Goal: Information Seeking & Learning: Learn about a topic

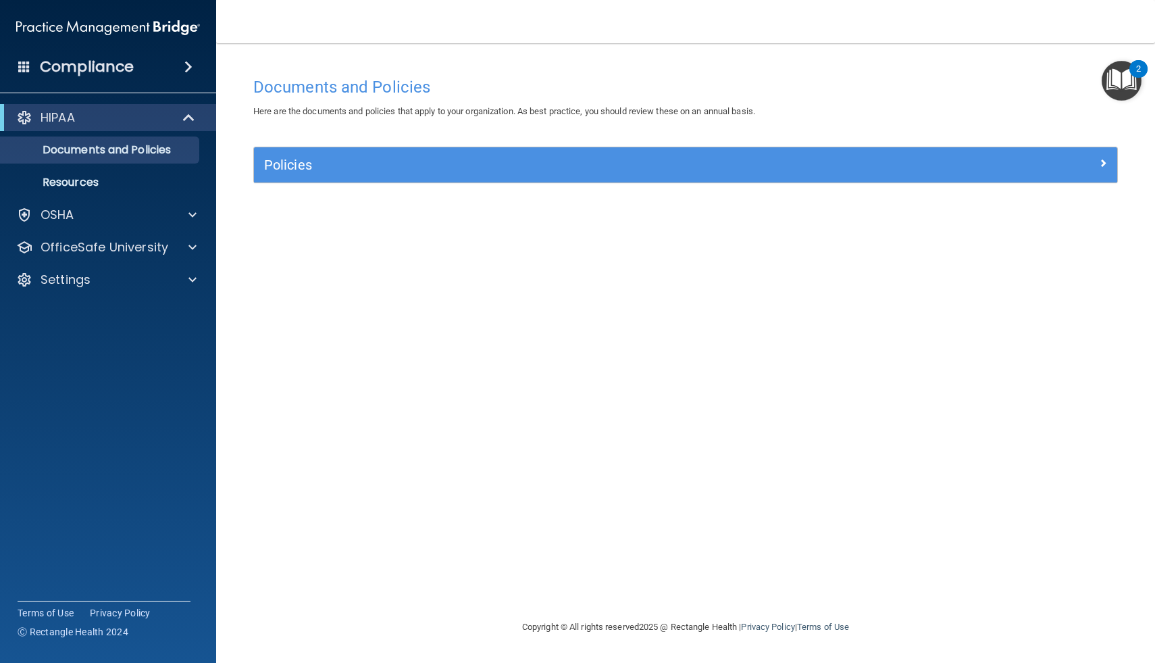
click at [1129, 76] on img "Open Resource Center, 2 new notifications" at bounding box center [1122, 81] width 40 height 40
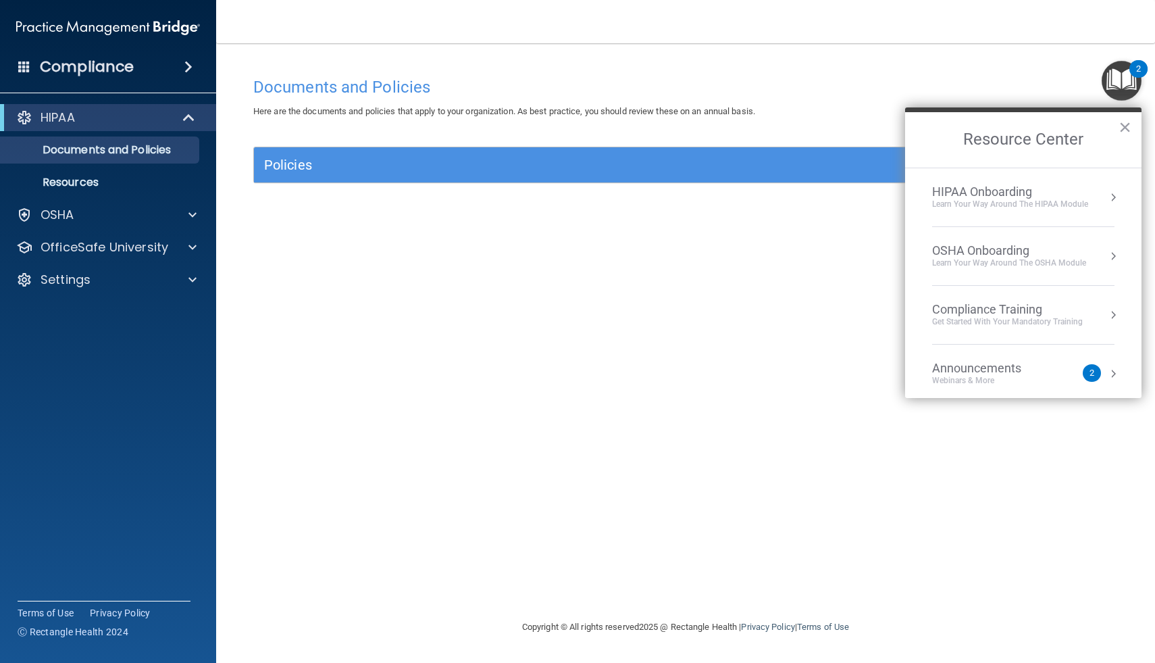
click at [724, 225] on div "Documents and Policies Here are the documents and policies that apply to your o…" at bounding box center [685, 344] width 885 height 549
click at [1127, 129] on button "×" at bounding box center [1125, 127] width 13 height 22
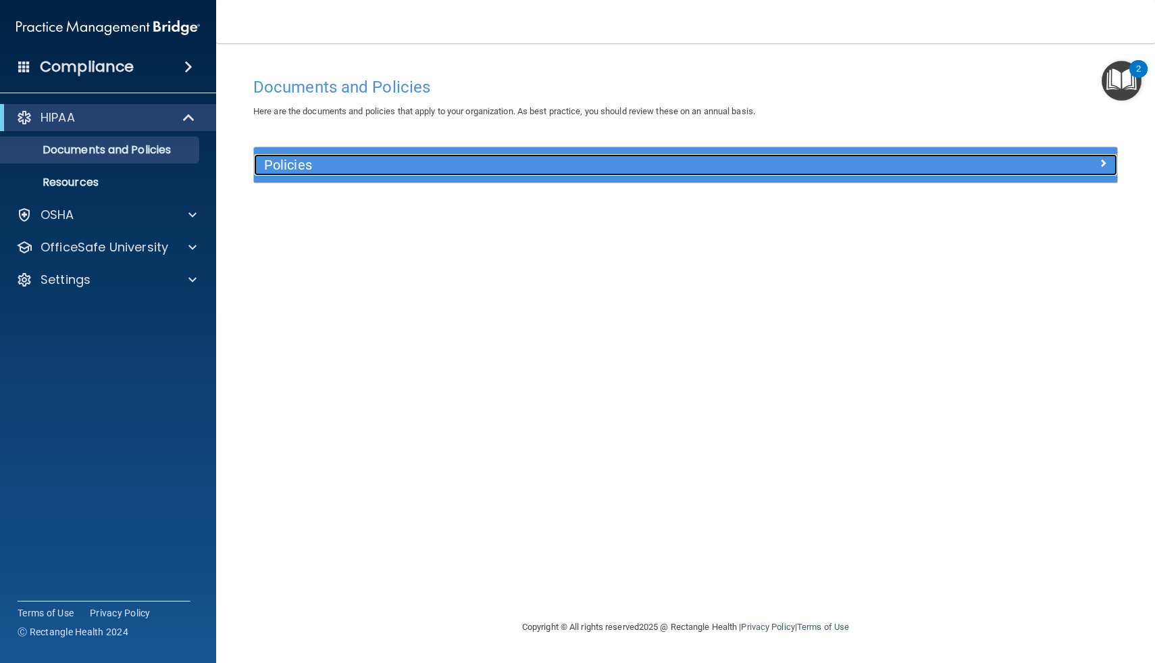
click at [1003, 158] on div at bounding box center [1010, 162] width 216 height 16
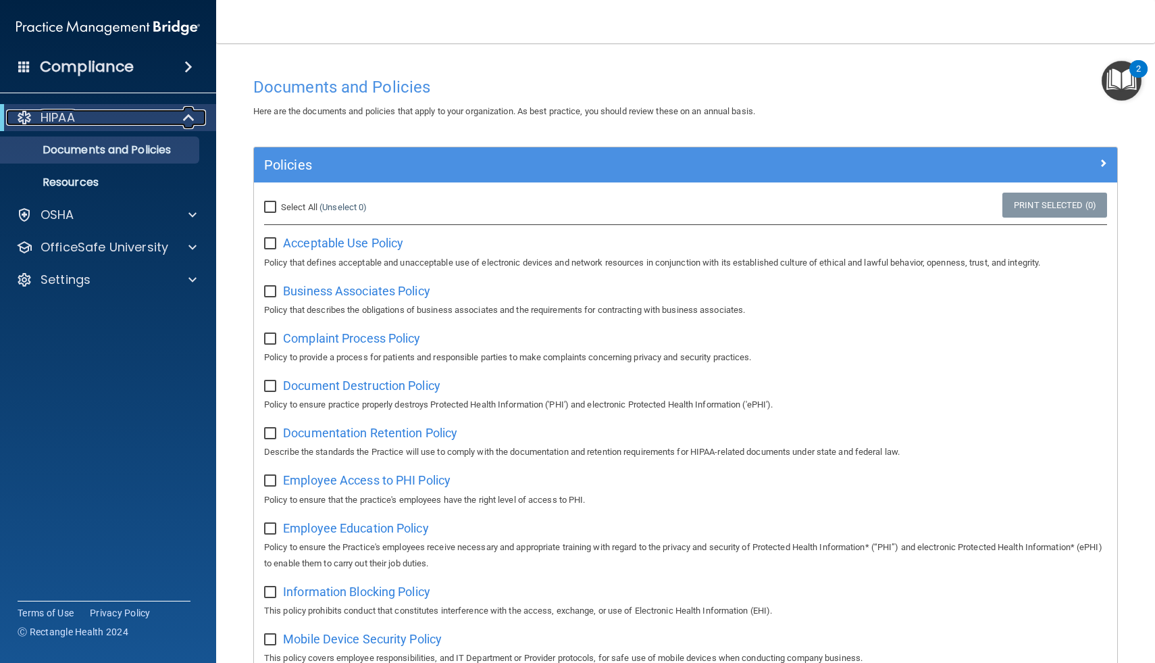
click at [100, 119] on div "HIPAA" at bounding box center [89, 117] width 167 height 16
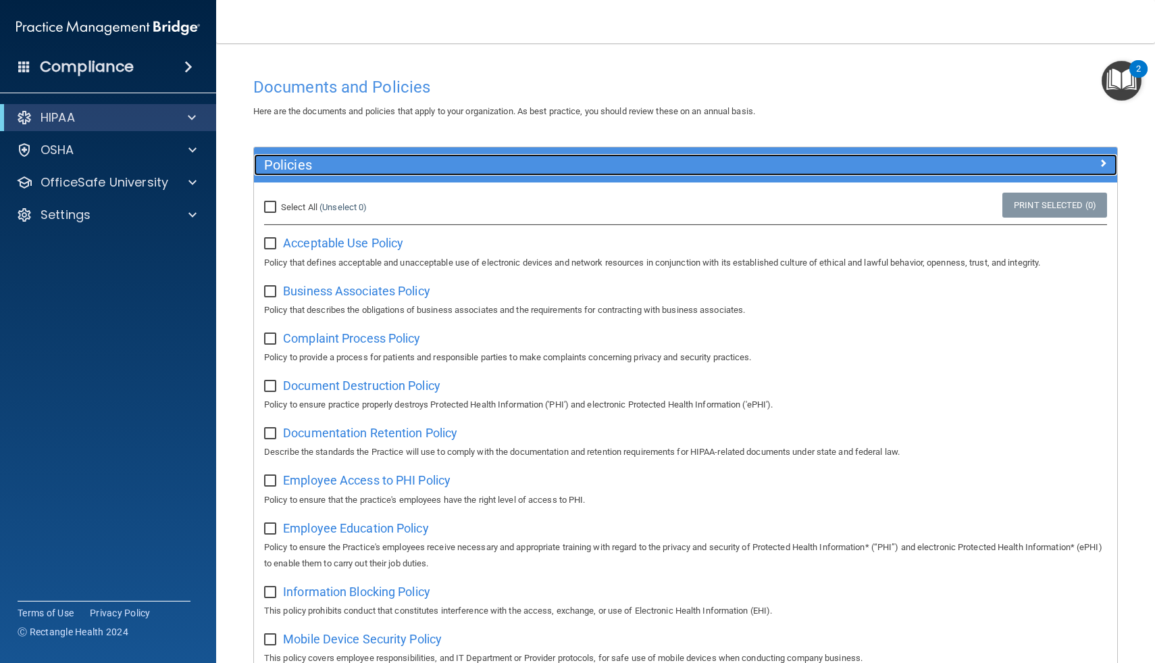
click at [1100, 159] on span at bounding box center [1103, 163] width 8 height 16
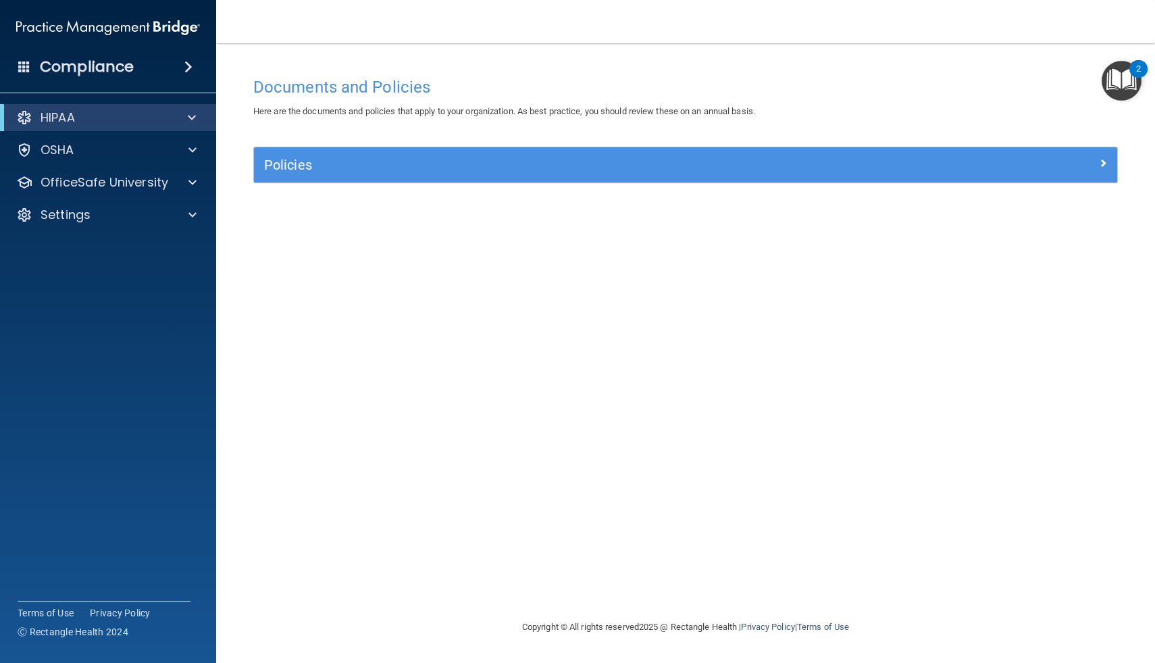
click at [1134, 75] on div "2" at bounding box center [1139, 69] width 18 height 18
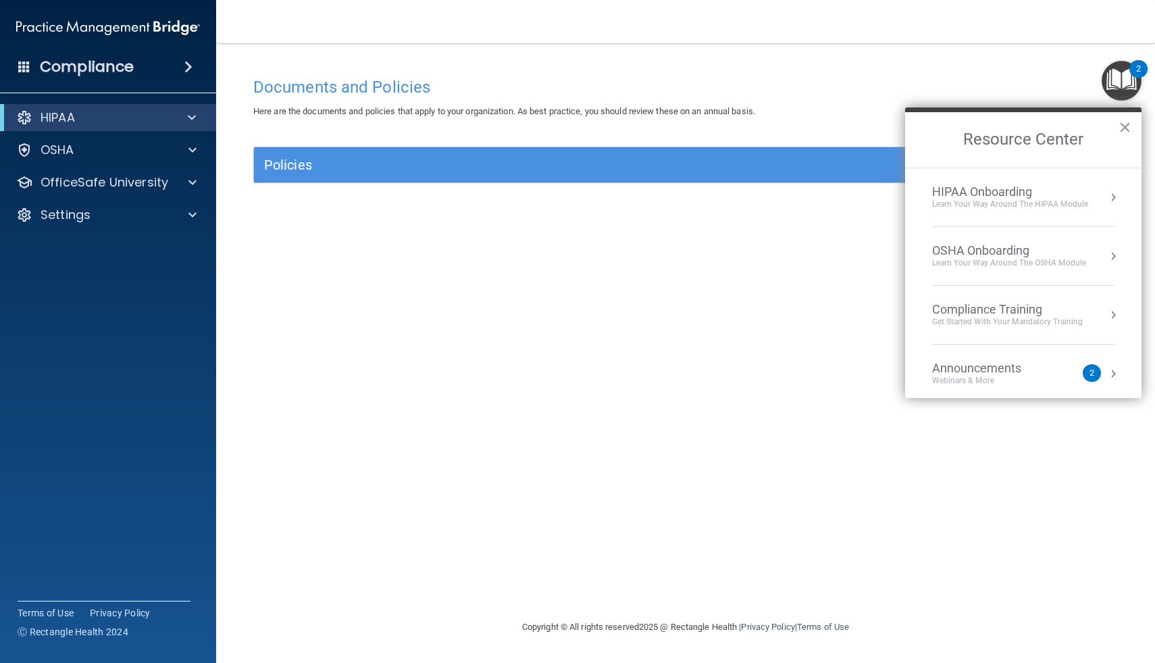
click at [992, 195] on div "HIPAA Onboarding" at bounding box center [1010, 191] width 156 height 15
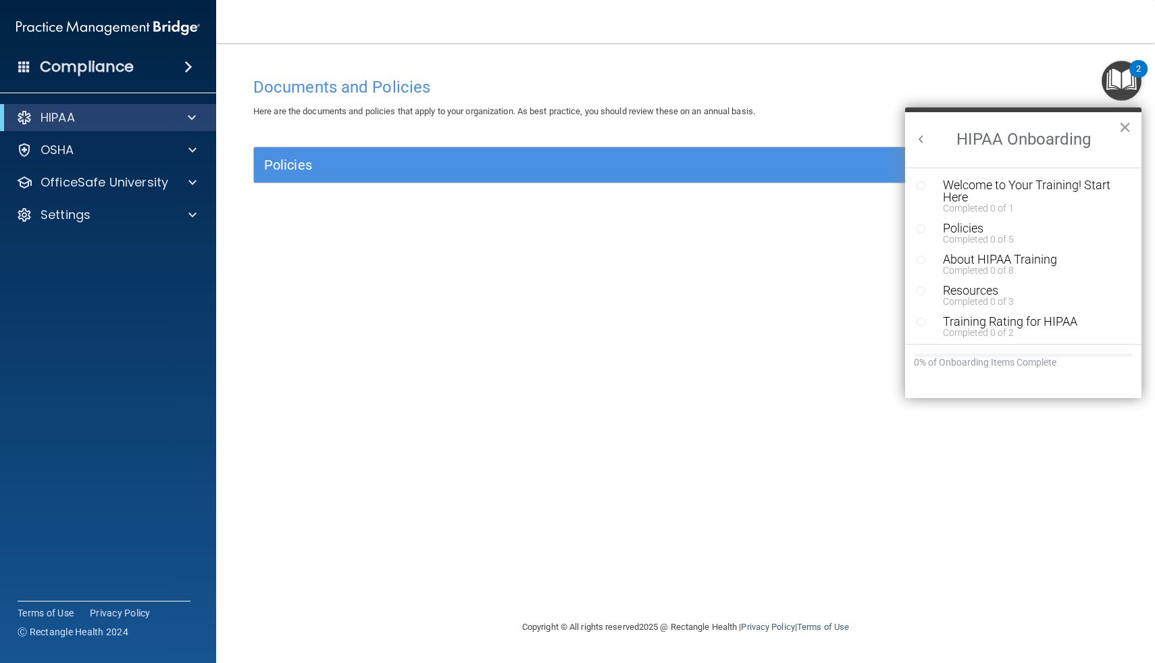
click at [1124, 136] on button "×" at bounding box center [1125, 127] width 13 height 22
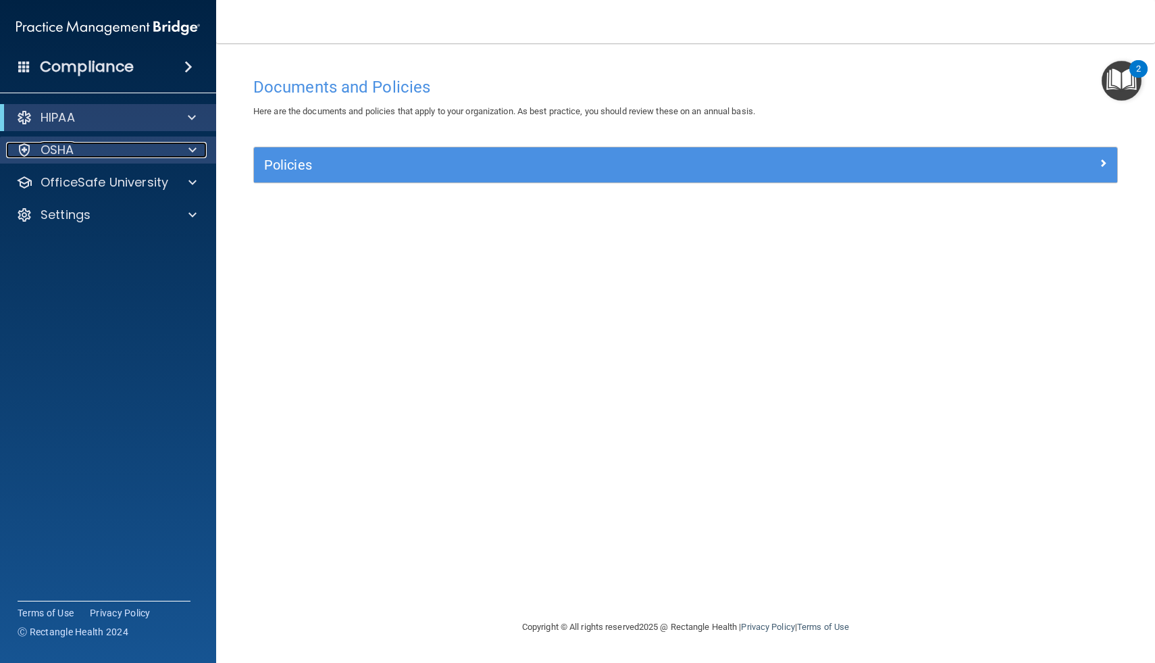
click at [157, 155] on div "OSHA" at bounding box center [90, 150] width 168 height 16
click at [178, 150] on div at bounding box center [191, 150] width 34 height 16
click at [180, 147] on div at bounding box center [191, 150] width 34 height 16
click at [1117, 87] on img "Open Resource Center, 2 new notifications" at bounding box center [1122, 81] width 40 height 40
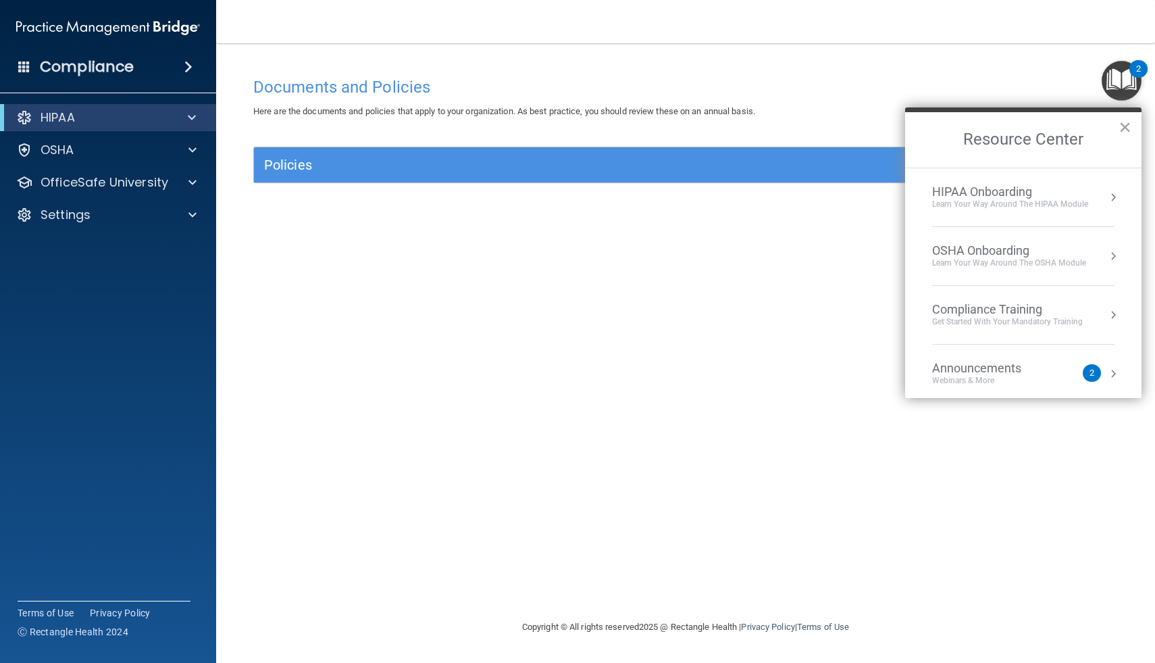
click at [1055, 200] on div "Learn Your Way around the HIPAA module" at bounding box center [1010, 204] width 156 height 11
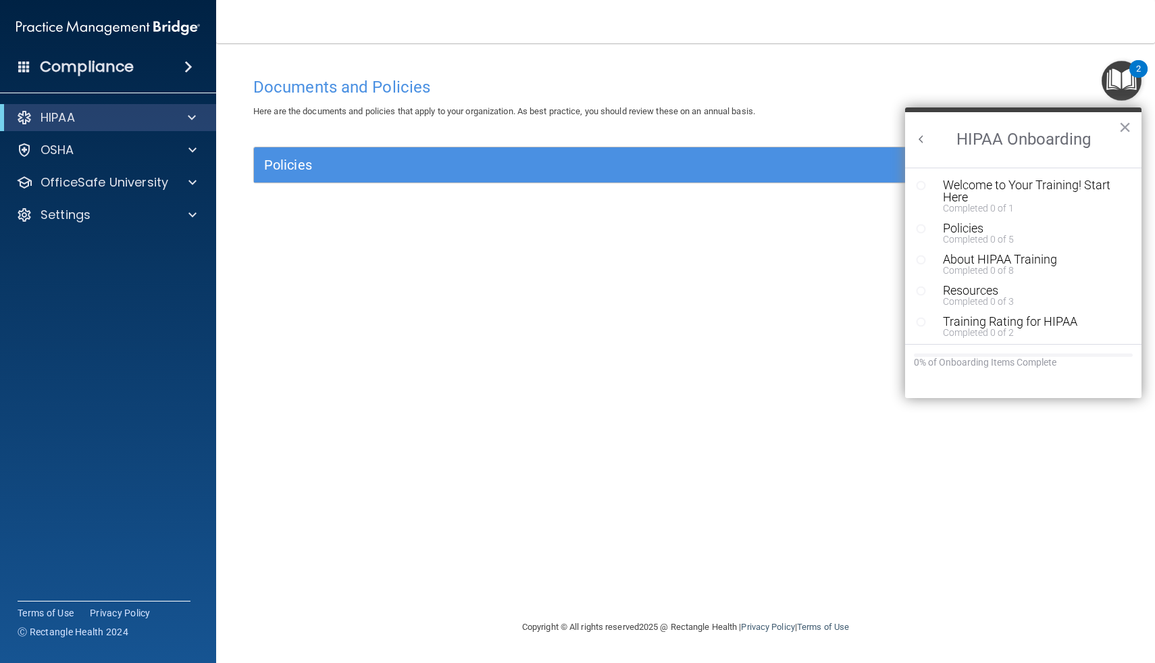
click at [922, 144] on button "Back to Resource Center Home" at bounding box center [922, 139] width 14 height 14
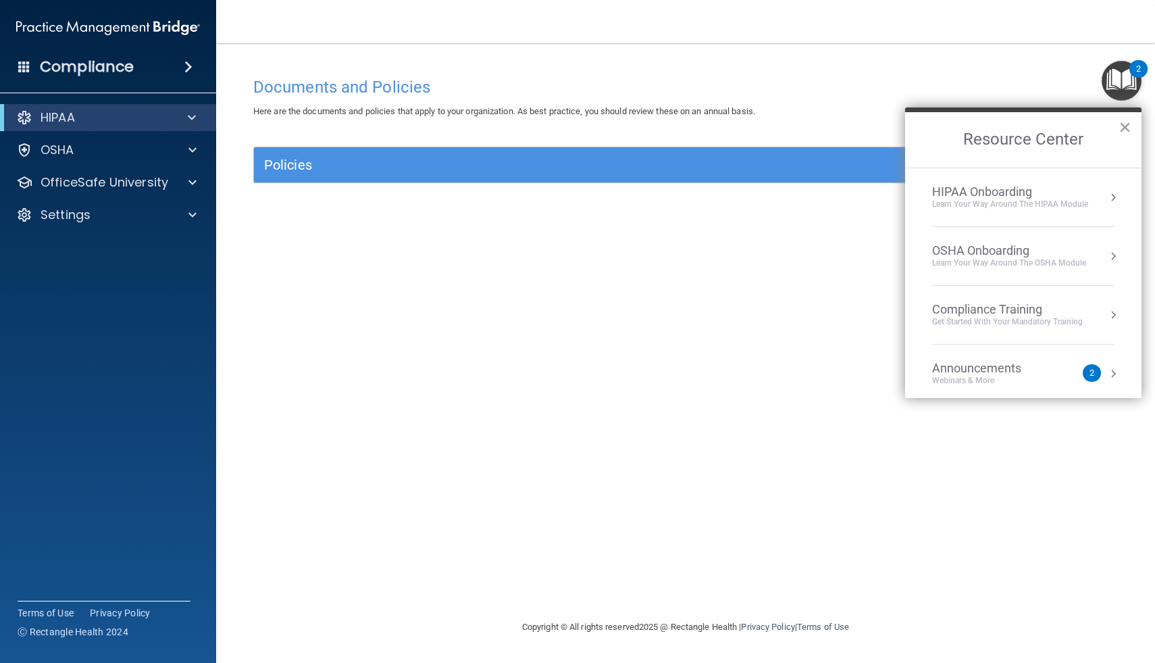
click at [1128, 132] on button "×" at bounding box center [1125, 127] width 13 height 22
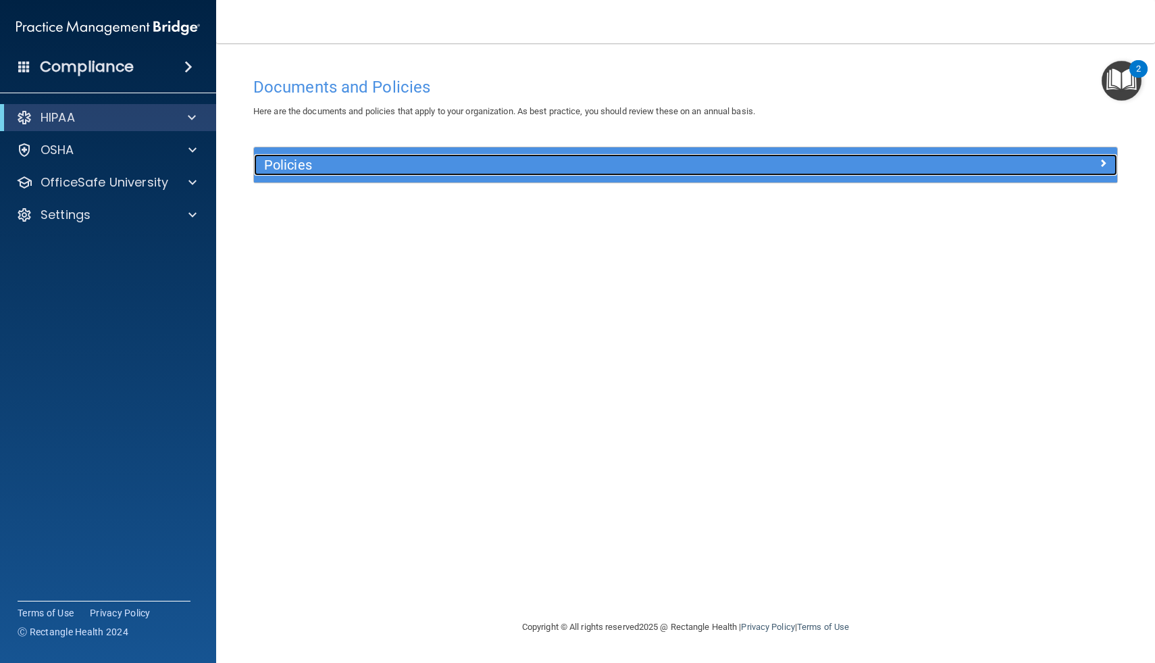
click at [1088, 159] on div at bounding box center [1010, 162] width 216 height 16
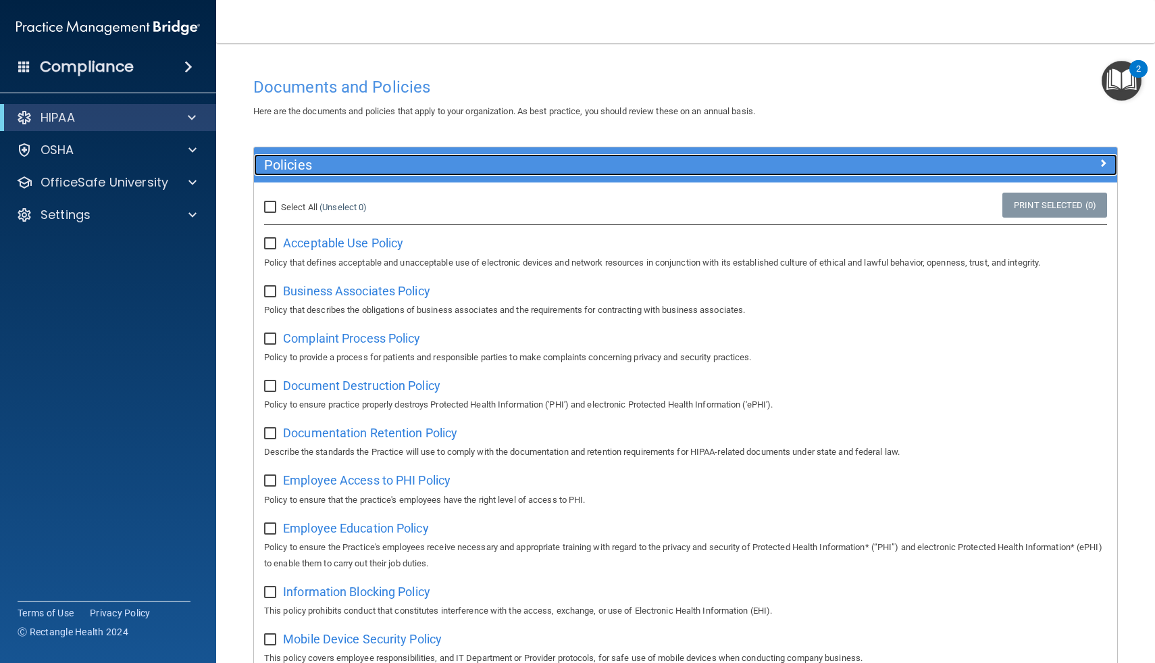
click at [1106, 163] on span at bounding box center [1103, 163] width 8 height 16
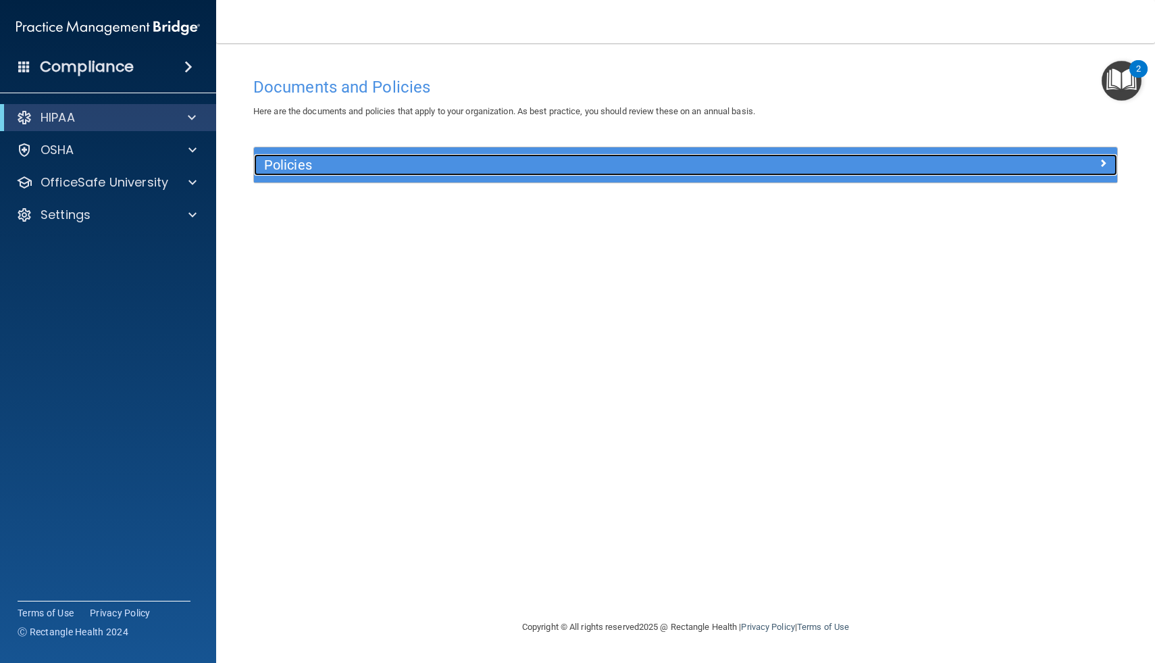
click at [1094, 163] on div at bounding box center [1010, 162] width 216 height 16
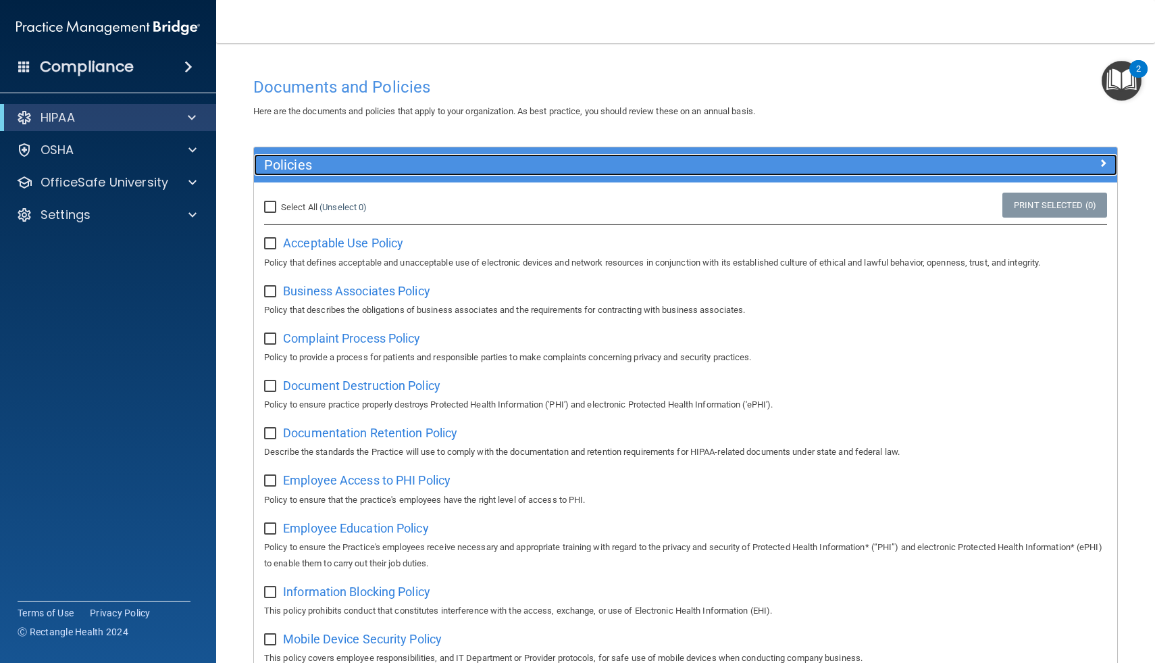
click at [1094, 163] on div at bounding box center [1010, 162] width 216 height 16
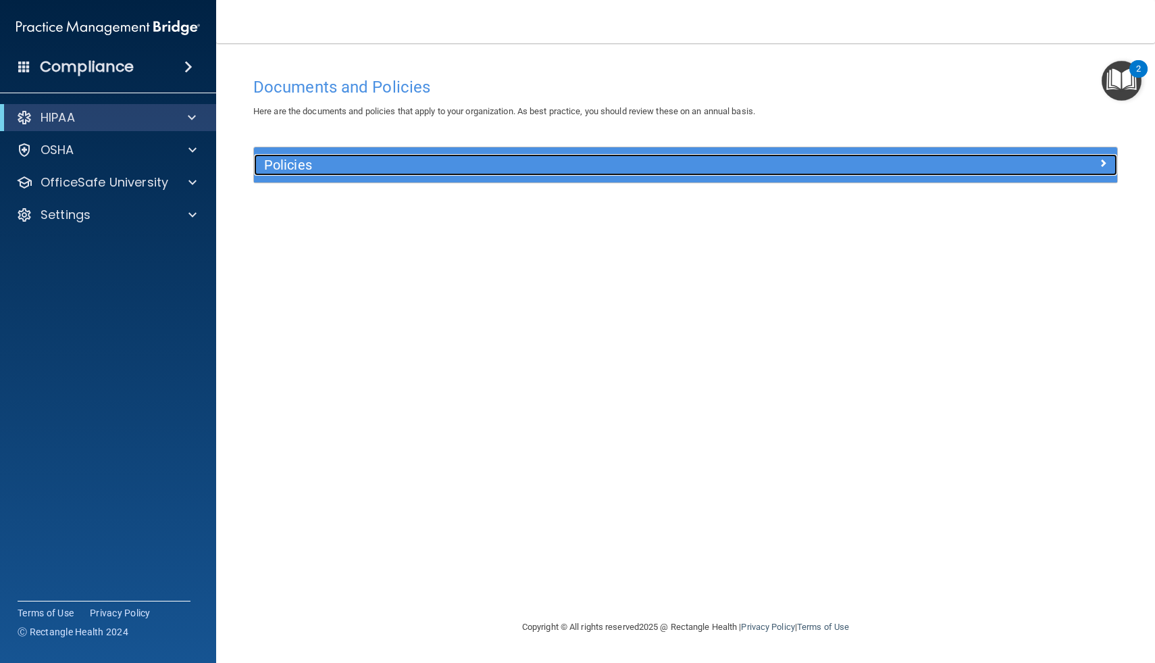
click at [1094, 163] on div at bounding box center [1010, 162] width 216 height 16
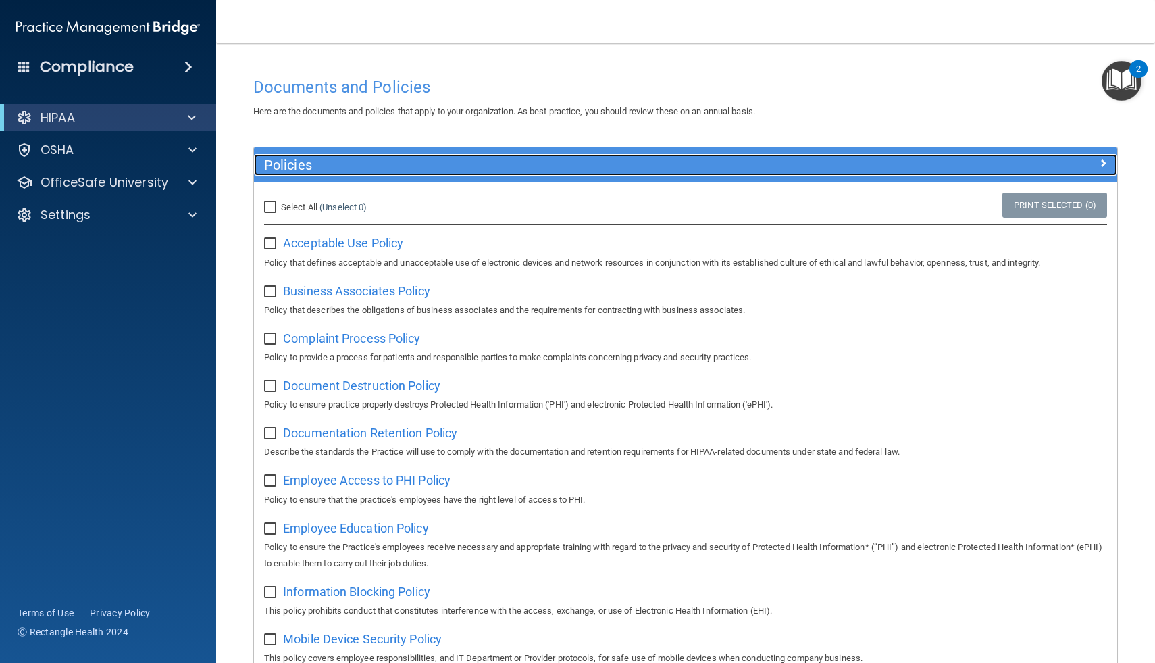
click at [1094, 163] on div at bounding box center [1010, 162] width 216 height 16
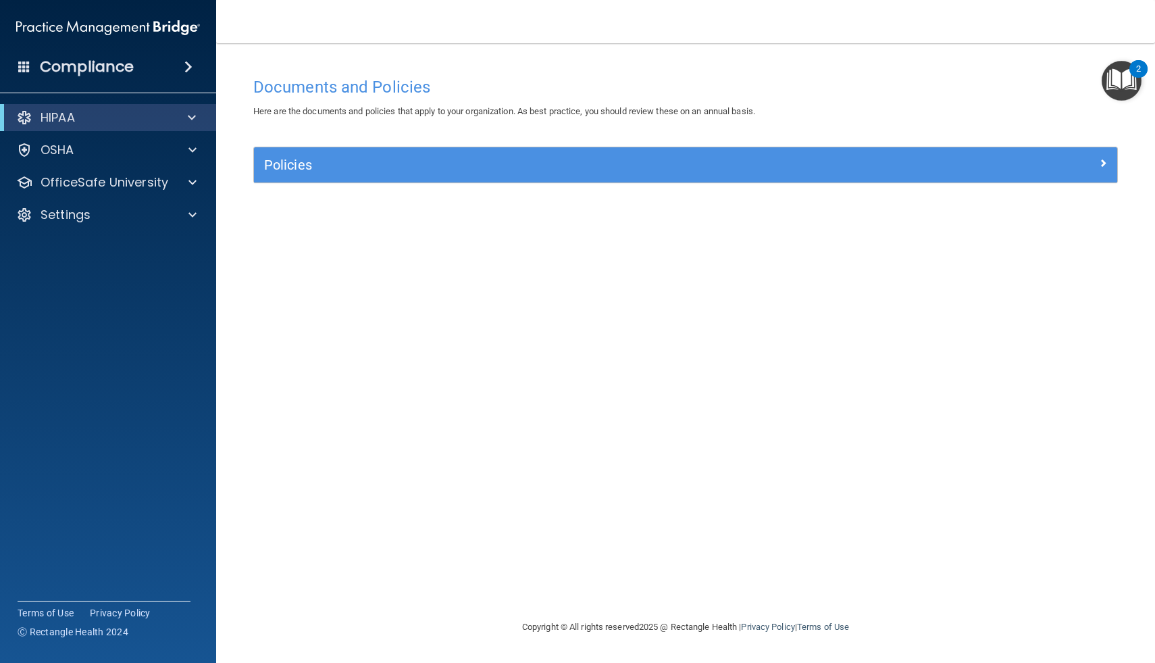
click at [1129, 82] on img "Open Resource Center, 2 new notifications" at bounding box center [1122, 81] width 40 height 40
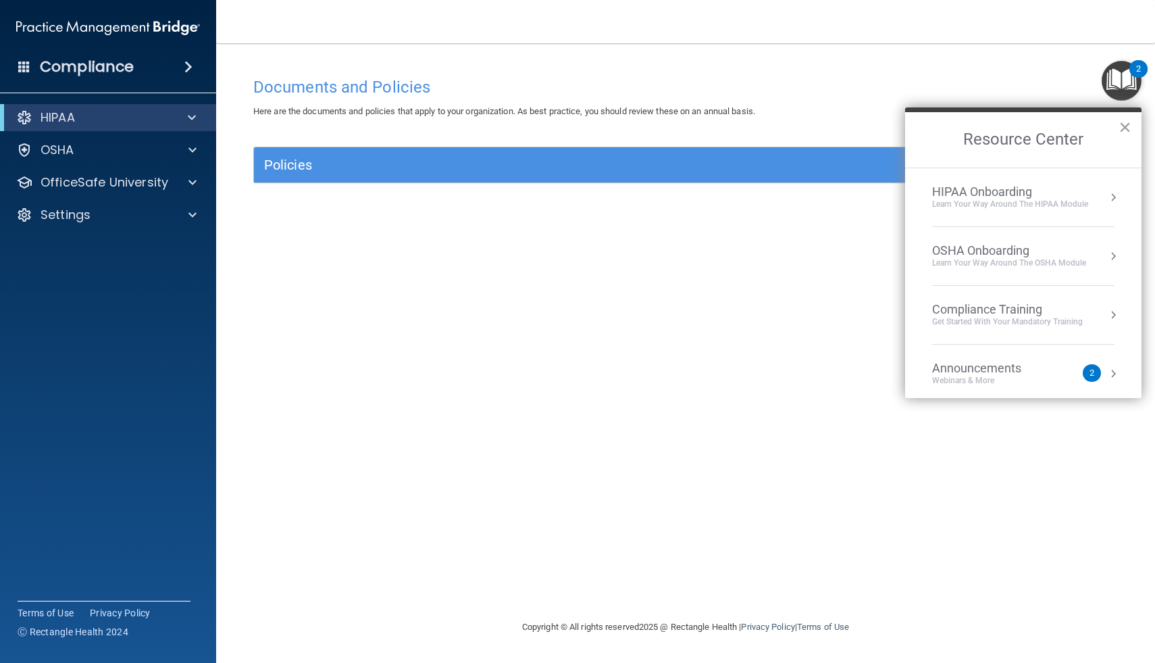
click at [994, 197] on div "HIPAA Onboarding" at bounding box center [1010, 191] width 156 height 15
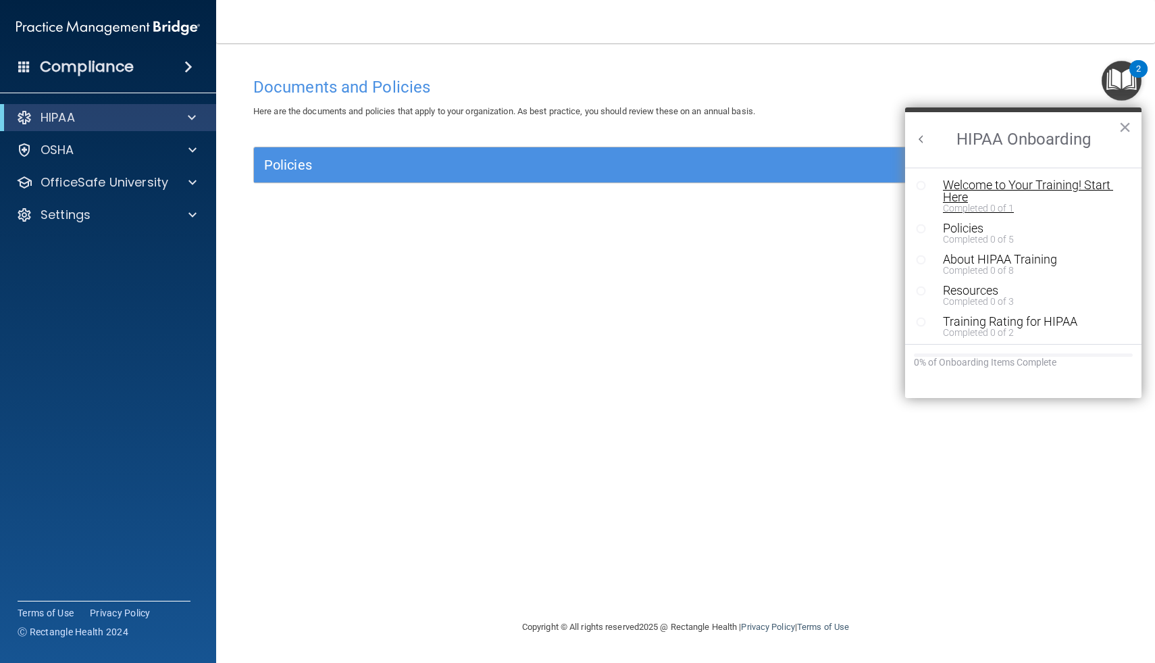
click at [967, 195] on div "Welcome to Your Training! Start Here" at bounding box center [1033, 191] width 181 height 24
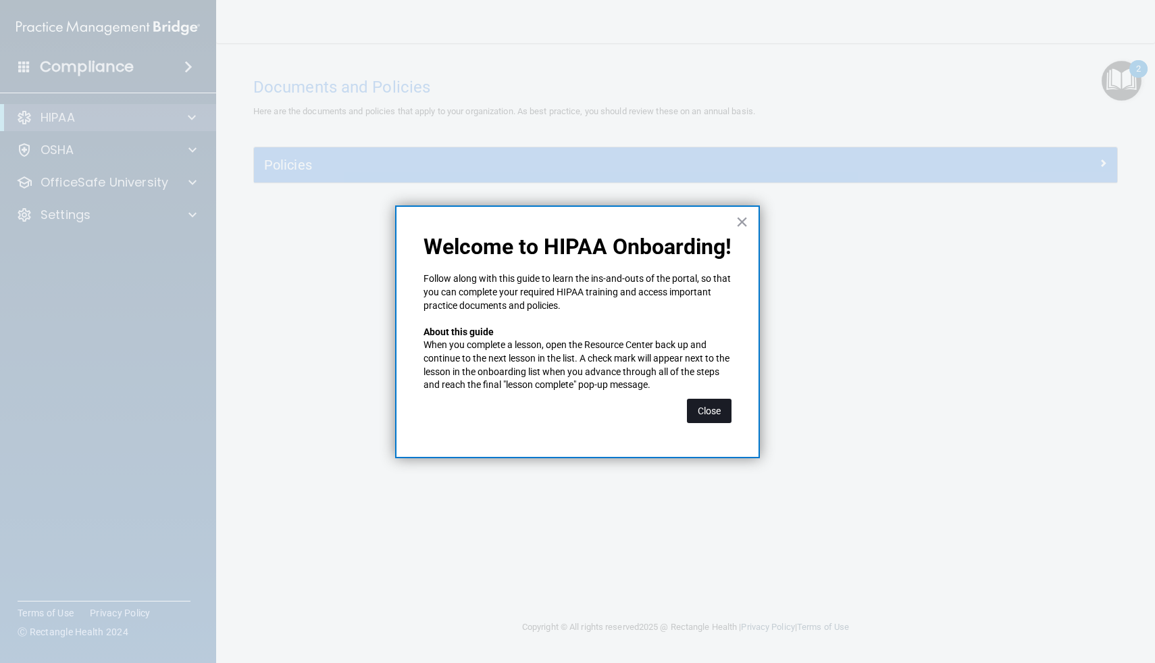
click at [706, 407] on button "Close" at bounding box center [709, 411] width 45 height 24
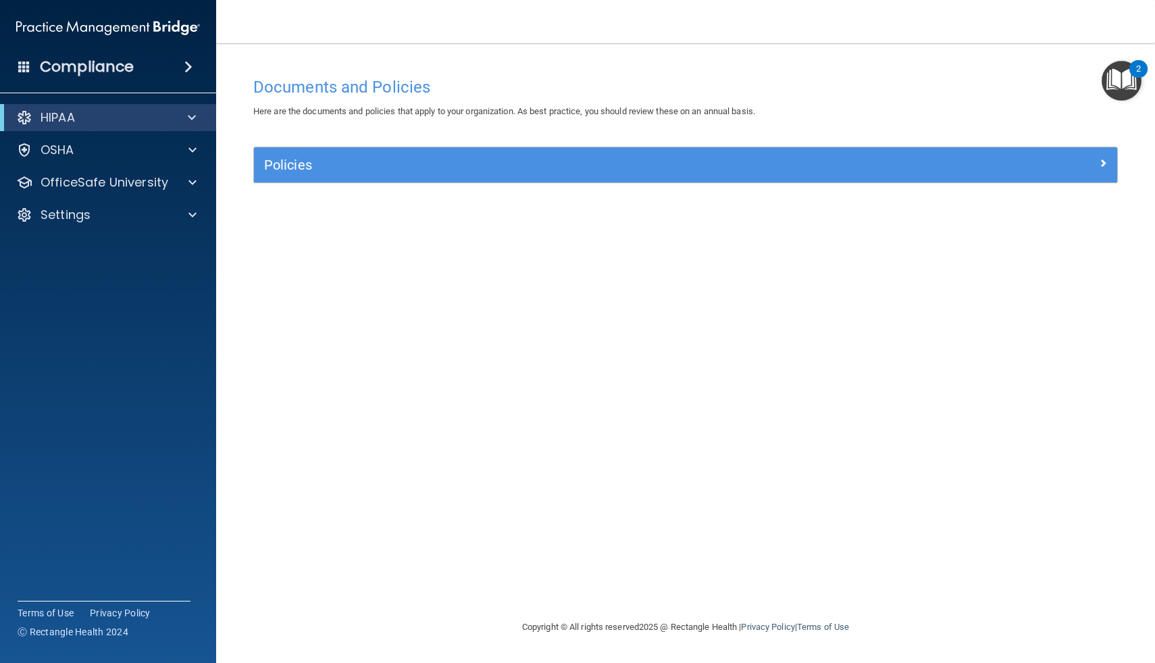
click at [1121, 70] on img "Open Resource Center, 2 new notifications" at bounding box center [1122, 81] width 40 height 40
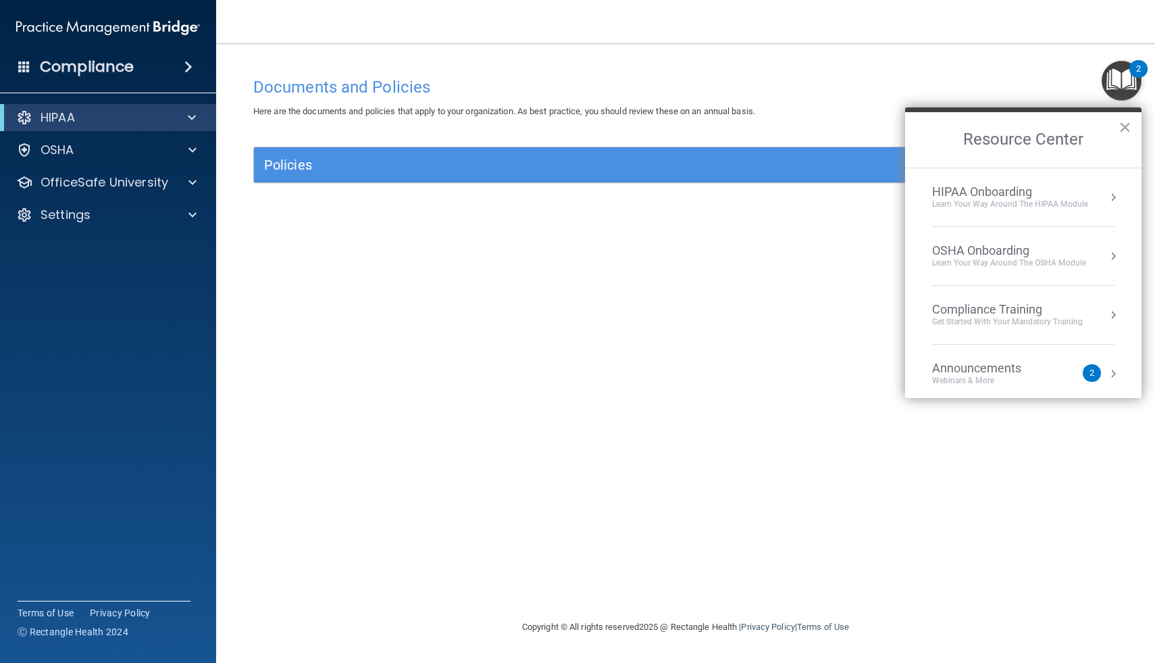
click at [1051, 194] on div "HIPAA Onboarding" at bounding box center [1010, 191] width 156 height 15
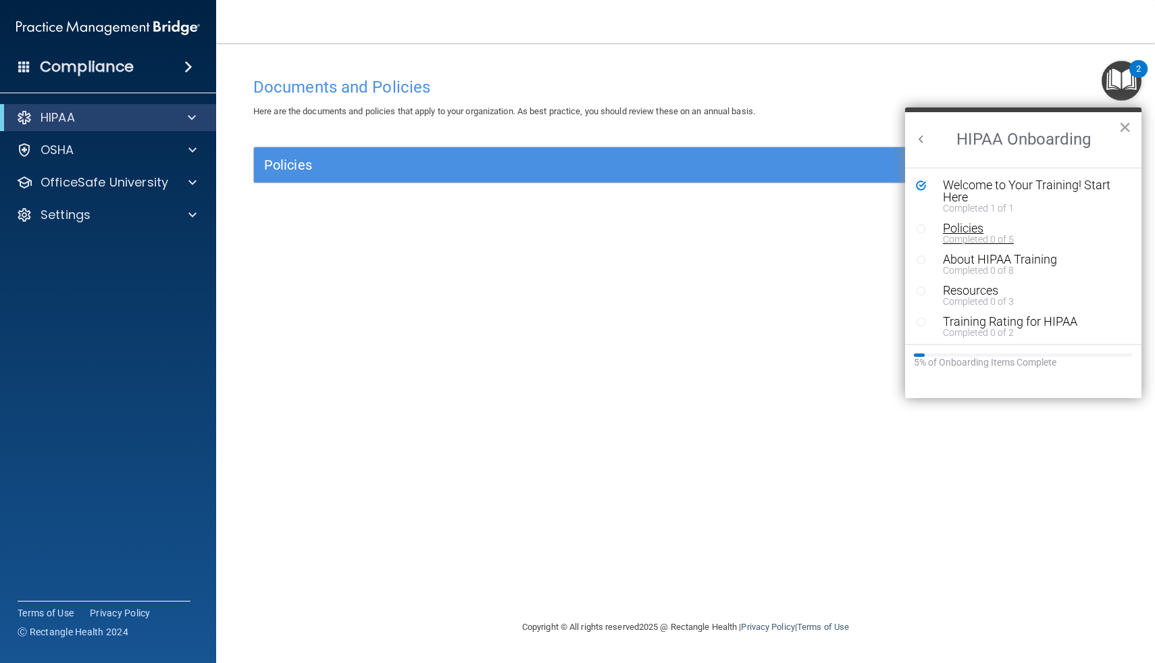
click at [973, 232] on div "Policies" at bounding box center [1033, 228] width 181 height 12
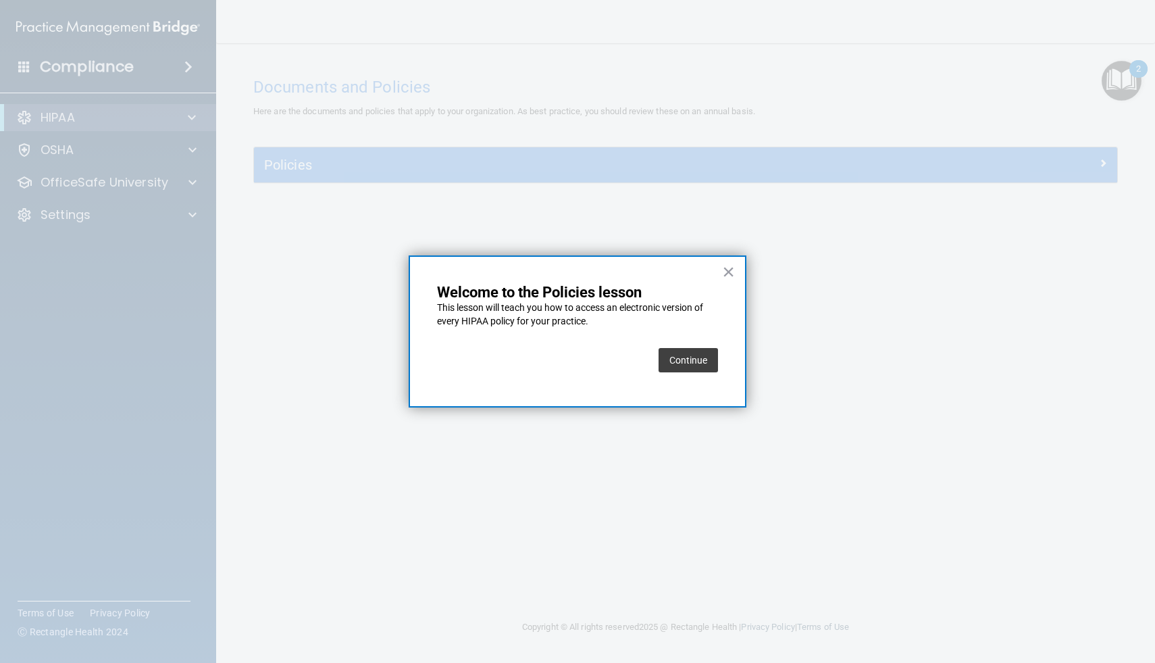
click at [694, 358] on button "Continue" at bounding box center [688, 360] width 59 height 24
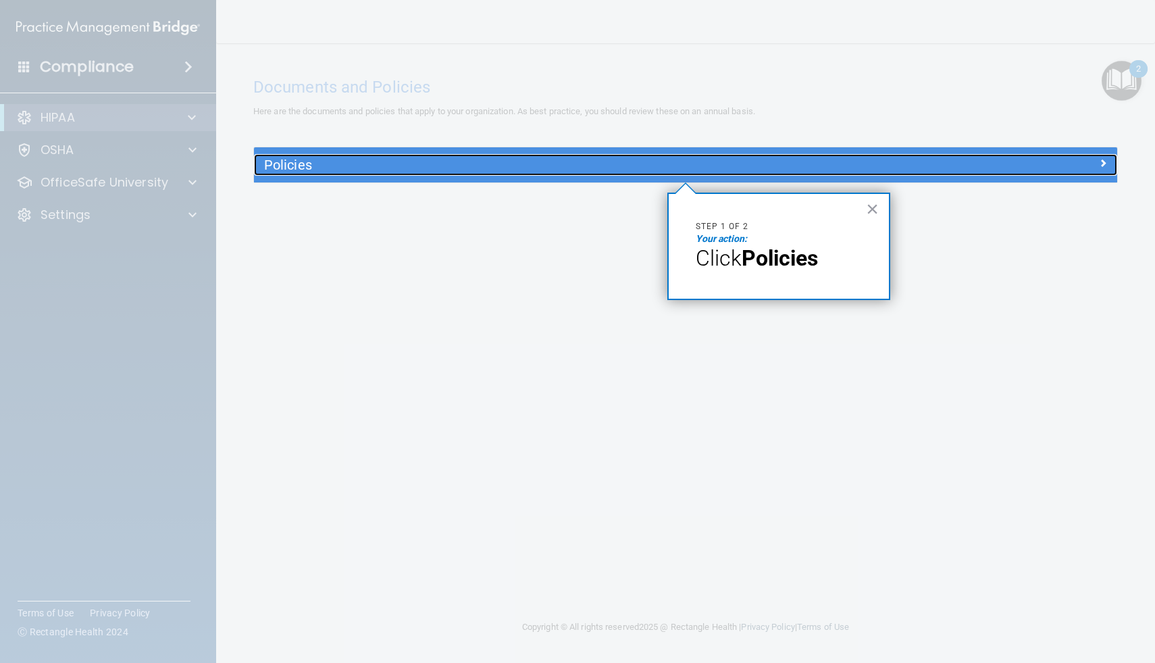
click at [630, 167] on h5 "Policies" at bounding box center [578, 164] width 628 height 15
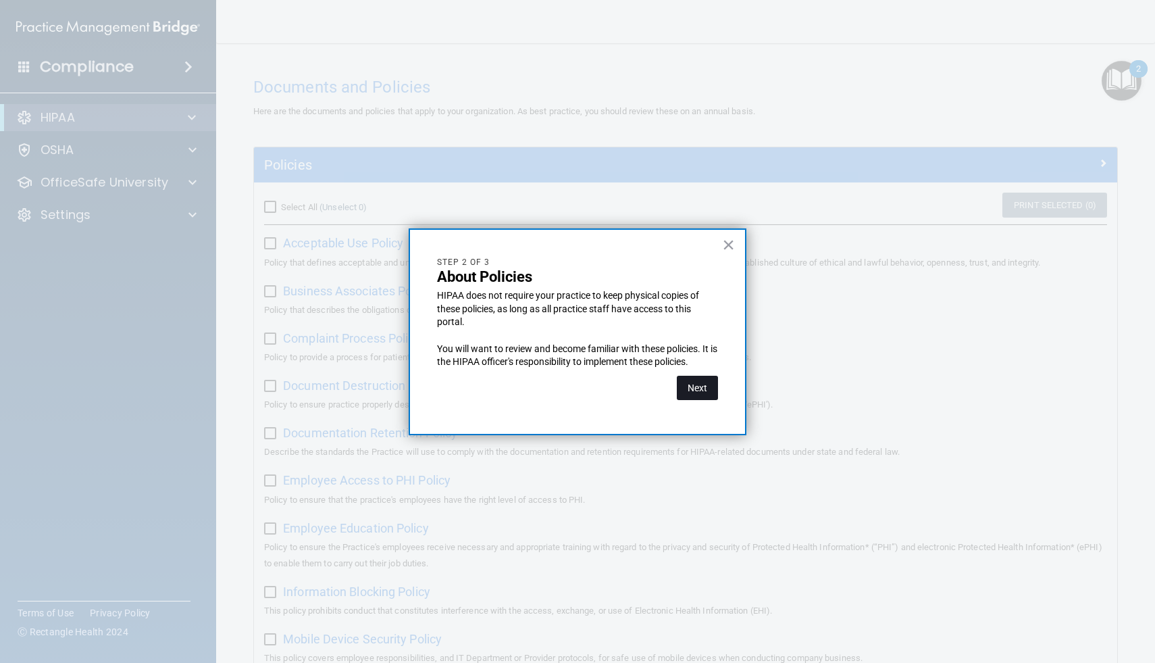
click at [697, 390] on button "Next" at bounding box center [697, 388] width 41 height 24
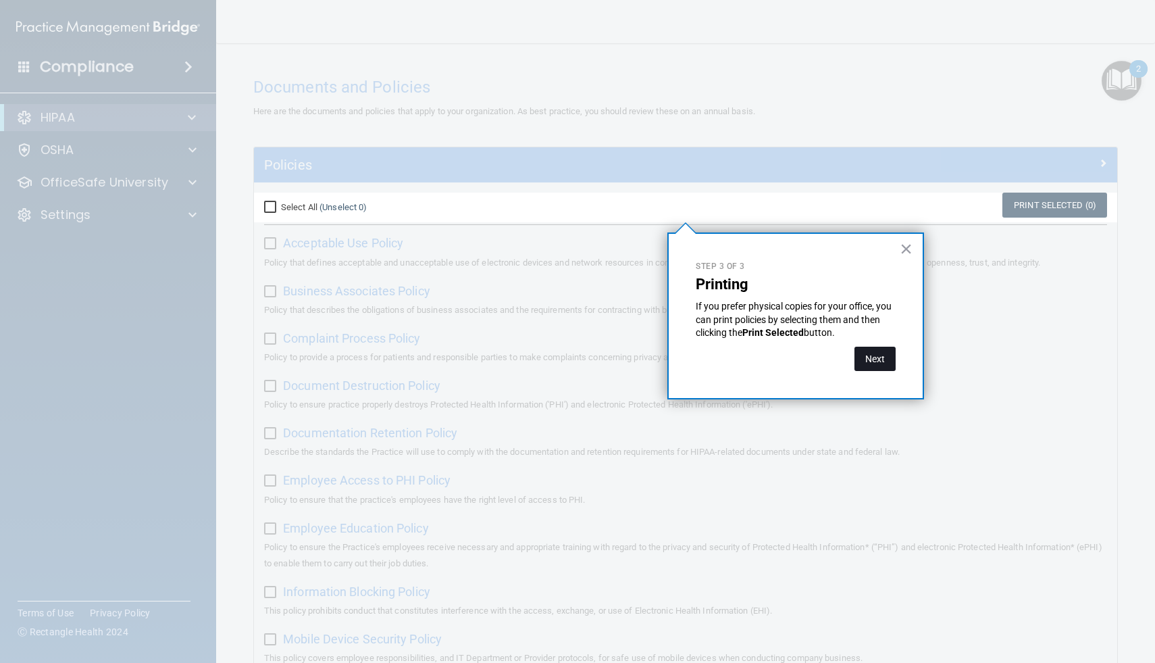
click at [876, 360] on button "Next" at bounding box center [875, 359] width 41 height 24
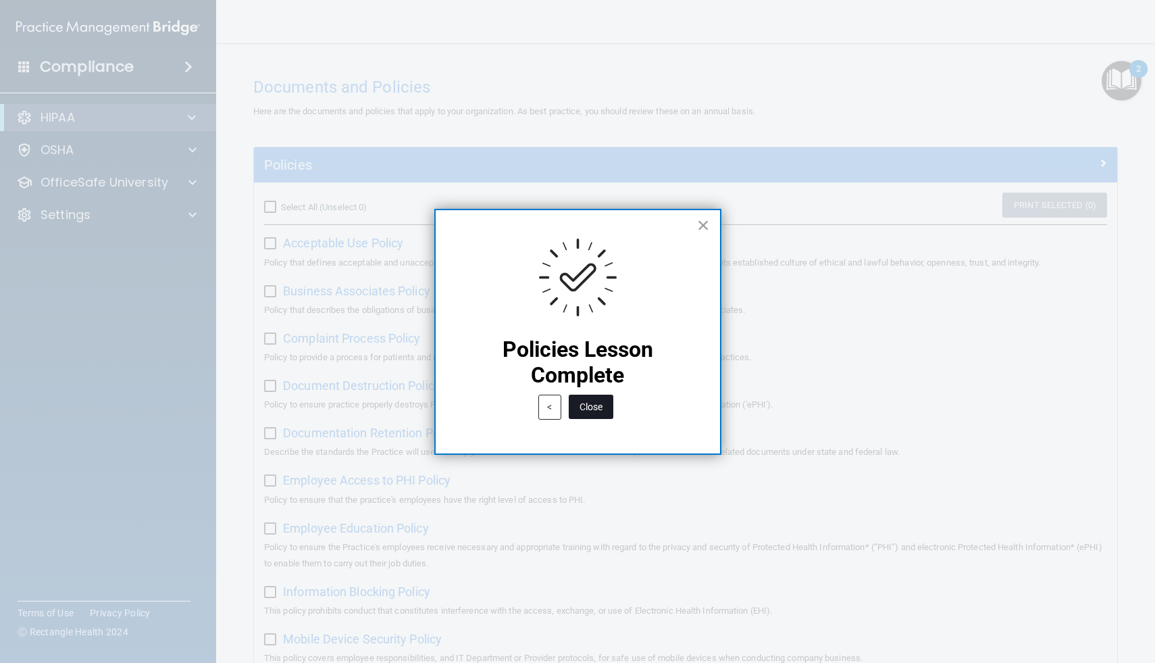
click at [595, 410] on button "Close" at bounding box center [591, 407] width 45 height 24
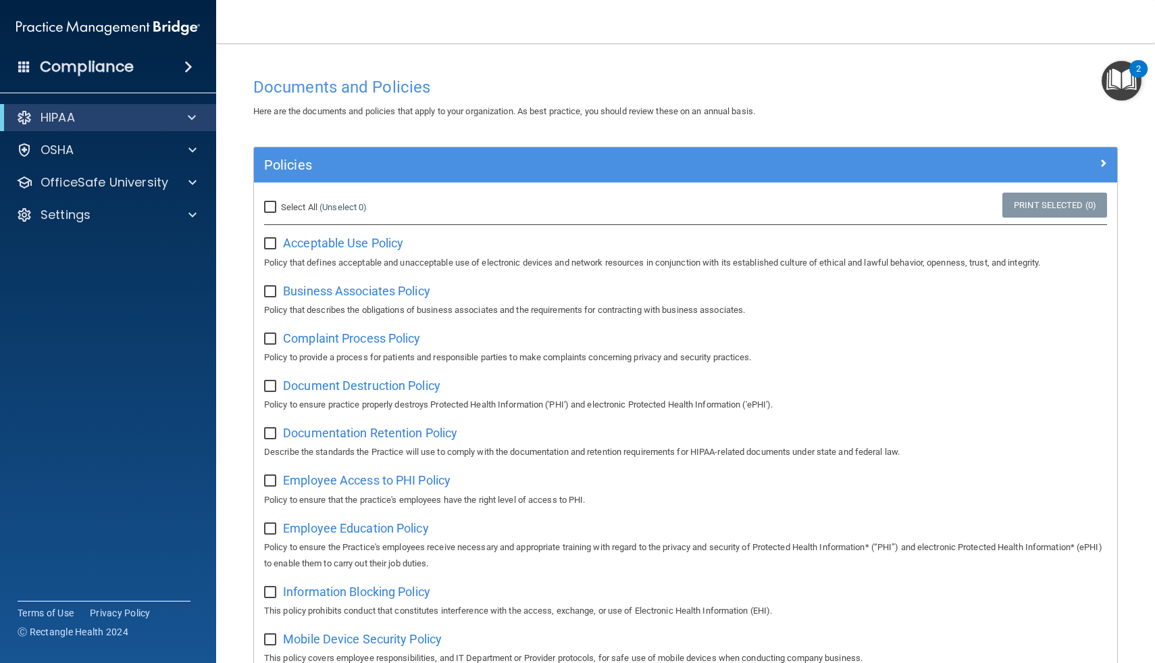
click at [1115, 82] on img "Open Resource Center, 2 new notifications" at bounding box center [1122, 81] width 40 height 40
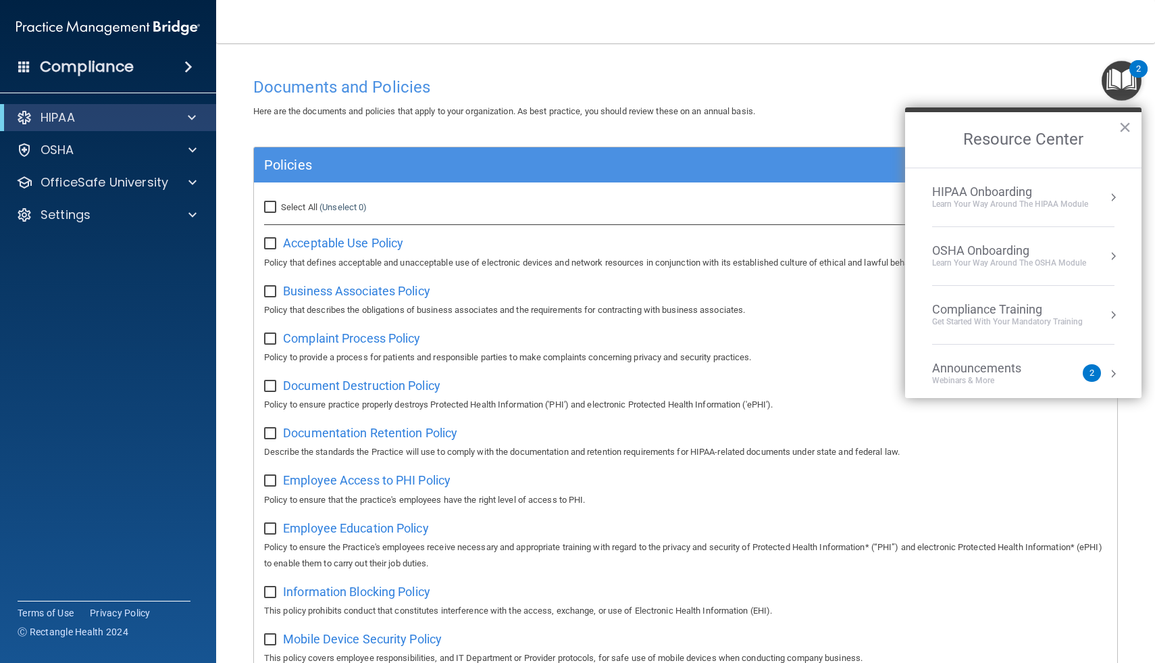
click at [1020, 193] on div "HIPAA Onboarding" at bounding box center [1010, 191] width 156 height 15
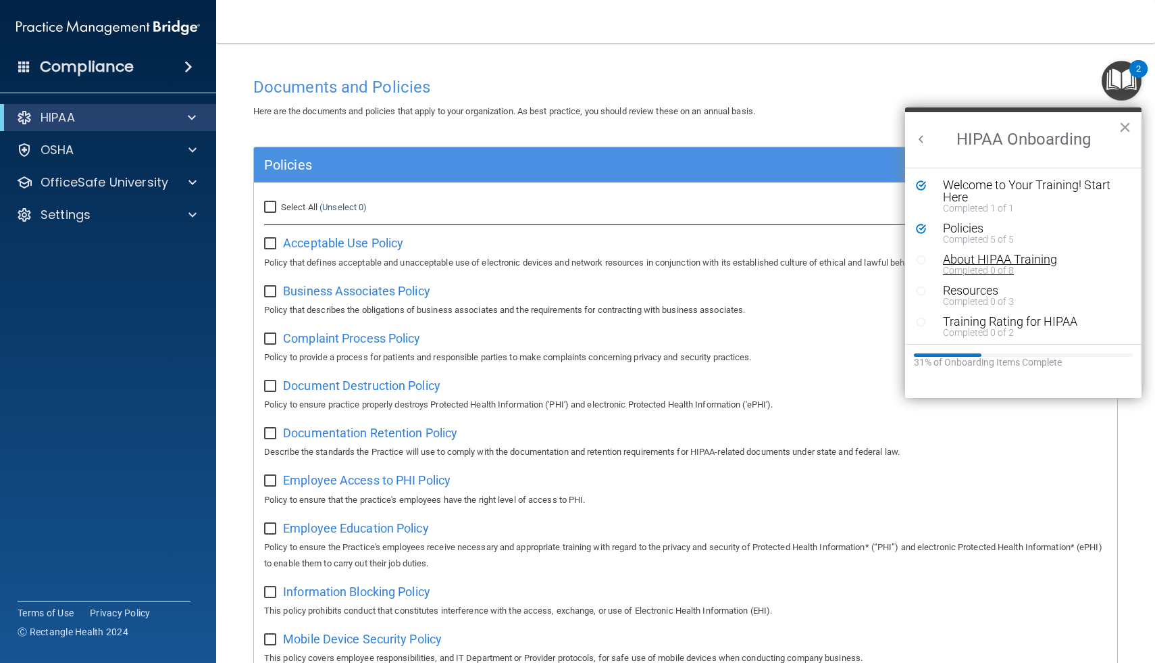
scroll to position [3, 0]
click at [979, 260] on div "About HIPAA Training" at bounding box center [1033, 257] width 181 height 12
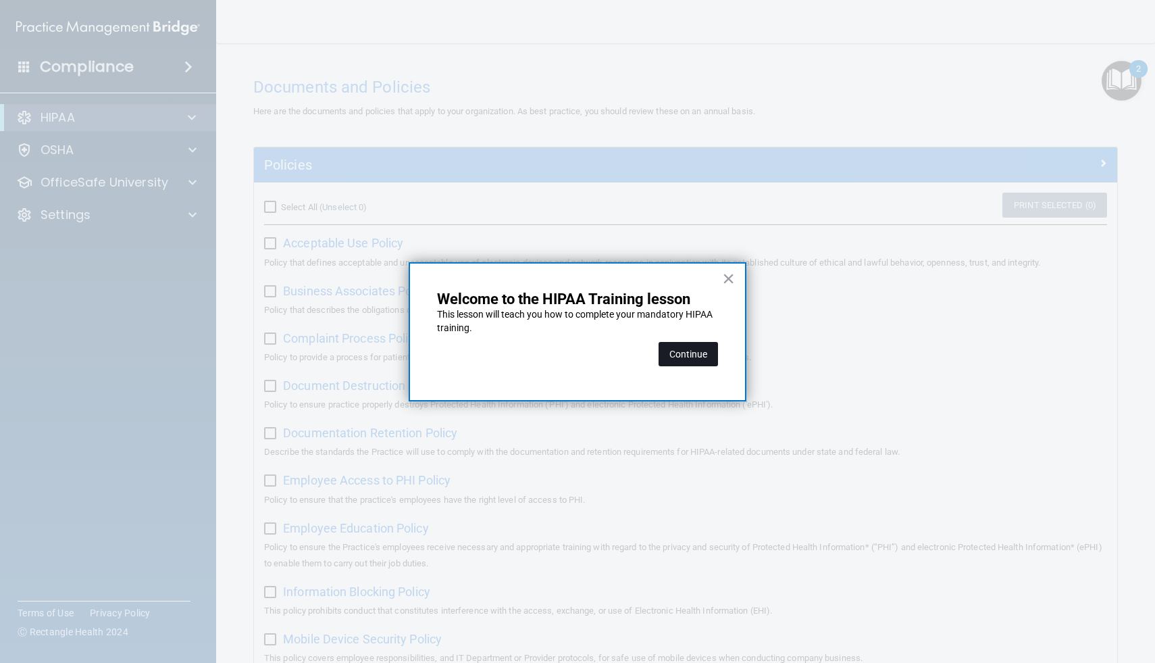
click at [689, 356] on button "Continue" at bounding box center [688, 354] width 59 height 24
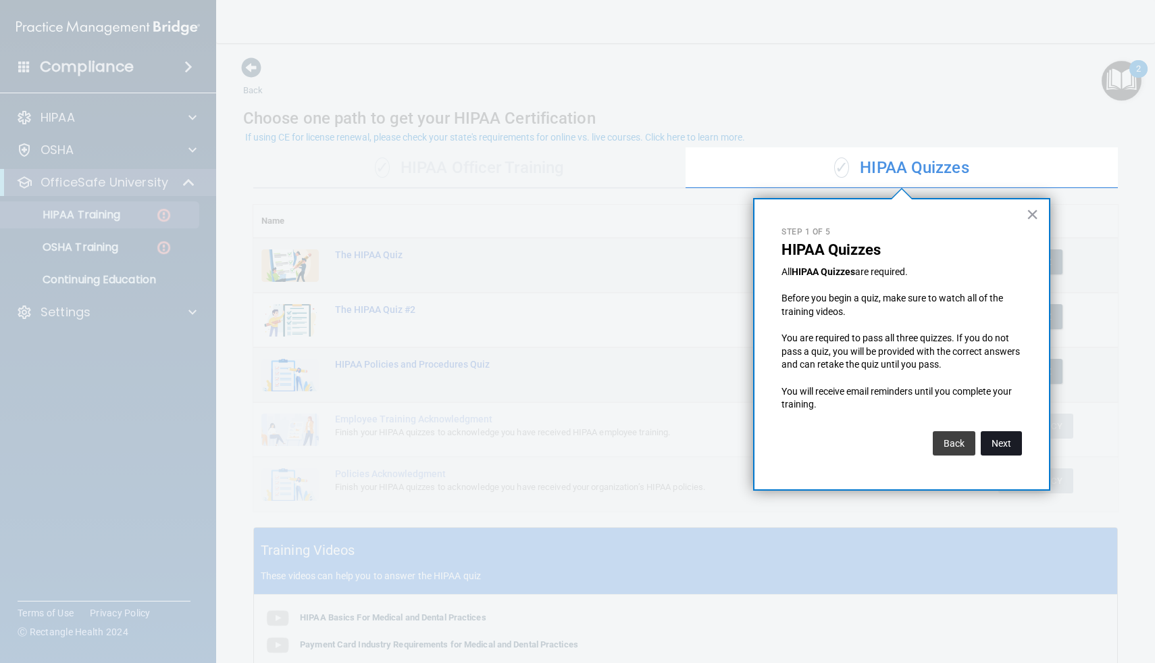
click at [1002, 436] on button "Next" at bounding box center [1001, 443] width 41 height 24
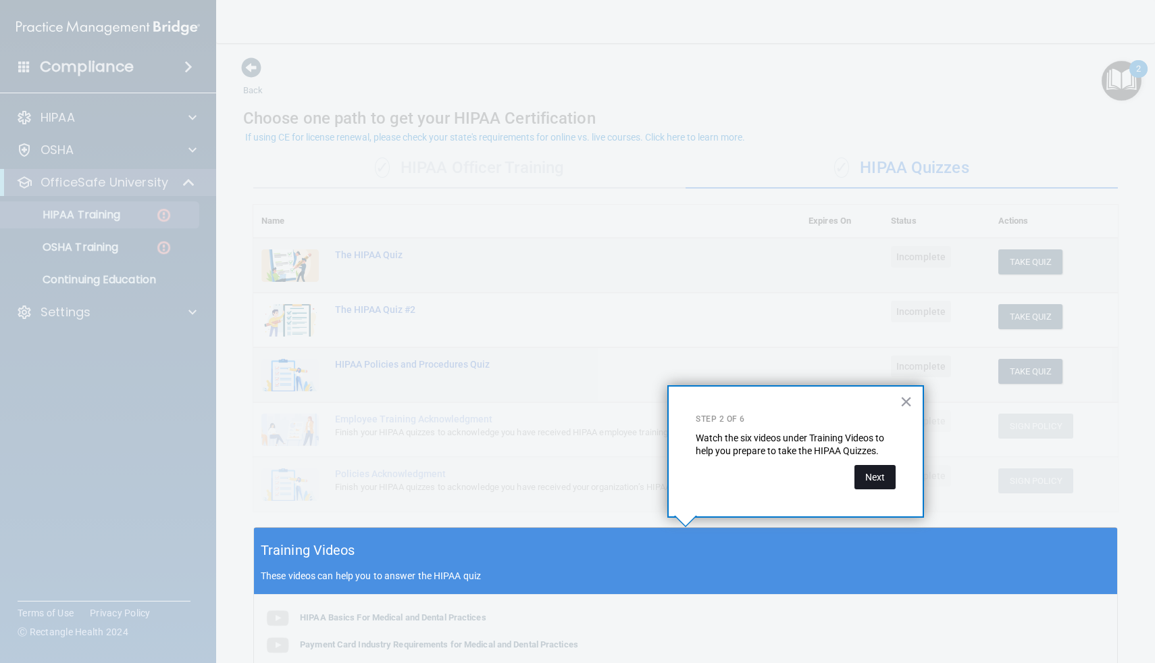
click at [867, 476] on button "Next" at bounding box center [875, 477] width 41 height 24
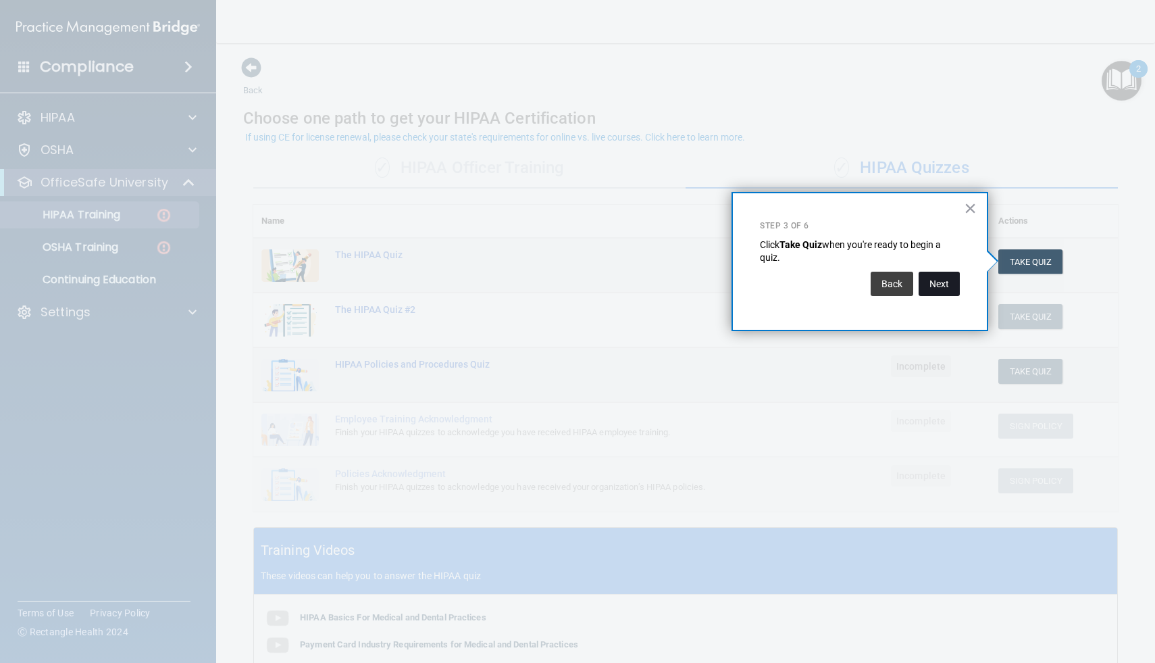
click at [939, 282] on button "Next" at bounding box center [939, 284] width 41 height 24
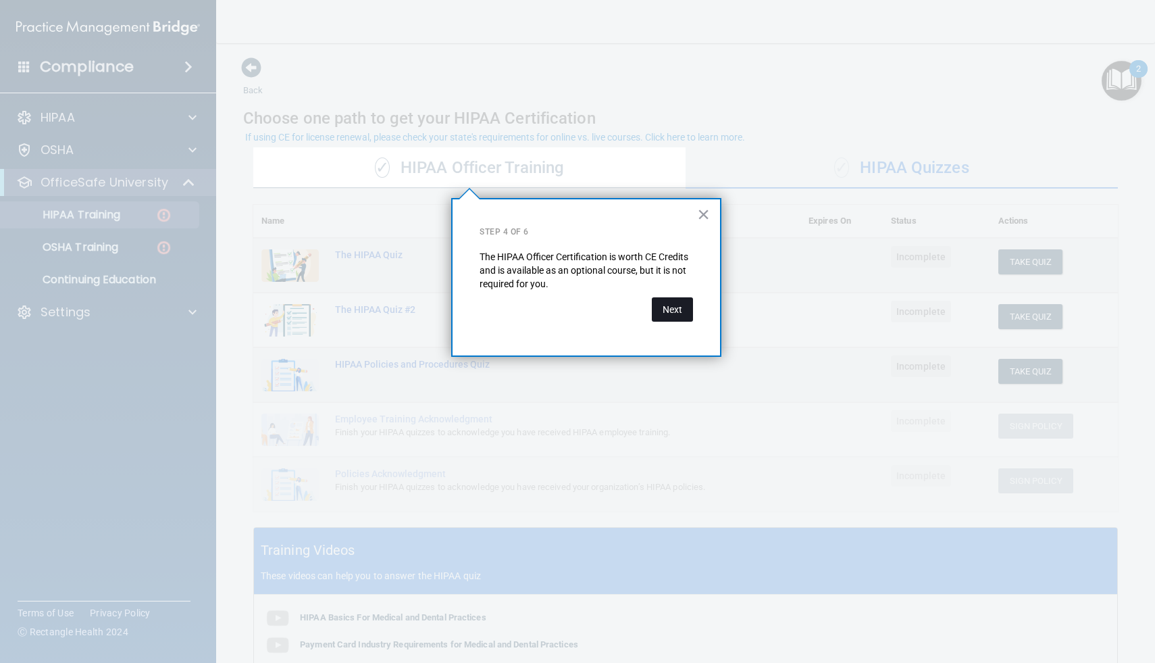
click at [669, 309] on button "Next" at bounding box center [672, 309] width 41 height 24
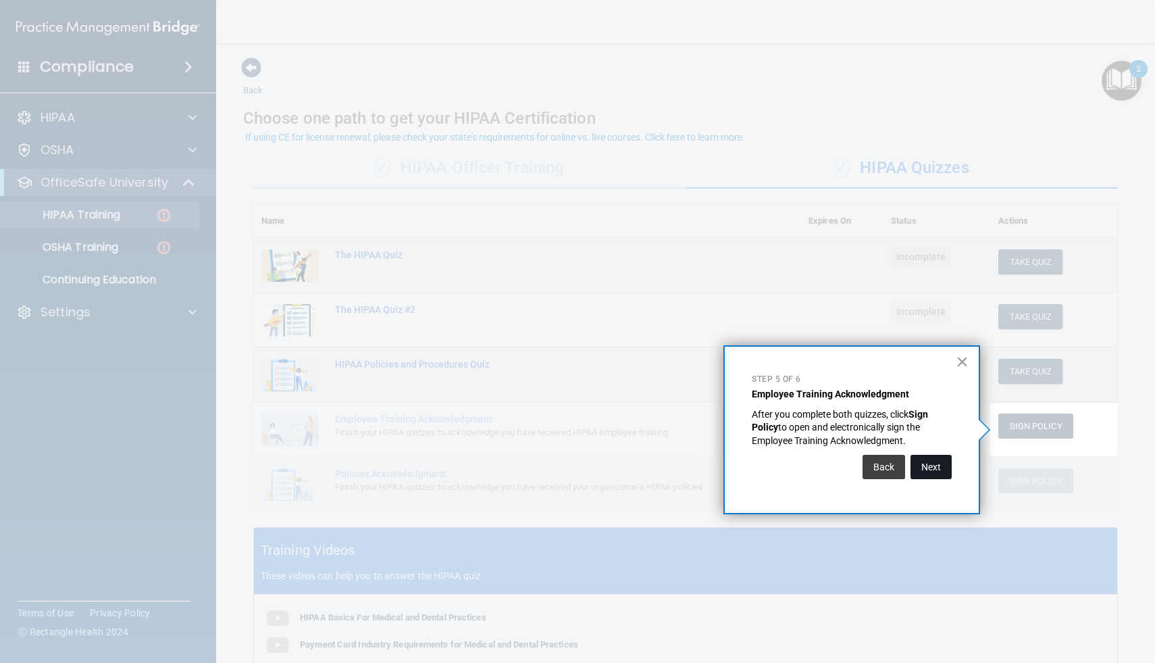
click at [924, 466] on button "Next" at bounding box center [931, 467] width 41 height 24
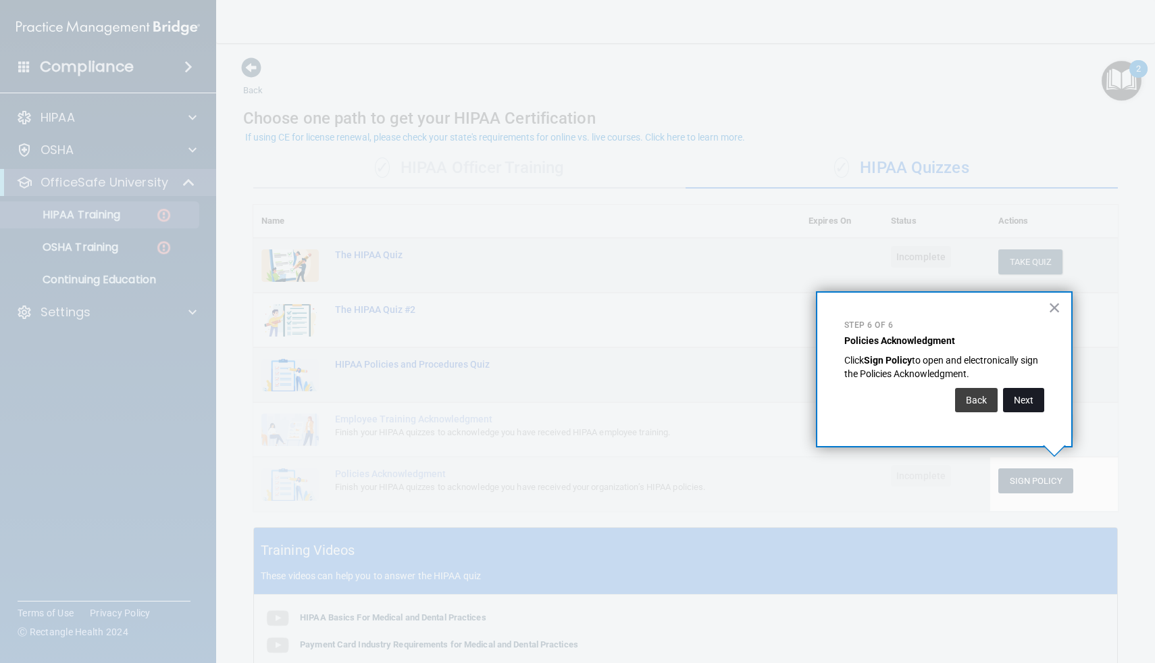
click at [1011, 403] on button "Next" at bounding box center [1023, 400] width 41 height 24
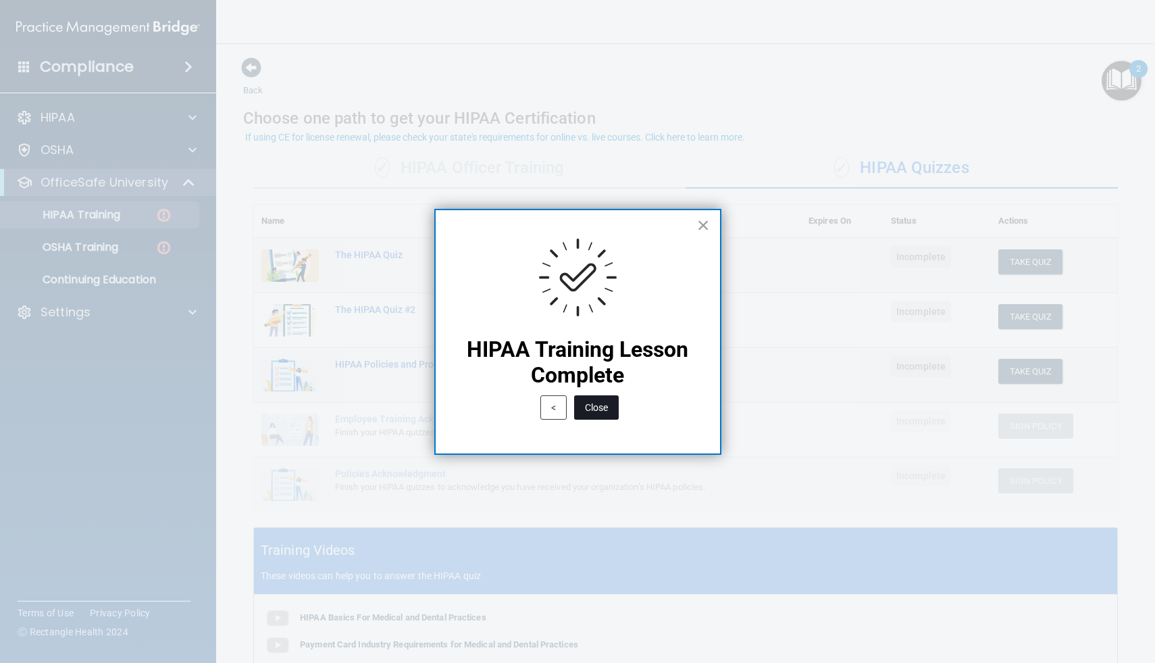
click at [586, 399] on button "Close" at bounding box center [596, 407] width 45 height 24
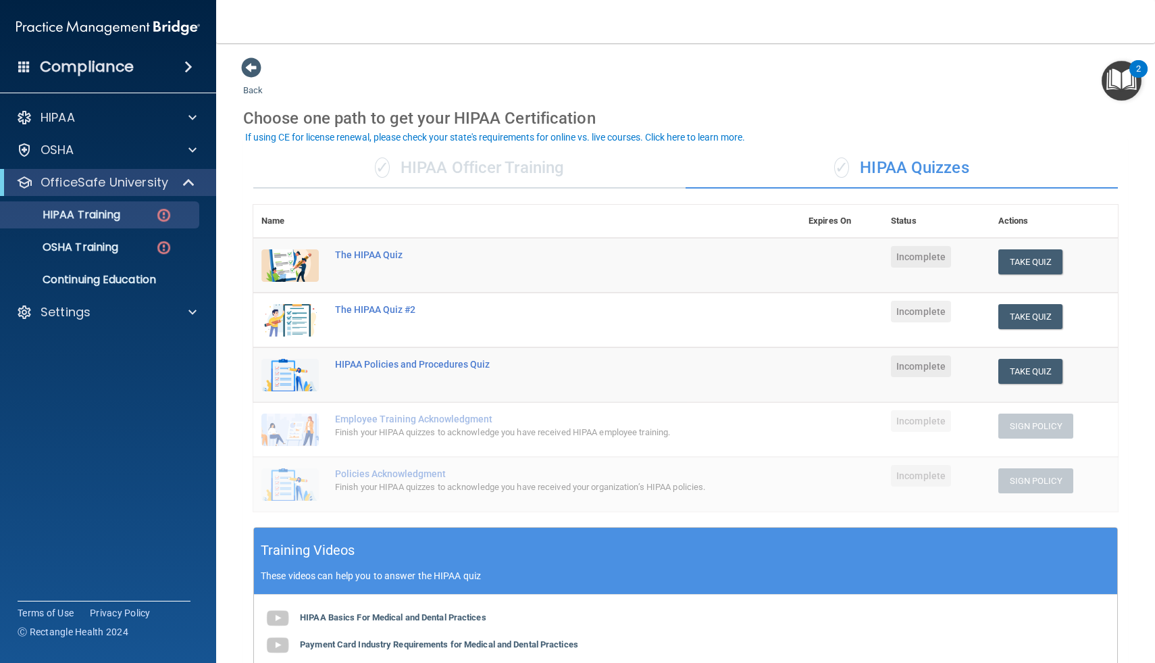
click at [1126, 78] on img "Open Resource Center, 2 new notifications" at bounding box center [1122, 81] width 40 height 40
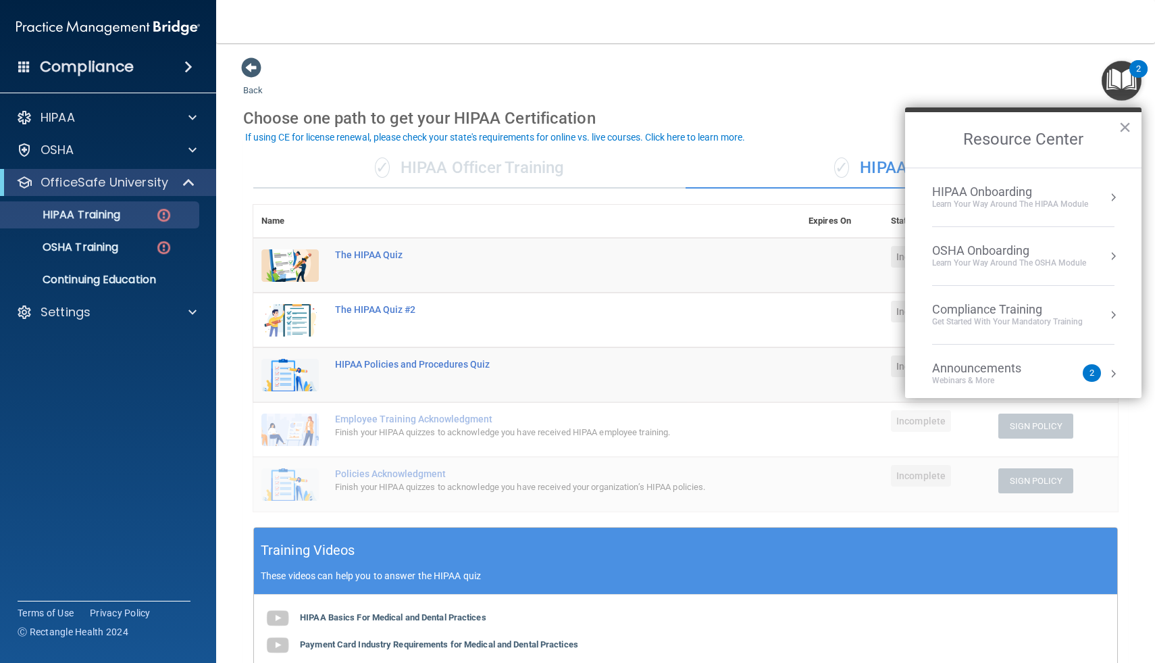
click at [1012, 196] on div "HIPAA Onboarding" at bounding box center [1010, 191] width 156 height 15
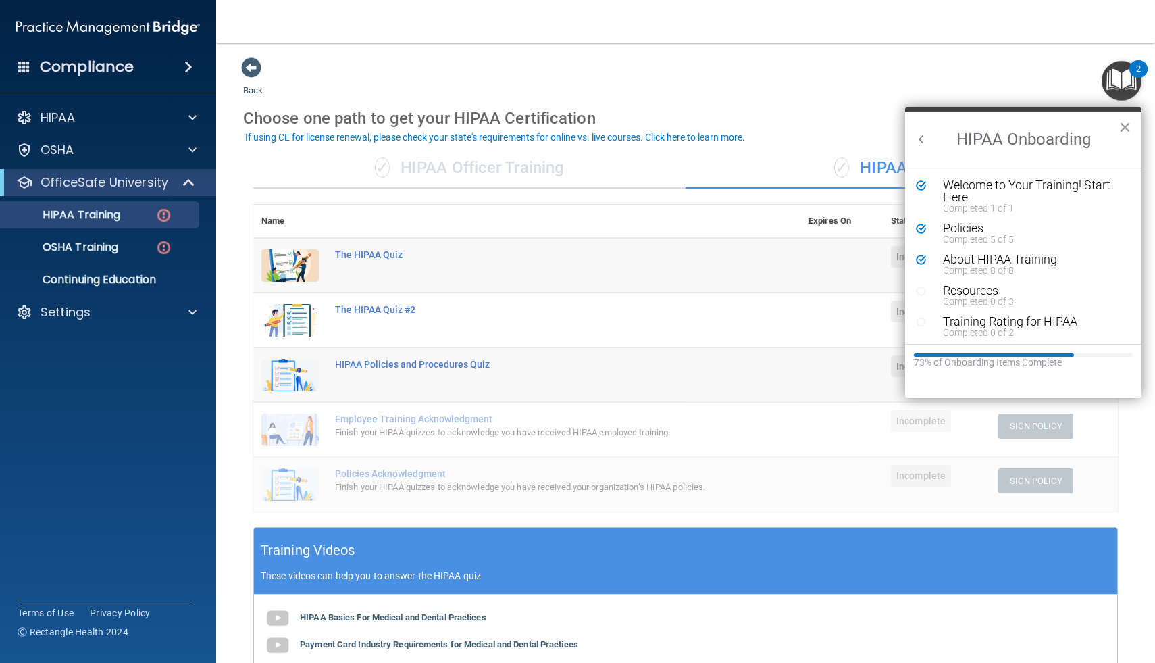
scroll to position [3, 0]
click at [974, 289] on div "Resources" at bounding box center [1033, 288] width 181 height 12
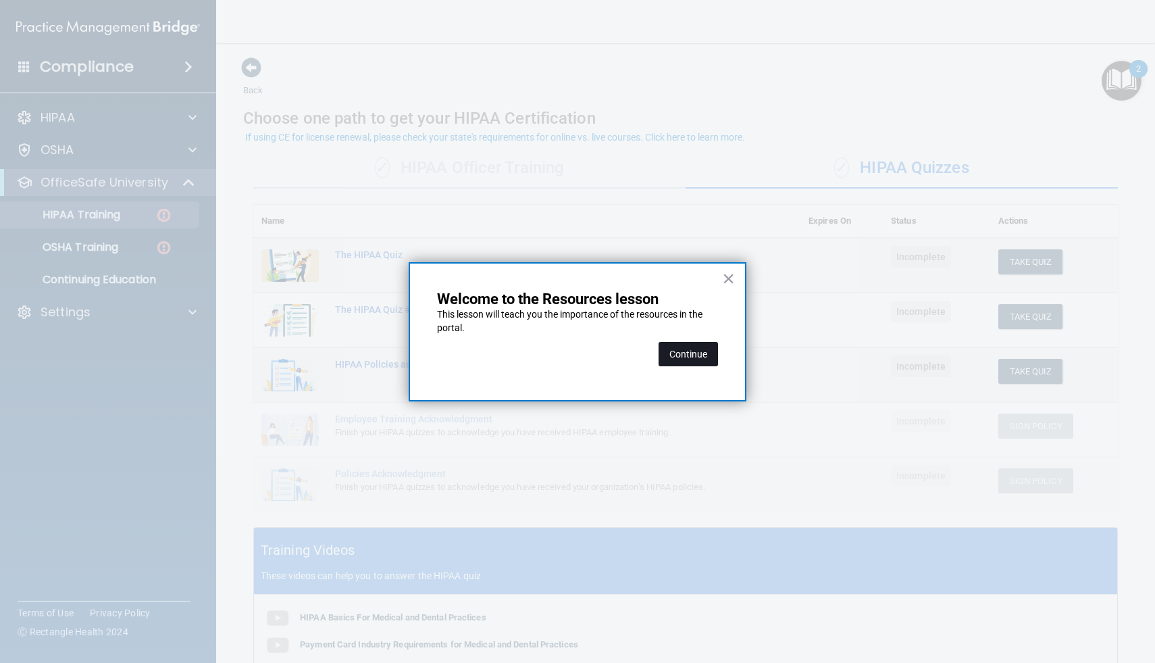
click at [678, 357] on button "Continue" at bounding box center [688, 354] width 59 height 24
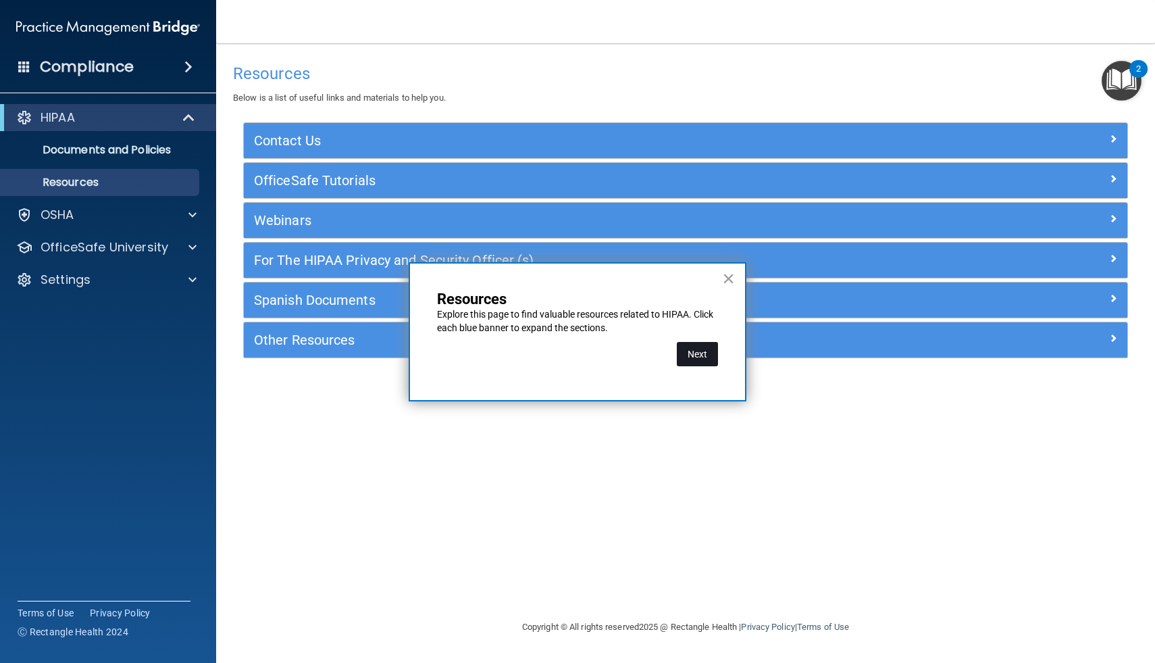
click at [701, 357] on button "Next" at bounding box center [697, 354] width 41 height 24
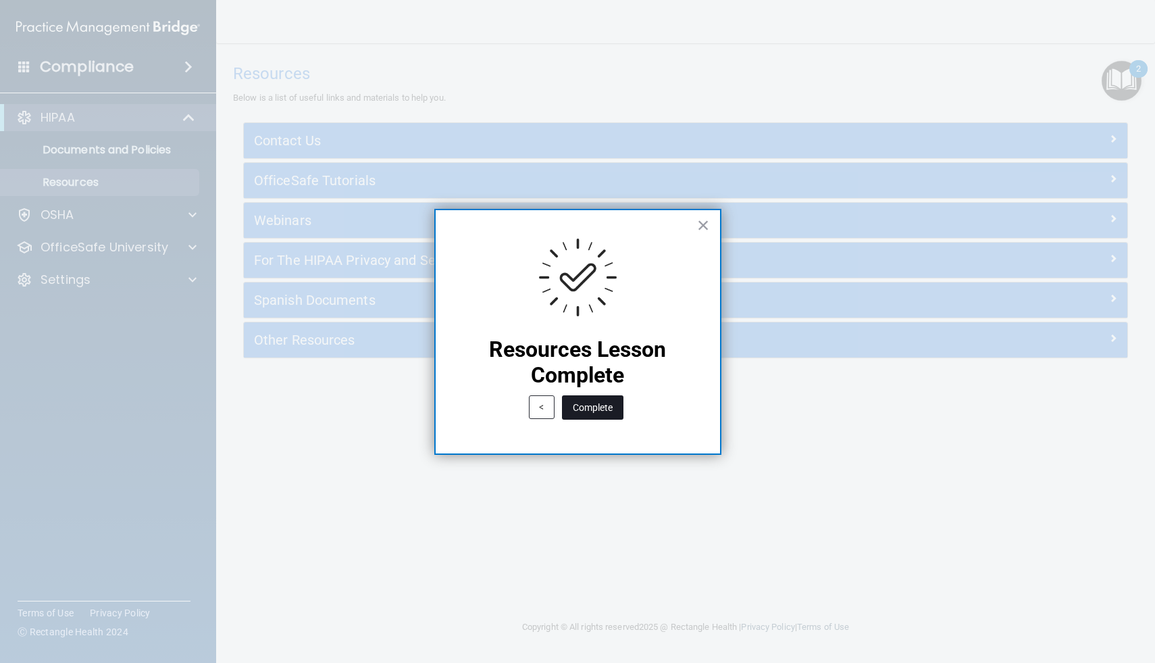
click at [595, 406] on button "Complete" at bounding box center [592, 407] width 61 height 24
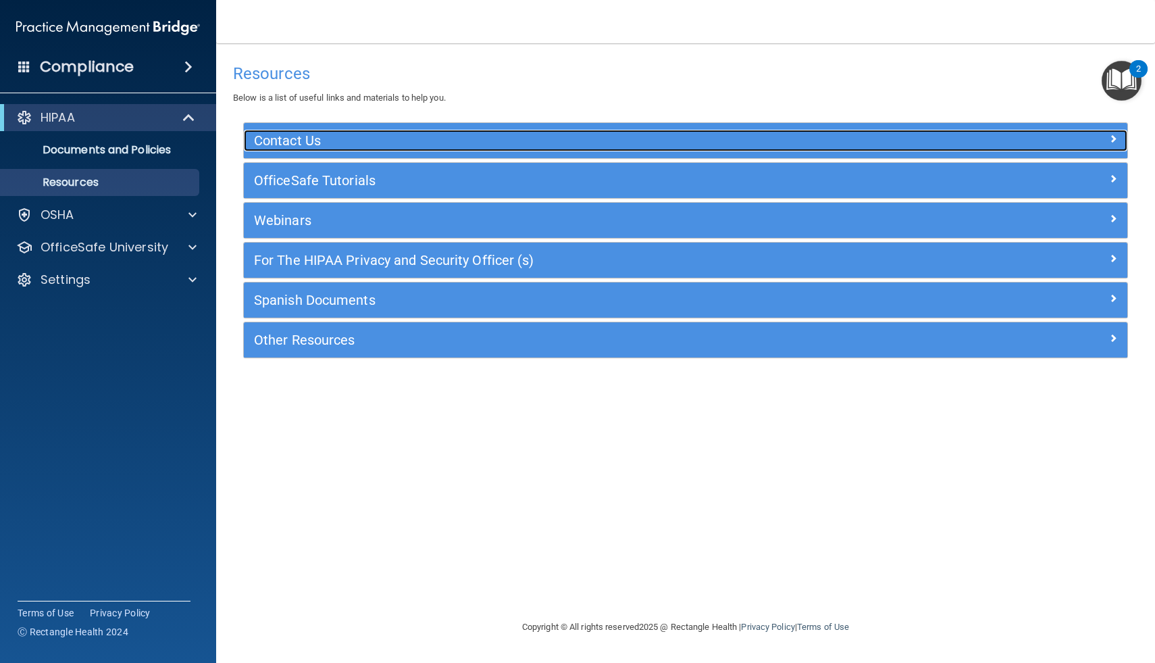
click at [651, 149] on div "Contact Us" at bounding box center [575, 141] width 663 height 22
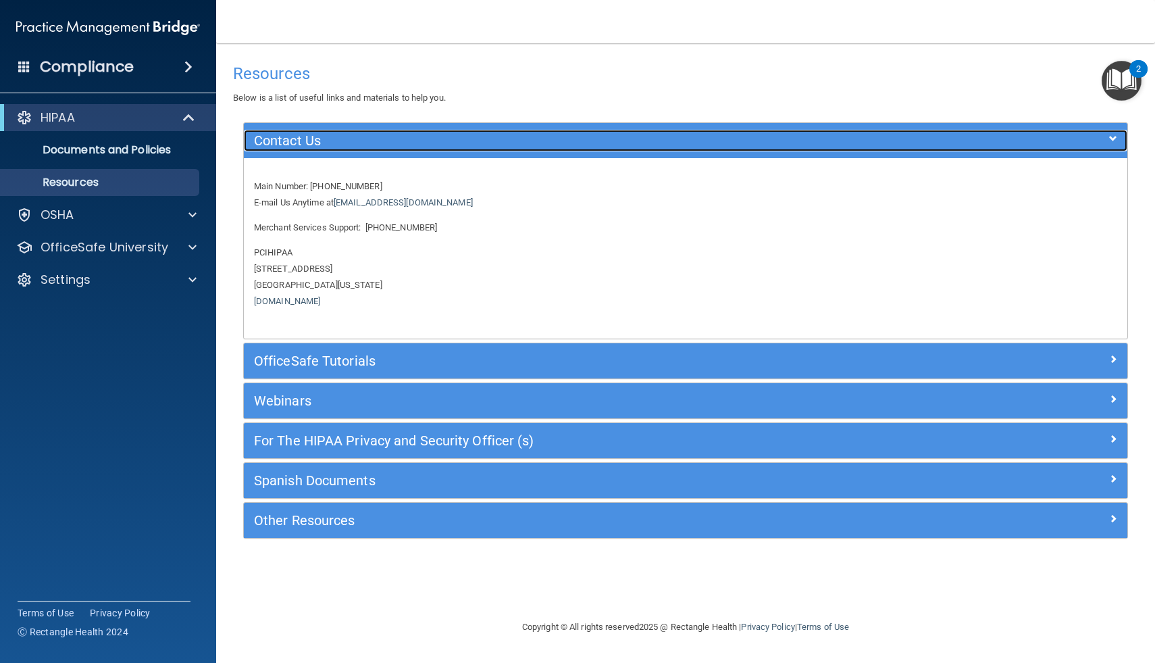
click at [651, 149] on div "Contact Us" at bounding box center [575, 141] width 663 height 22
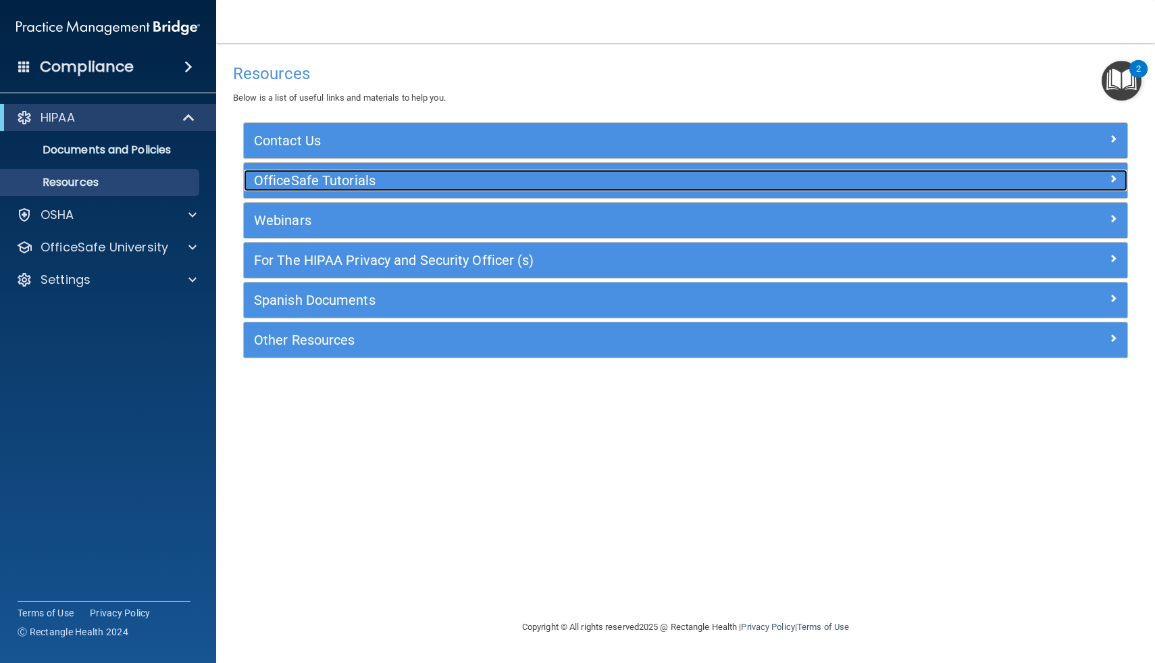
click at [631, 182] on h5 "OfficeSafe Tutorials" at bounding box center [575, 180] width 642 height 15
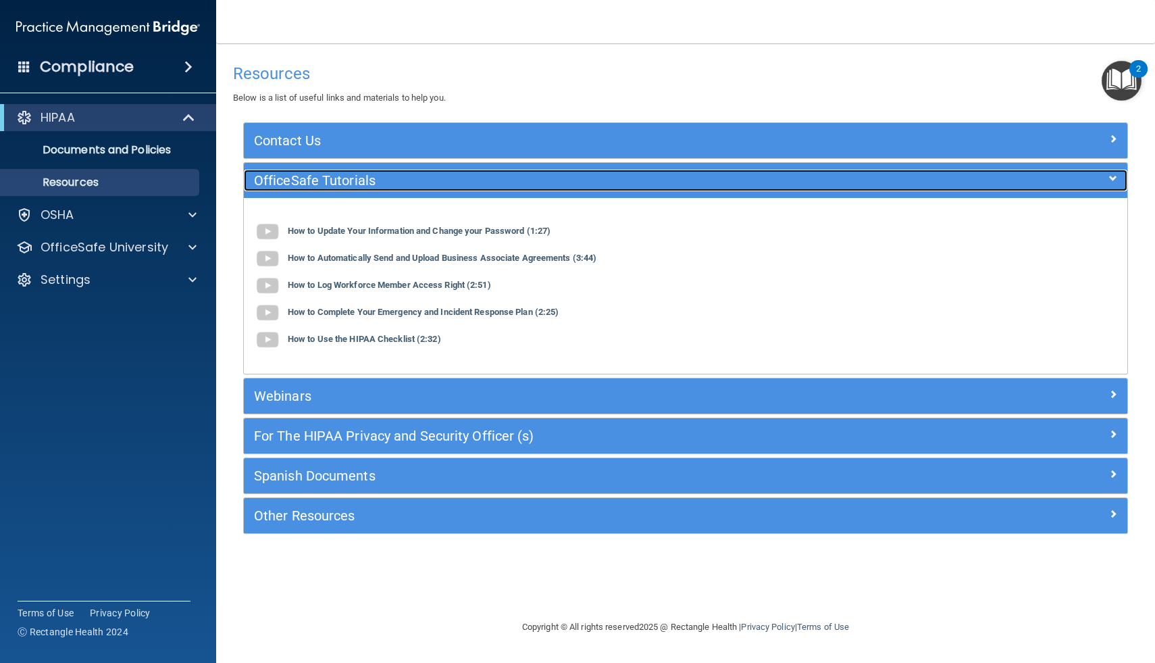
click at [482, 186] on h5 "OfficeSafe Tutorials" at bounding box center [575, 180] width 642 height 15
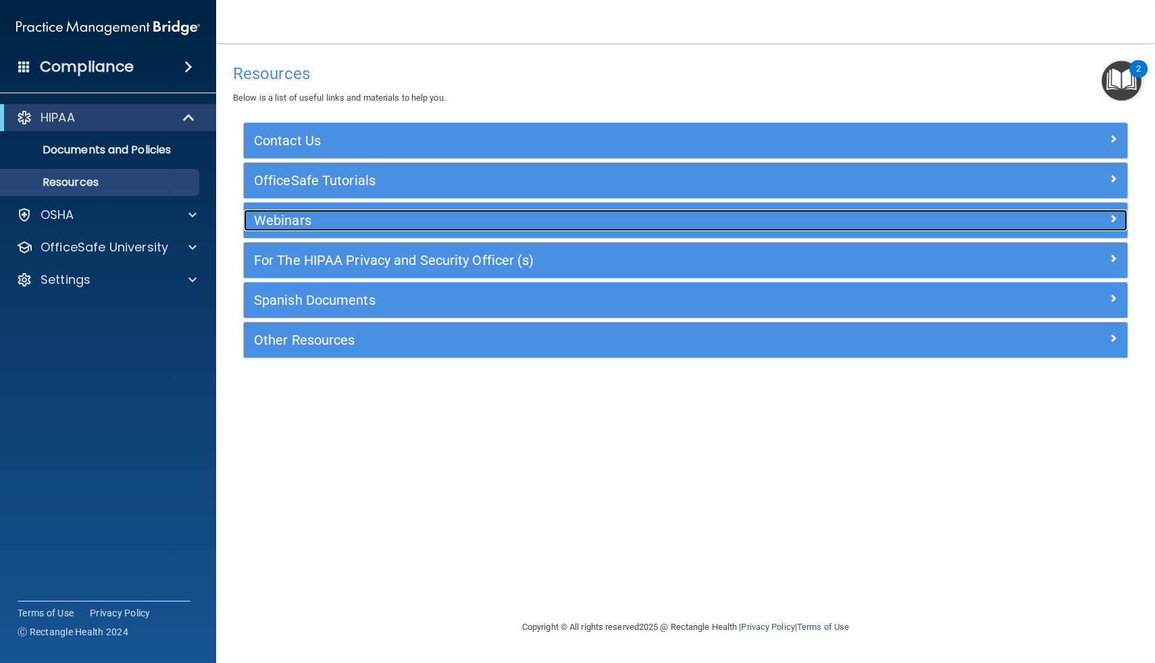
click at [461, 226] on h5 "Webinars" at bounding box center [575, 220] width 642 height 15
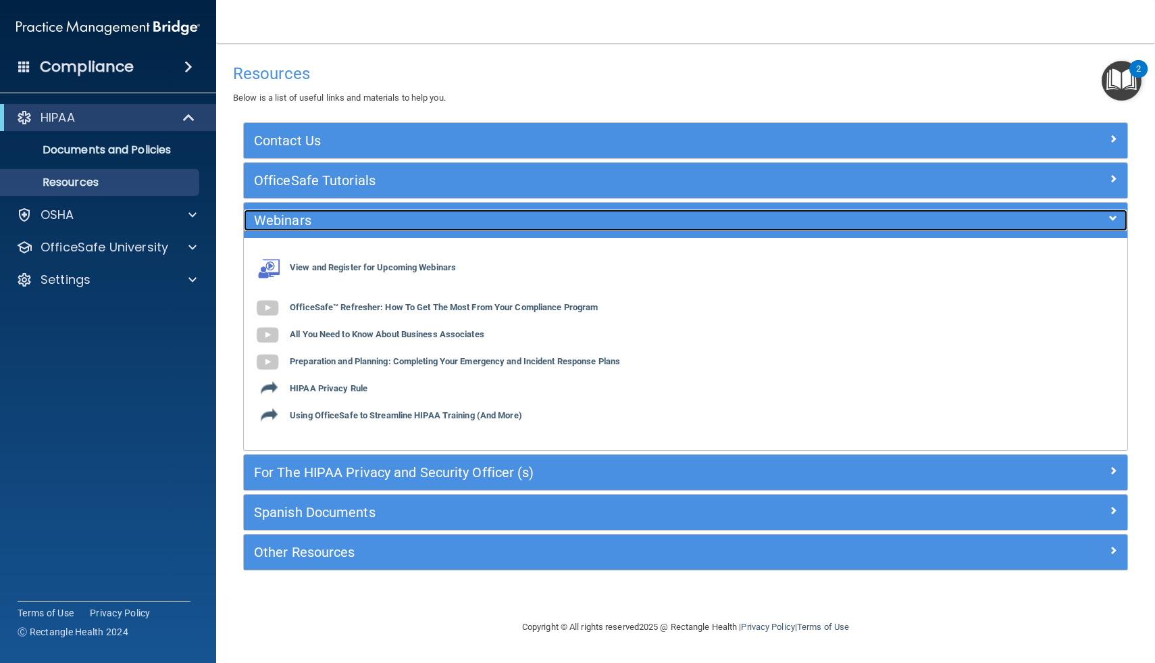
click at [461, 226] on h5 "Webinars" at bounding box center [575, 220] width 642 height 15
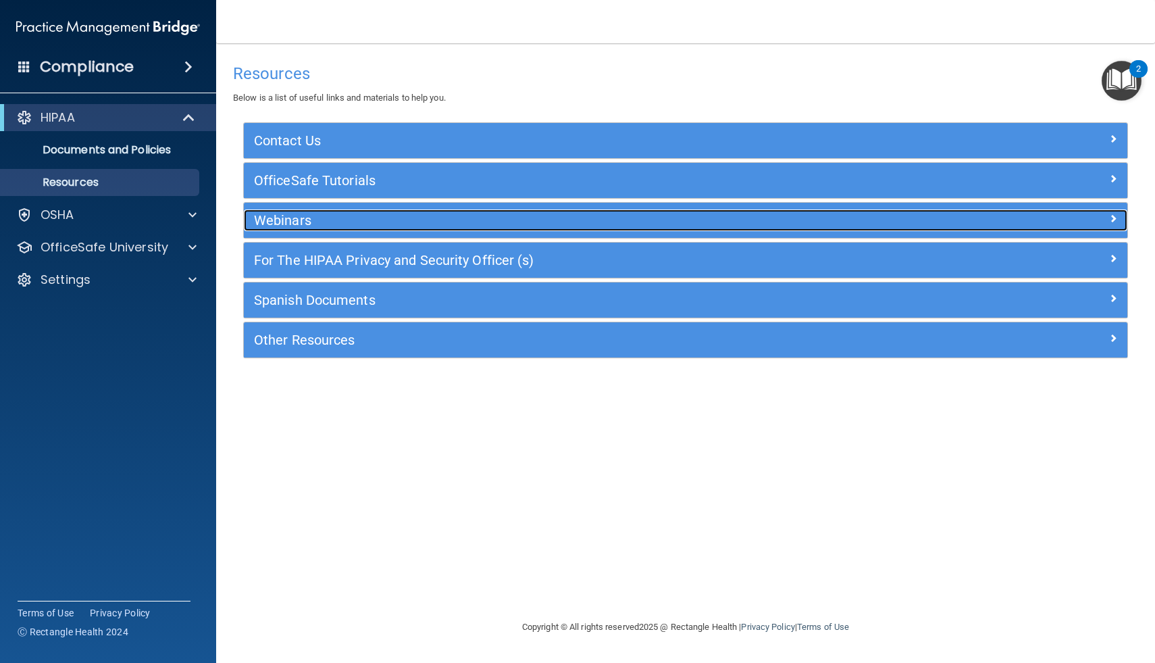
click at [446, 222] on h5 "Webinars" at bounding box center [575, 220] width 642 height 15
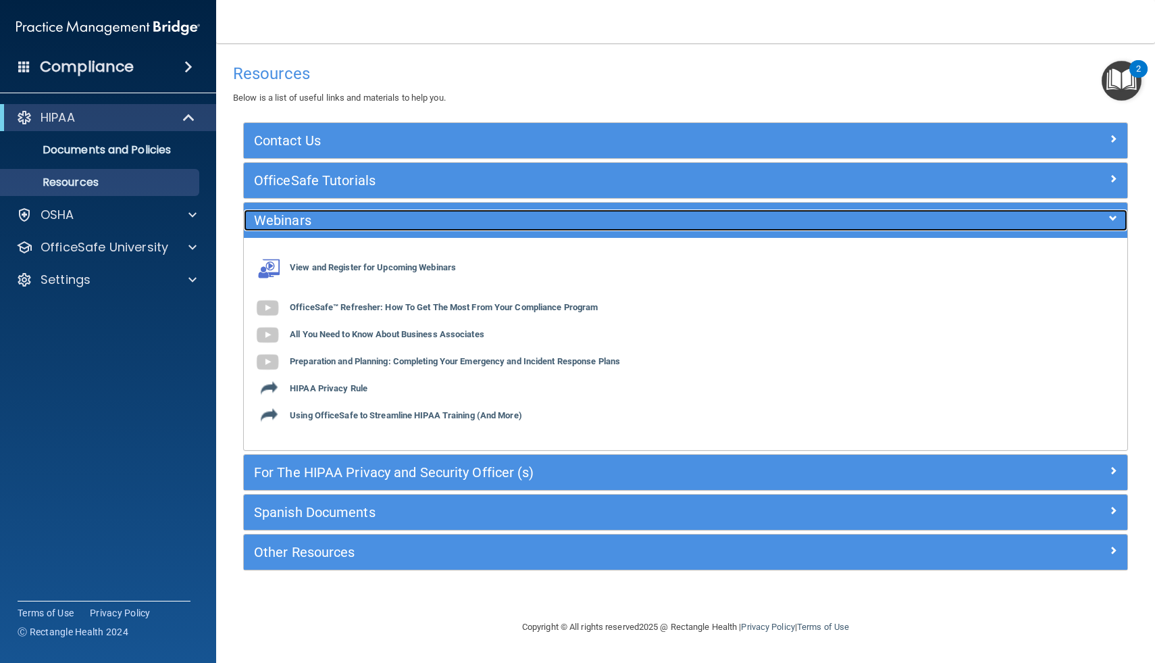
click at [446, 222] on h5 "Webinars" at bounding box center [575, 220] width 642 height 15
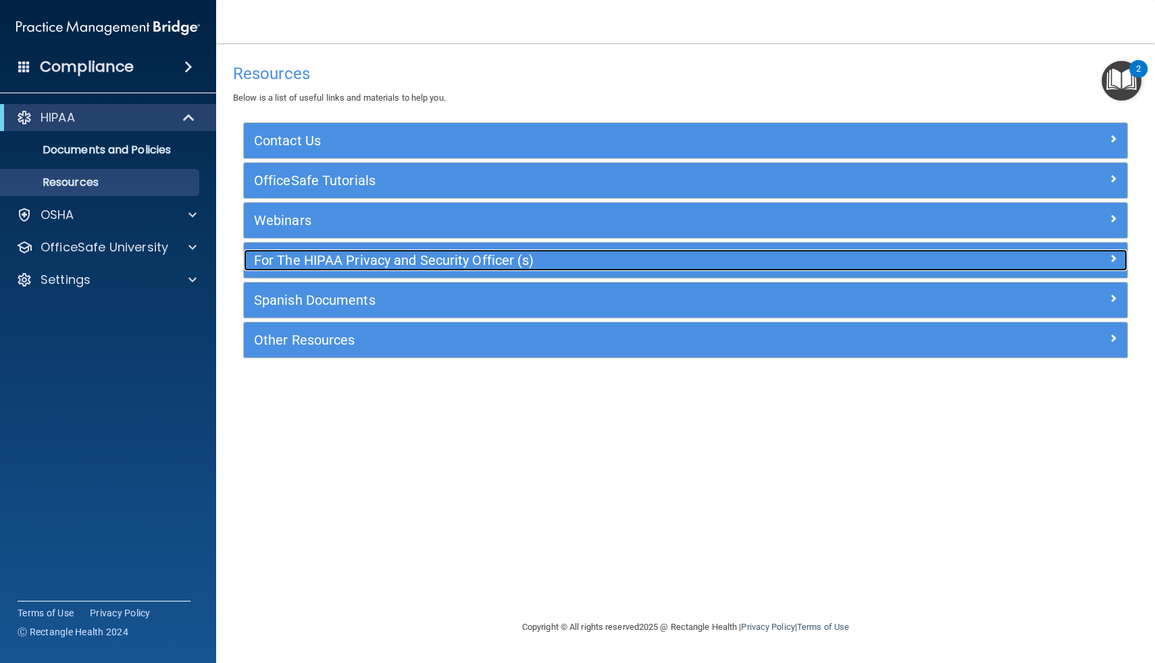
click at [434, 259] on h5 "For The HIPAA Privacy and Security Officer (s)" at bounding box center [575, 260] width 642 height 15
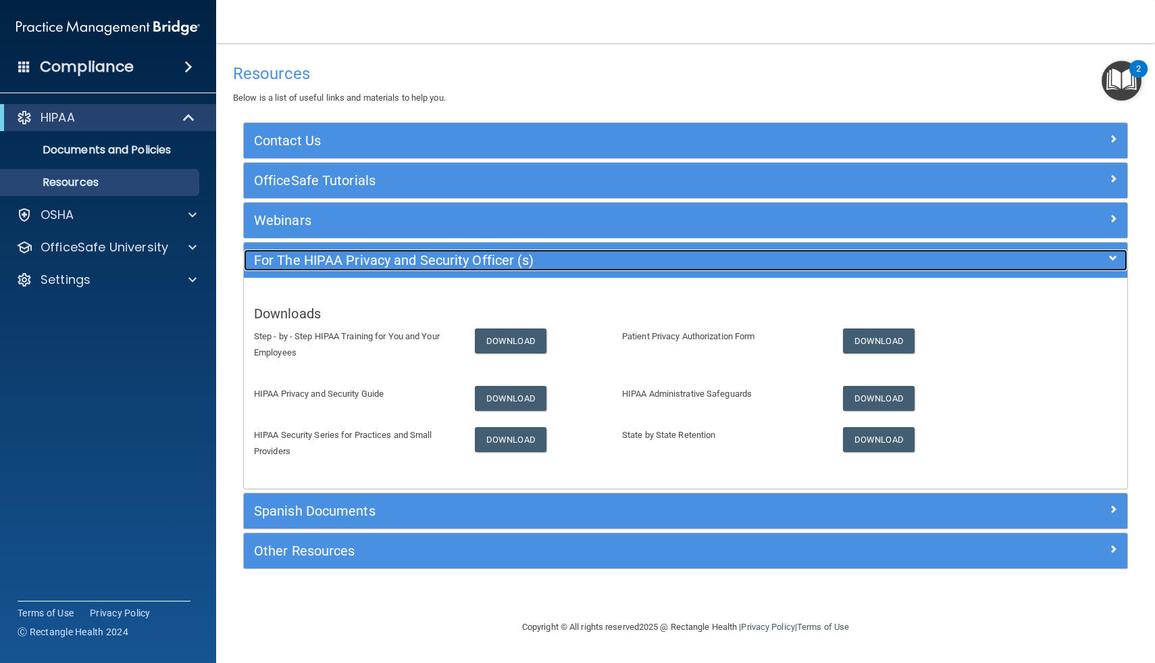
click at [434, 259] on h5 "For The HIPAA Privacy and Security Officer (s)" at bounding box center [575, 260] width 642 height 15
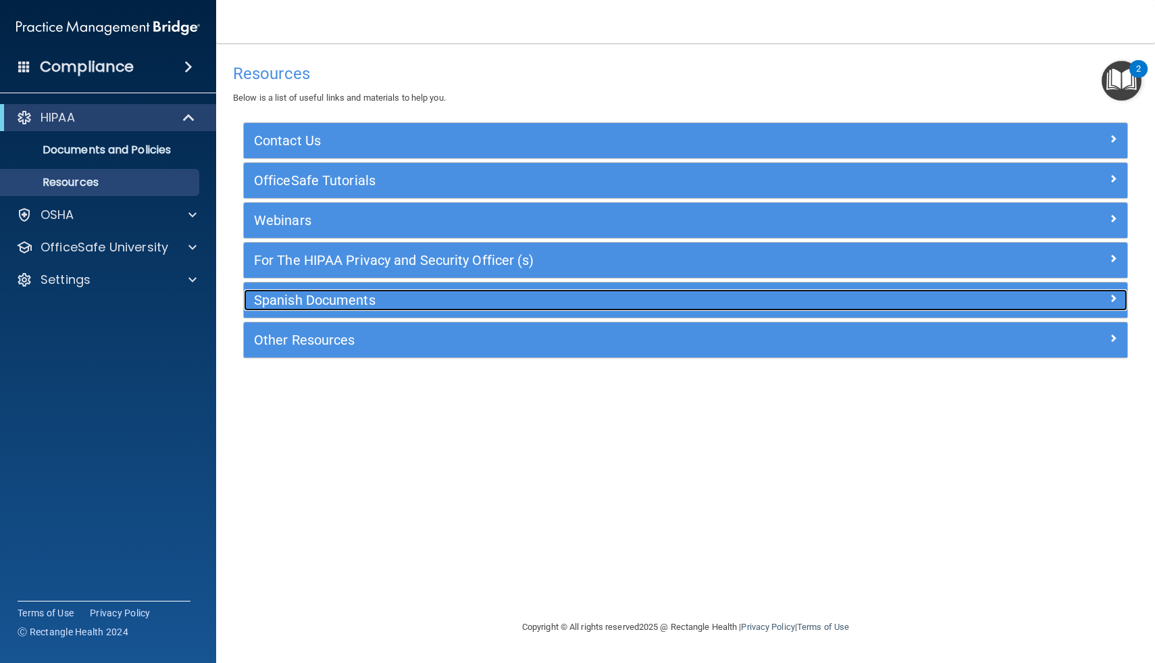
click at [416, 305] on h5 "Spanish Documents" at bounding box center [575, 300] width 642 height 15
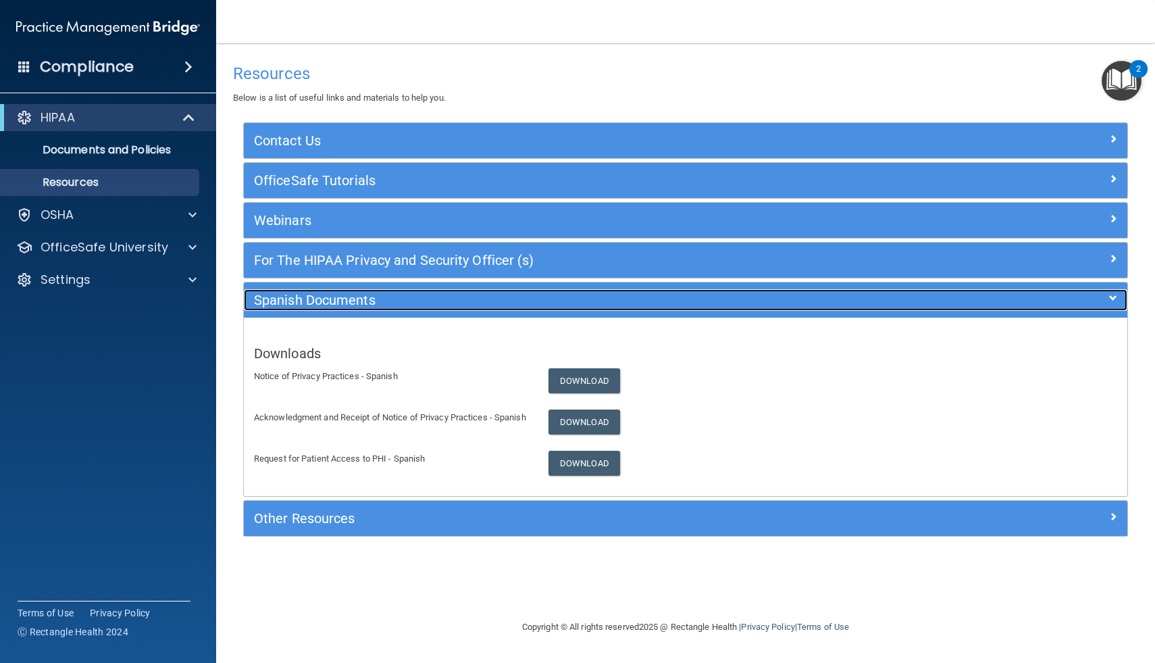
click at [416, 305] on h5 "Spanish Documents" at bounding box center [575, 300] width 642 height 15
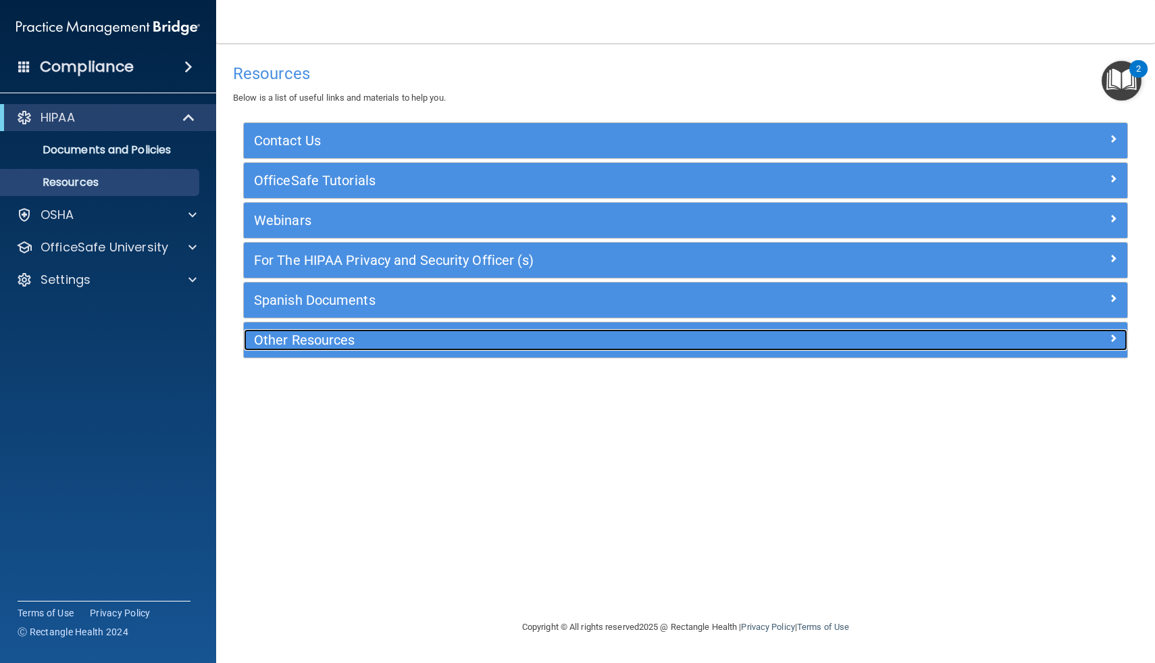
click at [406, 347] on h5 "Other Resources" at bounding box center [575, 339] width 642 height 15
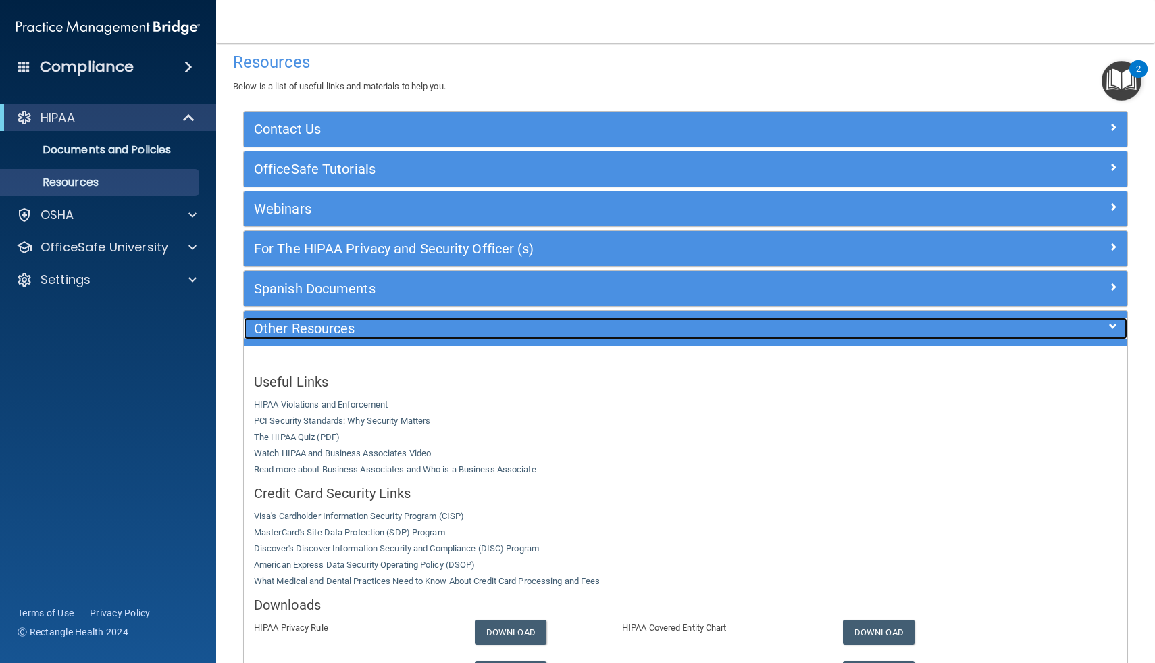
scroll to position [9, 0]
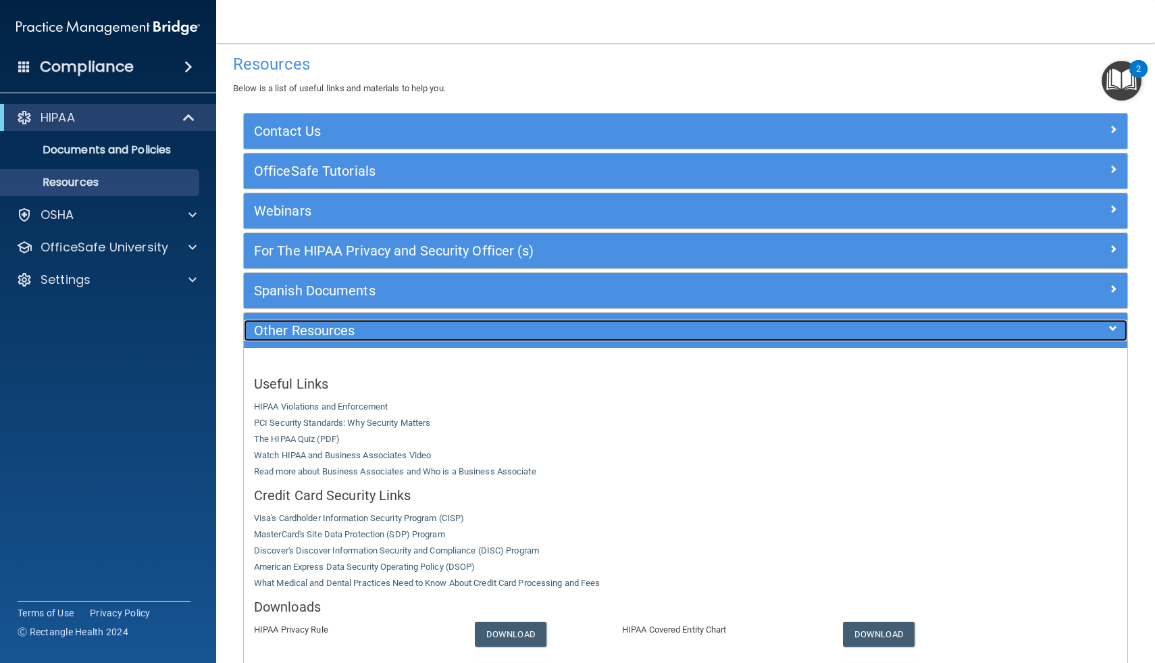
click at [401, 326] on h5 "Other Resources" at bounding box center [575, 330] width 642 height 15
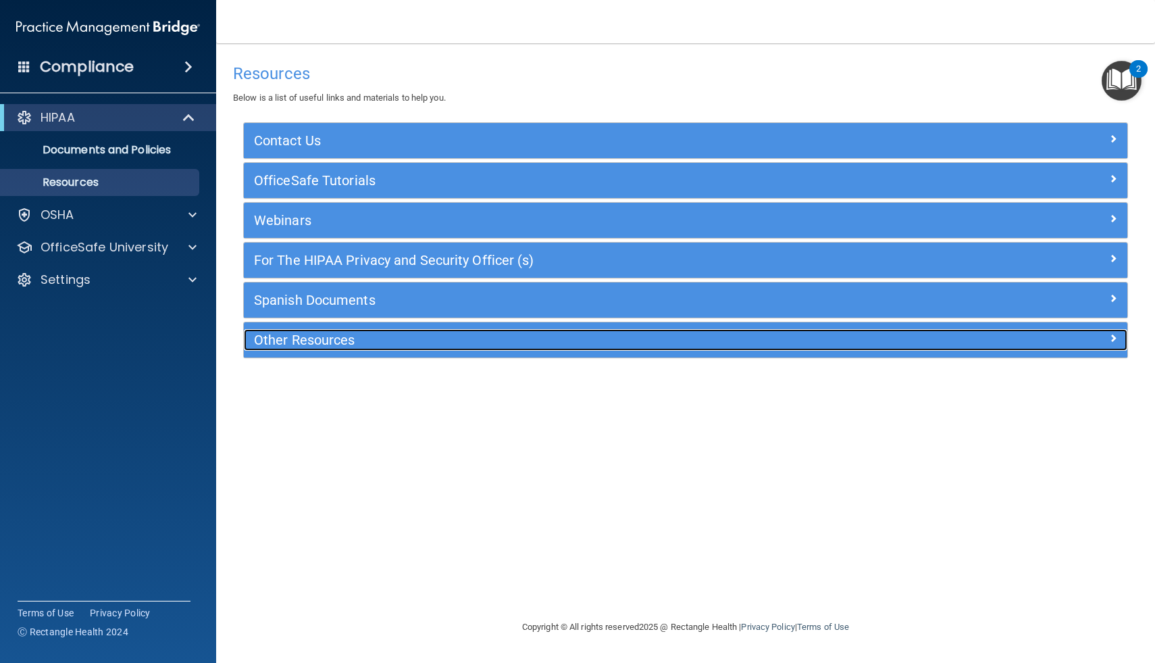
scroll to position [0, 0]
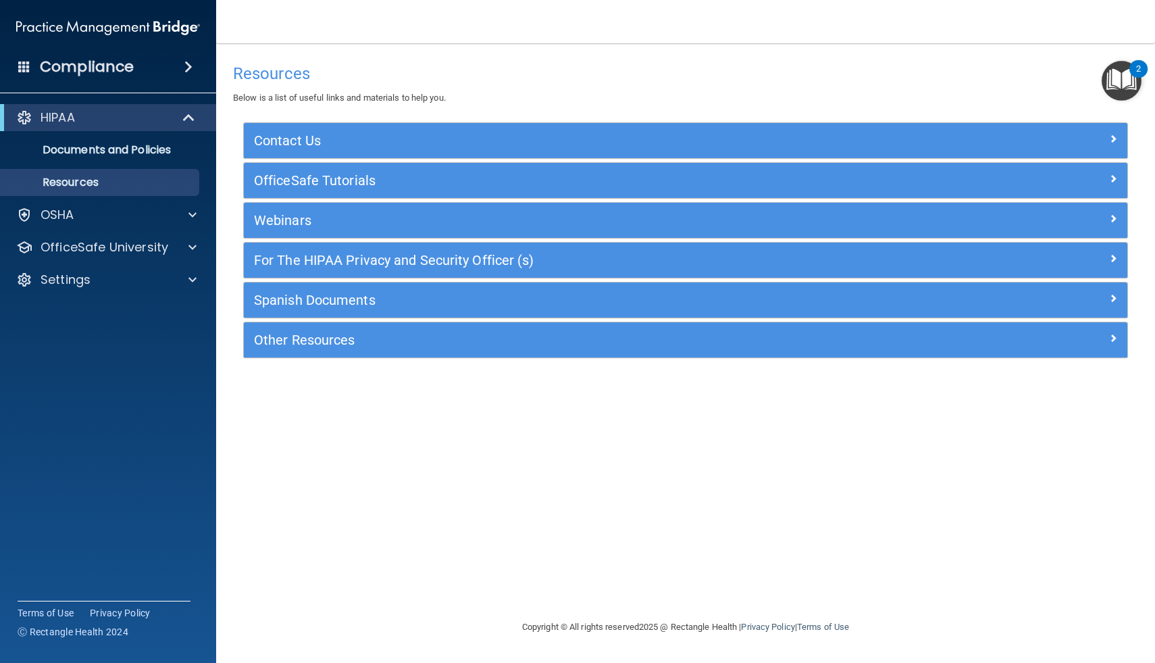
click at [1120, 78] on img "Open Resource Center, 2 new notifications" at bounding box center [1122, 81] width 40 height 40
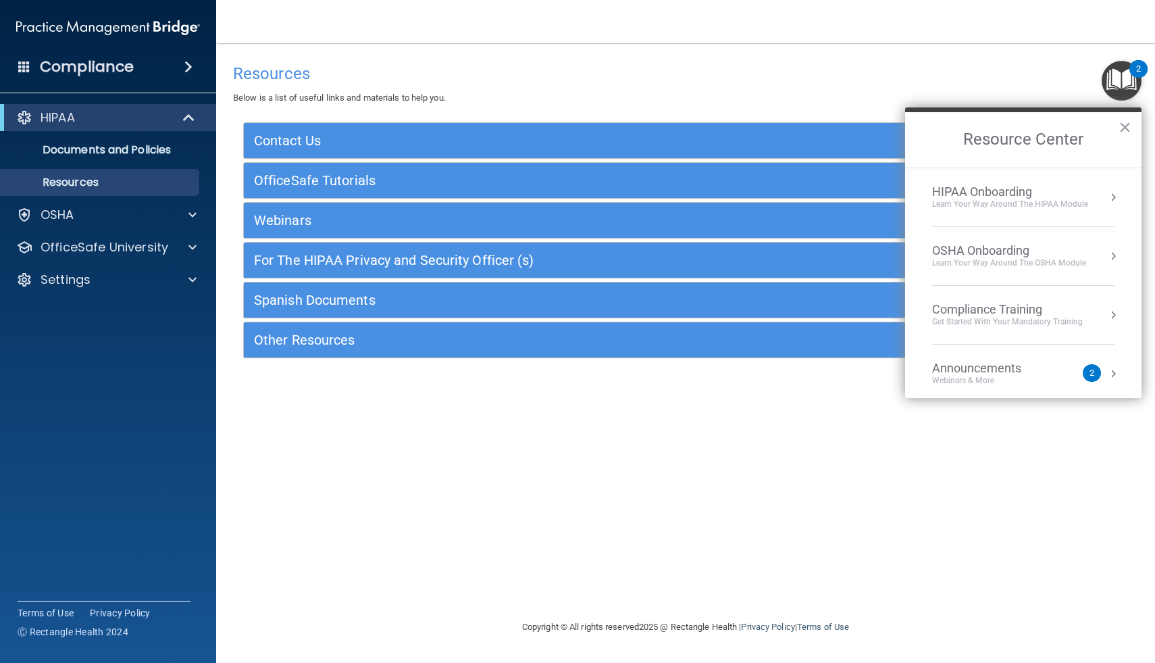
click at [988, 193] on div "HIPAA Onboarding" at bounding box center [1010, 191] width 156 height 15
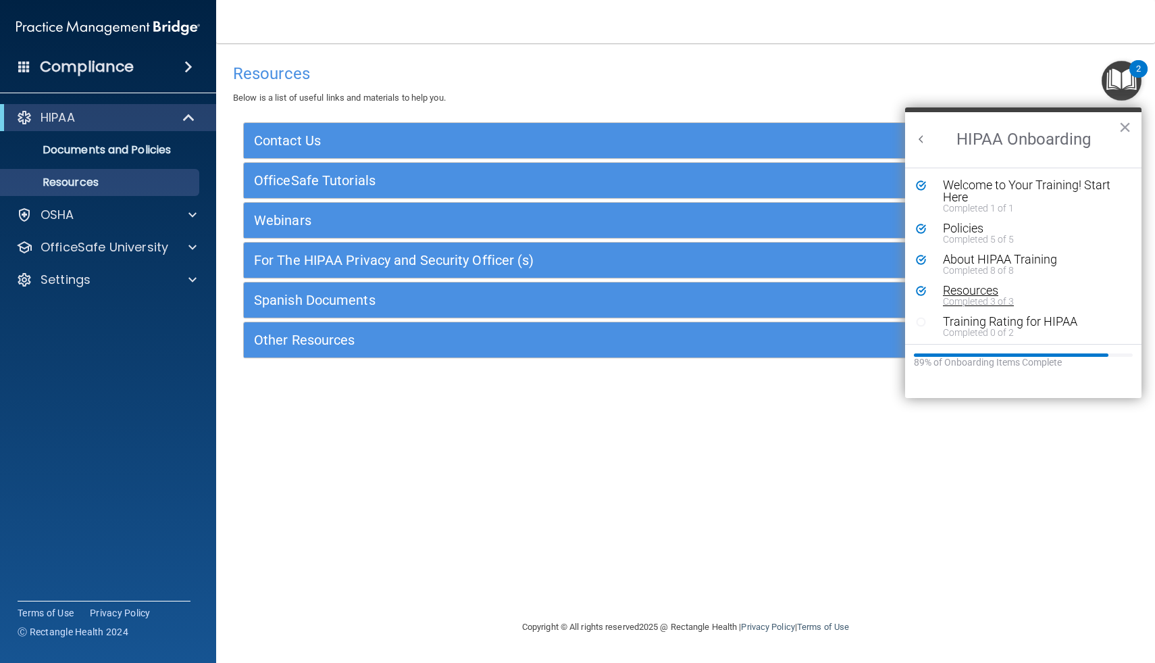
scroll to position [3, 0]
click at [1004, 320] on div "Training Rating for HIPAA" at bounding box center [1033, 319] width 181 height 12
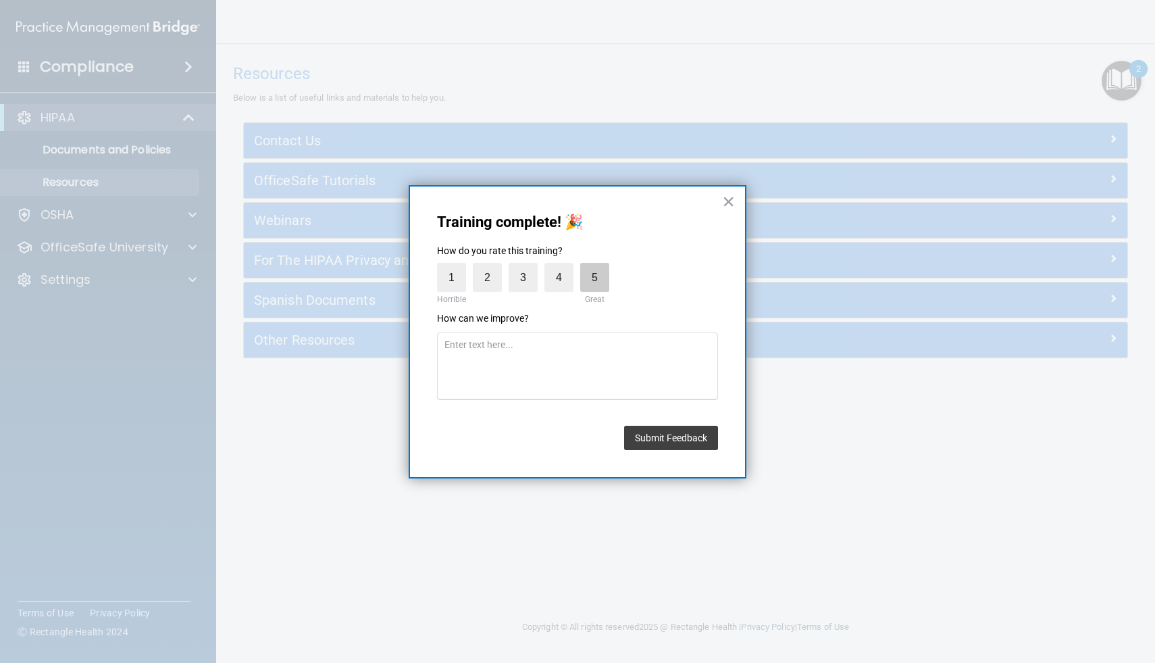
click at [596, 282] on label "5" at bounding box center [594, 277] width 29 height 29
click at [563, 266] on input "5" at bounding box center [563, 266] width 0 height 0
click at [668, 443] on button "Submit Feedback" at bounding box center [671, 438] width 94 height 24
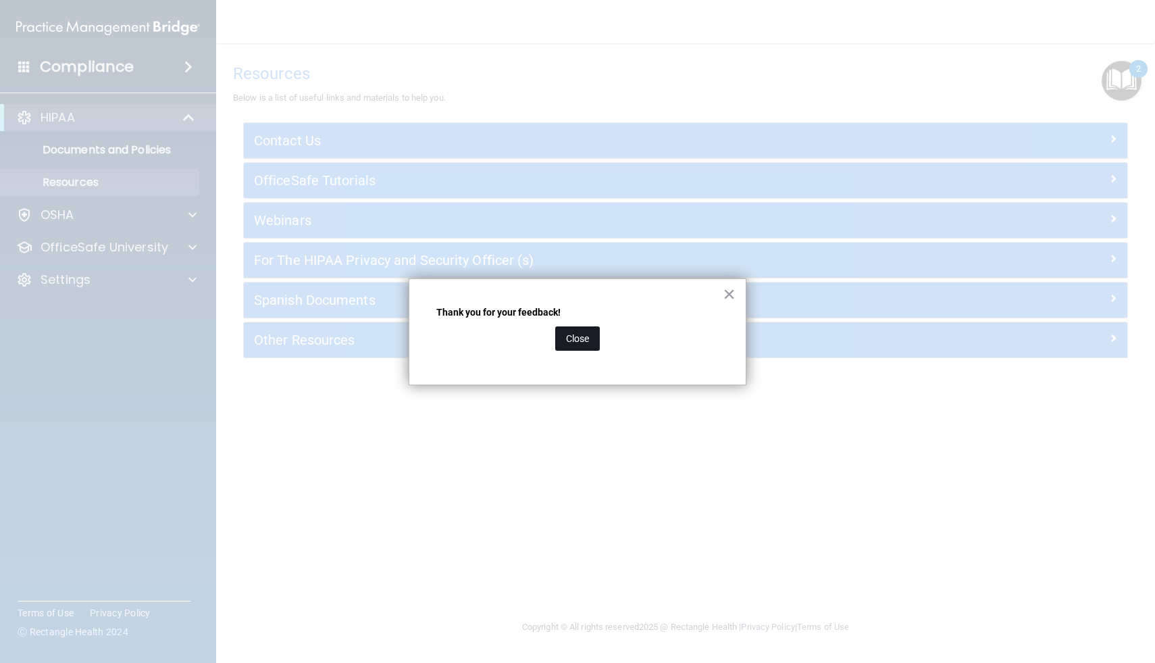
click at [575, 343] on button "Close" at bounding box center [577, 338] width 45 height 24
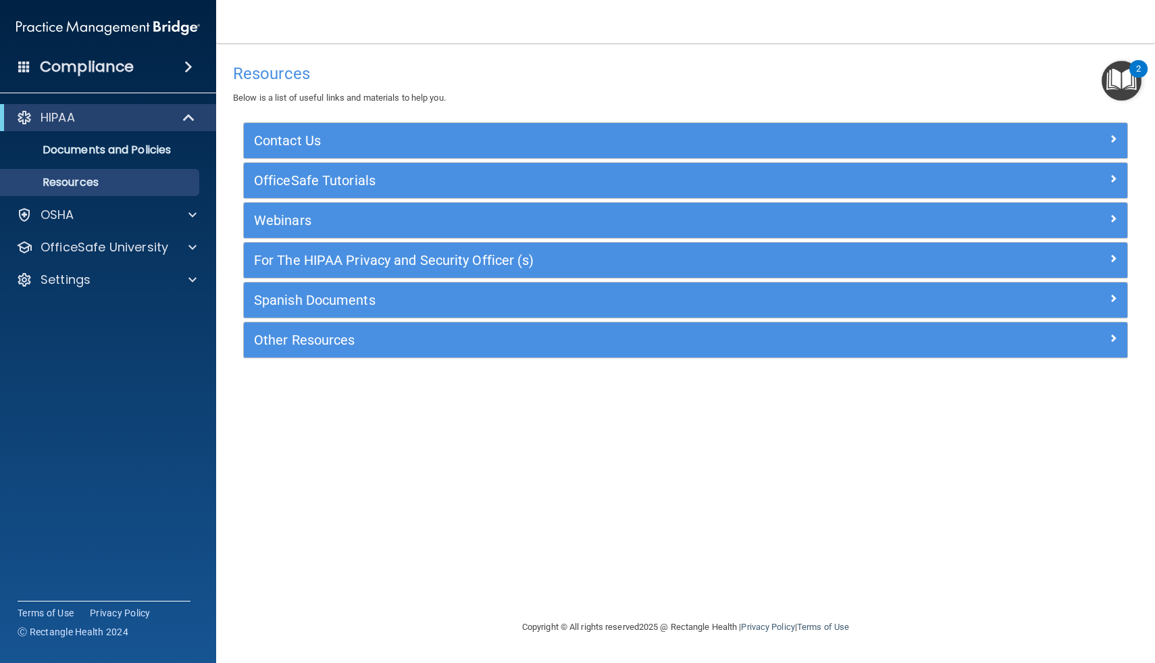
click at [1126, 79] on img "Open Resource Center, 2 new notifications" at bounding box center [1122, 81] width 40 height 40
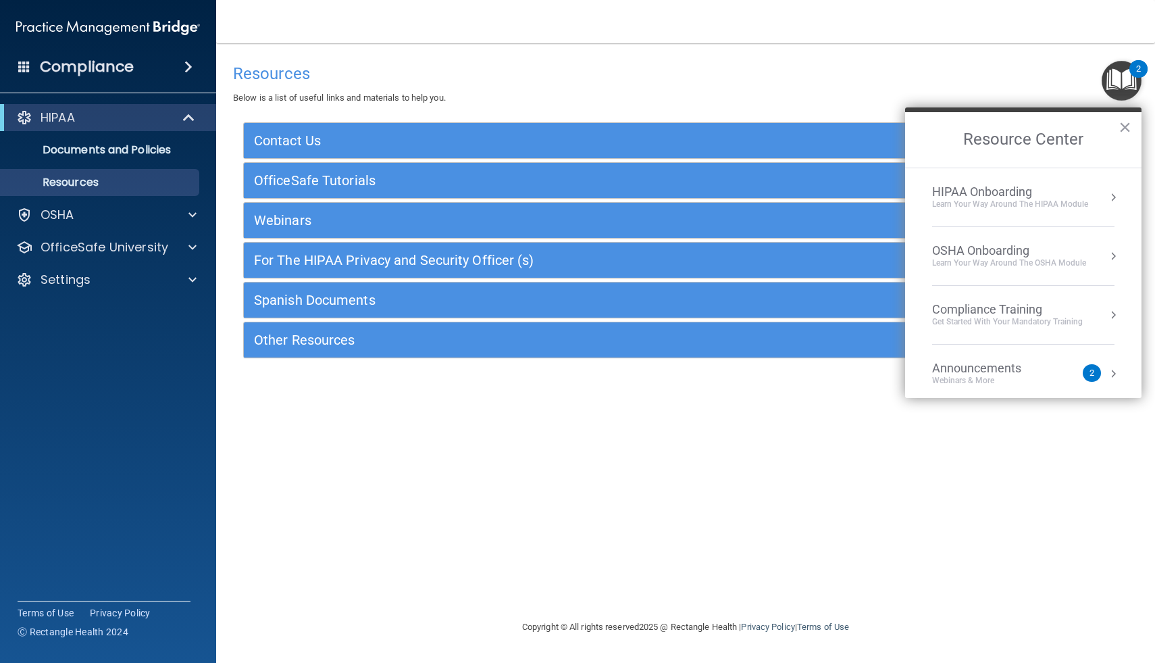
click at [969, 245] on div "OSHA Onboarding" at bounding box center [1009, 250] width 154 height 15
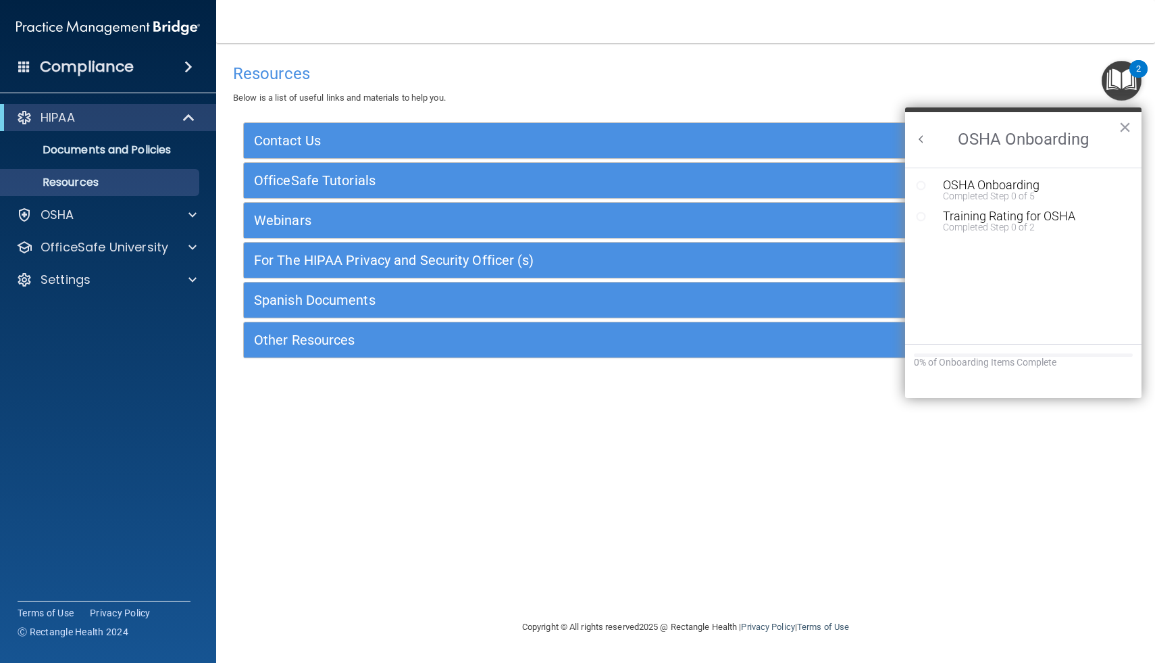
scroll to position [0, 0]
click at [976, 194] on div "Completed Step 0 of 5" at bounding box center [1033, 195] width 181 height 9
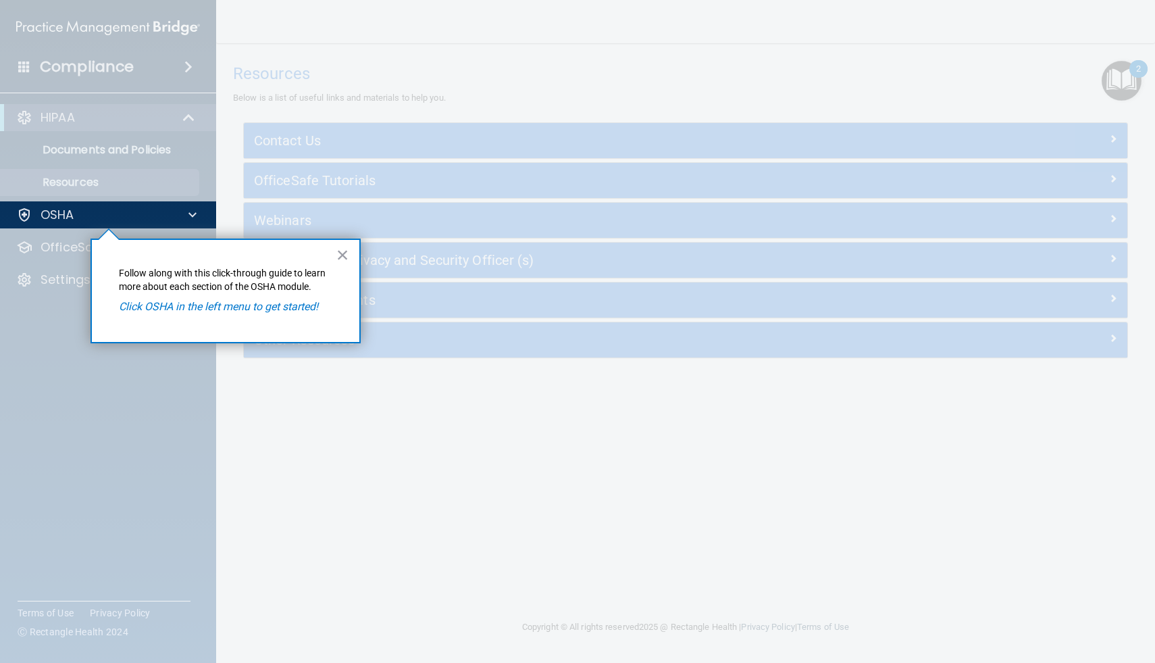
click at [263, 307] on em "Click OSHA in the left menu to get started!" at bounding box center [218, 306] width 199 height 13
click at [105, 220] on div "OSHA" at bounding box center [90, 215] width 168 height 16
click at [112, 216] on div "OSHA" at bounding box center [90, 215] width 168 height 16
click at [151, 307] on em "Click OSHA in the left menu to get started!" at bounding box center [218, 306] width 199 height 13
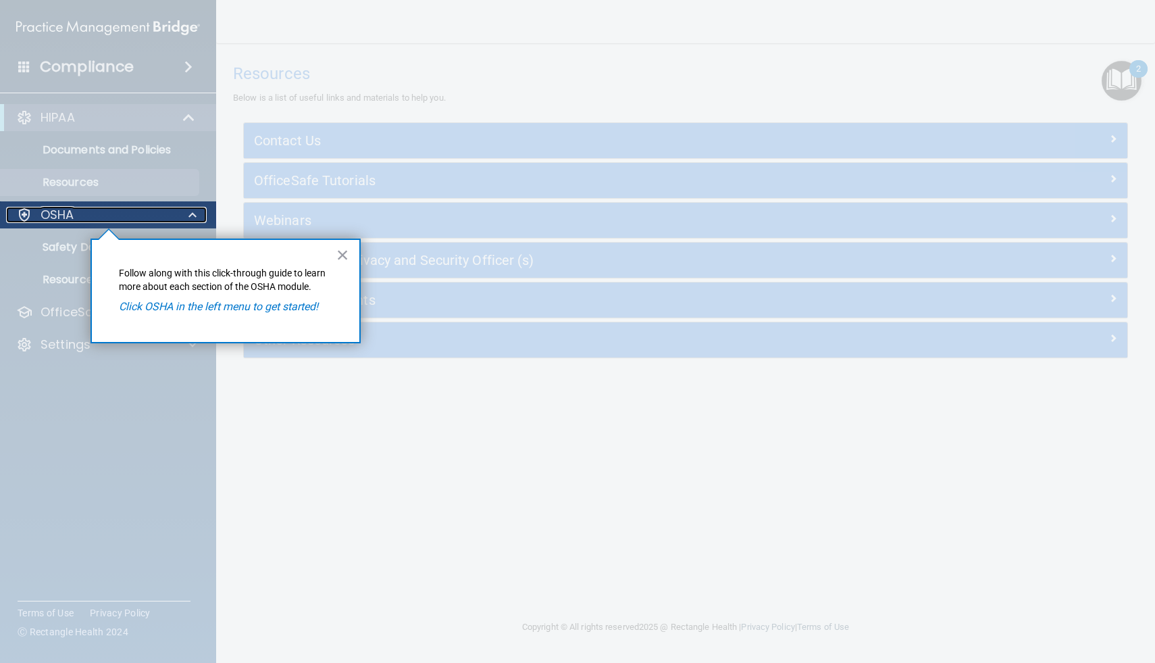
click at [61, 218] on p "OSHA" at bounding box center [58, 215] width 34 height 16
click at [342, 260] on button "×" at bounding box center [342, 255] width 13 height 22
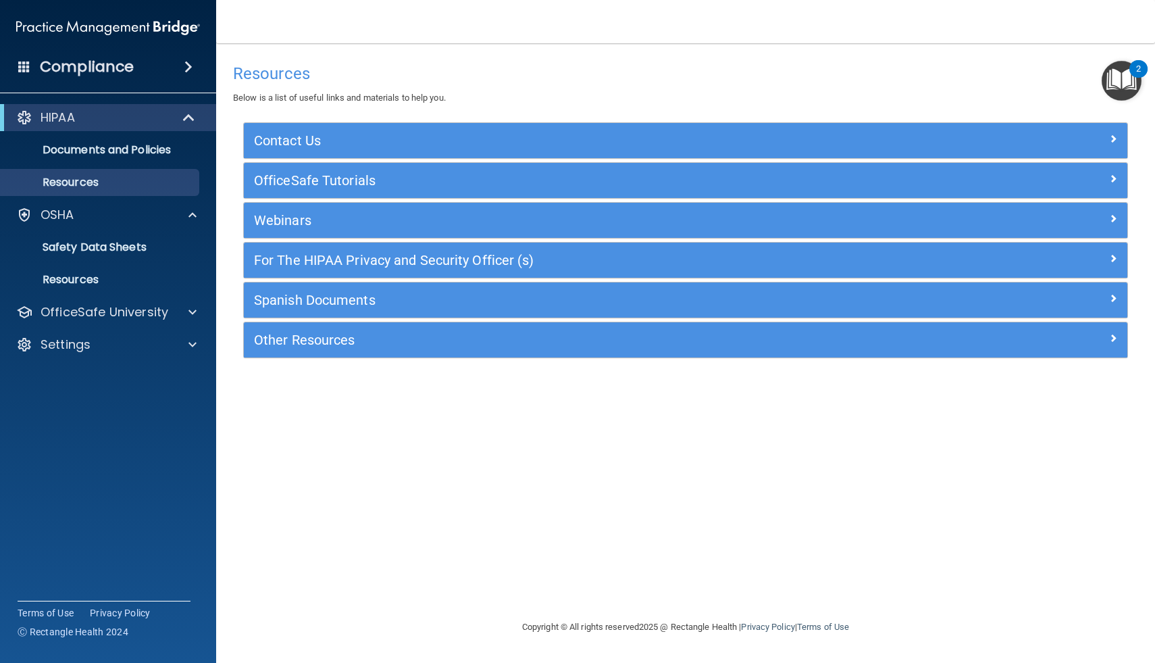
click at [1126, 86] on img "Open Resource Center, 2 new notifications" at bounding box center [1122, 81] width 40 height 40
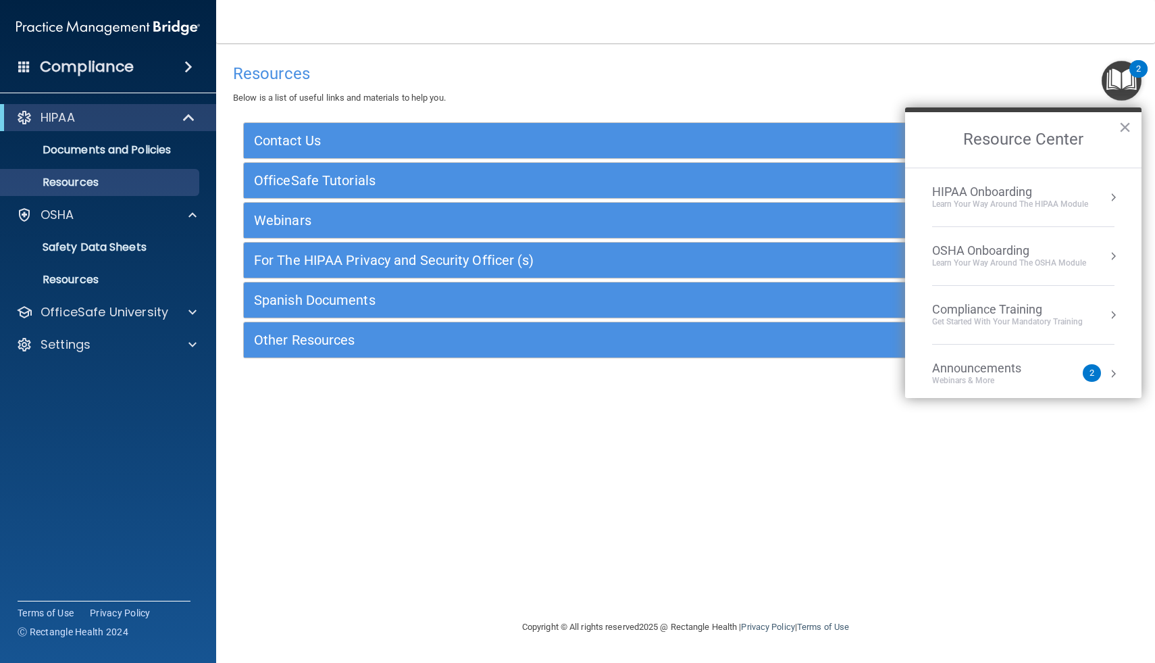
click at [974, 249] on div "OSHA Onboarding" at bounding box center [1009, 250] width 154 height 15
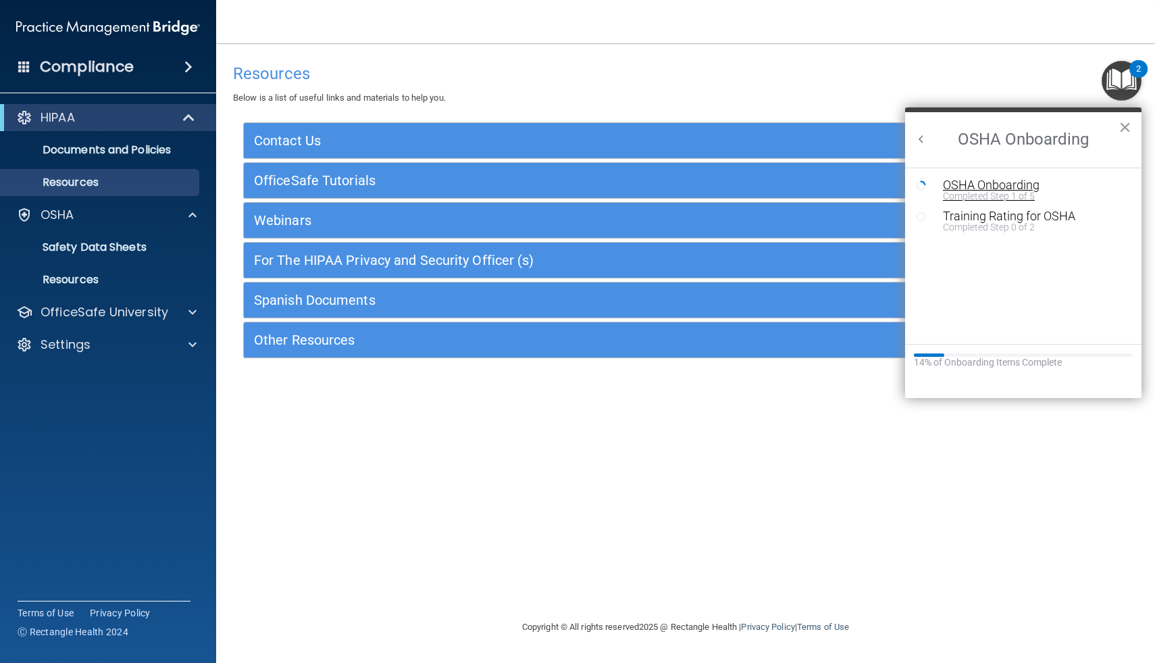
click at [975, 197] on div "Completed Step 1 of 5" at bounding box center [1033, 195] width 181 height 9
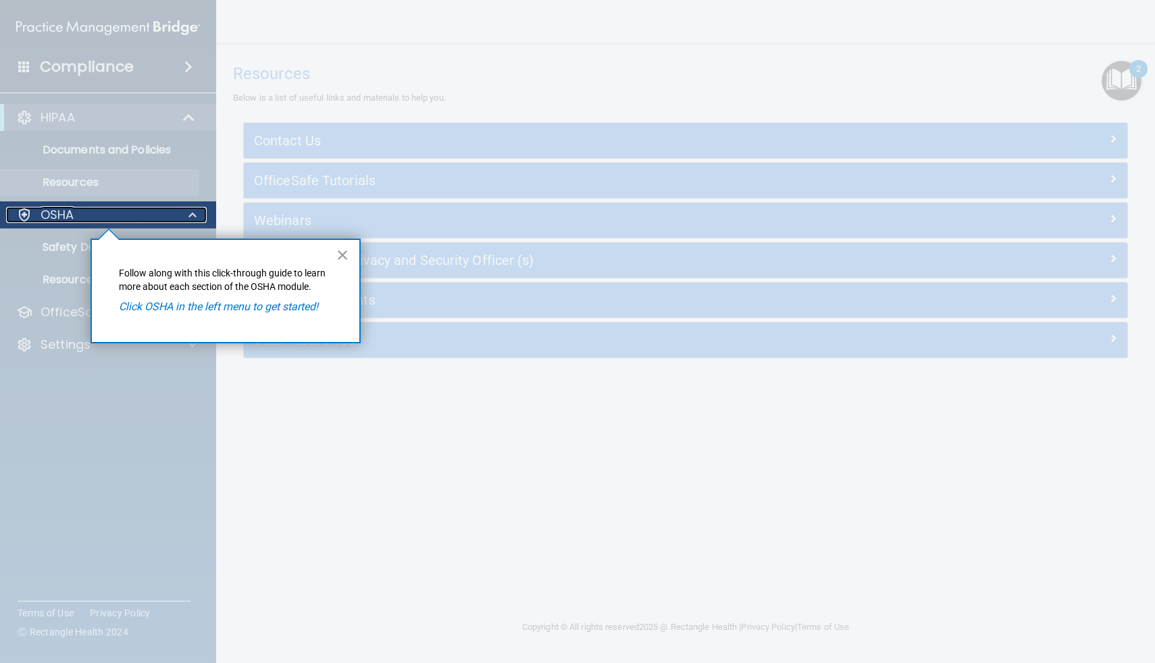
click at [187, 216] on div at bounding box center [191, 215] width 34 height 16
click at [140, 250] on div "× Follow along with this click-through guide to learn more about each section o…" at bounding box center [226, 290] width 270 height 105
click at [343, 261] on button "×" at bounding box center [342, 255] width 13 height 22
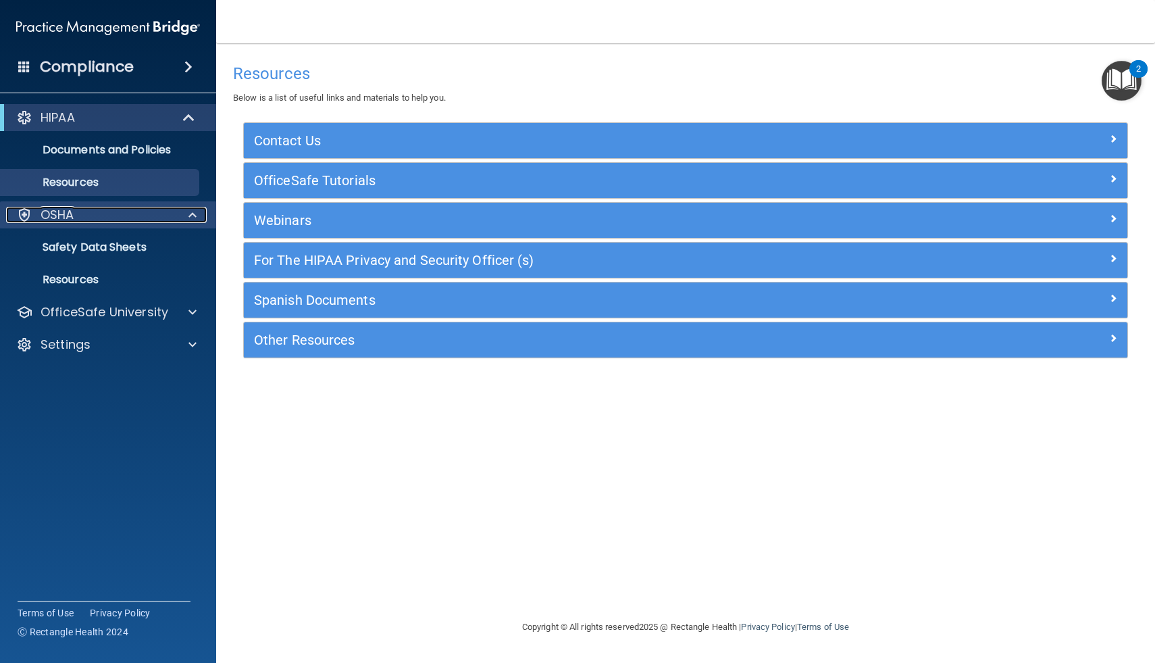
click at [89, 222] on div "OSHA" at bounding box center [90, 215] width 168 height 16
click at [89, 224] on div "OSHA" at bounding box center [108, 214] width 217 height 27
click at [89, 213] on div "OSHA" at bounding box center [90, 215] width 168 height 16
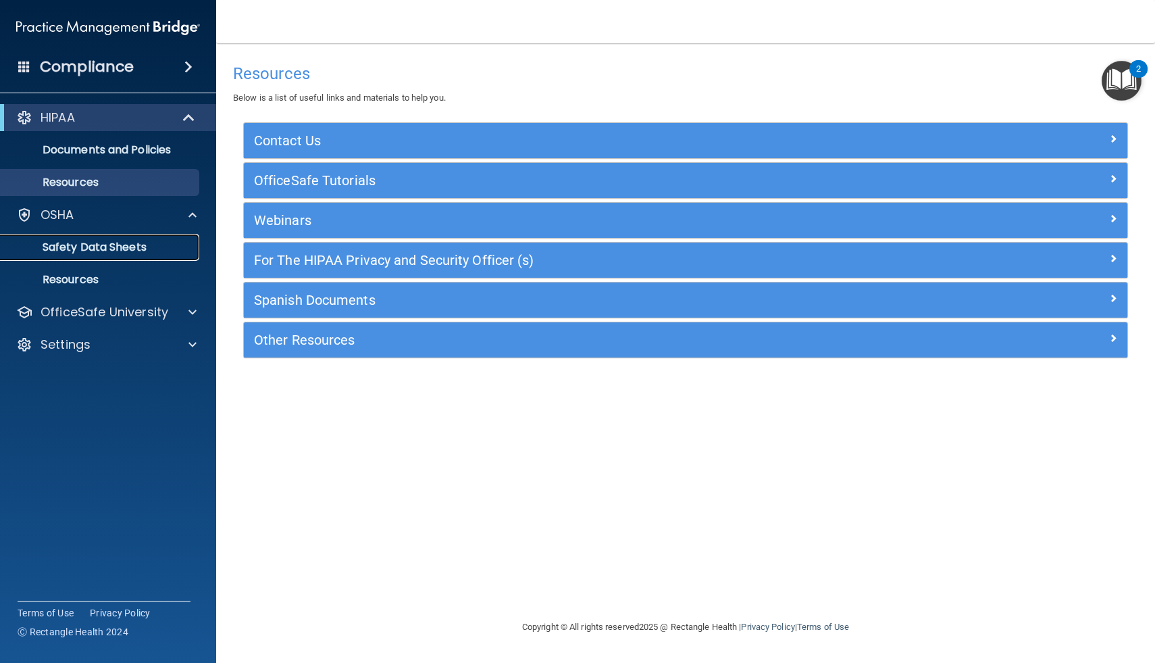
click at [87, 243] on p "Safety Data Sheets" at bounding box center [101, 248] width 184 height 14
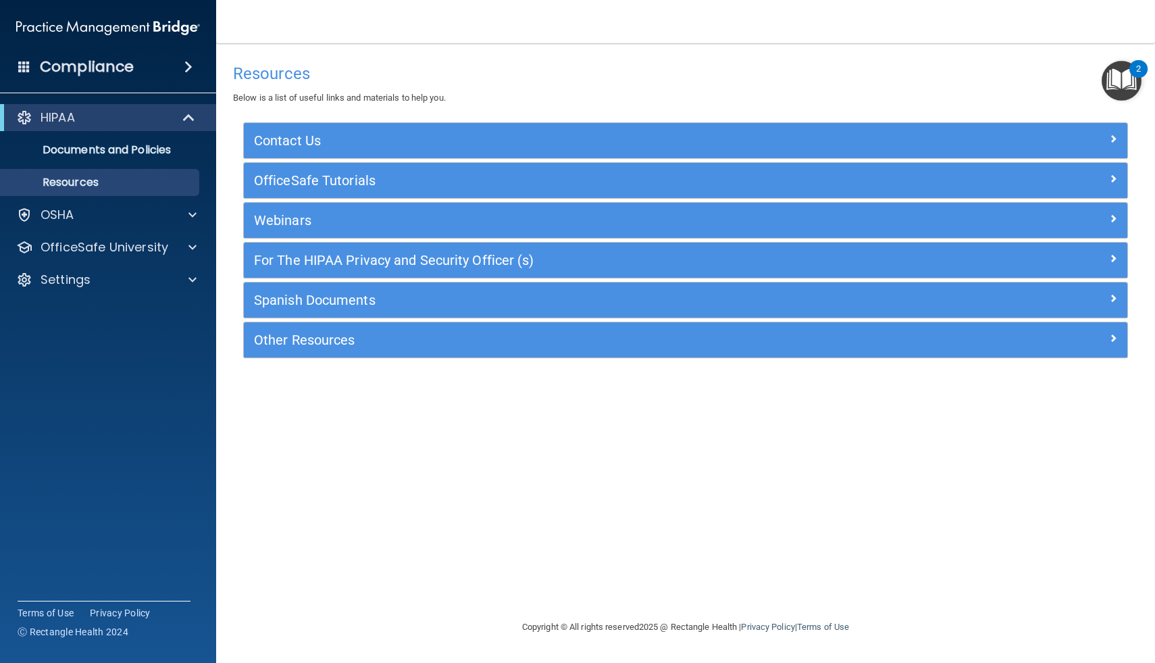
click at [1136, 75] on div "2" at bounding box center [1139, 69] width 18 height 18
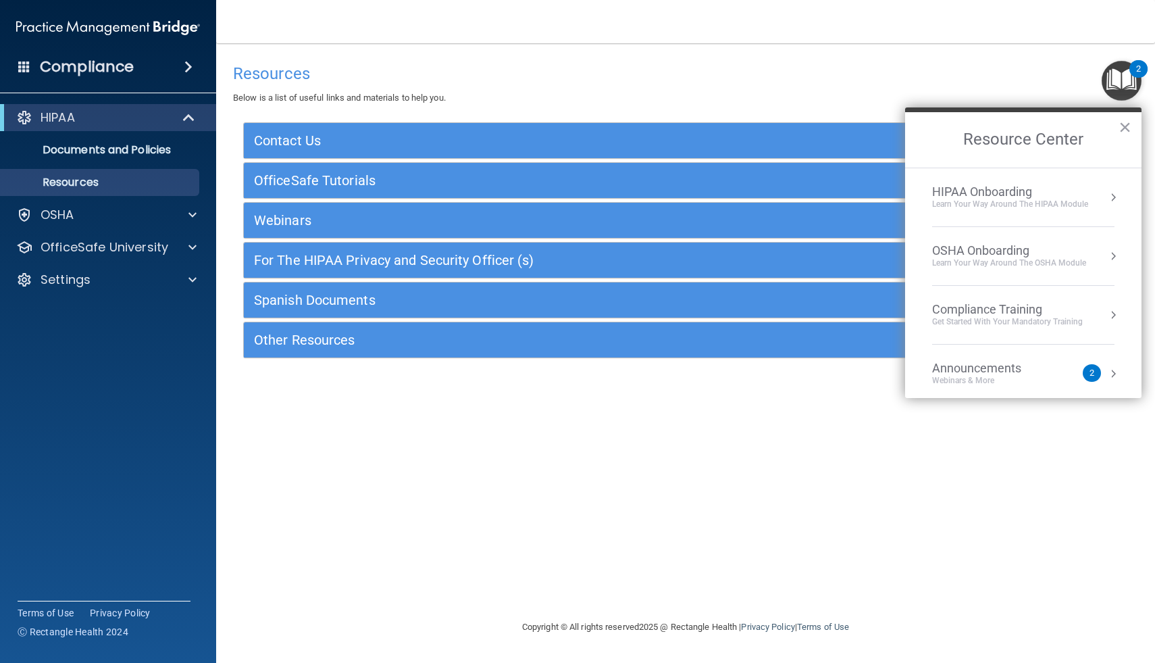
click at [965, 249] on div "OSHA Onboarding" at bounding box center [1009, 250] width 154 height 15
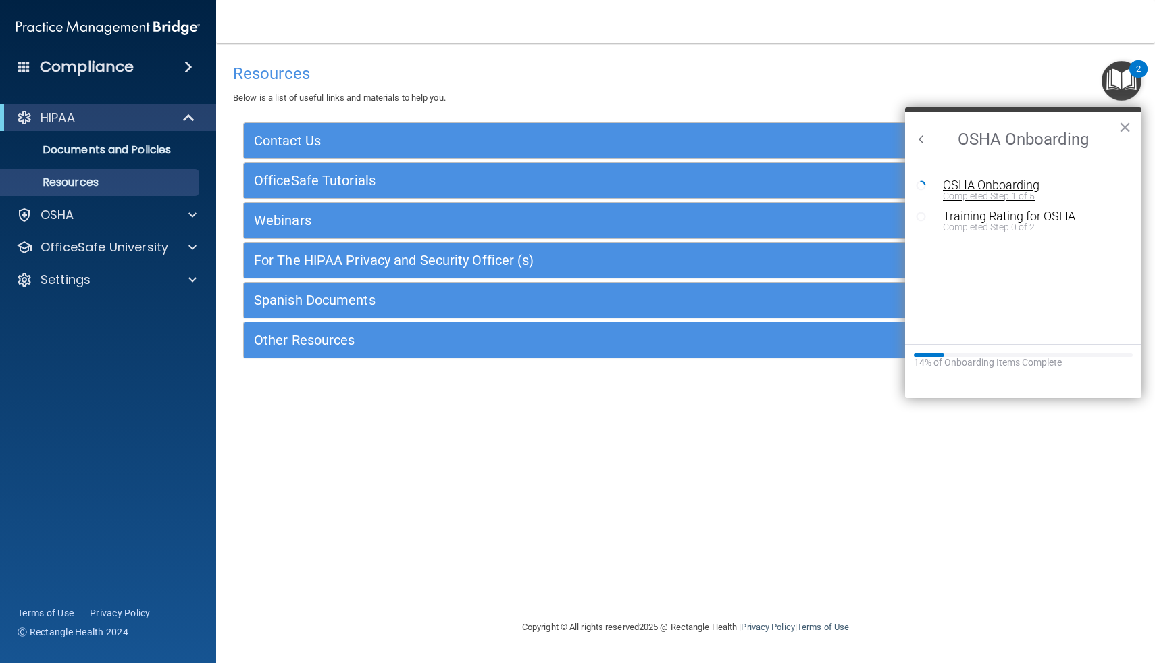
click at [962, 191] on div "Completed Step 1 of 5" at bounding box center [1033, 195] width 181 height 9
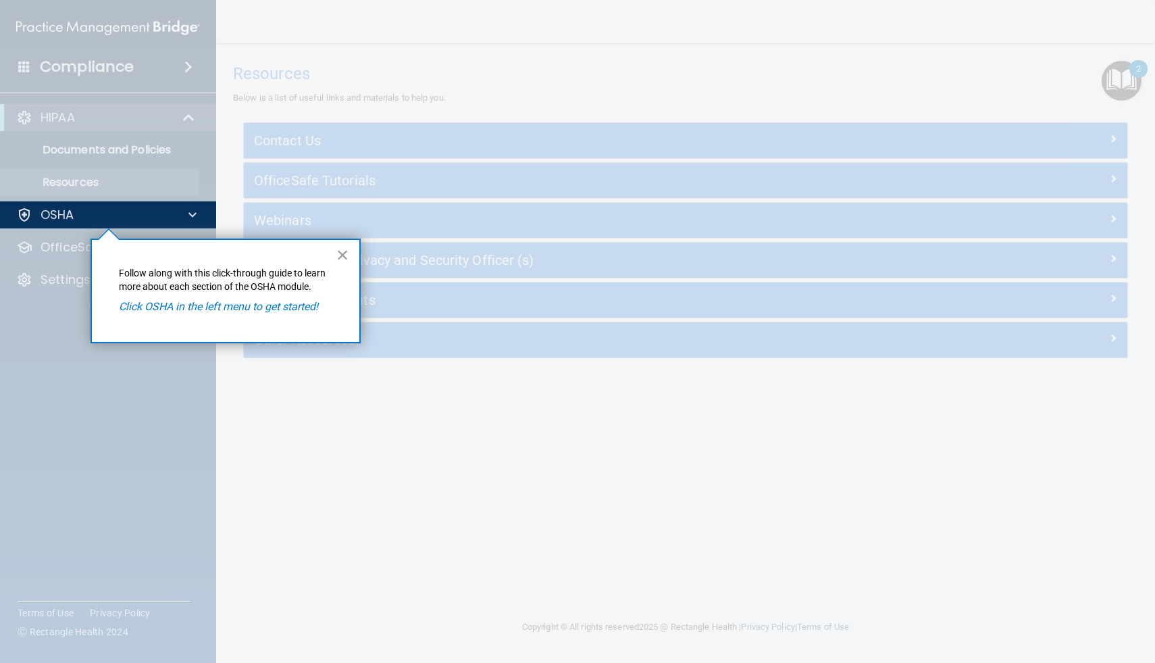
click at [274, 315] on div "× Follow along with this click-through guide to learn more about each section o…" at bounding box center [226, 290] width 270 height 105
click at [343, 259] on button "×" at bounding box center [342, 255] width 13 height 22
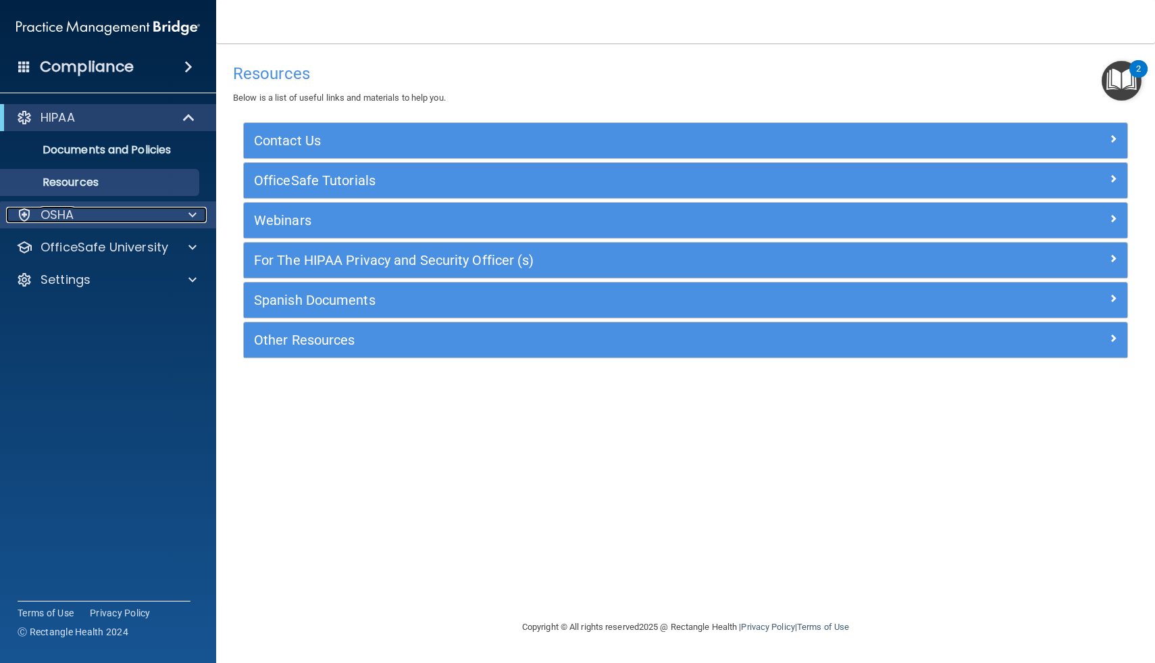
click at [60, 221] on p "OSHA" at bounding box center [58, 215] width 34 height 16
click at [85, 116] on div "HIPAA" at bounding box center [89, 117] width 167 height 16
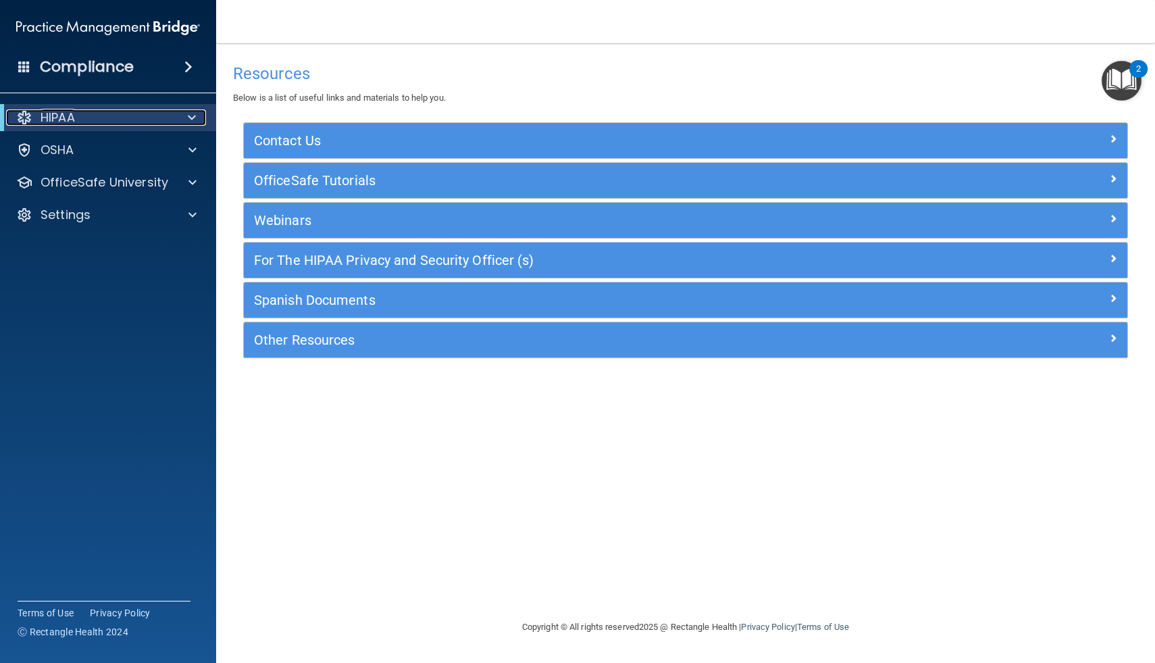
click at [85, 116] on div "HIPAA" at bounding box center [89, 117] width 167 height 16
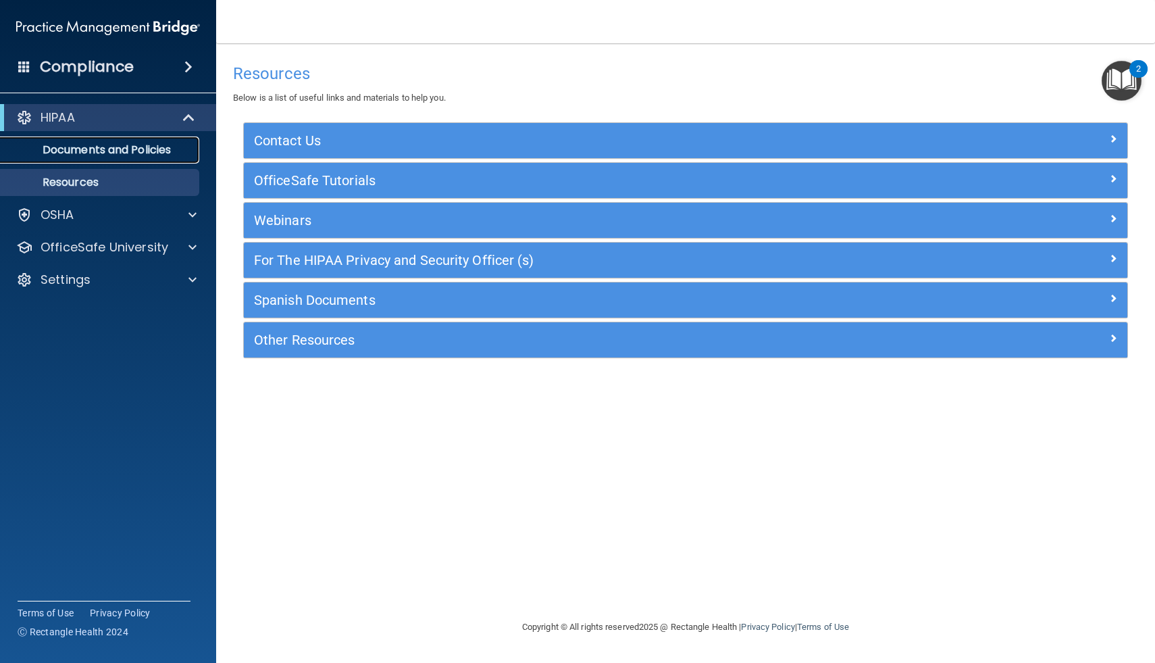
click at [80, 144] on p "Documents and Policies" at bounding box center [101, 150] width 184 height 14
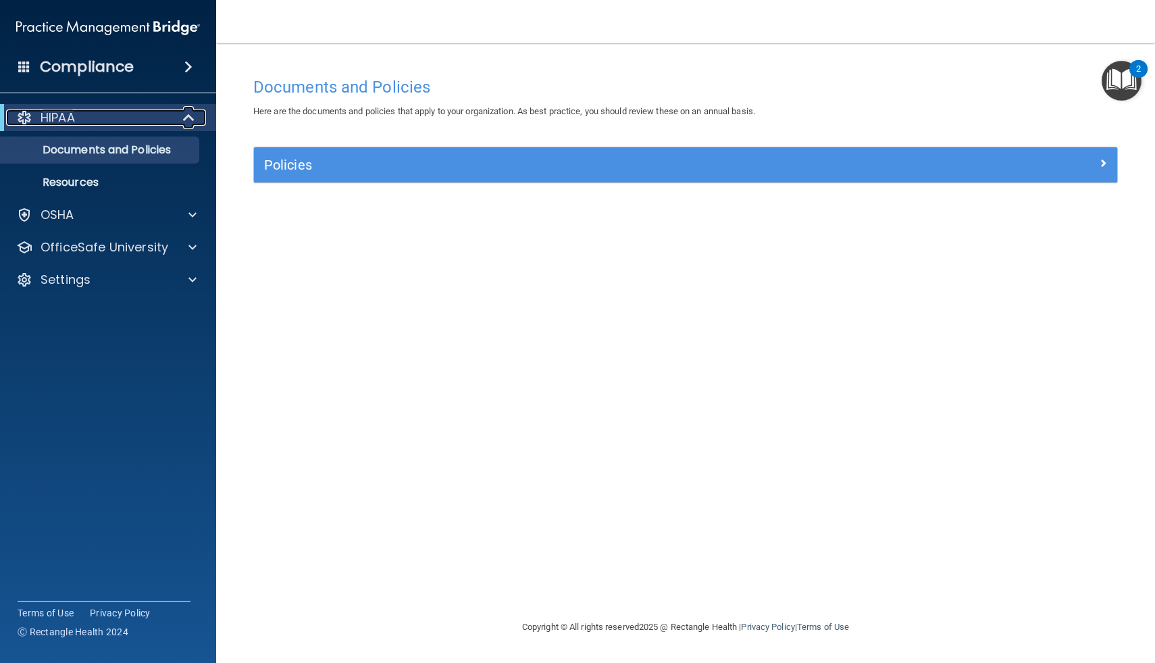
click at [97, 119] on div "HIPAA" at bounding box center [89, 117] width 167 height 16
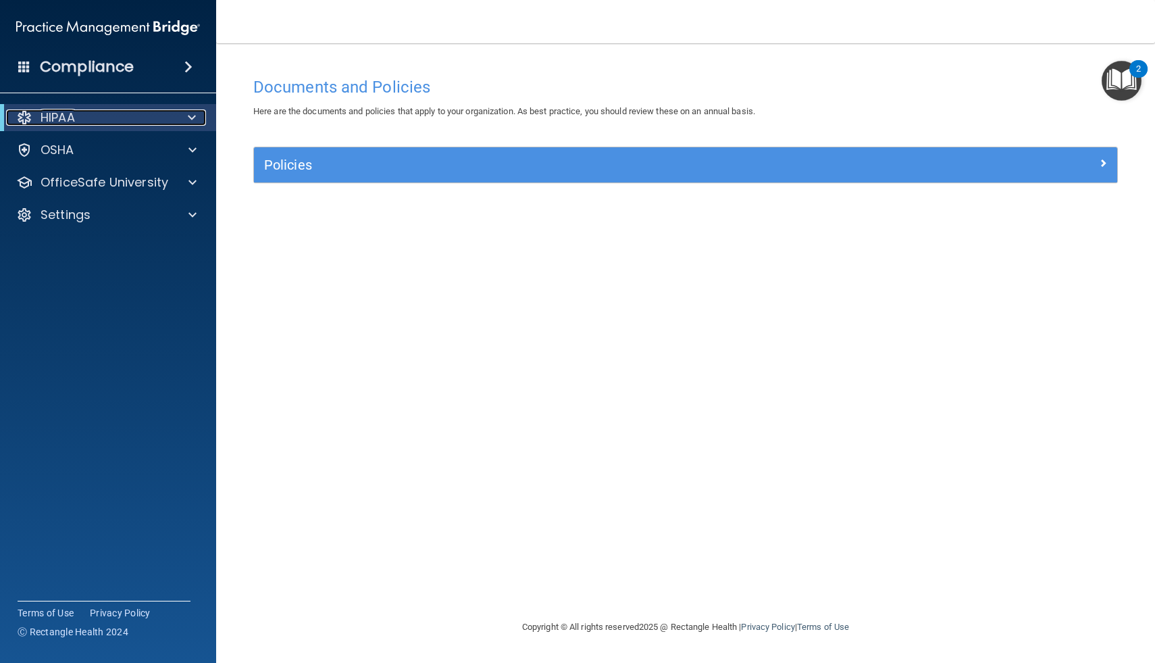
click at [97, 119] on div "HIPAA" at bounding box center [89, 117] width 167 height 16
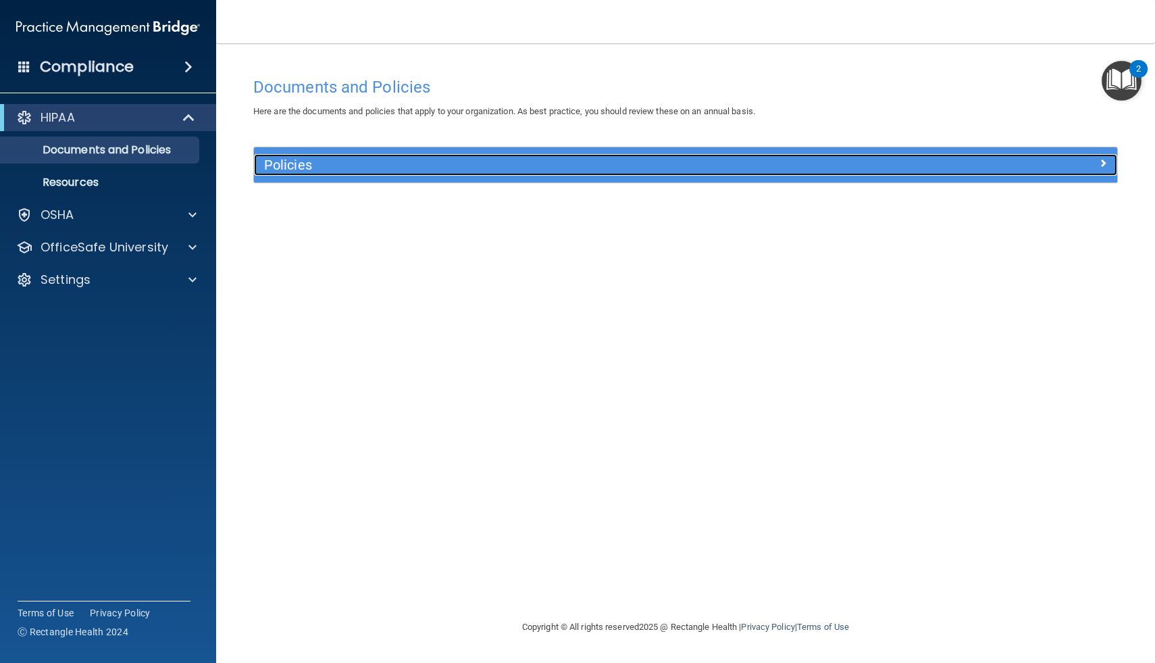
click at [279, 168] on h5 "Policies" at bounding box center [578, 164] width 628 height 15
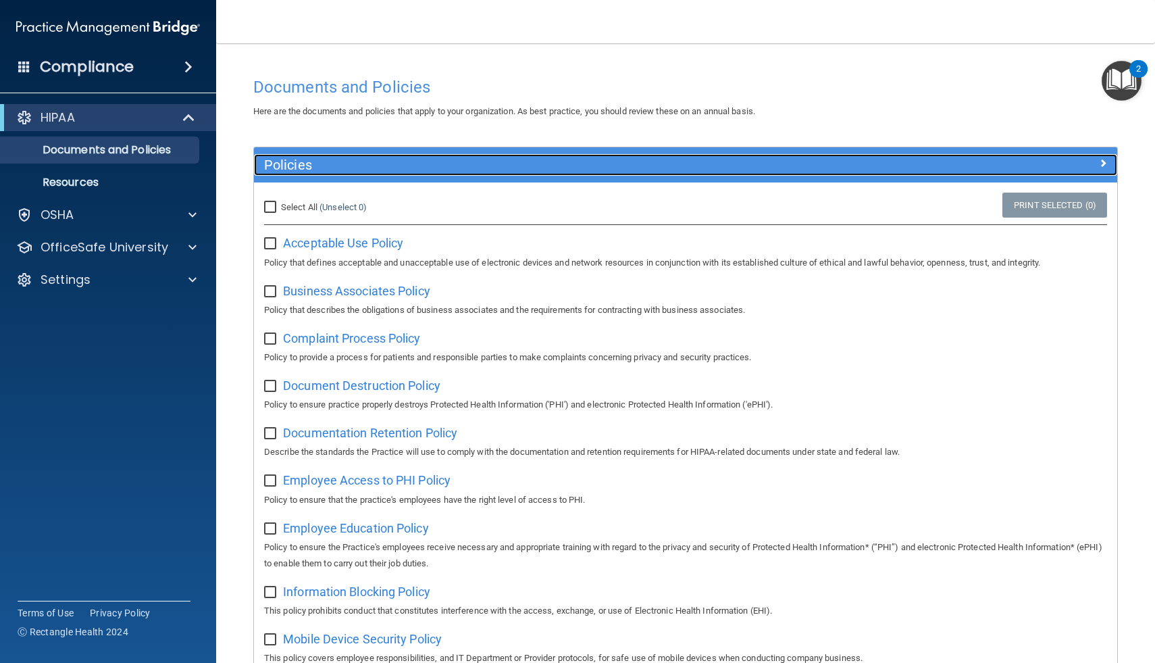
click at [279, 168] on h5 "Policies" at bounding box center [578, 164] width 628 height 15
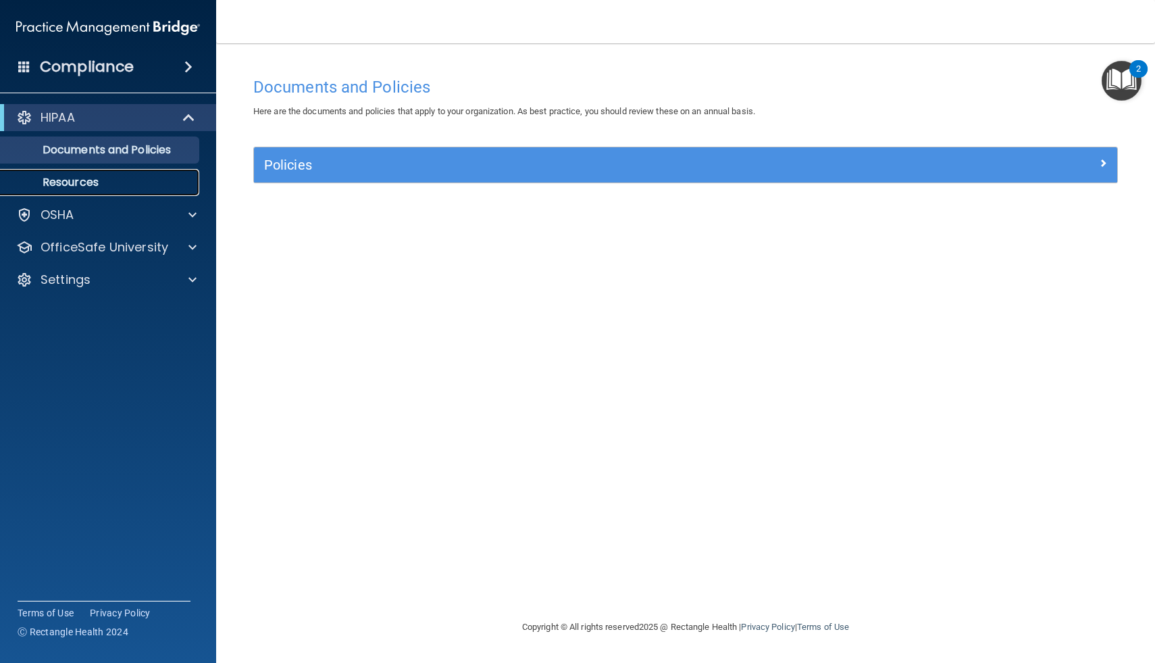
click at [143, 182] on p "Resources" at bounding box center [101, 183] width 184 height 14
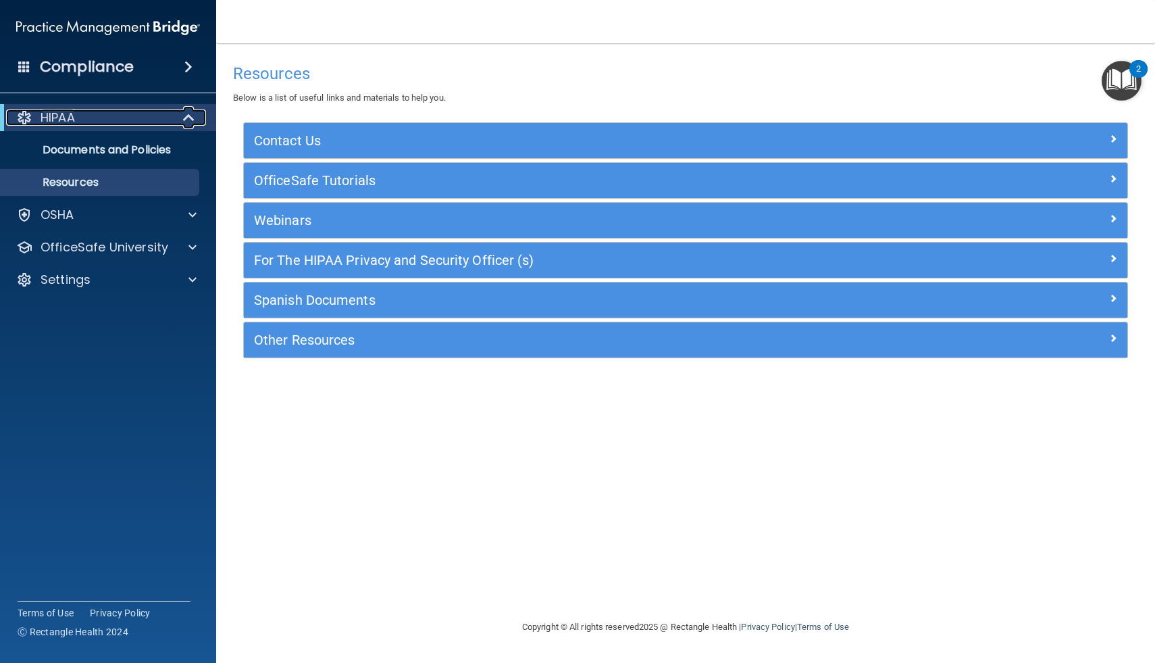
click at [151, 114] on div "HIPAA" at bounding box center [89, 117] width 167 height 16
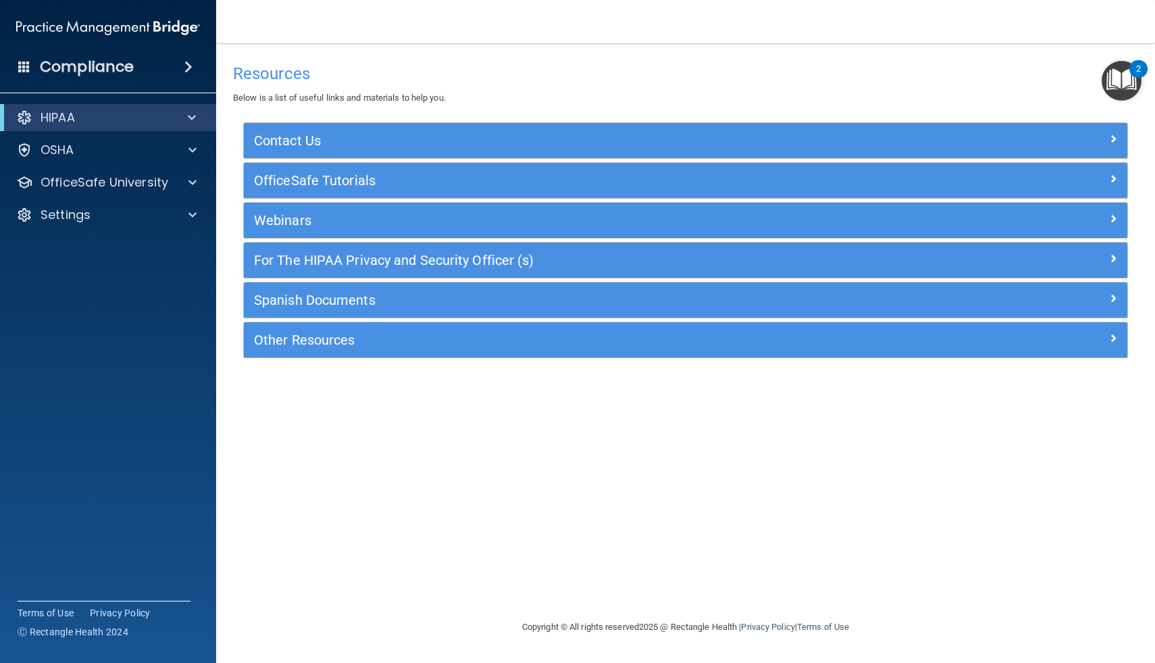
click at [143, 71] on div "Compliance" at bounding box center [108, 67] width 216 height 30
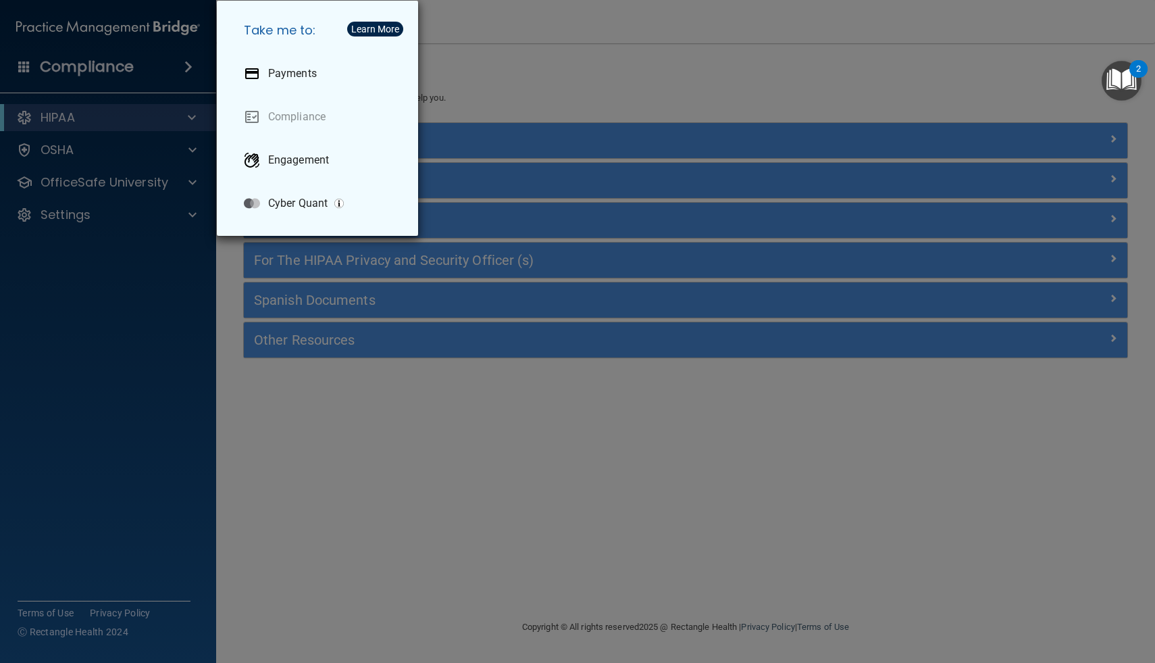
click at [502, 49] on div "Take me to: Payments Compliance Engagement Cyber Quant" at bounding box center [577, 331] width 1155 height 663
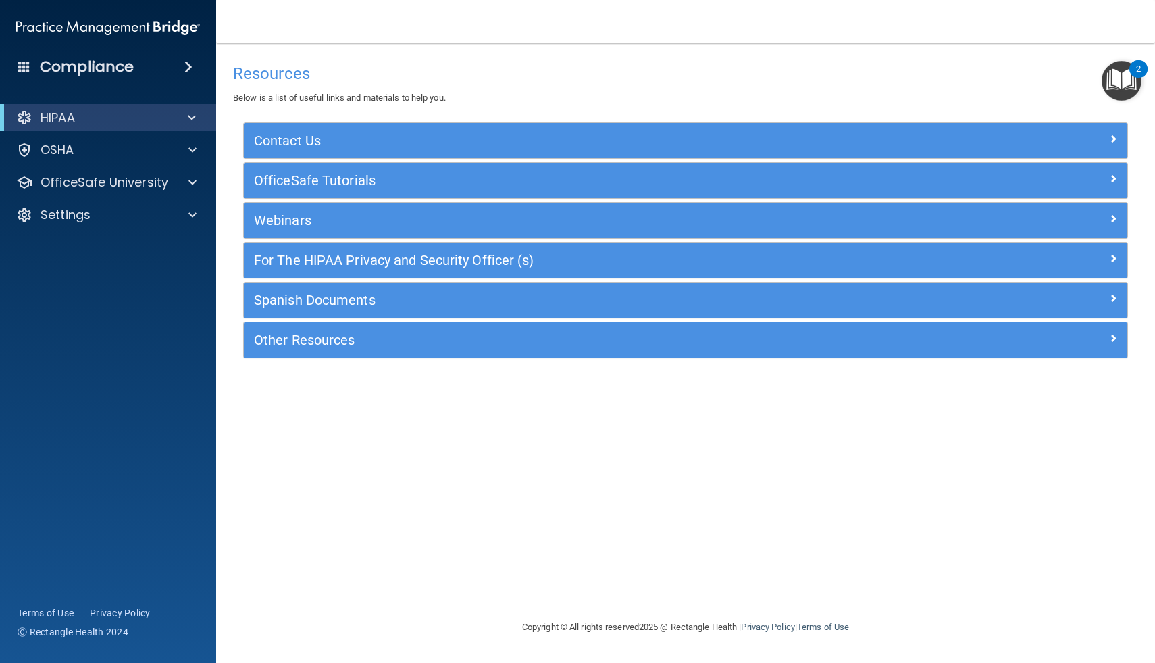
click at [1135, 82] on img "Open Resource Center, 2 new notifications" at bounding box center [1122, 81] width 40 height 40
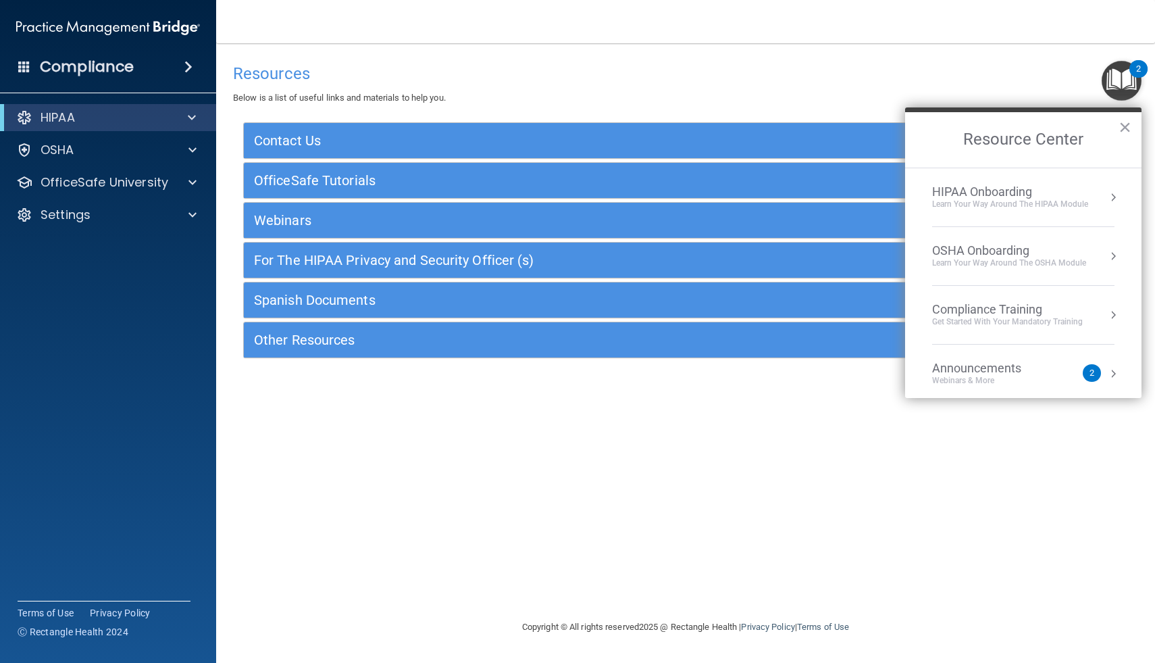
click at [1061, 377] on div "Announcements Webinars & More" at bounding box center [1003, 374] width 143 height 26
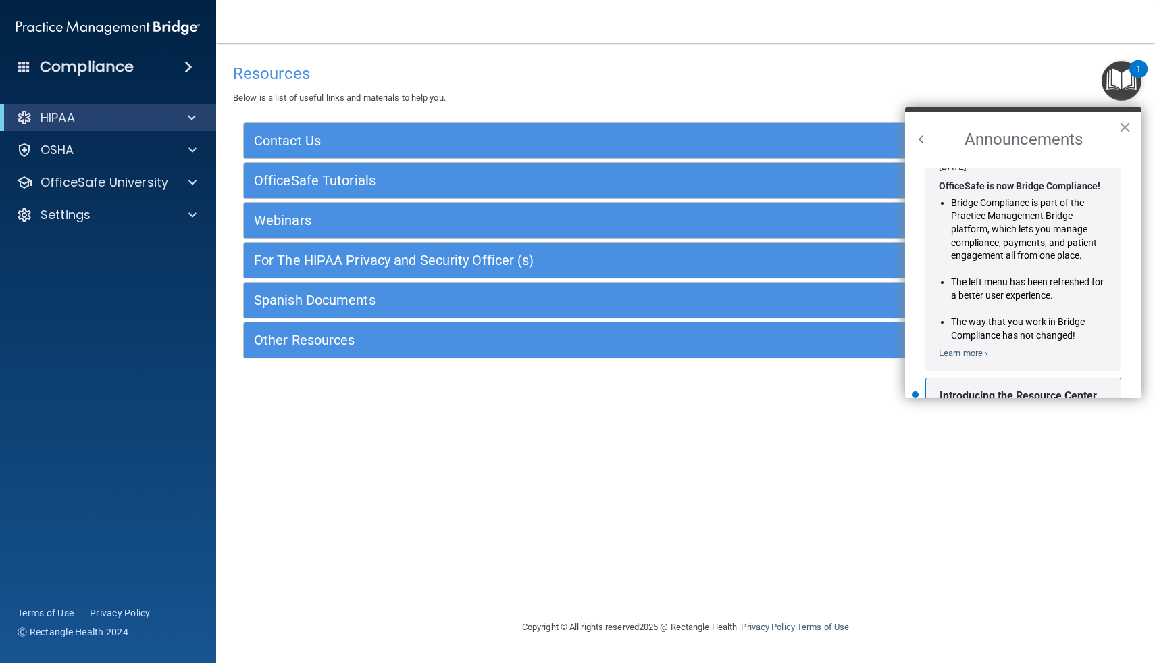
scroll to position [209, 0]
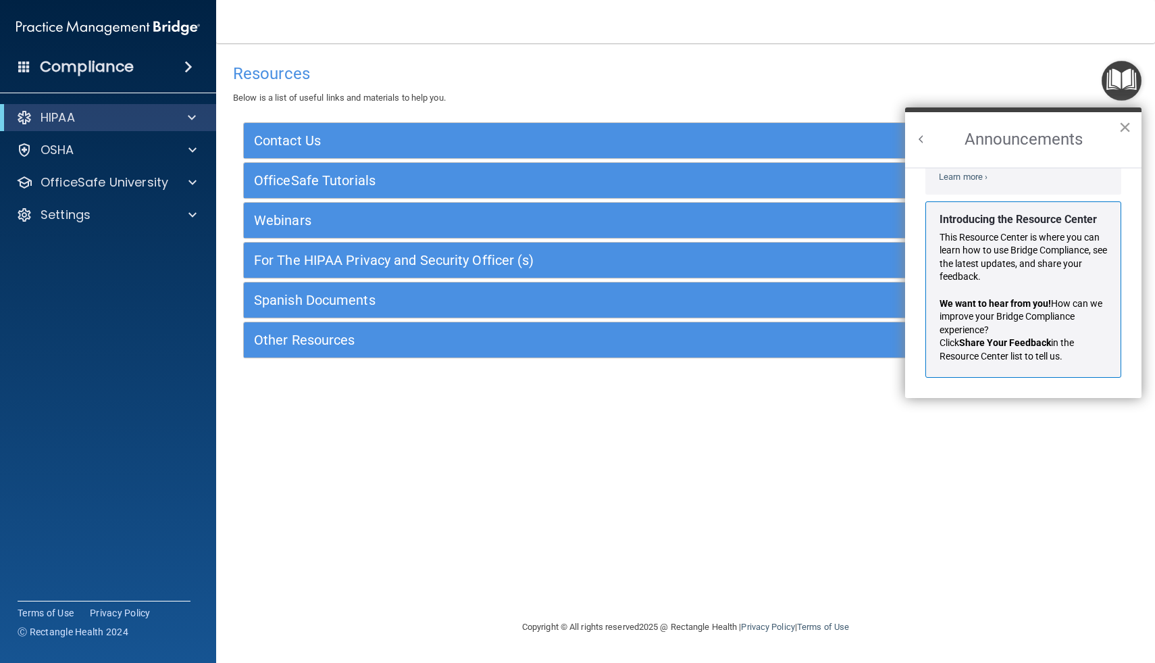
click at [1122, 132] on button "×" at bounding box center [1125, 127] width 13 height 22
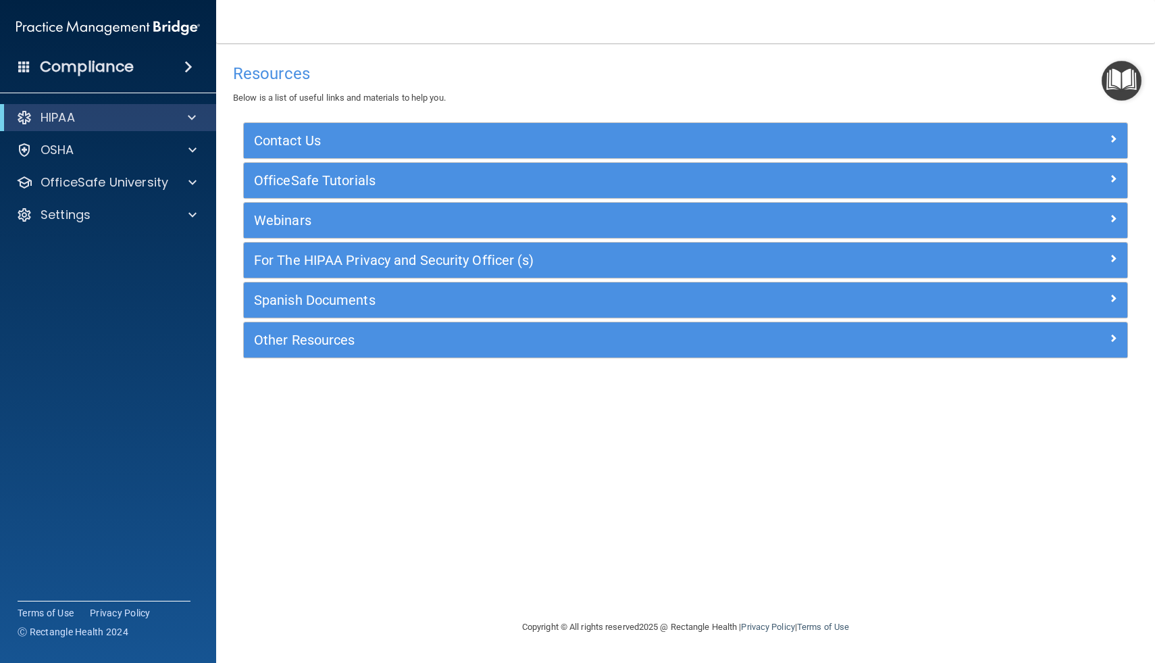
click at [1116, 83] on img "Open Resource Center" at bounding box center [1122, 81] width 40 height 40
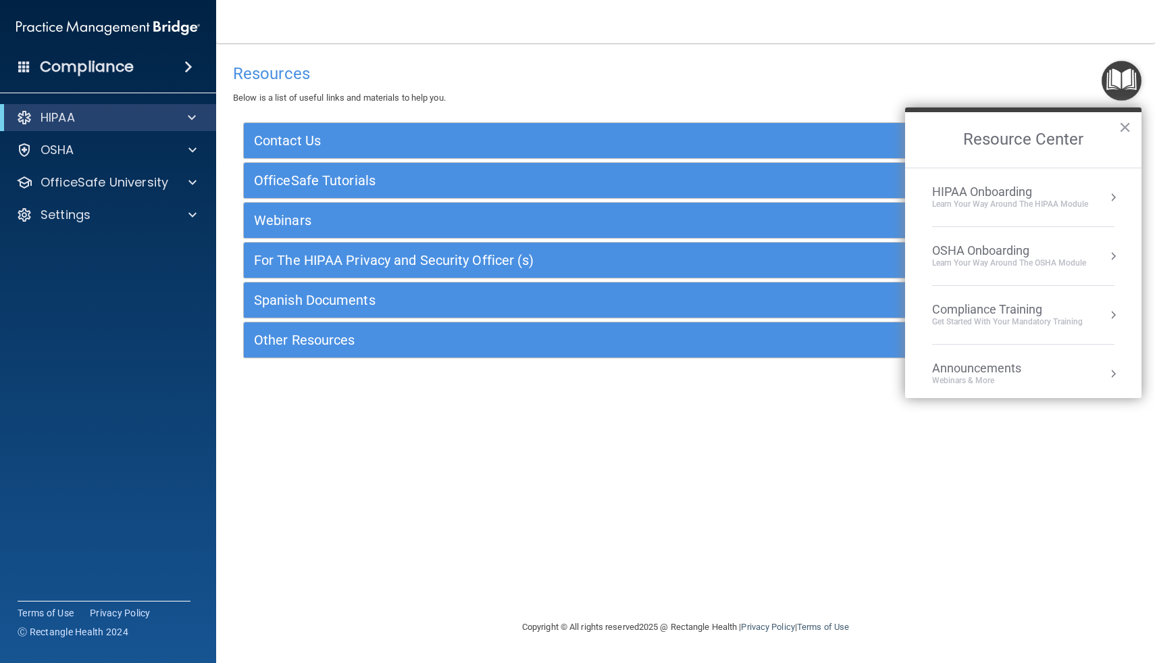
click at [1027, 206] on div "Learn Your Way around the HIPAA module" at bounding box center [1010, 204] width 156 height 11
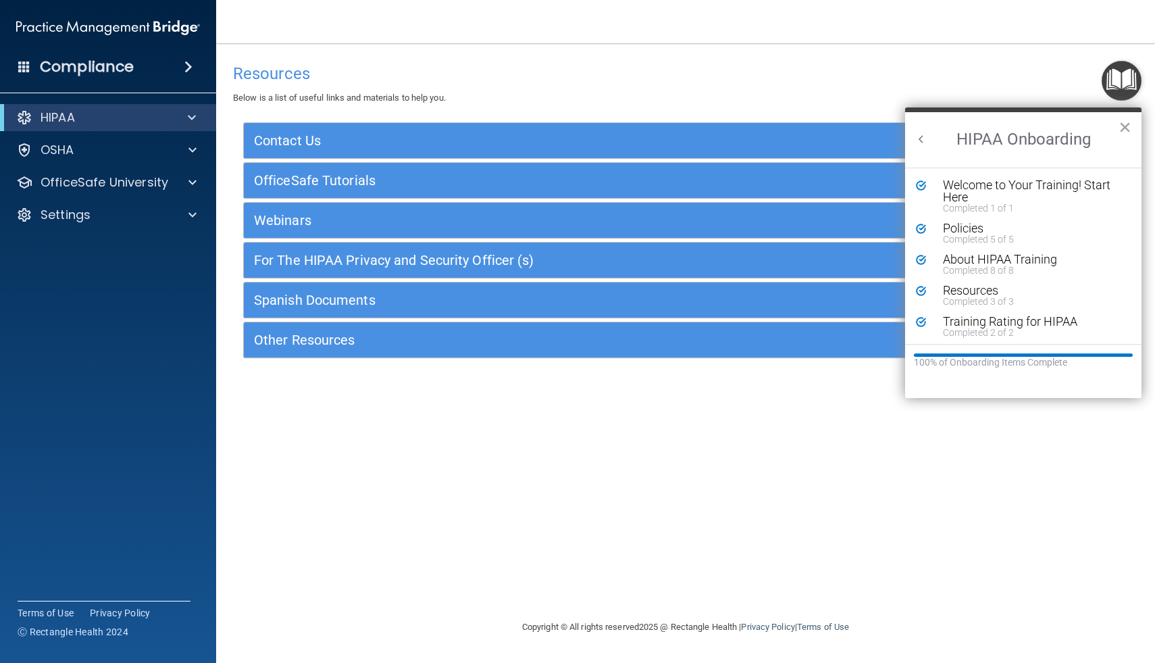
scroll to position [3, 0]
click at [976, 257] on div "About HIPAA Training" at bounding box center [1033, 257] width 181 height 12
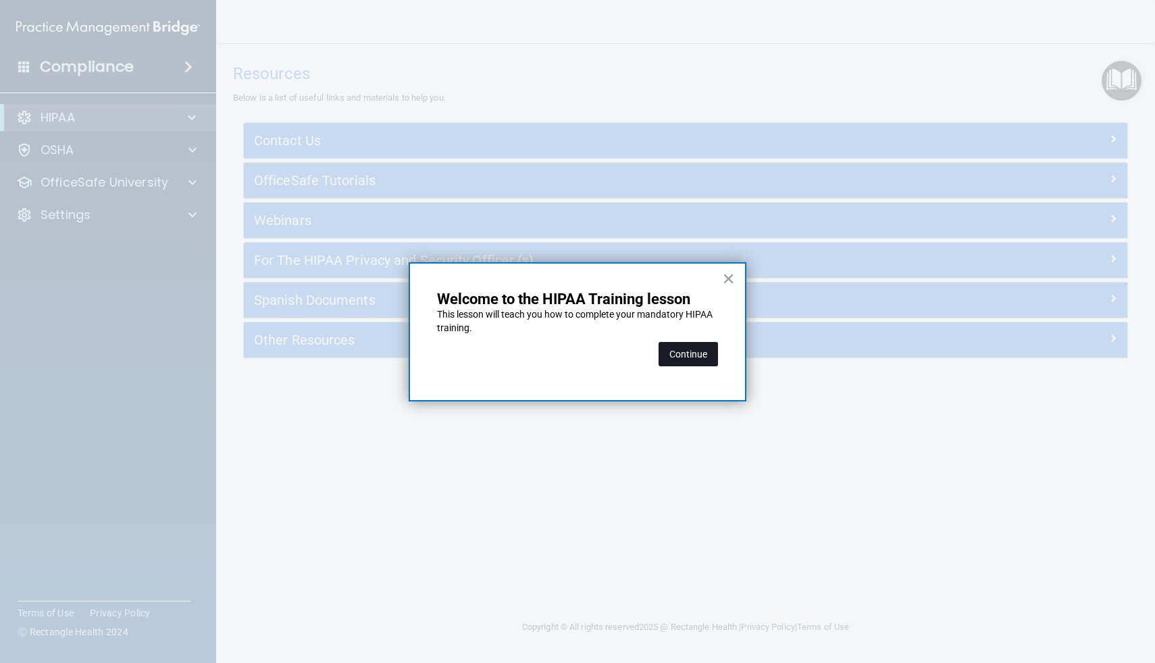
click at [700, 355] on button "Continue" at bounding box center [688, 354] width 59 height 24
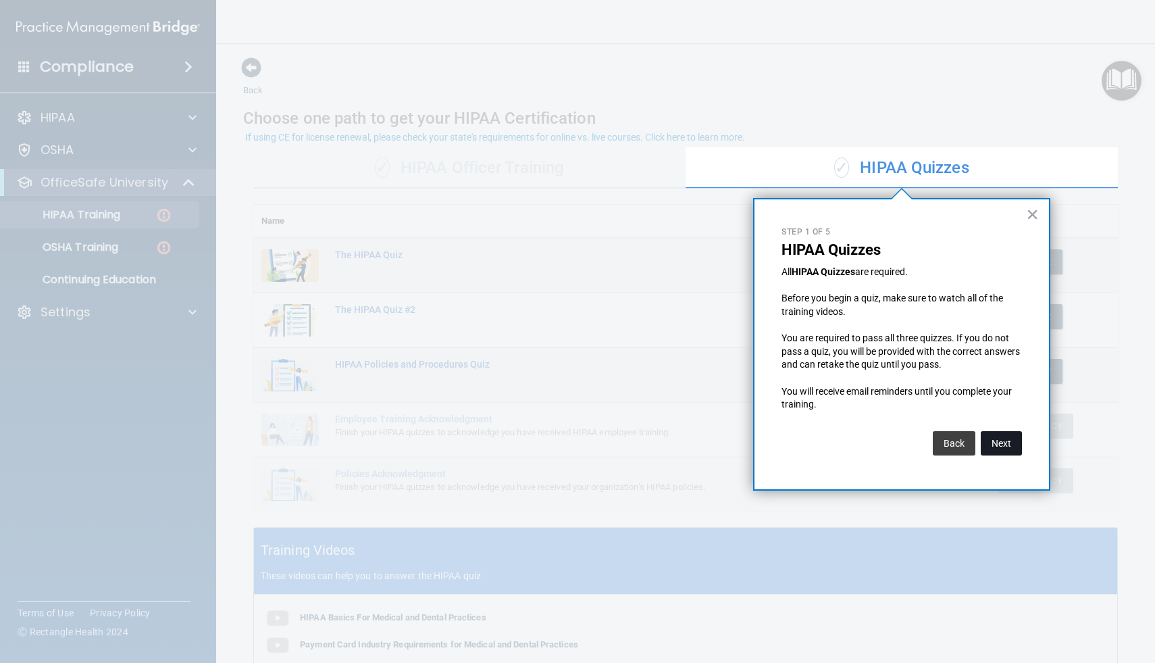
click at [997, 437] on button "Next" at bounding box center [1001, 443] width 41 height 24
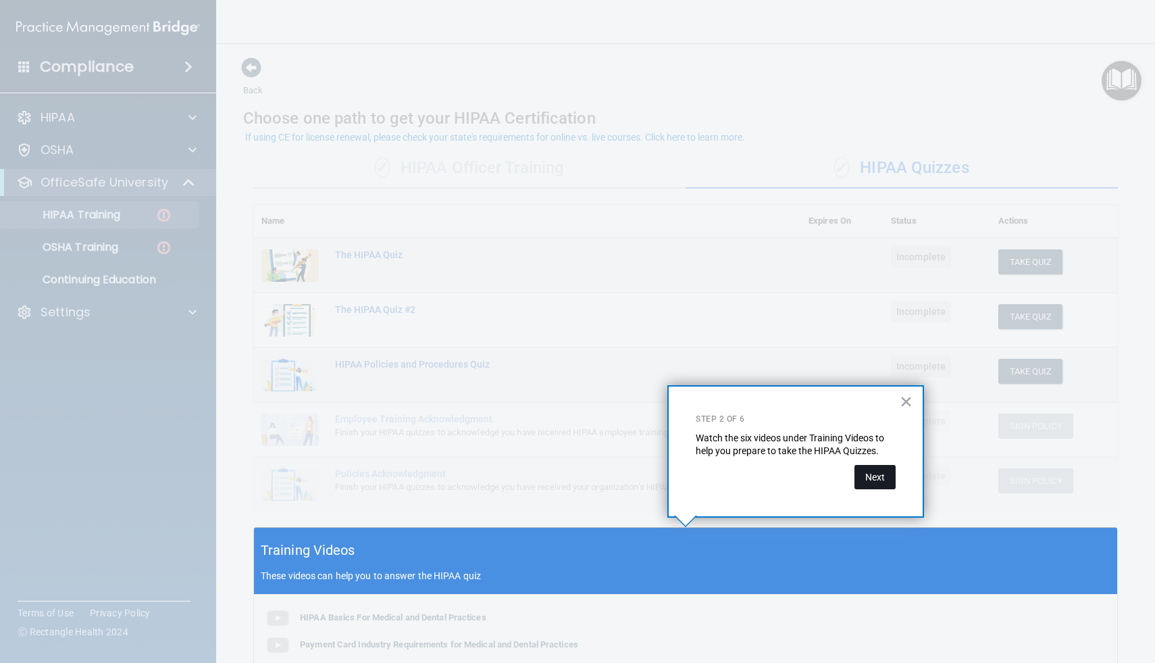
click at [857, 469] on button "Next" at bounding box center [875, 477] width 41 height 24
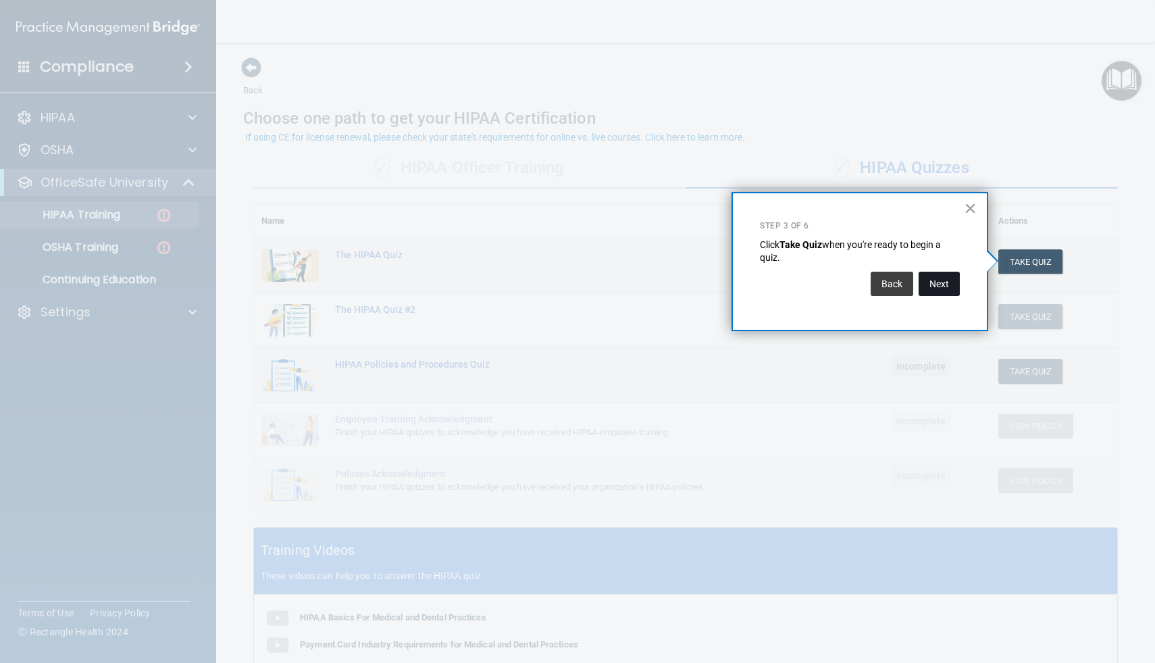
click at [937, 284] on button "Next" at bounding box center [939, 284] width 41 height 24
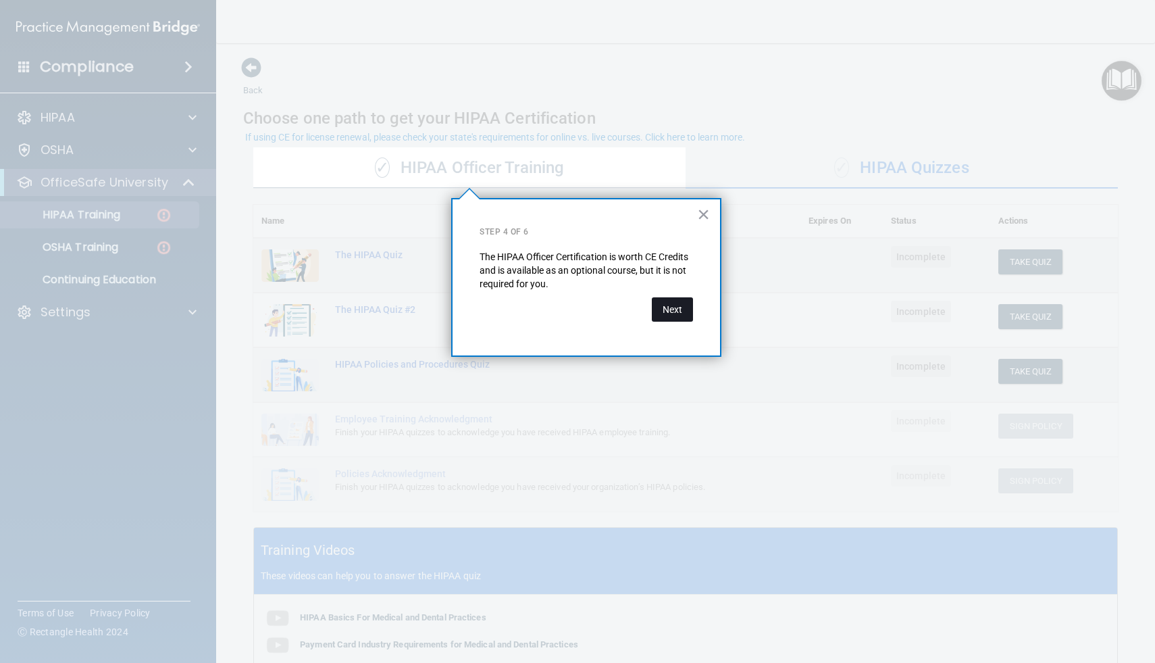
click at [665, 307] on button "Next" at bounding box center [672, 309] width 41 height 24
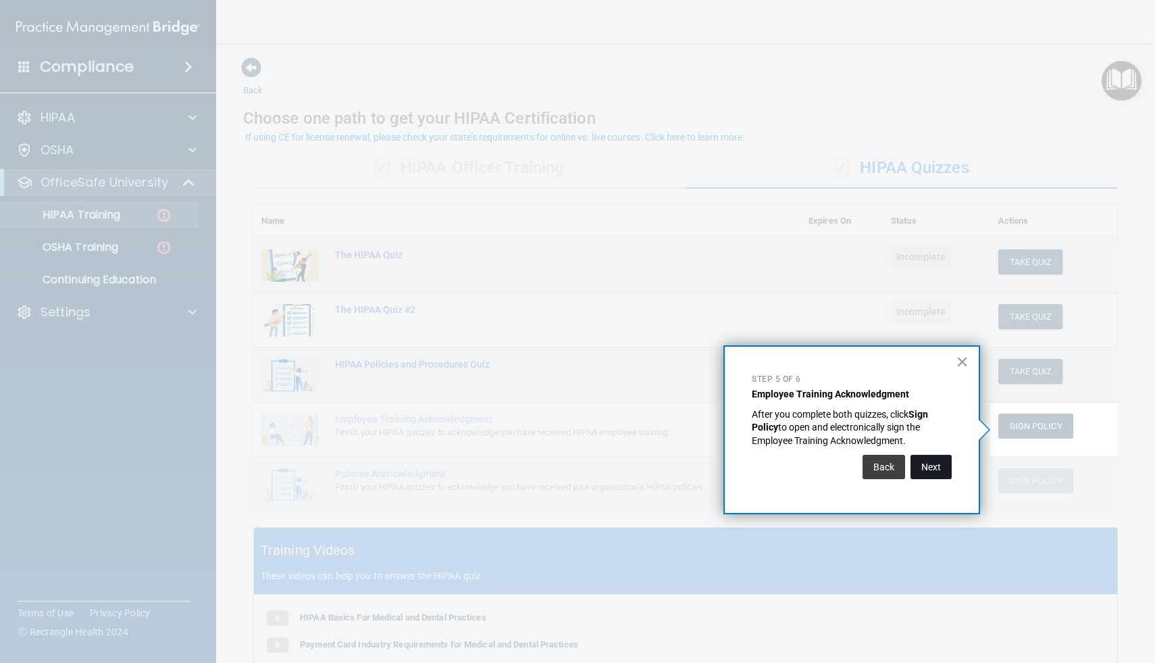
click at [942, 465] on button "Next" at bounding box center [931, 467] width 41 height 24
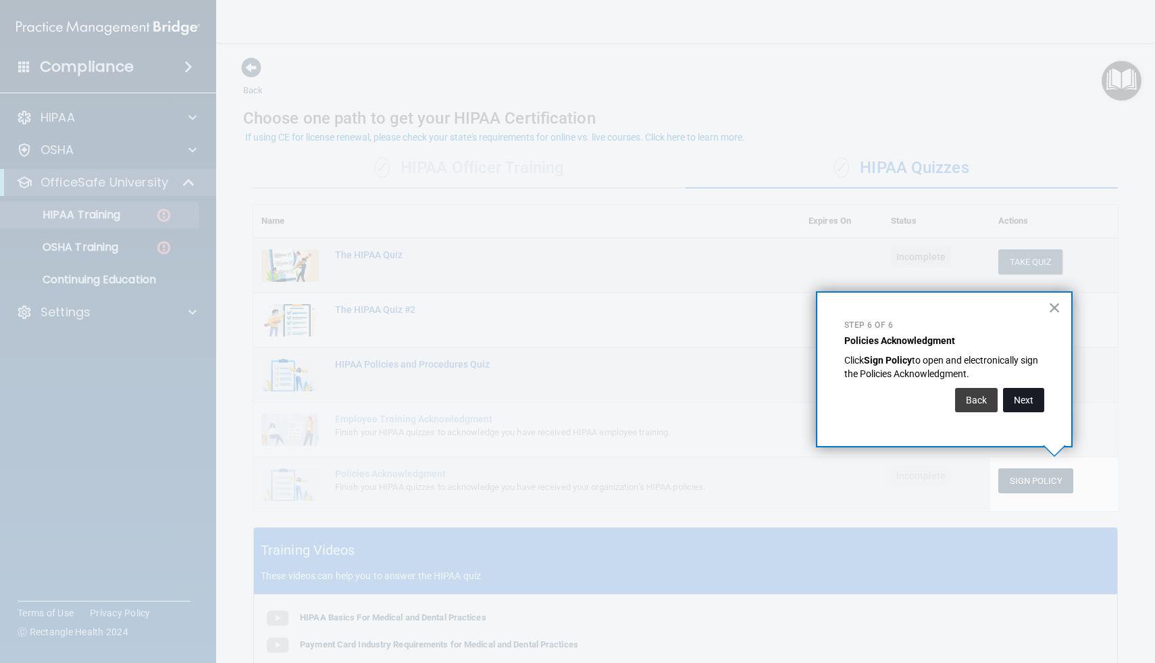
click at [1018, 399] on button "Next" at bounding box center [1023, 400] width 41 height 24
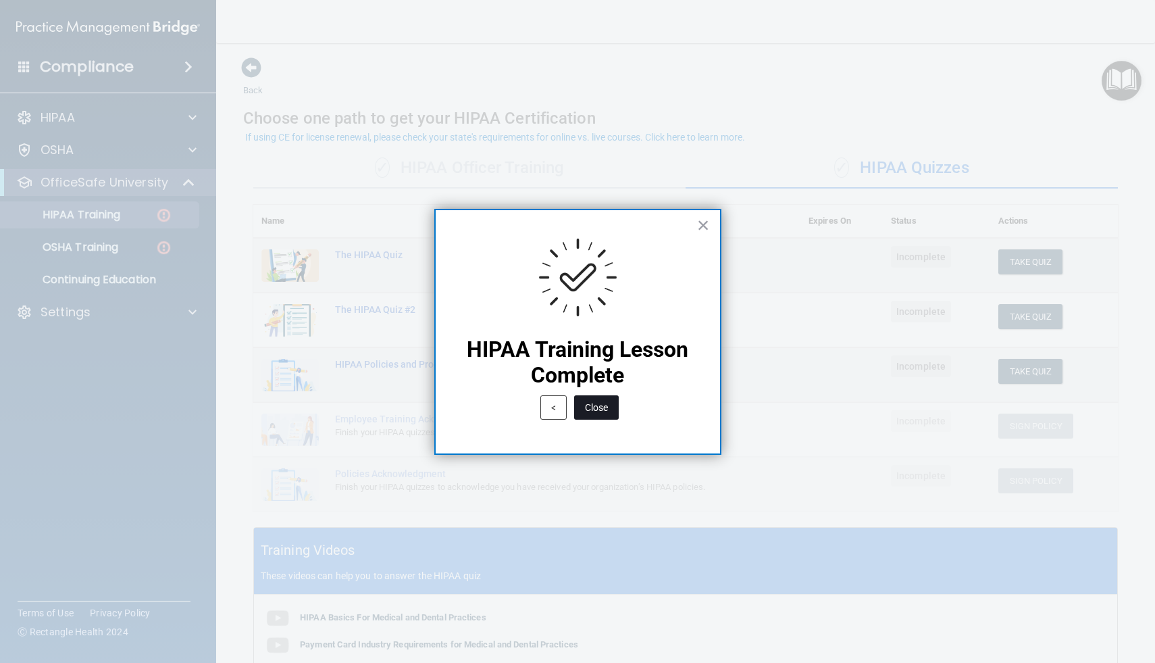
click at [590, 404] on button "Close" at bounding box center [596, 407] width 45 height 24
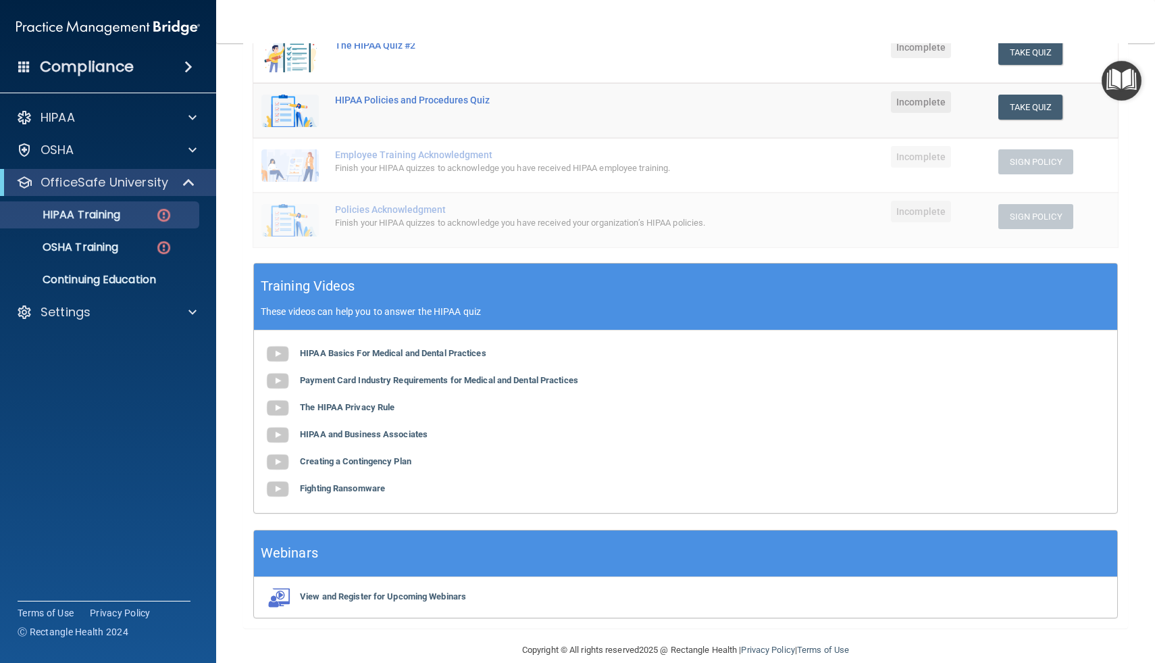
scroll to position [283, 0]
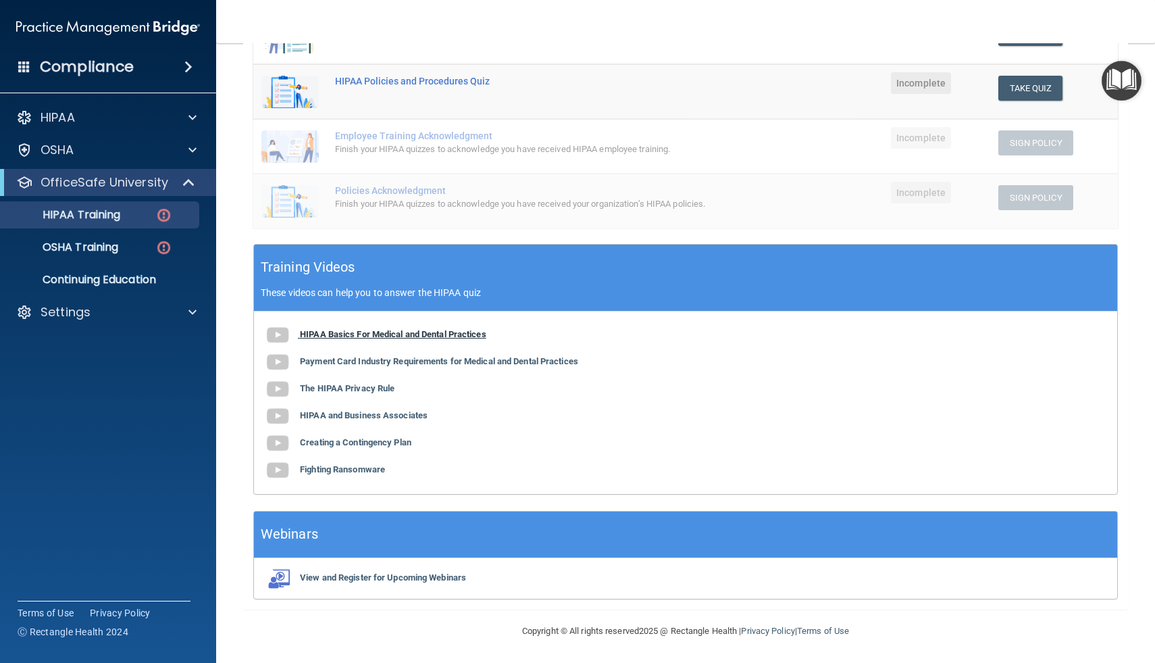
click at [351, 335] on b "HIPAA Basics For Medical and Dental Practices" at bounding box center [393, 334] width 186 height 10
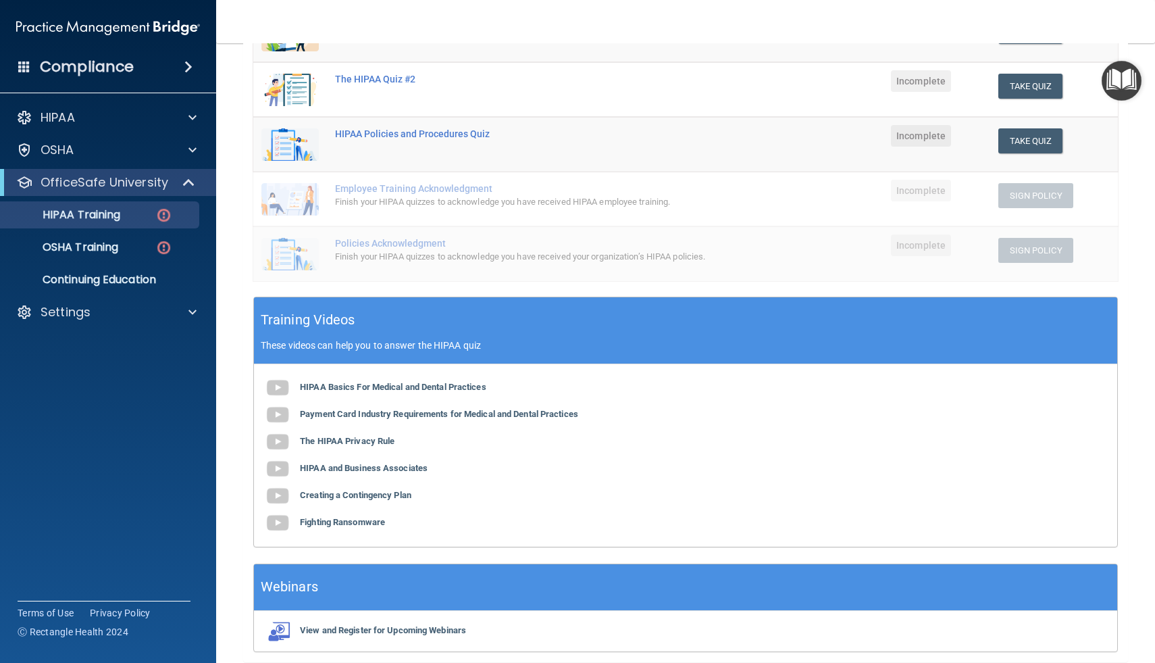
scroll to position [234, 0]
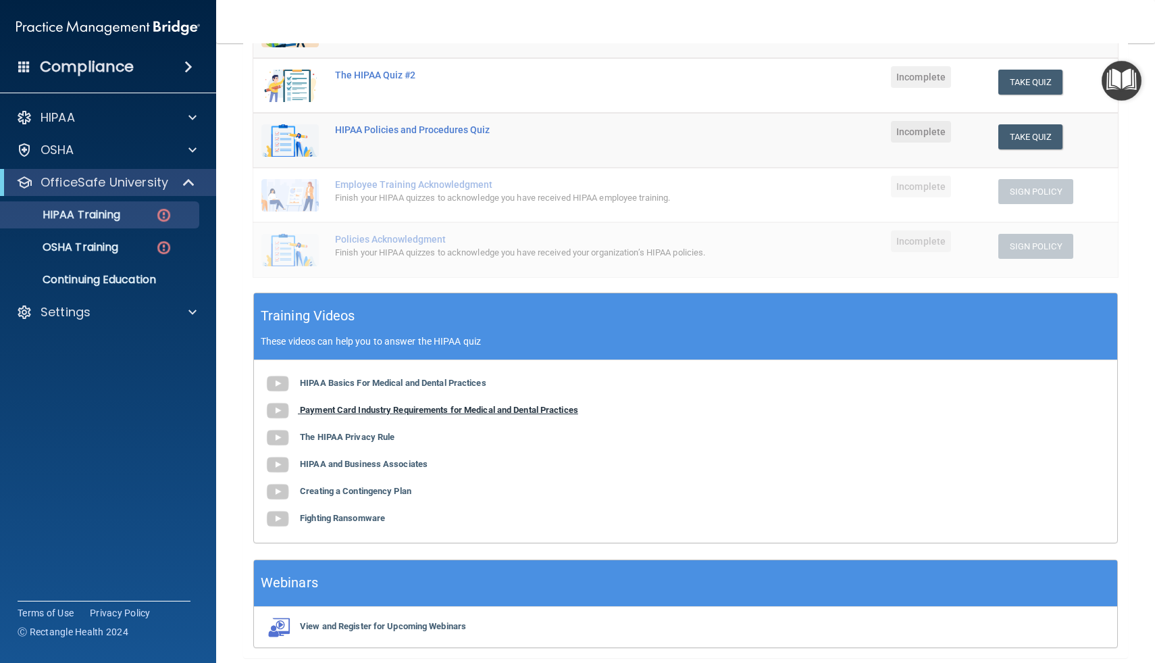
click at [440, 409] on b "Payment Card Industry Requirements for Medical and Dental Practices" at bounding box center [439, 410] width 278 height 10
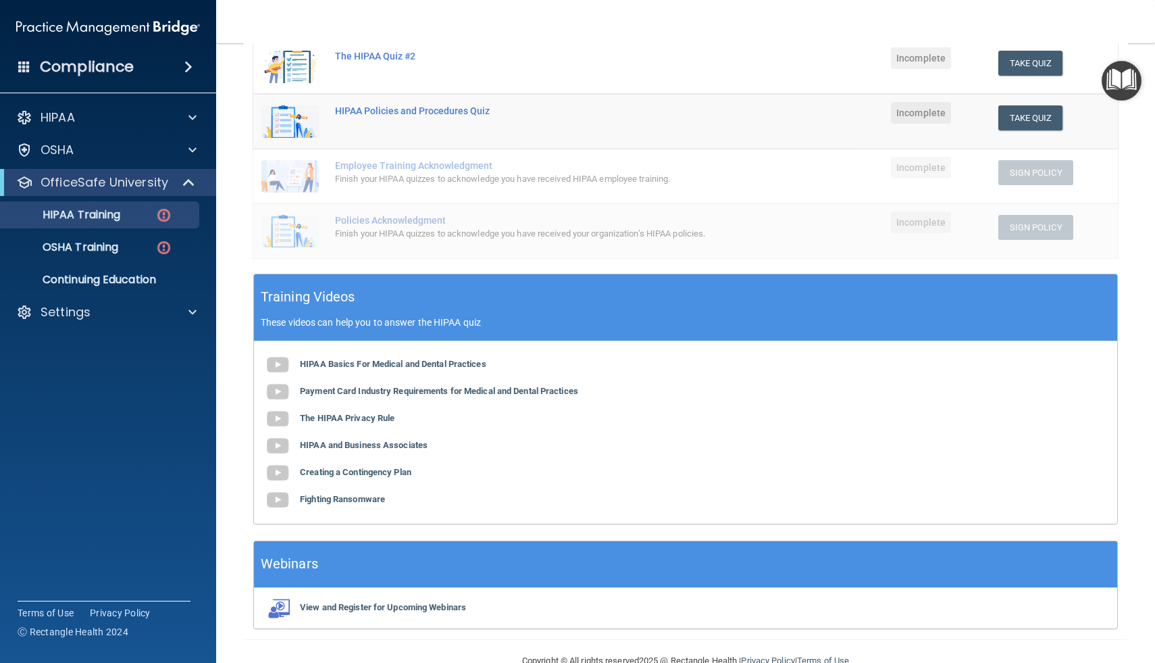
scroll to position [254, 0]
click at [349, 415] on b "The HIPAA Privacy Rule" at bounding box center [347, 417] width 95 height 10
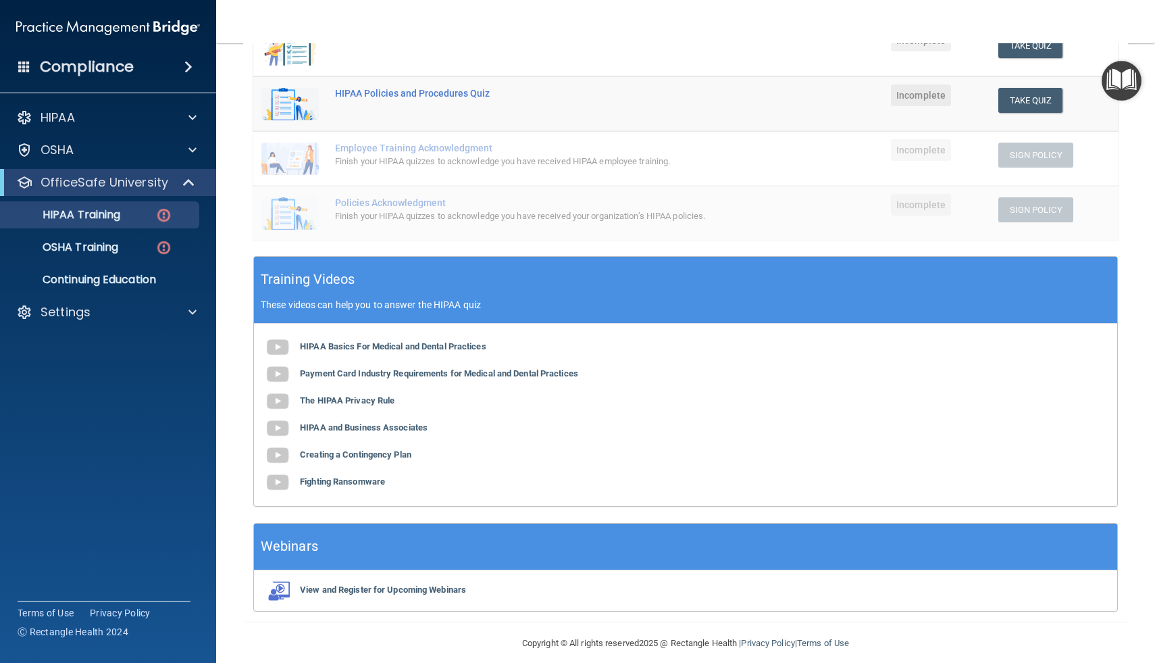
scroll to position [283, 0]
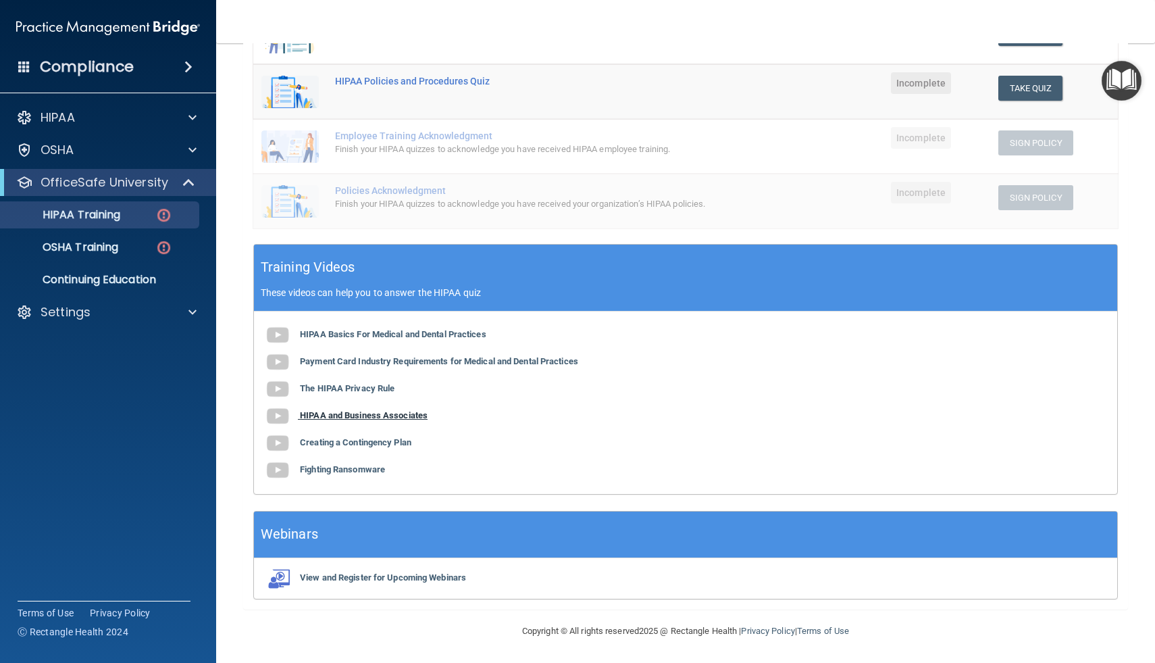
click at [337, 417] on b "HIPAA and Business Associates" at bounding box center [364, 415] width 128 height 10
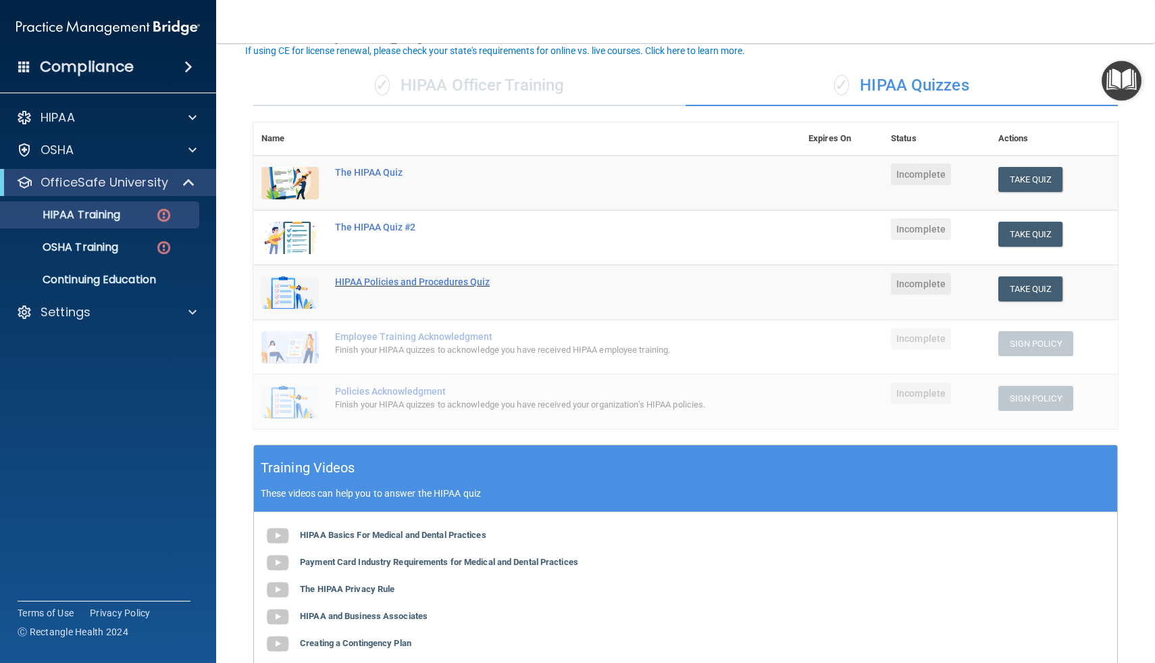
scroll to position [81, 0]
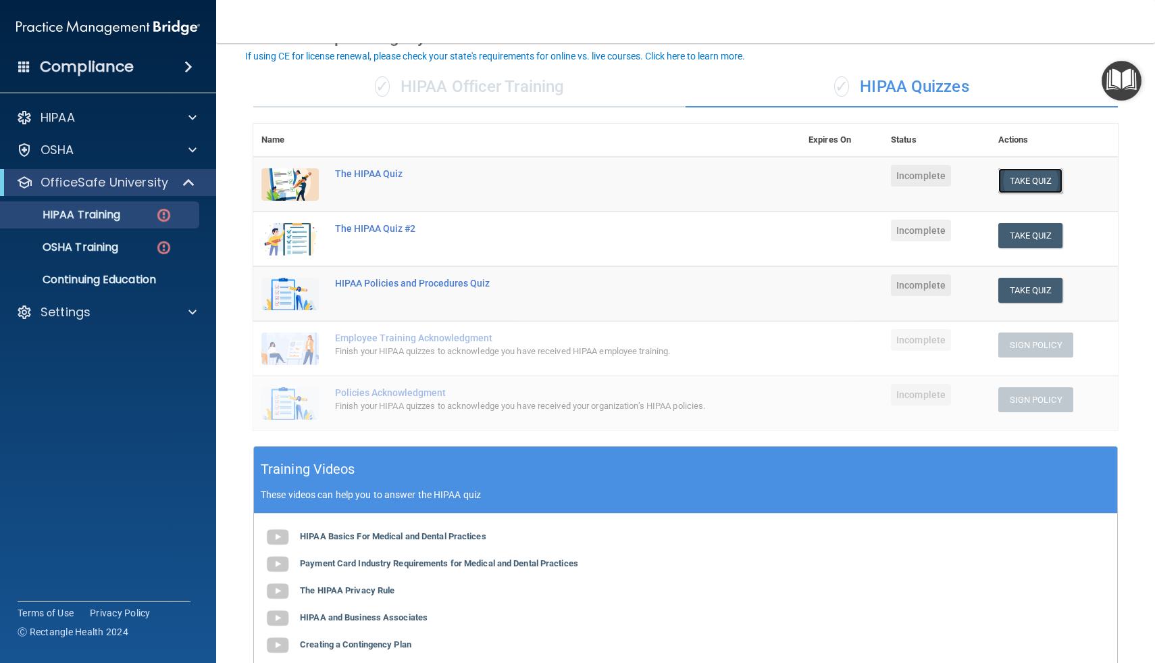
click at [1035, 184] on button "Take Quiz" at bounding box center [1031, 180] width 65 height 25
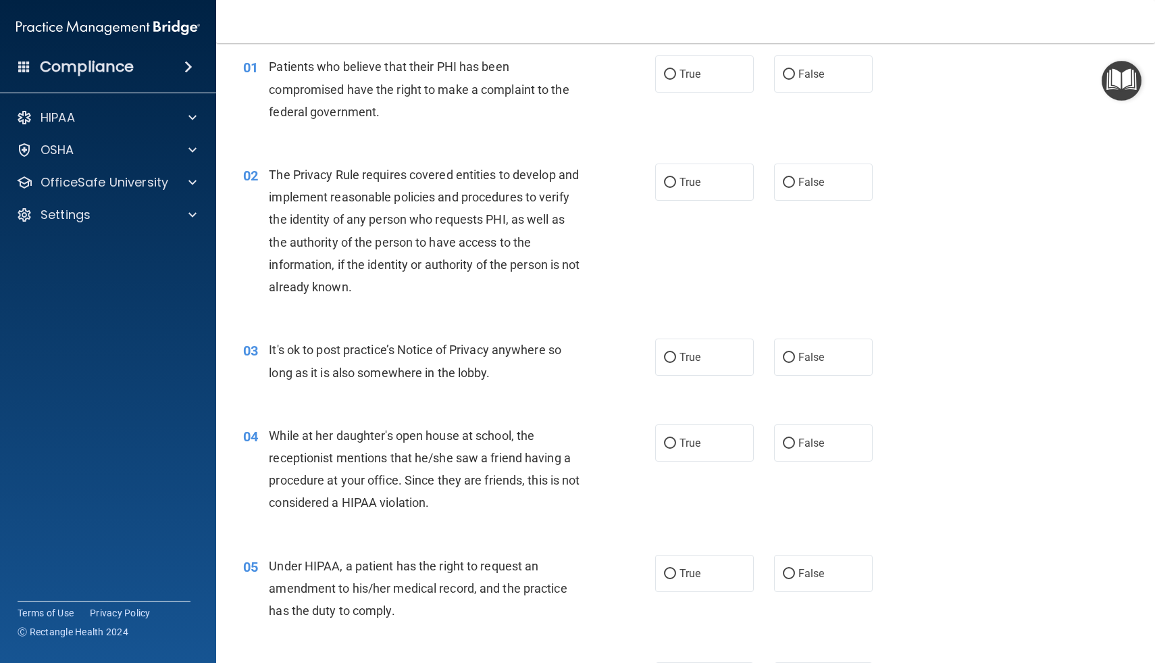
scroll to position [52, 0]
drag, startPoint x: 1035, startPoint y: 184, endPoint x: 907, endPoint y: 101, distance: 152.3
click at [703, 108] on div "01 Patients who believe that their PHI has been compromised have the right to m…" at bounding box center [685, 92] width 905 height 108
click at [668, 71] on input "True" at bounding box center [670, 74] width 12 height 10
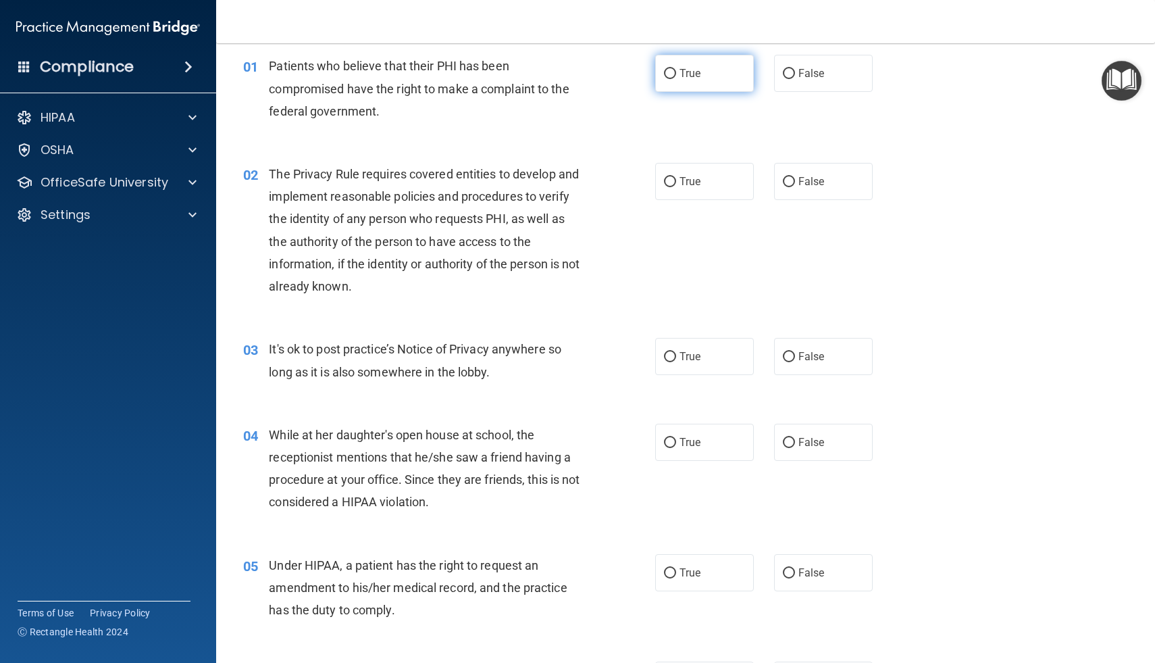
radio input "true"
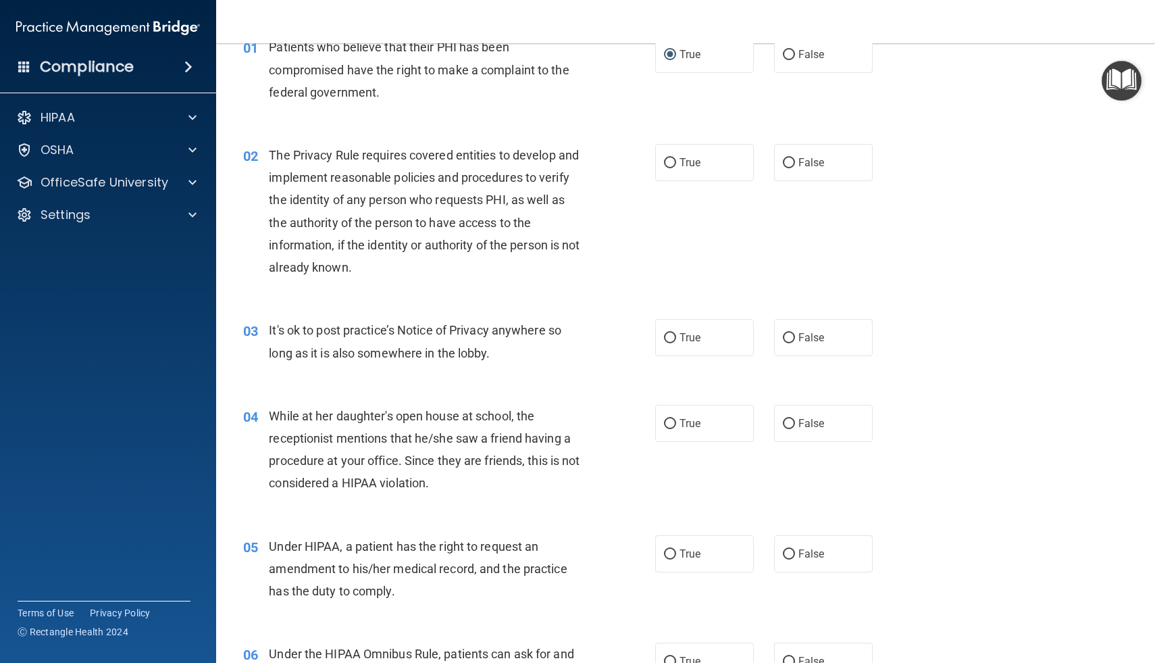
scroll to position [77, 0]
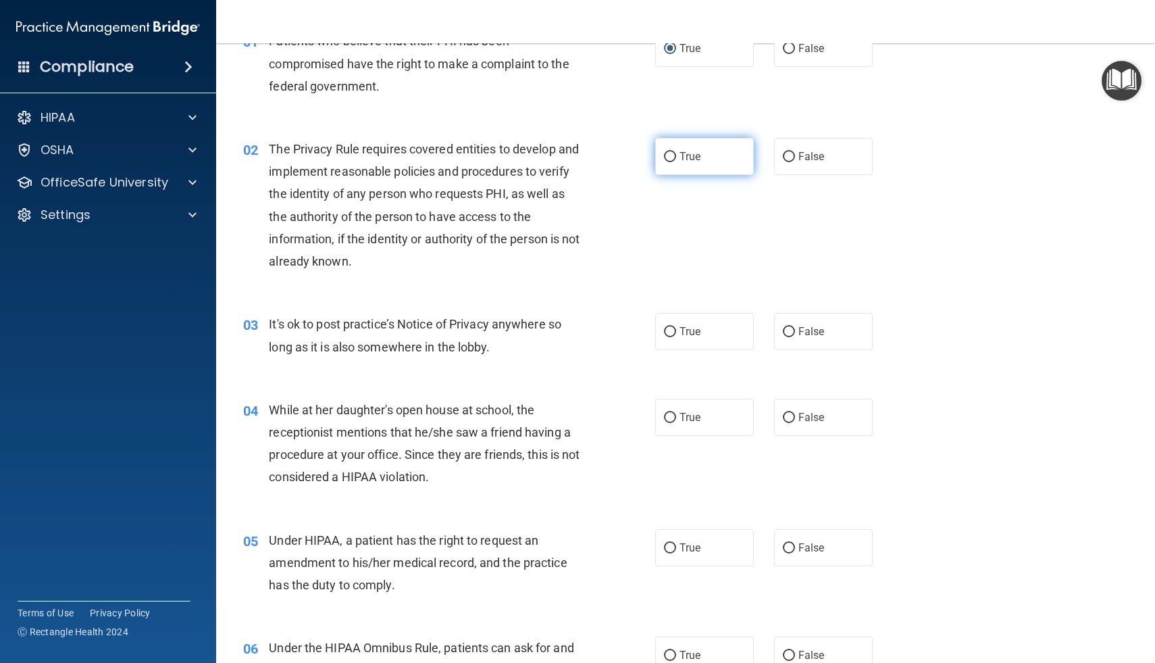
click at [677, 155] on label "True" at bounding box center [704, 156] width 99 height 37
click at [676, 155] on input "True" at bounding box center [670, 157] width 12 height 10
radio input "true"
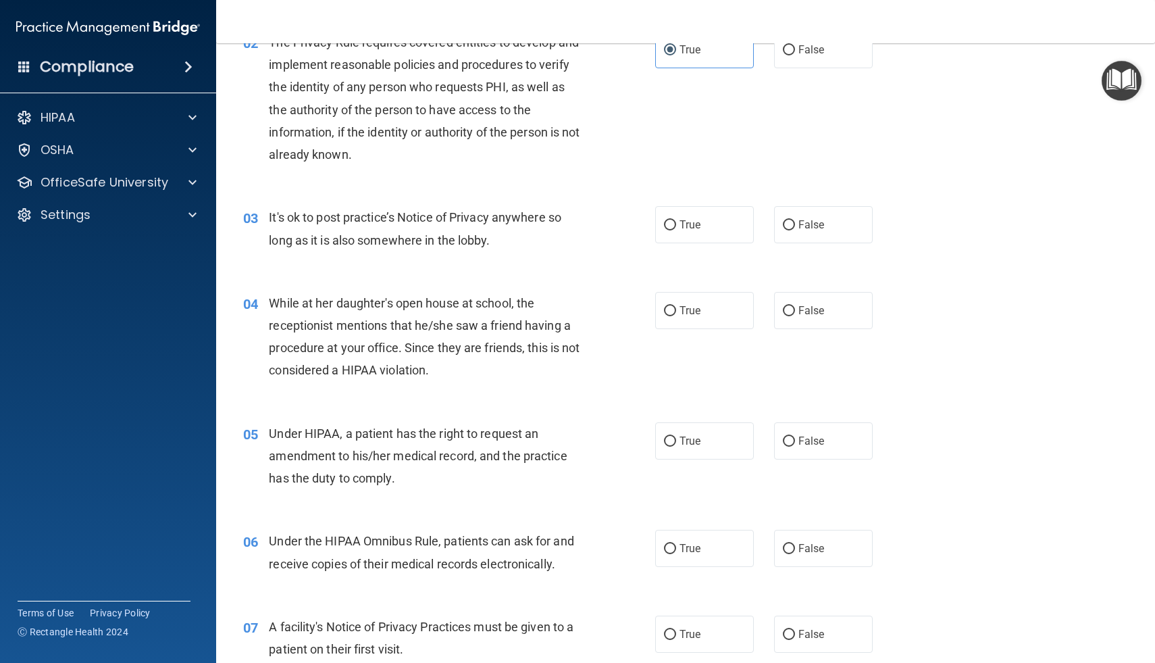
scroll to position [184, 0]
click at [786, 221] on input "False" at bounding box center [789, 225] width 12 height 10
radio input "true"
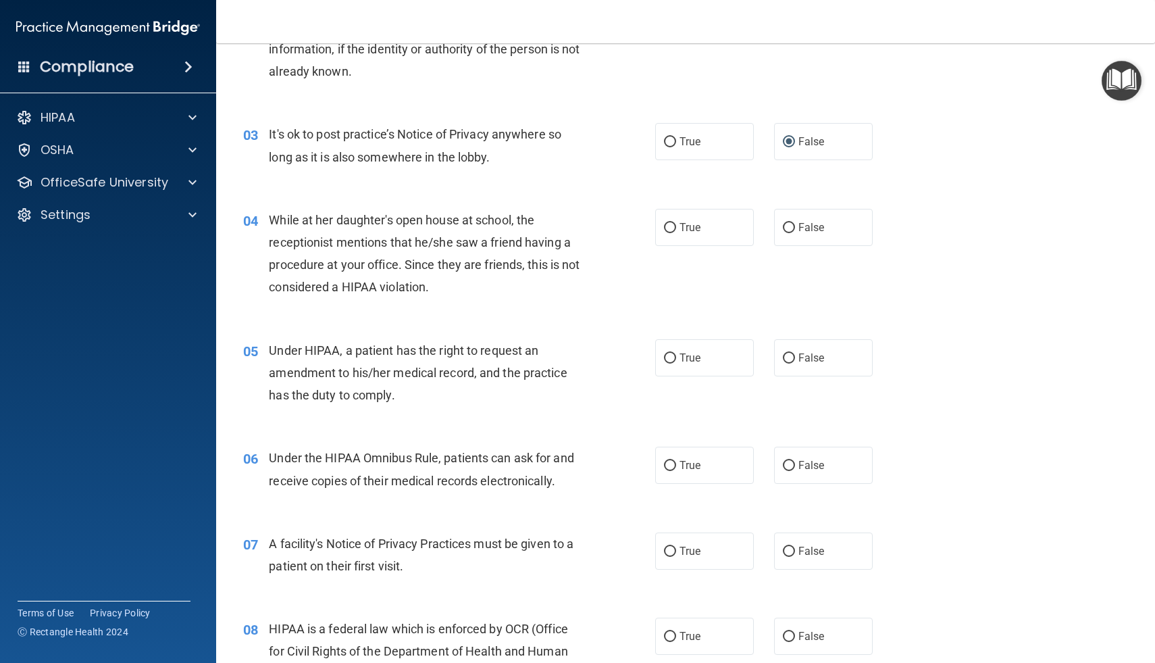
scroll to position [276, 0]
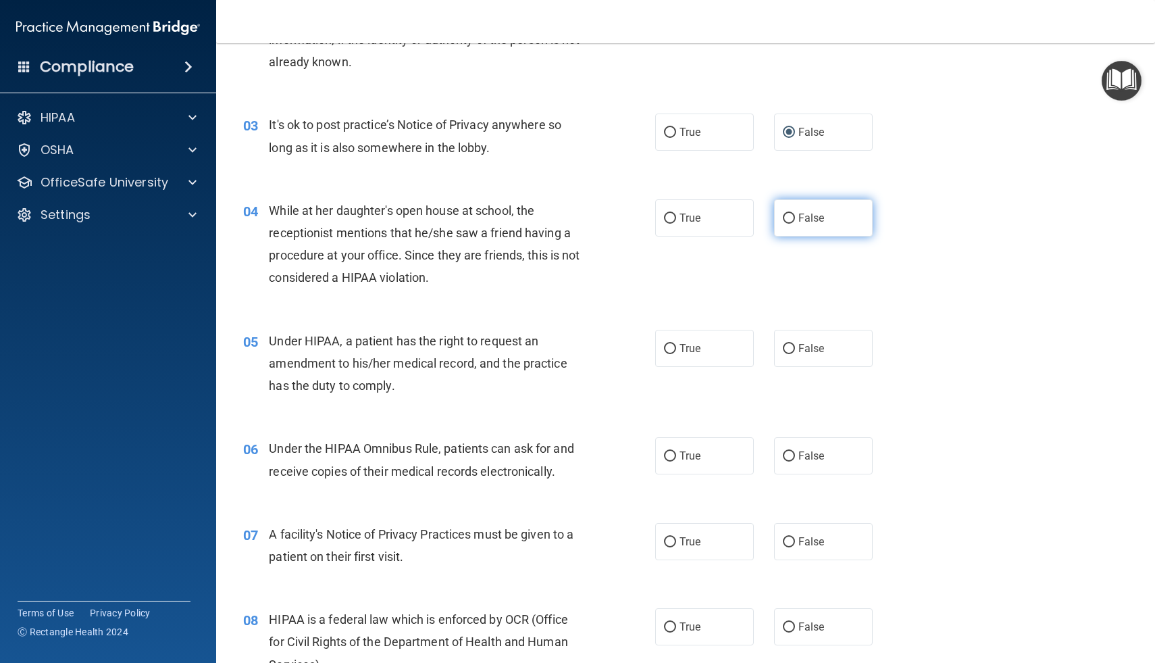
click at [784, 218] on input "False" at bounding box center [789, 218] width 12 height 10
radio input "true"
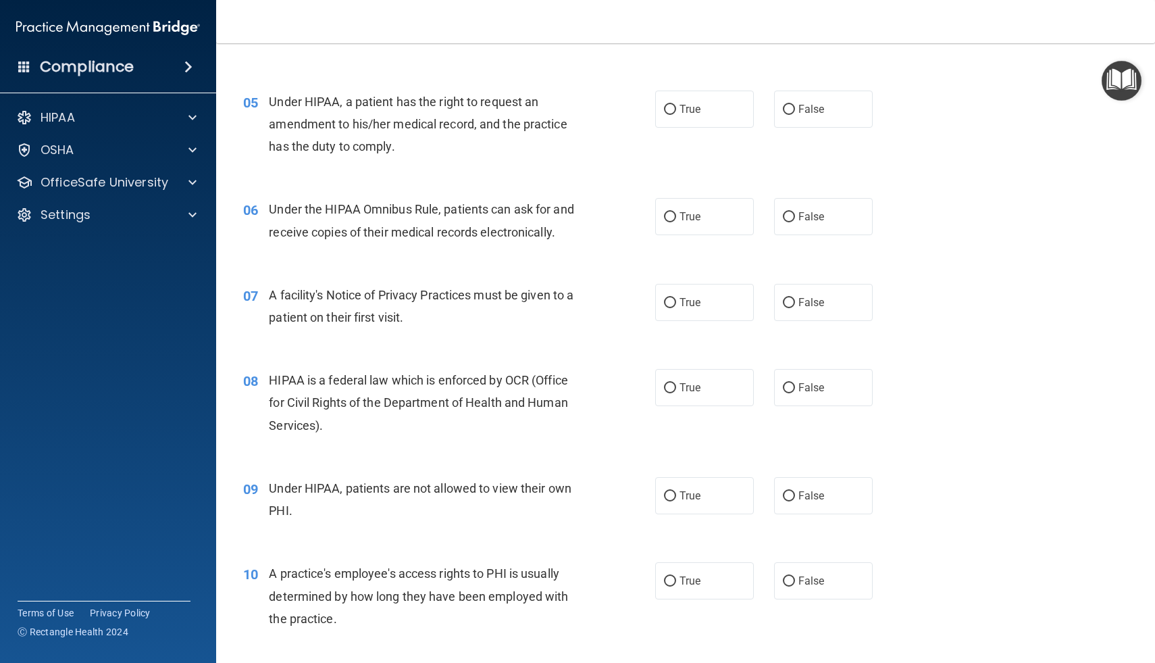
scroll to position [518, 0]
click at [795, 111] on label "False" at bounding box center [823, 106] width 99 height 37
click at [795, 111] on input "False" at bounding box center [789, 107] width 12 height 10
radio input "true"
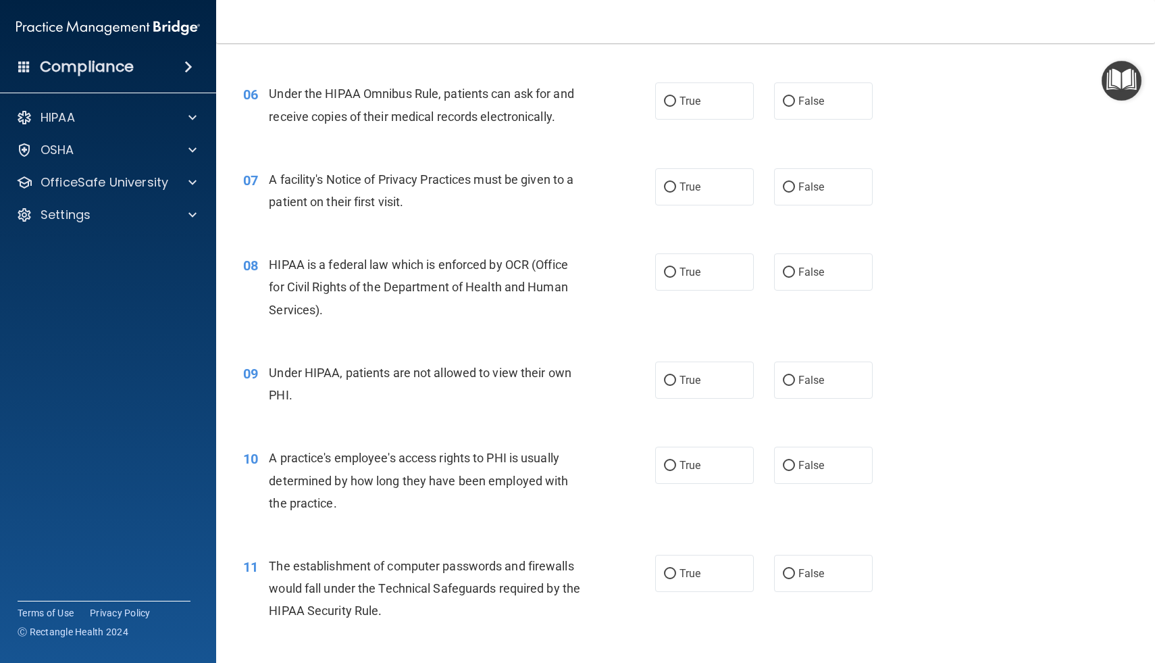
scroll to position [634, 0]
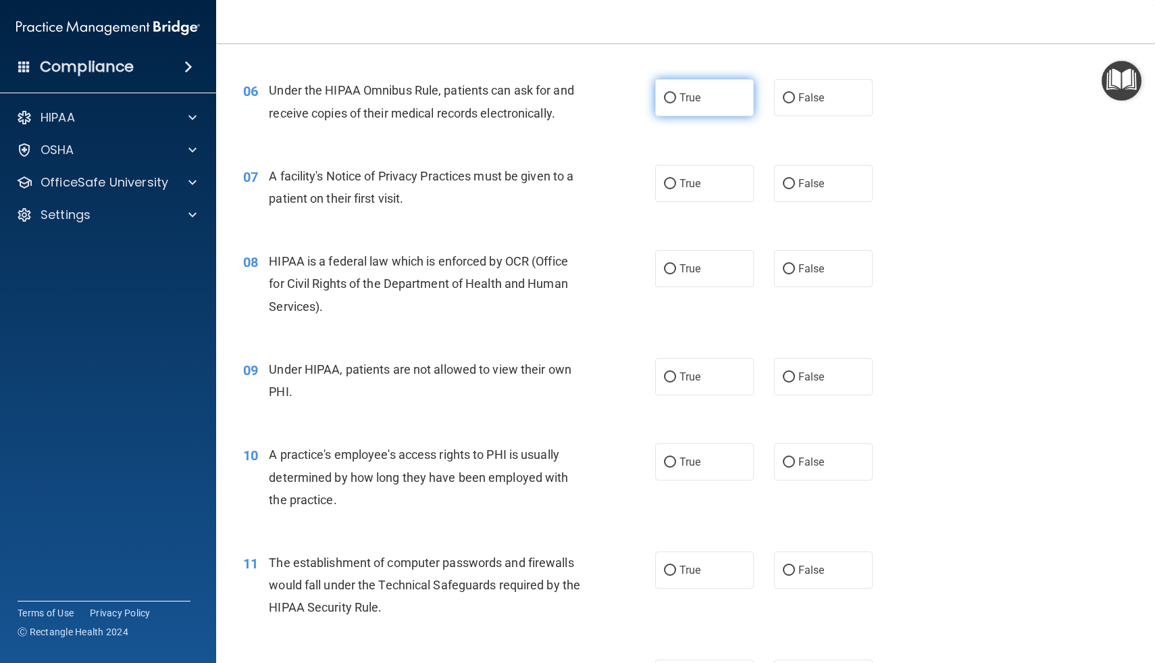
click at [668, 100] on input "True" at bounding box center [670, 98] width 12 height 10
radio input "true"
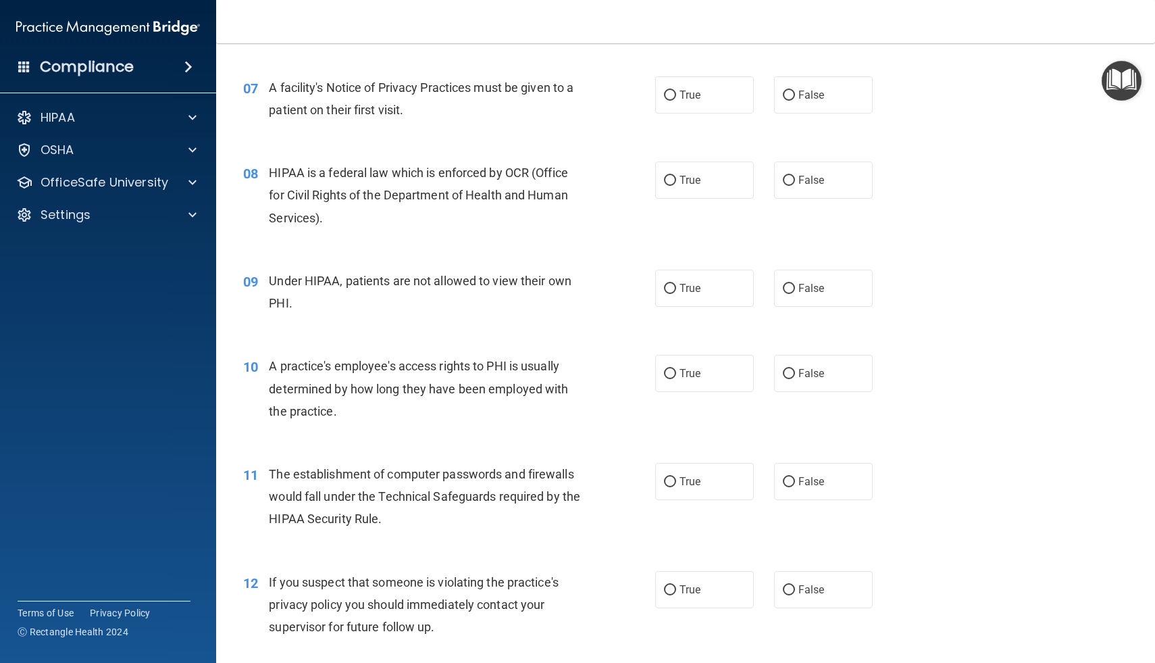
scroll to position [724, 0]
click at [671, 97] on input "True" at bounding box center [670, 94] width 12 height 10
radio input "true"
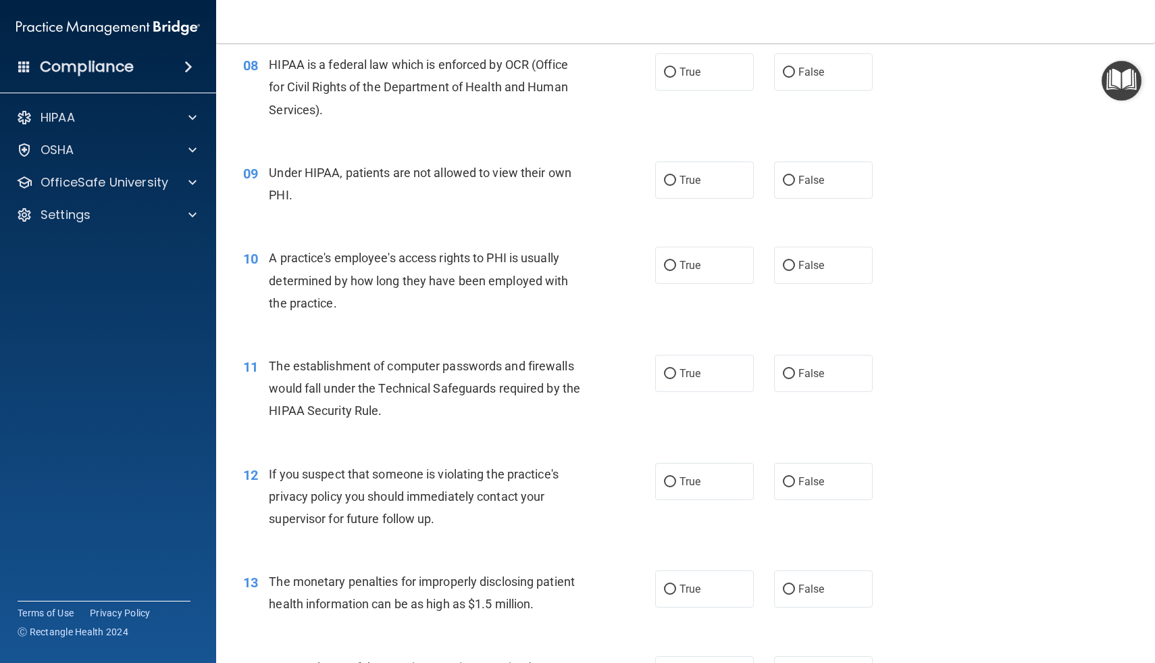
scroll to position [833, 0]
click at [671, 77] on label "True" at bounding box center [704, 69] width 99 height 37
click at [671, 76] on input "True" at bounding box center [670, 71] width 12 height 10
radio input "true"
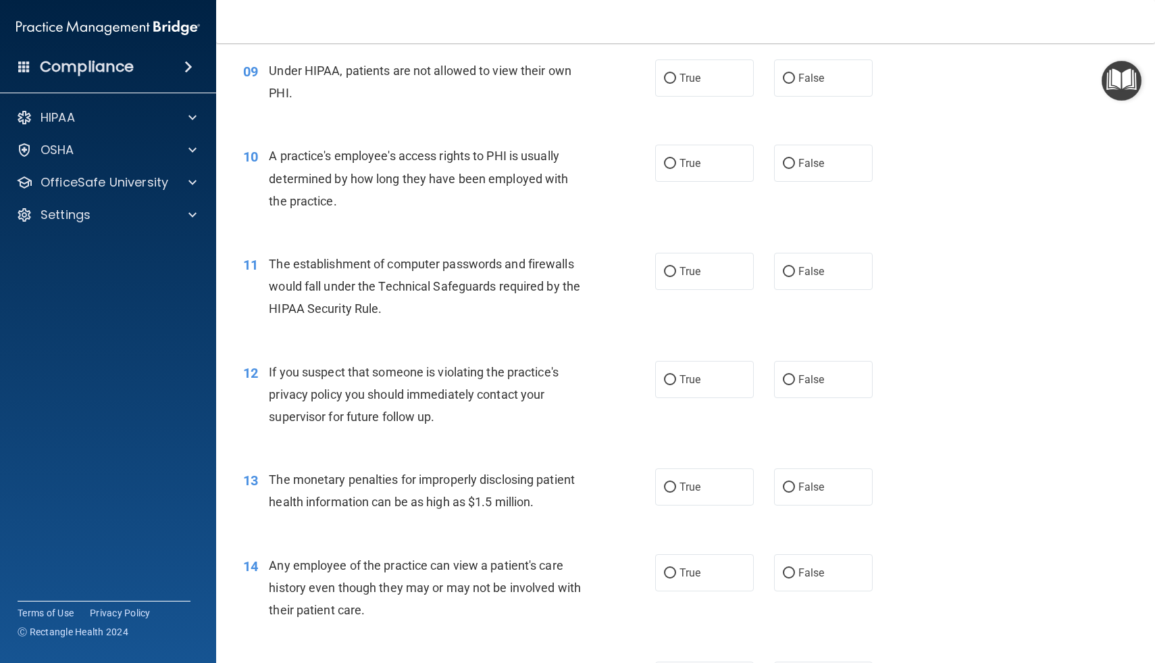
scroll to position [934, 0]
click at [791, 76] on input "False" at bounding box center [789, 78] width 12 height 10
radio input "true"
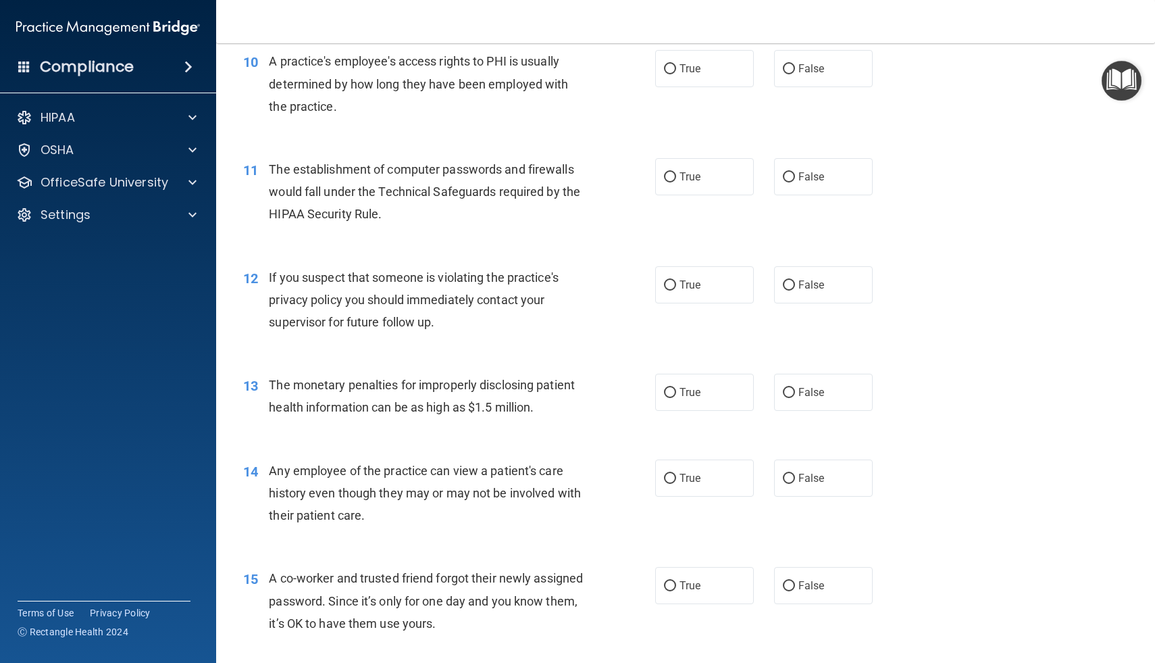
scroll to position [1032, 0]
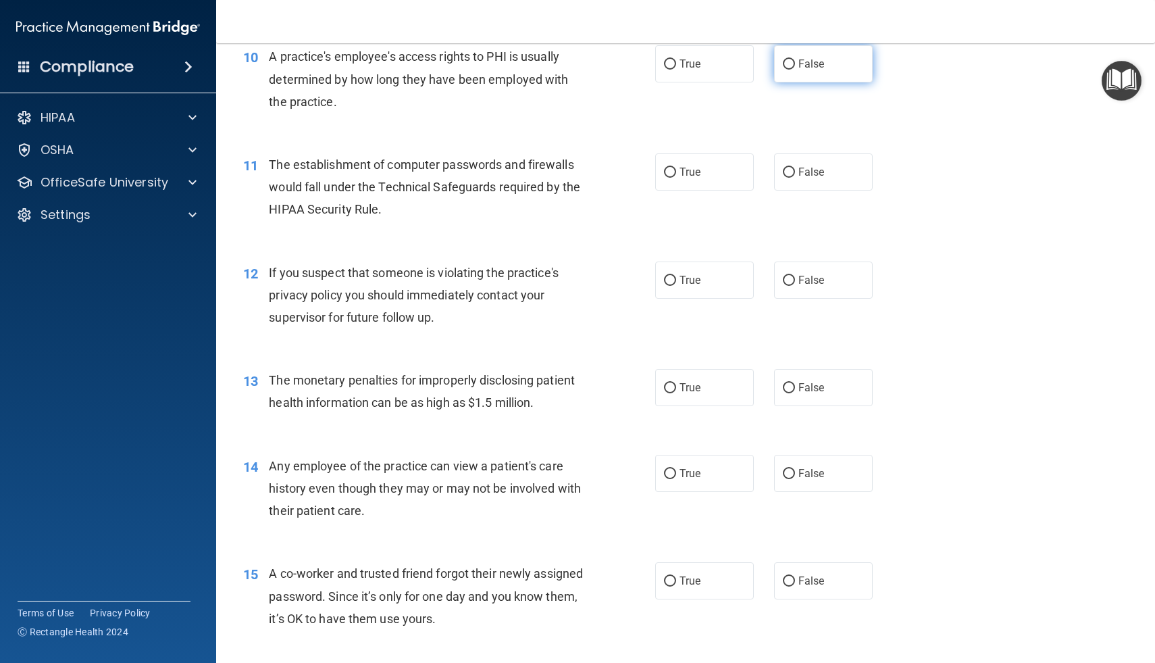
click at [788, 61] on input "False" at bounding box center [789, 64] width 12 height 10
radio input "true"
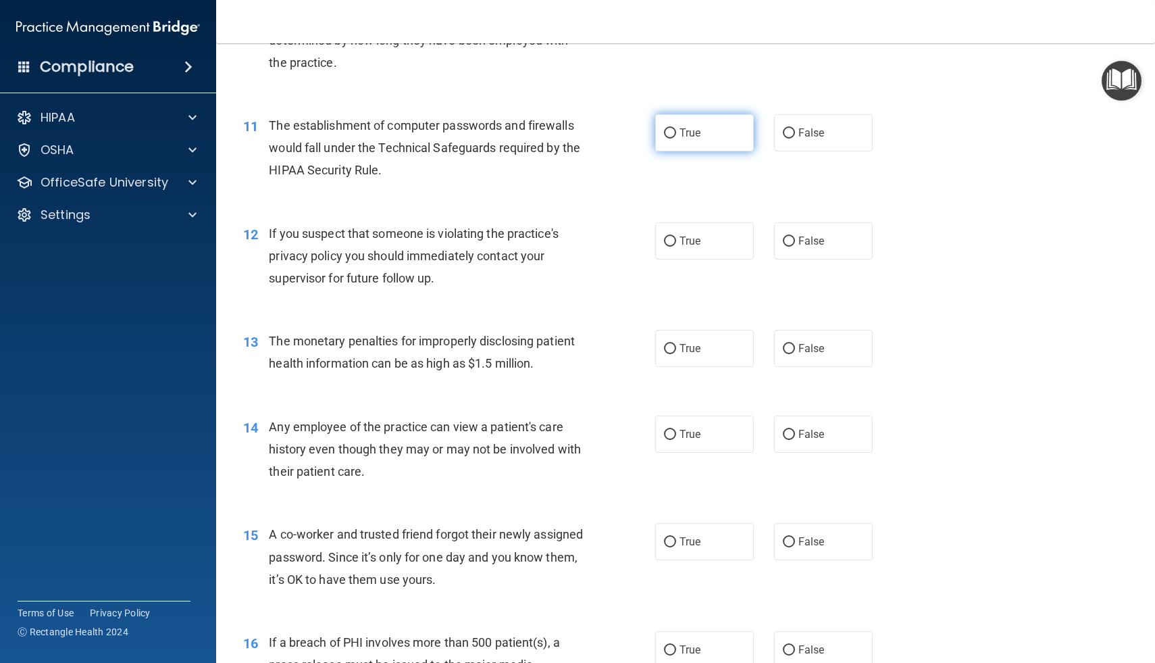
scroll to position [1094, 0]
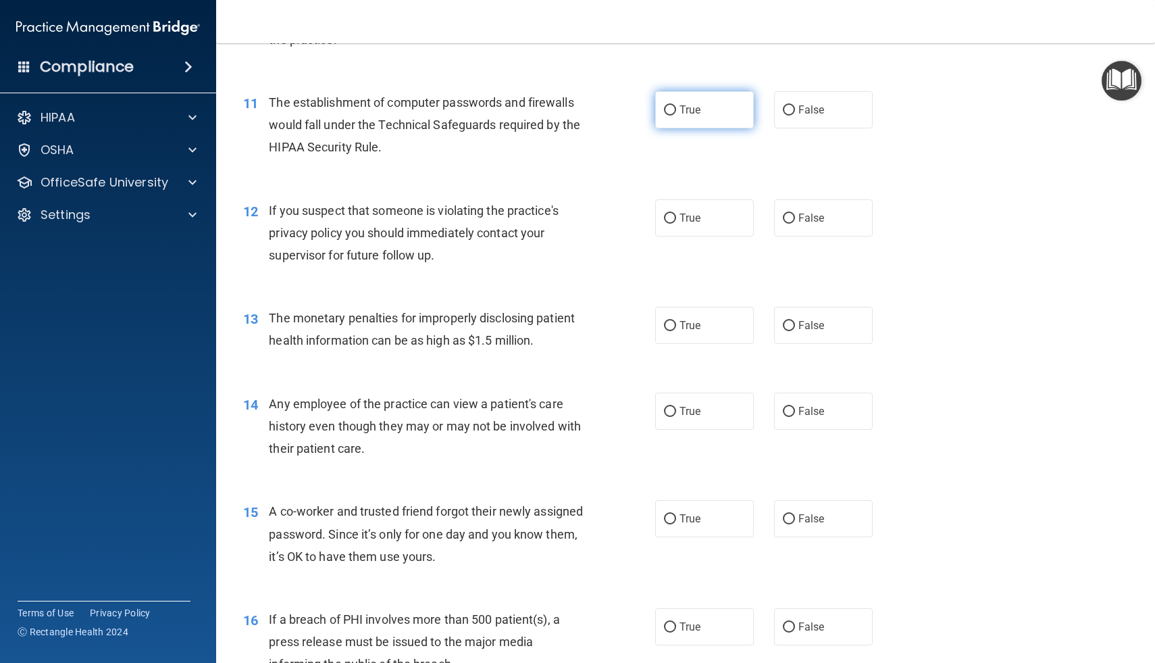
click at [680, 116] on span "True" at bounding box center [690, 109] width 21 height 13
click at [676, 116] on input "True" at bounding box center [670, 110] width 12 height 10
radio input "true"
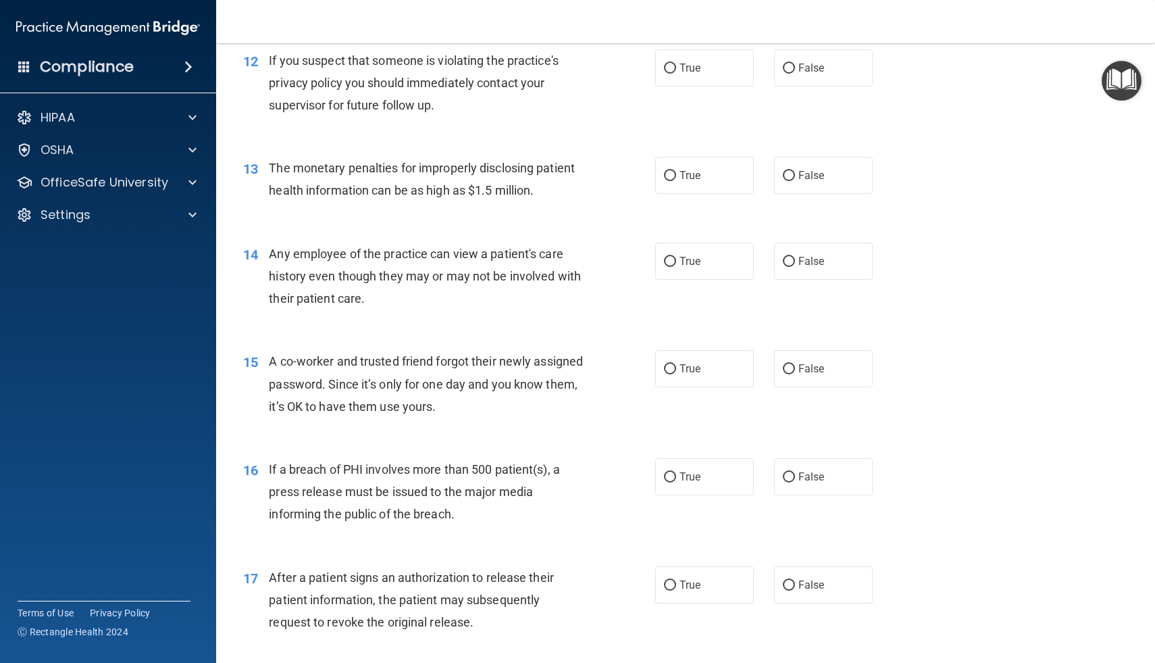
scroll to position [1243, 0]
click at [680, 73] on span "True" at bounding box center [690, 69] width 21 height 13
click at [676, 73] on input "True" at bounding box center [670, 70] width 12 height 10
radio input "true"
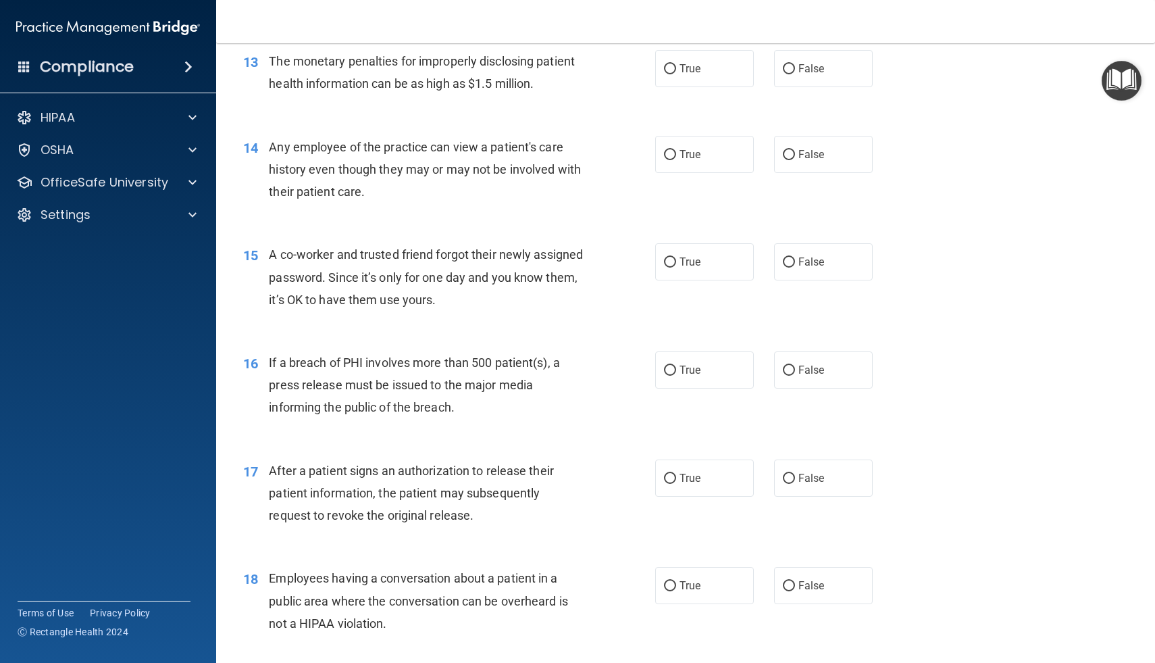
scroll to position [1353, 0]
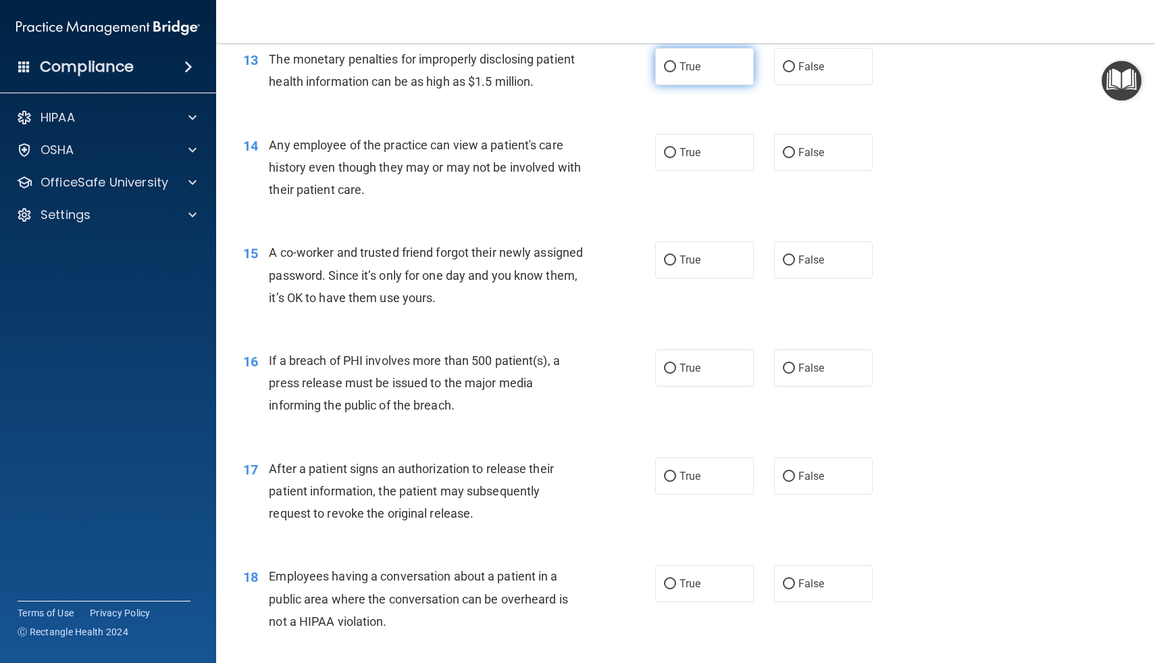
click at [676, 62] on input "True" at bounding box center [670, 67] width 12 height 10
radio input "true"
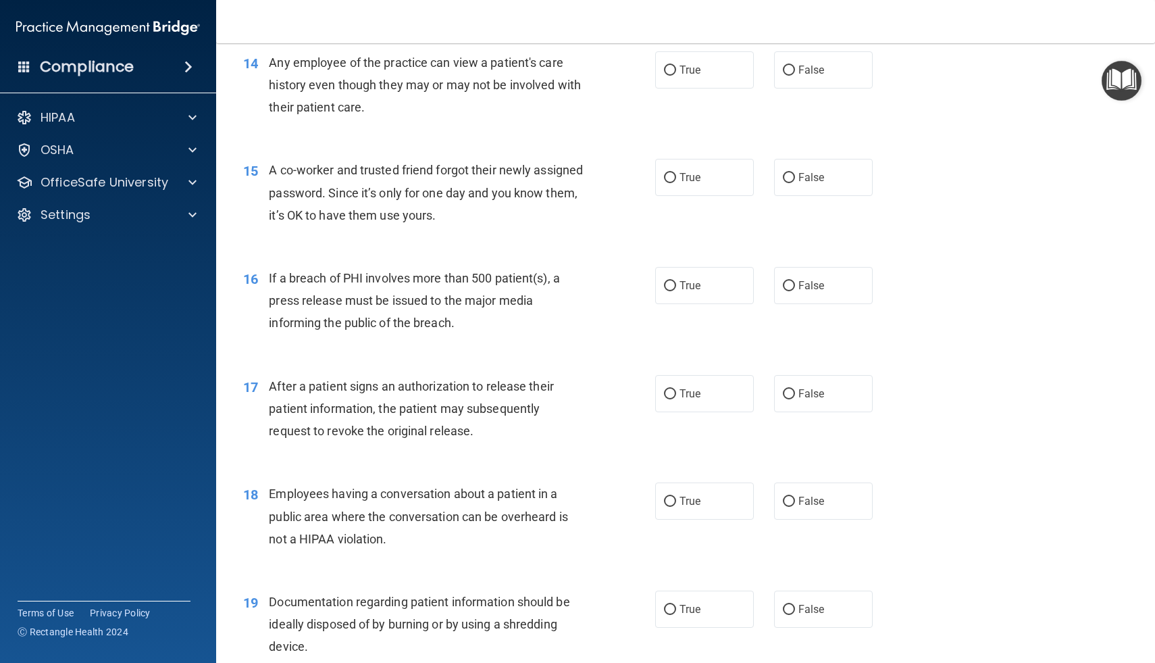
scroll to position [1436, 0]
click at [790, 76] on label "False" at bounding box center [823, 69] width 99 height 37
click at [790, 75] on input "False" at bounding box center [789, 70] width 12 height 10
radio input "true"
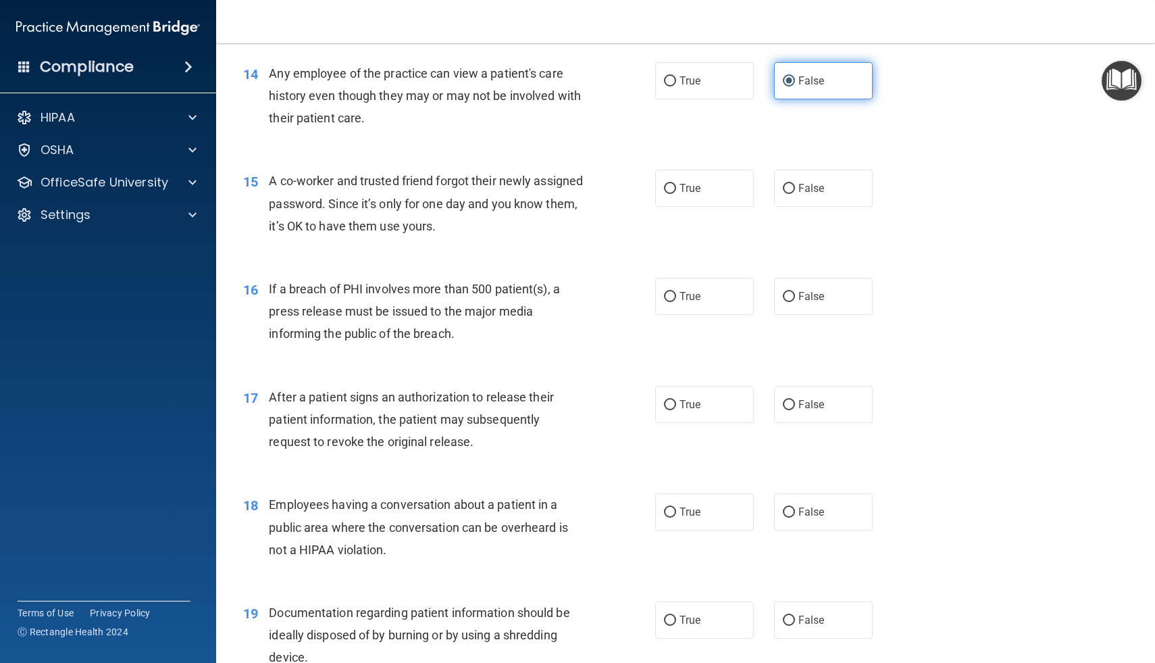
scroll to position [1424, 0]
click at [797, 184] on label "False" at bounding box center [823, 188] width 99 height 37
click at [795, 184] on input "False" at bounding box center [789, 189] width 12 height 10
radio input "true"
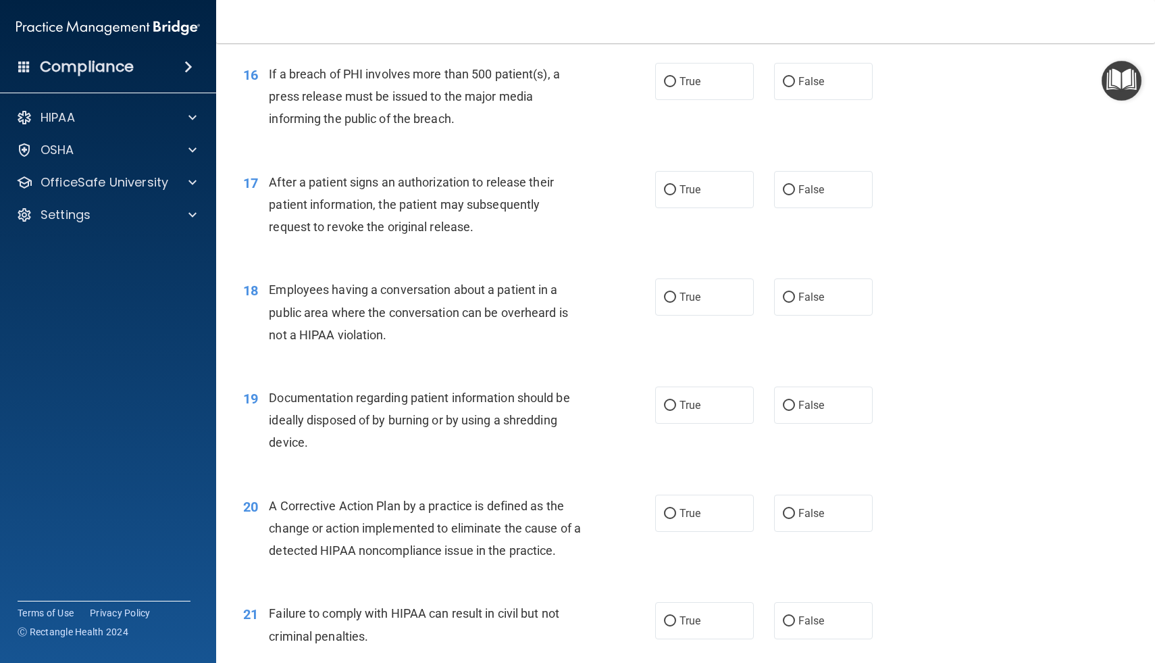
scroll to position [1652, 0]
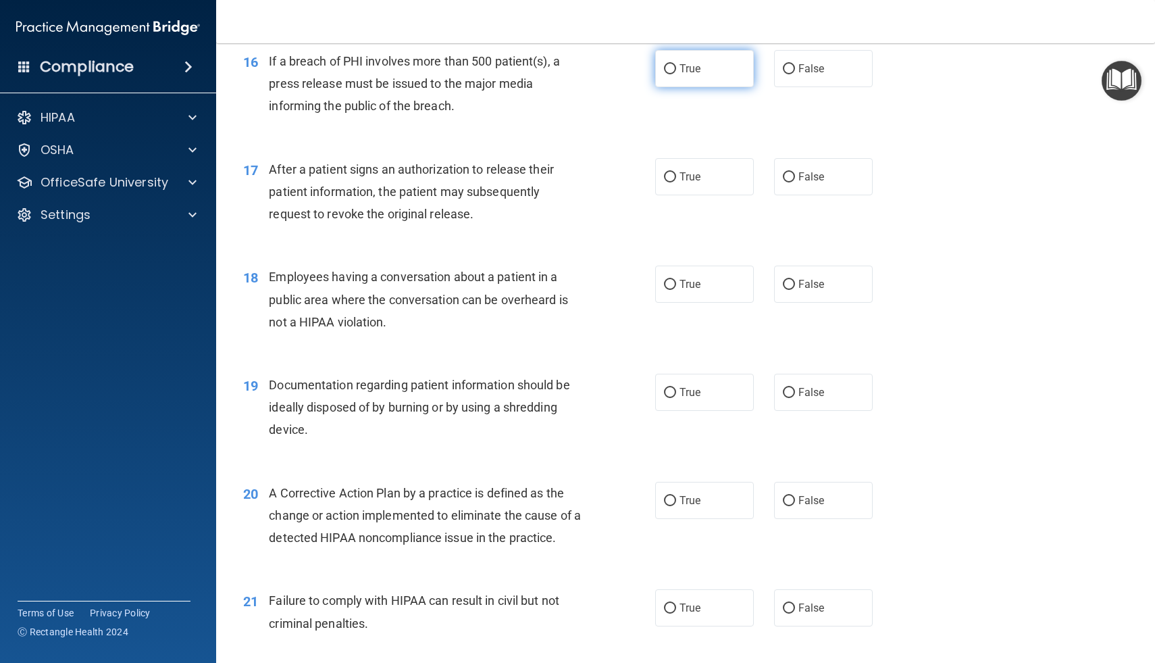
click at [671, 73] on input "True" at bounding box center [670, 69] width 12 height 10
radio input "true"
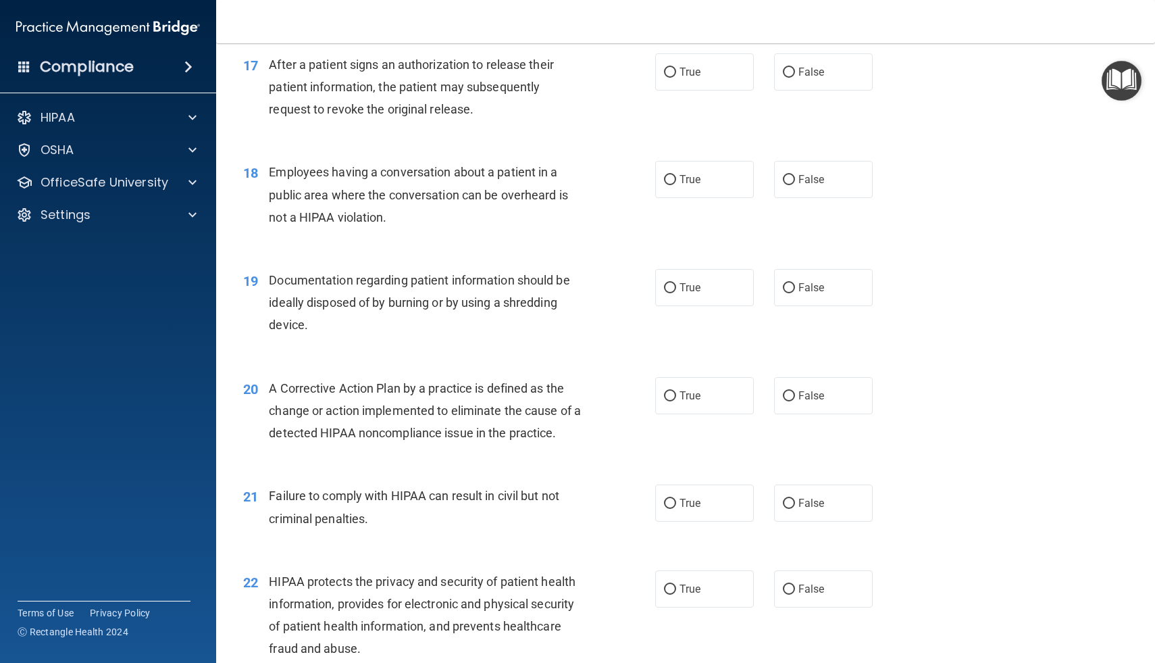
scroll to position [1760, 0]
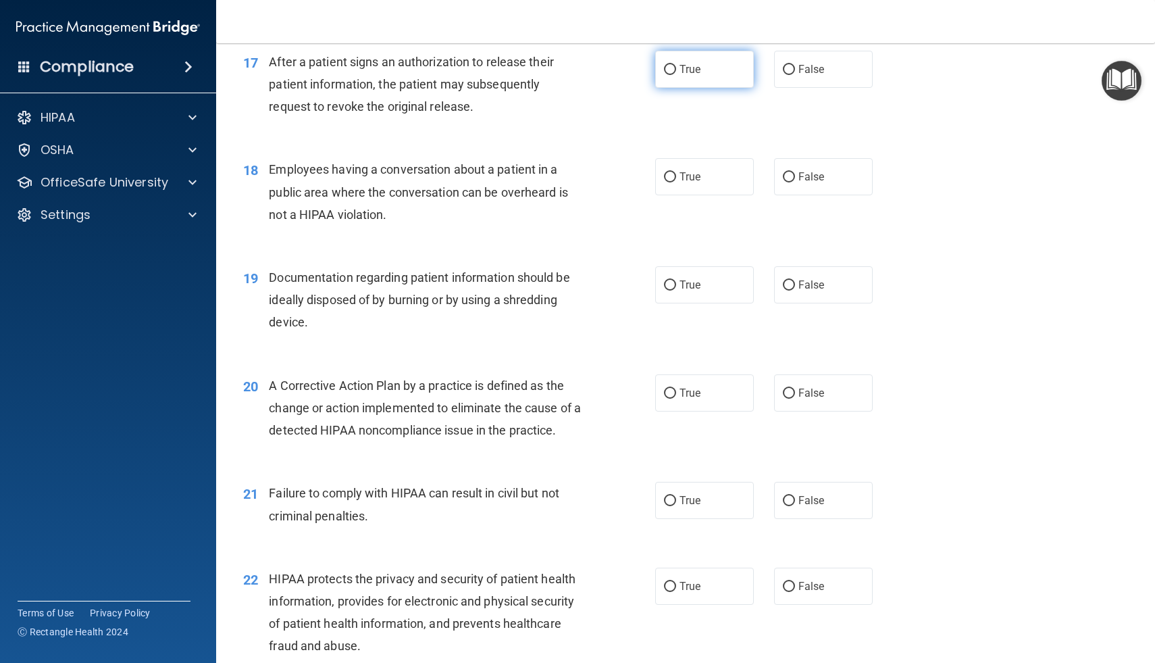
click at [668, 70] on input "True" at bounding box center [670, 70] width 12 height 10
radio input "true"
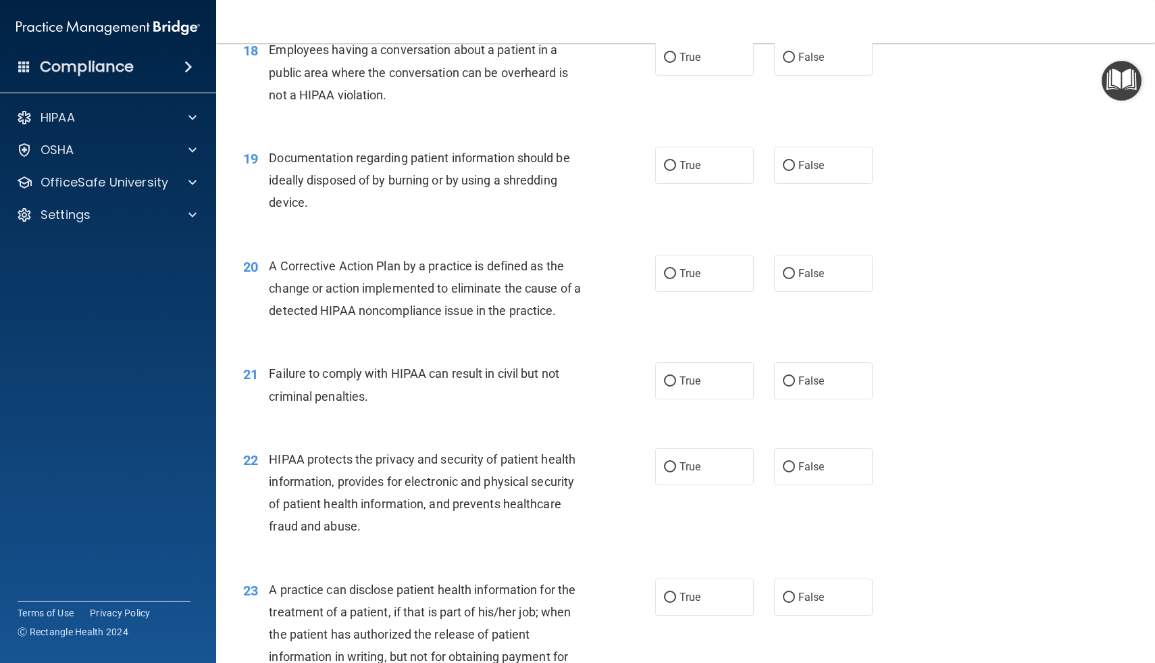
scroll to position [1877, 0]
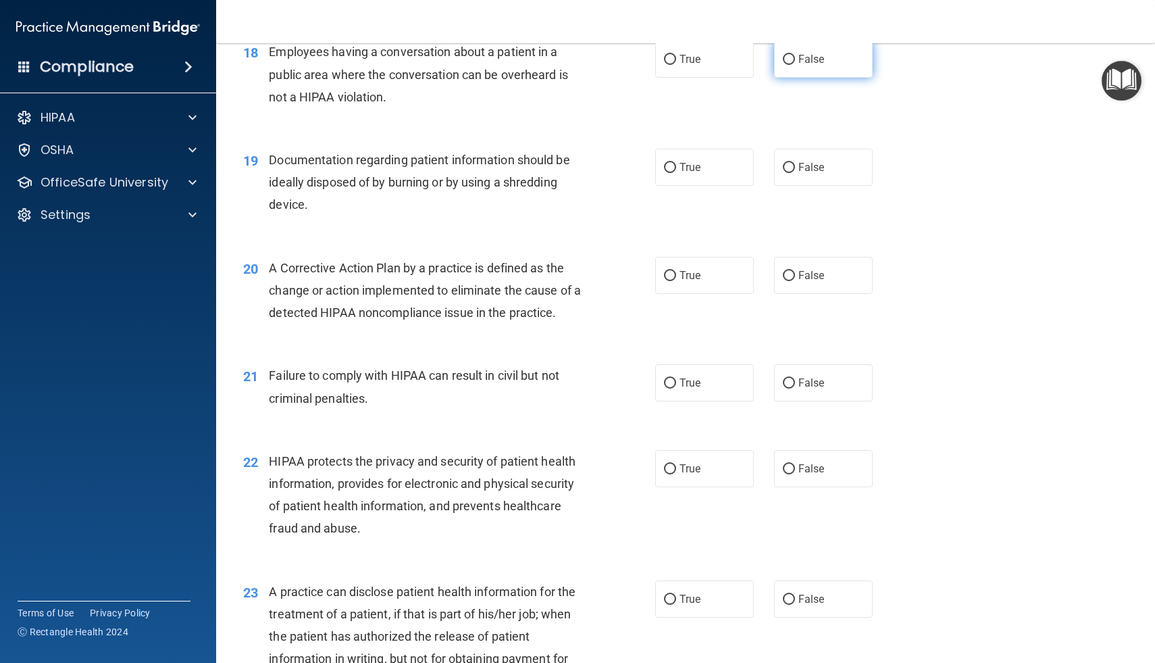
click at [788, 66] on label "False" at bounding box center [823, 59] width 99 height 37
click at [788, 65] on input "False" at bounding box center [789, 60] width 12 height 10
radio input "true"
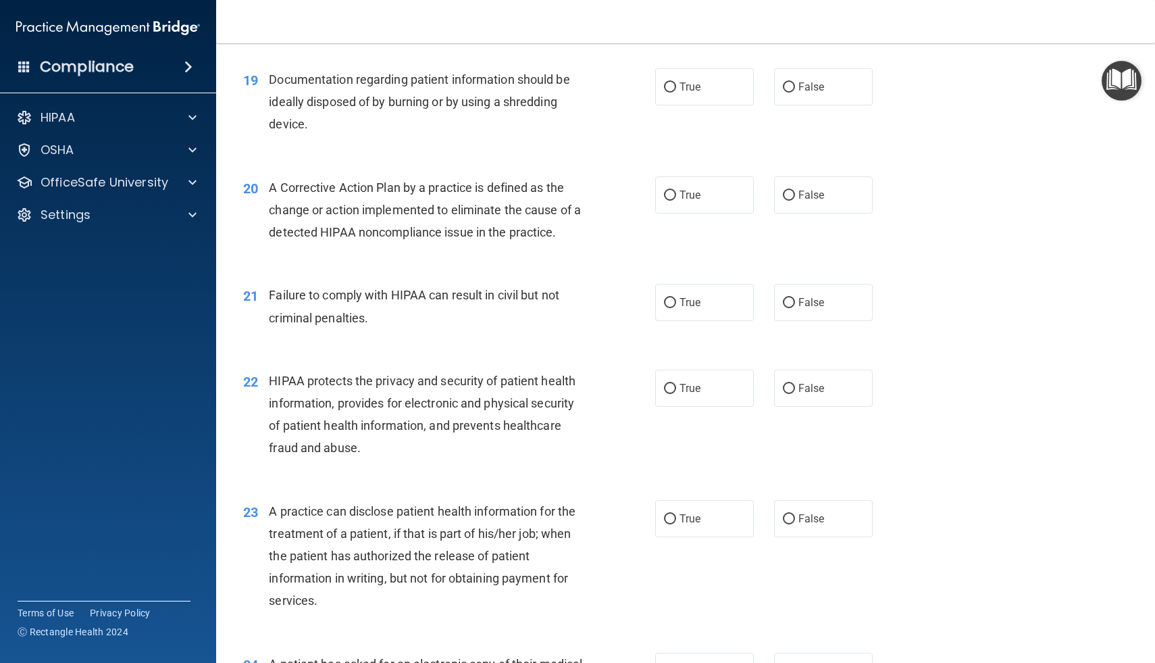
scroll to position [1961, 0]
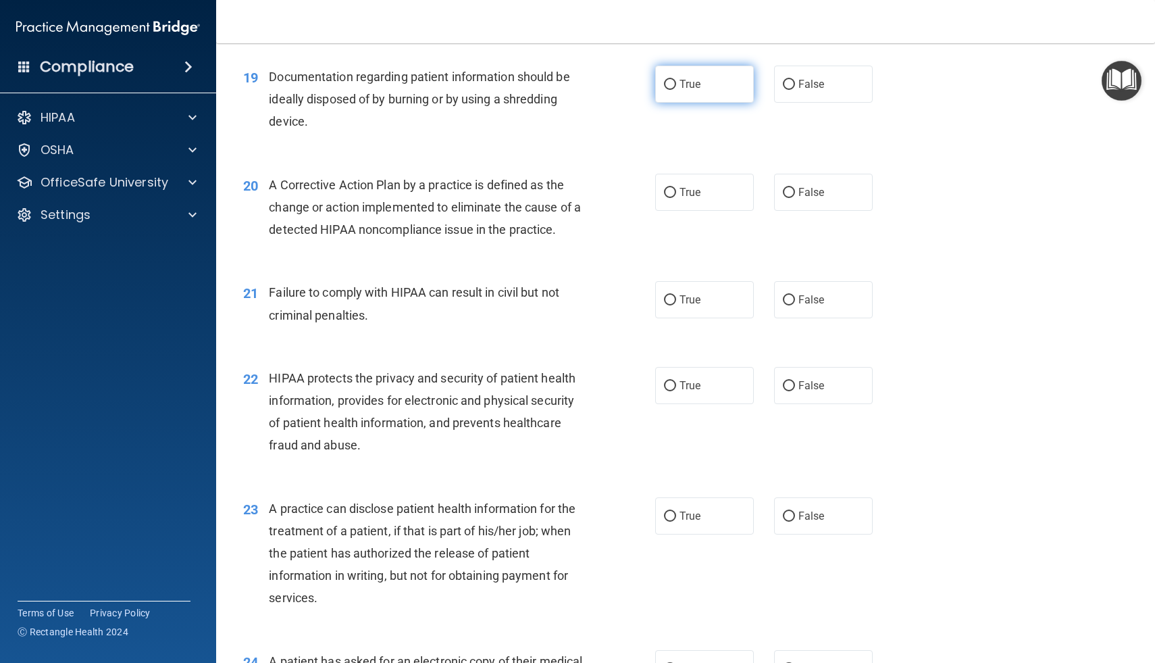
click at [664, 78] on label "True" at bounding box center [704, 84] width 99 height 37
click at [664, 80] on input "True" at bounding box center [670, 85] width 12 height 10
radio input "true"
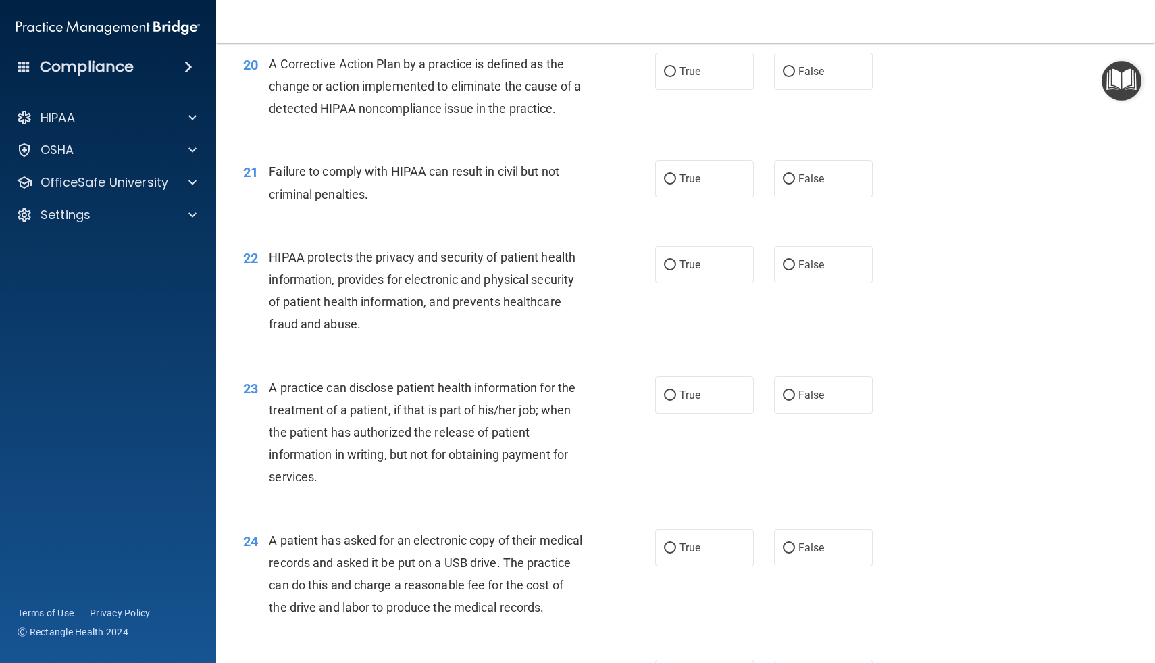
scroll to position [2083, 0]
click at [675, 71] on input "True" at bounding box center [670, 71] width 12 height 10
radio input "true"
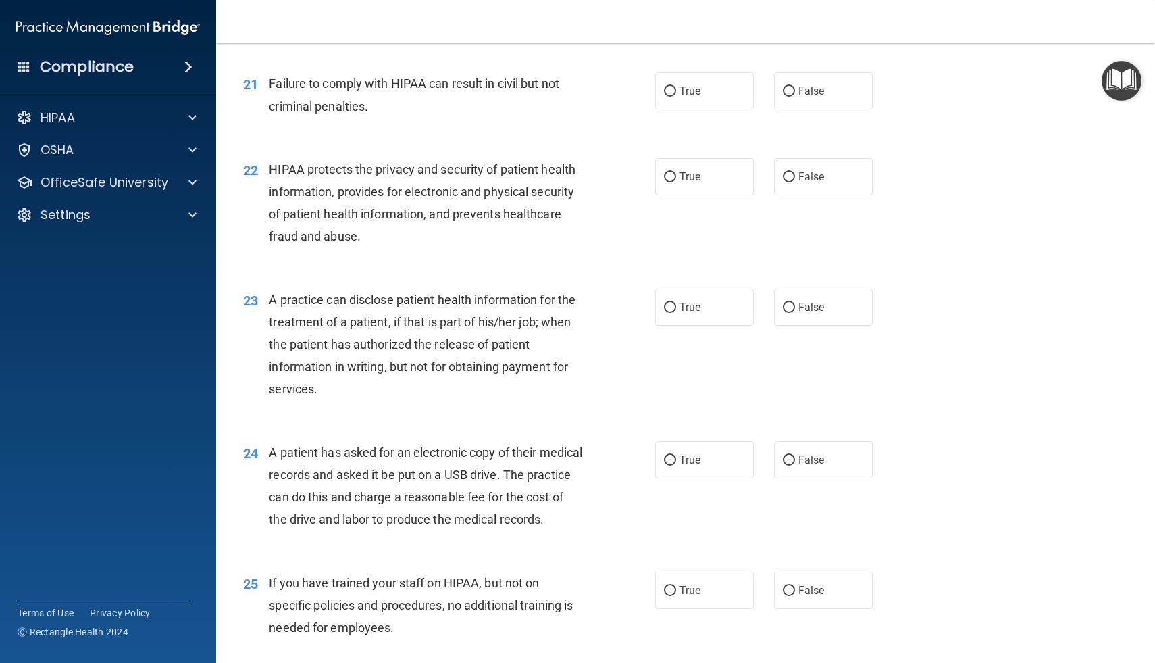
scroll to position [2169, 0]
click at [795, 91] on label "False" at bounding box center [823, 91] width 99 height 37
click at [795, 91] on input "False" at bounding box center [789, 92] width 12 height 10
radio input "true"
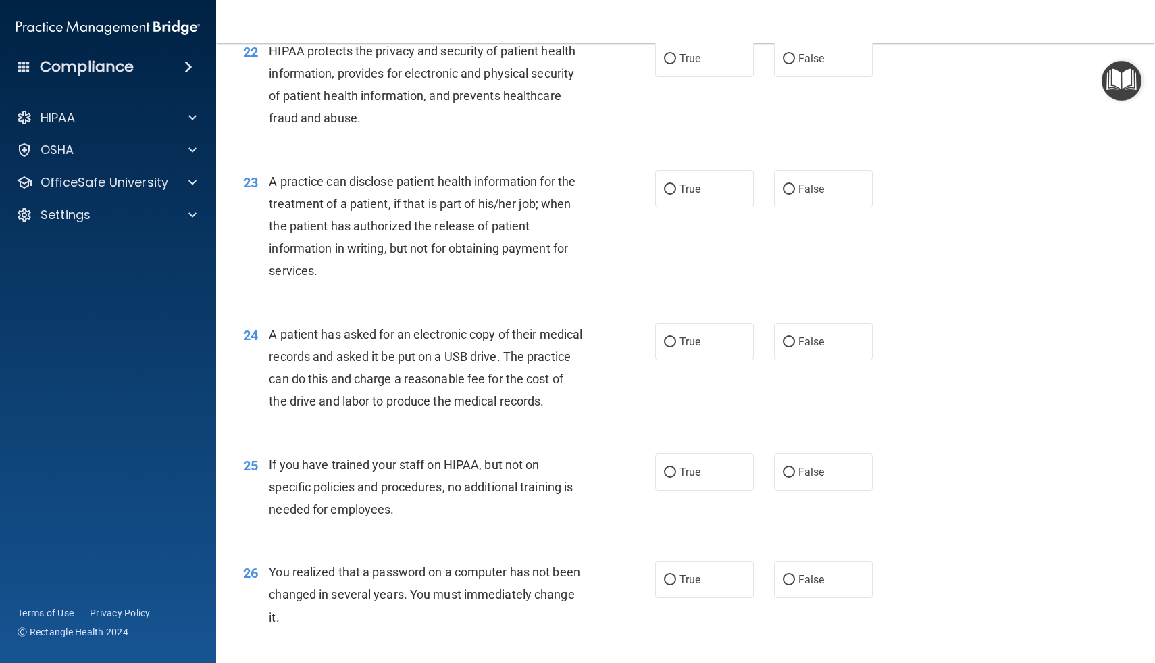
scroll to position [2288, 0]
click at [671, 60] on input "True" at bounding box center [670, 58] width 12 height 10
radio input "true"
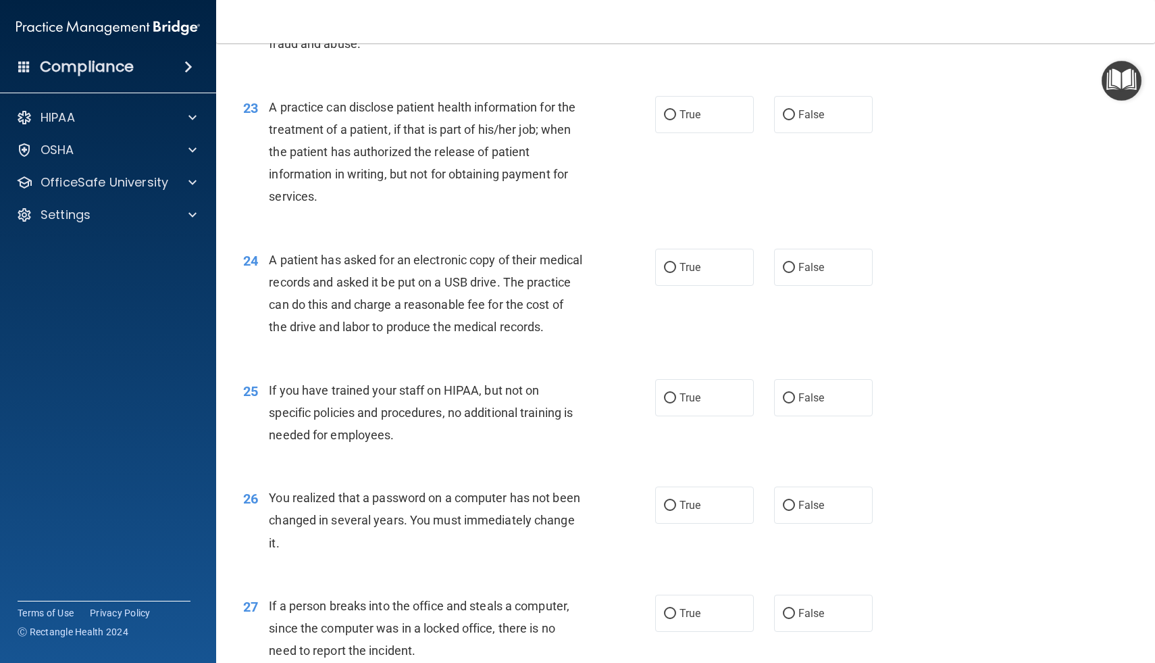
scroll to position [2361, 0]
click at [670, 122] on label "True" at bounding box center [704, 115] width 99 height 37
click at [670, 121] on input "True" at bounding box center [670, 116] width 12 height 10
radio input "true"
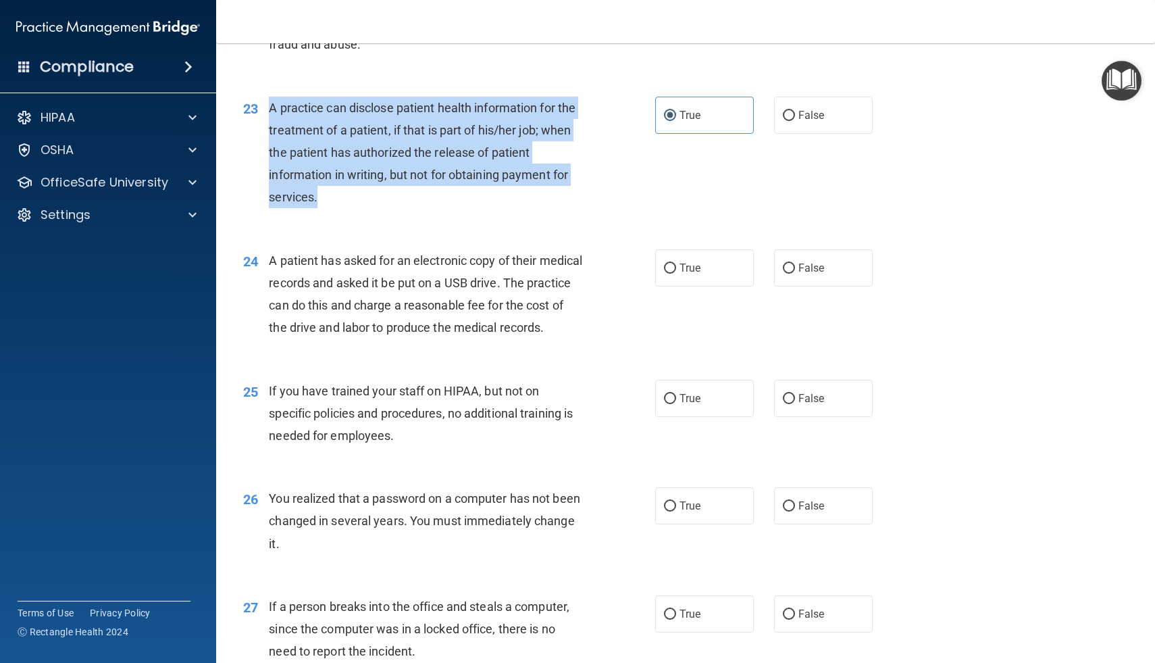
drag, startPoint x: 271, startPoint y: 108, endPoint x: 325, endPoint y: 206, distance: 111.9
click at [325, 206] on div "A practice can disclose patient health information for the treatment of a patie…" at bounding box center [431, 153] width 324 height 112
copy span "A practice can disclose patient health information for the treatment of a patie…"
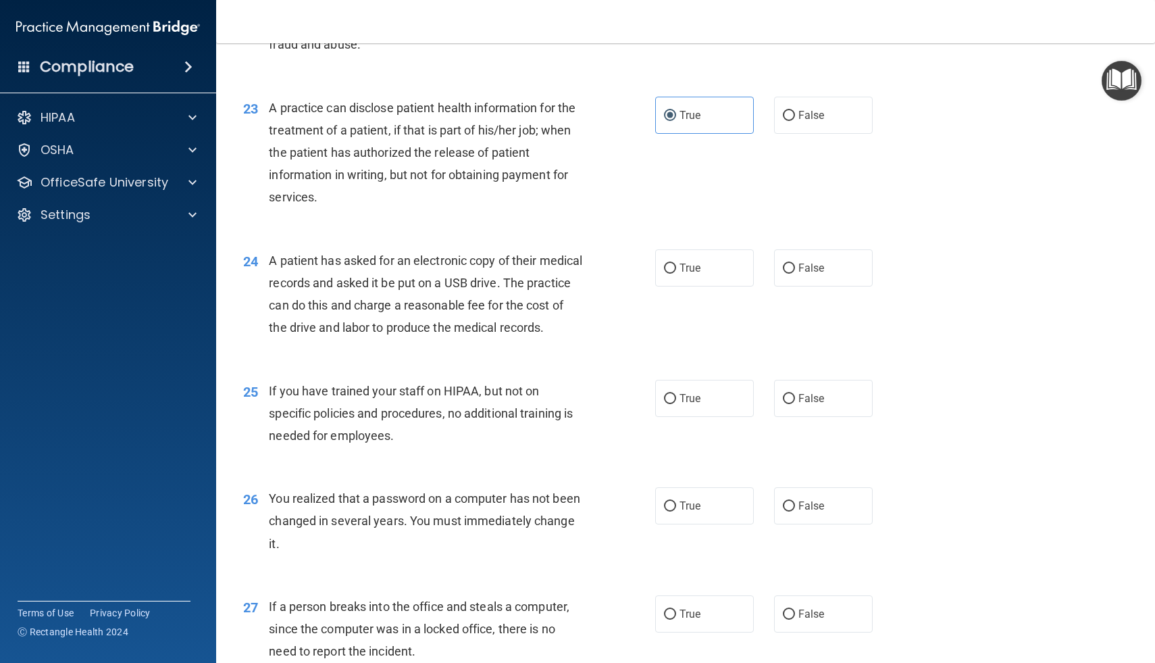
click at [601, 544] on div "26 You realized that a password on a computer has not been changed in several y…" at bounding box center [449, 524] width 453 height 74
click at [788, 116] on input "False" at bounding box center [789, 116] width 12 height 10
radio input "true"
radio input "false"
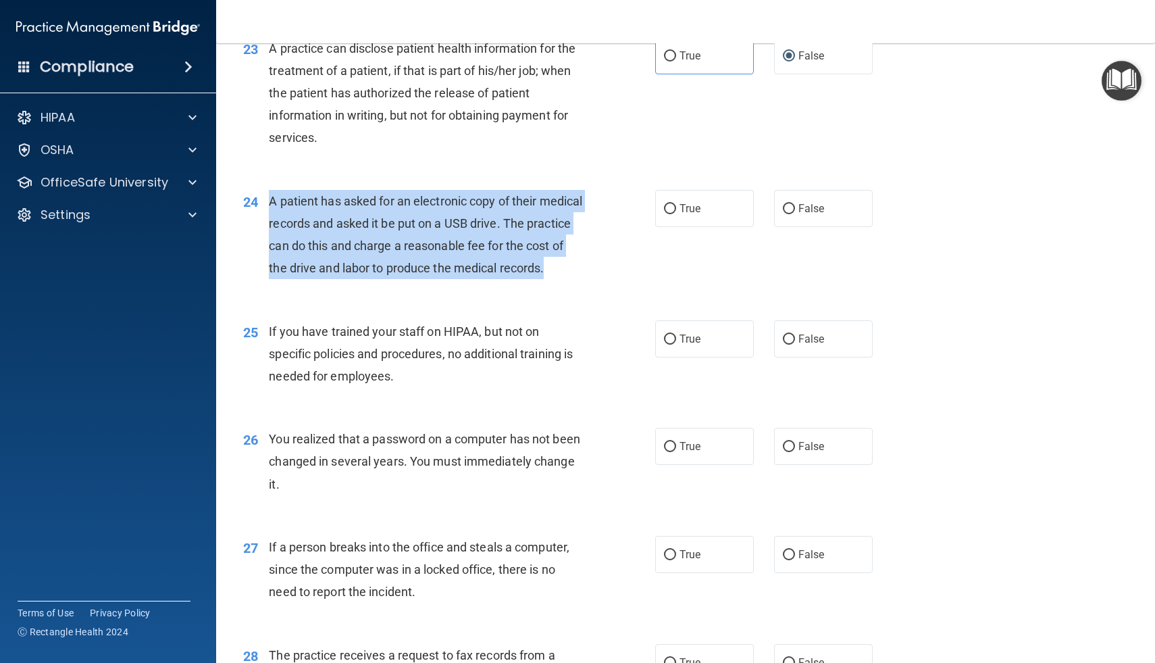
drag, startPoint x: 272, startPoint y: 200, endPoint x: 357, endPoint y: 307, distance: 137.1
click at [357, 286] on div "24 A patient has asked for an electronic copy of their medical records and aske…" at bounding box center [449, 238] width 453 height 97
copy span "A patient has asked for an electronic copy of their medical records and asked i…"
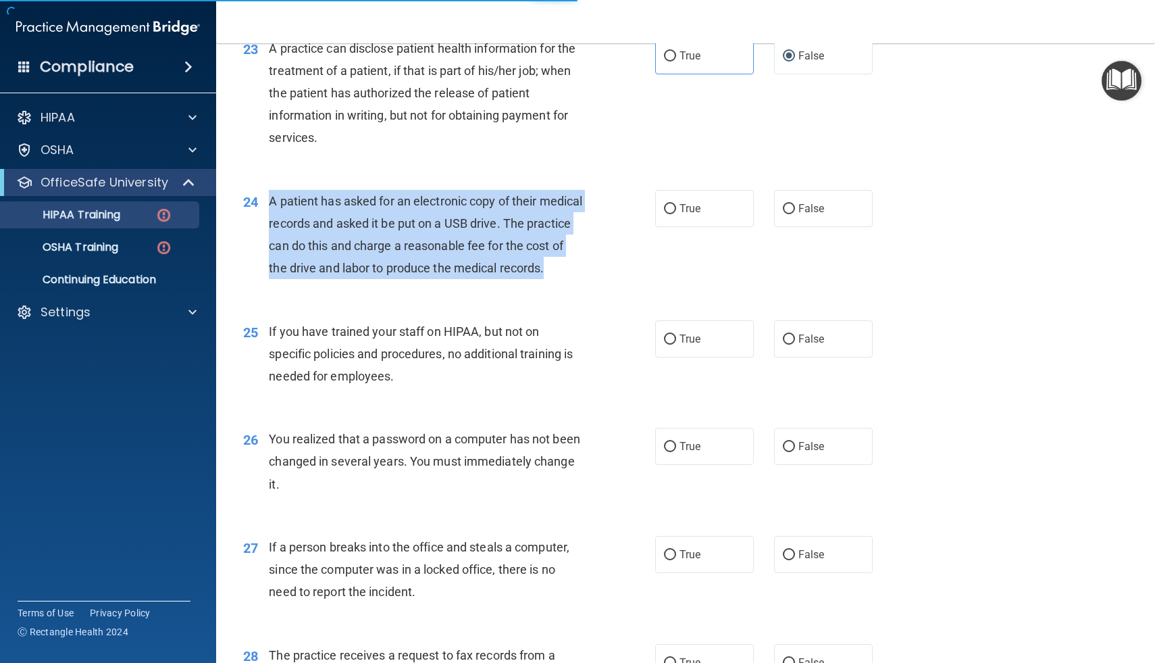
scroll to position [283, 0]
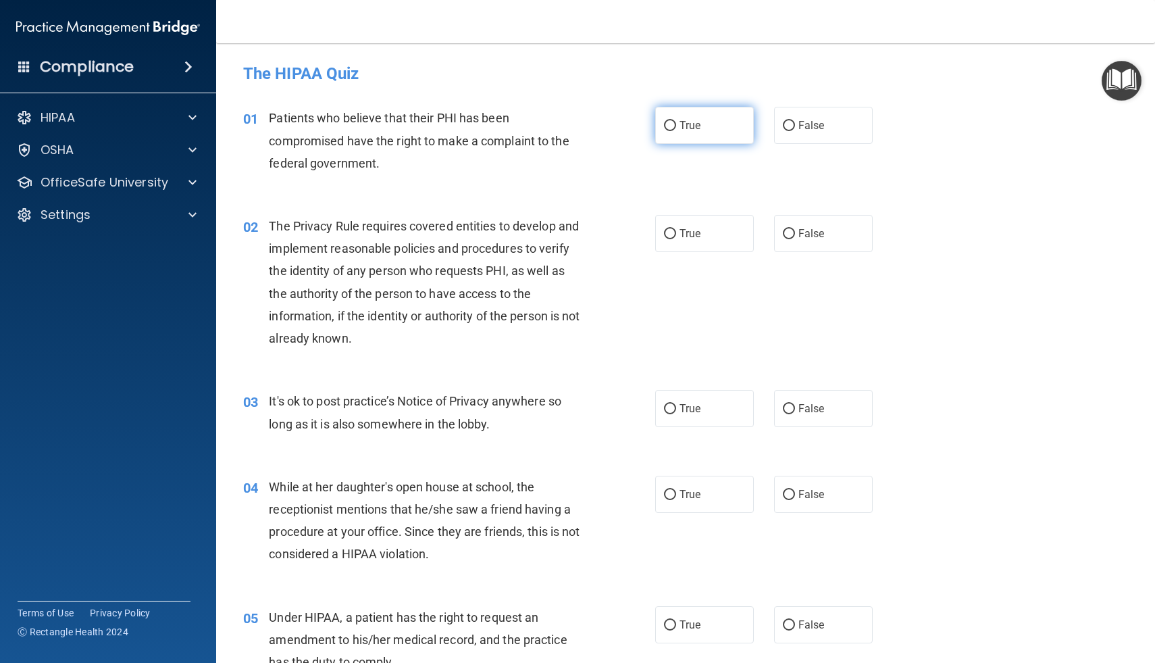
click at [667, 132] on label "True" at bounding box center [704, 125] width 99 height 37
click at [667, 131] on input "True" at bounding box center [670, 126] width 12 height 10
radio input "true"
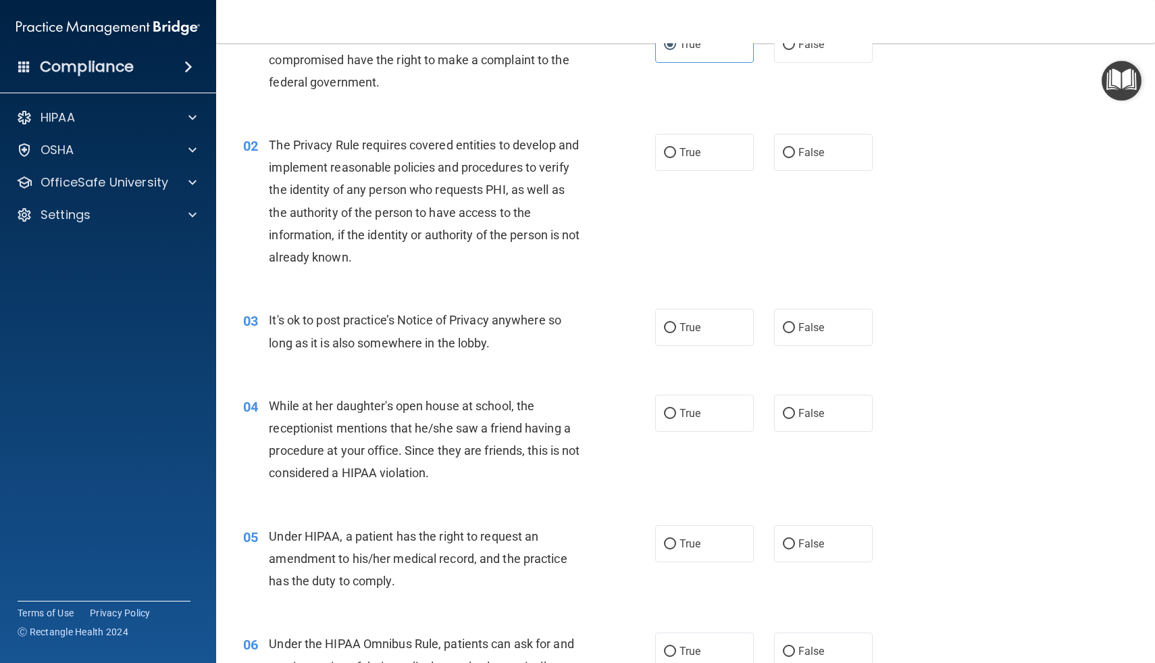
scroll to position [84, 0]
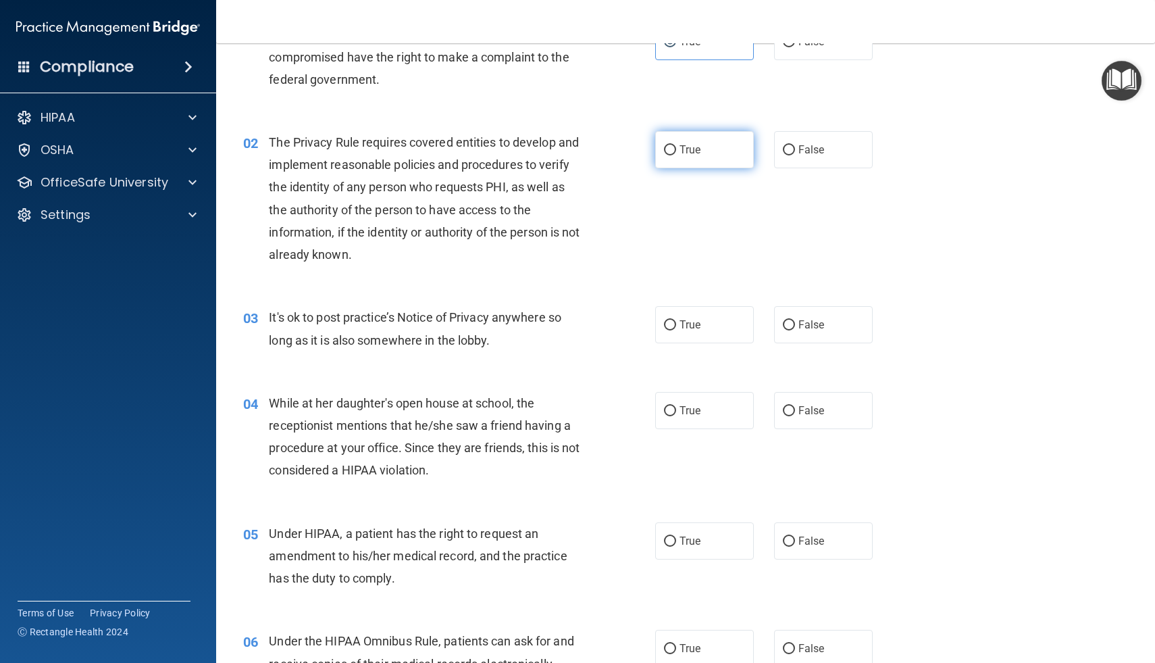
click at [668, 147] on input "True" at bounding box center [670, 150] width 12 height 10
radio input "true"
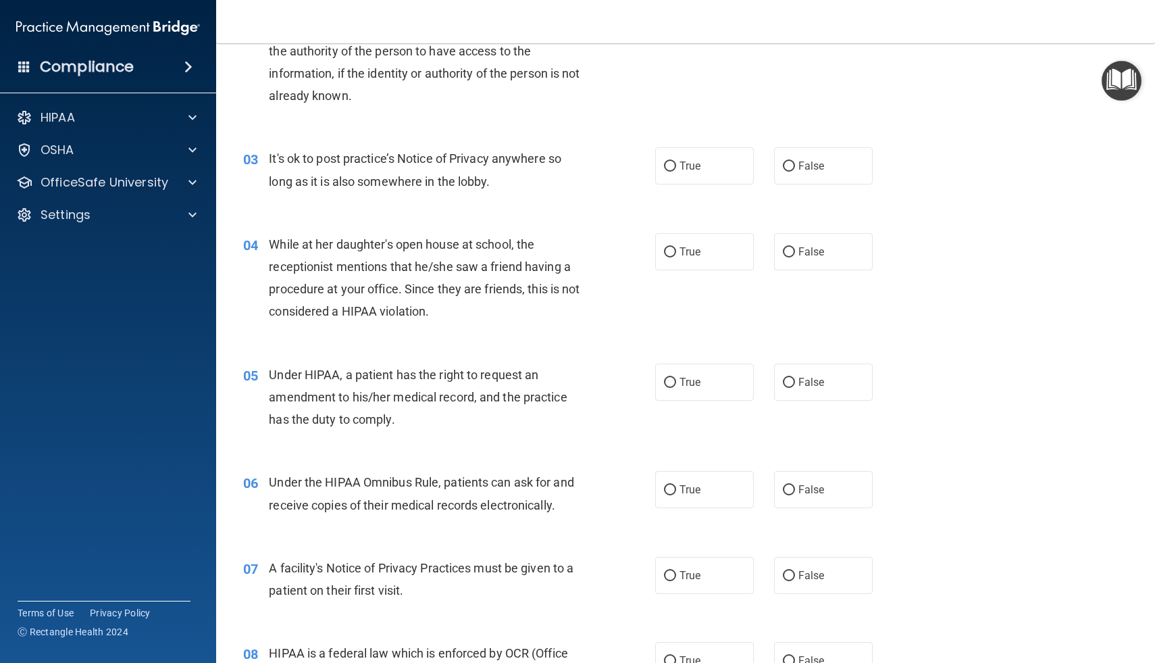
scroll to position [242, 0]
click at [809, 170] on span "False" at bounding box center [812, 166] width 26 height 13
click at [795, 170] on input "False" at bounding box center [789, 167] width 12 height 10
radio input "true"
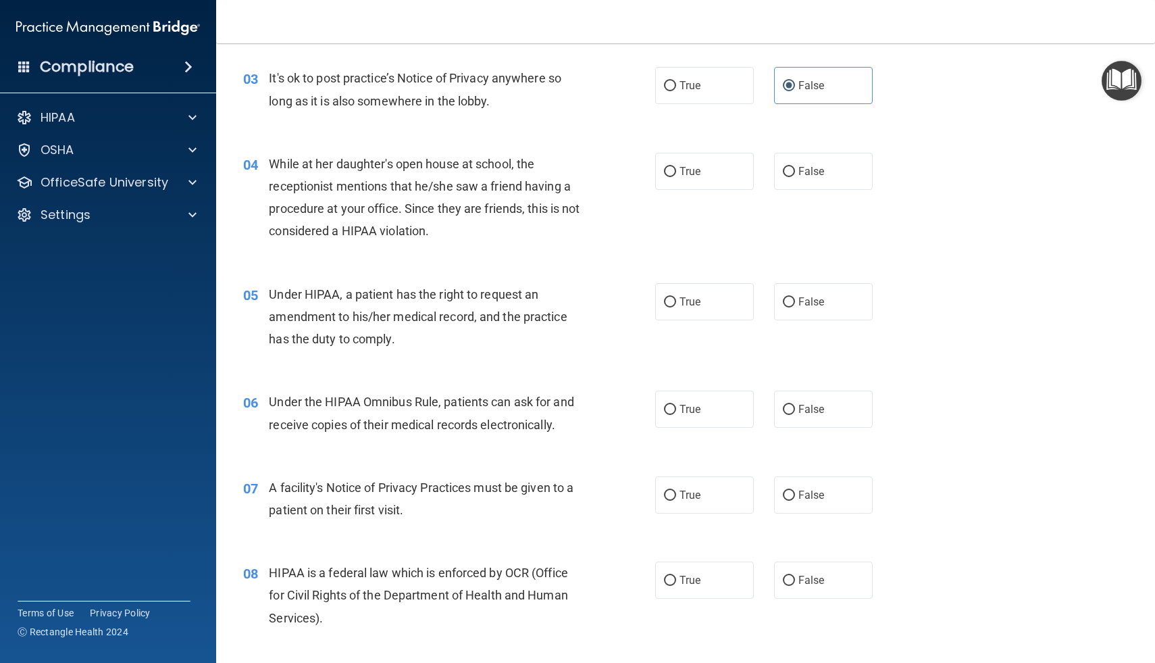
scroll to position [333, 0]
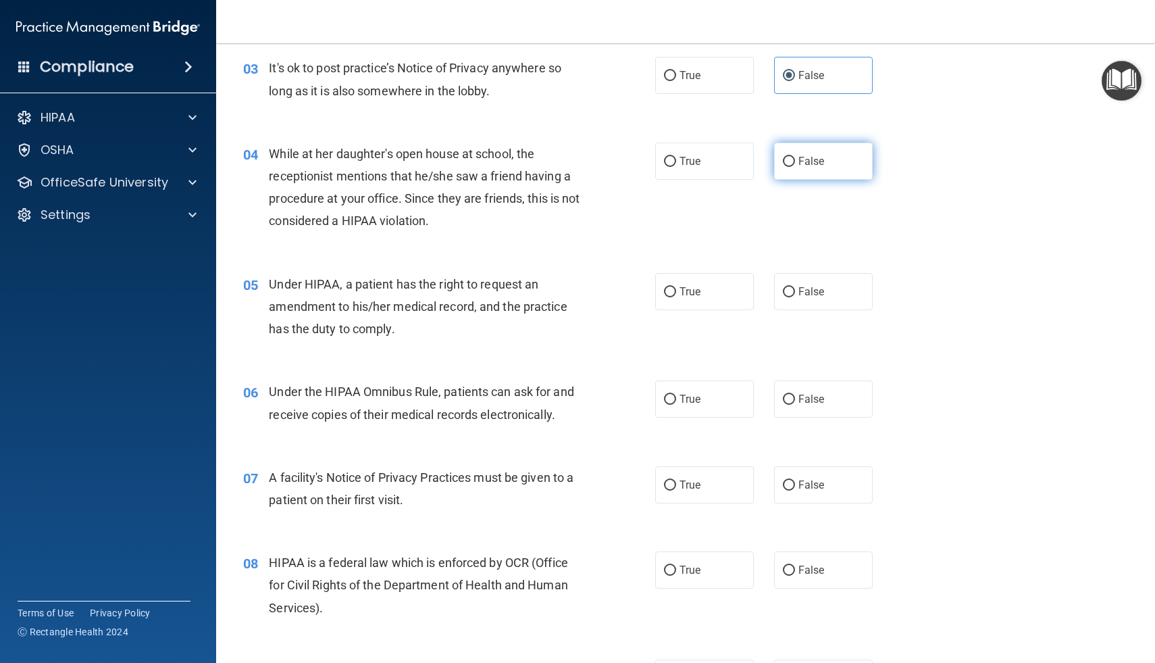
click at [799, 163] on span "False" at bounding box center [812, 161] width 26 height 13
click at [795, 163] on input "False" at bounding box center [789, 162] width 12 height 10
radio input "true"
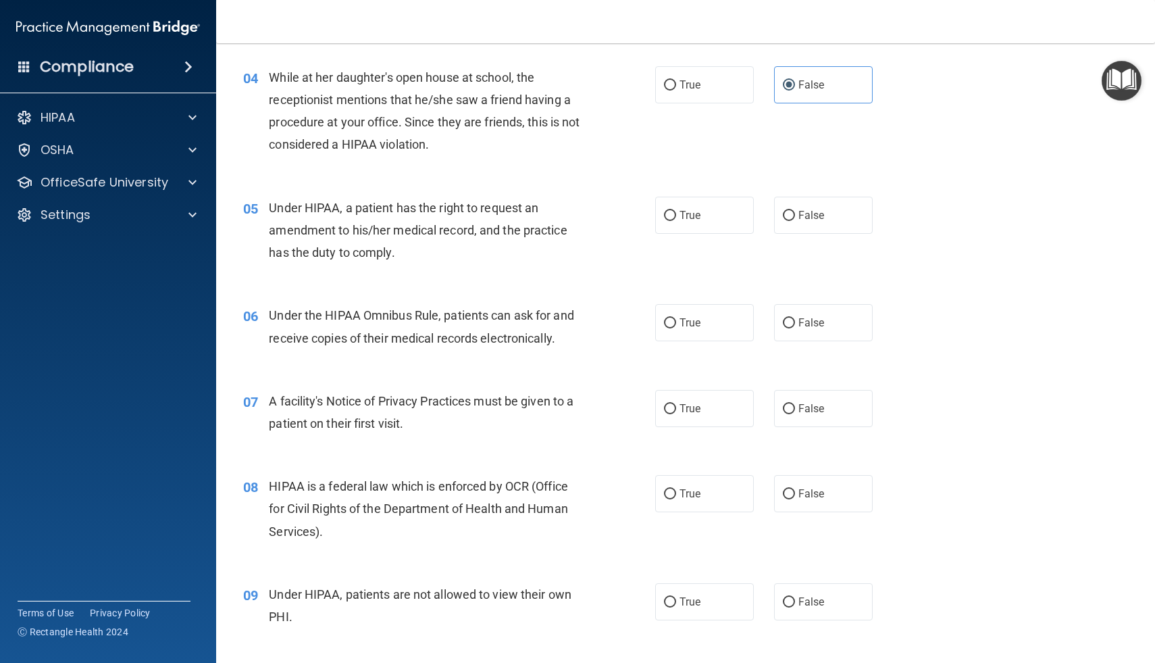
scroll to position [430, 0]
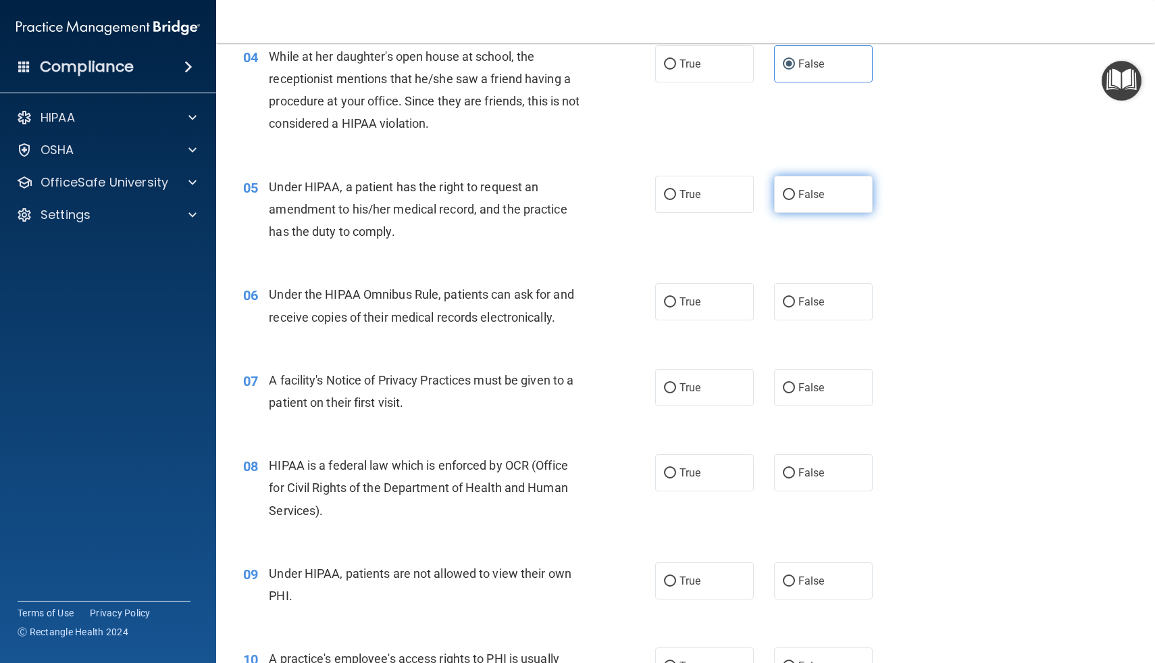
click at [802, 194] on span "False" at bounding box center [812, 194] width 26 height 13
click at [795, 194] on input "False" at bounding box center [789, 195] width 12 height 10
radio input "true"
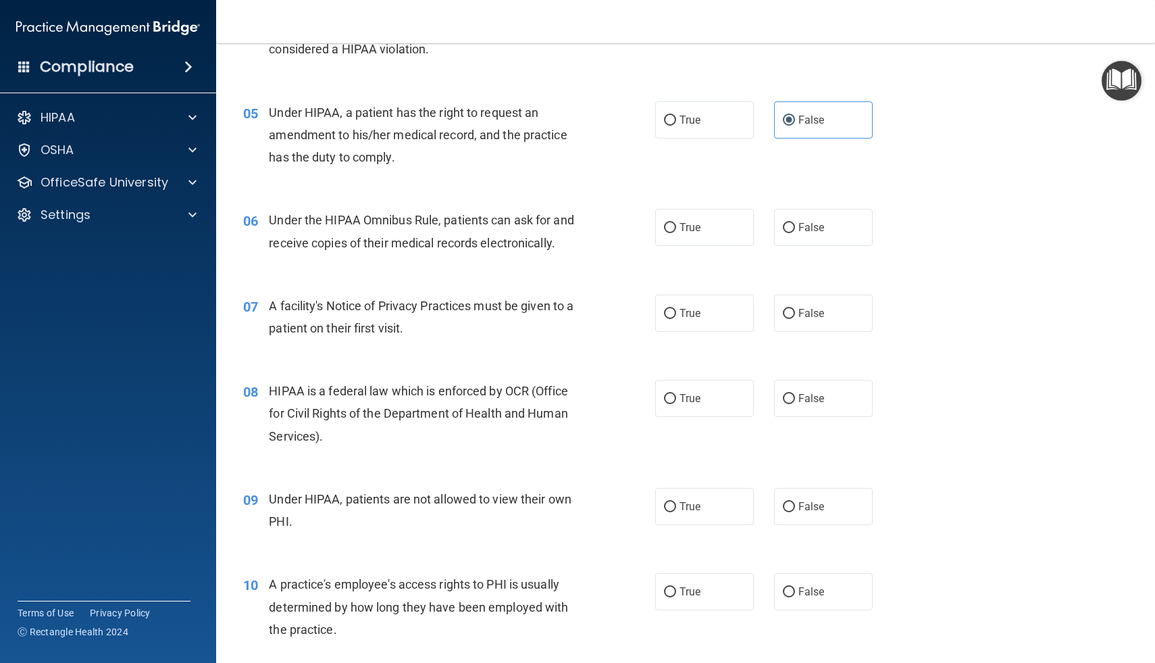
scroll to position [505, 0]
click at [686, 235] on label "True" at bounding box center [704, 226] width 99 height 37
click at [676, 232] on input "True" at bounding box center [670, 227] width 12 height 10
radio input "true"
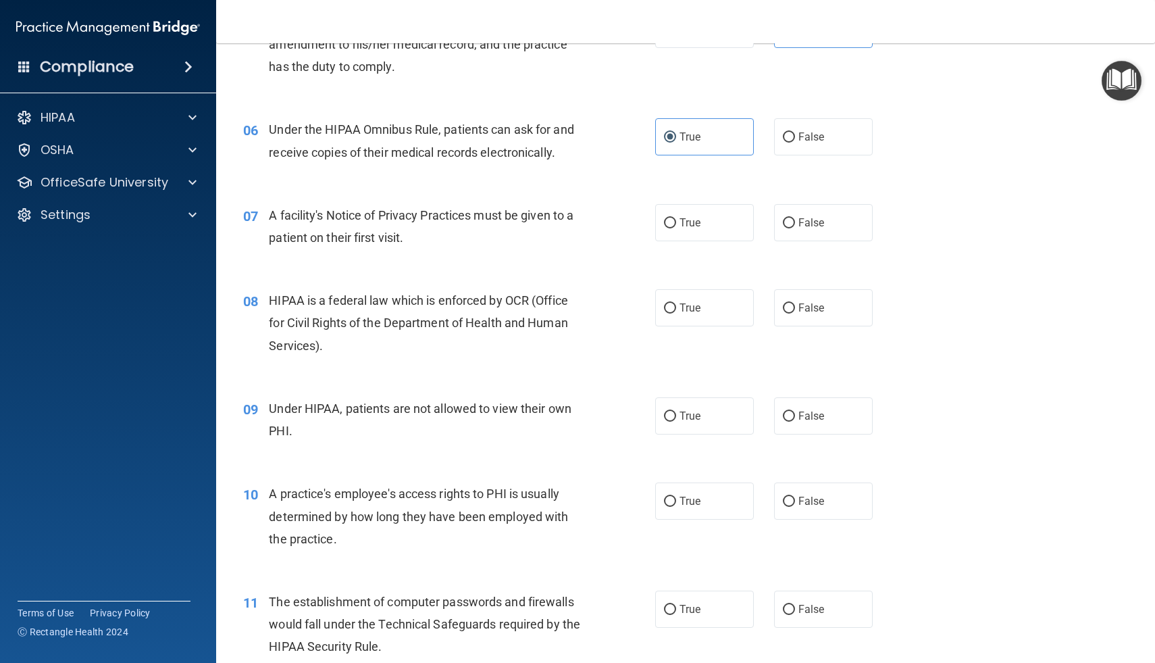
scroll to position [597, 0]
click at [665, 226] on input "True" at bounding box center [670, 222] width 12 height 10
radio input "true"
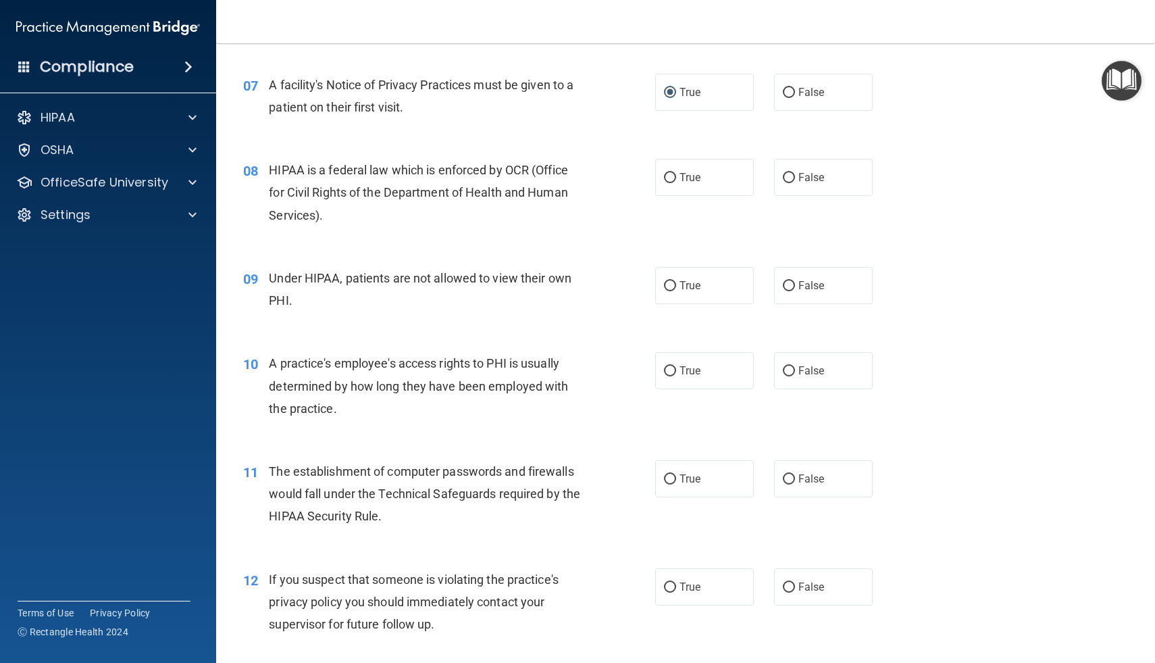
scroll to position [728, 0]
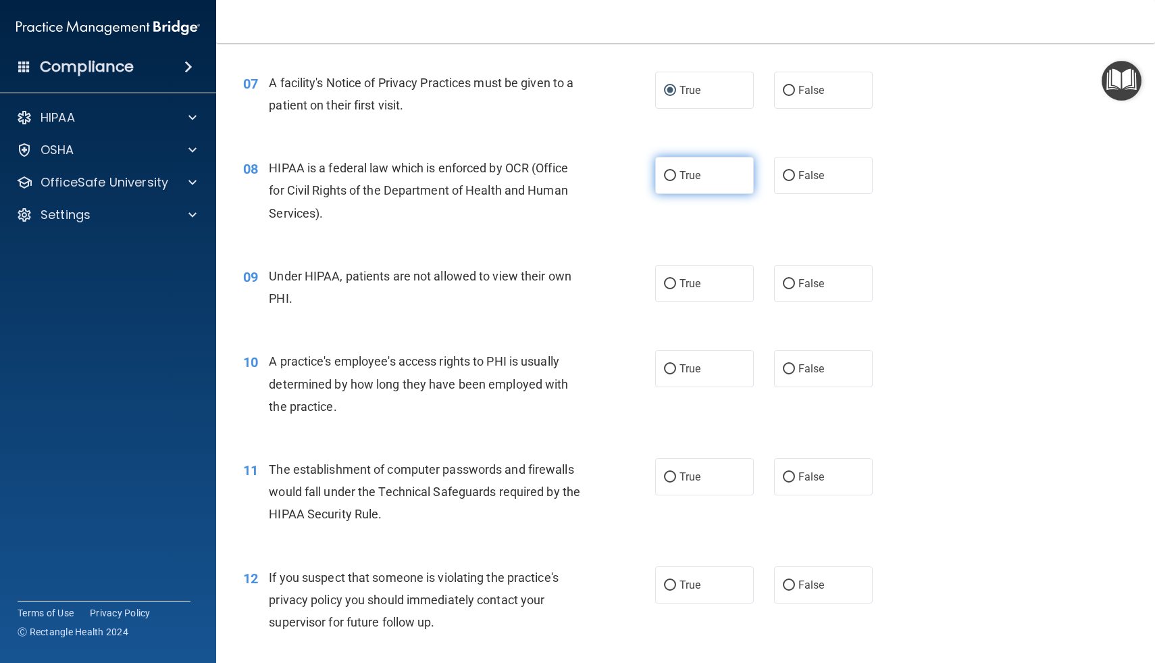
click at [672, 172] on input "True" at bounding box center [670, 176] width 12 height 10
radio input "true"
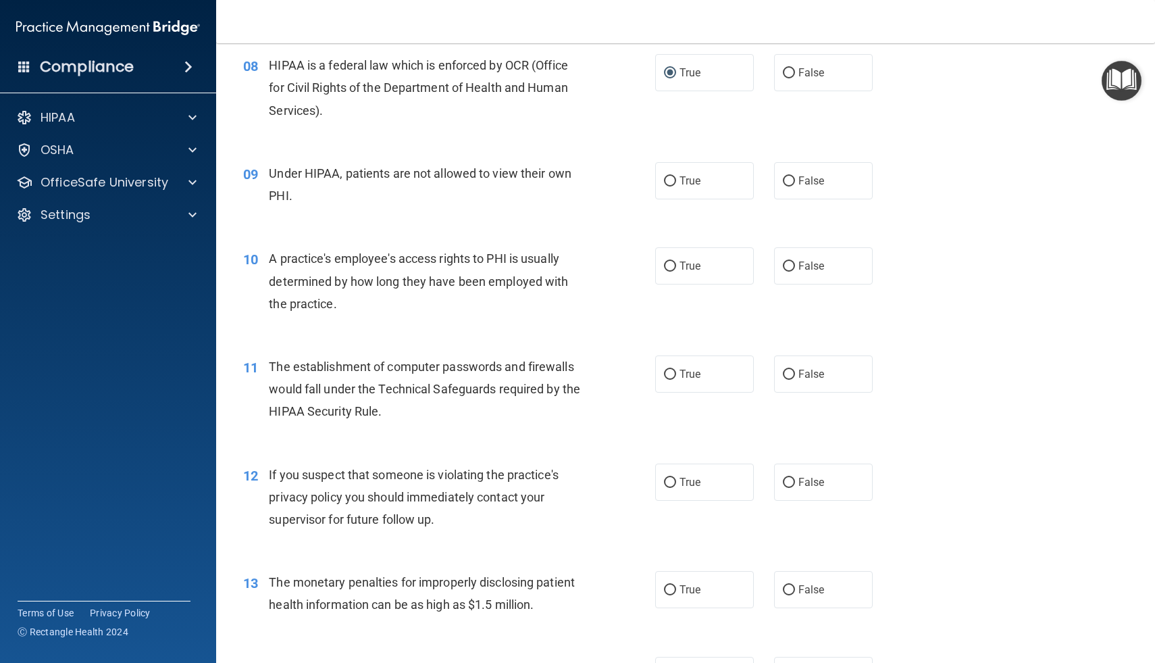
scroll to position [836, 0]
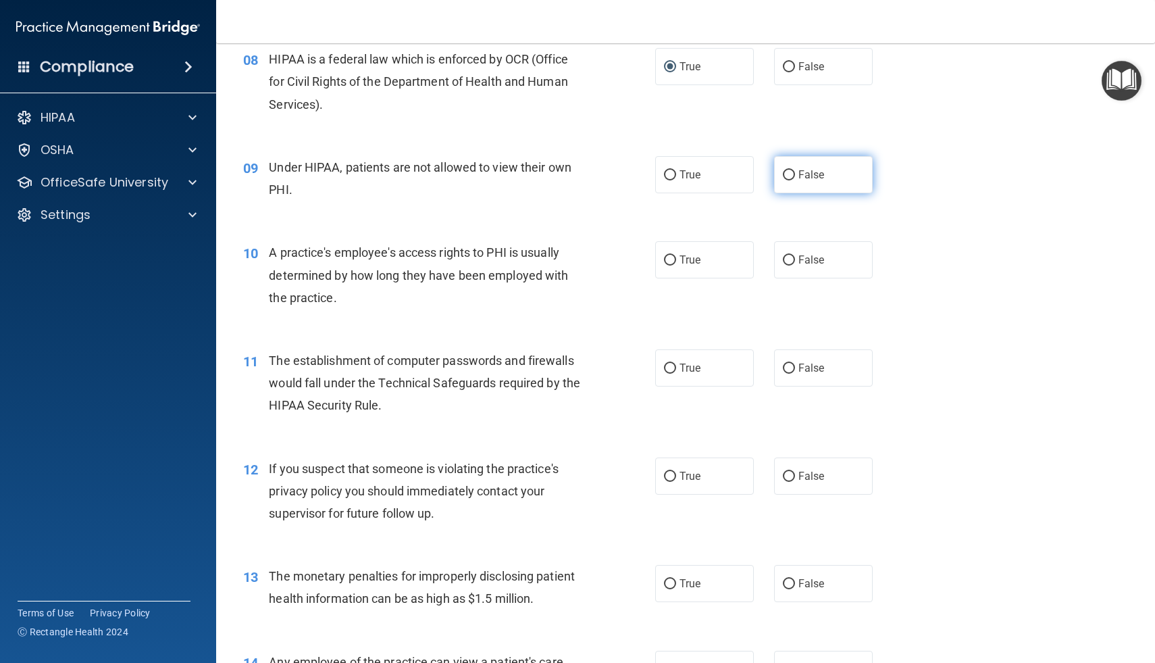
click at [788, 175] on input "False" at bounding box center [789, 175] width 12 height 10
radio input "true"
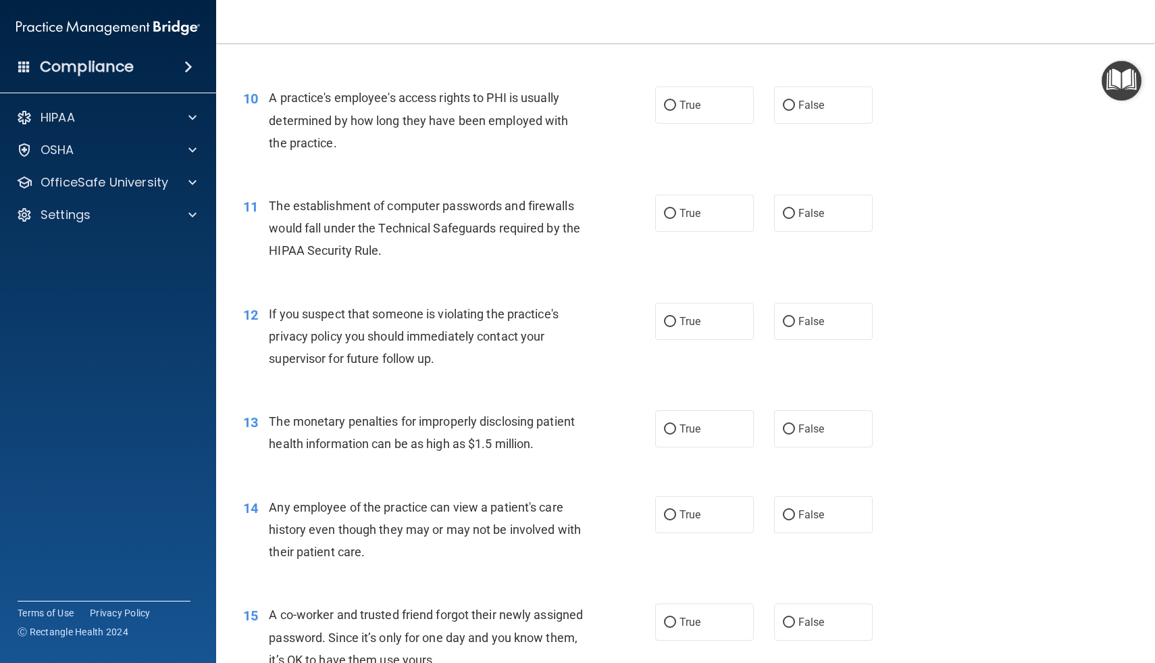
scroll to position [992, 0]
click at [797, 104] on label "False" at bounding box center [823, 104] width 99 height 37
click at [795, 104] on input "False" at bounding box center [789, 105] width 12 height 10
radio input "true"
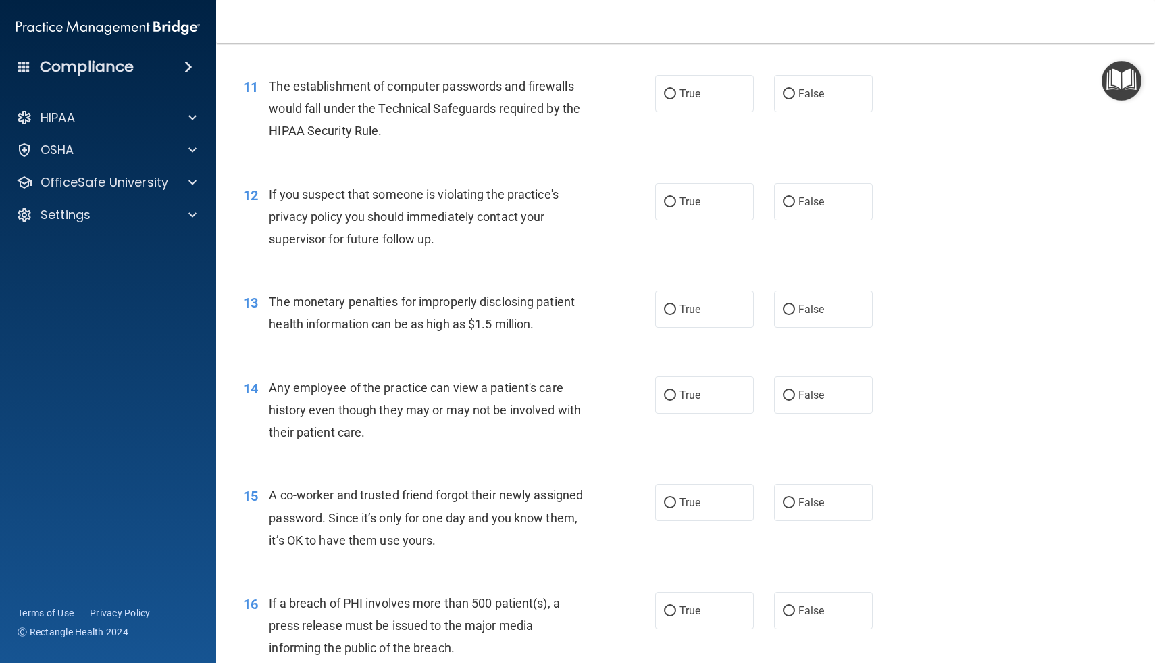
scroll to position [1112, 0]
click at [682, 97] on span "True" at bounding box center [690, 92] width 21 height 13
click at [676, 97] on input "True" at bounding box center [670, 93] width 12 height 10
radio input "true"
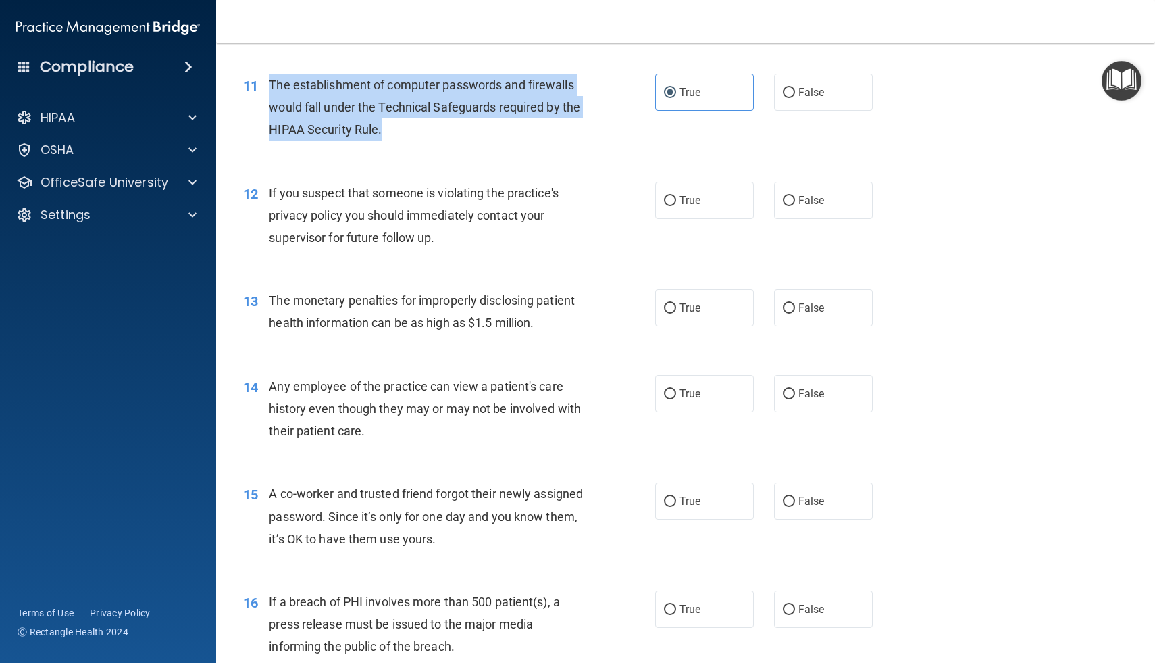
drag, startPoint x: 271, startPoint y: 82, endPoint x: 390, endPoint y: 129, distance: 128.3
click at [390, 129] on div "The establishment of computer passwords and firewalls would fall under the Tech…" at bounding box center [431, 108] width 324 height 68
copy span "The establishment of computer passwords and firewalls would fall under the Tech…"
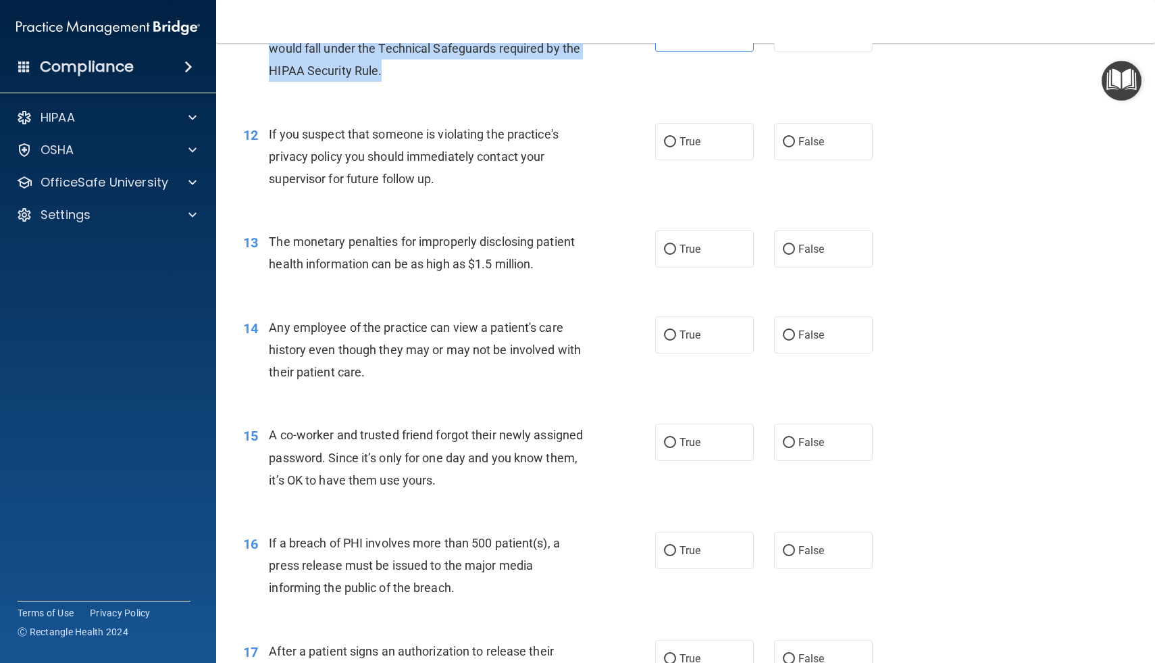
scroll to position [1187, 0]
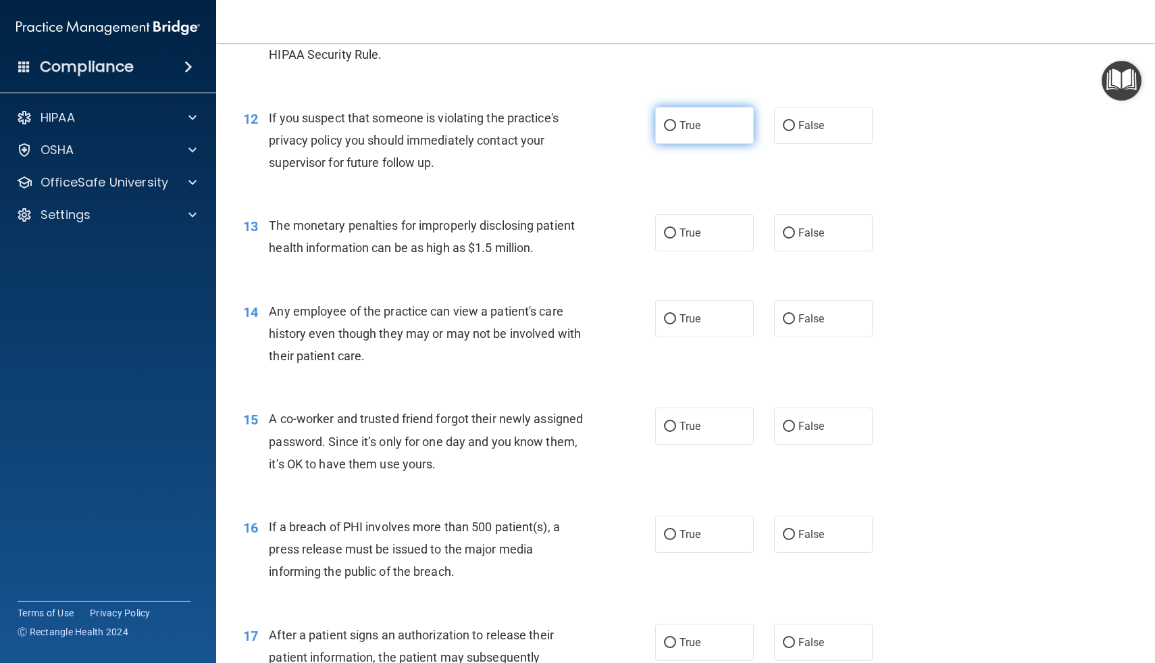
click at [674, 131] on label "True" at bounding box center [704, 125] width 99 height 37
click at [674, 131] on input "True" at bounding box center [670, 126] width 12 height 10
radio input "true"
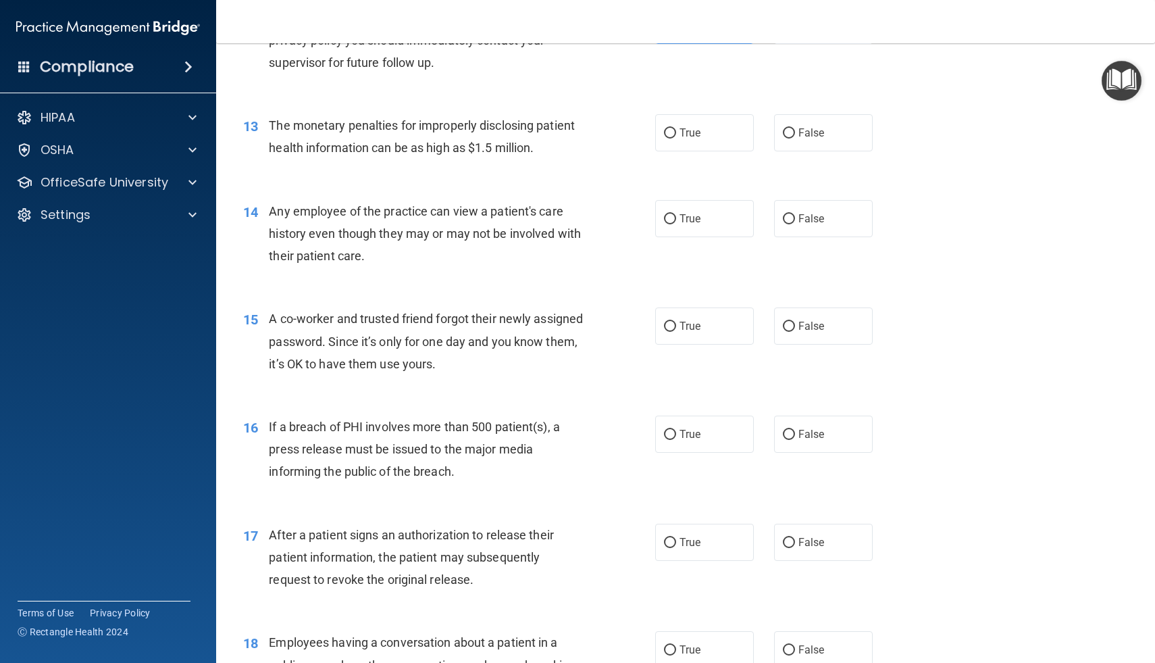
scroll to position [1291, 0]
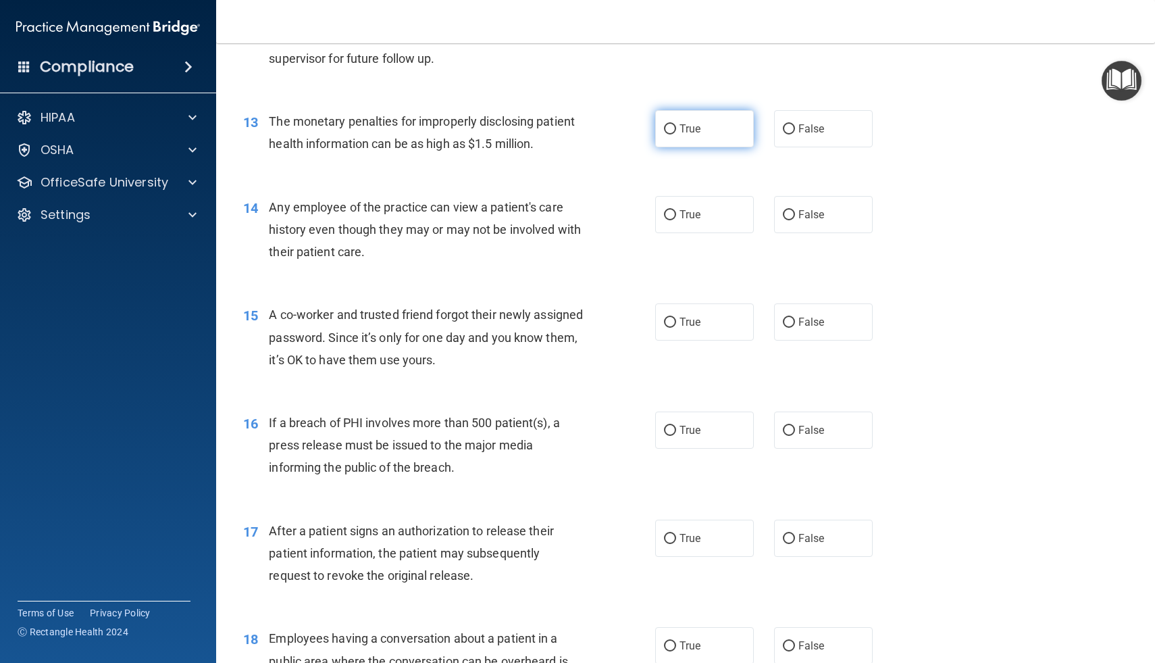
click at [694, 123] on span "True" at bounding box center [690, 128] width 21 height 13
click at [676, 124] on input "True" at bounding box center [670, 129] width 12 height 10
radio input "true"
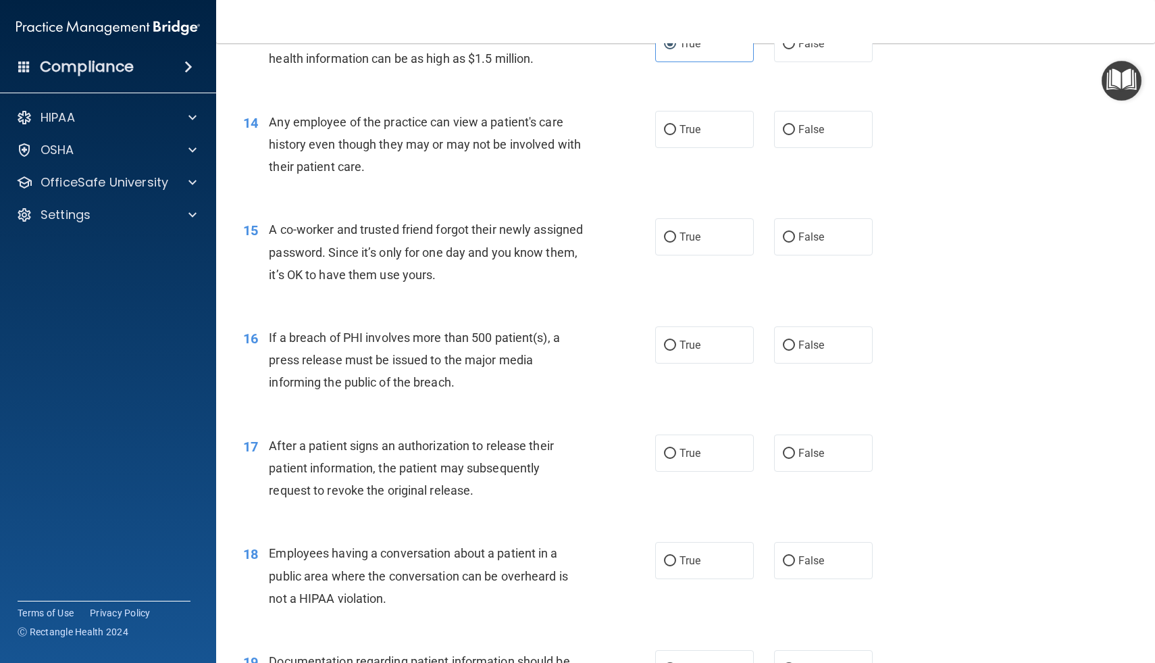
scroll to position [1378, 0]
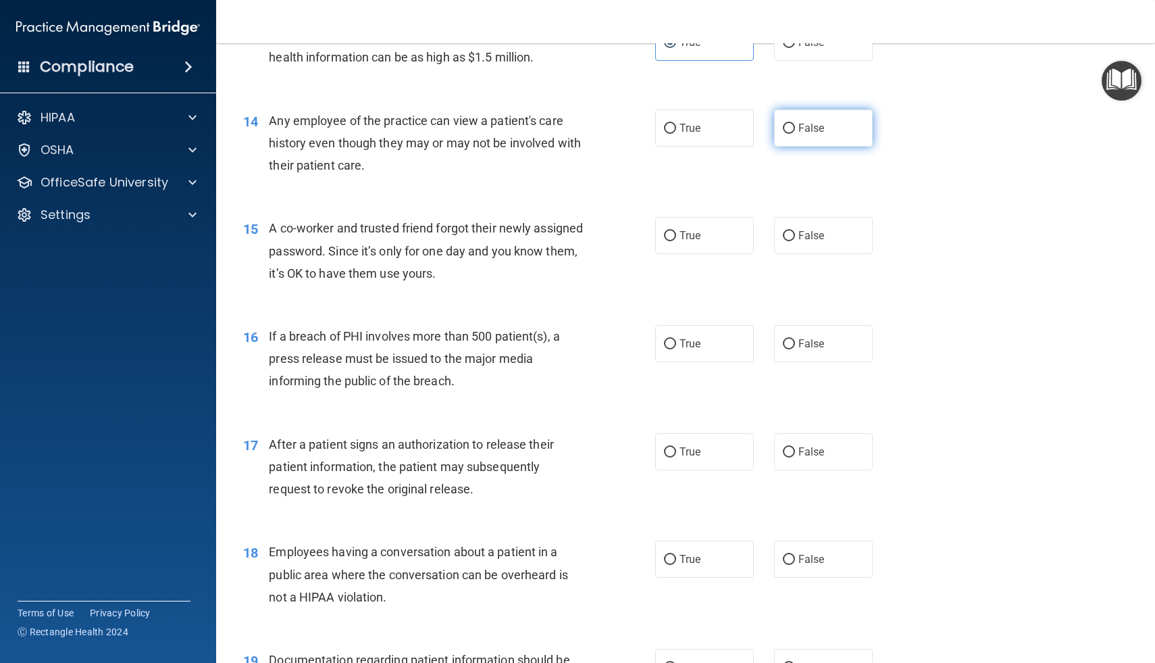
click at [805, 132] on span "False" at bounding box center [812, 128] width 26 height 13
click at [795, 132] on input "False" at bounding box center [789, 129] width 12 height 10
radio input "true"
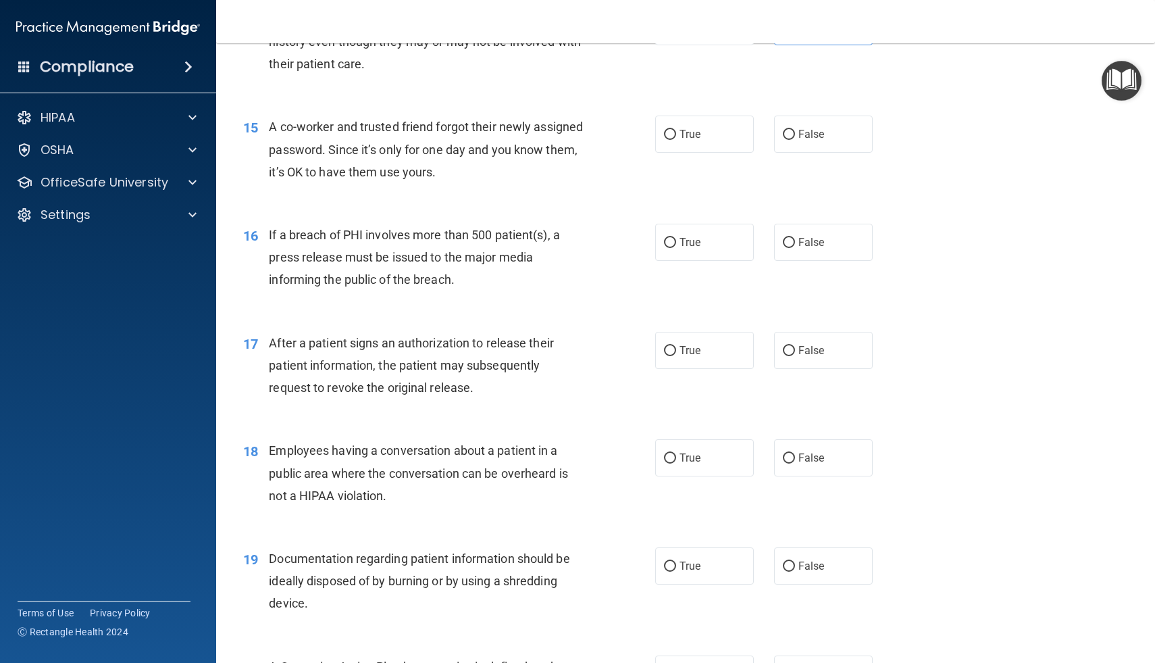
scroll to position [1482, 0]
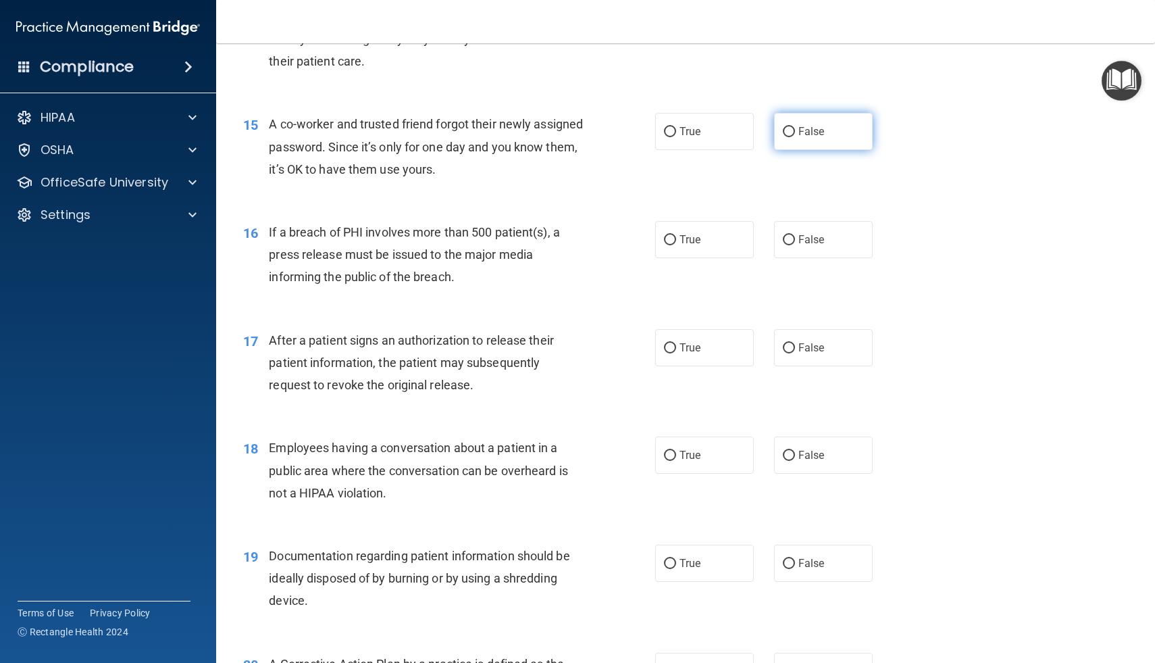
click at [830, 125] on label "False" at bounding box center [823, 131] width 99 height 37
click at [795, 127] on input "False" at bounding box center [789, 132] width 12 height 10
radio input "true"
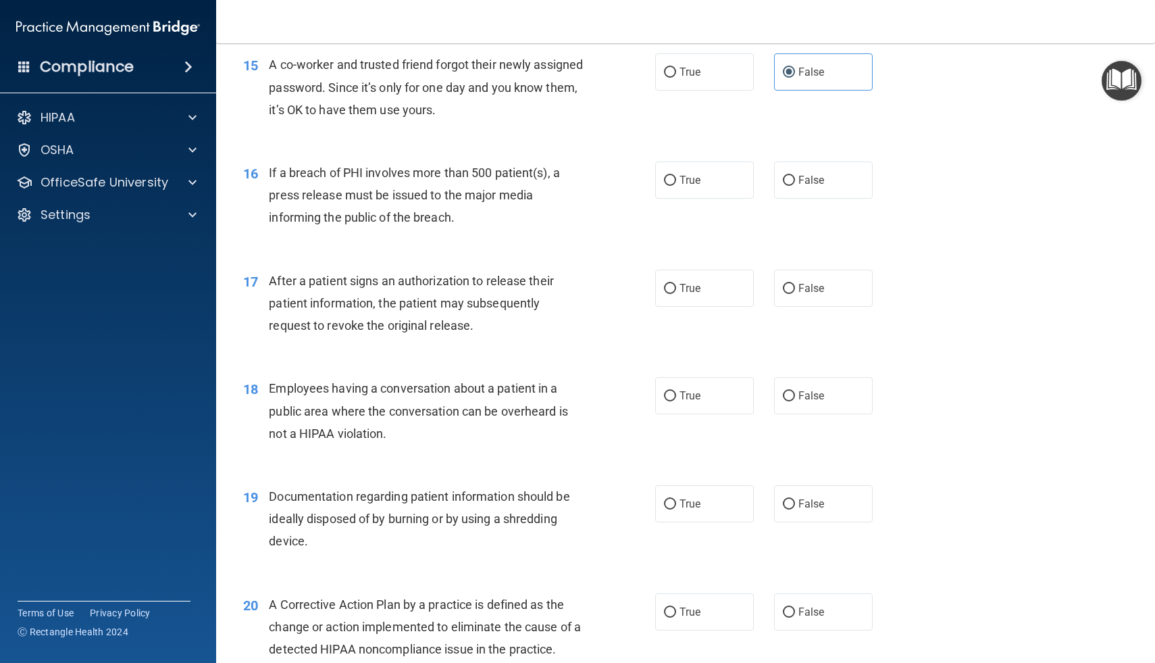
scroll to position [1567, 0]
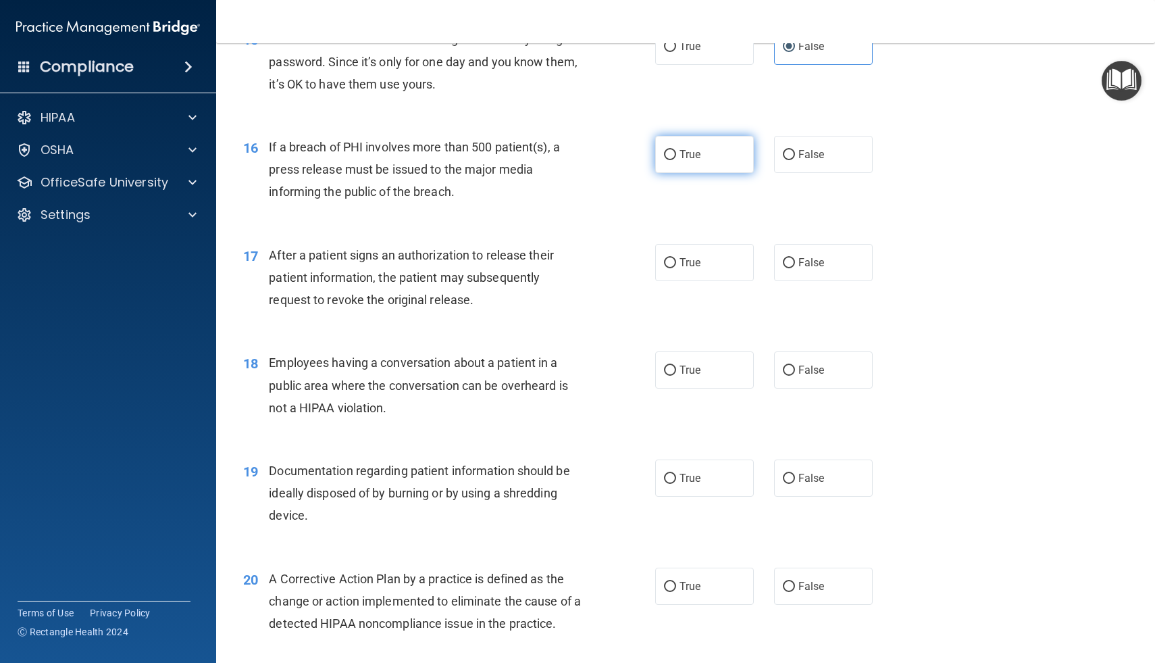
click at [676, 156] on label "True" at bounding box center [704, 154] width 99 height 37
click at [676, 156] on input "True" at bounding box center [670, 155] width 12 height 10
radio input "true"
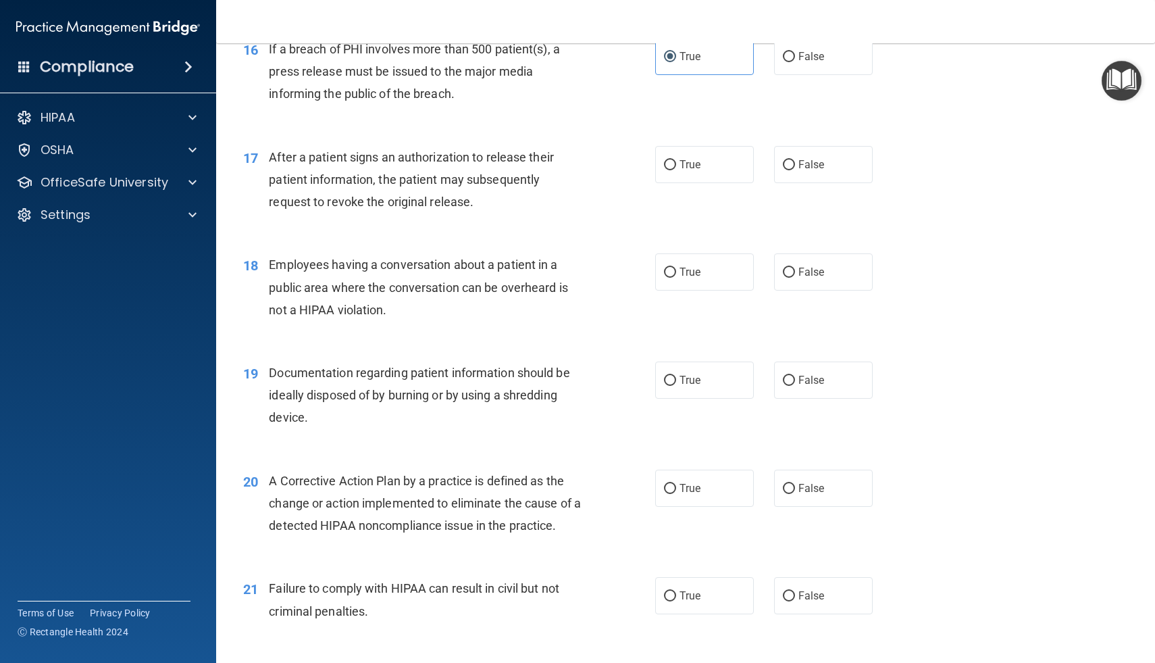
scroll to position [1665, 0]
click at [686, 149] on label "True" at bounding box center [704, 163] width 99 height 37
click at [676, 159] on input "True" at bounding box center [670, 164] width 12 height 10
radio input "true"
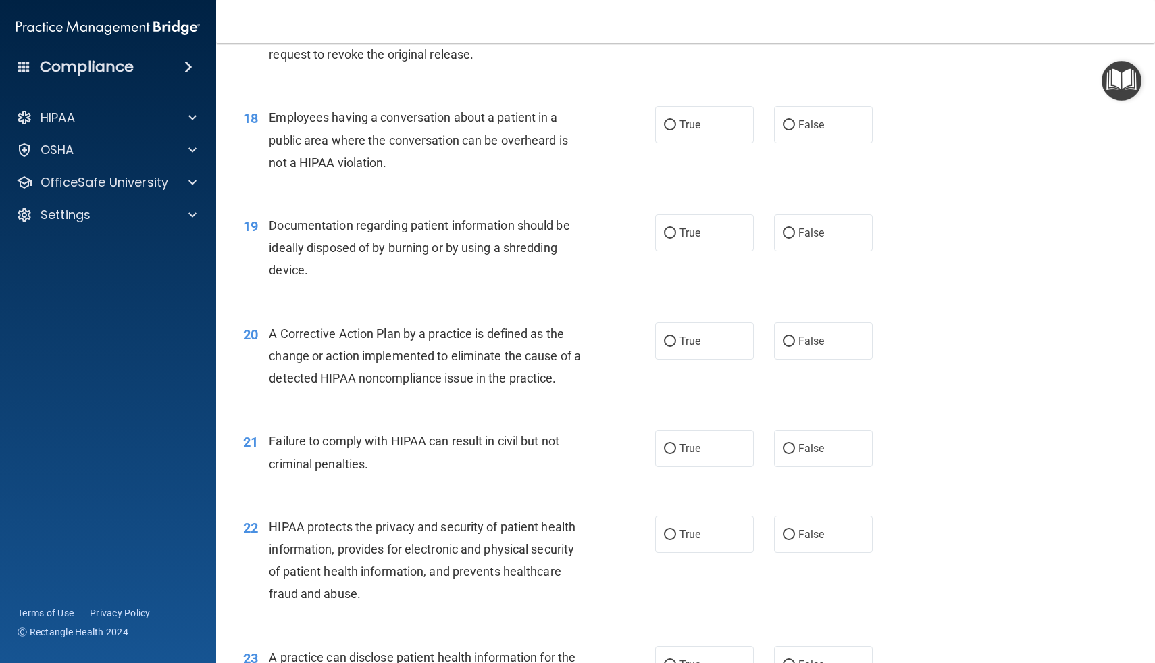
scroll to position [1813, 0]
click at [790, 124] on input "False" at bounding box center [789, 124] width 12 height 10
radio input "true"
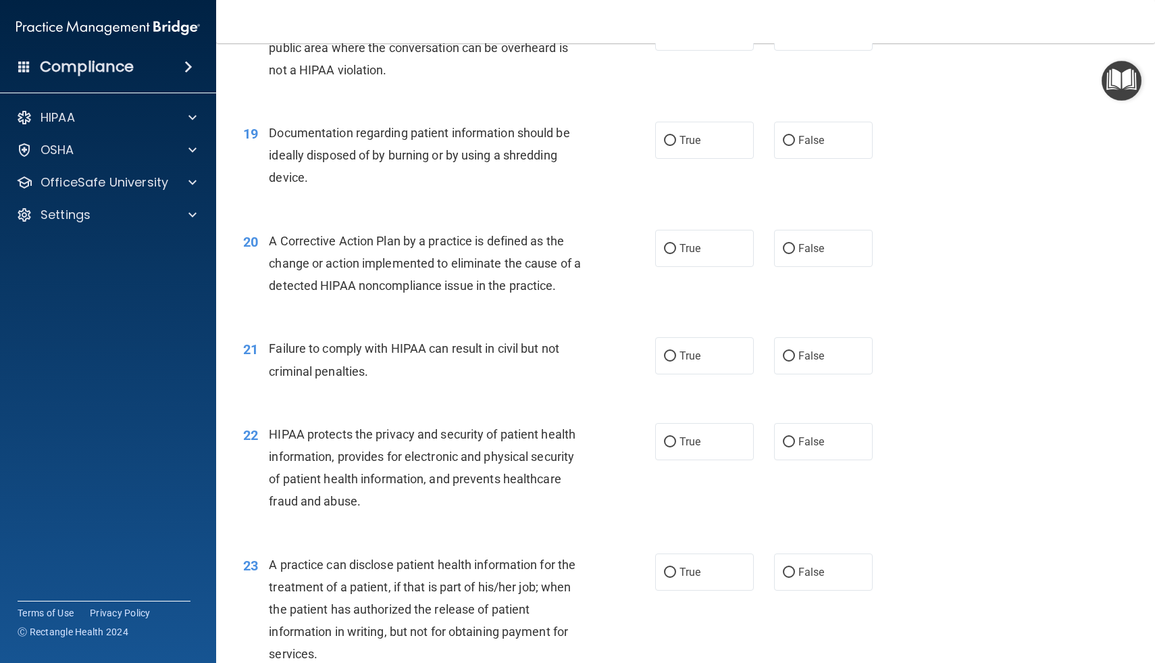
scroll to position [1905, 0]
click at [692, 145] on span "True" at bounding box center [690, 139] width 21 height 13
click at [676, 145] on input "True" at bounding box center [670, 140] width 12 height 10
radio input "true"
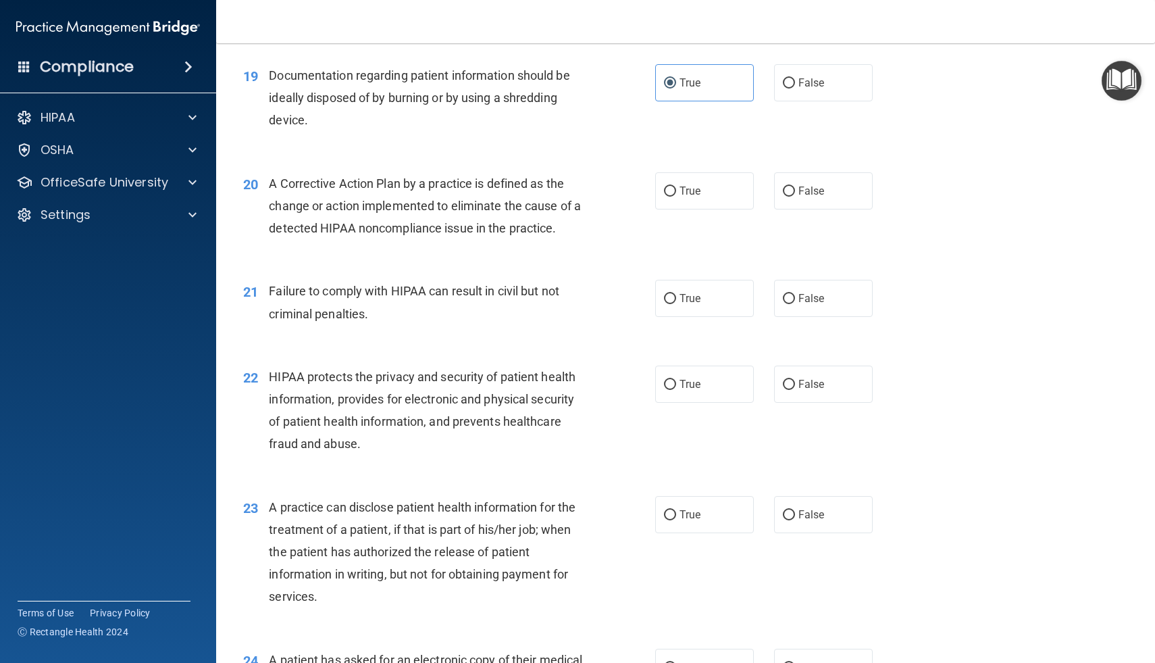
scroll to position [1991, 0]
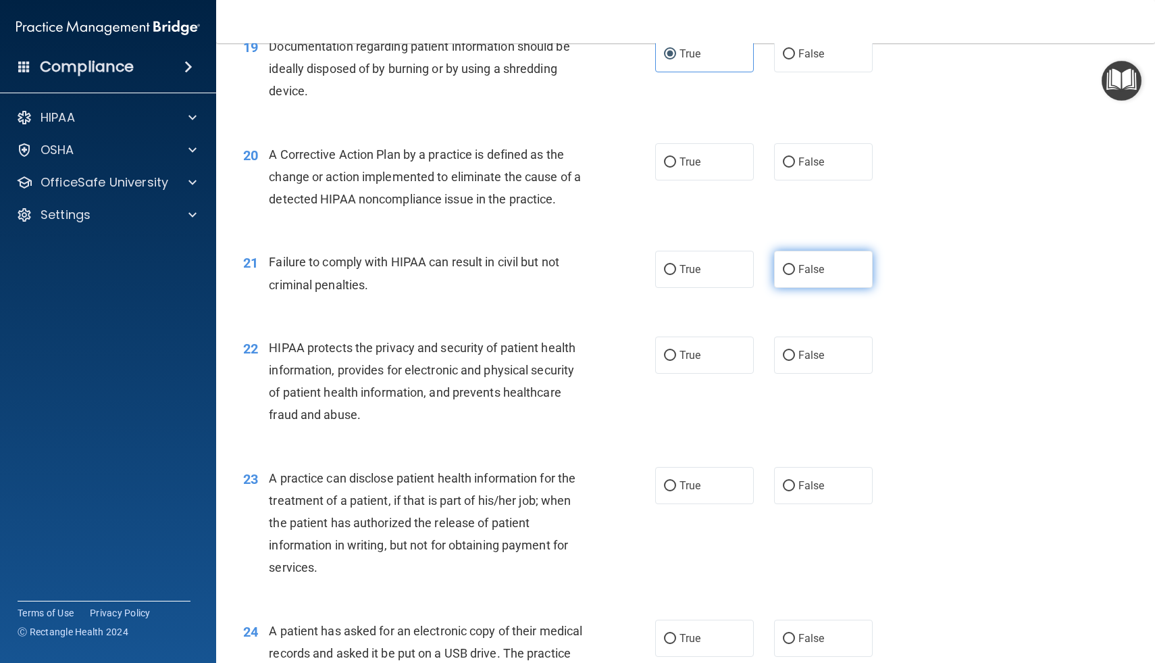
click at [809, 271] on span "False" at bounding box center [812, 269] width 26 height 13
click at [795, 271] on input "False" at bounding box center [789, 270] width 12 height 10
radio input "true"
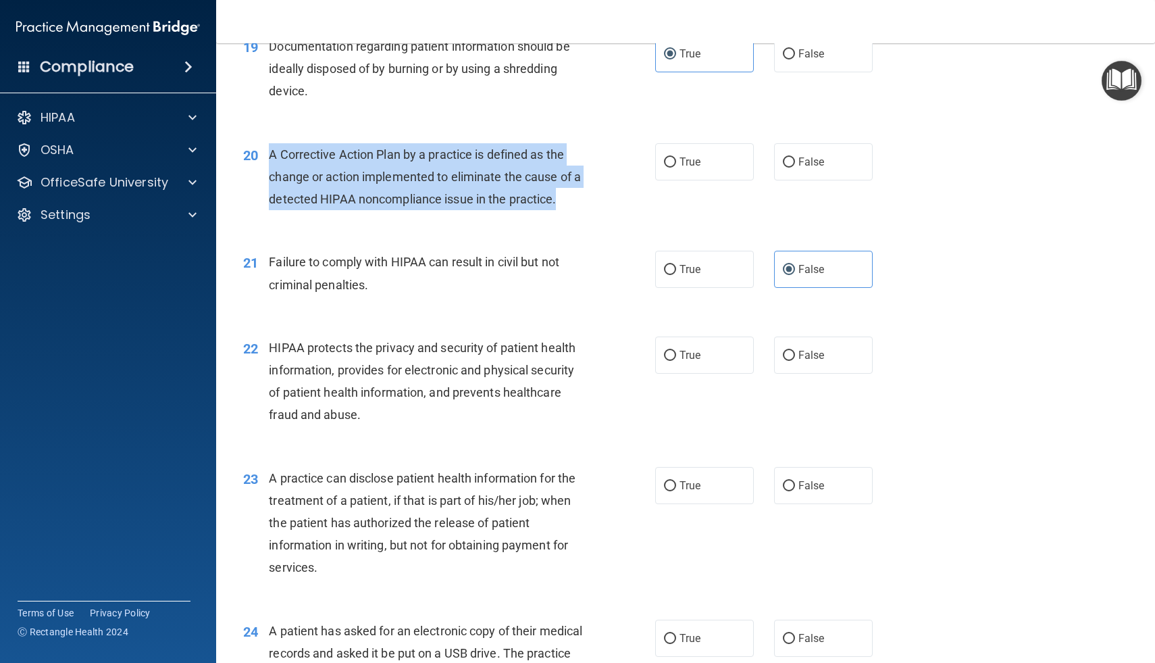
drag, startPoint x: 270, startPoint y: 153, endPoint x: 559, endPoint y: 206, distance: 294.0
click at [559, 206] on div "A Corrective Action Plan by a practice is defined as the change or action imple…" at bounding box center [431, 177] width 324 height 68
copy span "A Corrective Action Plan by a practice is defined as the change or action imple…"
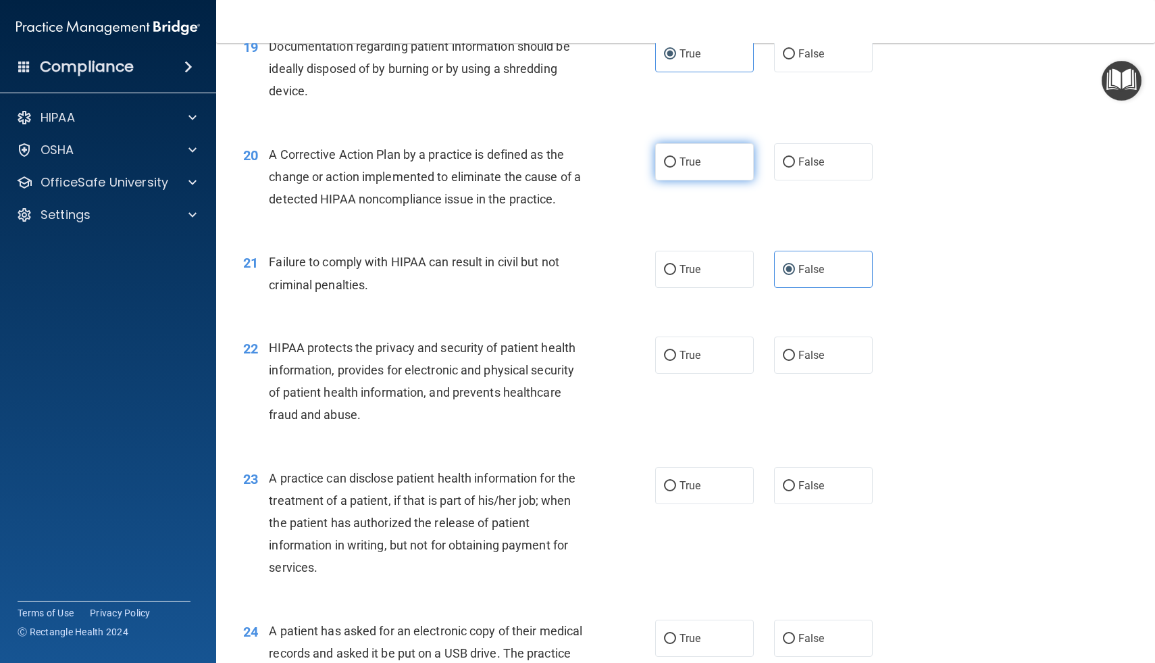
click at [678, 166] on label "True" at bounding box center [704, 161] width 99 height 37
click at [676, 166] on input "True" at bounding box center [670, 162] width 12 height 10
radio input "true"
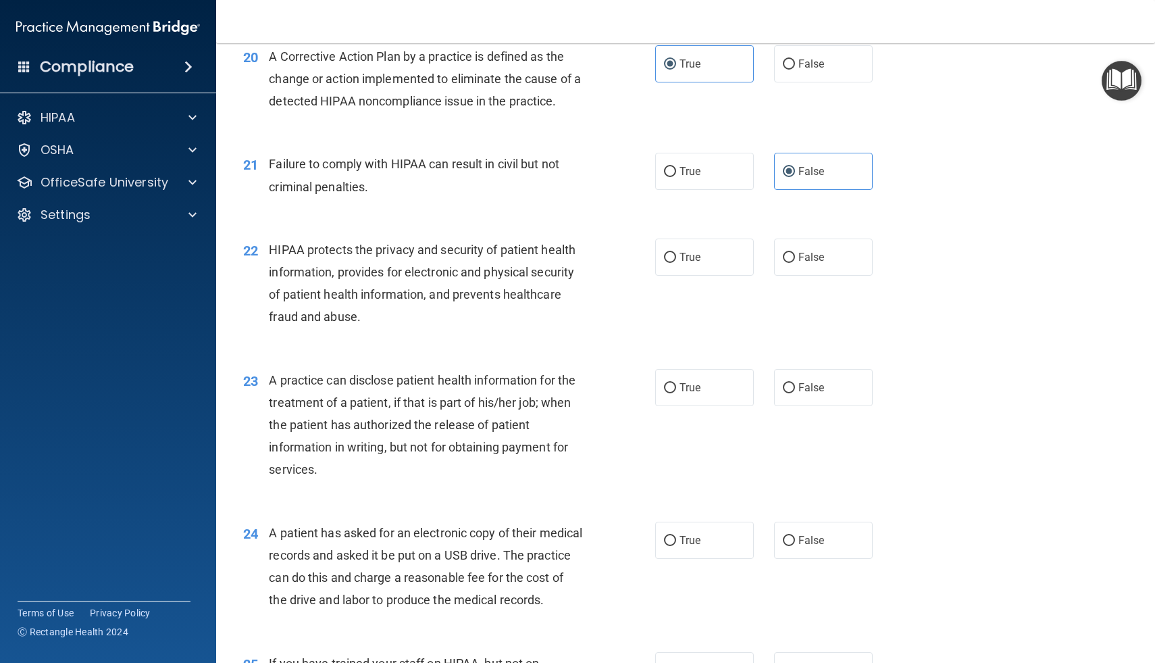
scroll to position [2092, 0]
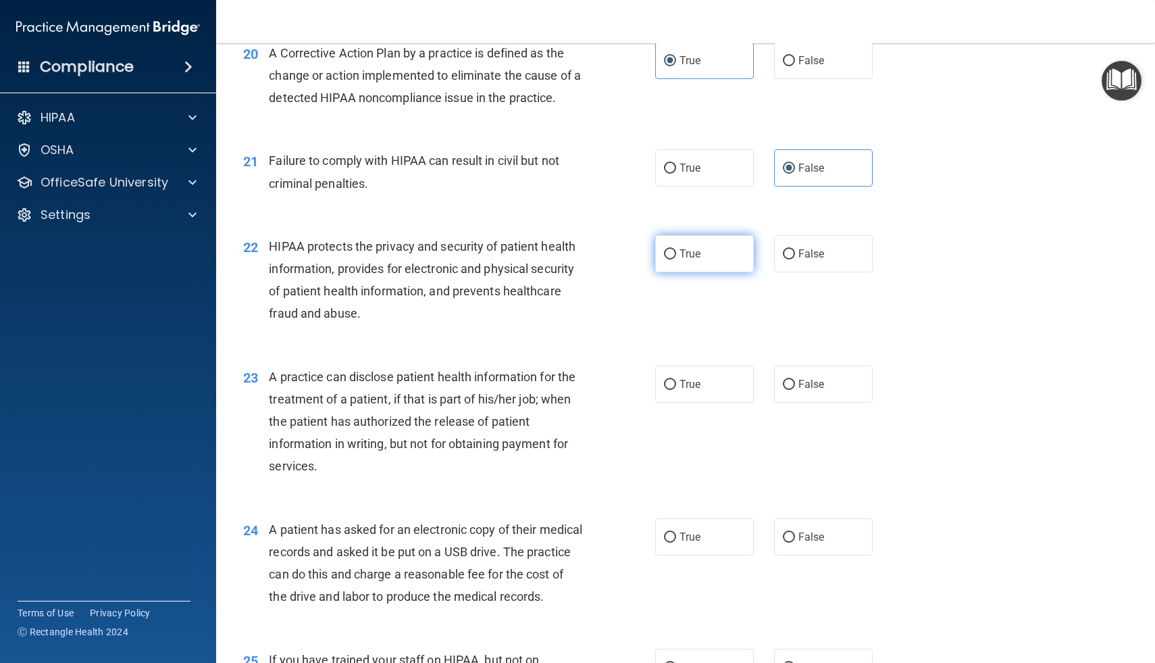
click at [678, 249] on label "True" at bounding box center [704, 253] width 99 height 37
click at [676, 249] on input "True" at bounding box center [670, 254] width 12 height 10
radio input "true"
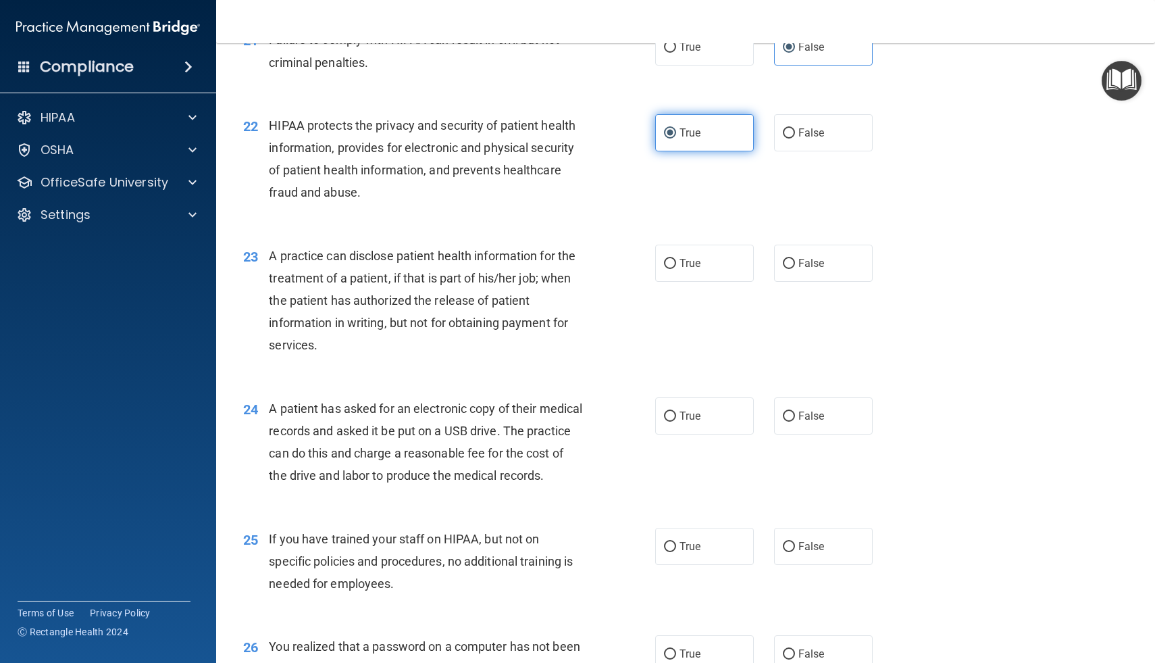
scroll to position [2275, 0]
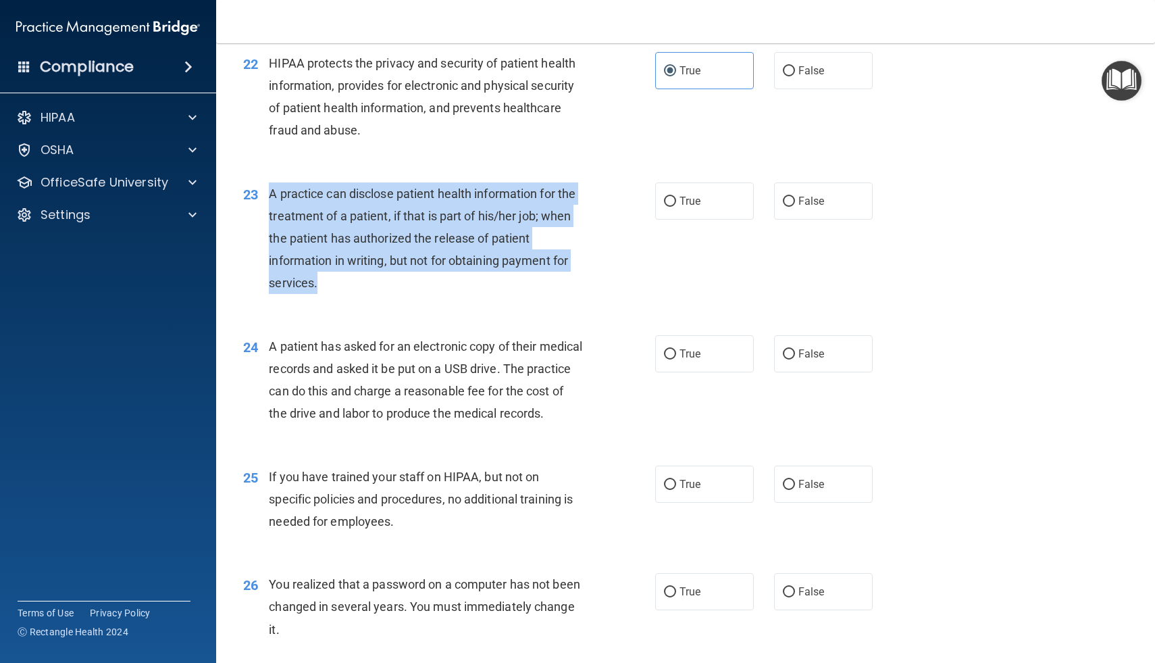
drag, startPoint x: 270, startPoint y: 192, endPoint x: 332, endPoint y: 294, distance: 119.8
click at [332, 294] on div "A practice can disclose patient health information for the treatment of a patie…" at bounding box center [431, 238] width 324 height 112
copy span "A practice can disclose patient health information for the treatment of a patie…"
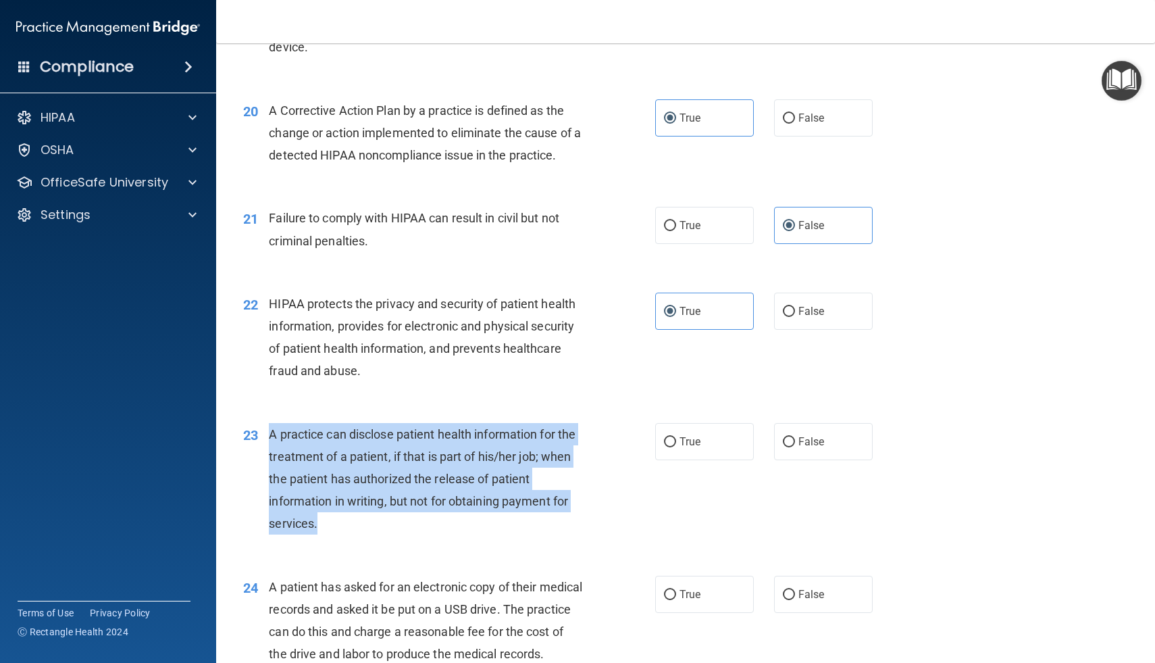
scroll to position [1856, 0]
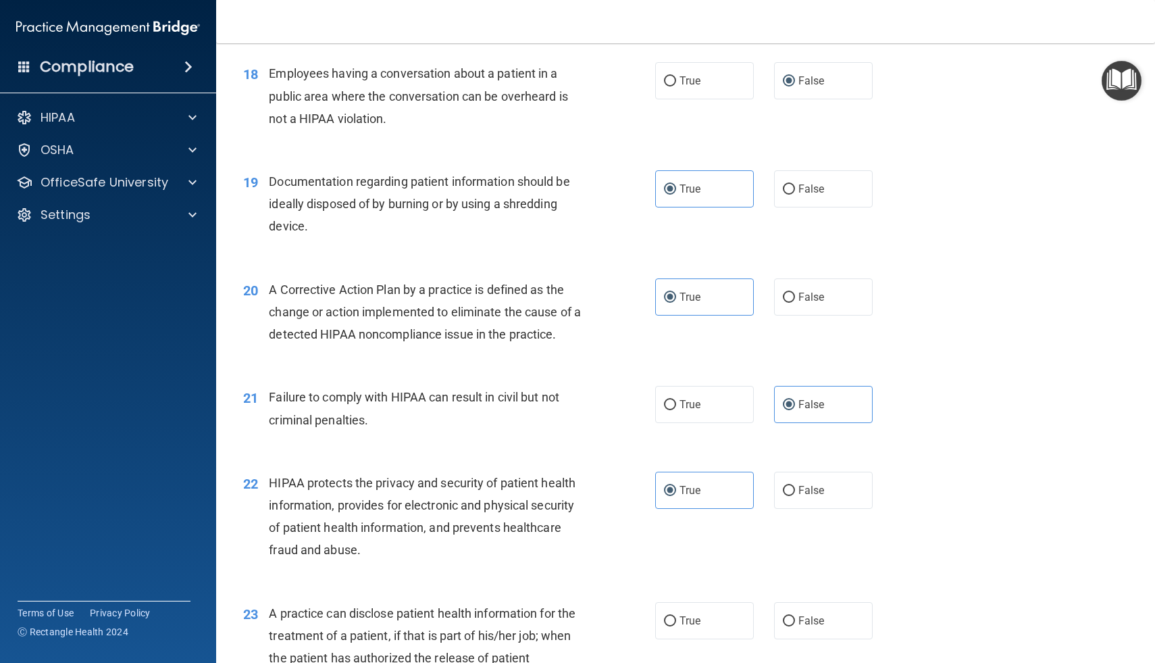
click at [613, 381] on div "21 Failure to comply with HIPAA can result in civil but not criminal penalties.…" at bounding box center [685, 411] width 905 height 85
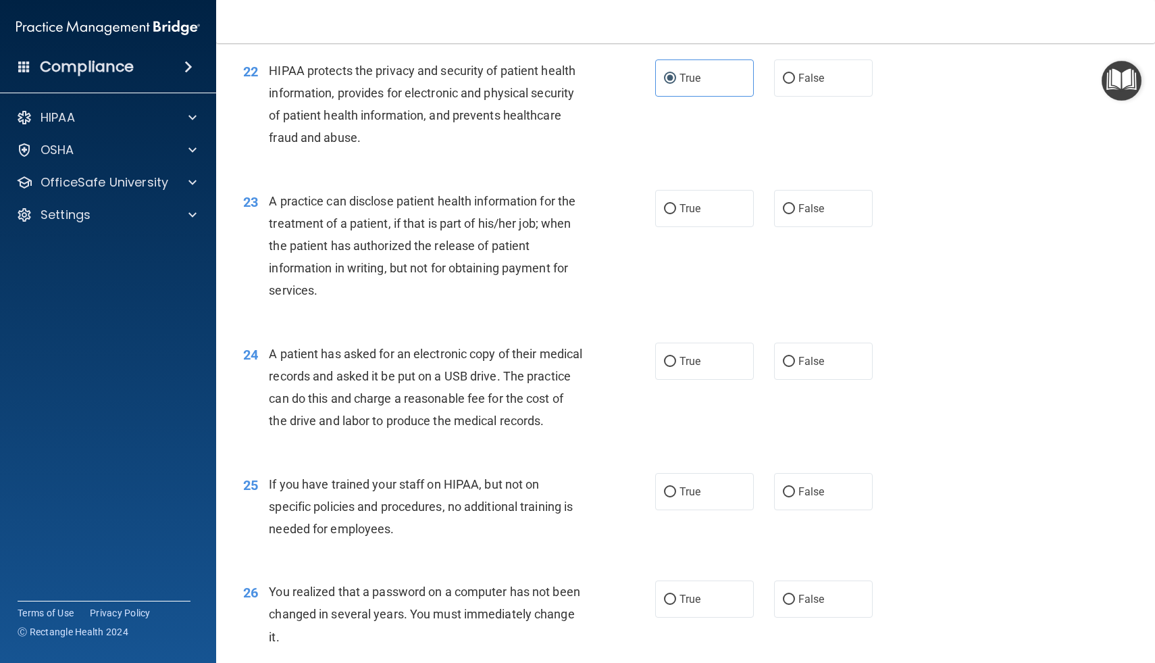
scroll to position [2283, 0]
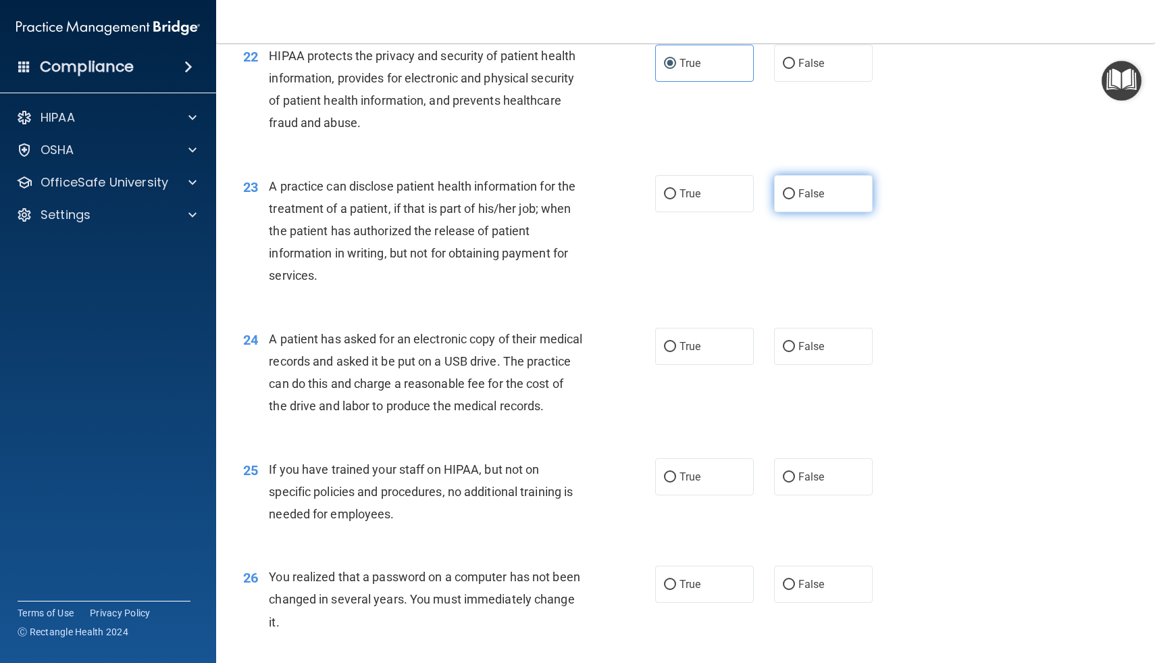
click at [787, 197] on input "False" at bounding box center [789, 194] width 12 height 10
radio input "true"
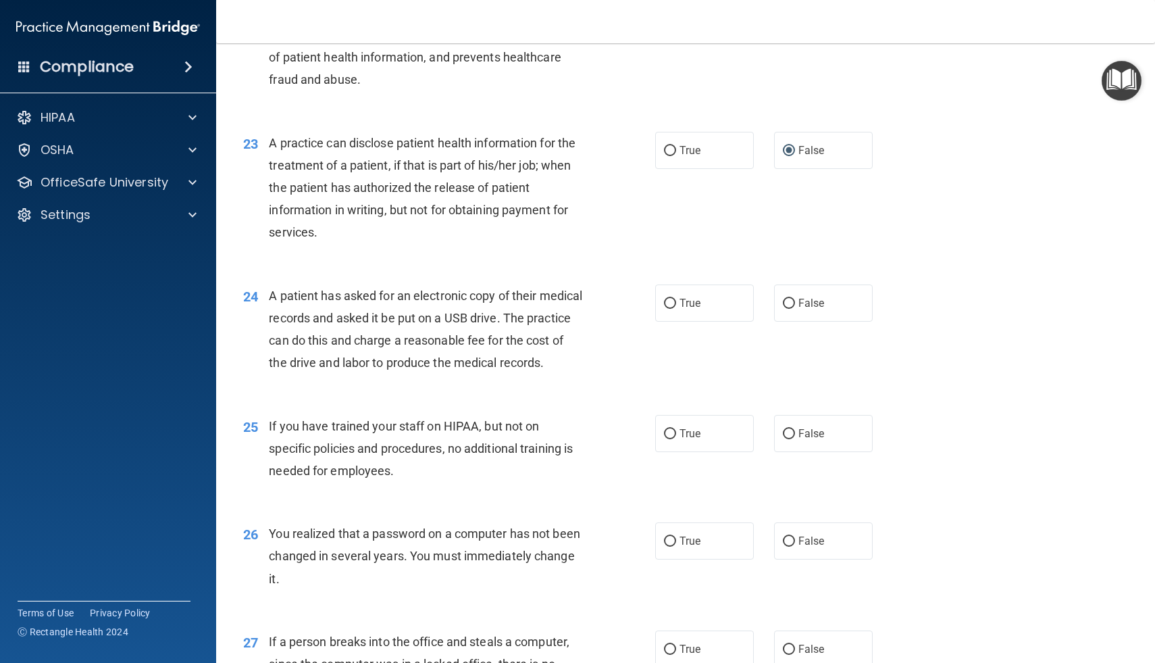
scroll to position [2337, 0]
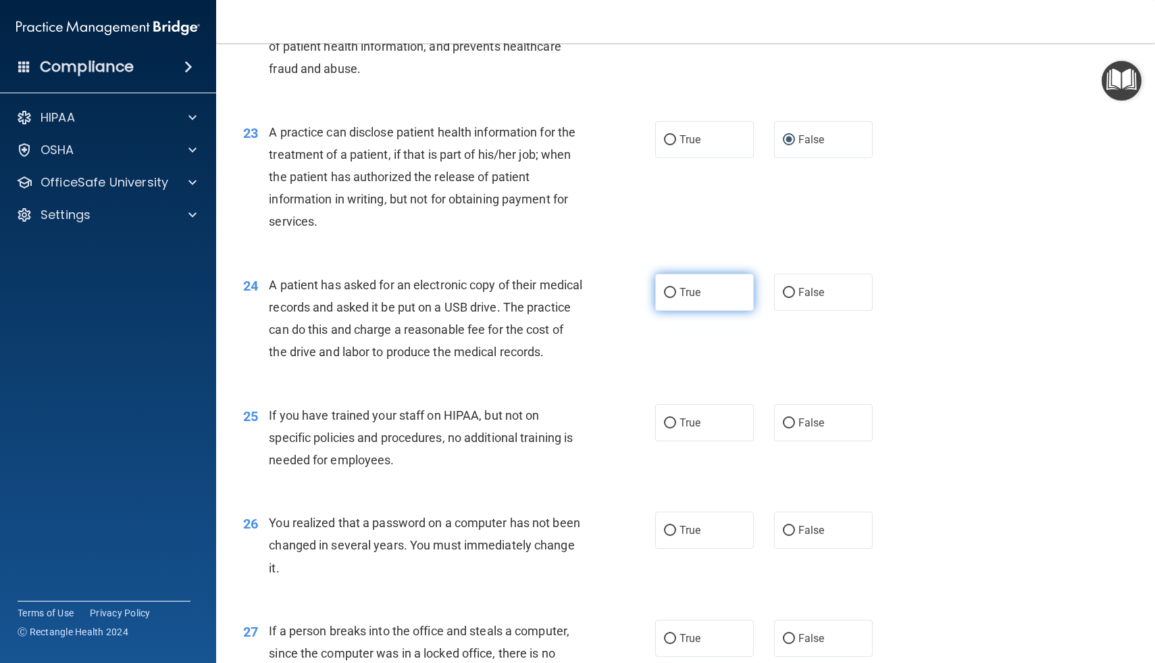
click at [677, 290] on label "True" at bounding box center [704, 292] width 99 height 37
click at [676, 290] on input "True" at bounding box center [670, 293] width 12 height 10
radio input "true"
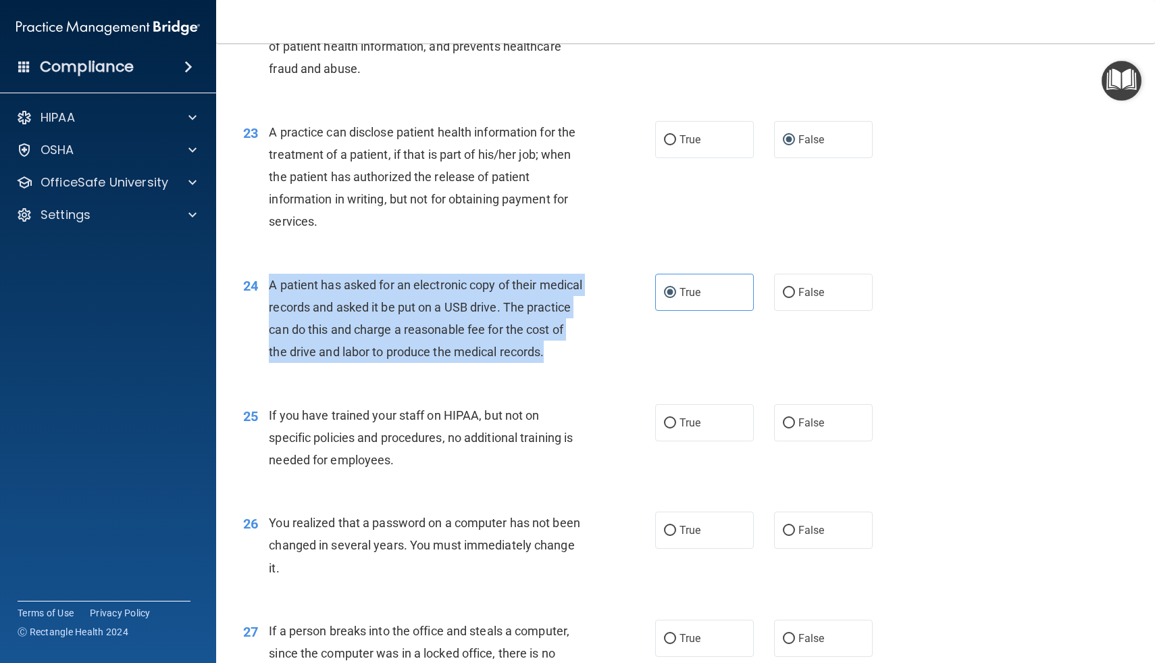
drag, startPoint x: 272, startPoint y: 285, endPoint x: 331, endPoint y: 385, distance: 116.0
click at [331, 363] on div "A patient has asked for an electronic copy of their medical records and asked i…" at bounding box center [431, 319] width 324 height 90
copy span "A patient has asked for an electronic copy of their medical records and asked i…"
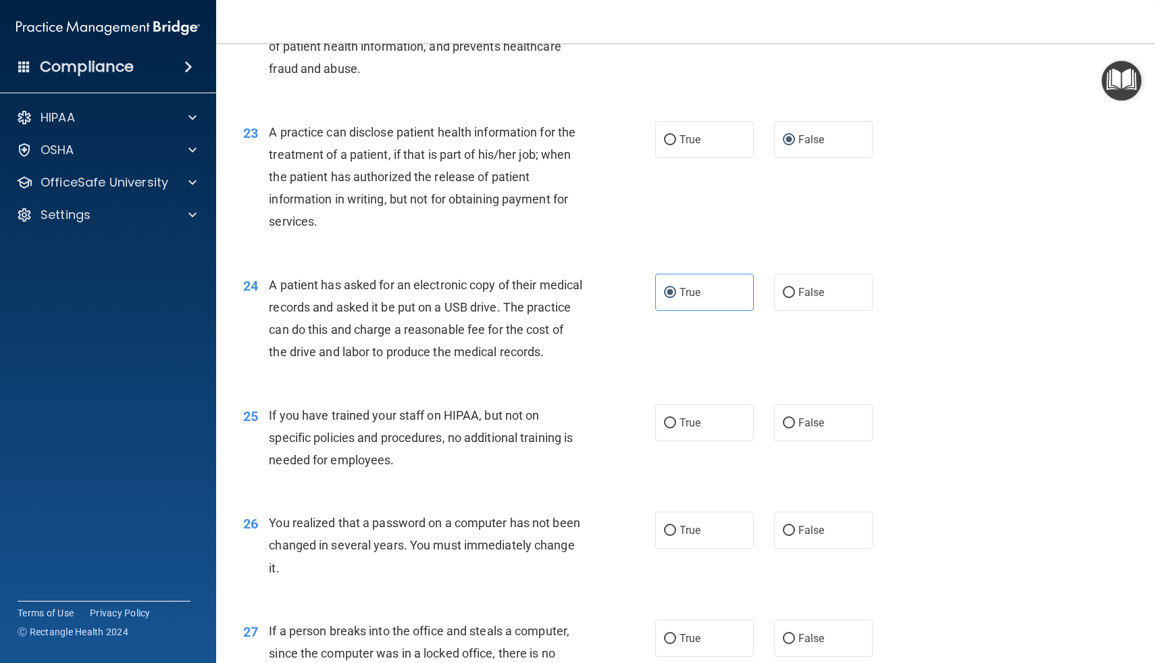
click at [614, 420] on div "25 If you have trained your staff on HIPAA, but not on specific policies and pr…" at bounding box center [685, 441] width 905 height 108
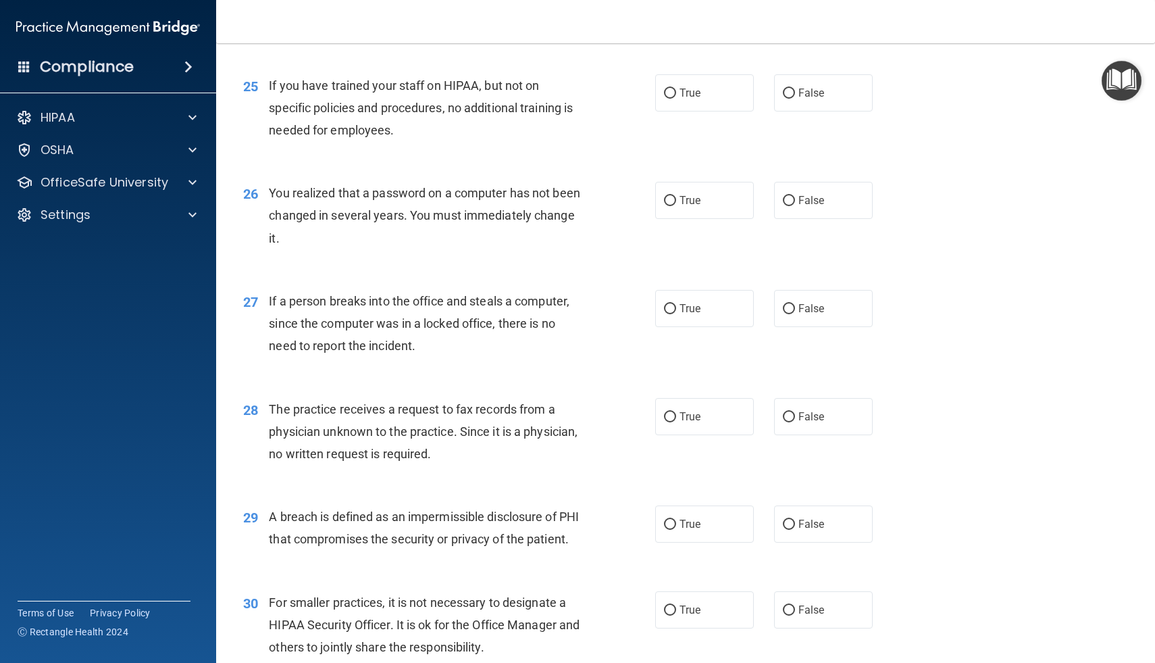
scroll to position [2663, 0]
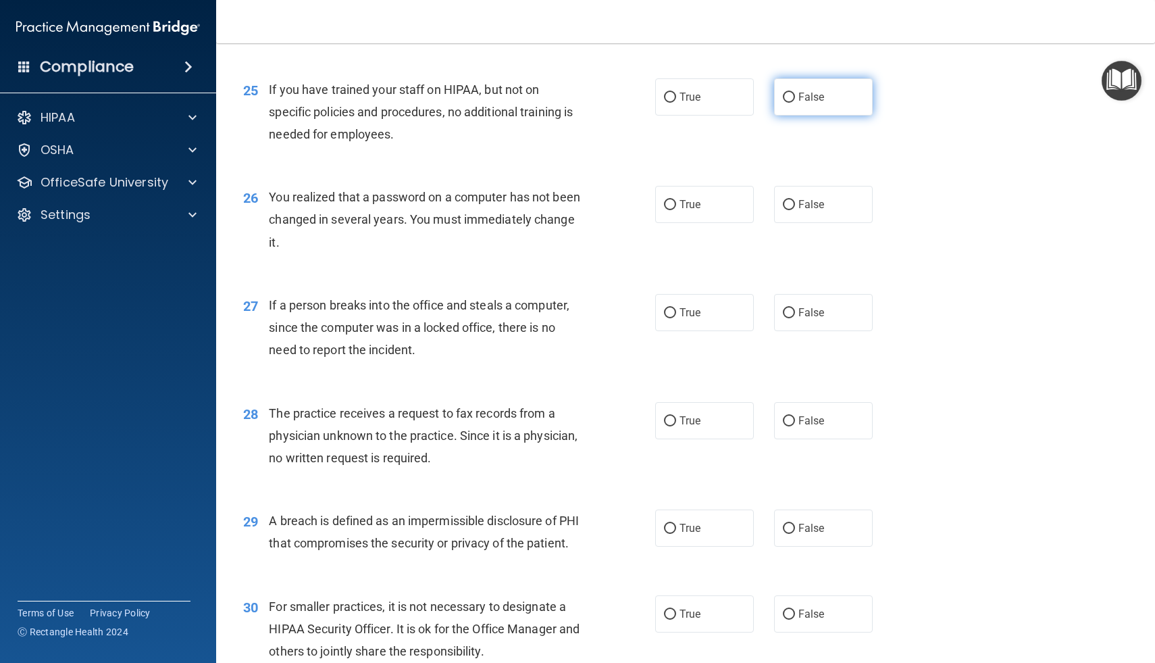
click at [790, 103] on input "False" at bounding box center [789, 98] width 12 height 10
radio input "true"
drag, startPoint x: 270, startPoint y: 112, endPoint x: 382, endPoint y: 163, distance: 122.7
click at [382, 141] on span "If you have trained your staff on HIPAA, but not on specific policies and proce…" at bounding box center [421, 111] width 304 height 59
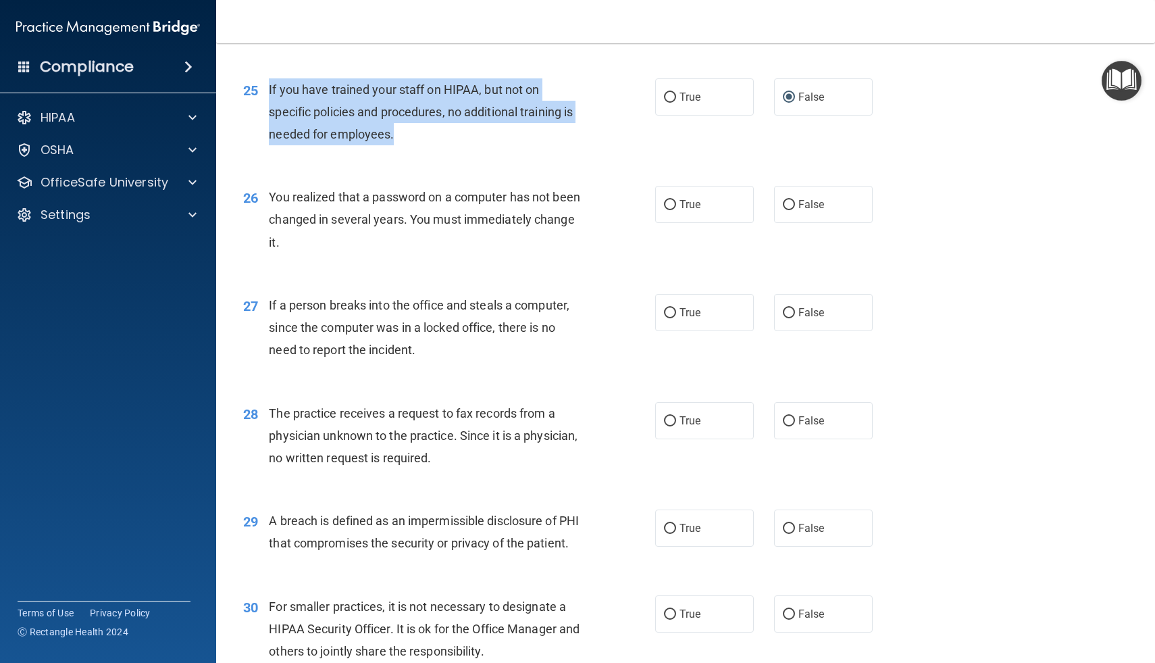
drag, startPoint x: 270, startPoint y: 113, endPoint x: 404, endPoint y: 172, distance: 146.5
click at [404, 153] on div "25 If you have trained your staff on HIPAA, but not on specific policies and pr…" at bounding box center [449, 115] width 453 height 74
copy span "If you have trained your staff on HIPAA, but not on specific policies and proce…"
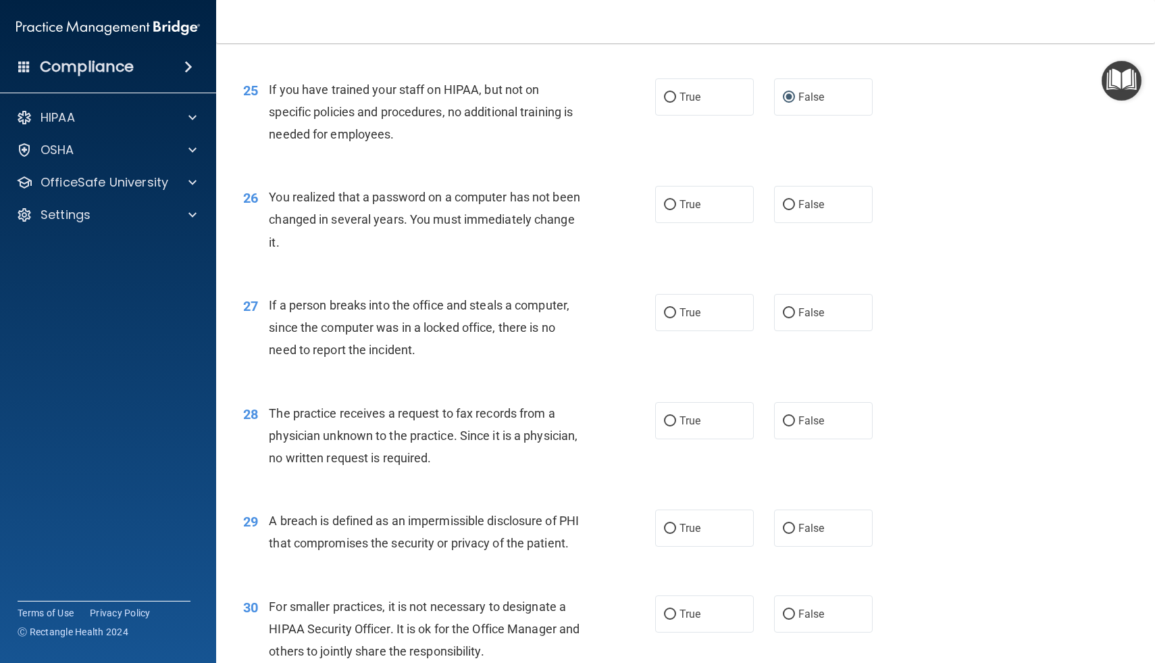
click at [624, 170] on div "25 If you have trained your staff on HIPAA, but not on specific policies and pr…" at bounding box center [685, 115] width 905 height 108
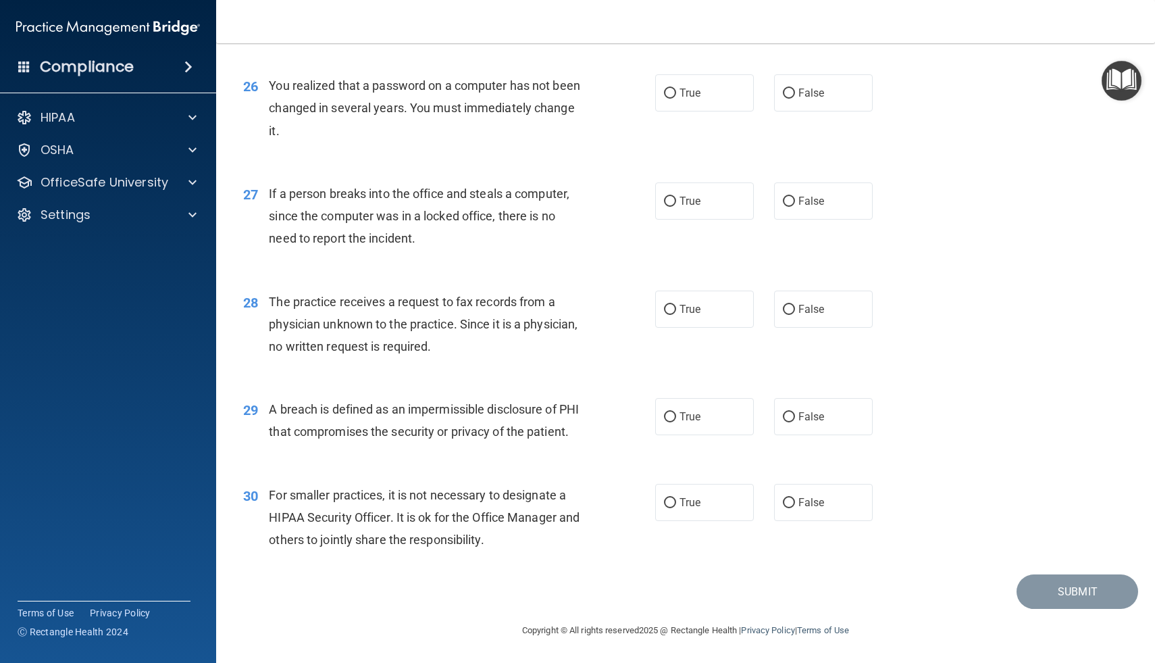
scroll to position [2796, 0]
click at [678, 95] on label "True" at bounding box center [704, 92] width 99 height 37
click at [676, 95] on input "True" at bounding box center [670, 94] width 12 height 10
radio input "true"
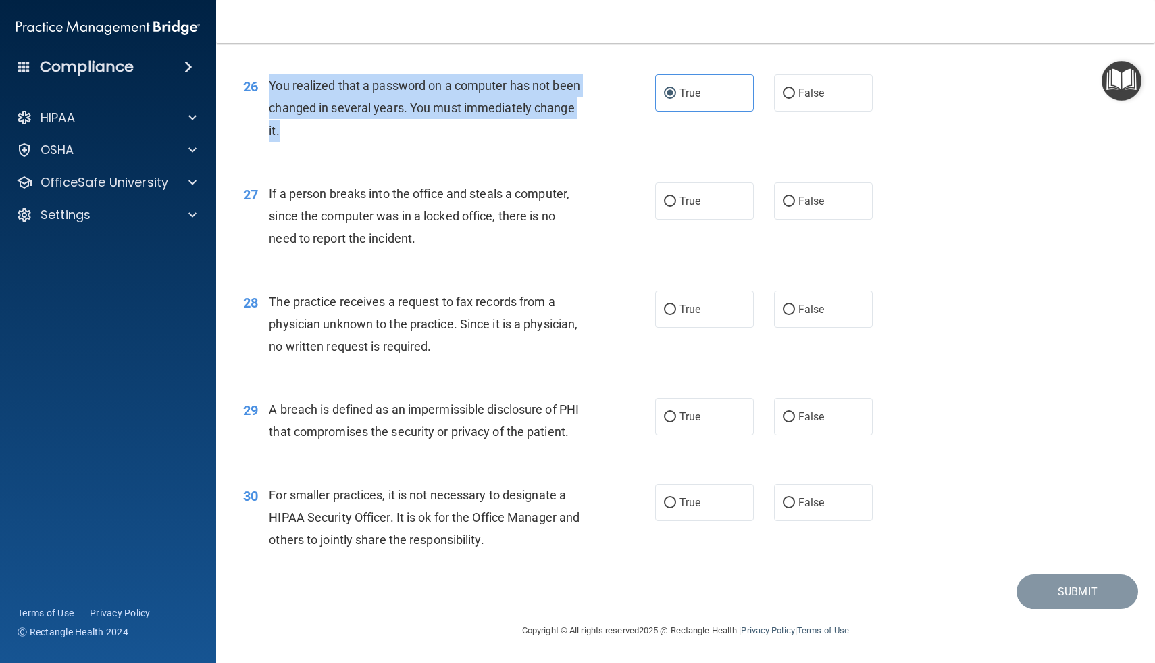
drag, startPoint x: 272, startPoint y: 87, endPoint x: 290, endPoint y: 126, distance: 43.2
click at [290, 126] on div "You realized that a password on a computer has not been changed in several year…" at bounding box center [431, 108] width 324 height 68
copy span "You realized that a password on a computer has not been changed in several year…"
click at [792, 197] on input "False" at bounding box center [789, 202] width 12 height 10
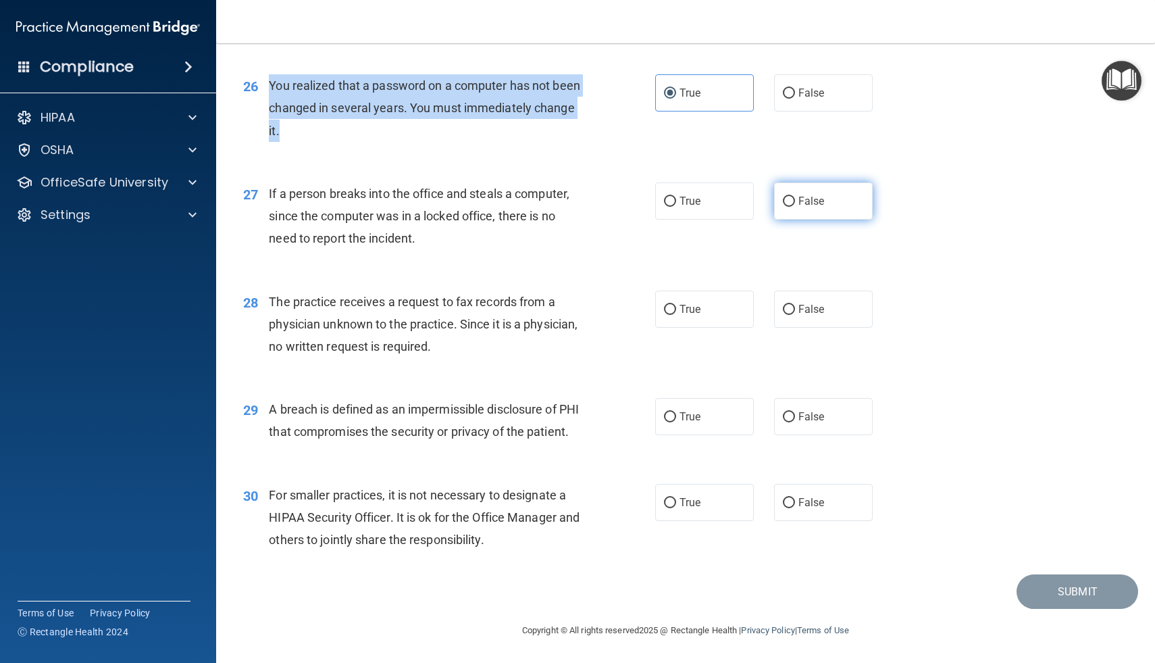
radio input "true"
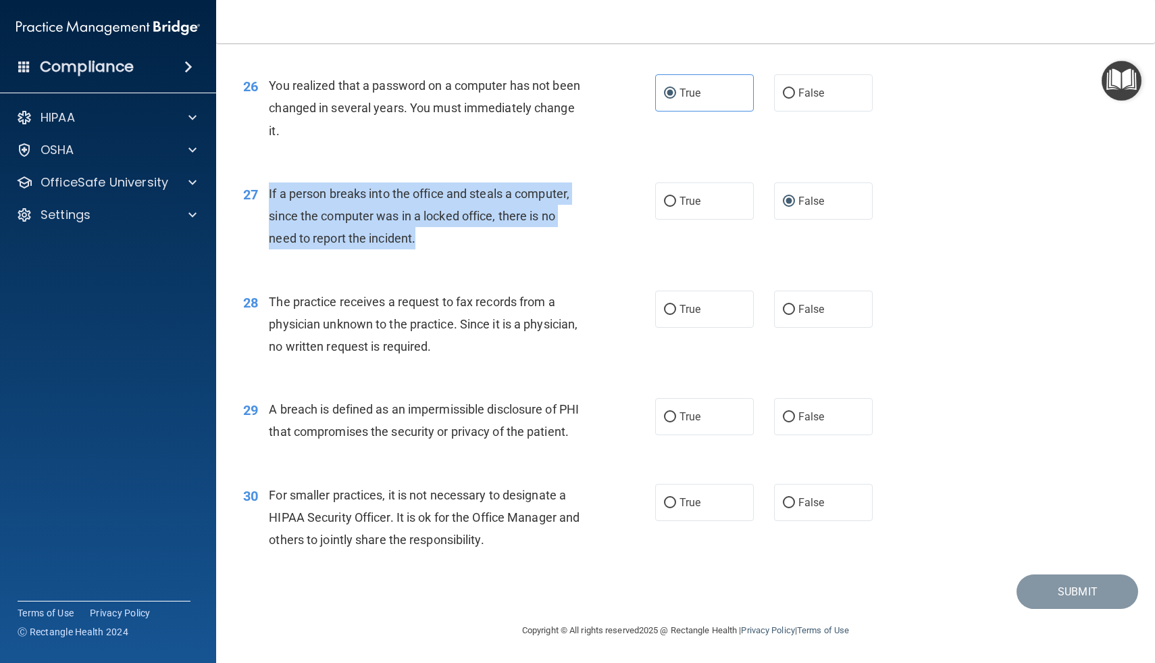
drag, startPoint x: 269, startPoint y: 173, endPoint x: 428, endPoint y: 225, distance: 167.7
click at [428, 225] on div "If a person breaks into the office and steals a computer, since the computer wa…" at bounding box center [431, 216] width 324 height 68
copy span "If a person breaks into the office and steals a computer, since the computer wa…"
click at [676, 197] on input "True" at bounding box center [670, 202] width 12 height 10
radio input "true"
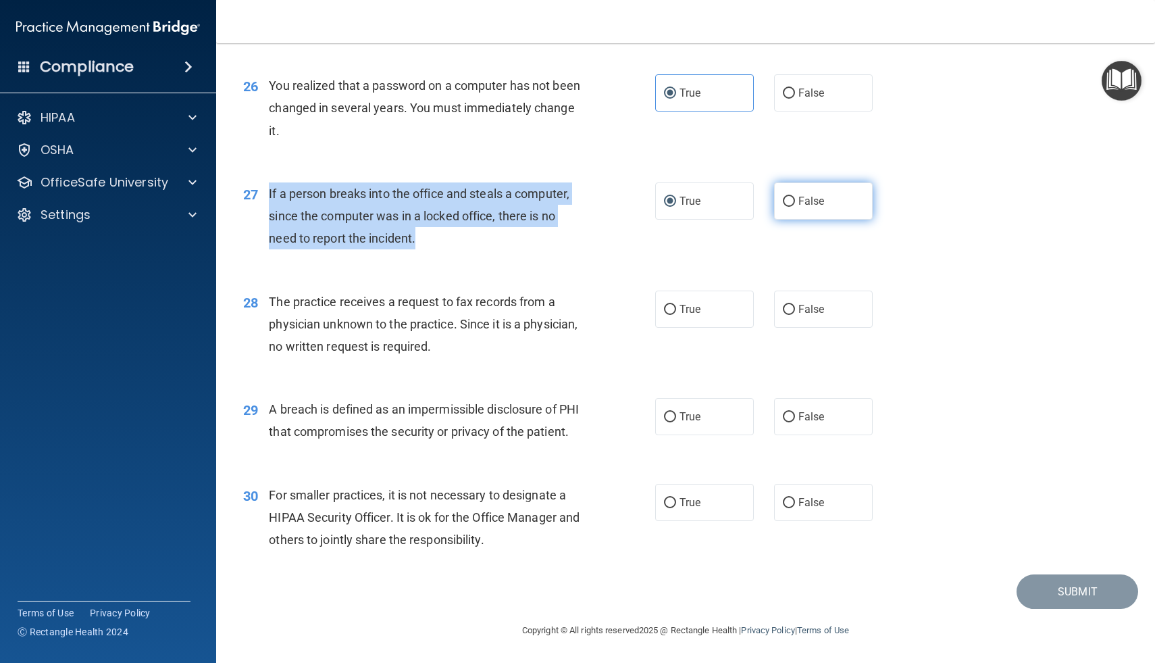
click at [784, 197] on input "False" at bounding box center [789, 202] width 12 height 10
radio input "true"
radio input "false"
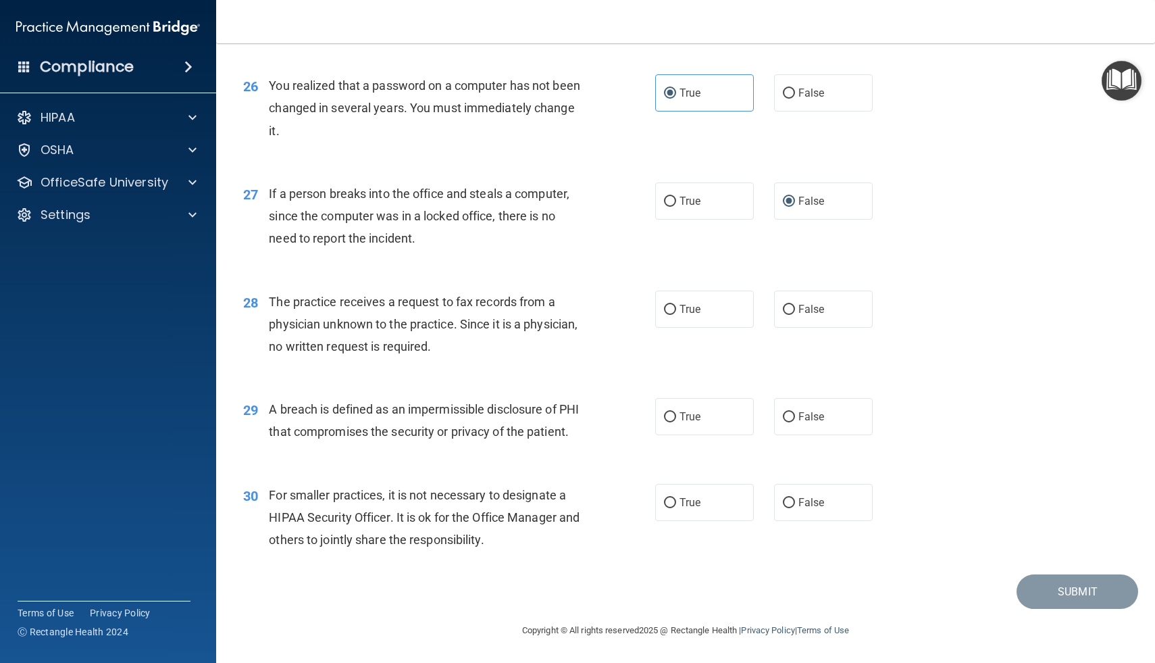
click at [567, 347] on div "28 The practice receives a request to fax records from a physician unknown to t…" at bounding box center [685, 328] width 905 height 108
click at [672, 305] on input "True" at bounding box center [670, 310] width 12 height 10
radio input "true"
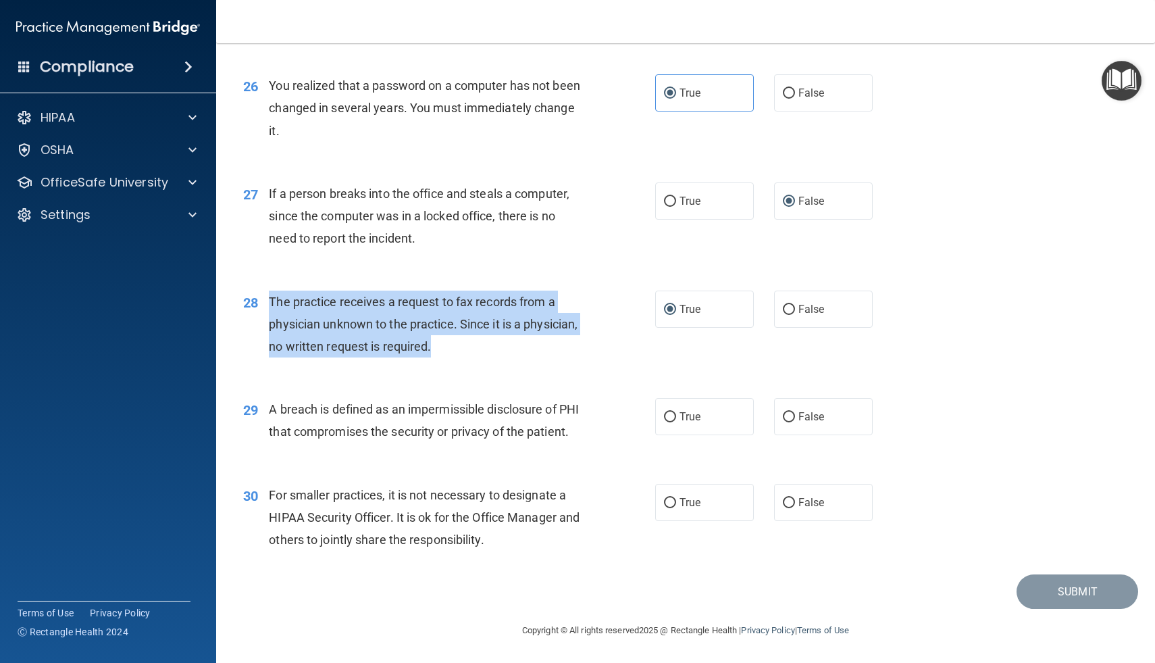
drag, startPoint x: 271, startPoint y: 276, endPoint x: 445, endPoint y: 338, distance: 184.2
click at [445, 338] on div "28 The practice receives a request to fax records from a physician unknown to t…" at bounding box center [449, 328] width 453 height 74
copy span "The practice receives a request to fax records from a physician unknown to the …"
click at [784, 305] on input "False" at bounding box center [789, 310] width 12 height 10
radio input "true"
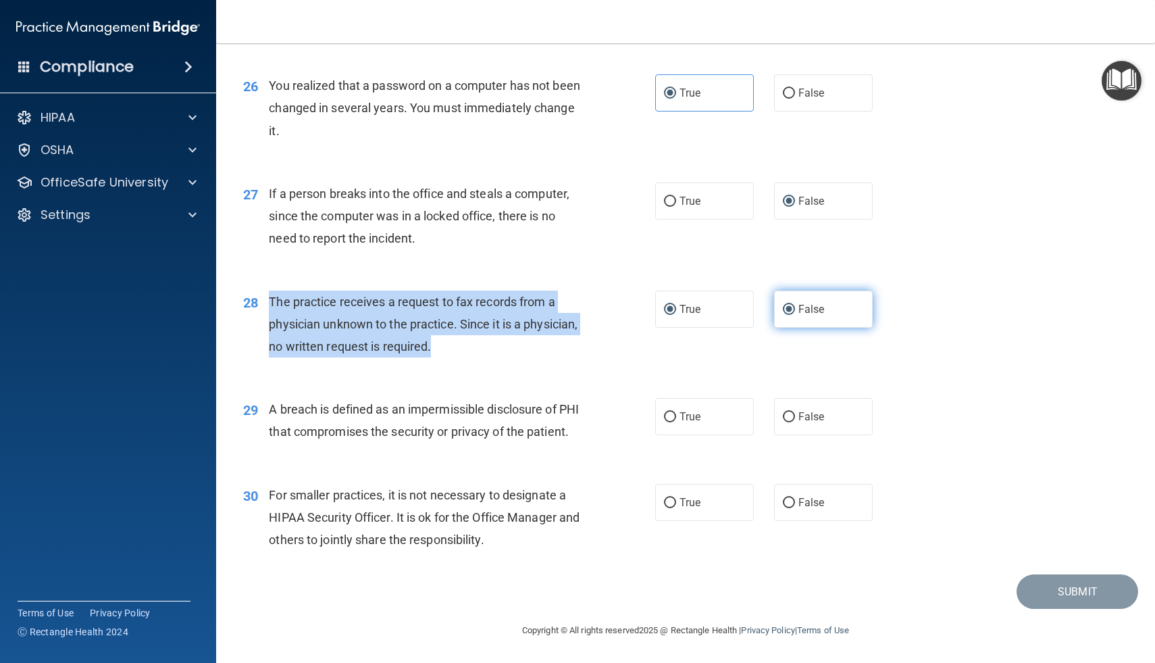
radio input "false"
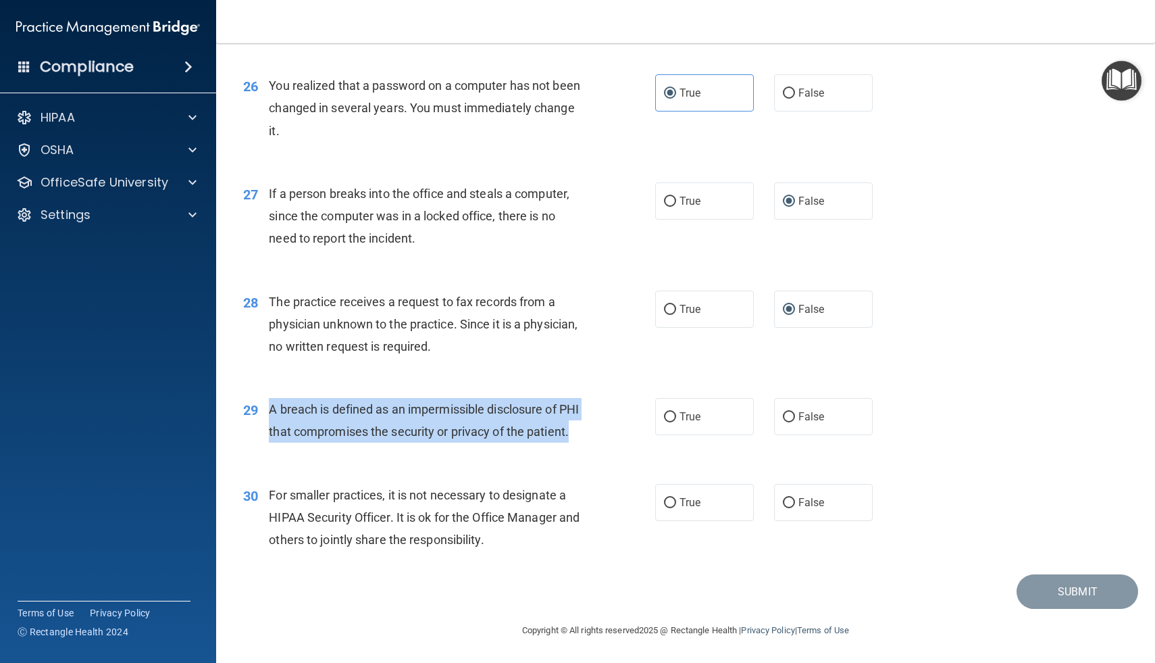
drag, startPoint x: 269, startPoint y: 388, endPoint x: 325, endPoint y: 443, distance: 78.4
click at [325, 443] on div "A breach is defined as an impermissible disclosure of PHI that compromises the …" at bounding box center [431, 420] width 324 height 45
click at [669, 412] on input "True" at bounding box center [670, 417] width 12 height 10
radio input "true"
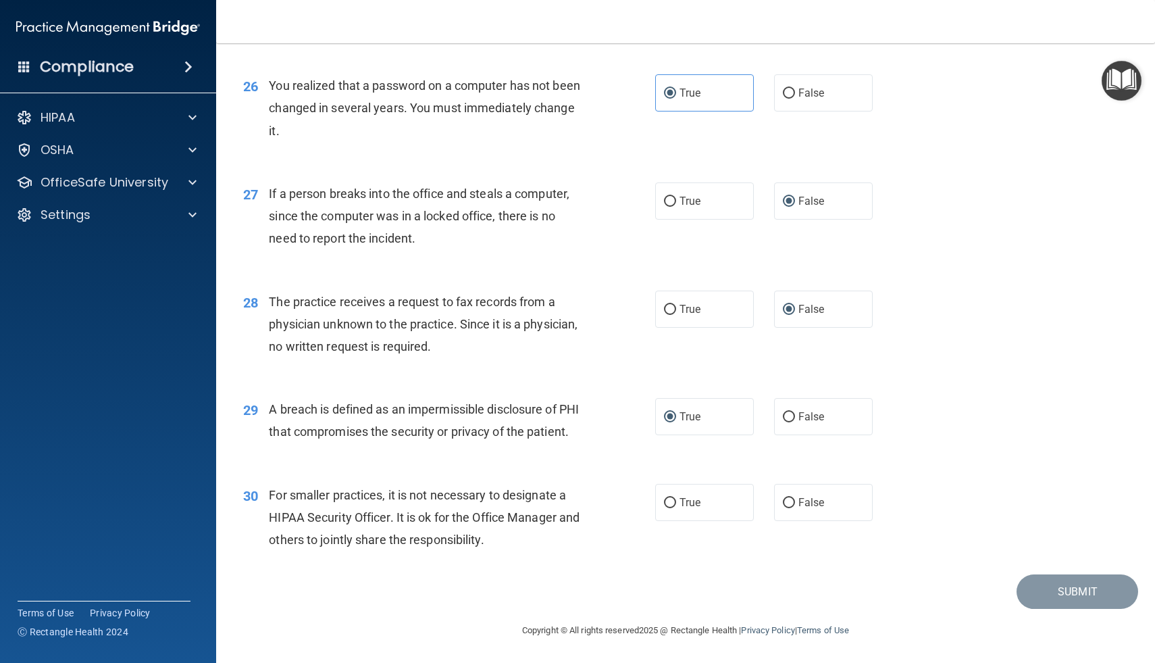
click at [638, 443] on div "29 A breach is defined as an impermissible disclosure of PHI that compromises t…" at bounding box center [449, 423] width 453 height 51
click at [674, 505] on input "True" at bounding box center [670, 503] width 12 height 10
radio input "true"
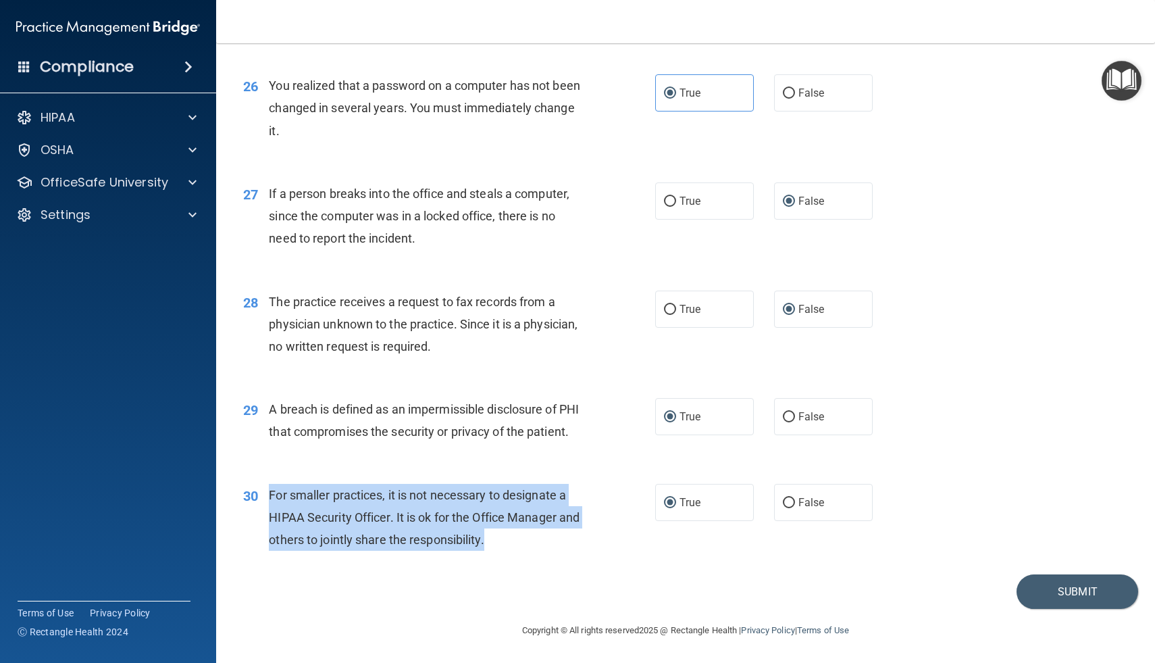
drag, startPoint x: 272, startPoint y: 496, endPoint x: 505, endPoint y: 551, distance: 239.6
click at [503, 553] on div "30 For smaller practices, it is not necessary to designate a HIPAA Security Off…" at bounding box center [449, 521] width 453 height 74
click at [794, 504] on input "False" at bounding box center [789, 503] width 12 height 10
radio input "true"
radio input "false"
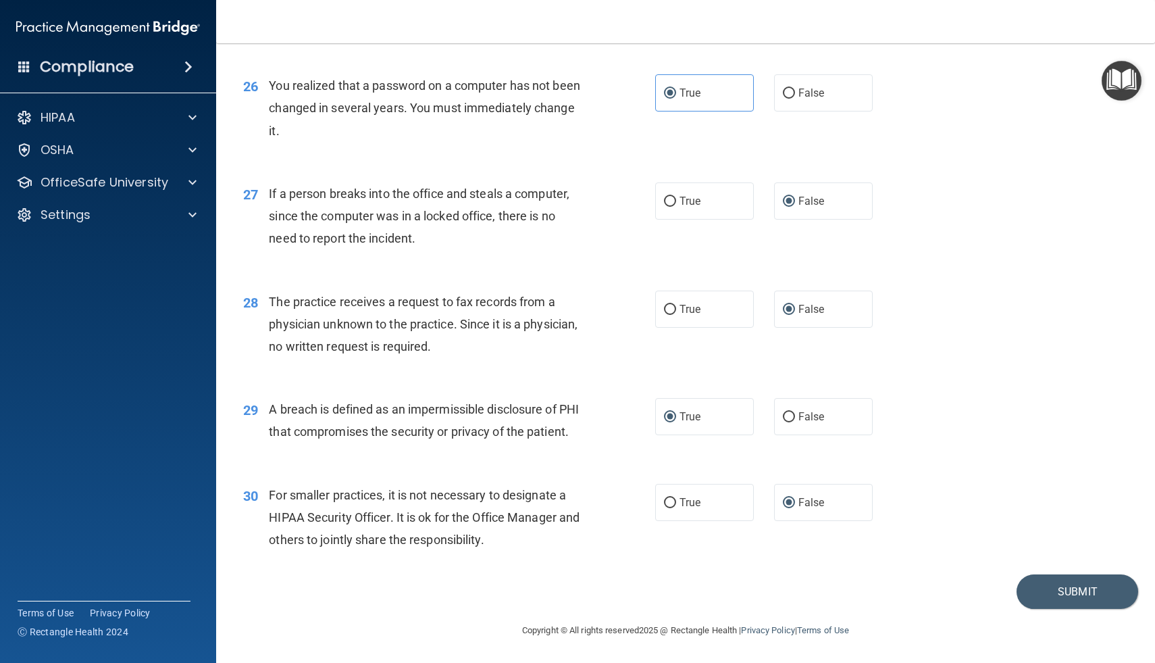
click at [595, 442] on div "29 A breach is defined as an impermissible disclosure of PHI that compromises t…" at bounding box center [449, 423] width 453 height 51
click at [1063, 595] on button "Submit" at bounding box center [1078, 591] width 122 height 34
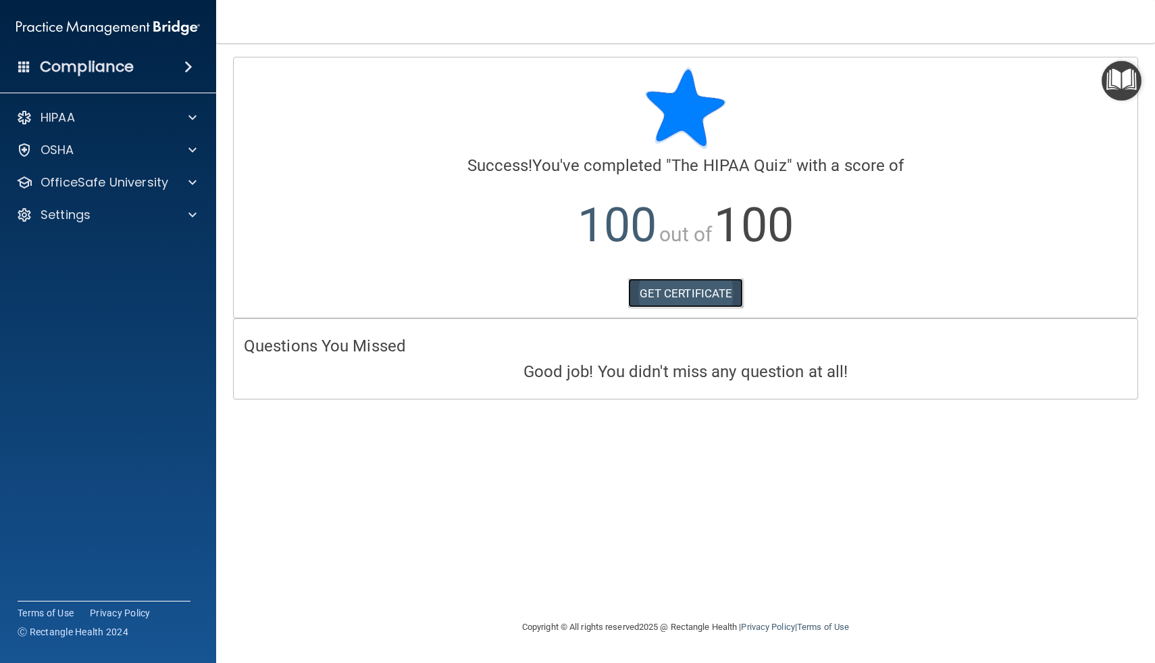
click at [686, 289] on link "GET CERTIFICATE" at bounding box center [686, 293] width 116 height 30
click at [1117, 84] on img "Open Resource Center" at bounding box center [1122, 81] width 40 height 40
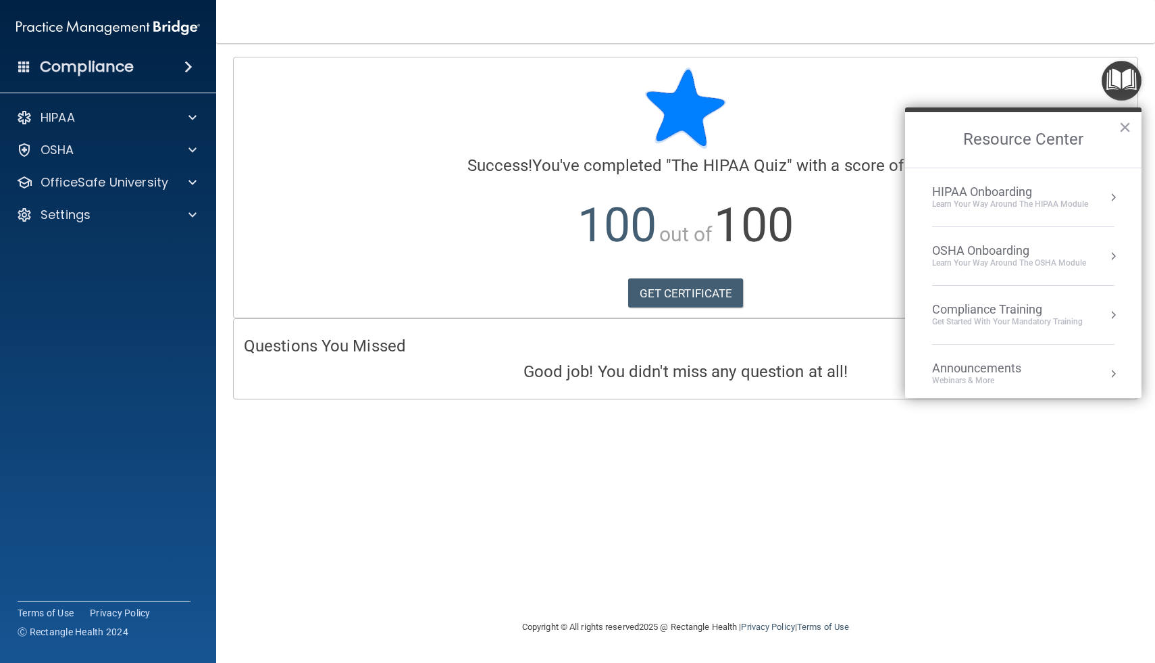
click at [983, 184] on li "HIPAA Onboarding Learn Your Way around the HIPAA module" at bounding box center [1023, 197] width 182 height 59
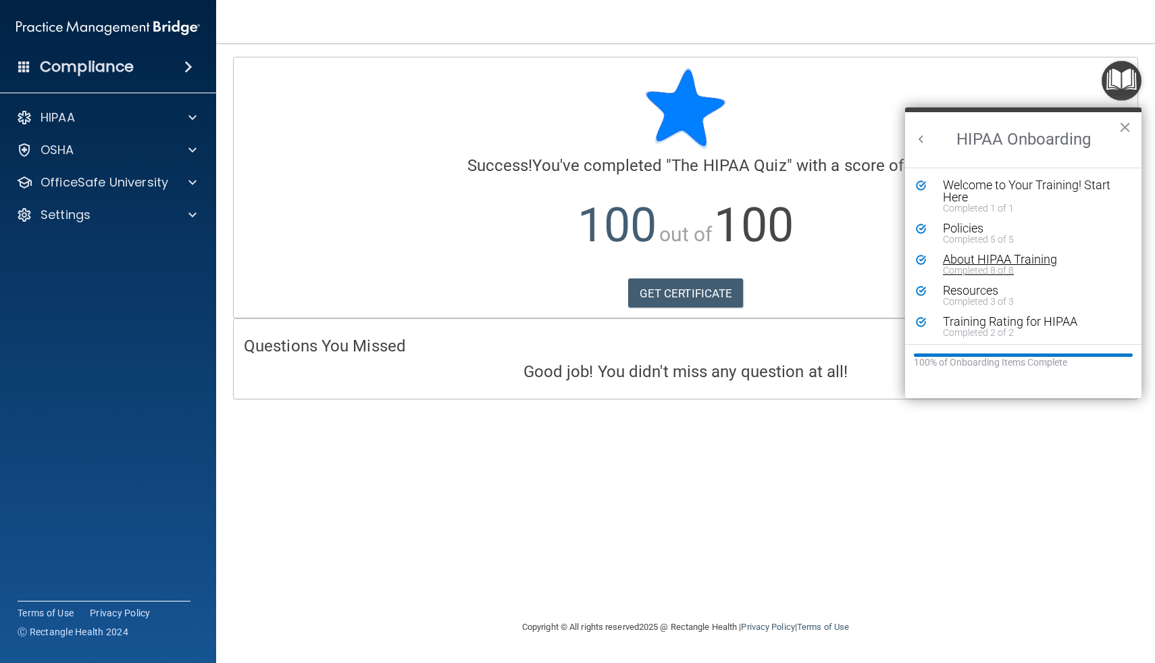
scroll to position [3, 0]
click at [1119, 130] on button "×" at bounding box center [1125, 127] width 13 height 22
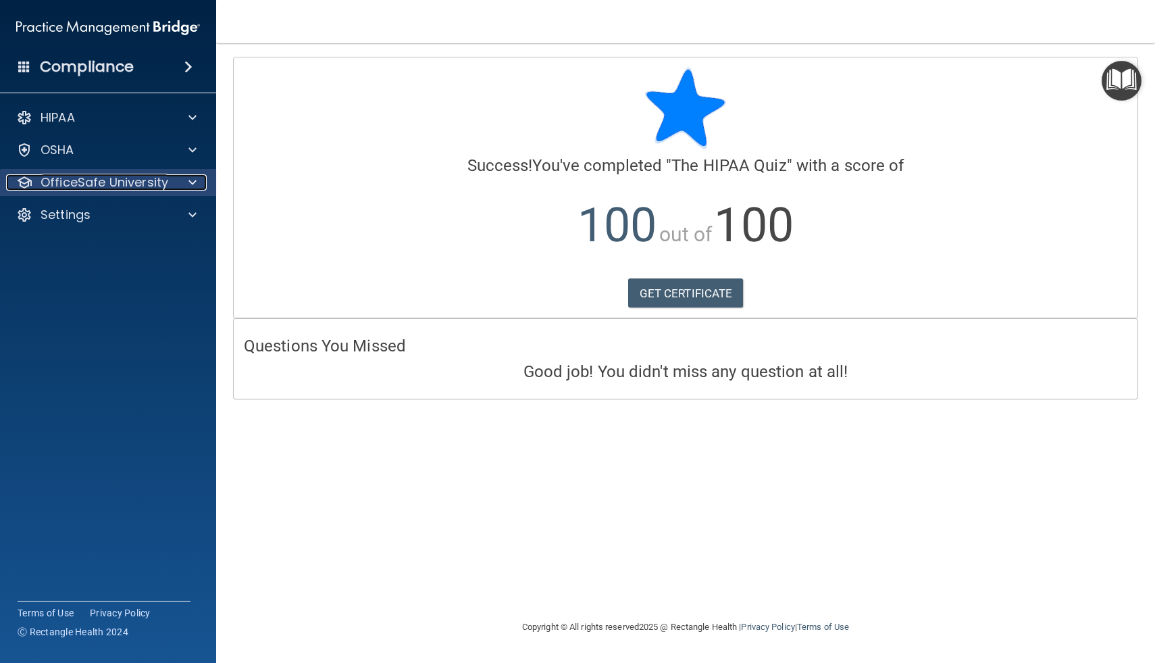
click at [158, 186] on p "OfficeSafe University" at bounding box center [105, 182] width 128 height 16
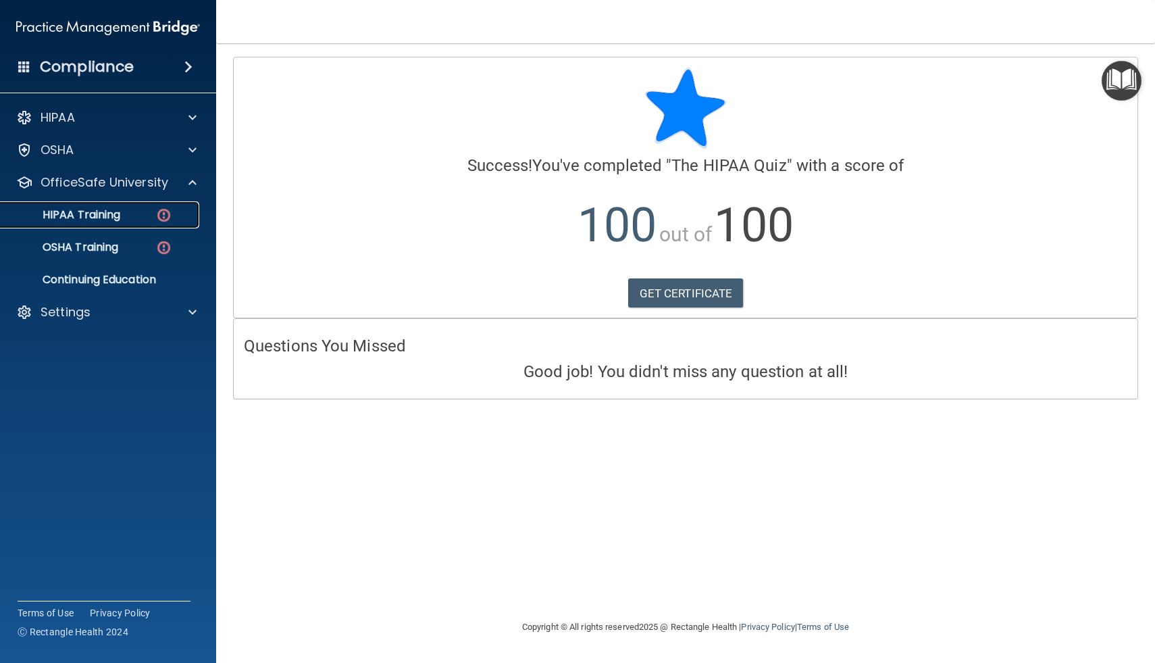
click at [128, 214] on div "HIPAA Training" at bounding box center [101, 215] width 184 height 14
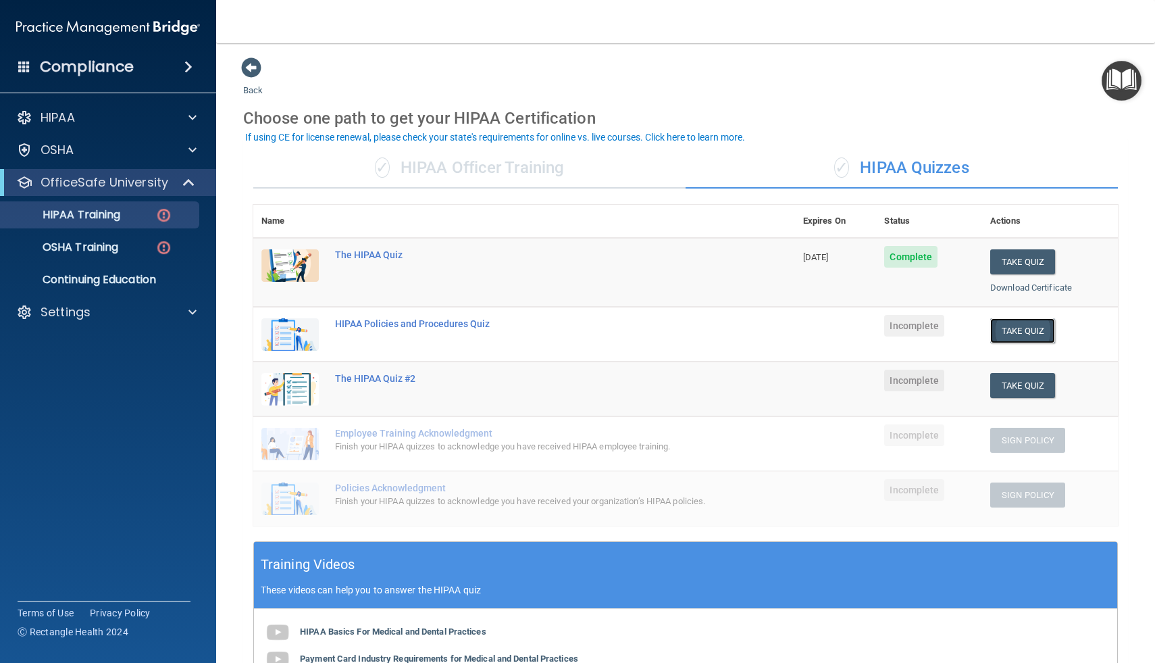
click at [1026, 332] on button "Take Quiz" at bounding box center [1022, 330] width 65 height 25
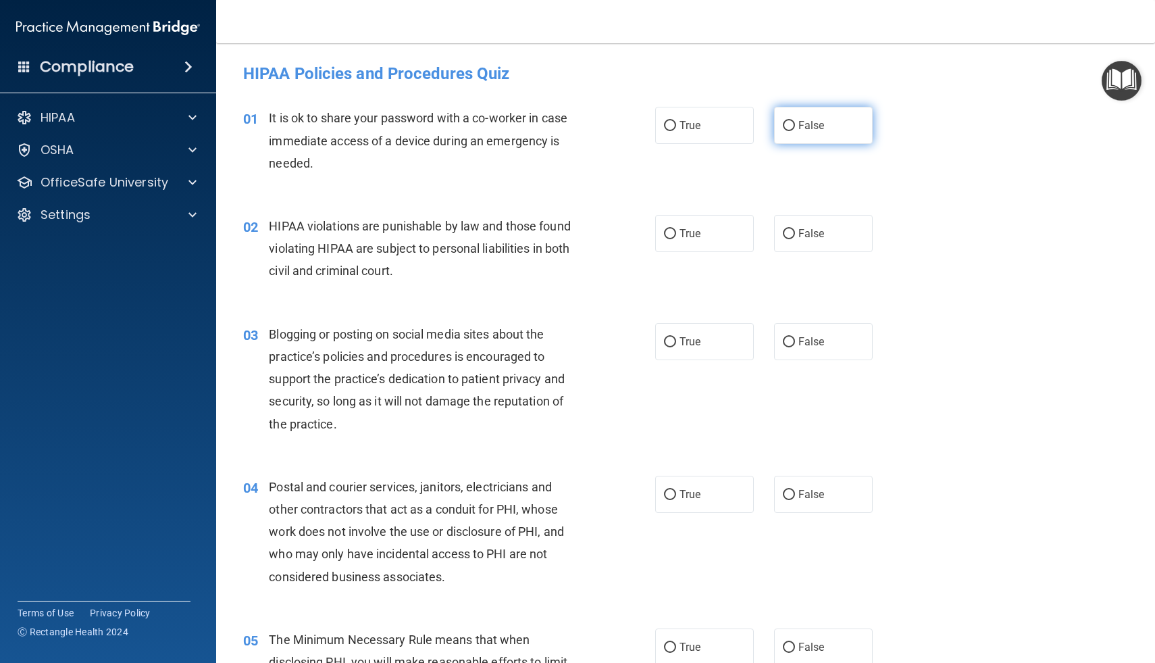
click at [804, 124] on span "False" at bounding box center [812, 125] width 26 height 13
click at [795, 124] on input "False" at bounding box center [789, 126] width 12 height 10
radio input "true"
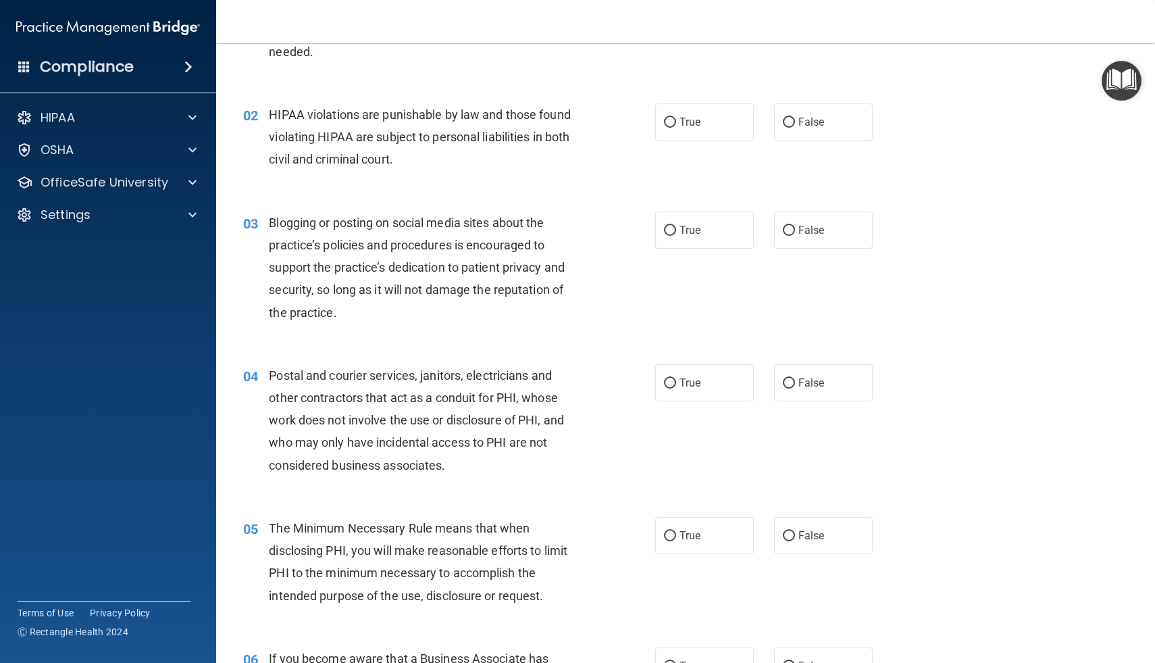
scroll to position [119, 0]
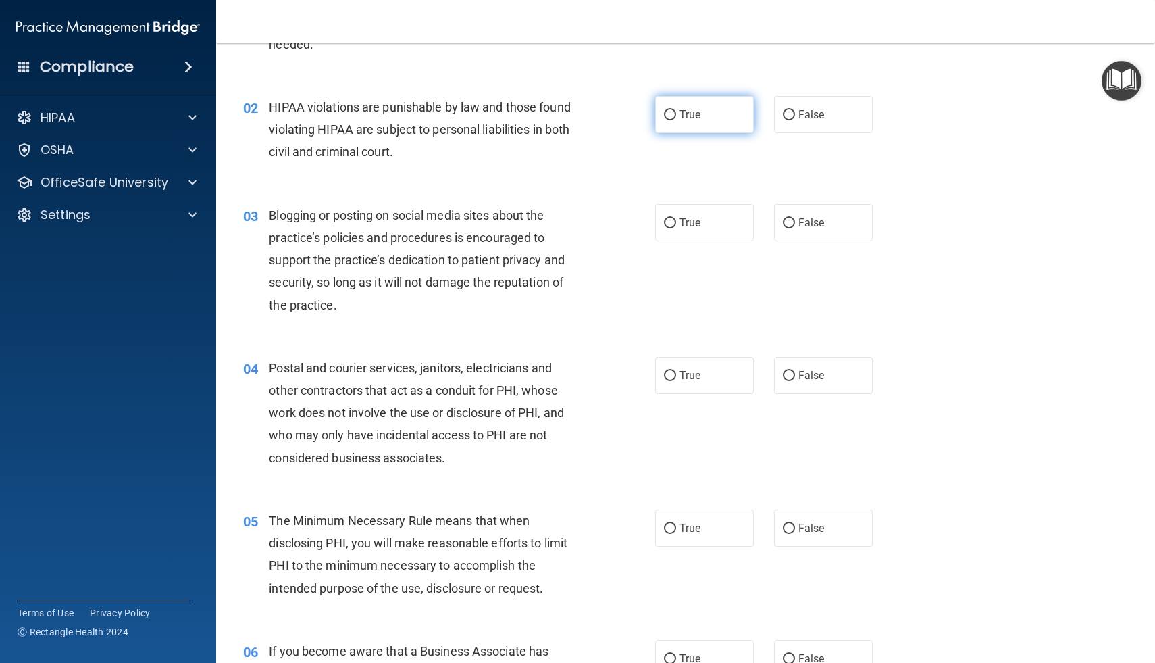
click at [686, 105] on label "True" at bounding box center [704, 114] width 99 height 37
click at [676, 110] on input "True" at bounding box center [670, 115] width 12 height 10
radio input "true"
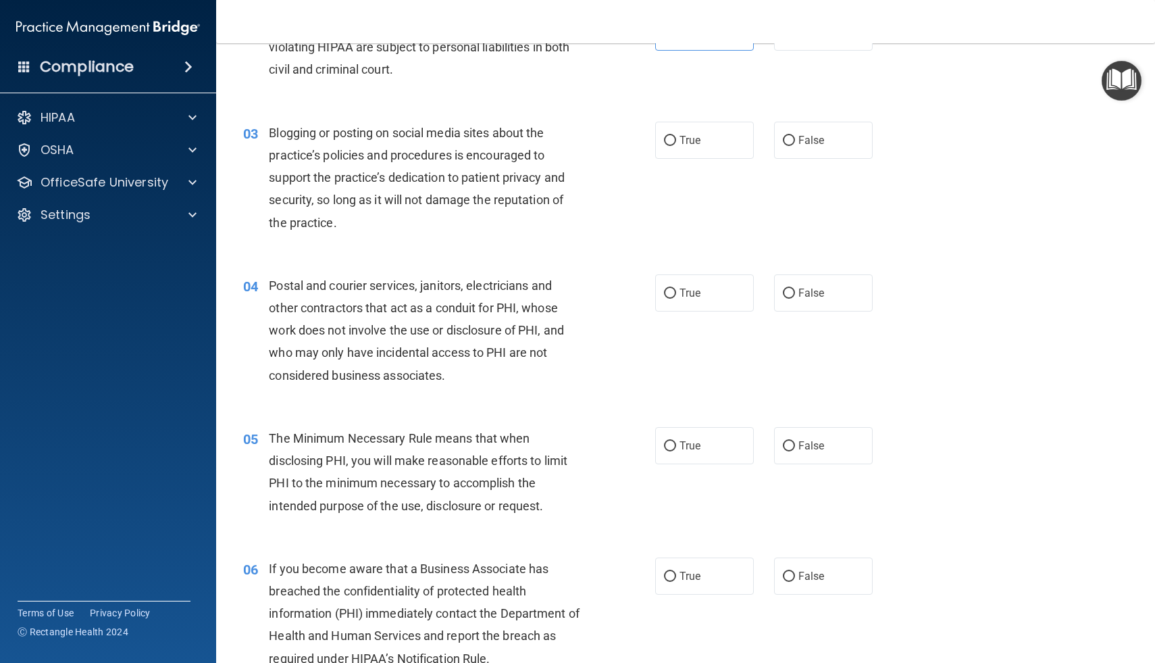
scroll to position [205, 0]
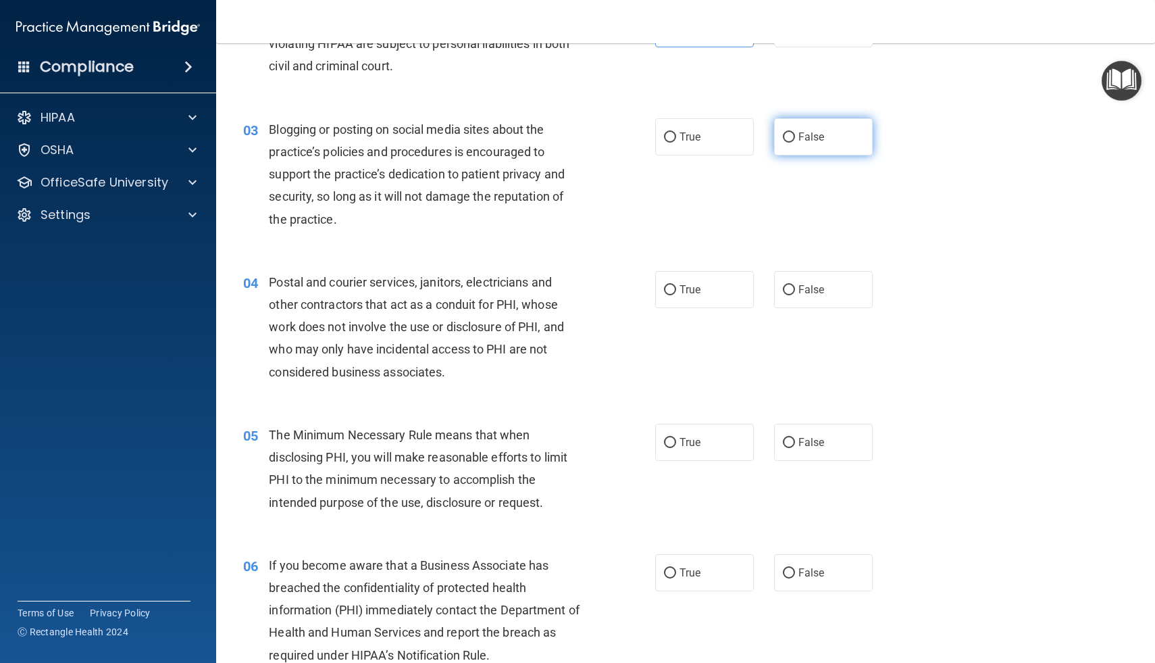
click at [795, 134] on label "False" at bounding box center [823, 136] width 99 height 37
click at [795, 134] on input "False" at bounding box center [789, 137] width 12 height 10
radio input "true"
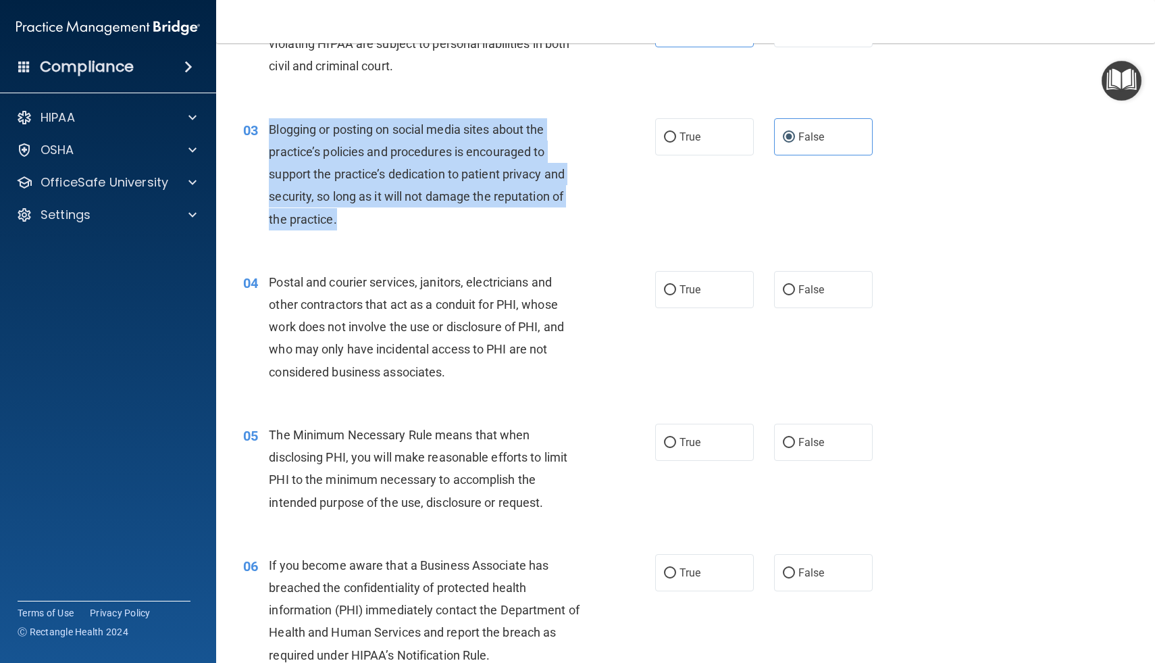
drag, startPoint x: 269, startPoint y: 130, endPoint x: 357, endPoint y: 229, distance: 132.5
click at [357, 229] on div "Blogging or posting on social media sites about the practice’s policies and pro…" at bounding box center [431, 174] width 324 height 112
click at [672, 225] on div "03 Blogging or posting on social media sites about the practice’s policies and …" at bounding box center [449, 177] width 453 height 119
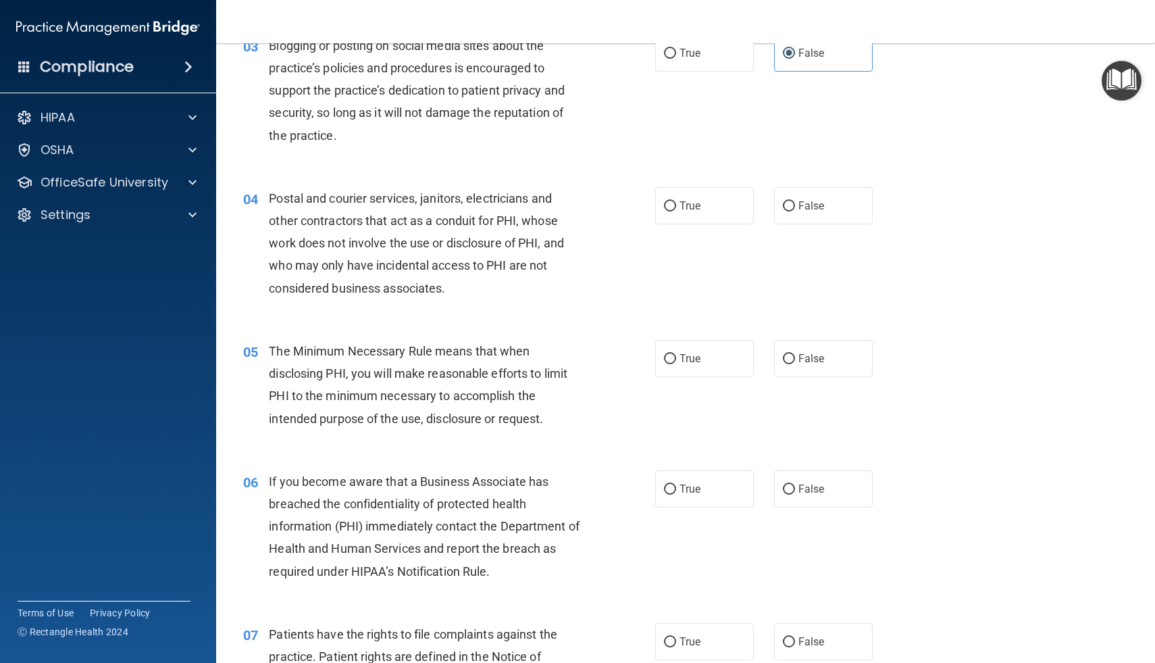
scroll to position [290, 0]
click at [677, 203] on label "True" at bounding box center [704, 204] width 99 height 37
click at [676, 203] on input "True" at bounding box center [670, 205] width 12 height 10
radio input "true"
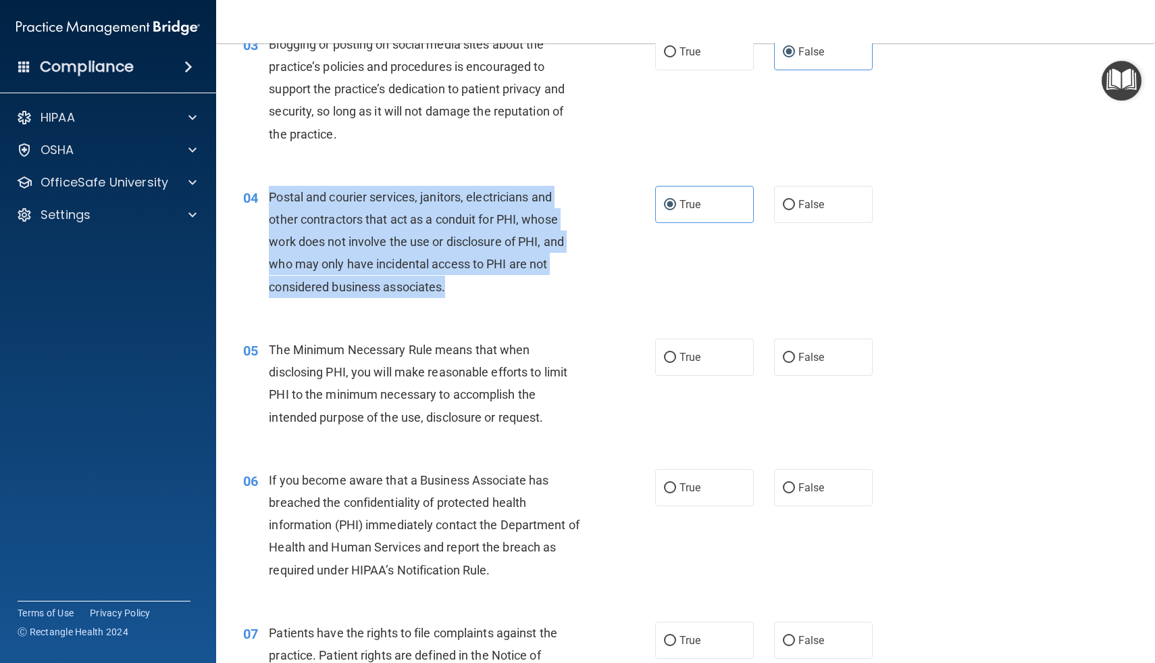
drag, startPoint x: 269, startPoint y: 197, endPoint x: 450, endPoint y: 291, distance: 203.7
click at [450, 291] on div "Postal and courier services, janitors, electricians and other contractors that …" at bounding box center [431, 242] width 324 height 112
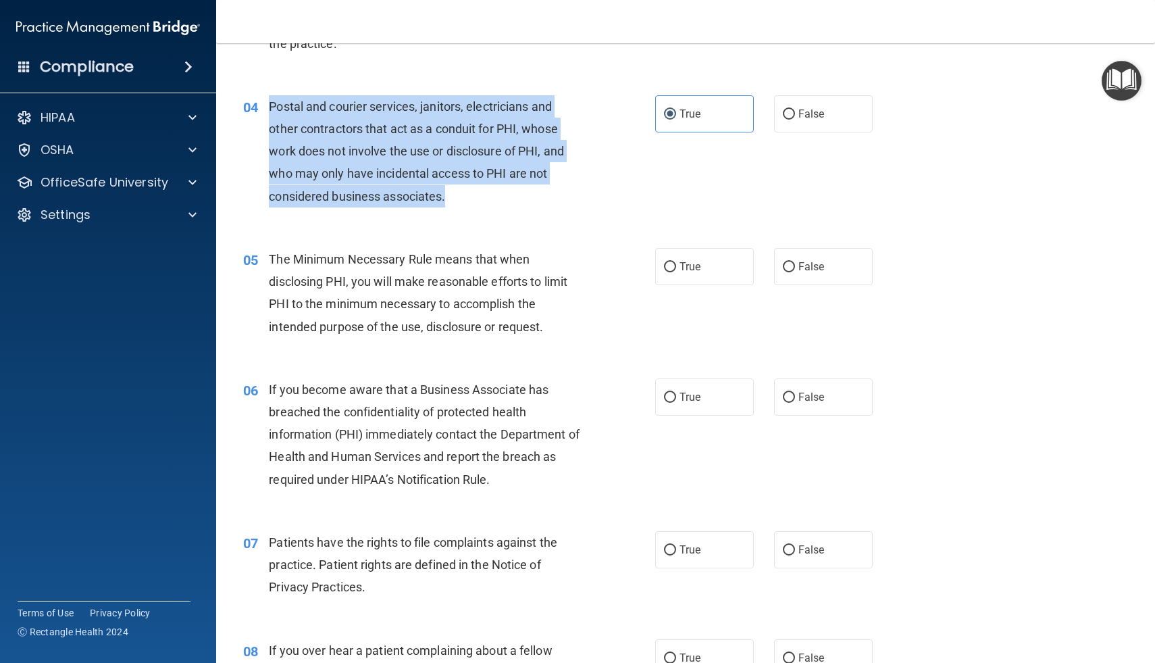
scroll to position [382, 0]
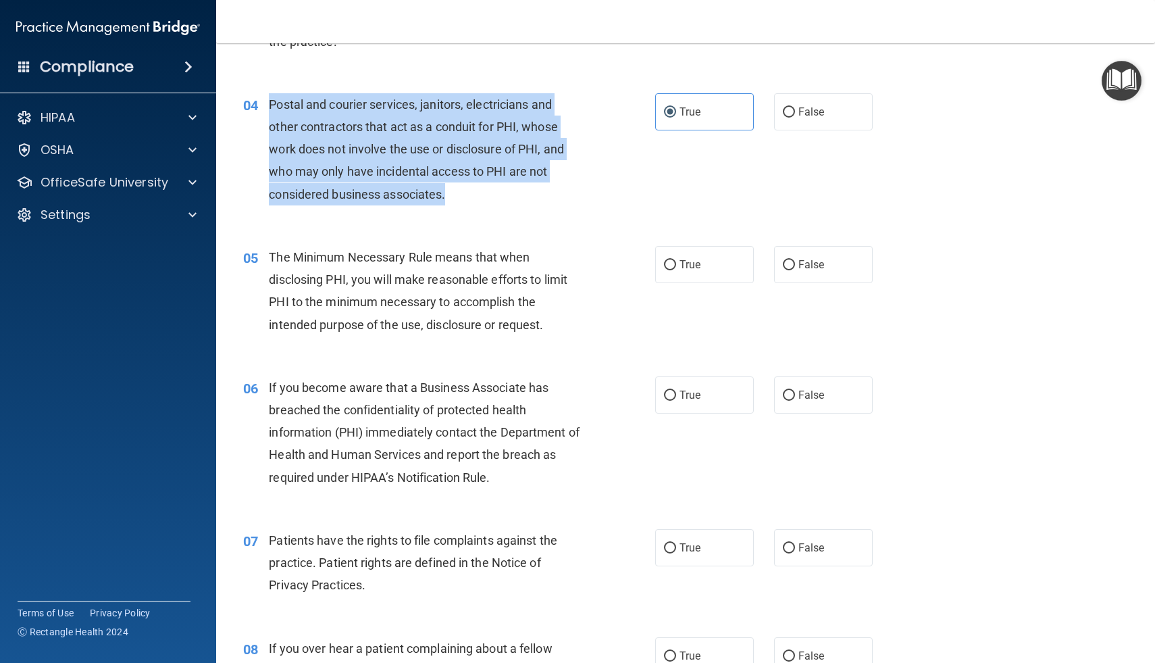
click at [665, 181] on div "04 Postal and courier services, janitors, electricians and other contractors th…" at bounding box center [449, 152] width 453 height 119
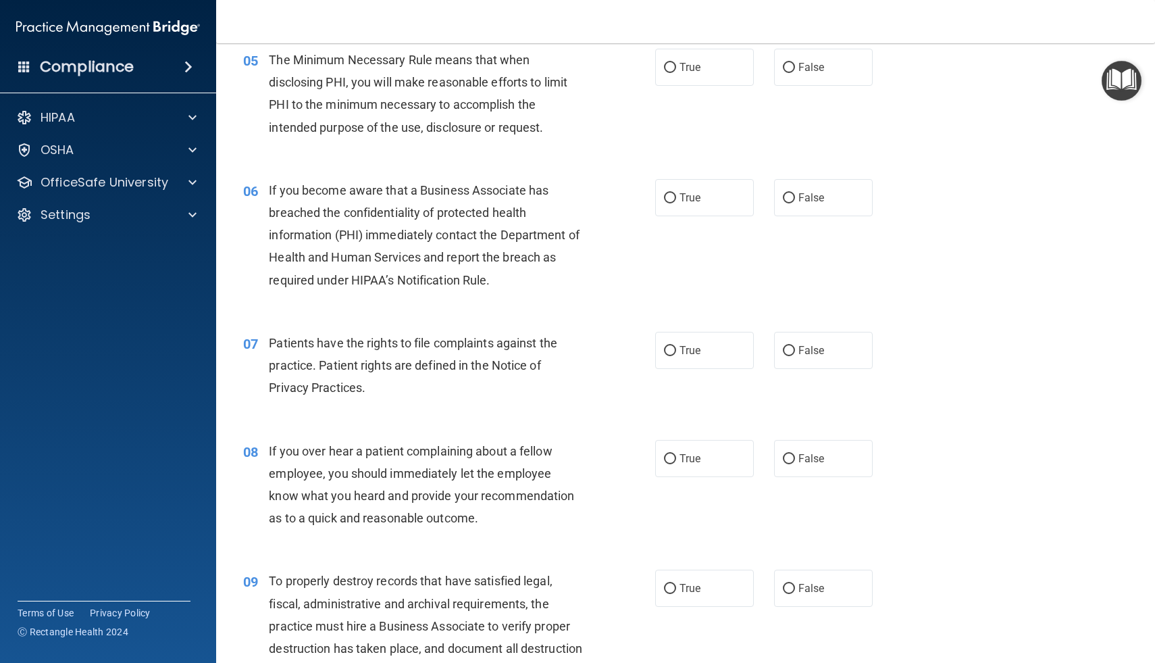
scroll to position [583, 0]
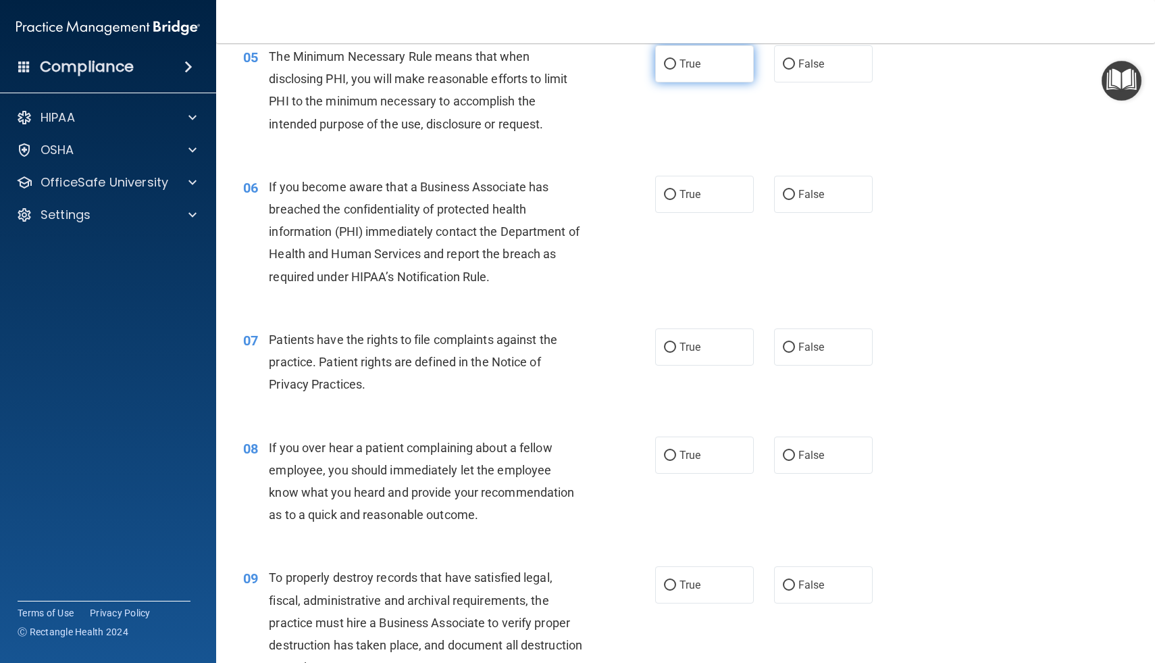
click at [678, 61] on label "True" at bounding box center [704, 63] width 99 height 37
click at [676, 61] on input "True" at bounding box center [670, 64] width 12 height 10
radio input "true"
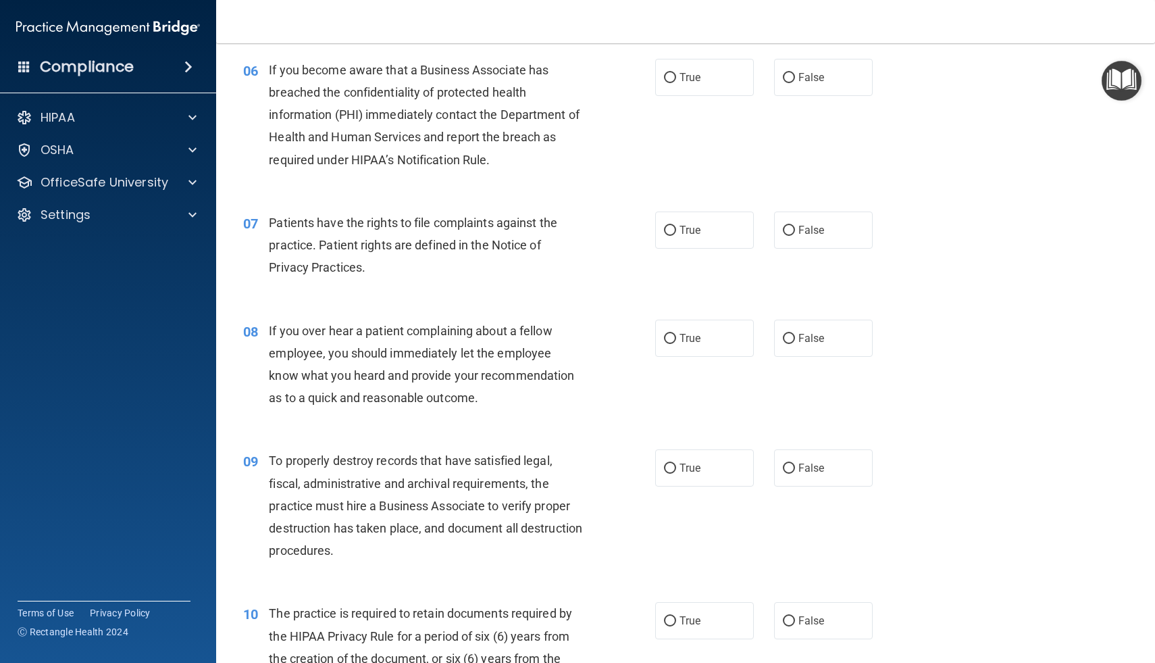
scroll to position [701, 0]
click at [684, 76] on span "True" at bounding box center [690, 76] width 21 height 13
click at [676, 76] on input "True" at bounding box center [670, 77] width 12 height 10
radio input "true"
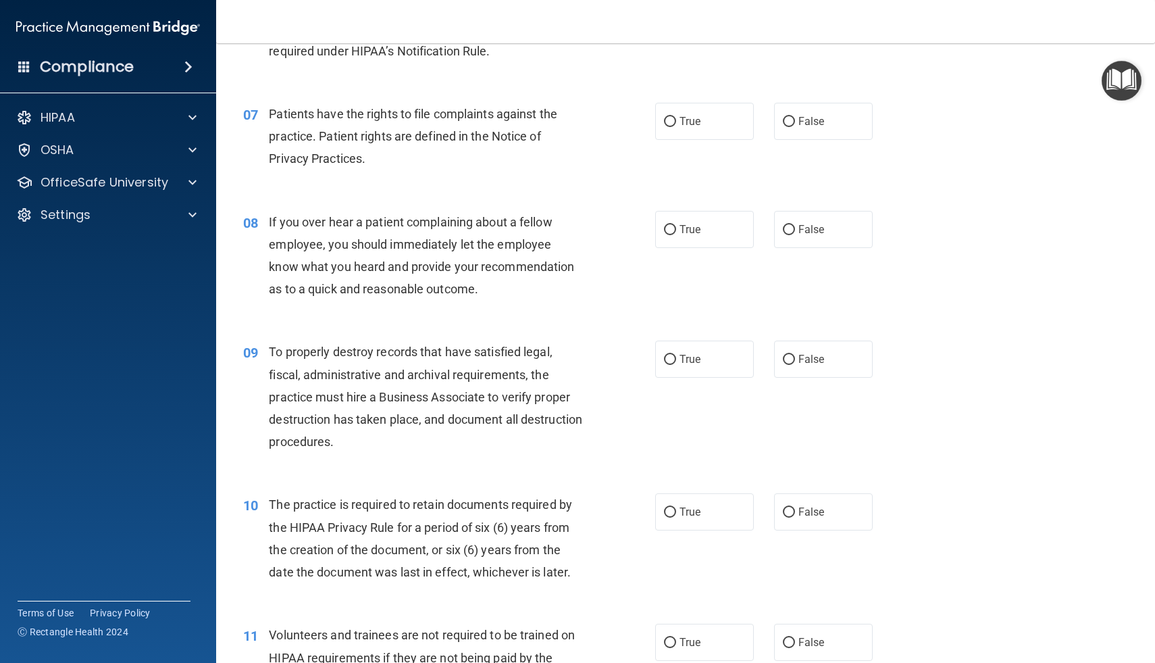
scroll to position [817, 0]
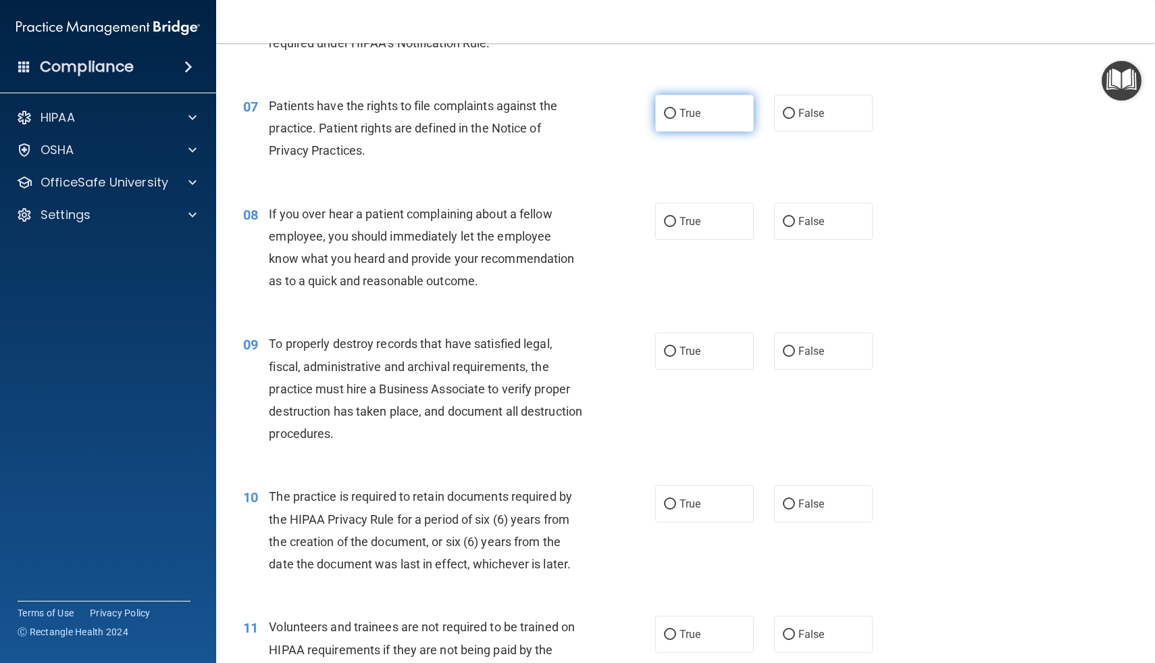
click at [694, 113] on span "True" at bounding box center [690, 113] width 21 height 13
click at [676, 113] on input "True" at bounding box center [670, 114] width 12 height 10
radio input "true"
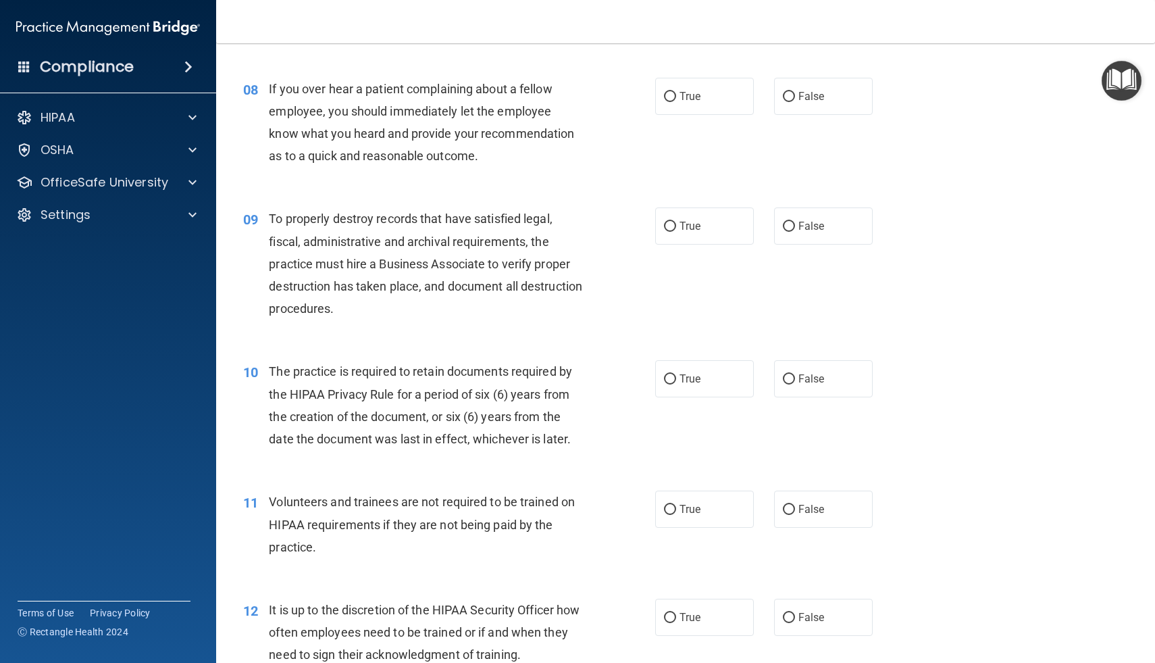
scroll to position [947, 0]
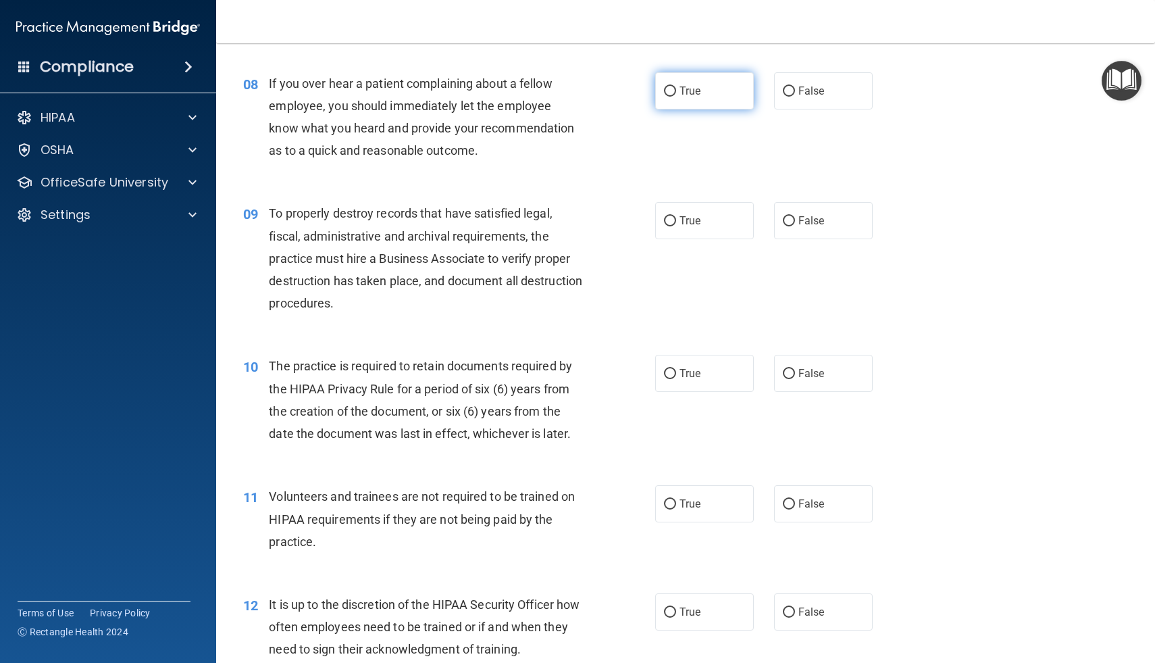
click at [664, 89] on input "True" at bounding box center [670, 91] width 12 height 10
radio input "true"
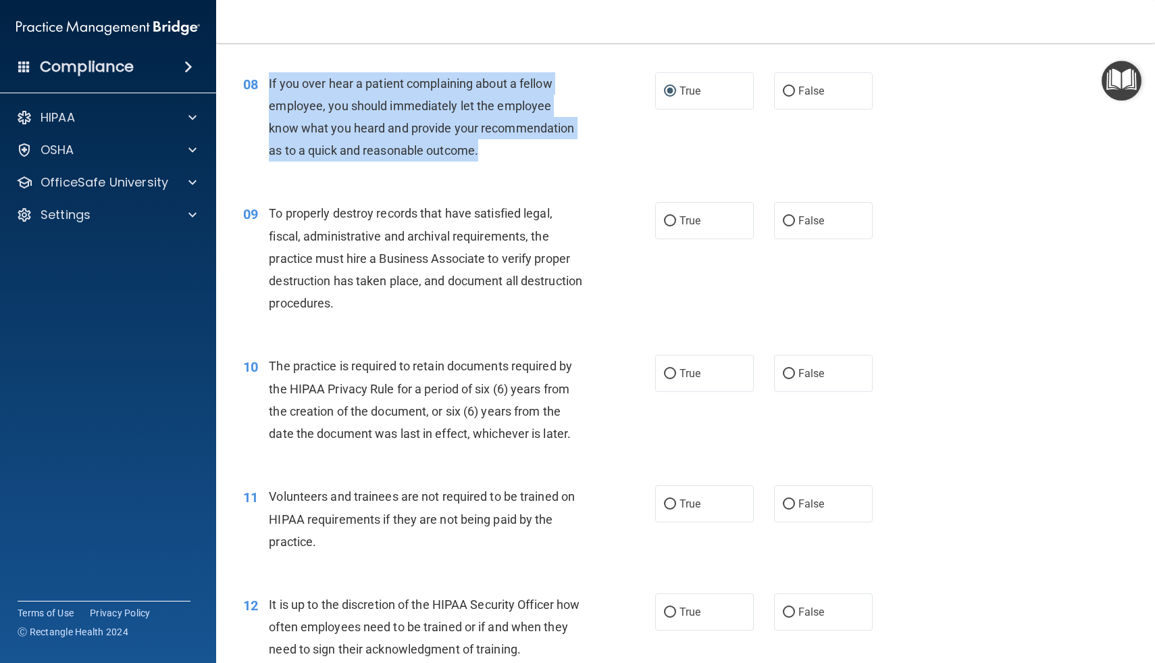
drag, startPoint x: 270, startPoint y: 83, endPoint x: 447, endPoint y: 155, distance: 191.2
click at [447, 156] on div "If you over hear a patient complaining about a fellow employee, you should imme…" at bounding box center [431, 117] width 324 height 90
click at [793, 90] on input "False" at bounding box center [789, 91] width 12 height 10
radio input "true"
radio input "false"
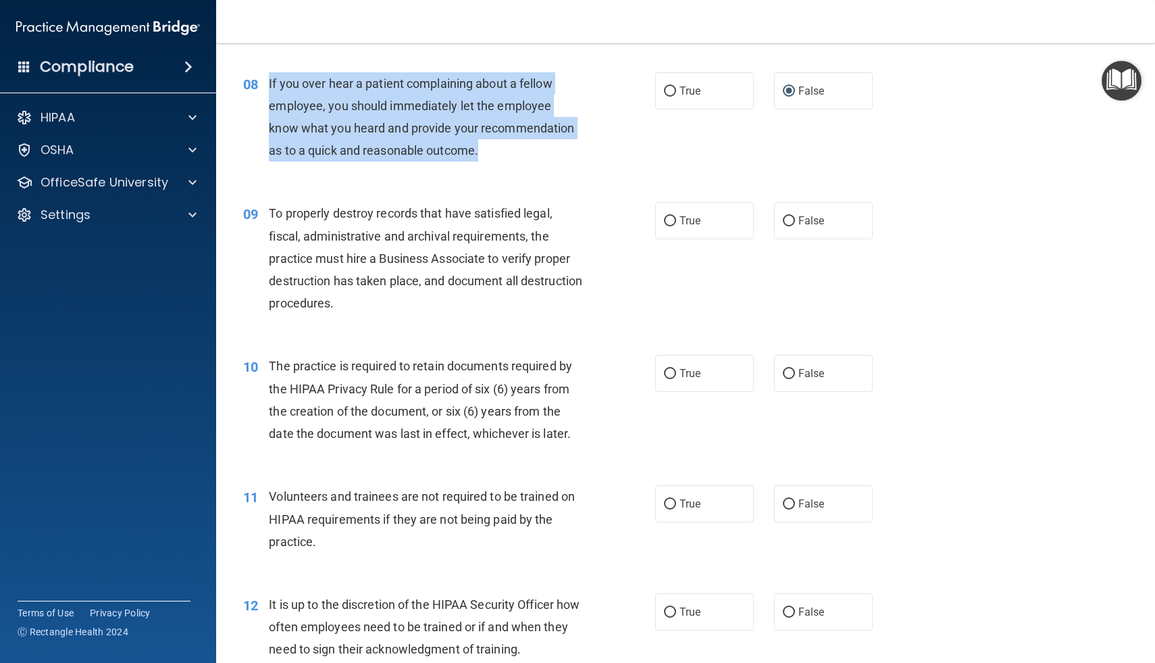
click at [612, 159] on div "08 If you over hear a patient complaining about a fellow employee, you should i…" at bounding box center [449, 120] width 453 height 97
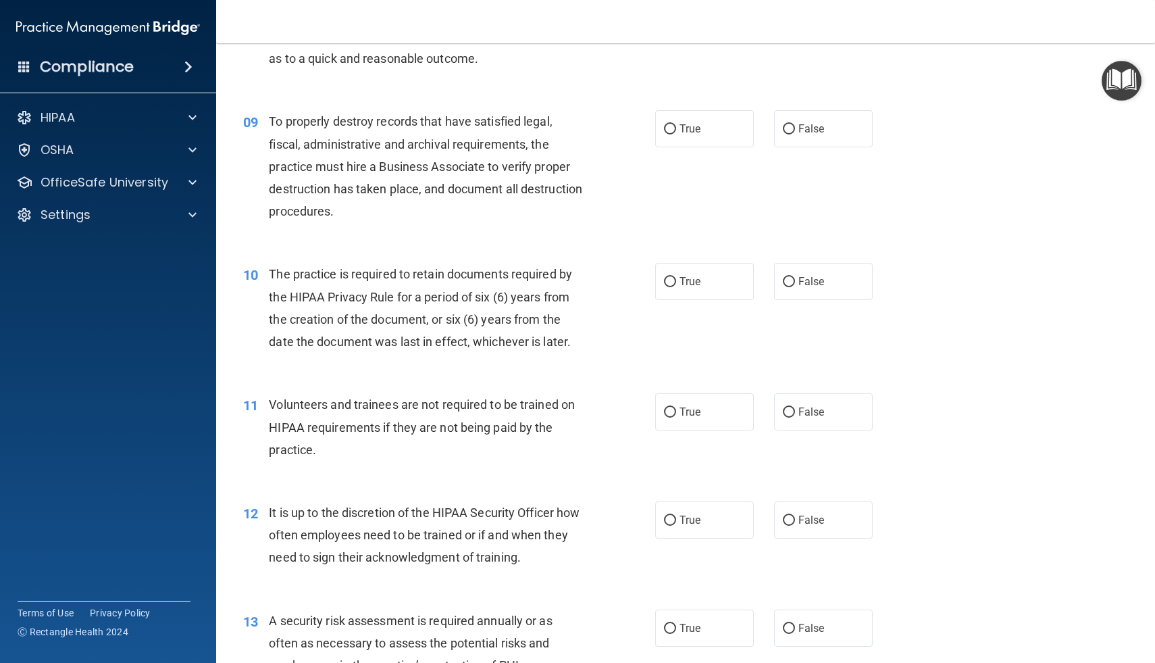
scroll to position [1040, 0]
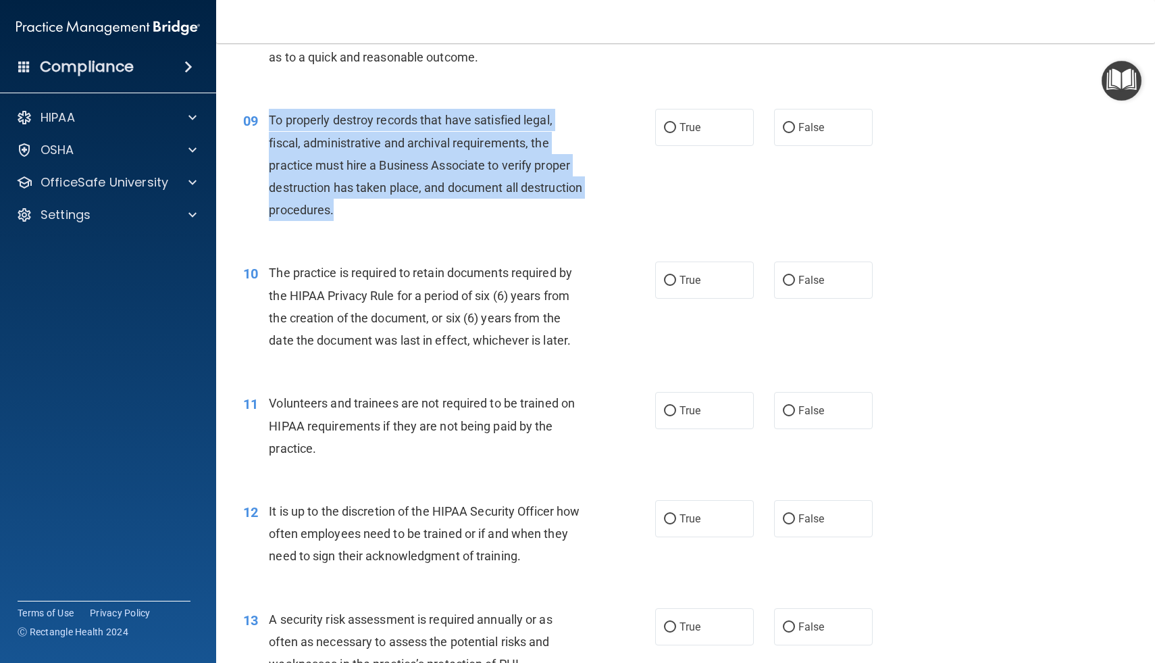
drag, startPoint x: 270, startPoint y: 120, endPoint x: 409, endPoint y: 208, distance: 164.6
click at [410, 208] on div "To properly destroy records that have satisfied legal, fiscal, administrative a…" at bounding box center [431, 165] width 324 height 112
click at [784, 131] on input "False" at bounding box center [789, 128] width 12 height 10
radio input "true"
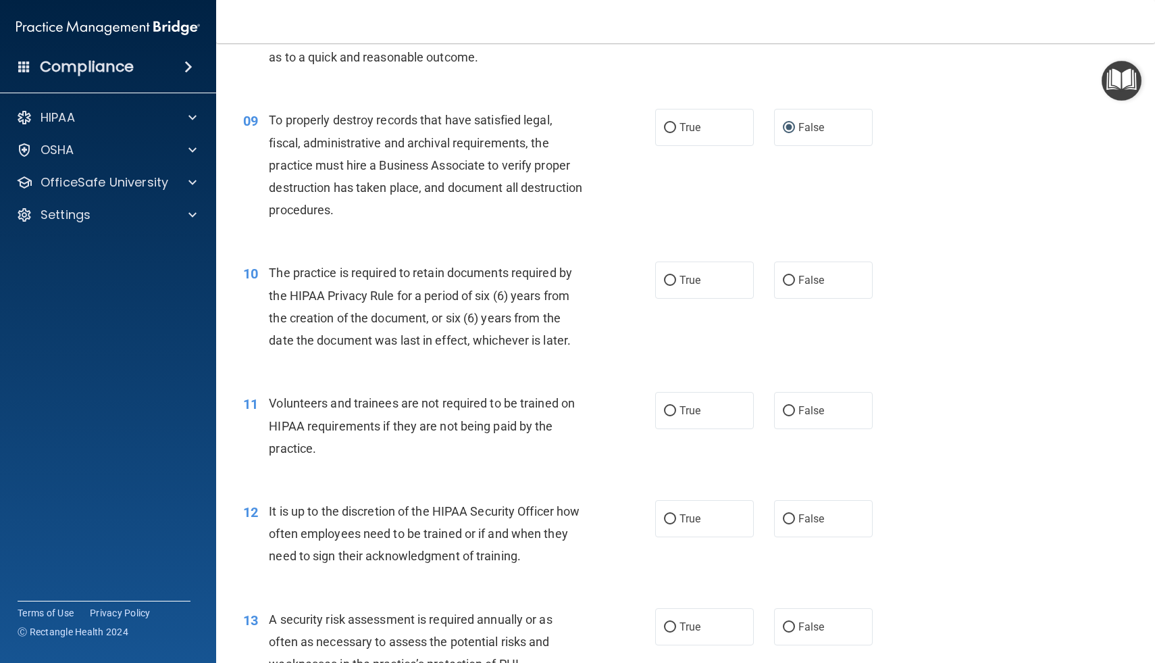
click at [492, 236] on div "09 To properly destroy records that have satisfied legal, fiscal, administrativ…" at bounding box center [685, 168] width 905 height 153
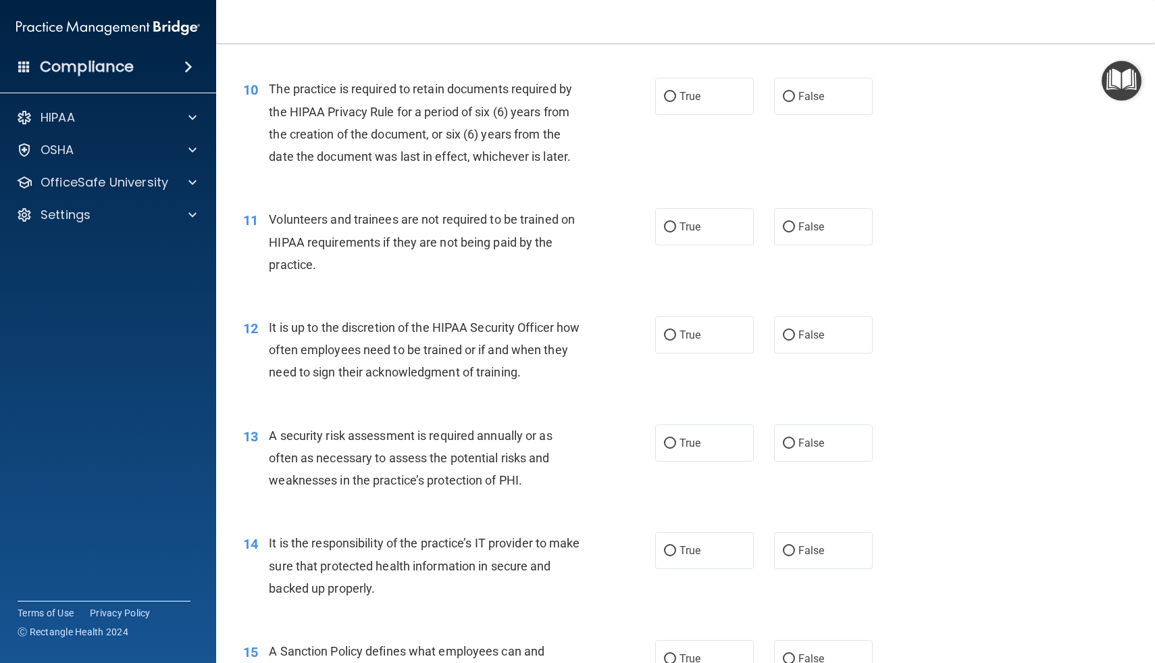
scroll to position [1229, 0]
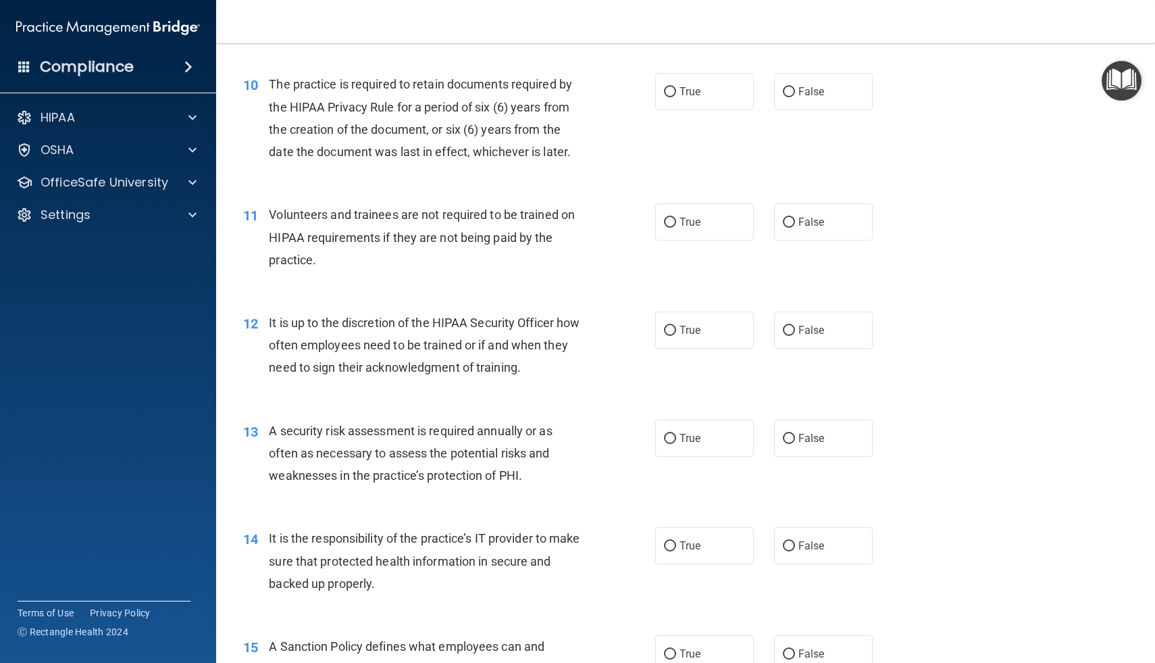
drag, startPoint x: 272, startPoint y: 83, endPoint x: 492, endPoint y: 158, distance: 232.0
click at [492, 158] on span "The practice is required to retain documents required by the HIPAA Privacy Rule…" at bounding box center [420, 118] width 303 height 82
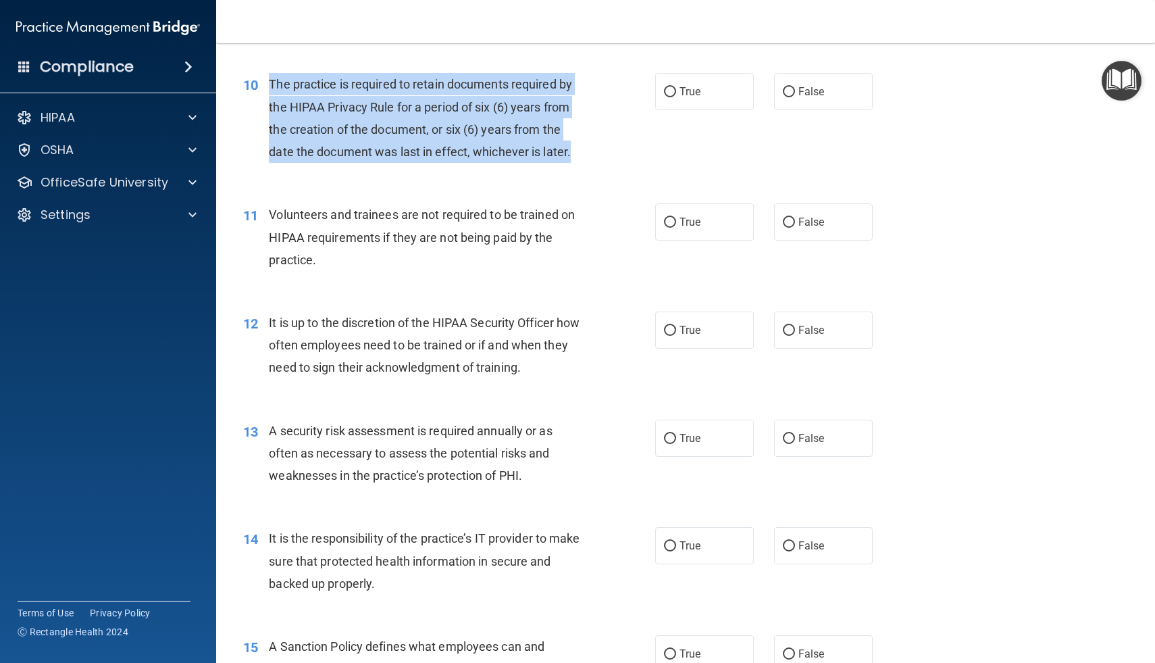
drag, startPoint x: 269, startPoint y: 83, endPoint x: 588, endPoint y: 168, distance: 330.7
click at [588, 168] on div "10 The practice is required to retain documents required by the HIPAA Privacy R…" at bounding box center [449, 121] width 453 height 97
click at [789, 90] on input "False" at bounding box center [789, 92] width 12 height 10
radio input "true"
click at [669, 167] on div "10 The practice is required to retain documents required by the HIPAA Privacy R…" at bounding box center [449, 121] width 453 height 97
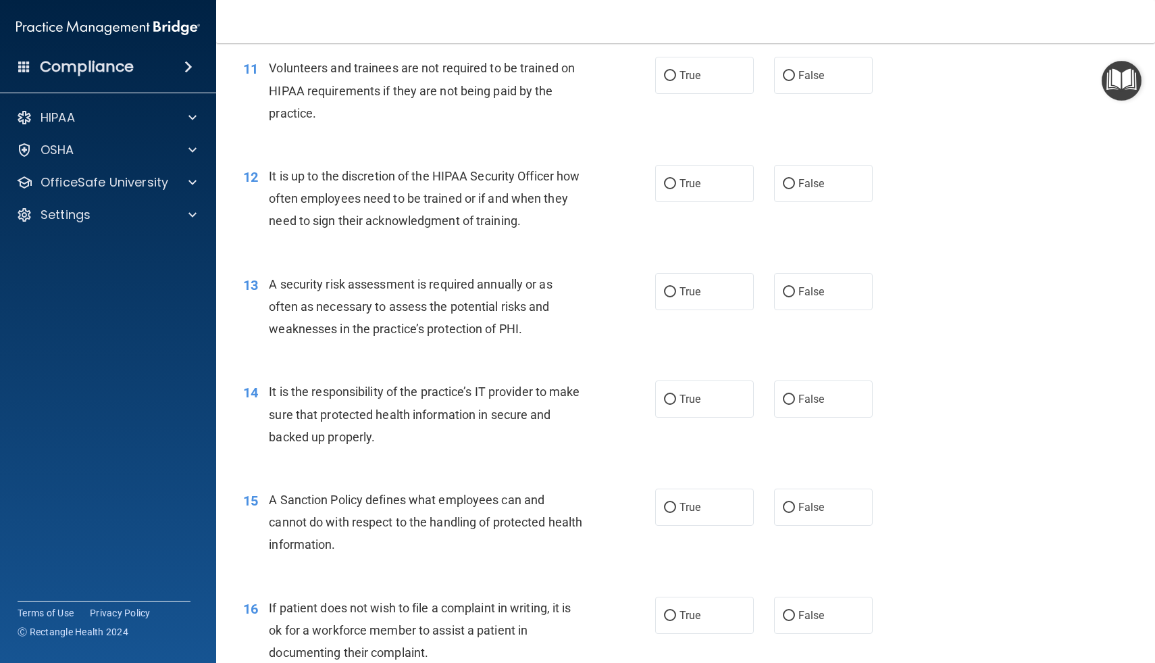
scroll to position [1380, 0]
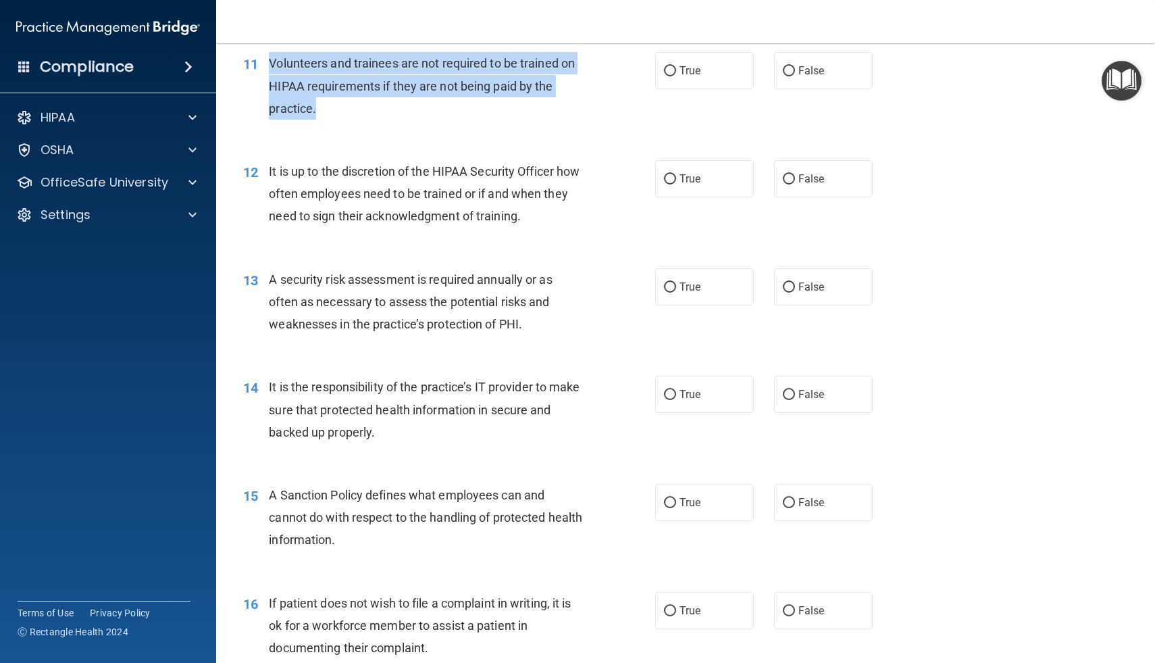
drag, startPoint x: 272, startPoint y: 66, endPoint x: 325, endPoint y: 120, distance: 76.4
click at [325, 120] on div "11 Volunteers and trainees are not required to be trained on HIPAA requirements…" at bounding box center [449, 89] width 453 height 74
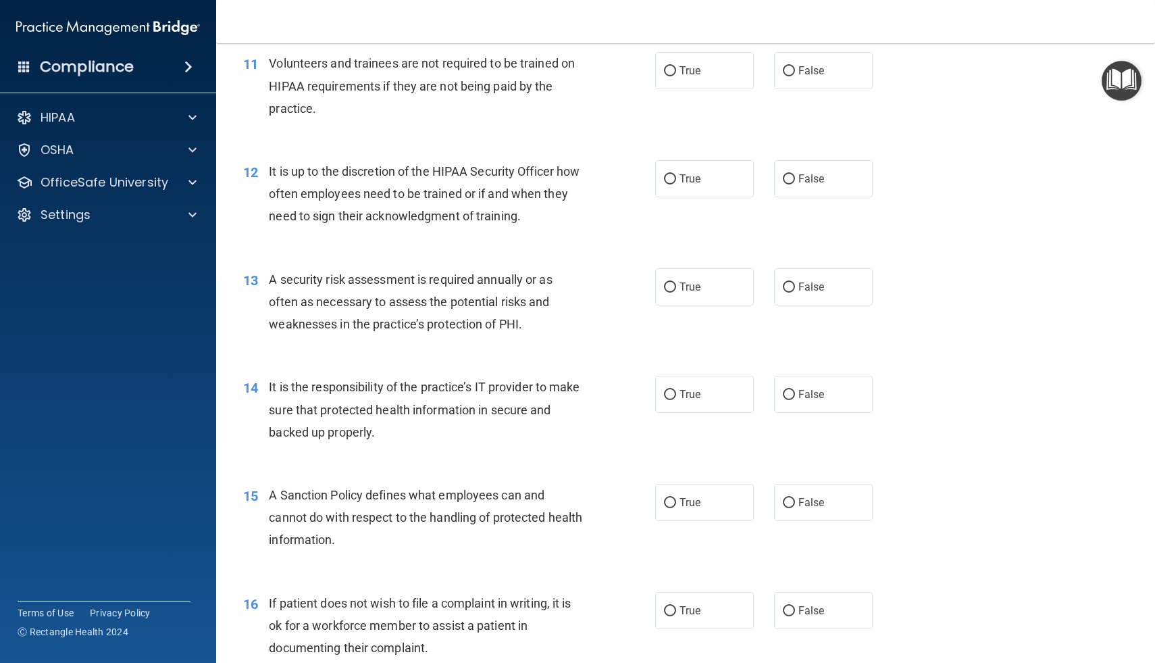
click at [770, 62] on div "True False" at bounding box center [773, 70] width 236 height 37
click at [805, 73] on span "False" at bounding box center [812, 70] width 26 height 13
click at [795, 73] on input "False" at bounding box center [789, 71] width 12 height 10
radio input "true"
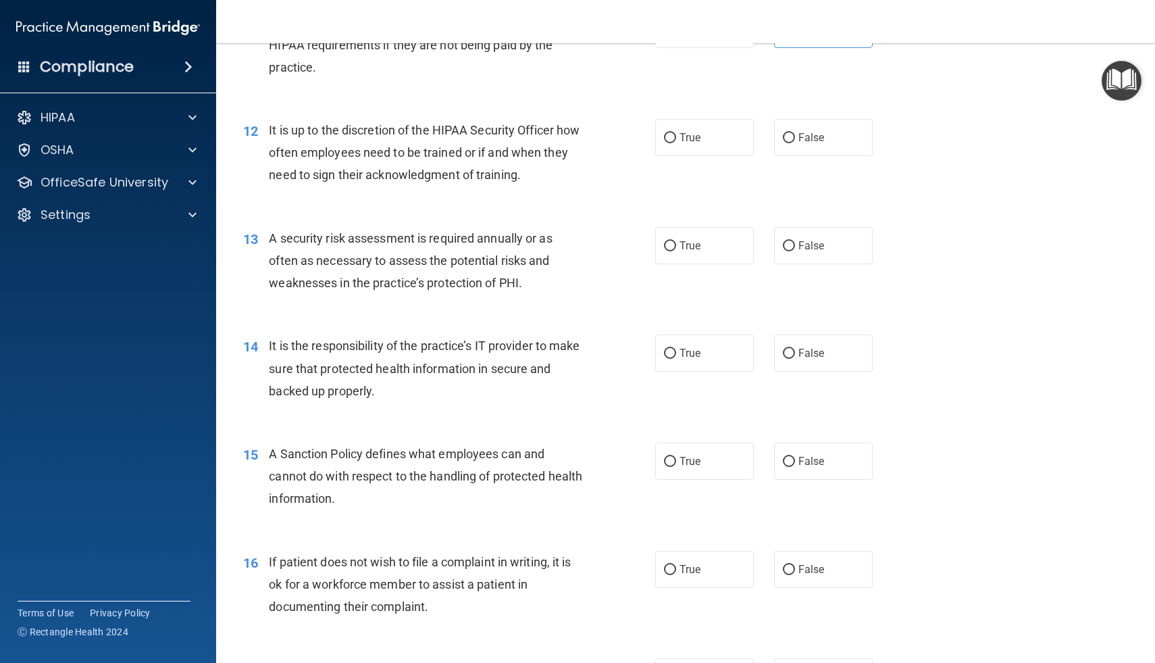
scroll to position [1457, 0]
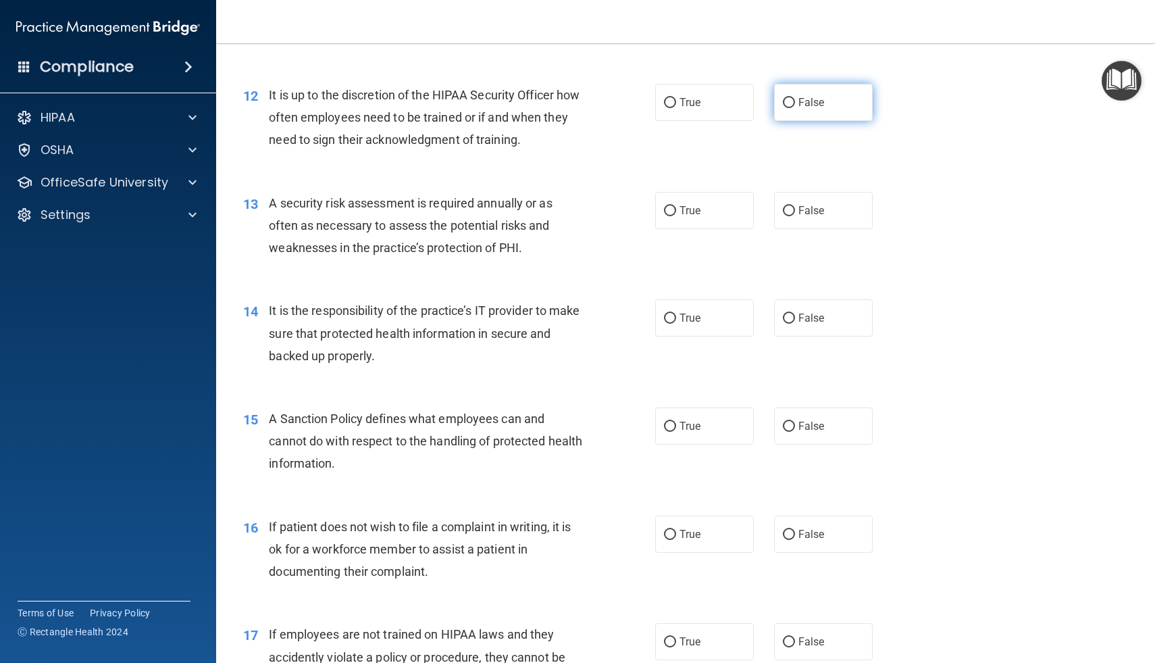
click at [790, 100] on input "False" at bounding box center [789, 103] width 12 height 10
radio input "true"
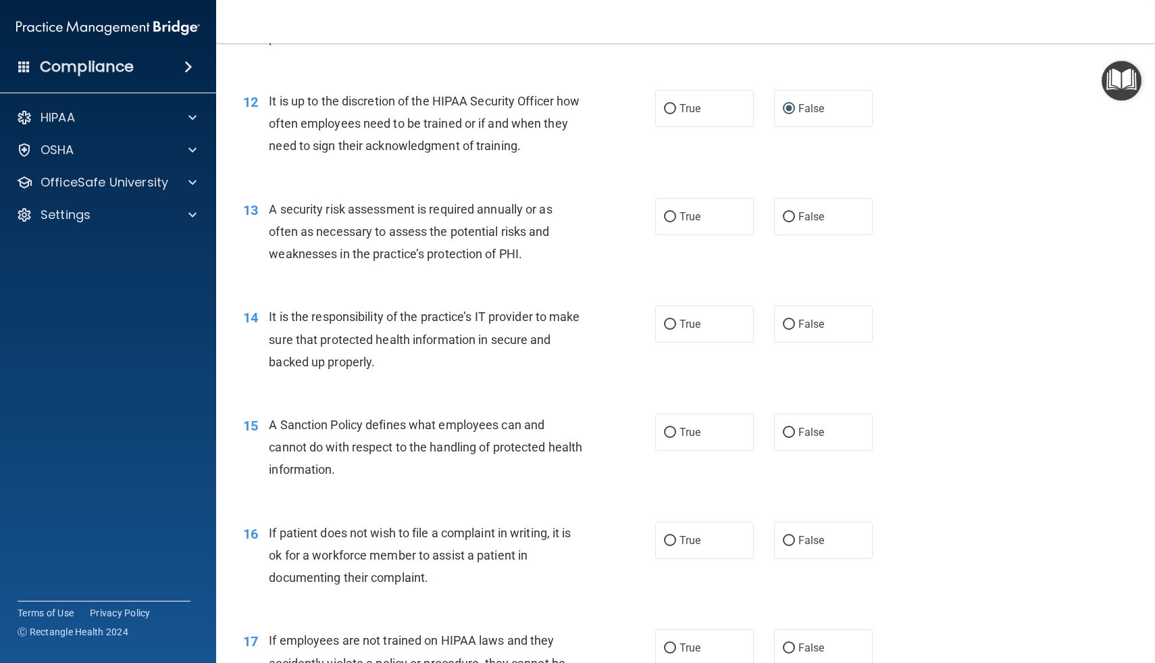
scroll to position [1450, 0]
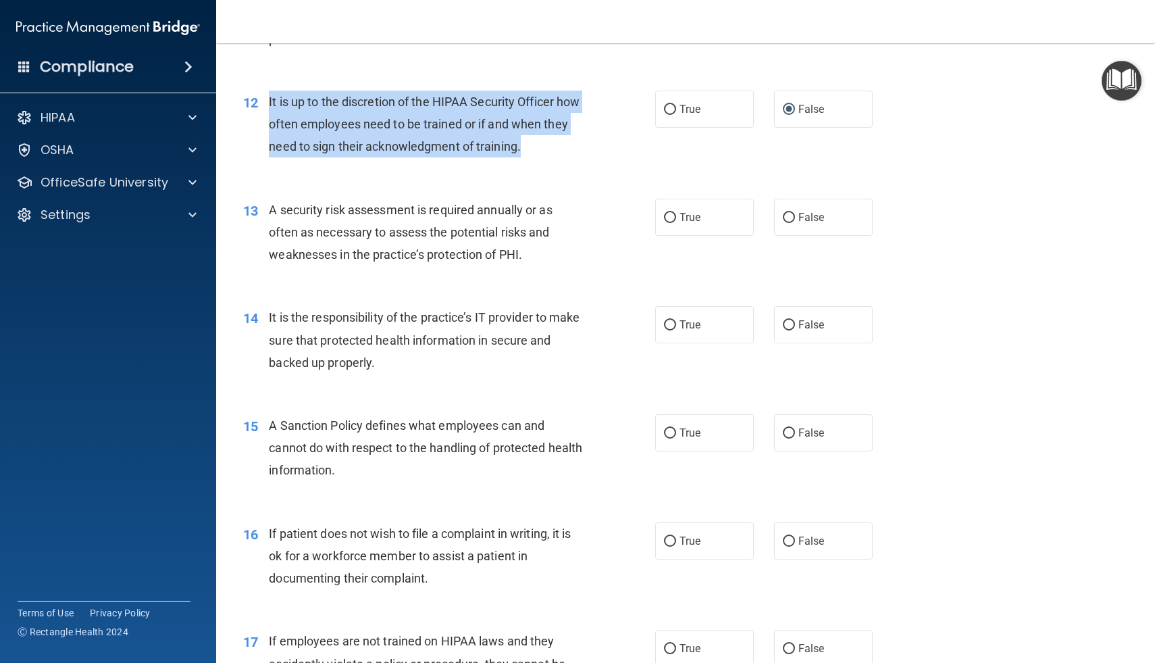
drag, startPoint x: 269, startPoint y: 102, endPoint x: 565, endPoint y: 159, distance: 301.4
click at [565, 159] on div "12 It is up to the discretion of the HIPAA Security Officer how often employees…" at bounding box center [449, 128] width 453 height 74
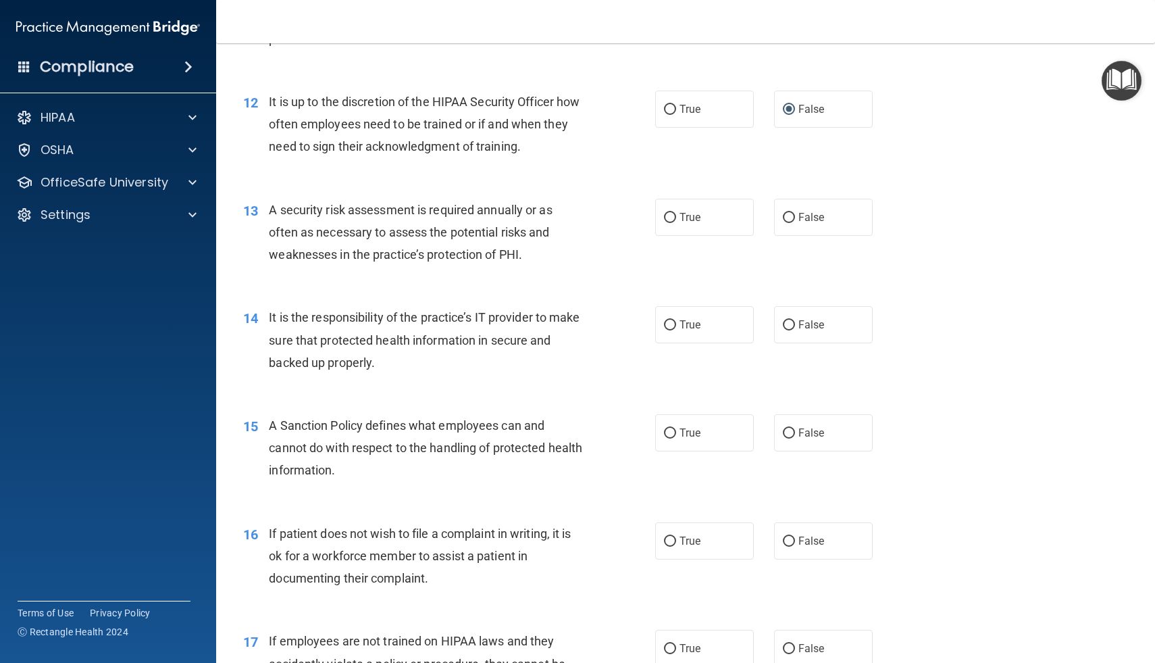
click at [596, 591] on div "16 If patient does not wish to file a complaint in writing, it is ok for a work…" at bounding box center [449, 559] width 453 height 74
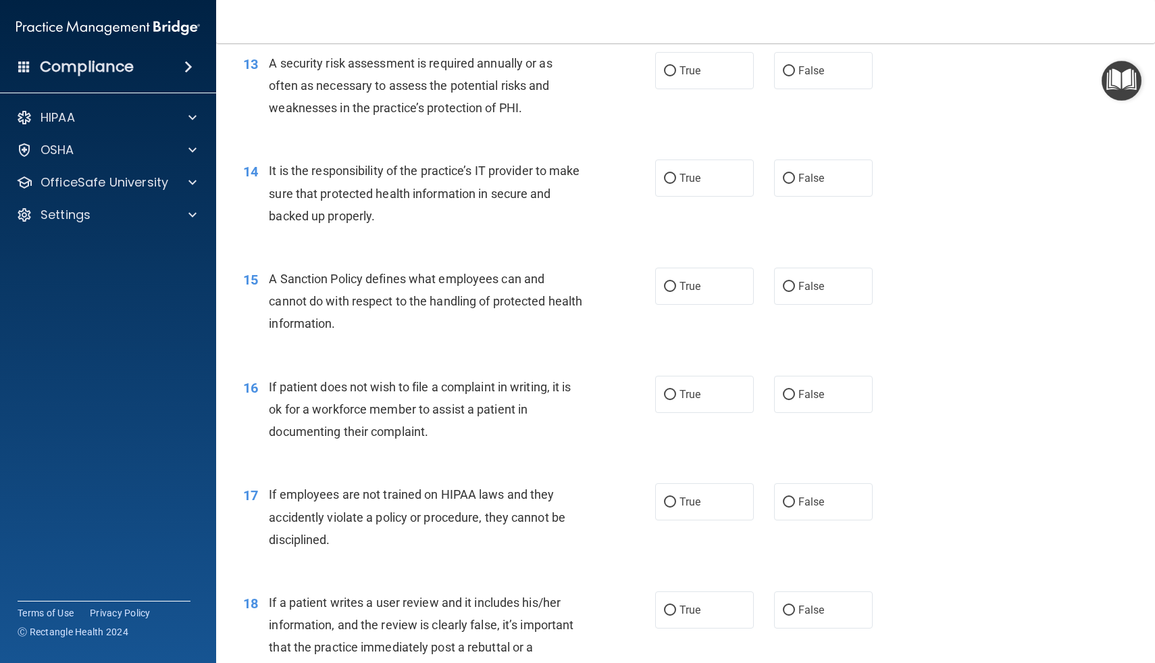
scroll to position [1600, 0]
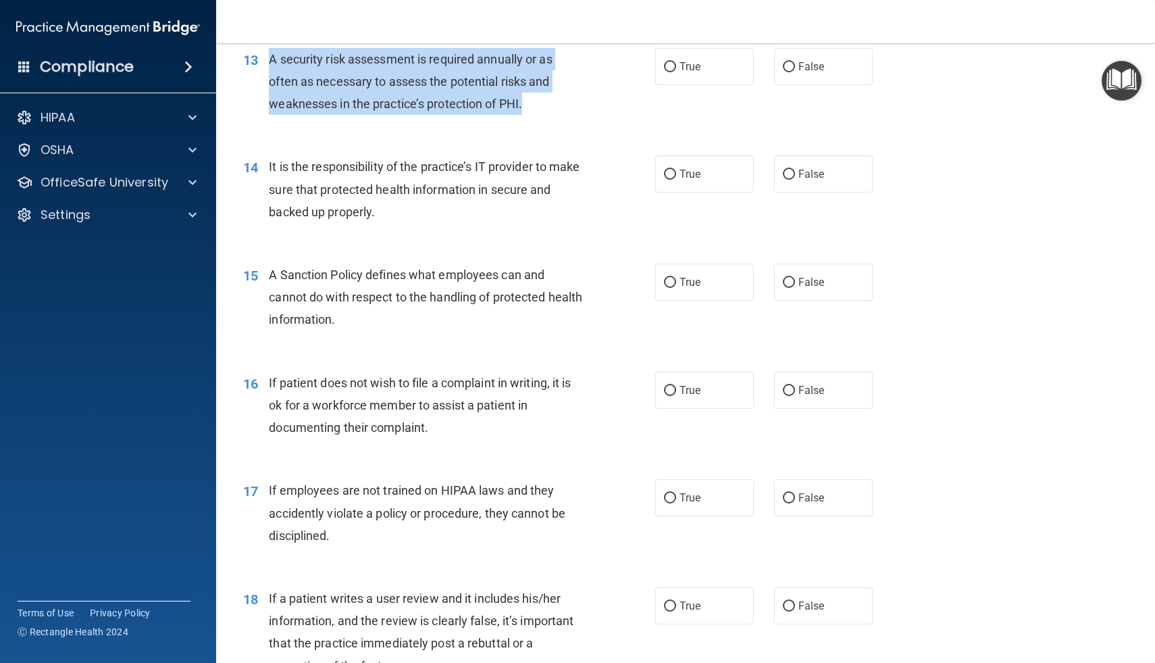
drag, startPoint x: 270, startPoint y: 60, endPoint x: 524, endPoint y: 108, distance: 258.5
click at [524, 108] on span "A security risk assessment is required annually or as often as necessary to ass…" at bounding box center [410, 81] width 283 height 59
click at [673, 69] on input "True" at bounding box center [670, 67] width 12 height 10
radio input "true"
click at [589, 107] on div "A security risk assessment is required annually or as often as necessary to ass…" at bounding box center [431, 82] width 324 height 68
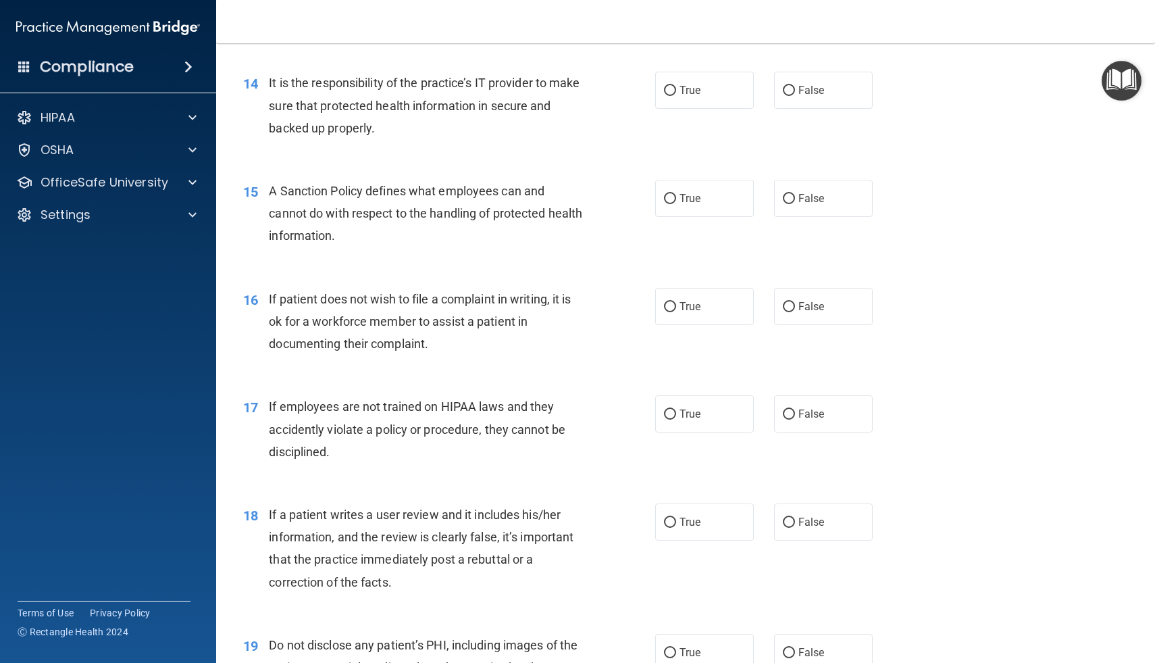
scroll to position [1685, 0]
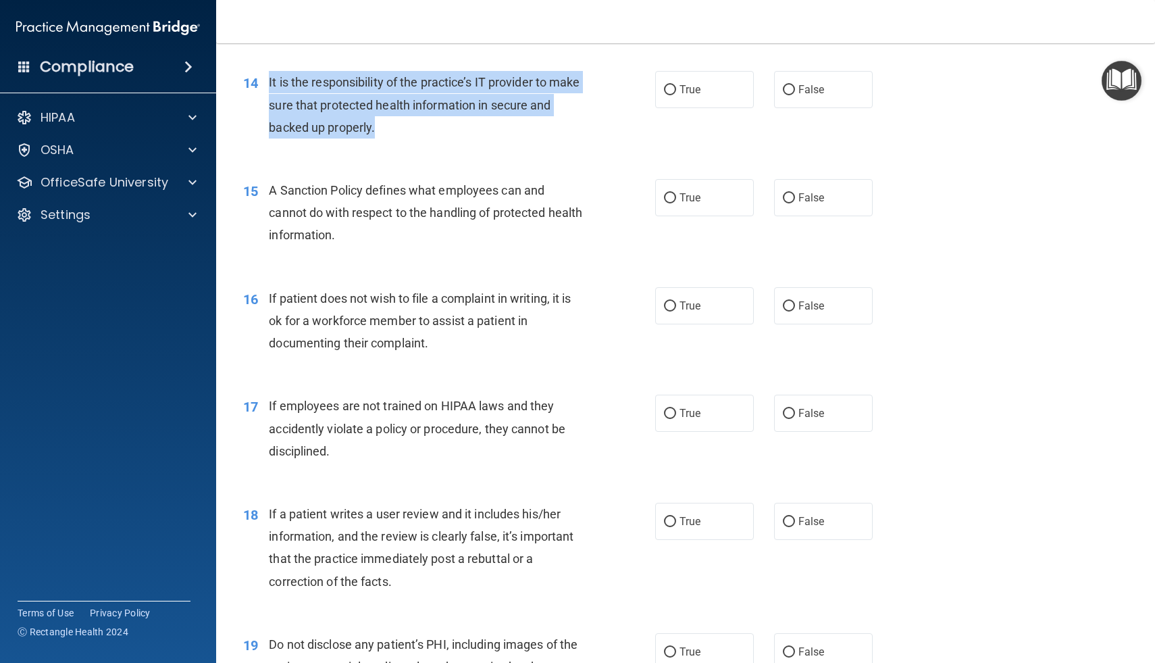
drag, startPoint x: 269, startPoint y: 81, endPoint x: 382, endPoint y: 138, distance: 127.2
click at [381, 138] on div "It is the responsibility of the practice’s IT provider to make sure that protec…" at bounding box center [431, 105] width 324 height 68
click at [675, 93] on input "True" at bounding box center [670, 90] width 12 height 10
radio input "true"
click at [614, 133] on div "14 It is the responsibility of the practice’s IT provider to make sure that pro…" at bounding box center [449, 108] width 453 height 74
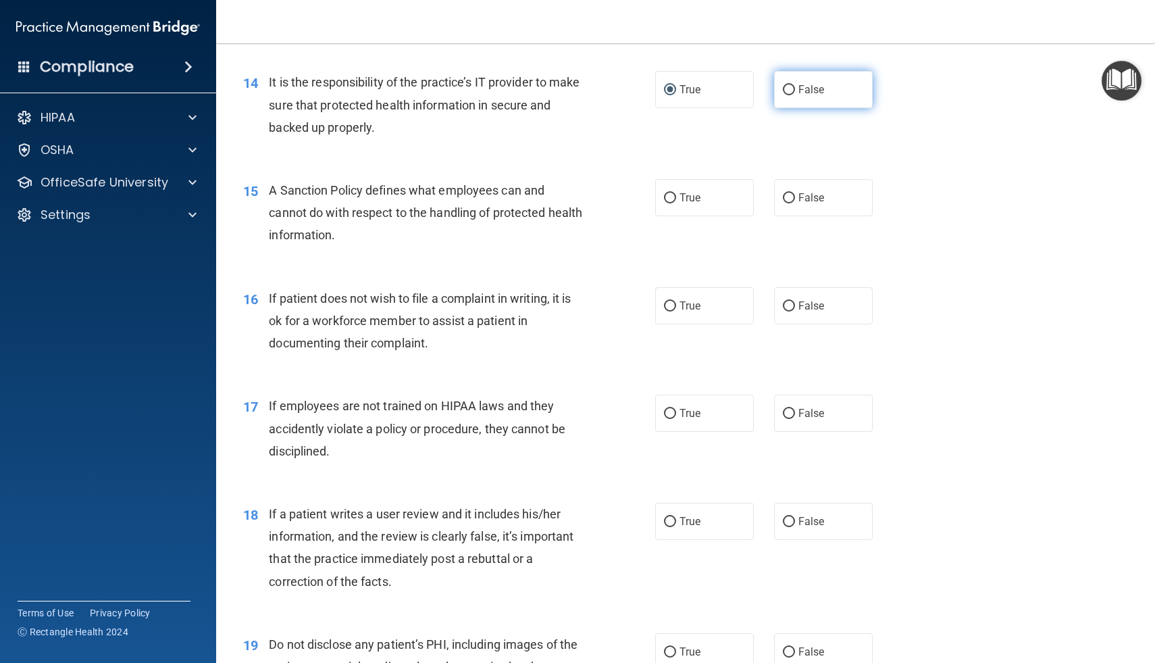
click at [784, 81] on label "False" at bounding box center [823, 89] width 99 height 37
click at [784, 85] on input "False" at bounding box center [789, 90] width 12 height 10
radio input "true"
radio input "false"
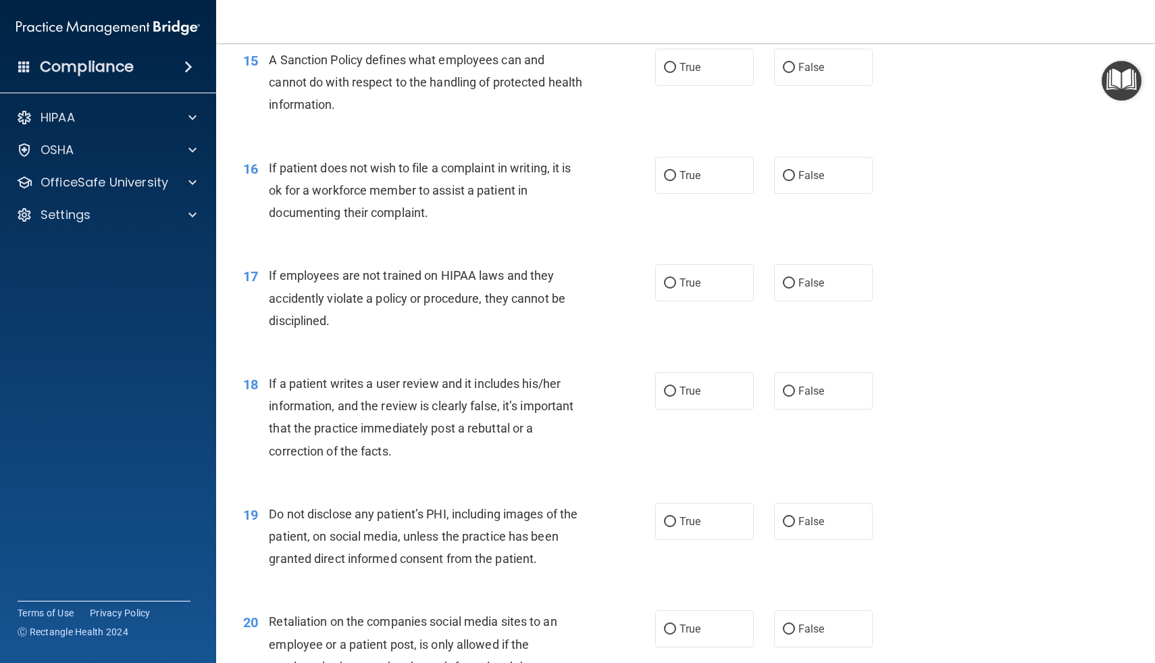
scroll to position [1819, 0]
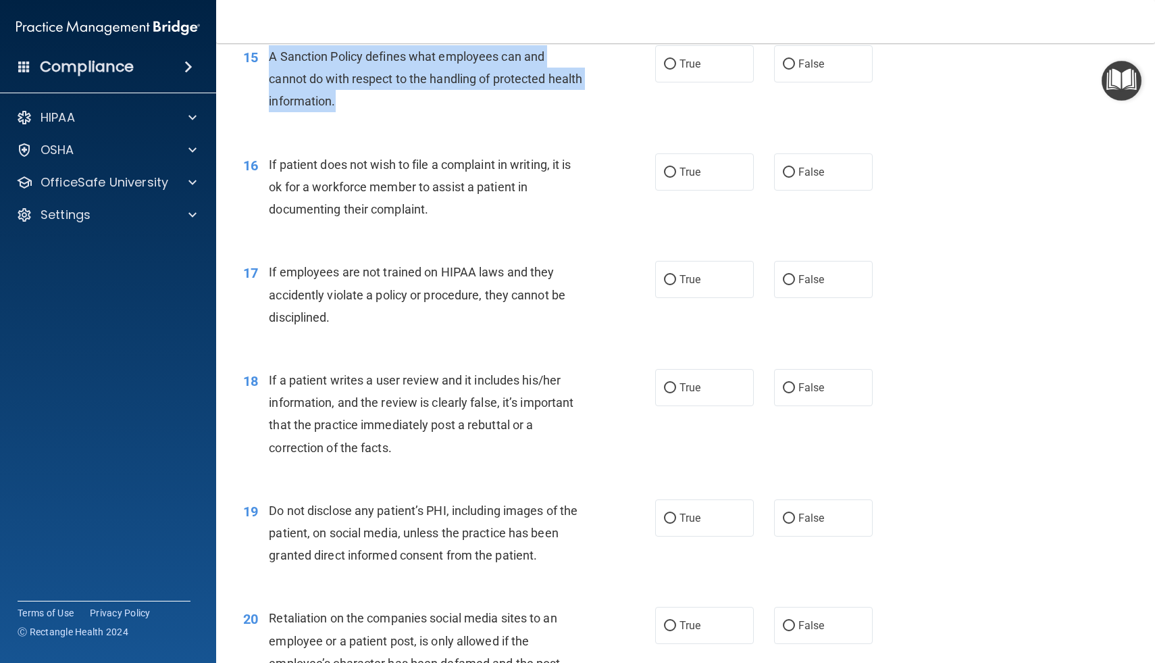
drag, startPoint x: 270, startPoint y: 54, endPoint x: 379, endPoint y: 109, distance: 122.1
click at [379, 109] on div "A Sanction Policy defines what employees can and cannot do with respect to the …" at bounding box center [431, 79] width 324 height 68
click at [598, 105] on div "15 A Sanction Policy defines what employees can and cannot do with respect to t…" at bounding box center [449, 82] width 453 height 74
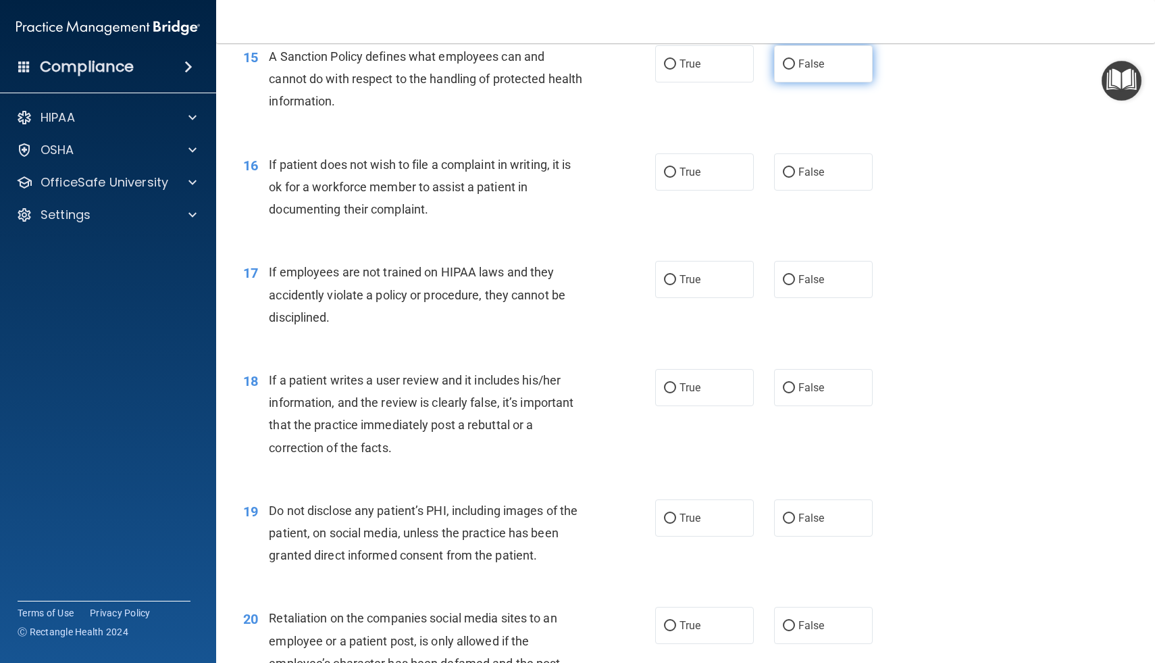
click at [794, 59] on input "False" at bounding box center [789, 64] width 12 height 10
radio input "true"
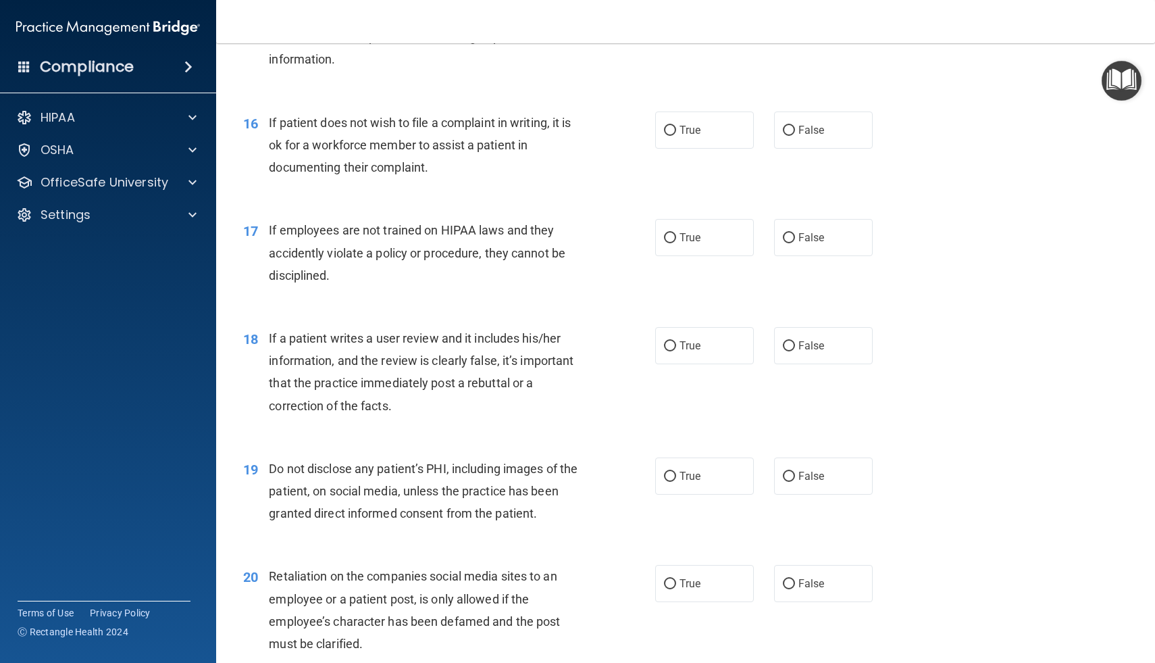
scroll to position [1862, 0]
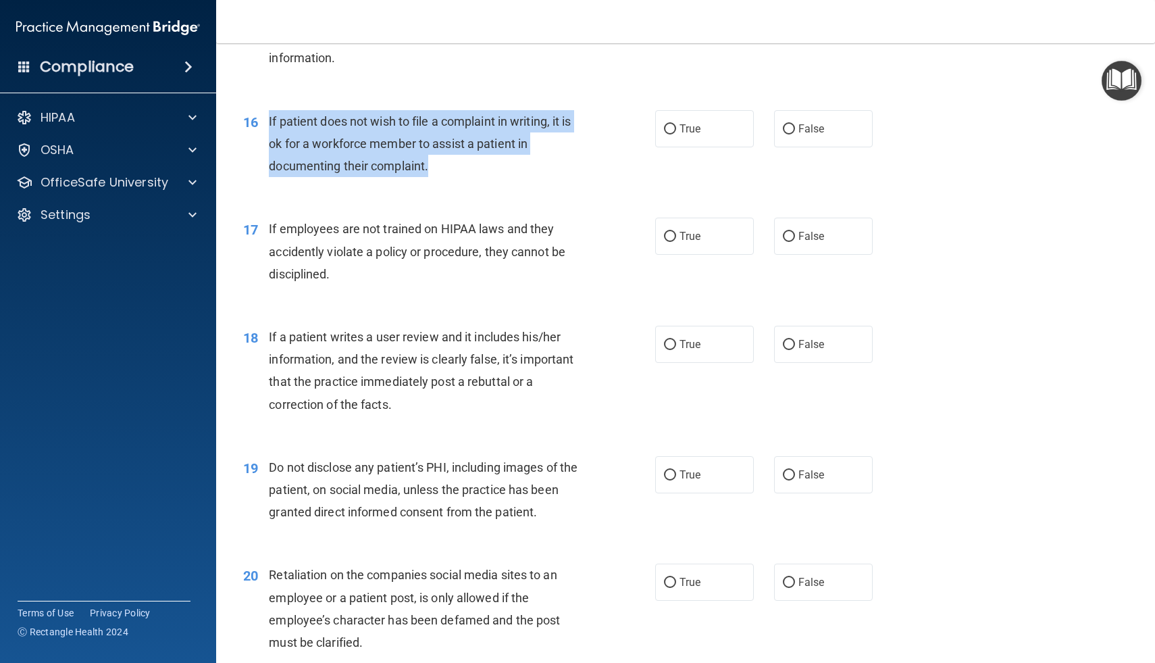
drag, startPoint x: 270, startPoint y: 121, endPoint x: 434, endPoint y: 171, distance: 172.3
click at [434, 171] on div "If patient does not wish to file a complaint in writing, it is ok for a workfor…" at bounding box center [431, 144] width 324 height 68
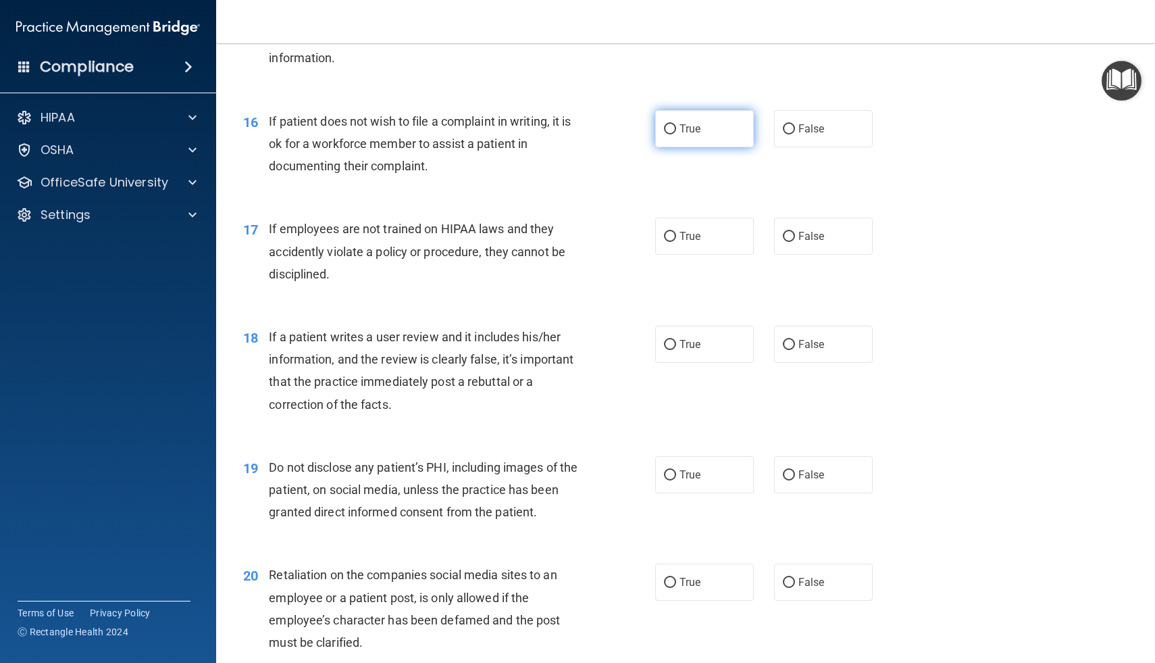
click at [673, 141] on label "True" at bounding box center [704, 128] width 99 height 37
click at [673, 134] on input "True" at bounding box center [670, 129] width 12 height 10
radio input "true"
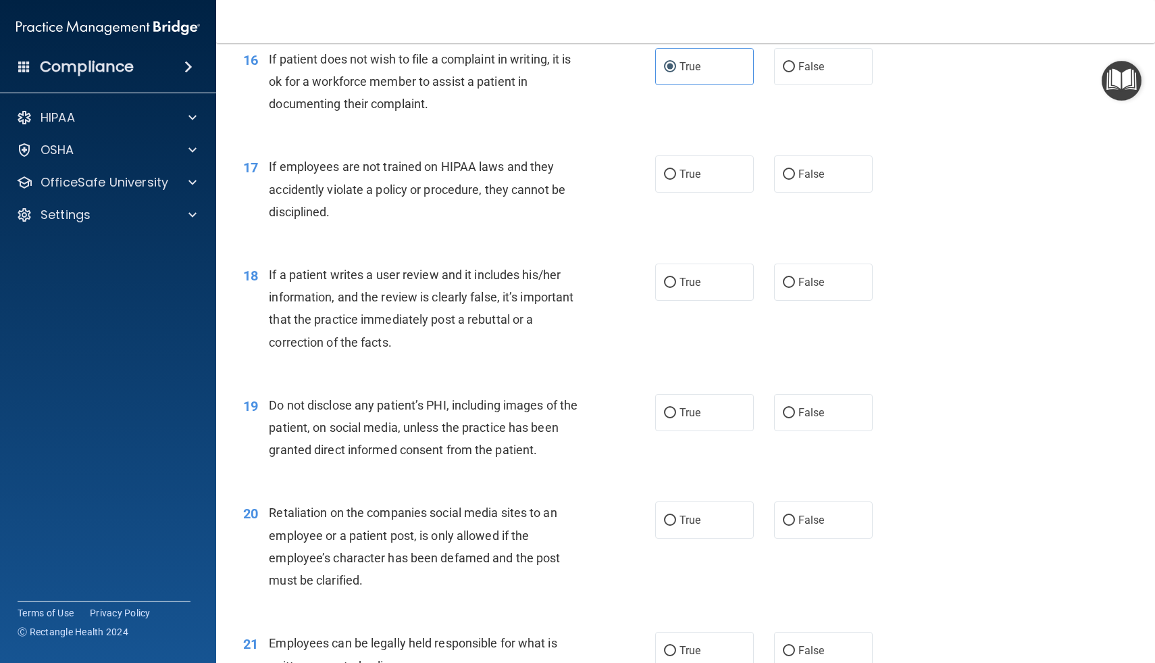
scroll to position [1935, 0]
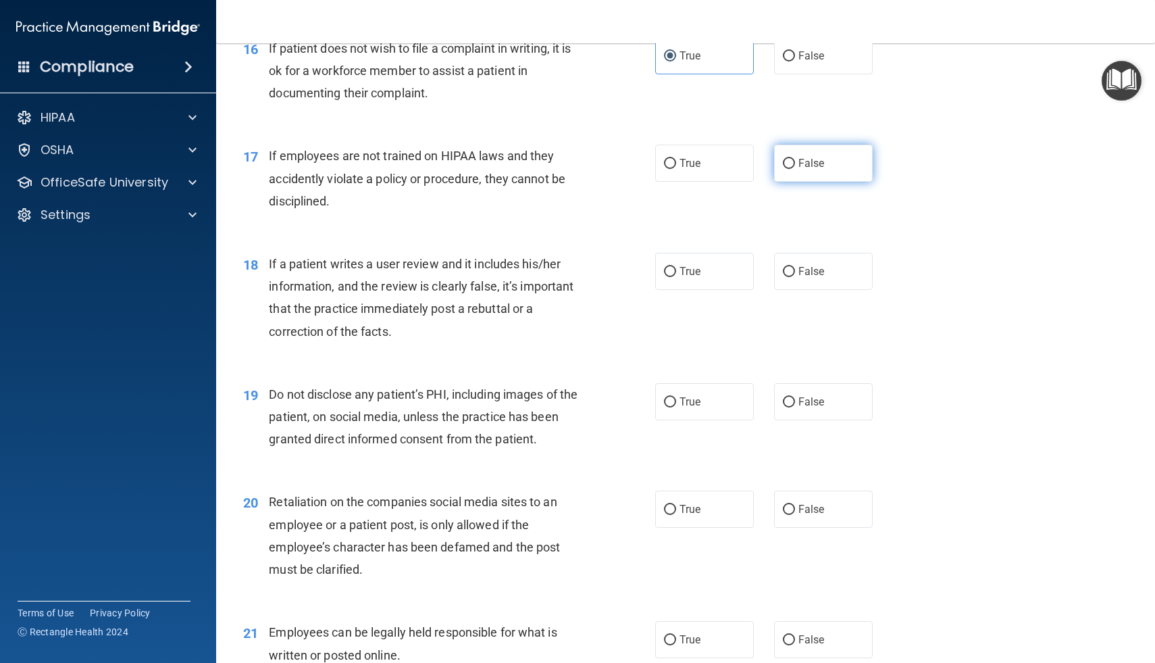
click at [801, 166] on span "False" at bounding box center [812, 163] width 26 height 13
click at [795, 166] on input "False" at bounding box center [789, 164] width 12 height 10
radio input "true"
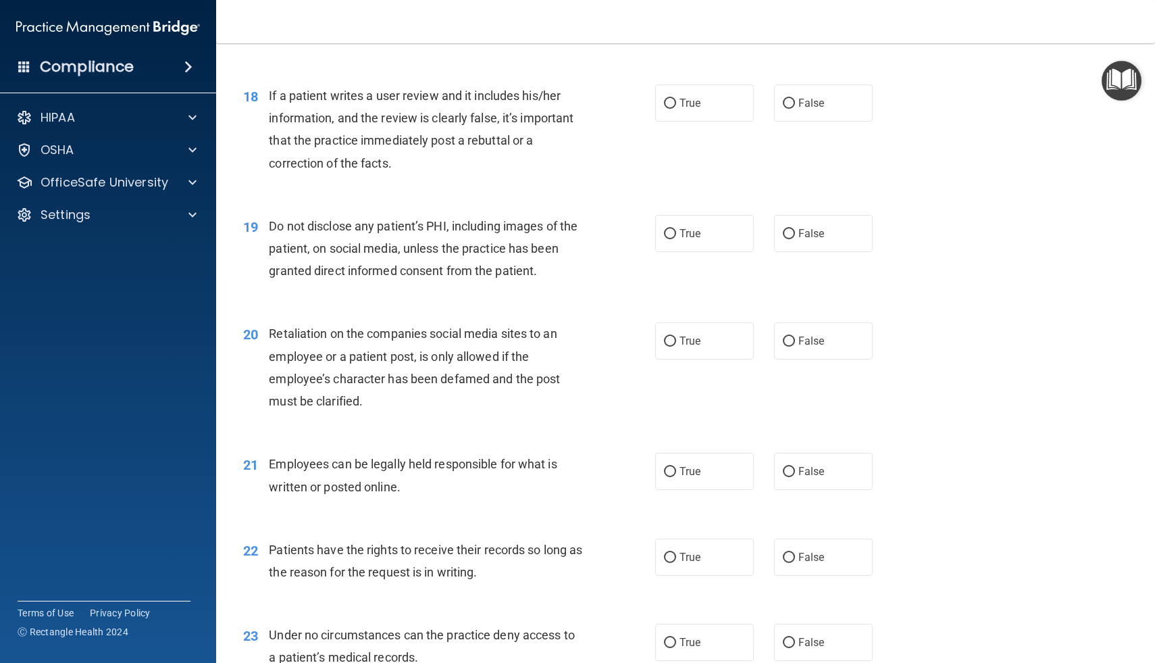
scroll to position [2109, 0]
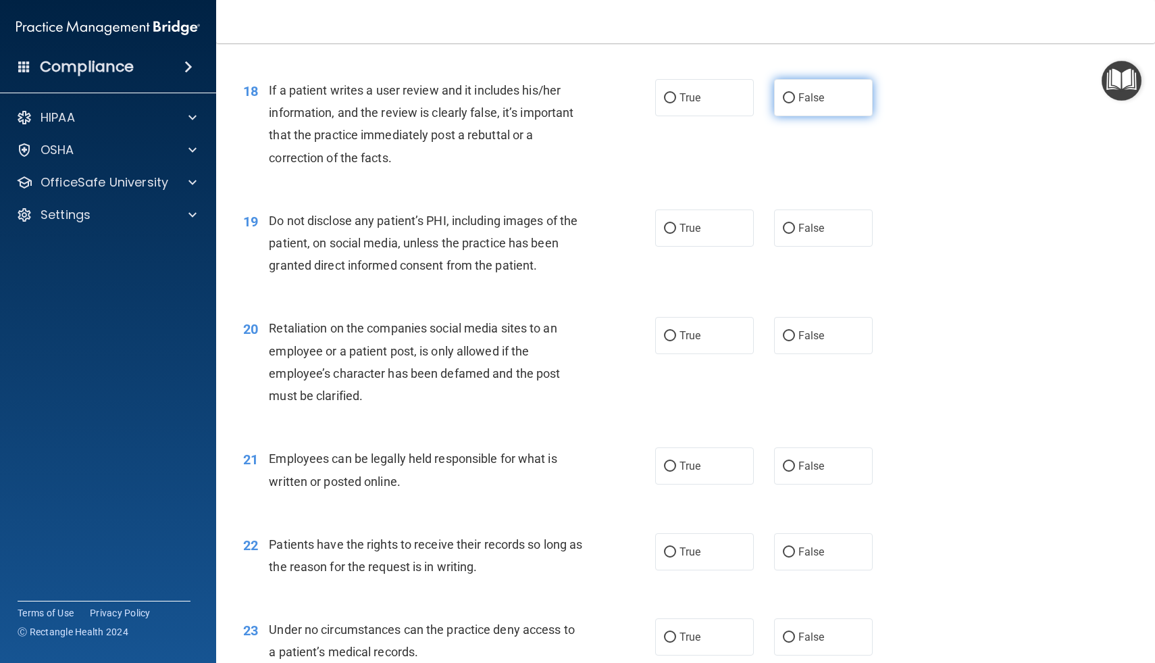
click at [792, 87] on label "False" at bounding box center [823, 97] width 99 height 37
click at [792, 93] on input "False" at bounding box center [789, 98] width 12 height 10
radio input "true"
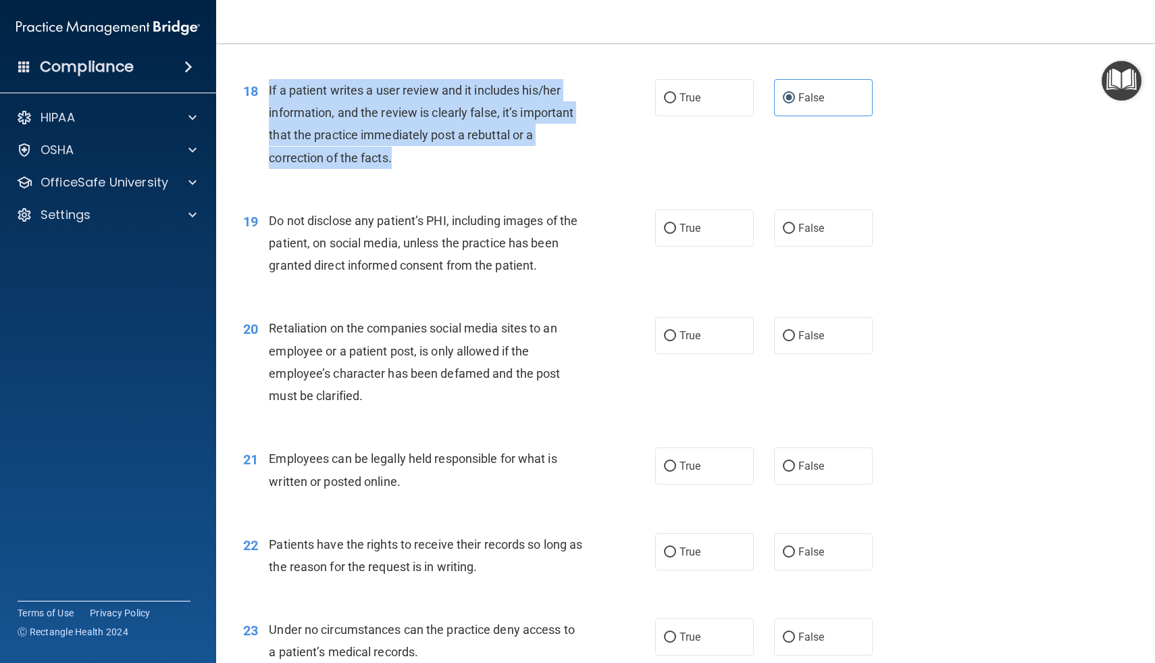
drag, startPoint x: 270, startPoint y: 87, endPoint x: 411, endPoint y: 172, distance: 165.5
click at [411, 172] on div "18 If a patient writes a user review and it includes his/her information, and t…" at bounding box center [449, 127] width 453 height 97
click at [636, 170] on div "18 If a patient writes a user review and it includes his/her information, and t…" at bounding box center [449, 127] width 453 height 97
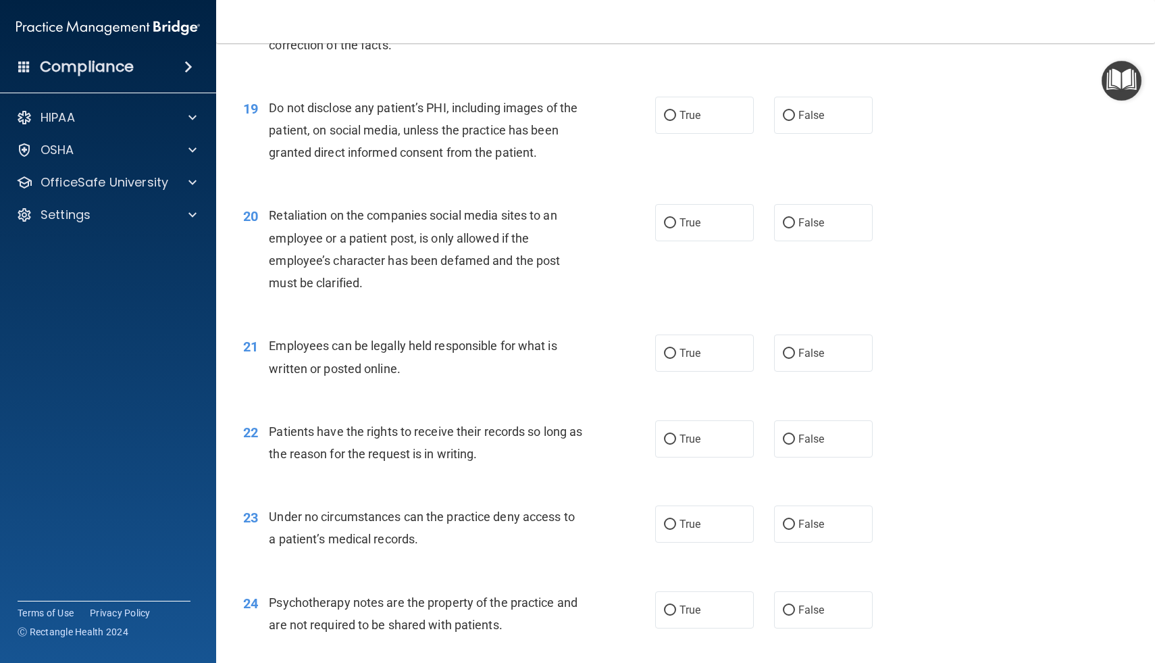
scroll to position [2222, 0]
click at [694, 118] on span "True" at bounding box center [690, 114] width 21 height 13
click at [676, 118] on input "True" at bounding box center [670, 115] width 12 height 10
radio input "true"
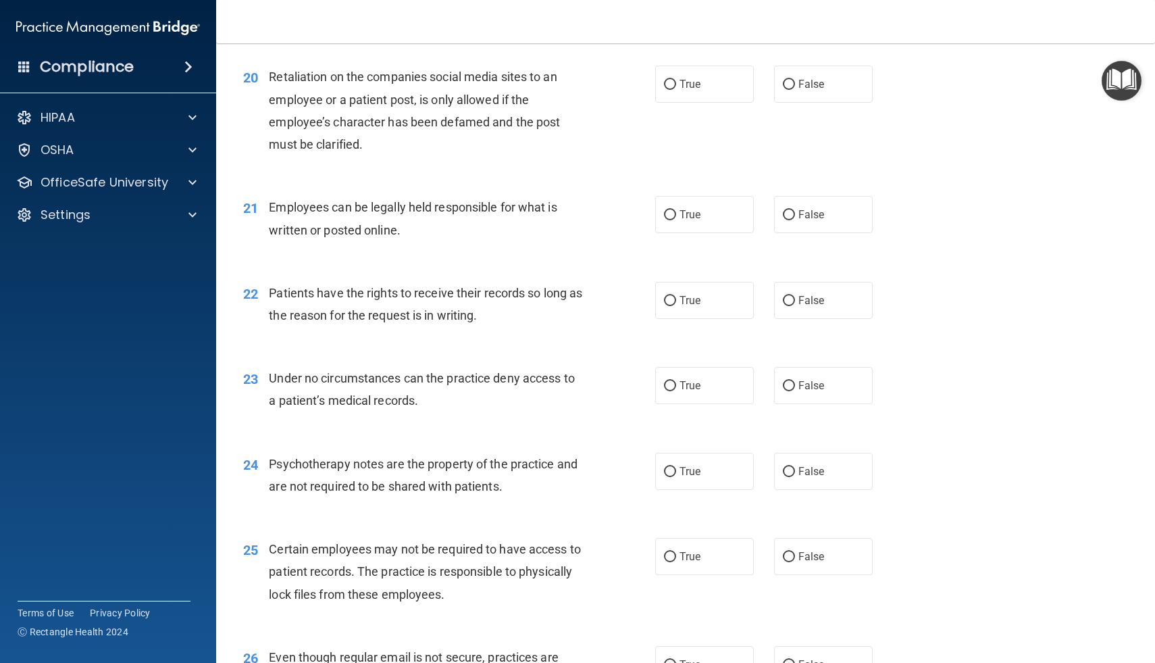
scroll to position [2358, 0]
click at [790, 78] on label "False" at bounding box center [823, 86] width 99 height 37
click at [790, 82] on input "False" at bounding box center [789, 87] width 12 height 10
radio input "true"
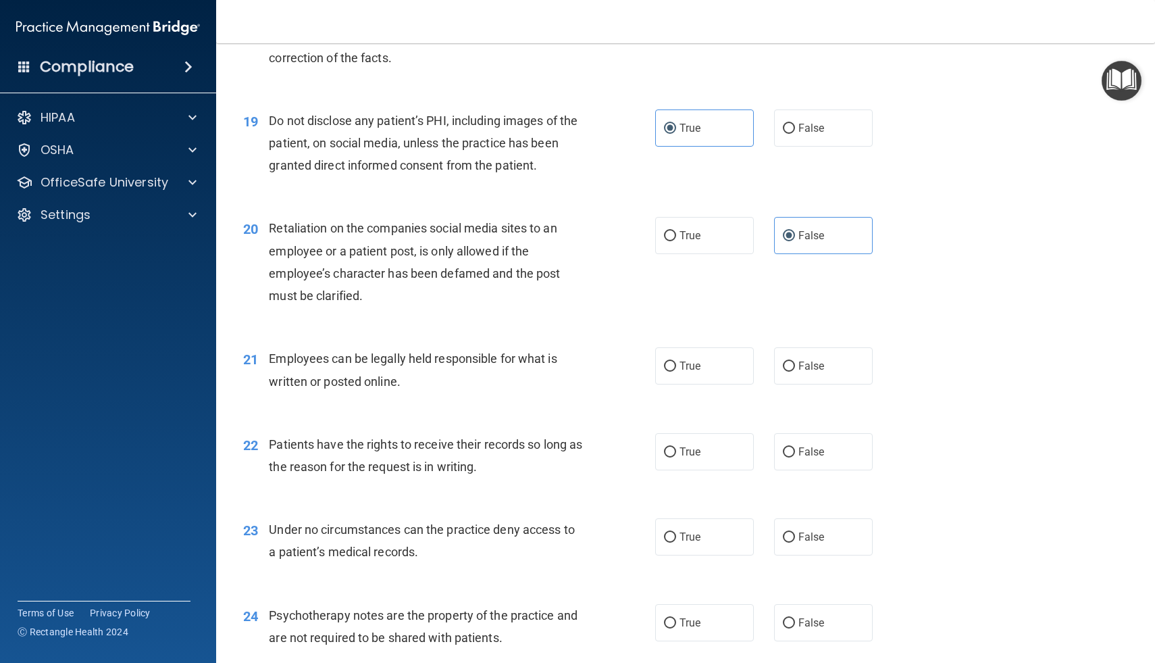
scroll to position [2231, 0]
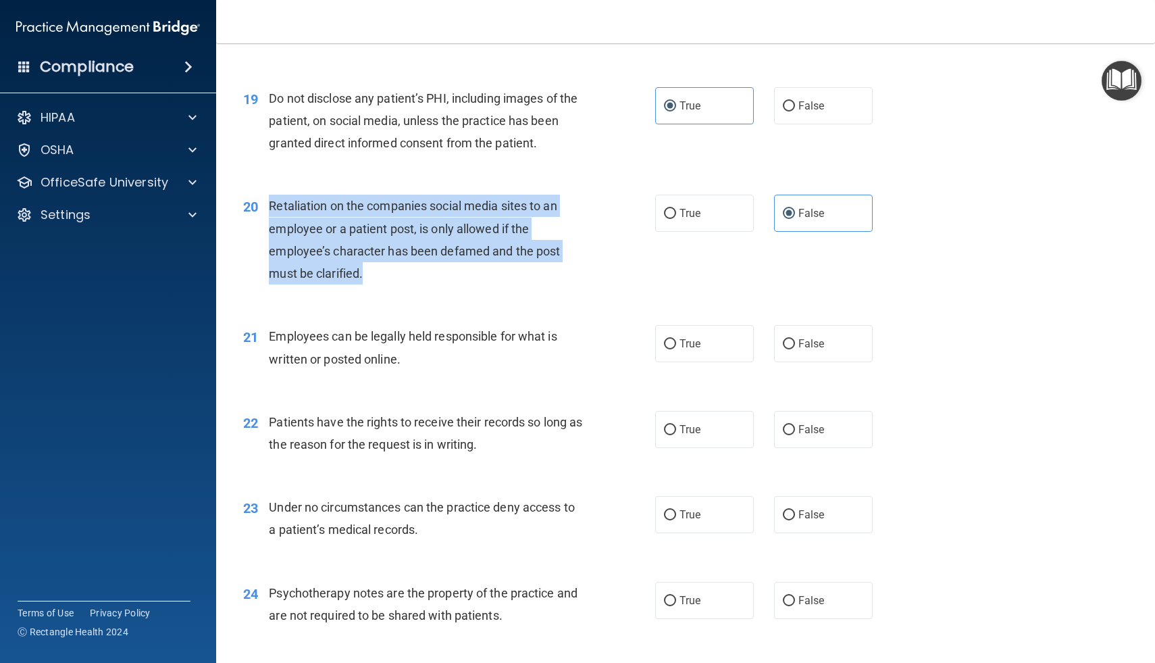
drag, startPoint x: 269, startPoint y: 205, endPoint x: 397, endPoint y: 282, distance: 150.0
click at [397, 282] on div "Retaliation on the companies social media sites to an employee or a patient pos…" at bounding box center [431, 240] width 324 height 90
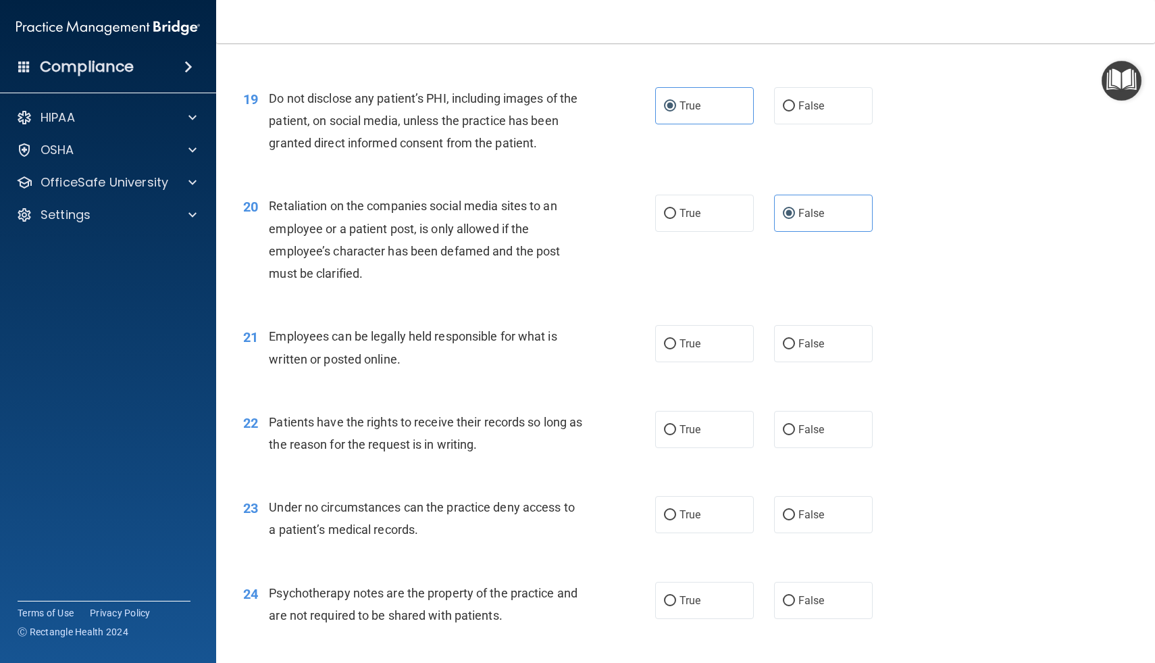
click at [710, 296] on div "20 Retaliation on the companies social media sites to an employee or a patient …" at bounding box center [685, 243] width 905 height 130
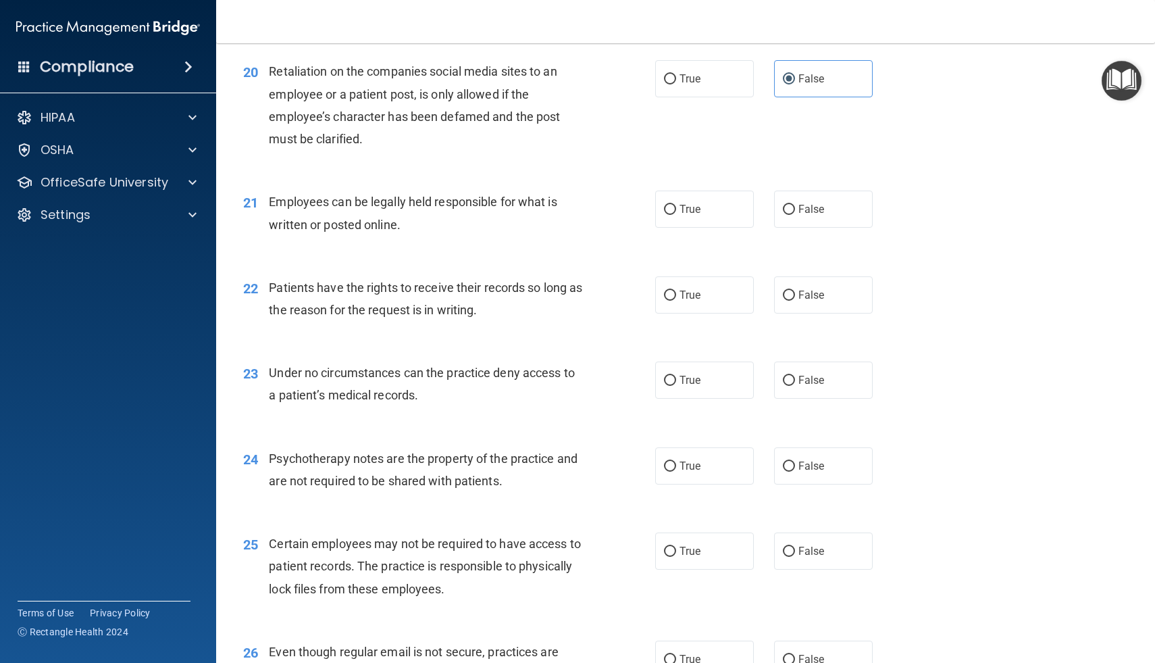
scroll to position [2377, 0]
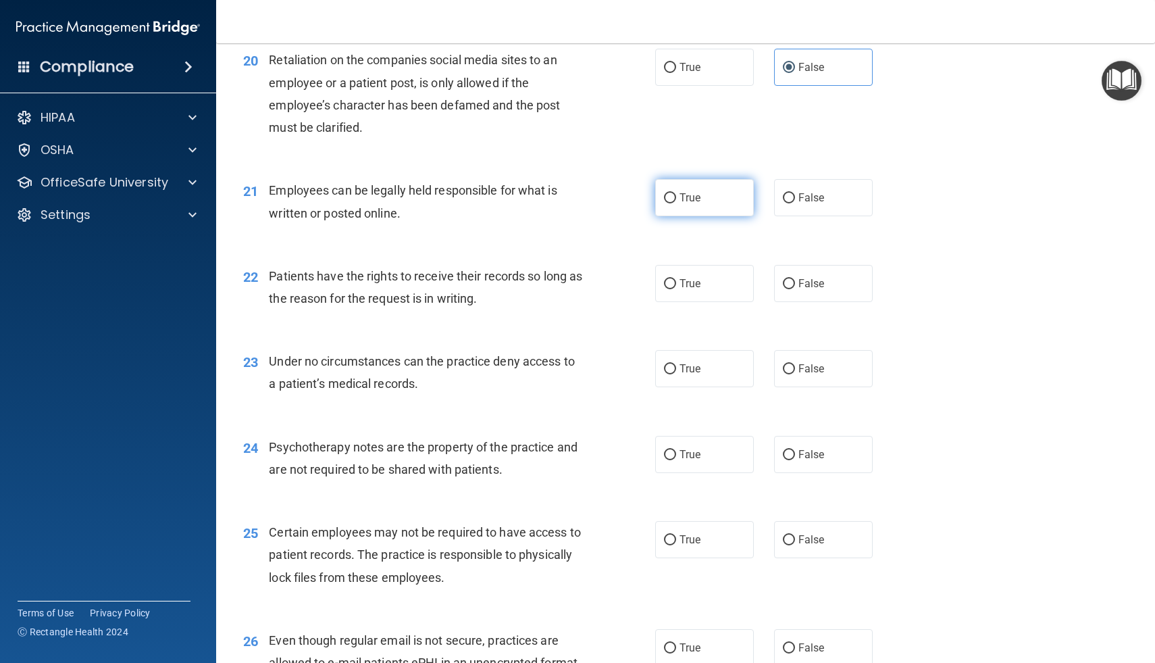
click at [684, 203] on span "True" at bounding box center [690, 197] width 21 height 13
click at [676, 203] on input "True" at bounding box center [670, 198] width 12 height 10
radio input "true"
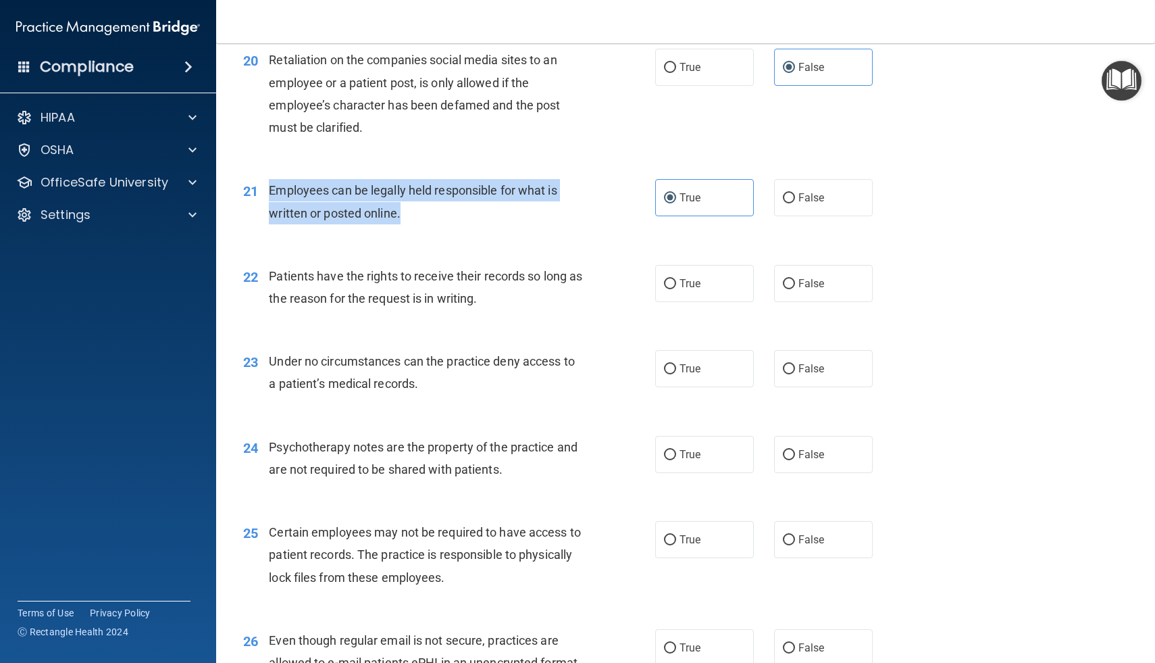
drag, startPoint x: 272, startPoint y: 188, endPoint x: 405, endPoint y: 222, distance: 136.5
click at [404, 222] on div "Employees can be legally held responsible for what is written or posted online." at bounding box center [431, 201] width 324 height 45
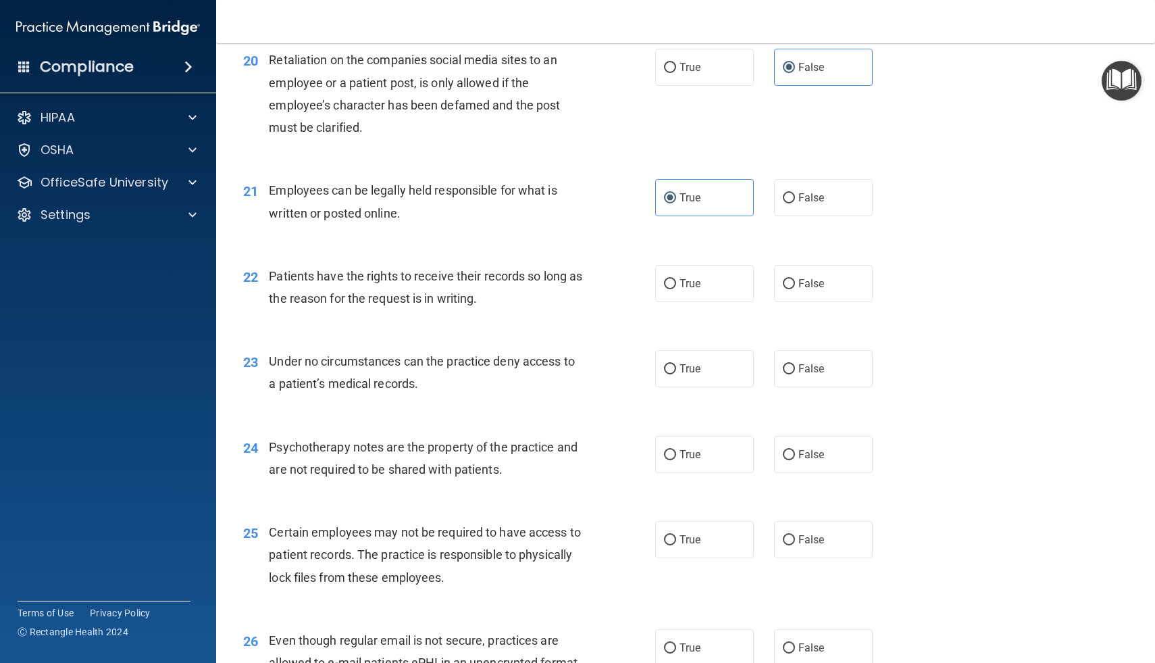
click at [605, 253] on div "22 Patients have the rights to receive their records so long as the reason for …" at bounding box center [685, 290] width 905 height 85
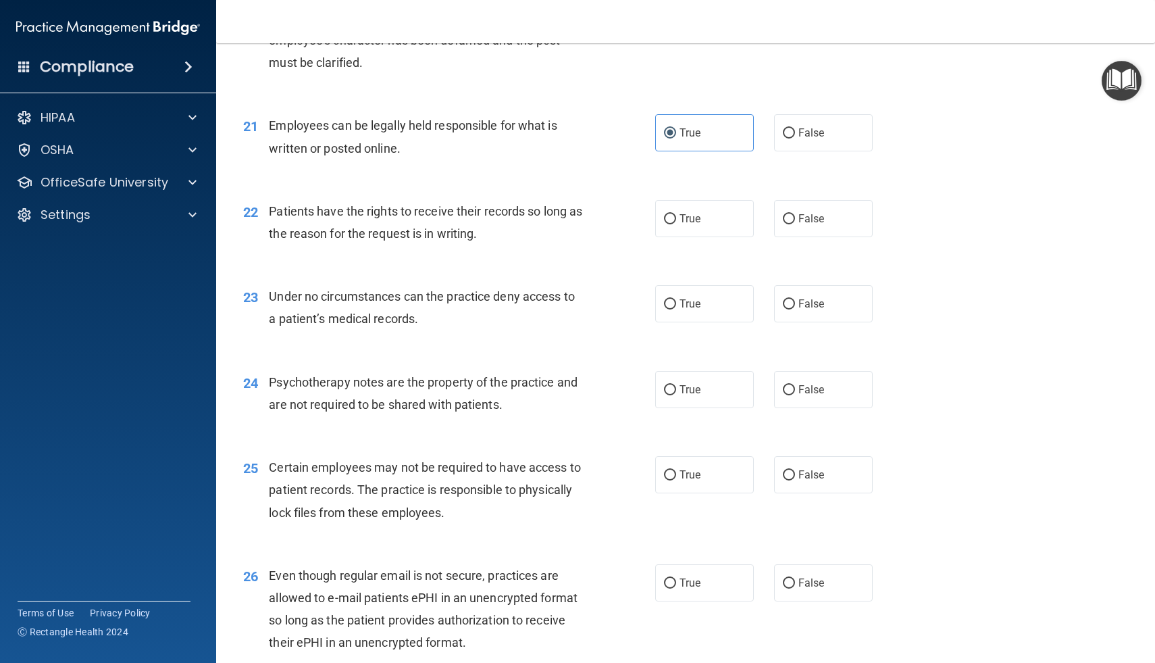
scroll to position [2444, 0]
click at [683, 215] on span "True" at bounding box center [690, 215] width 21 height 13
click at [676, 215] on input "True" at bounding box center [670, 216] width 12 height 10
radio input "true"
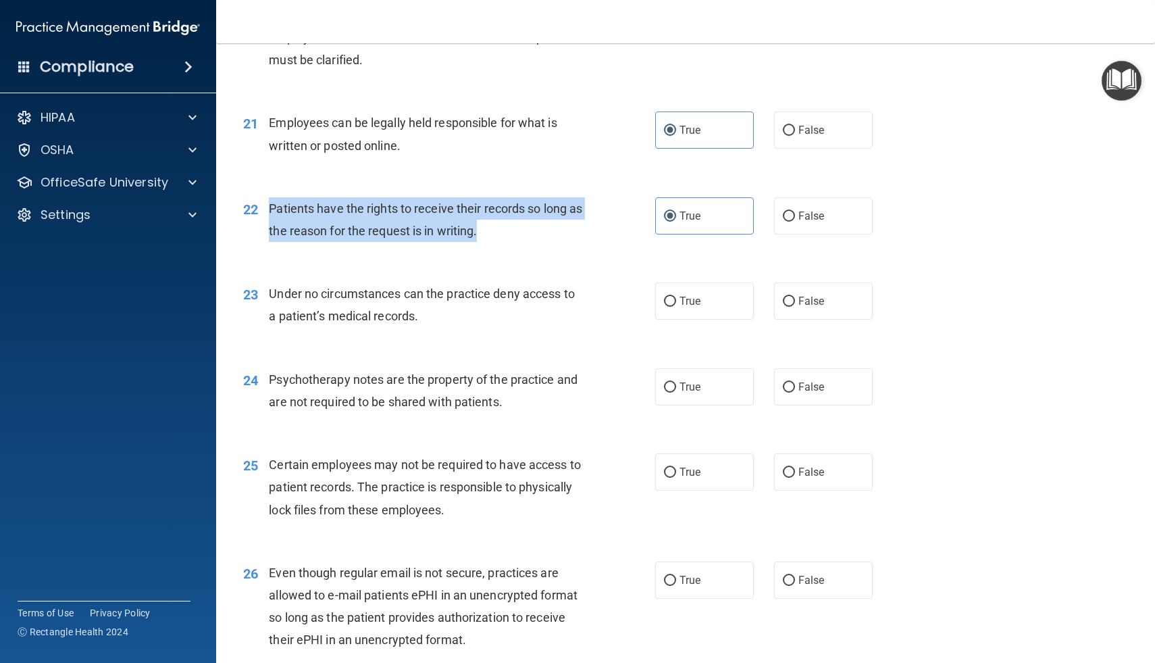
drag, startPoint x: 268, startPoint y: 209, endPoint x: 496, endPoint y: 238, distance: 230.3
click at [496, 238] on div "22 Patients have the rights to receive their records so long as the reason for …" at bounding box center [449, 222] width 453 height 51
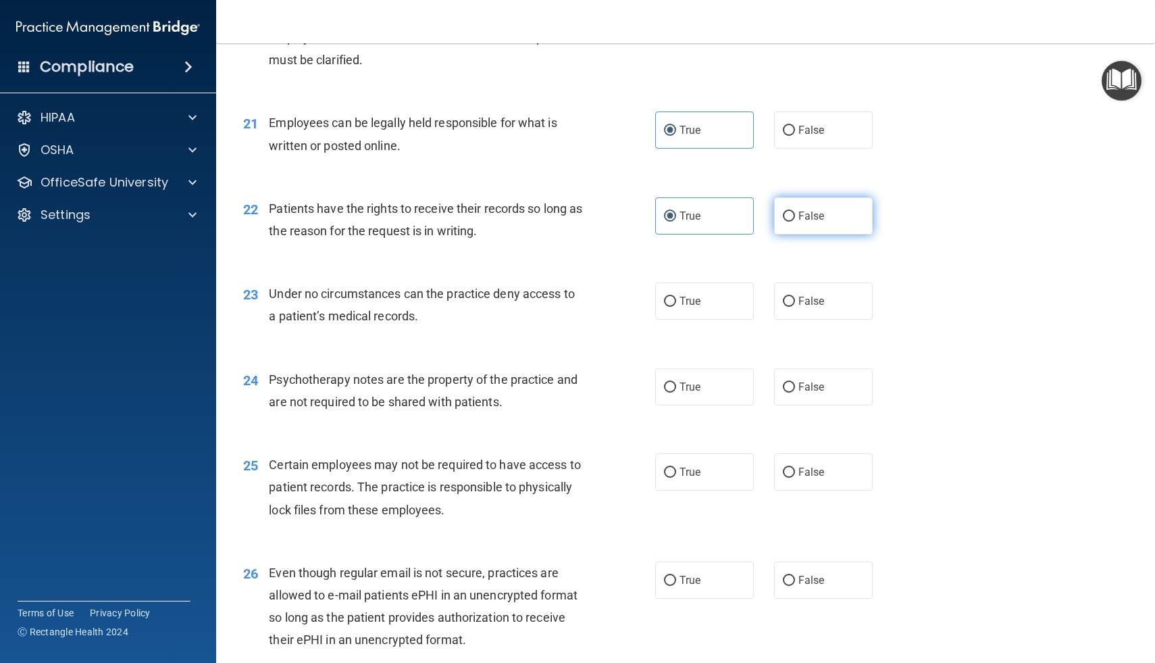
click at [780, 228] on label "False" at bounding box center [823, 215] width 99 height 37
click at [783, 222] on input "False" at bounding box center [789, 216] width 12 height 10
radio input "true"
radio input "false"
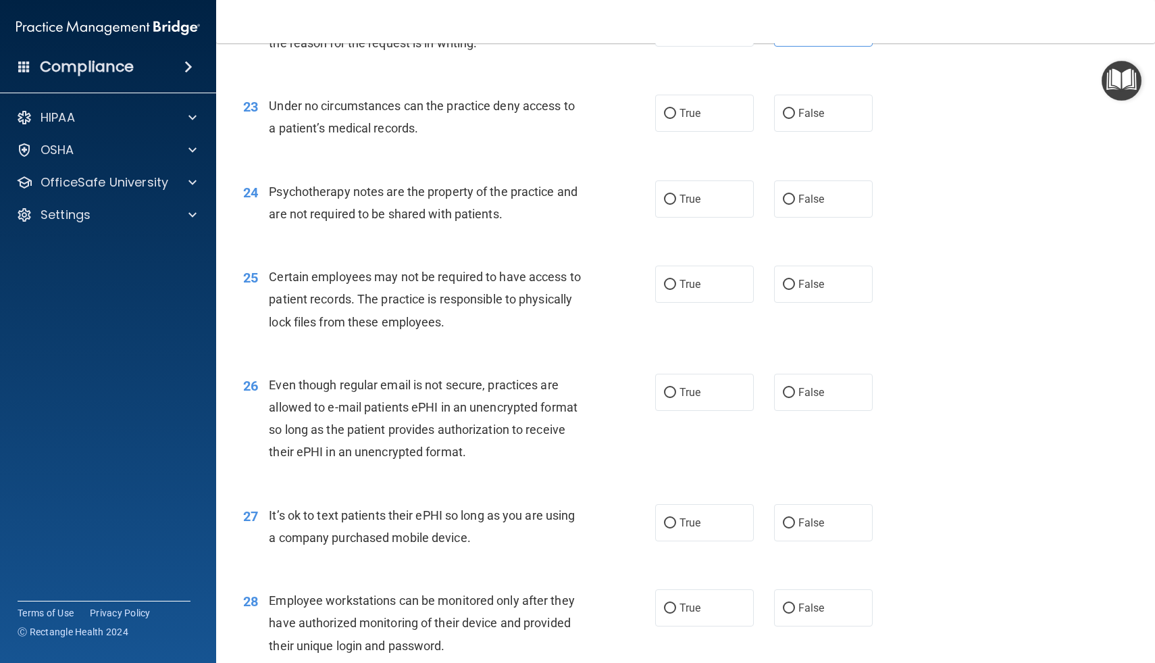
scroll to position [2633, 0]
click at [683, 119] on label "True" at bounding box center [704, 111] width 99 height 37
click at [676, 118] on input "True" at bounding box center [670, 112] width 12 height 10
radio input "true"
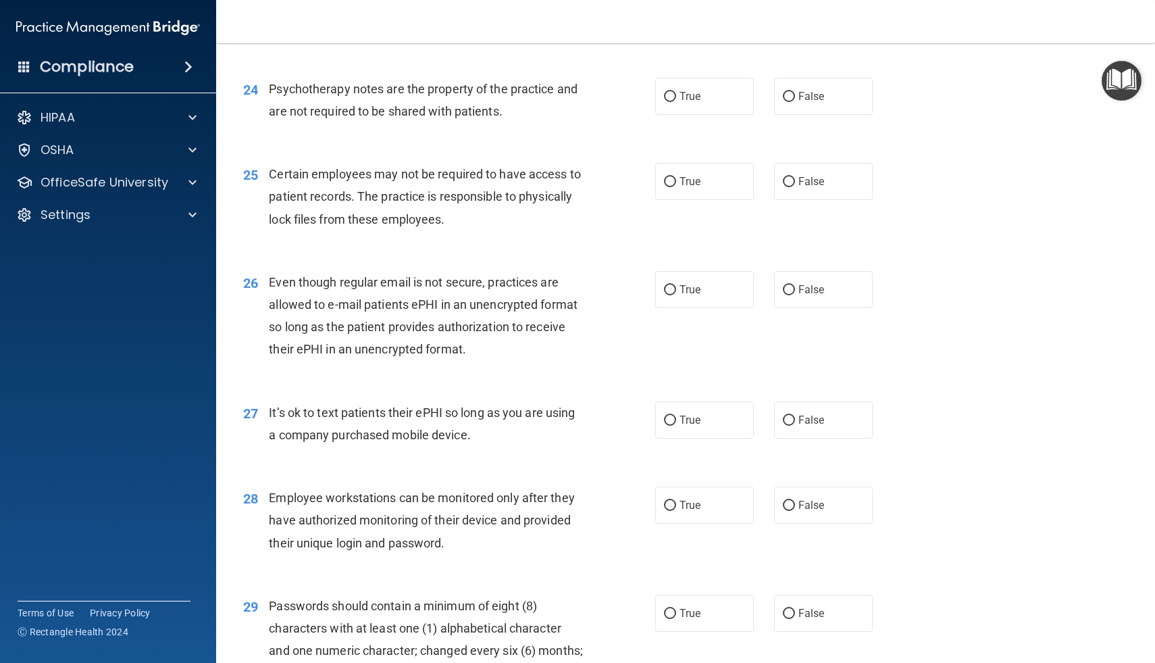
scroll to position [2735, 0]
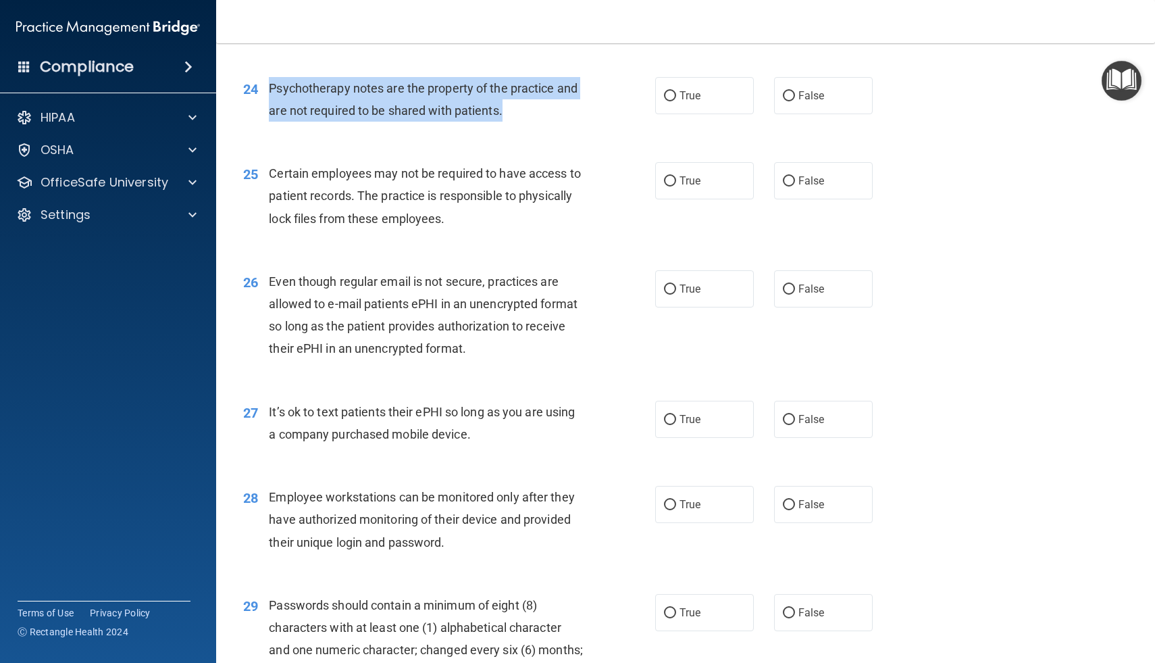
drag, startPoint x: 269, startPoint y: 89, endPoint x: 503, endPoint y: 122, distance: 236.8
click at [503, 122] on div "24 Psychotherapy notes are the property of the practice and are not required to…" at bounding box center [449, 102] width 453 height 51
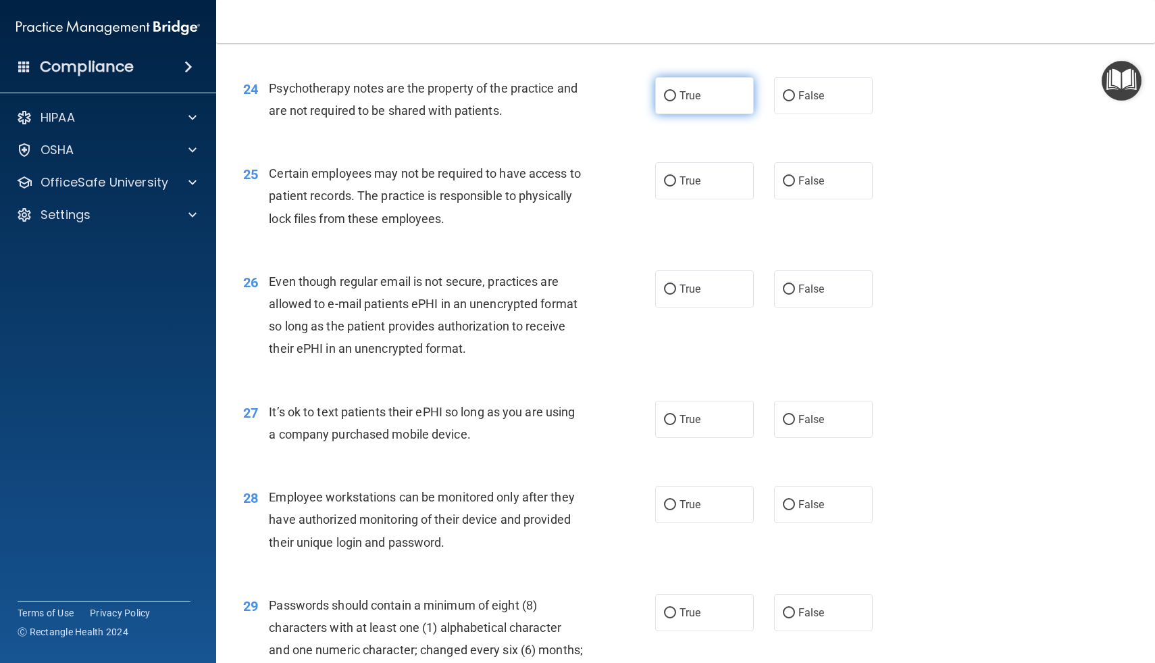
click at [676, 101] on label "True" at bounding box center [704, 95] width 99 height 37
click at [676, 101] on input "True" at bounding box center [670, 96] width 12 height 10
radio input "true"
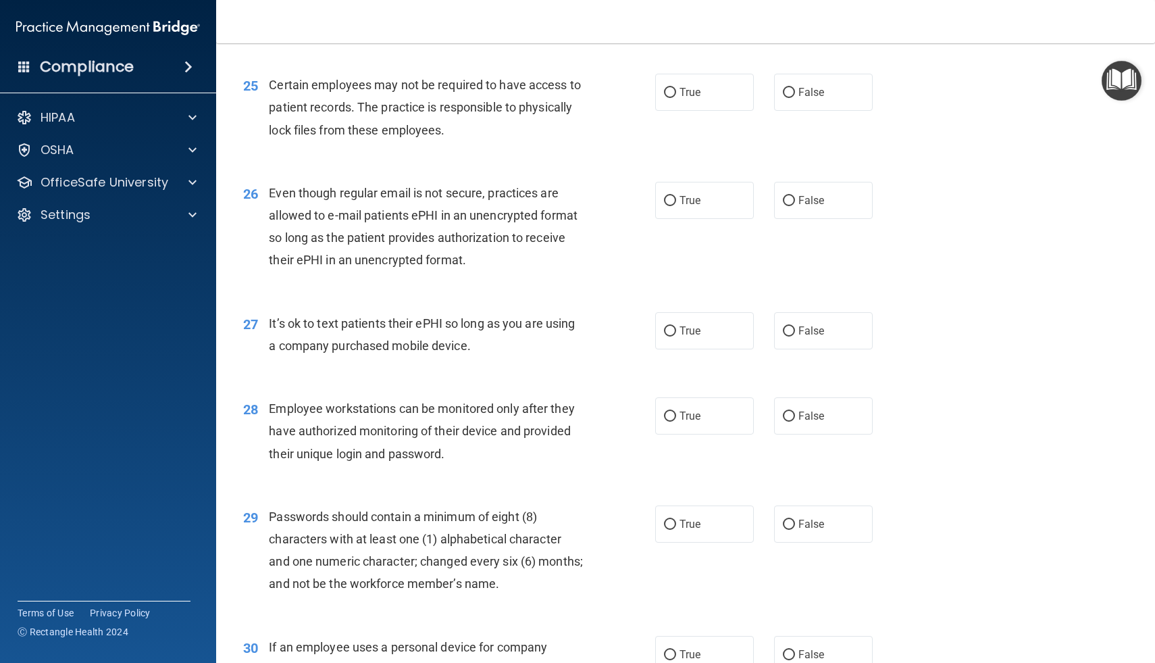
scroll to position [2820, 0]
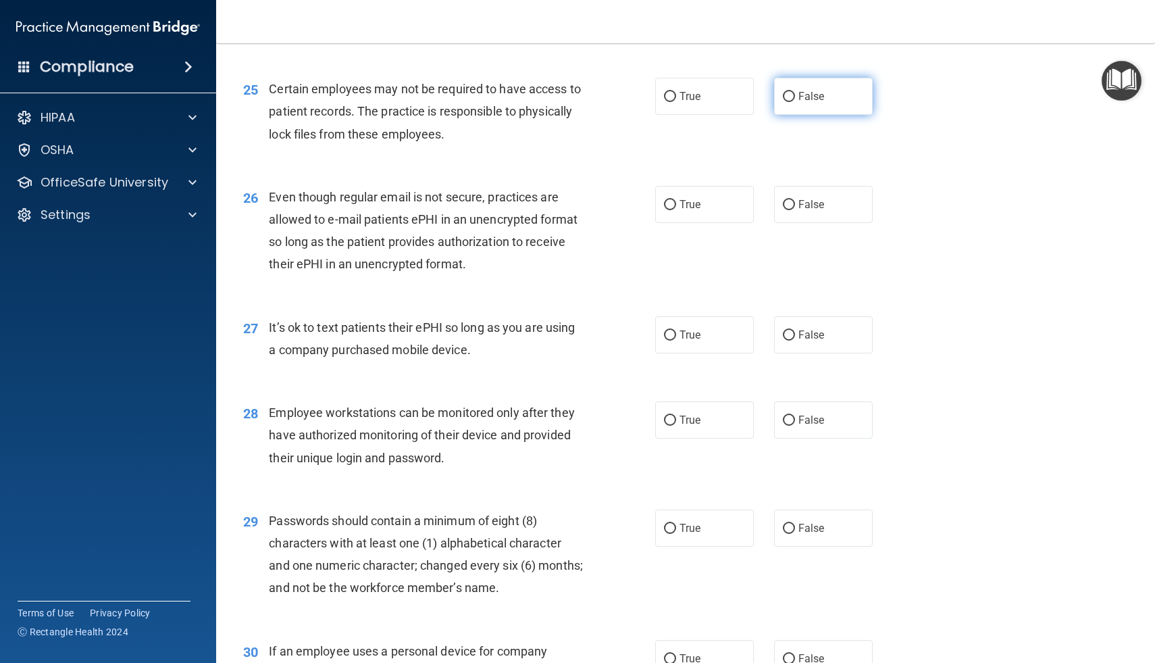
click at [784, 98] on input "False" at bounding box center [789, 97] width 12 height 10
radio input "true"
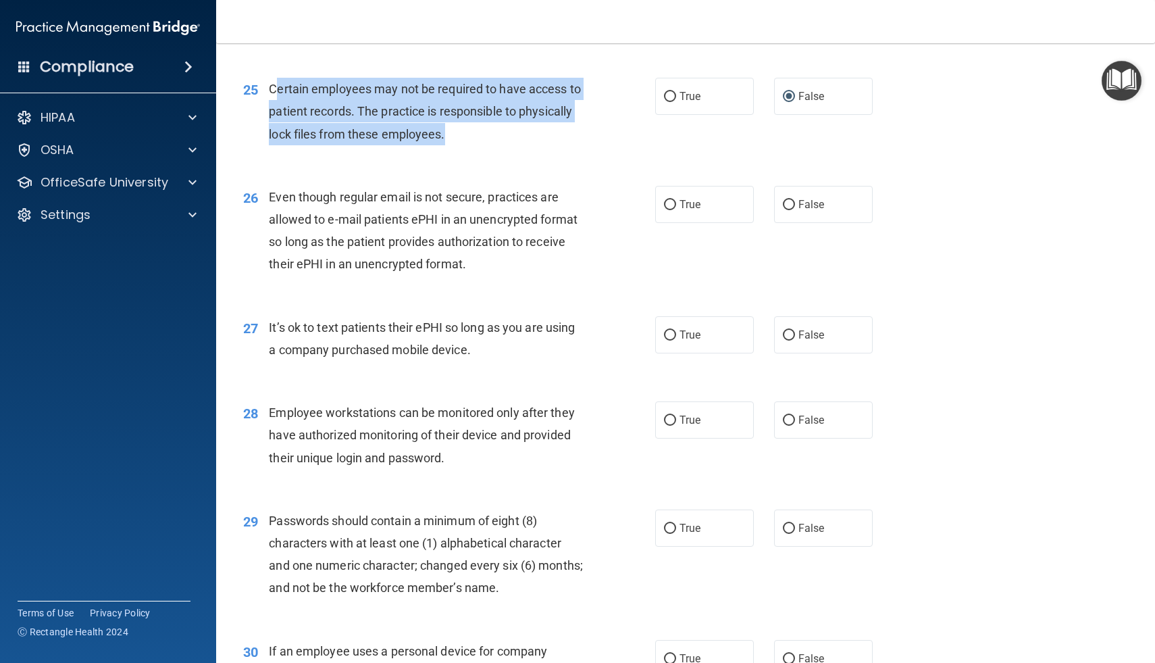
drag, startPoint x: 273, startPoint y: 91, endPoint x: 445, endPoint y: 141, distance: 179.6
click at [445, 141] on span "Certain employees may not be required to have access to patient records. The pr…" at bounding box center [425, 111] width 312 height 59
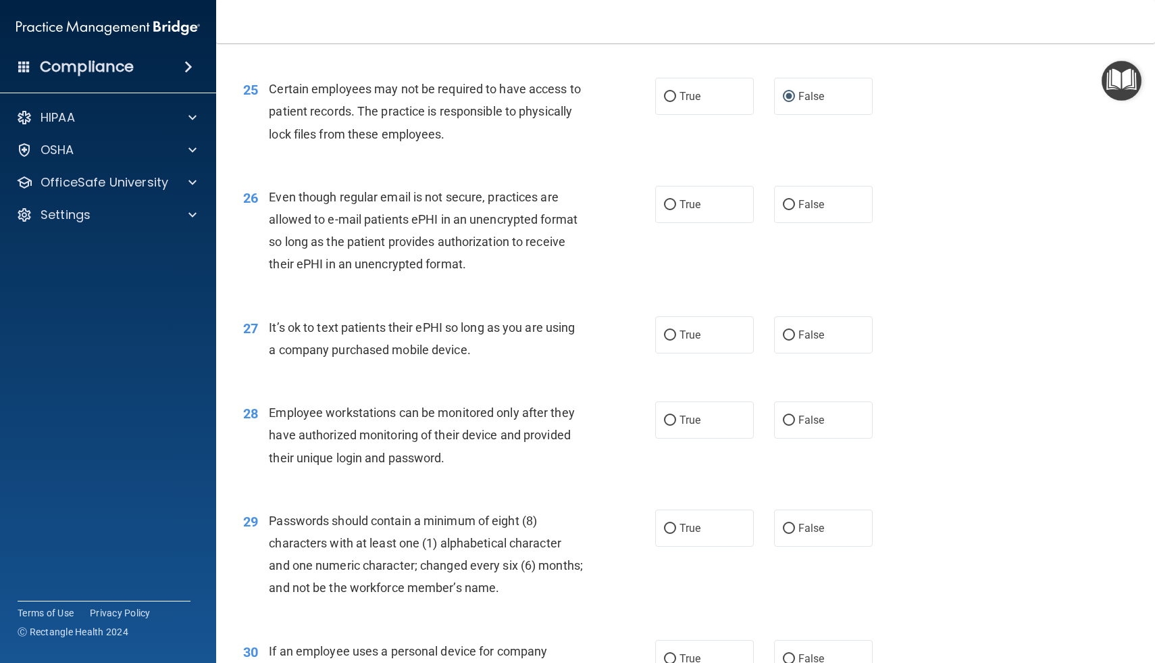
click at [380, 159] on div "25 Certain employees may not be required to have access to patient records. The…" at bounding box center [685, 115] width 905 height 108
drag, startPoint x: 270, startPoint y: 89, endPoint x: 460, endPoint y: 154, distance: 200.8
click at [459, 153] on div "25 Certain employees may not be required to have access to patient records. The…" at bounding box center [685, 115] width 905 height 108
click at [338, 93] on span "Certain employees may not be required to have access to patient records. The pr…" at bounding box center [425, 111] width 312 height 59
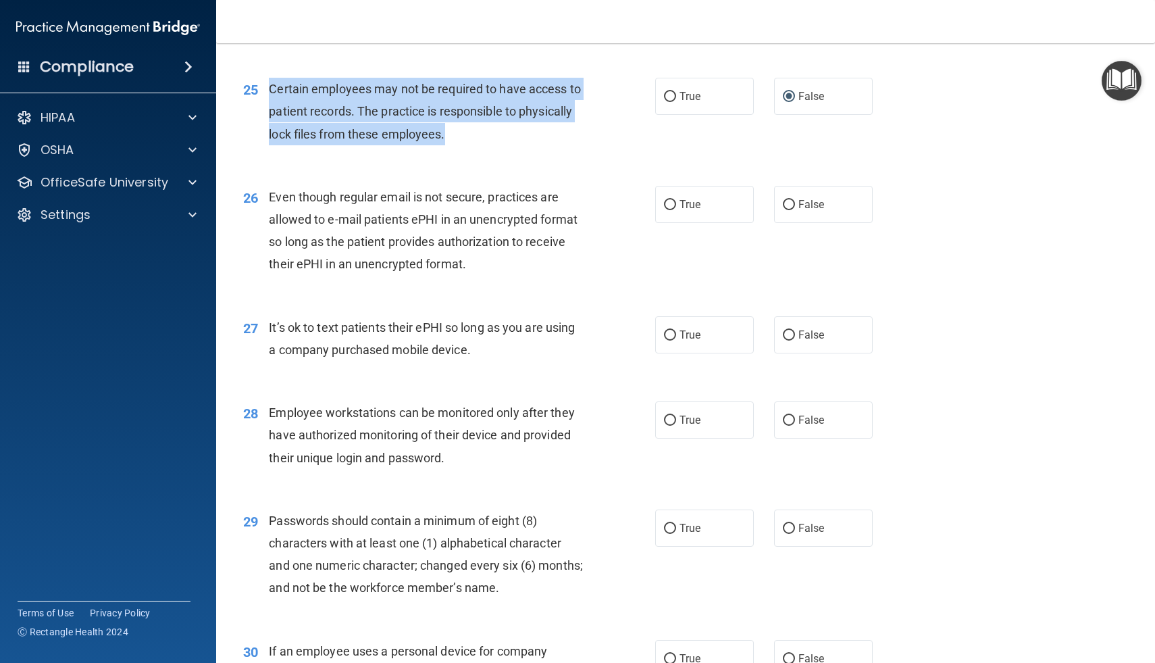
drag, startPoint x: 271, startPoint y: 91, endPoint x: 460, endPoint y: 138, distance: 195.0
click at [460, 138] on div "Certain employees may not be required to have access to patient records. The pr…" at bounding box center [431, 112] width 324 height 68
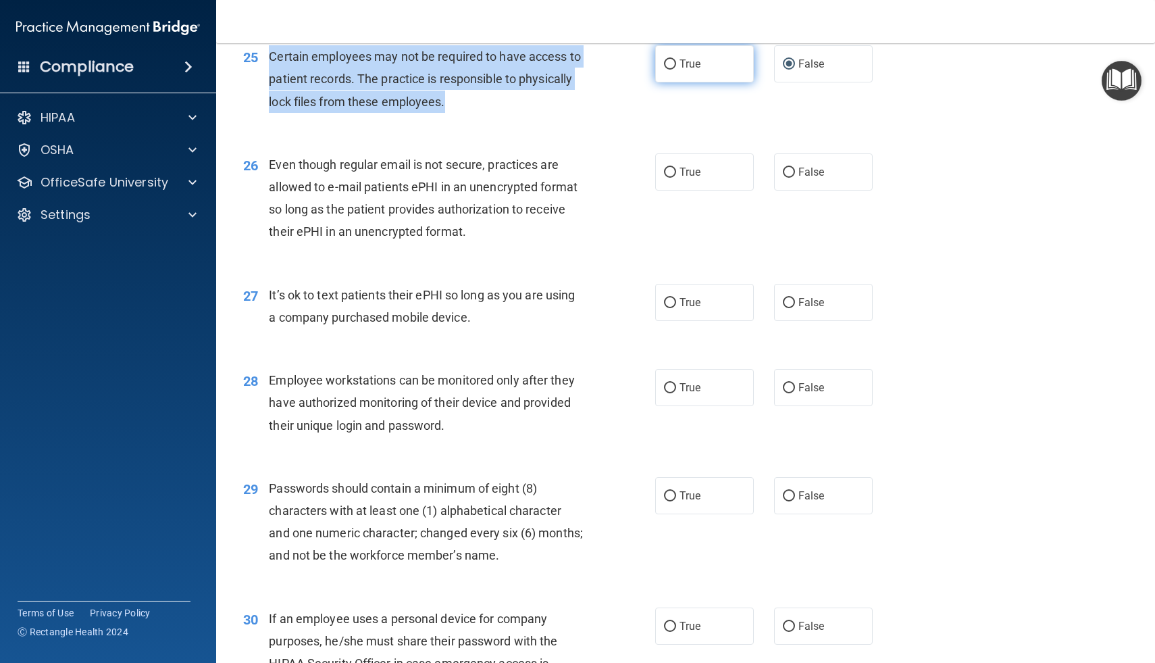
click at [665, 61] on input "True" at bounding box center [670, 64] width 12 height 10
radio input "true"
radio input "false"
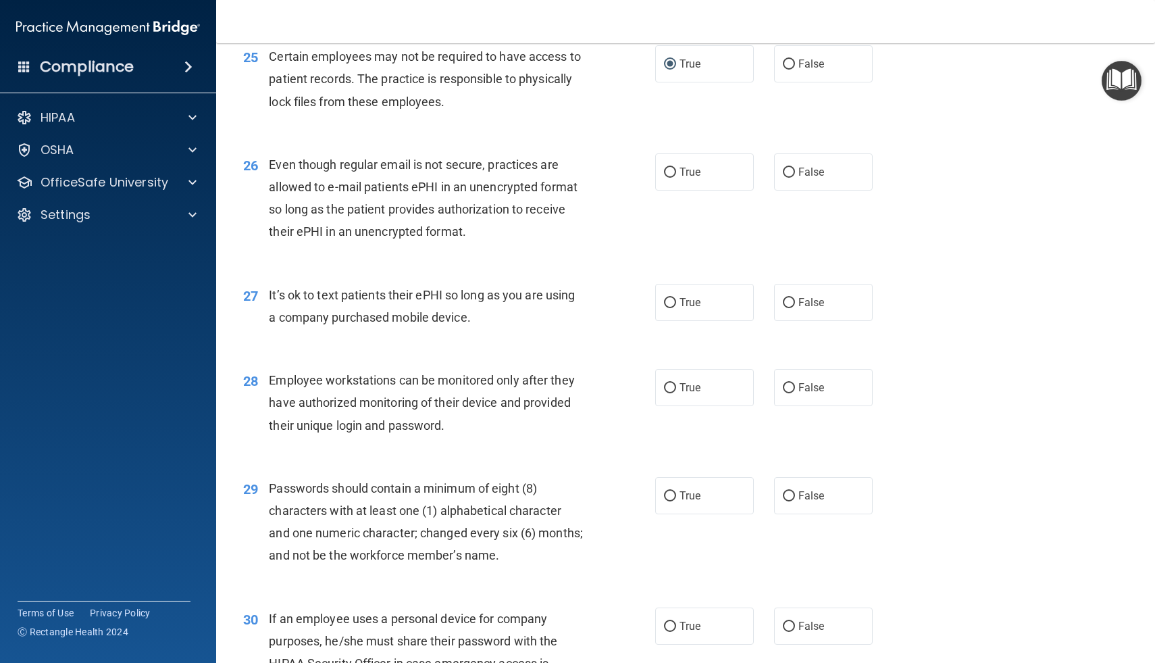
click at [579, 228] on div "Even though regular email is not secure, practices are allowed to e-mail patien…" at bounding box center [431, 198] width 324 height 90
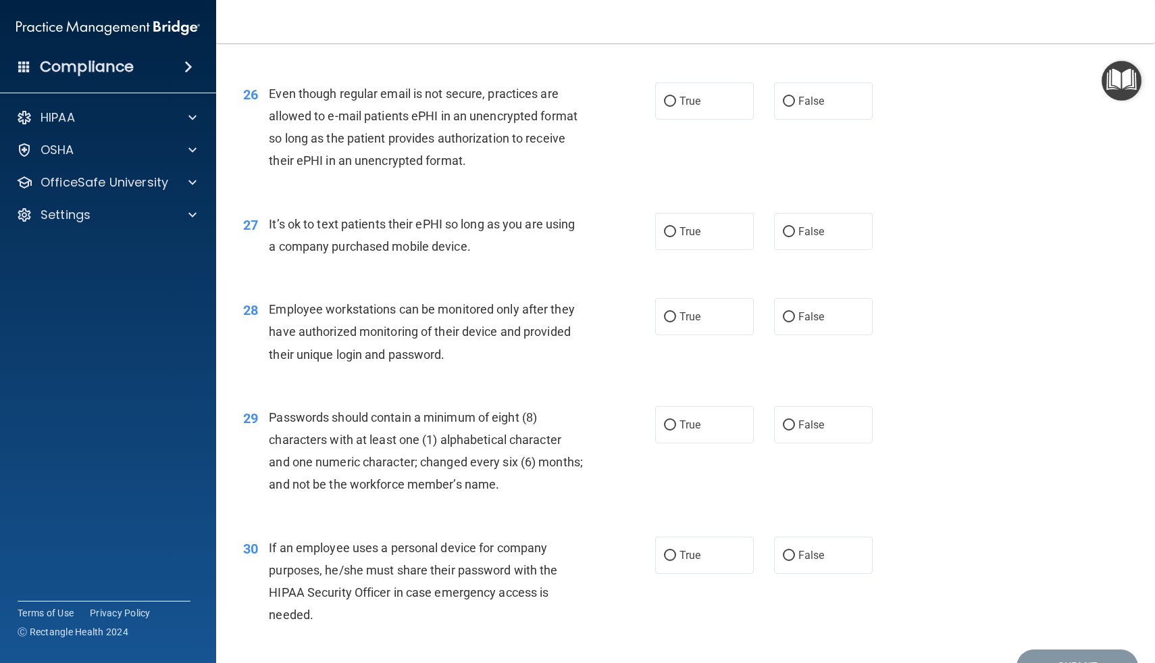
scroll to position [2931, 0]
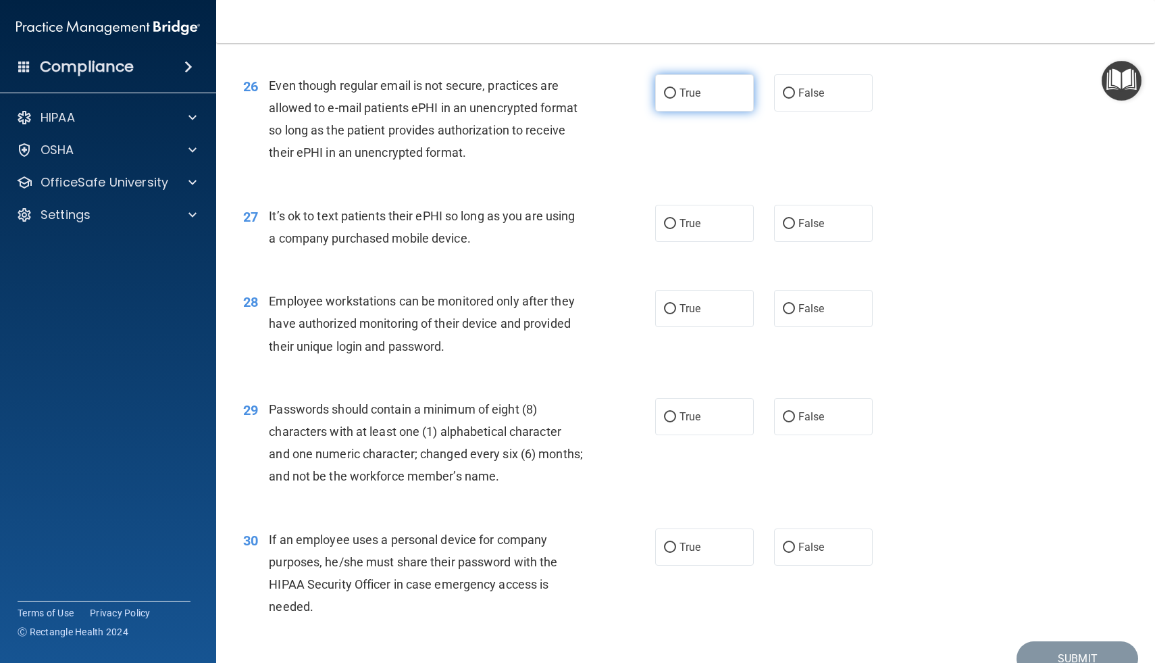
click at [671, 97] on input "True" at bounding box center [670, 94] width 12 height 10
radio input "true"
click at [787, 85] on label "False" at bounding box center [823, 92] width 99 height 37
click at [787, 89] on input "False" at bounding box center [789, 94] width 12 height 10
radio input "true"
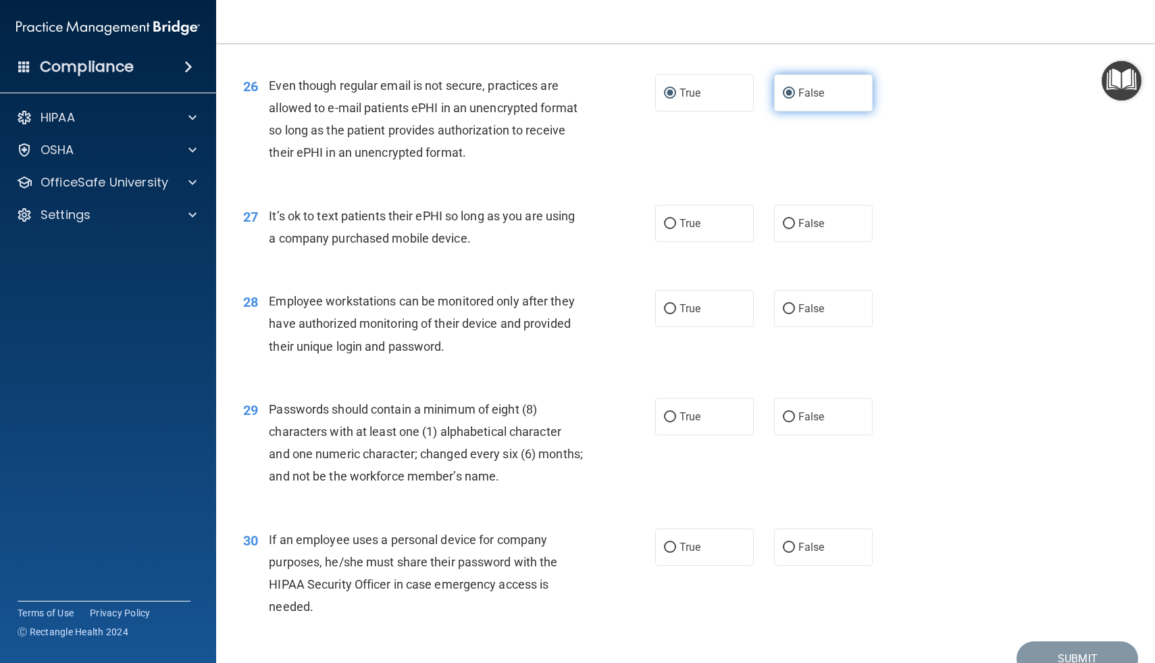
radio input "false"
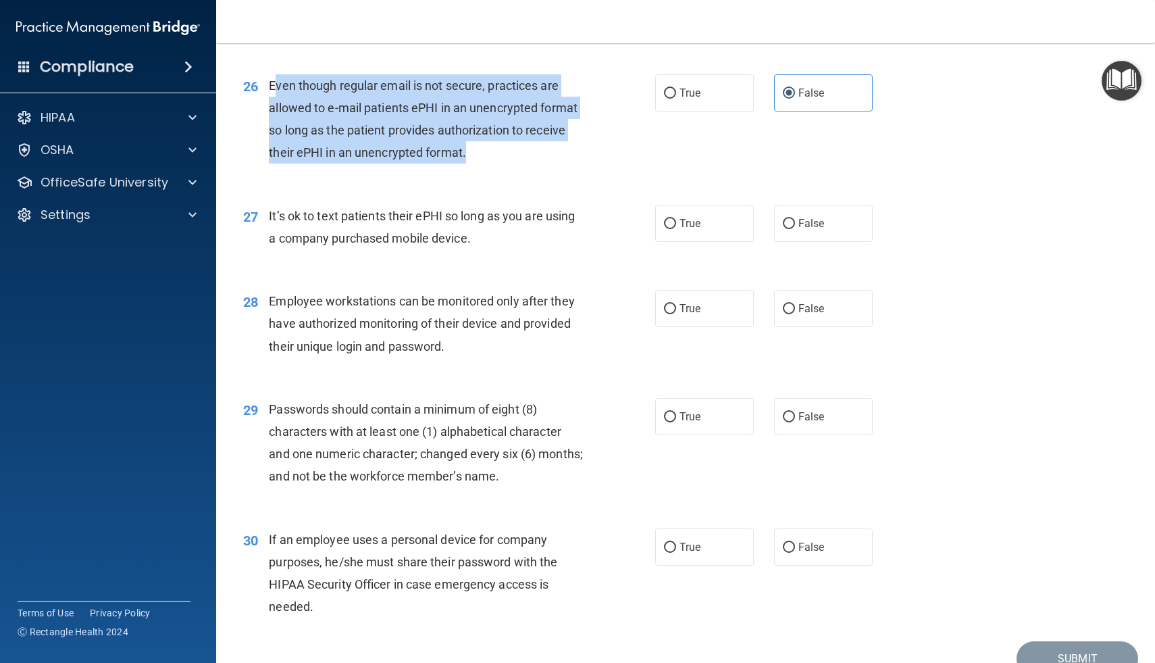
drag, startPoint x: 273, startPoint y: 85, endPoint x: 474, endPoint y: 164, distance: 215.7
click at [474, 164] on div "Even though regular email is not secure, practices are allowed to e-mail patien…" at bounding box center [431, 119] width 324 height 90
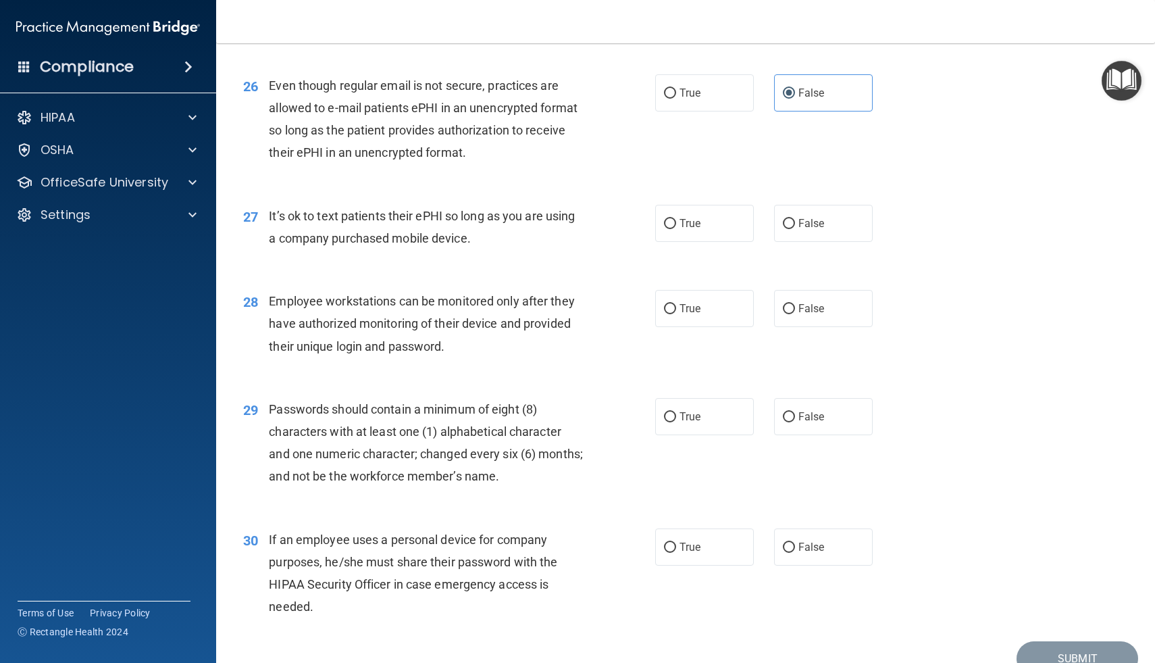
click at [422, 172] on div "26 Even though regular email is not secure, practices are allowed to e-mail pat…" at bounding box center [685, 122] width 905 height 130
drag, startPoint x: 270, startPoint y: 86, endPoint x: 539, endPoint y: 177, distance: 283.9
click at [539, 177] on div "26 Even though regular email is not secure, practices are allowed to e-mail pat…" at bounding box center [685, 122] width 905 height 130
click at [409, 172] on div "26 Even though regular email is not secure, practices are allowed to e-mail pat…" at bounding box center [685, 122] width 905 height 130
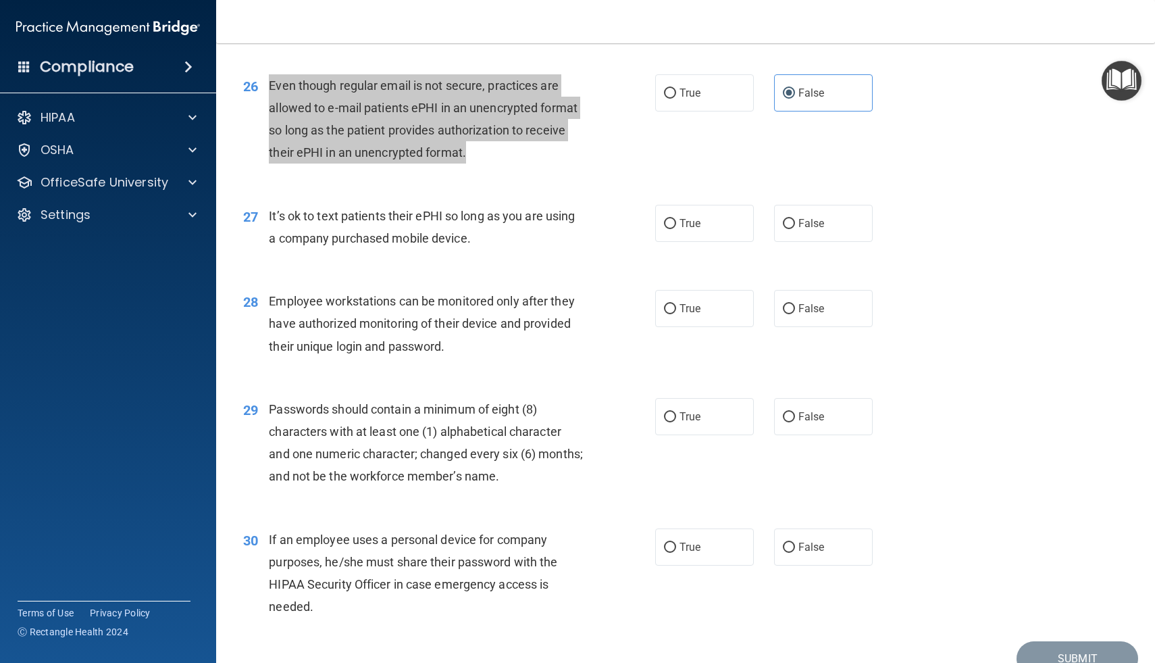
drag, startPoint x: 272, startPoint y: 88, endPoint x: 467, endPoint y: 155, distance: 206.0
click at [467, 155] on div "Even though regular email is not secure, practices are allowed to e-mail patien…" at bounding box center [431, 119] width 324 height 90
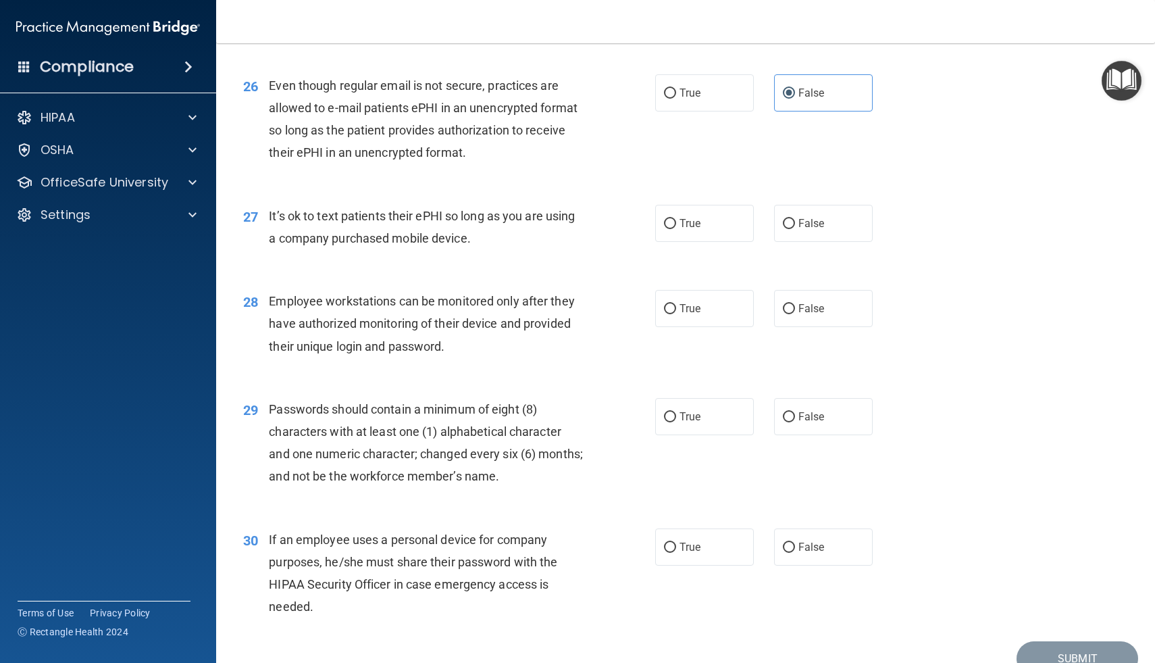
click at [487, 181] on div "26 Even though regular email is not secure, practices are allowed to e-mail pat…" at bounding box center [685, 122] width 905 height 130
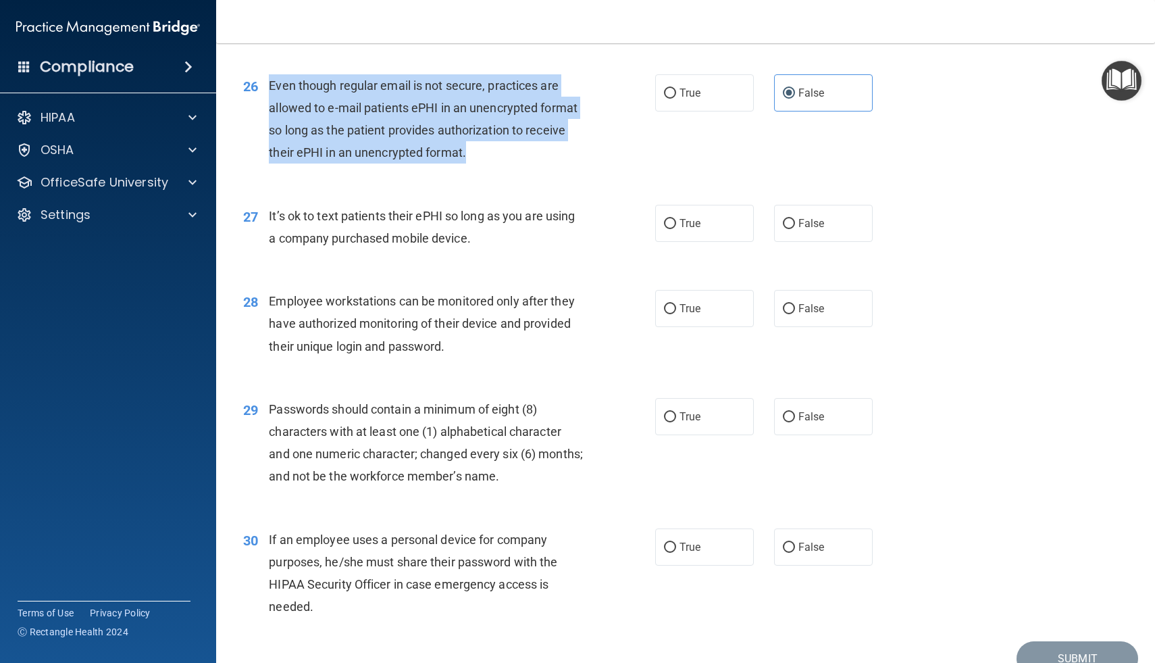
drag, startPoint x: 271, startPoint y: 86, endPoint x: 478, endPoint y: 159, distance: 219.2
click at [478, 159] on div "Even though regular email is not secure, practices are allowed to e-mail patien…" at bounding box center [431, 119] width 324 height 90
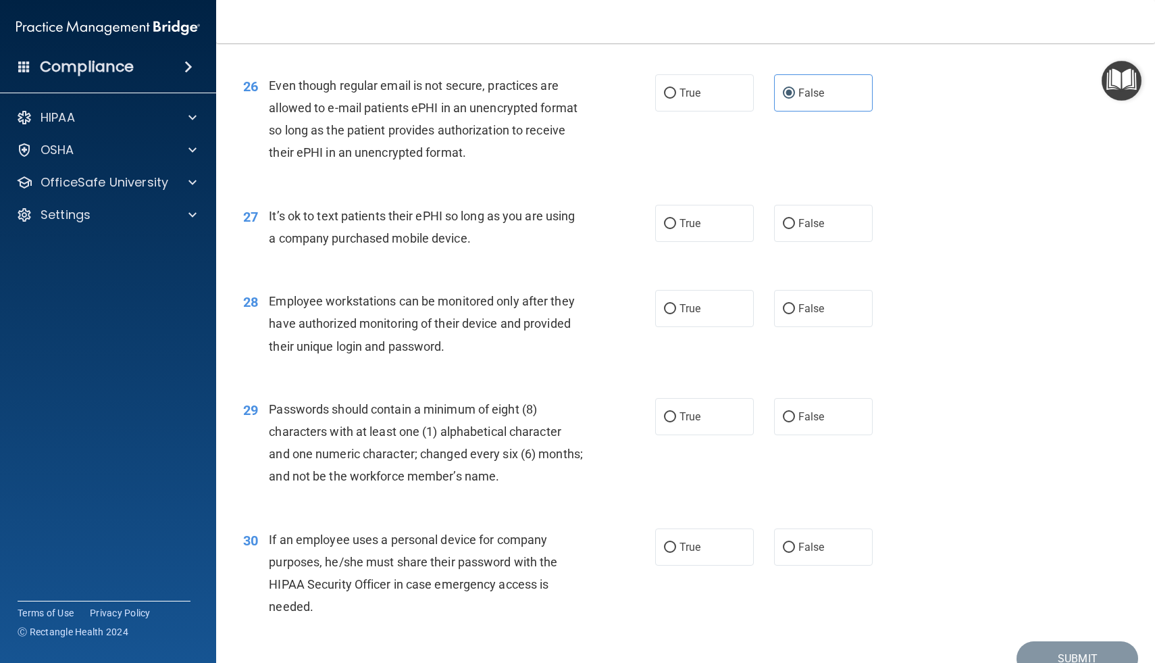
click at [596, 536] on div "30 If an employee uses a personal device for company purposes, he/she must shar…" at bounding box center [449, 576] width 453 height 97
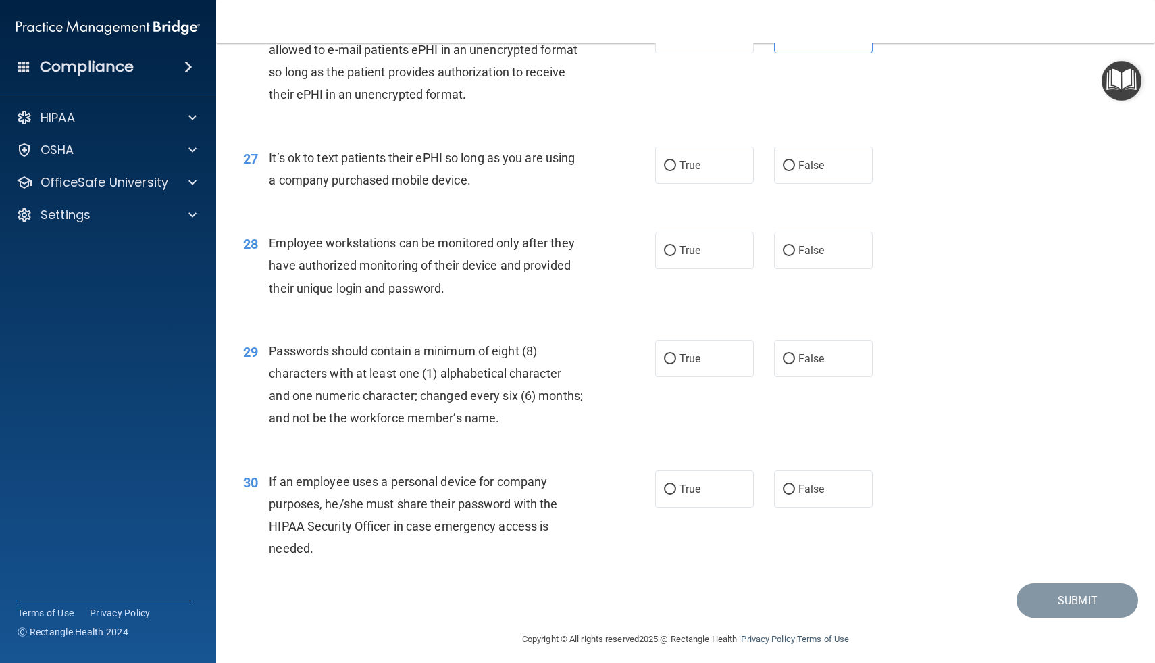
scroll to position [2999, 0]
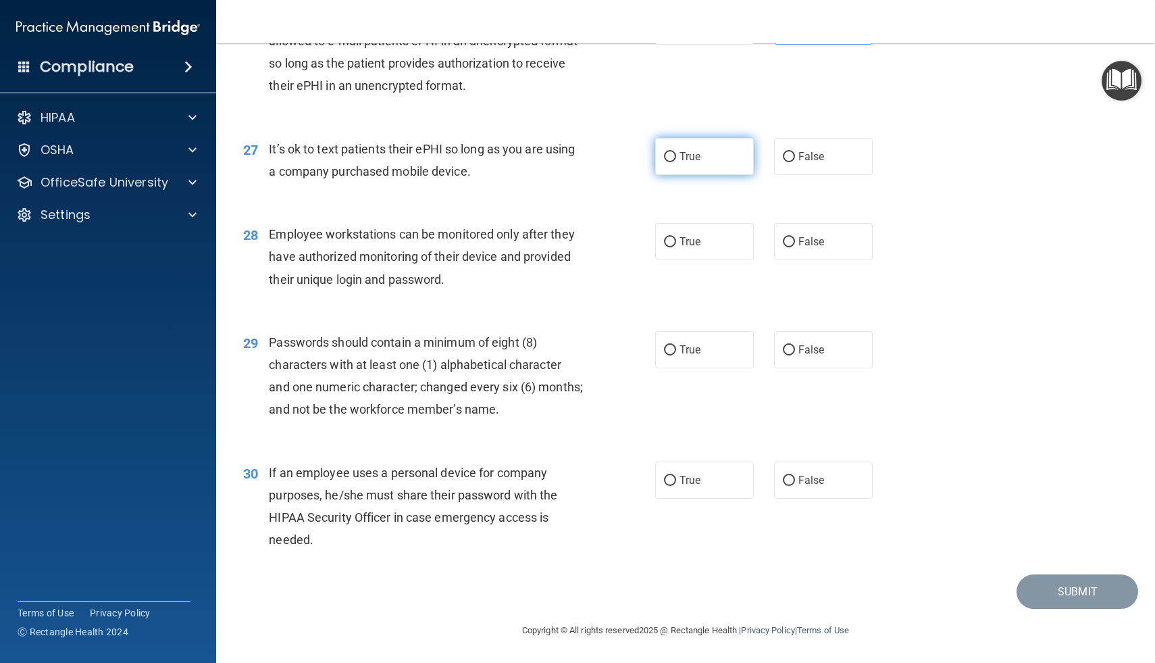
click at [674, 152] on input "True" at bounding box center [670, 157] width 12 height 10
radio input "true"
drag, startPoint x: 268, startPoint y: 149, endPoint x: 285, endPoint y: 152, distance: 17.2
click at [285, 152] on span "It’s ok to text patients their ePHI so long as you are using a company purchase…" at bounding box center [422, 160] width 306 height 36
drag, startPoint x: 271, startPoint y: 147, endPoint x: 472, endPoint y: 177, distance: 202.9
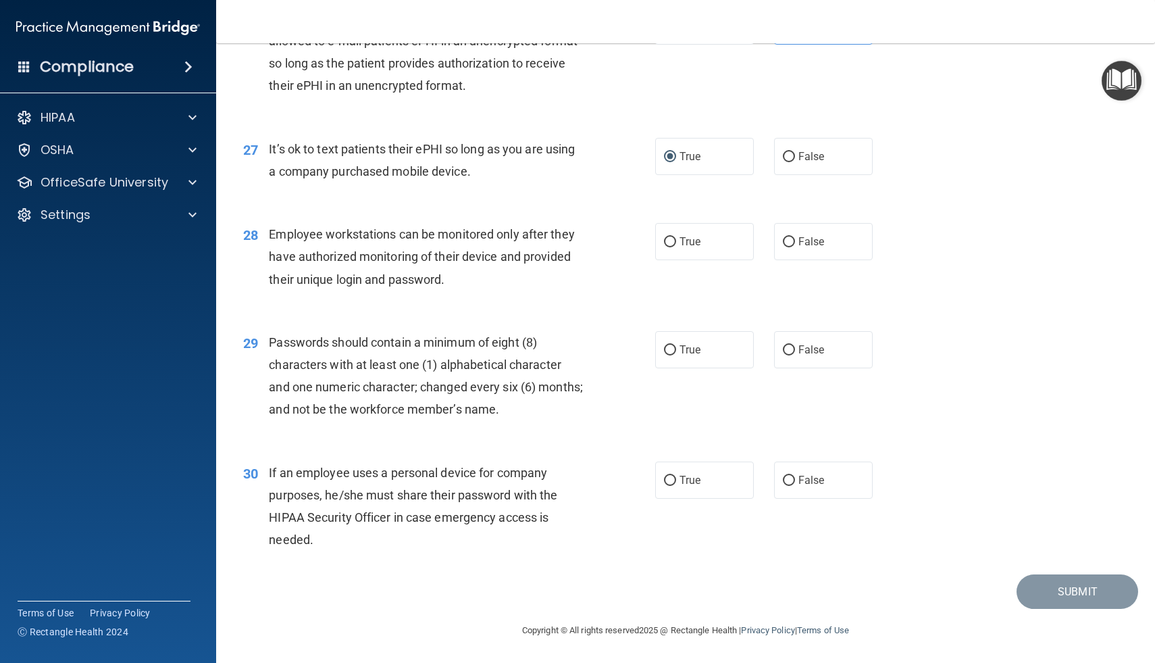
click at [472, 177] on div "It’s ok to text patients their ePHI so long as you are using a company purchase…" at bounding box center [431, 160] width 324 height 45
click at [472, 179] on div "It’s ok to text patients their ePHI so long as you are using a company purchase…" at bounding box center [431, 160] width 324 height 45
drag, startPoint x: 472, startPoint y: 177, endPoint x: 267, endPoint y: 138, distance: 208.3
click at [267, 138] on div "27 It’s ok to text patients their ePHI so long as you are using a company purch…" at bounding box center [449, 163] width 453 height 51
click at [782, 159] on label "False" at bounding box center [823, 156] width 99 height 37
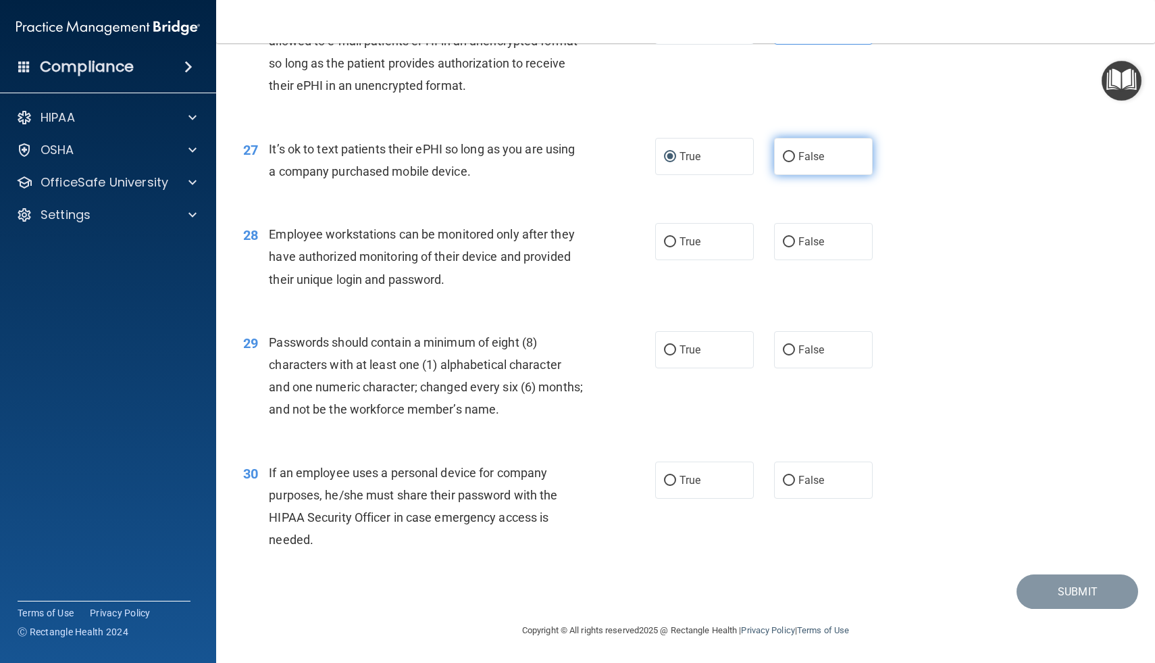
click at [783, 159] on input "False" at bounding box center [789, 157] width 12 height 10
radio input "true"
radio input "false"
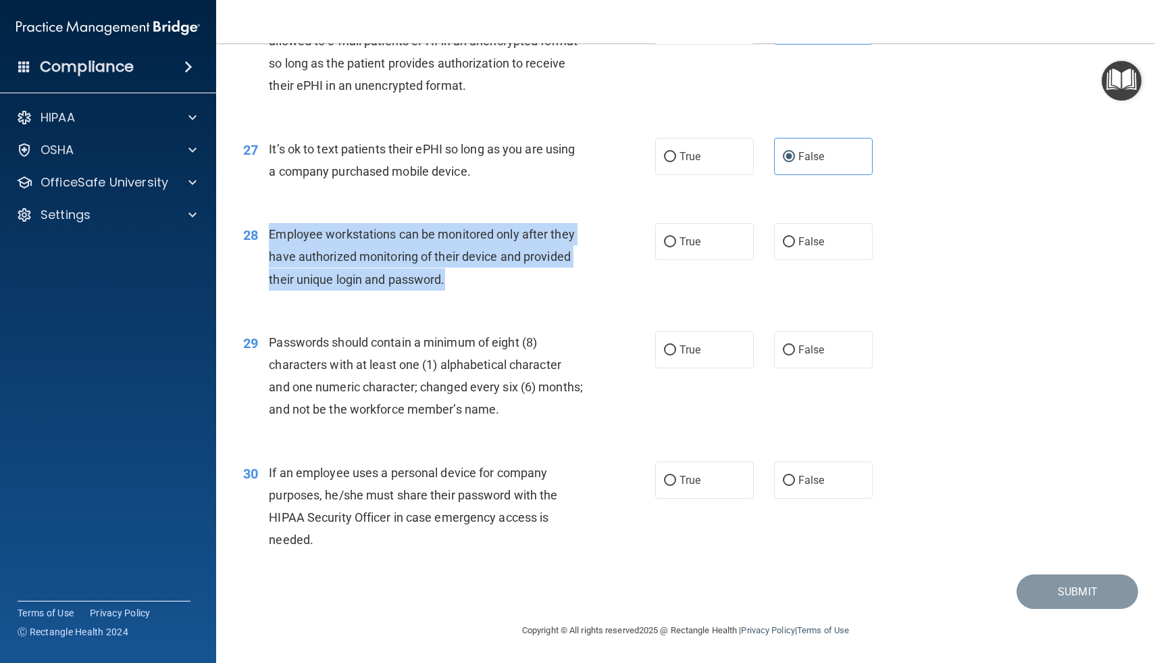
drag, startPoint x: 270, startPoint y: 234, endPoint x: 454, endPoint y: 286, distance: 191.6
click at [454, 286] on div "Employee workstations can be monitored only after they have authorized monitori…" at bounding box center [431, 257] width 324 height 68
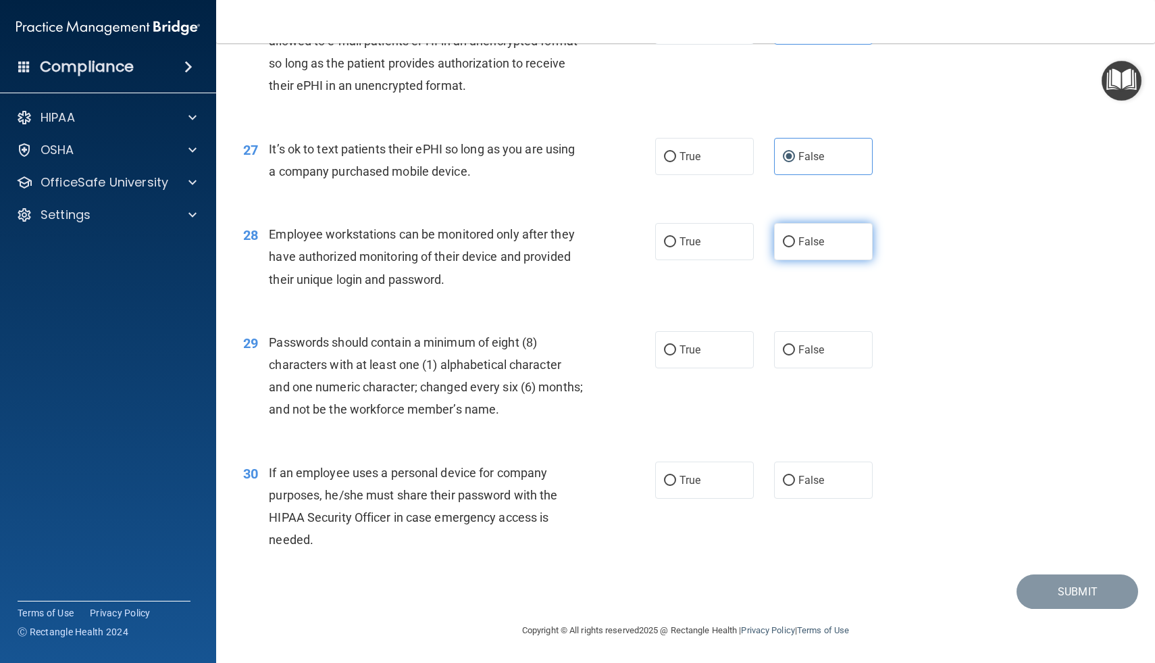
click at [776, 243] on label "False" at bounding box center [823, 241] width 99 height 37
click at [783, 243] on input "False" at bounding box center [789, 242] width 12 height 10
radio input "true"
click at [680, 347] on span "True" at bounding box center [690, 349] width 21 height 13
click at [676, 347] on input "True" at bounding box center [670, 350] width 12 height 10
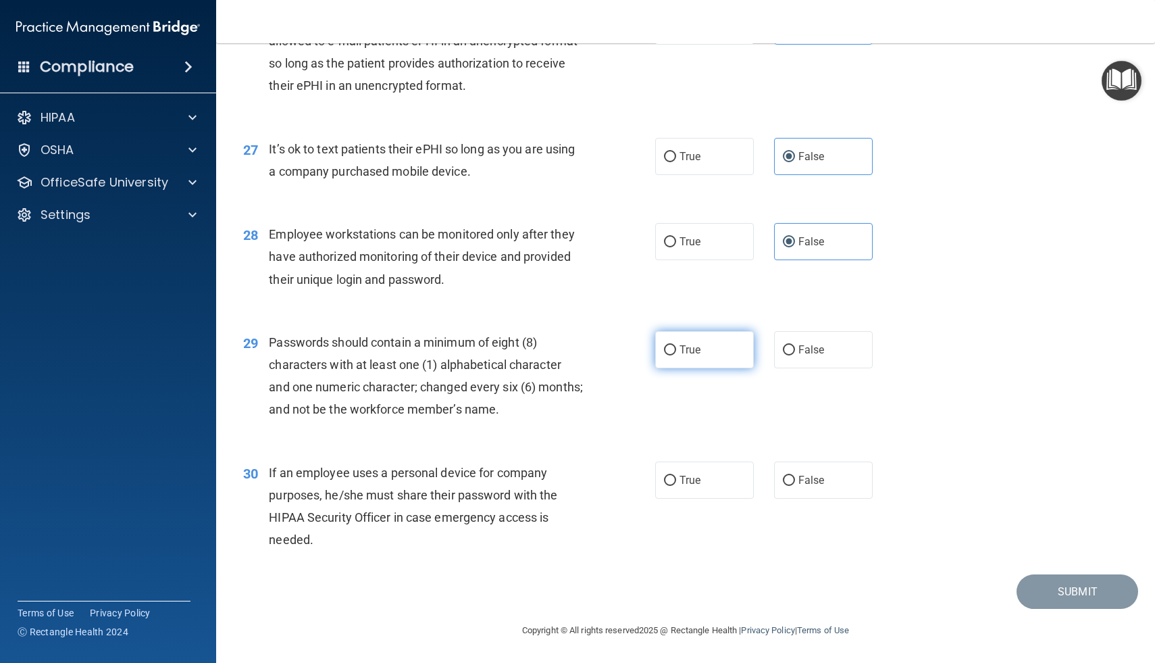
radio input "true"
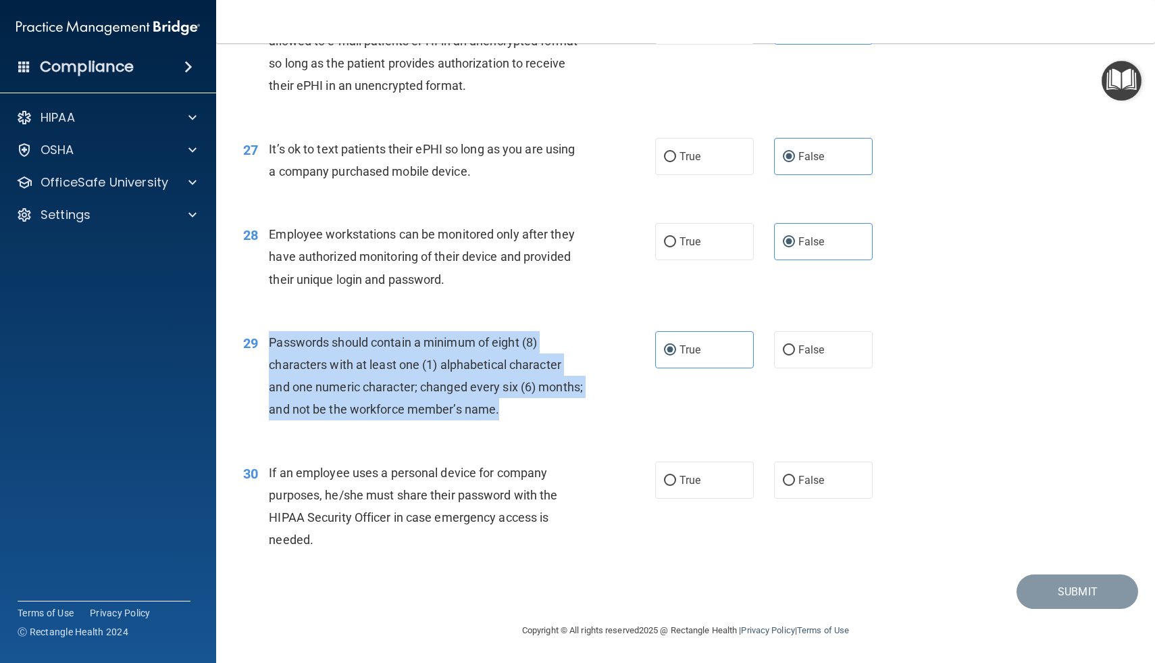
drag, startPoint x: 271, startPoint y: 338, endPoint x: 547, endPoint y: 413, distance: 285.5
click at [547, 413] on div "Passwords should contain a minimum of eight (8) characters with at least one (1…" at bounding box center [431, 376] width 324 height 90
click at [634, 386] on div "29 Passwords should contain a minimum of eight (8) characters with at least one…" at bounding box center [449, 379] width 453 height 97
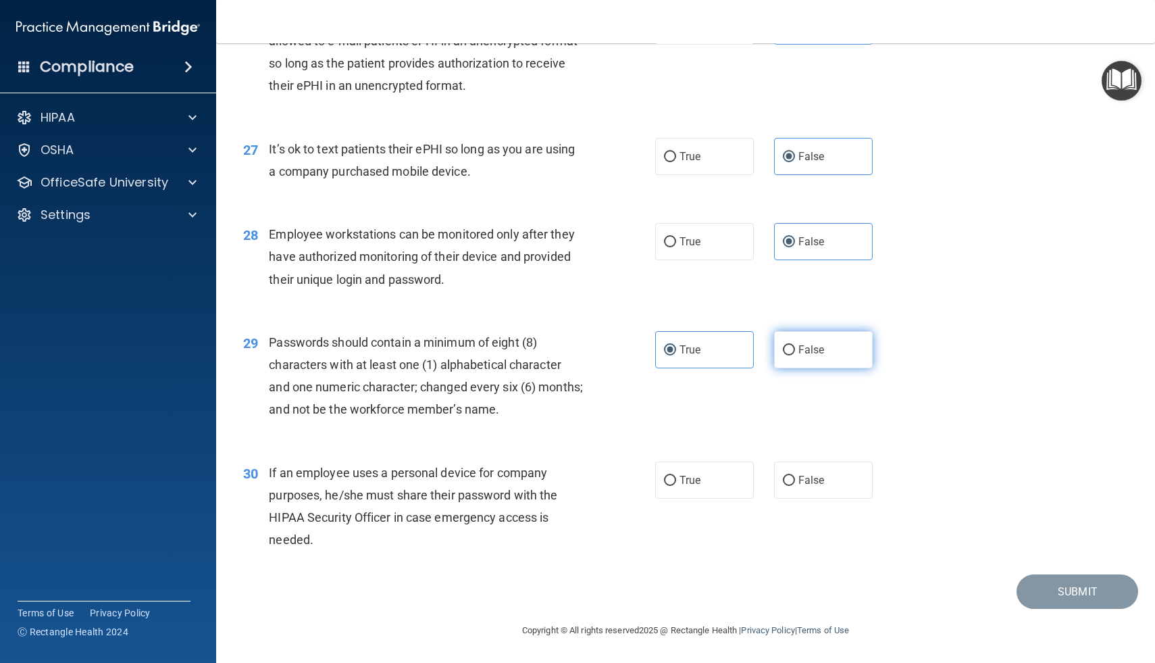
click at [791, 334] on label "False" at bounding box center [823, 349] width 99 height 37
click at [791, 345] on input "False" at bounding box center [789, 350] width 12 height 10
radio input "true"
radio input "false"
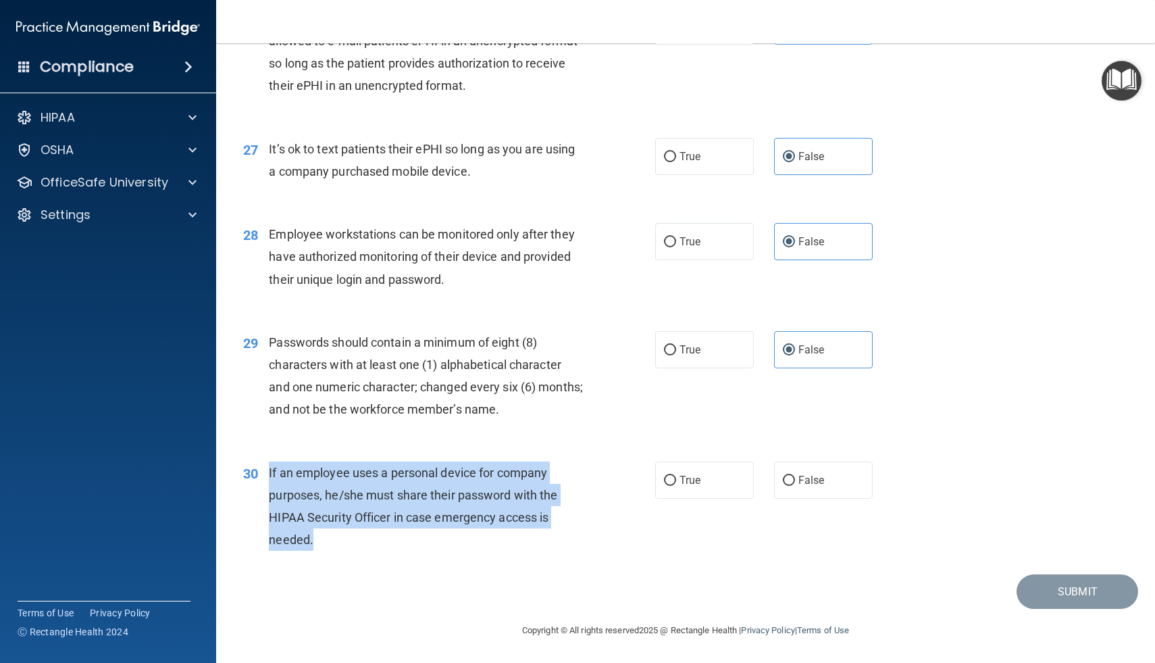
drag, startPoint x: 270, startPoint y: 470, endPoint x: 326, endPoint y: 550, distance: 97.5
click at [326, 550] on div "If an employee uses a personal device for company purposes, he/she must share t…" at bounding box center [431, 506] width 324 height 90
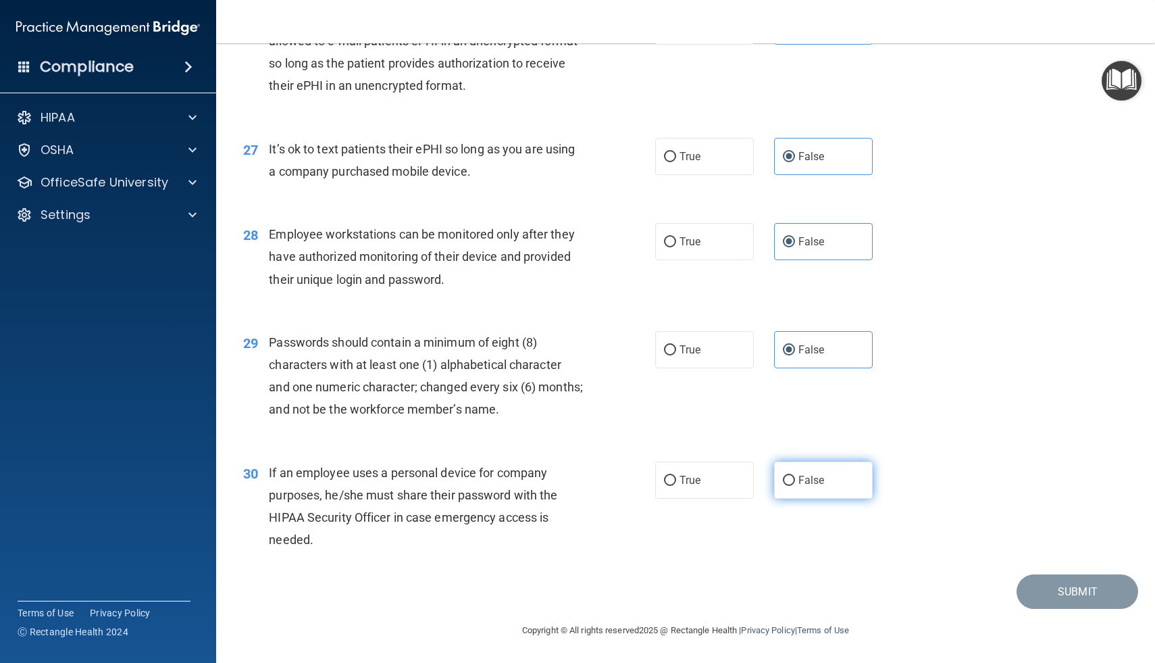
click at [780, 482] on label "False" at bounding box center [823, 479] width 99 height 37
click at [783, 482] on input "False" at bounding box center [789, 481] width 12 height 10
radio input "true"
click at [1046, 593] on button "Submit" at bounding box center [1078, 591] width 122 height 34
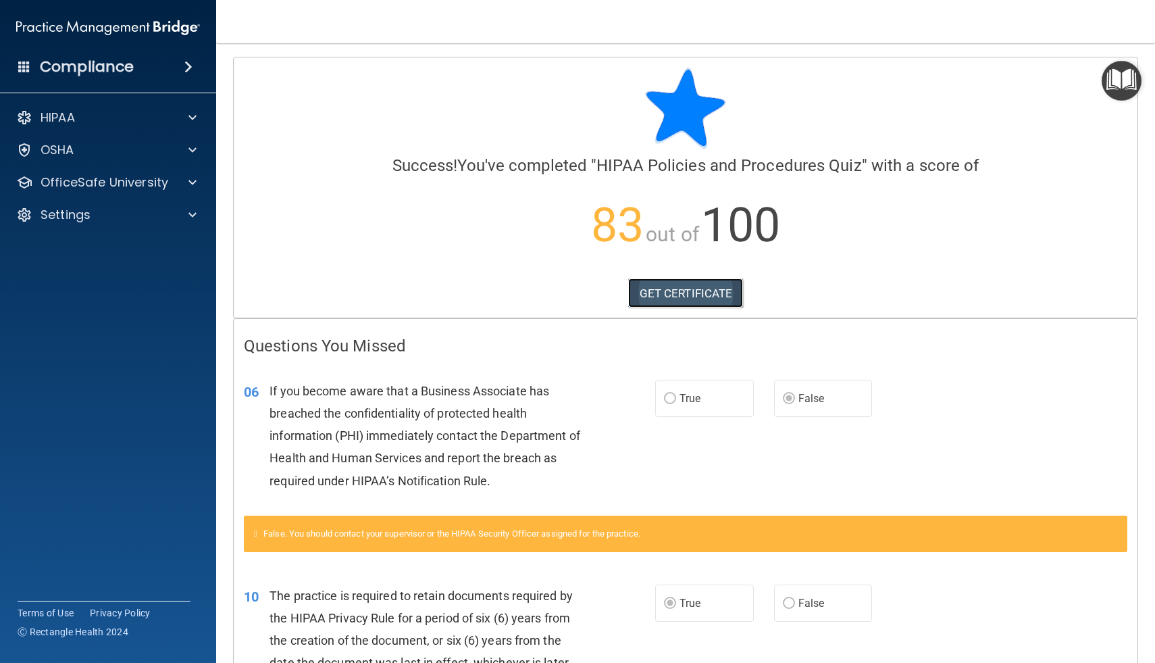
click at [679, 293] on link "GET CERTIFICATE" at bounding box center [686, 293] width 116 height 30
click at [163, 192] on div "OfficeSafe University" at bounding box center [108, 182] width 217 height 27
click at [193, 177] on span at bounding box center [192, 182] width 8 height 16
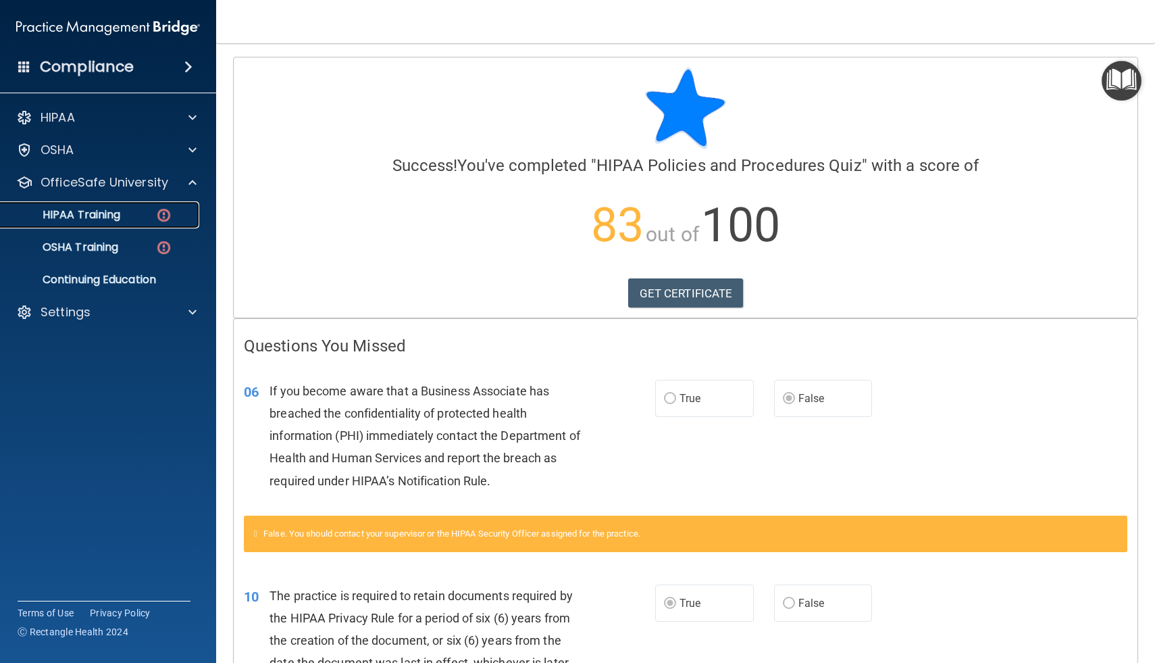
click at [141, 210] on div "HIPAA Training" at bounding box center [101, 215] width 184 height 14
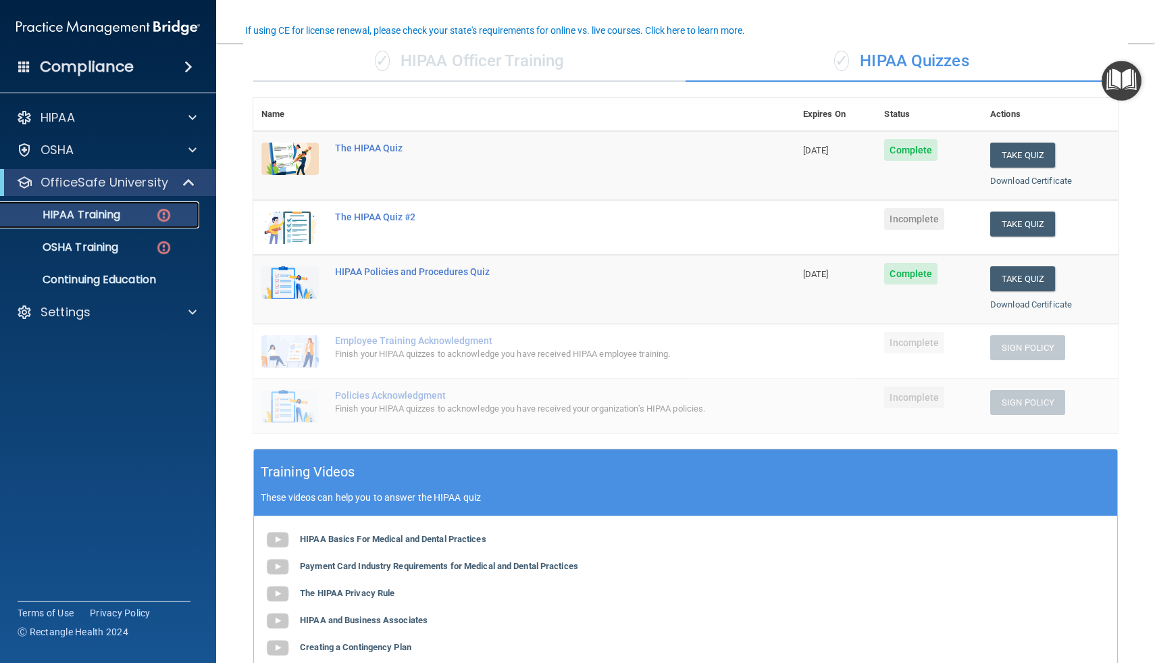
scroll to position [107, 0]
click at [1005, 222] on button "Take Quiz" at bounding box center [1022, 223] width 65 height 25
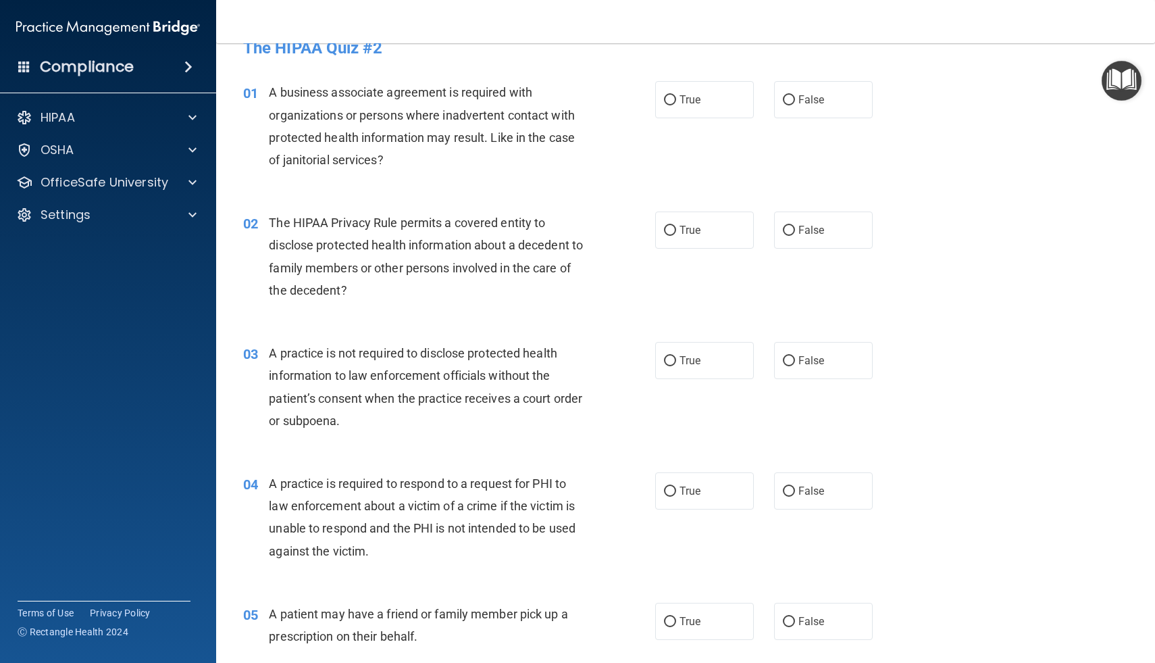
scroll to position [26, 0]
click at [670, 106] on label "True" at bounding box center [704, 98] width 99 height 37
click at [670, 105] on input "True" at bounding box center [670, 100] width 12 height 10
radio input "true"
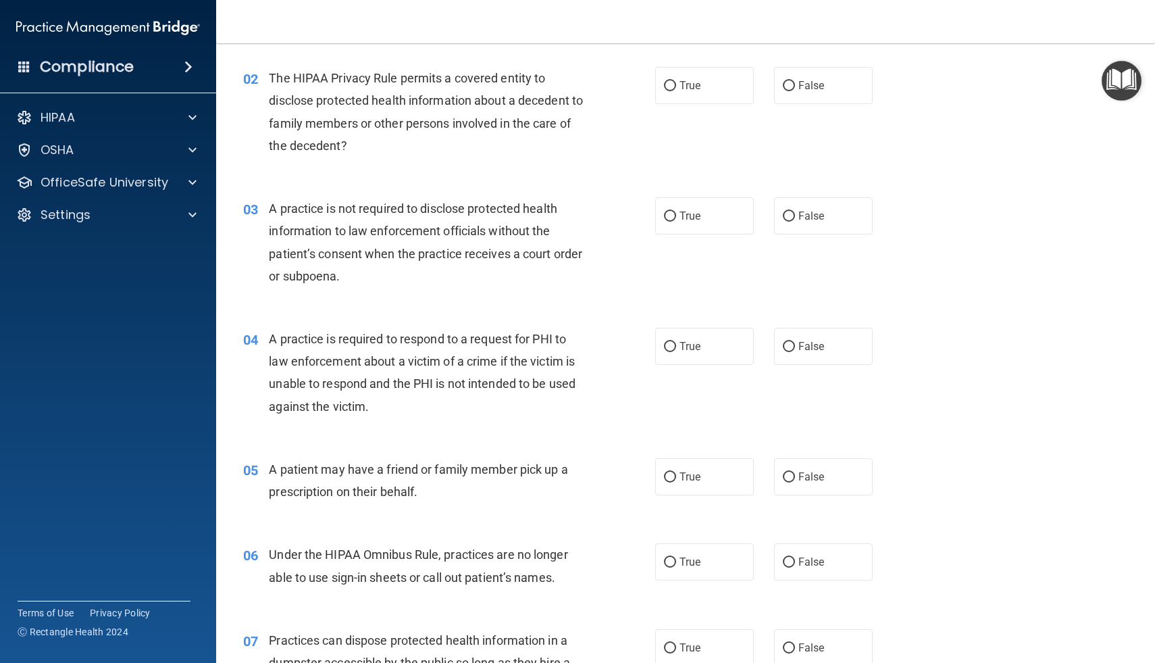
scroll to position [175, 0]
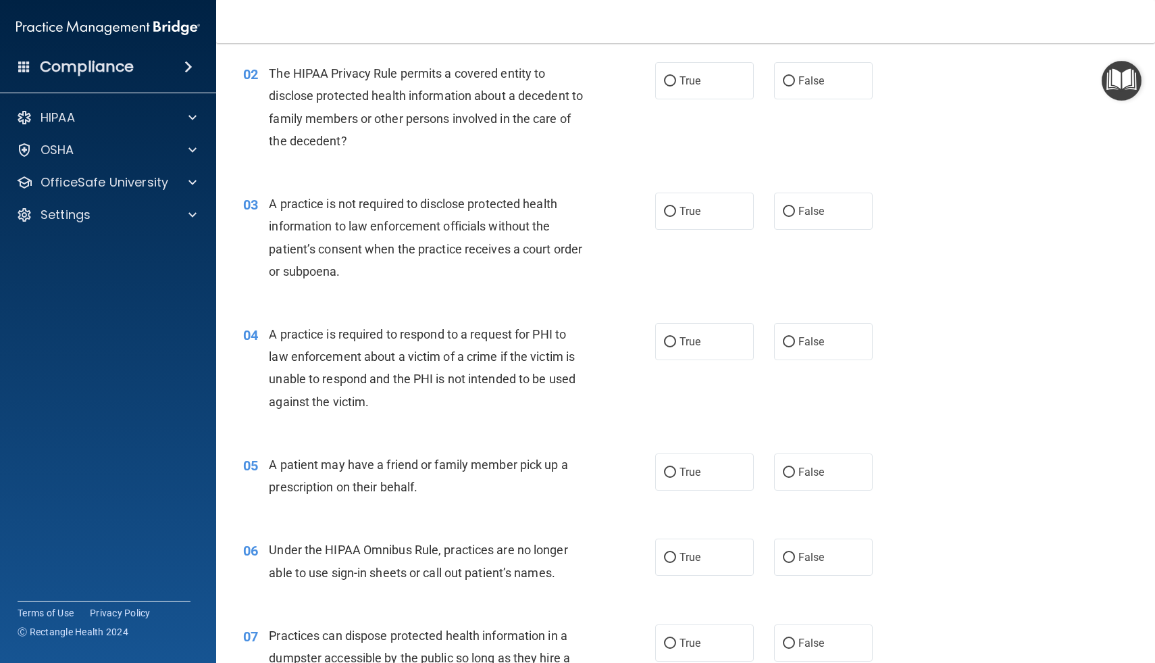
click at [766, 76] on div "True False" at bounding box center [773, 80] width 236 height 37
click at [794, 78] on input "False" at bounding box center [789, 81] width 12 height 10
radio input "true"
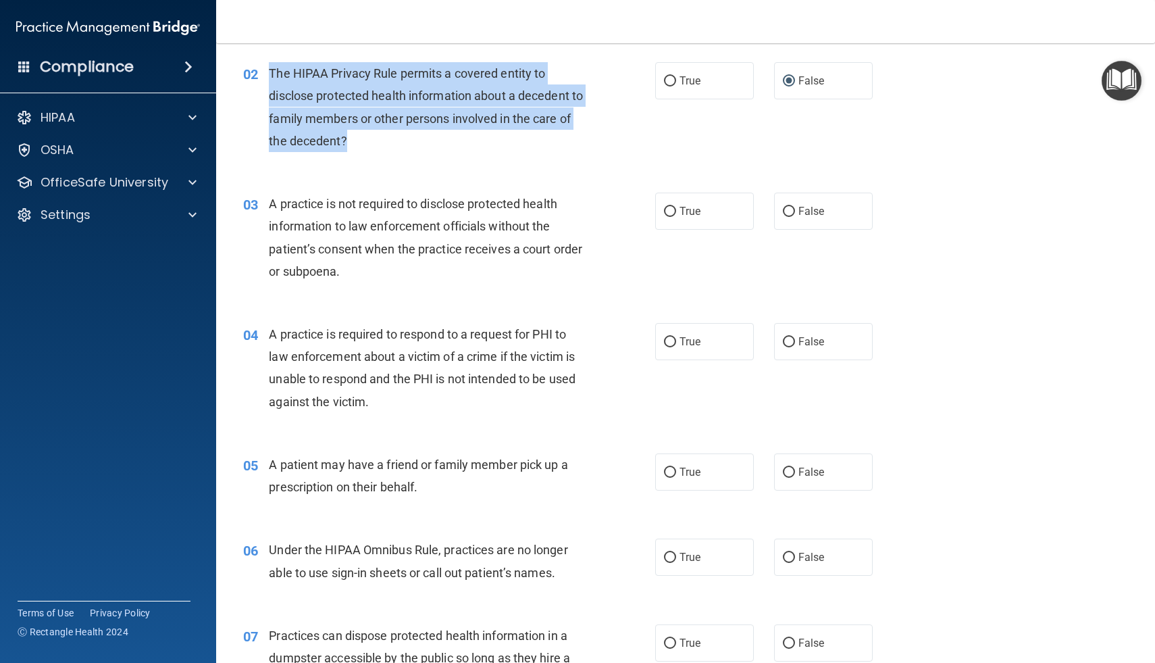
drag, startPoint x: 361, startPoint y: 145, endPoint x: 268, endPoint y: 72, distance: 118.0
click at [268, 72] on div "02 The HIPAA Privacy Rule permits a covered entity to disclose protected health…" at bounding box center [449, 110] width 453 height 97
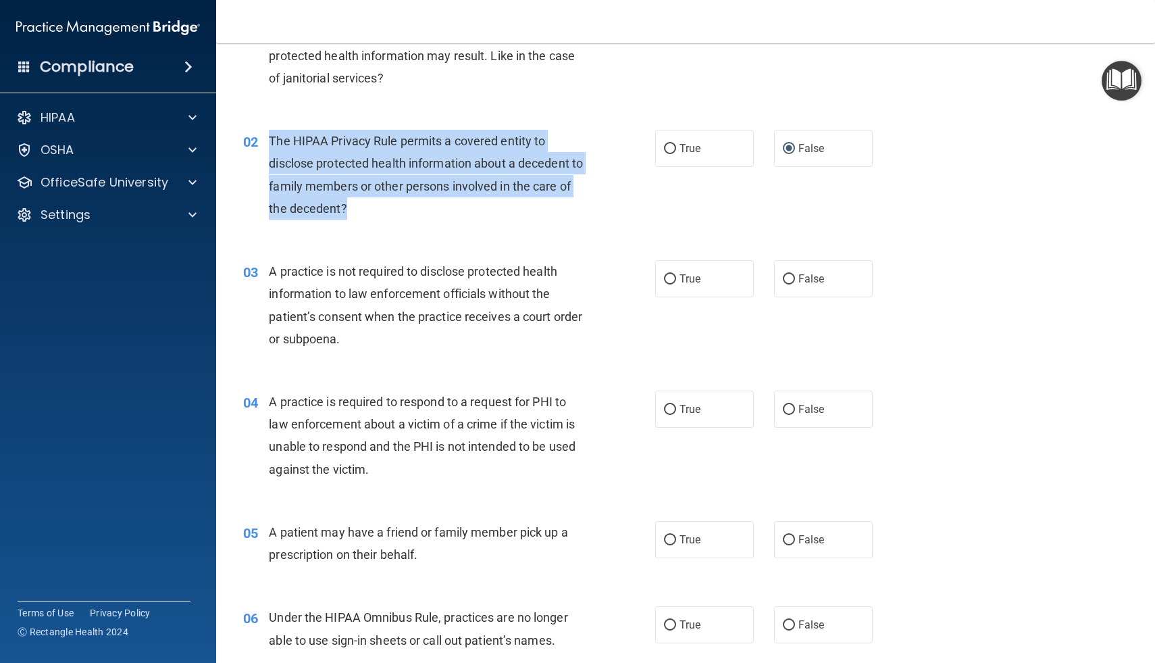
scroll to position [70, 0]
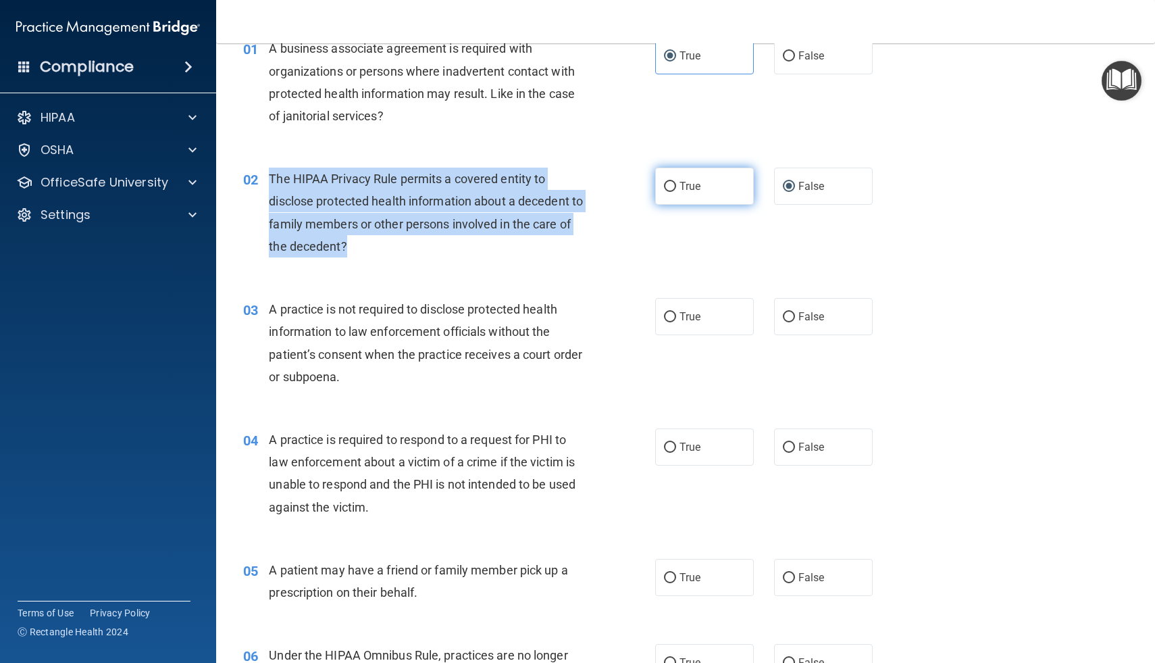
click at [673, 188] on input "True" at bounding box center [670, 187] width 12 height 10
radio input "true"
radio input "false"
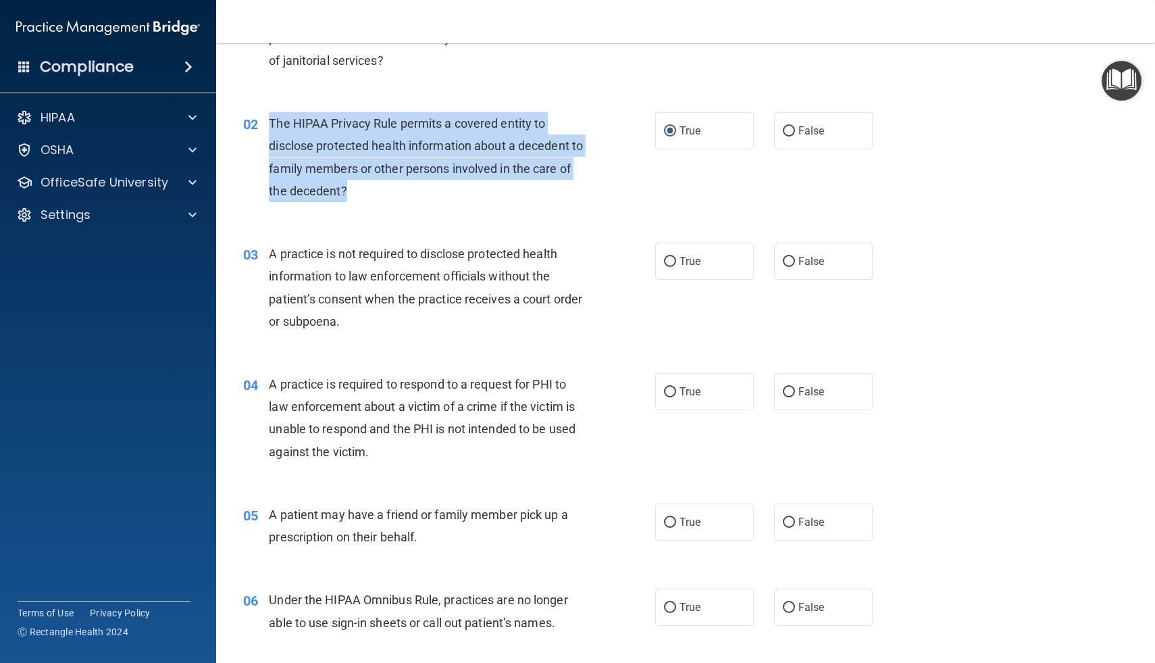
scroll to position [145, 0]
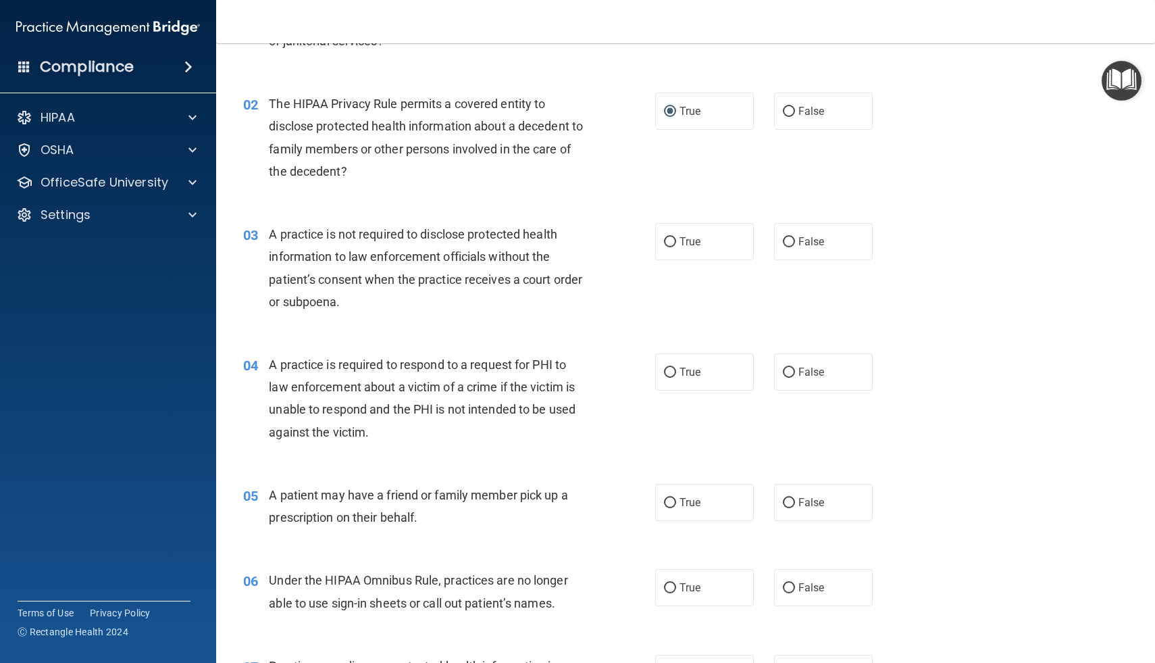
click at [564, 218] on div "03 A practice is not required to disclose protected health information to law e…" at bounding box center [685, 271] width 905 height 130
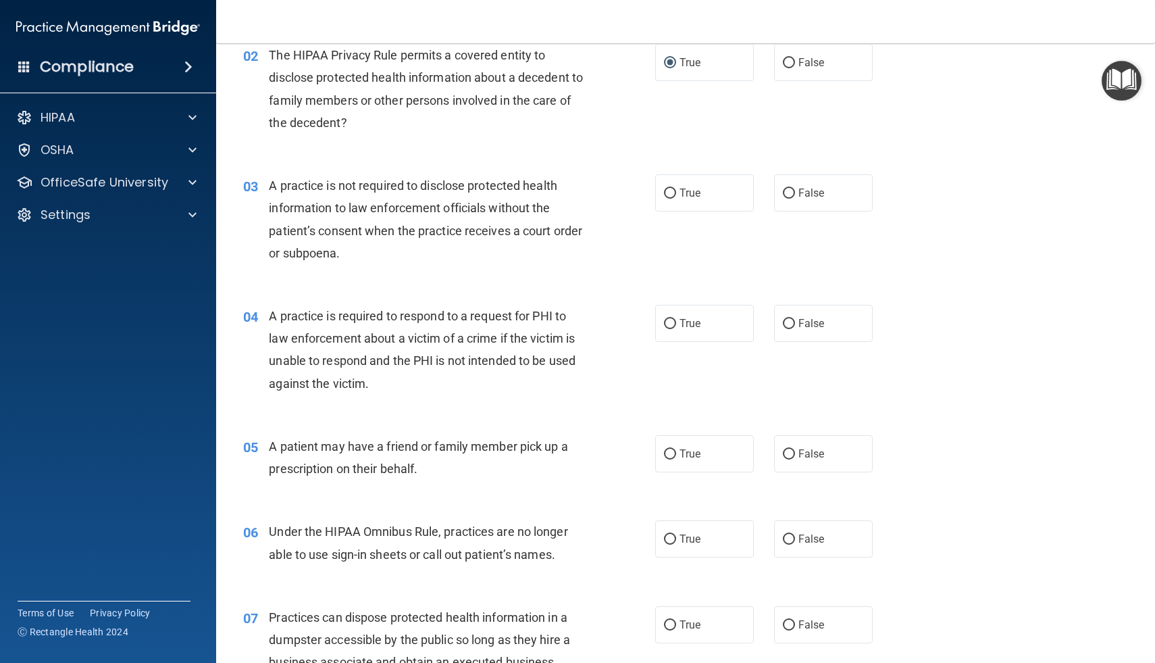
scroll to position [195, 0]
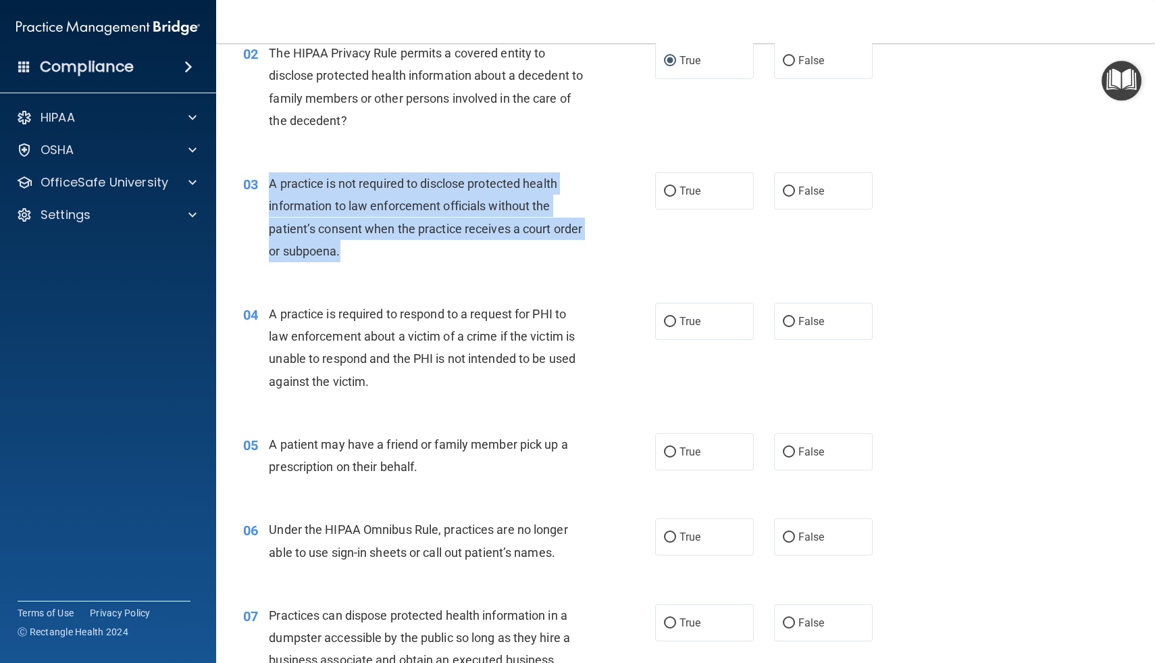
drag, startPoint x: 272, startPoint y: 185, endPoint x: 381, endPoint y: 249, distance: 126.0
click at [382, 249] on div "A practice is not required to disclose protected health information to law enfo…" at bounding box center [431, 217] width 324 height 90
click at [418, 262] on div "03 A practice is not required to disclose protected health information to law e…" at bounding box center [449, 220] width 453 height 97
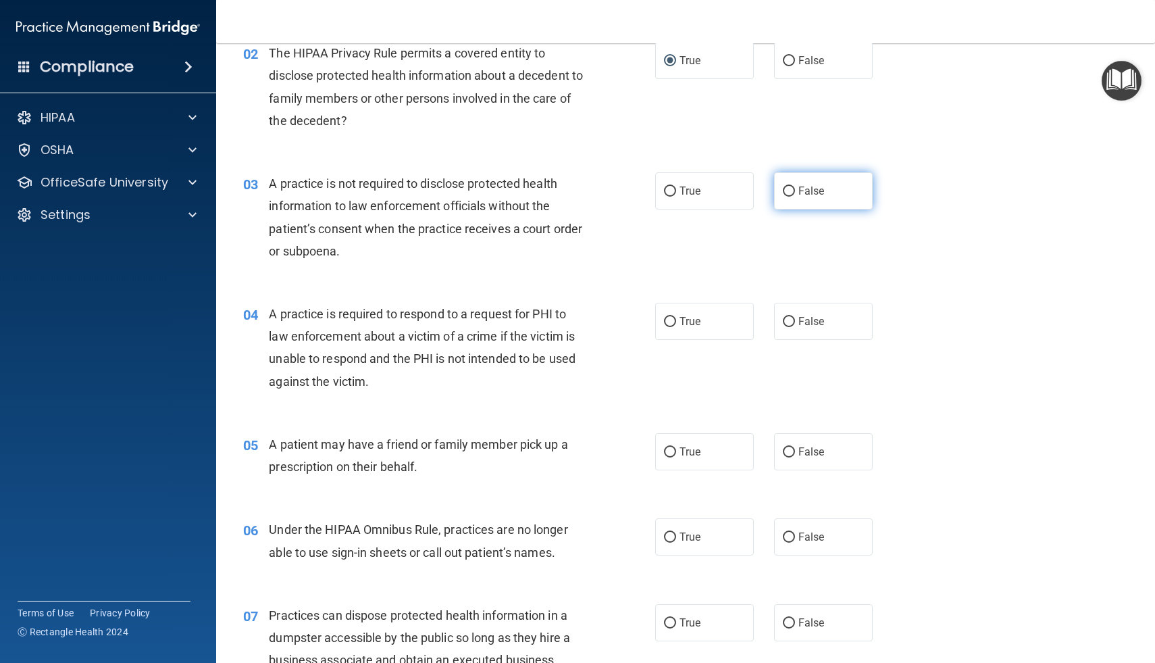
click at [786, 186] on input "False" at bounding box center [789, 191] width 12 height 10
radio input "true"
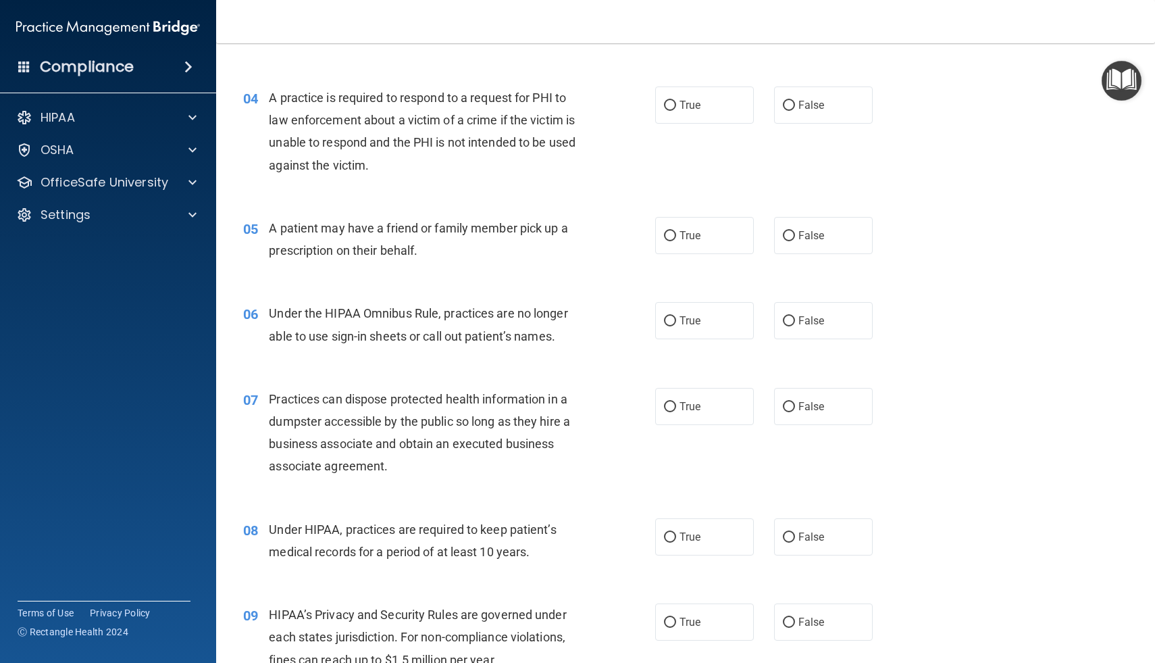
scroll to position [415, 0]
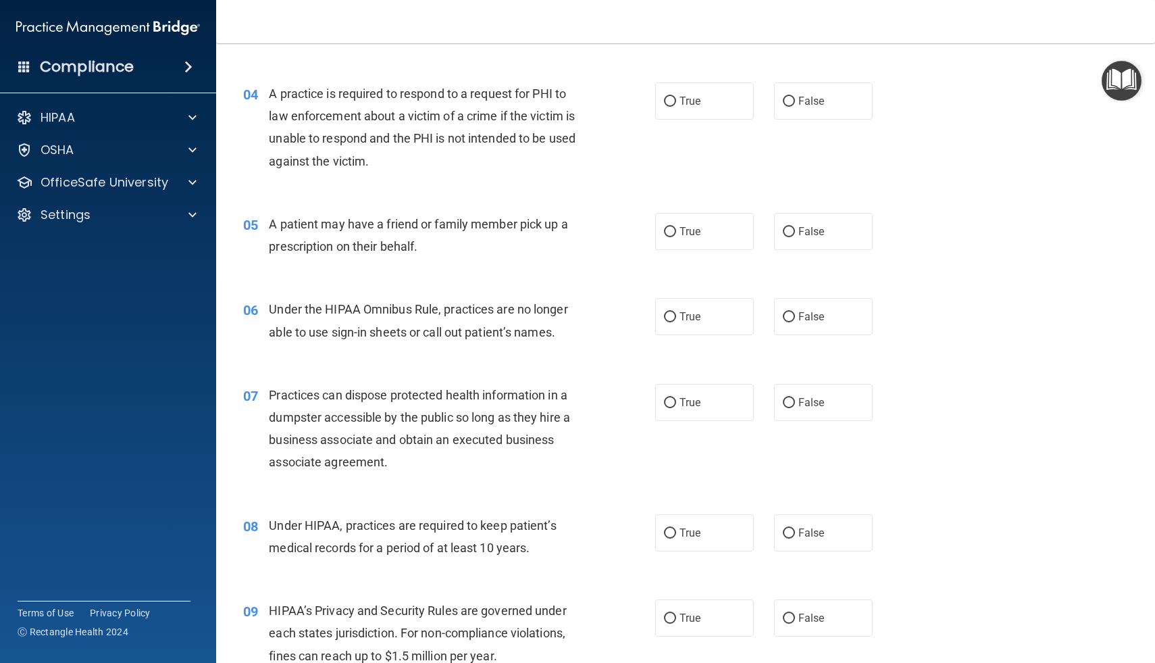
click at [272, 96] on span "A practice is required to respond to a request for PHI to law enforcement about…" at bounding box center [422, 127] width 307 height 82
click at [672, 111] on label "True" at bounding box center [704, 100] width 99 height 37
click at [672, 107] on input "True" at bounding box center [670, 102] width 12 height 10
radio input "true"
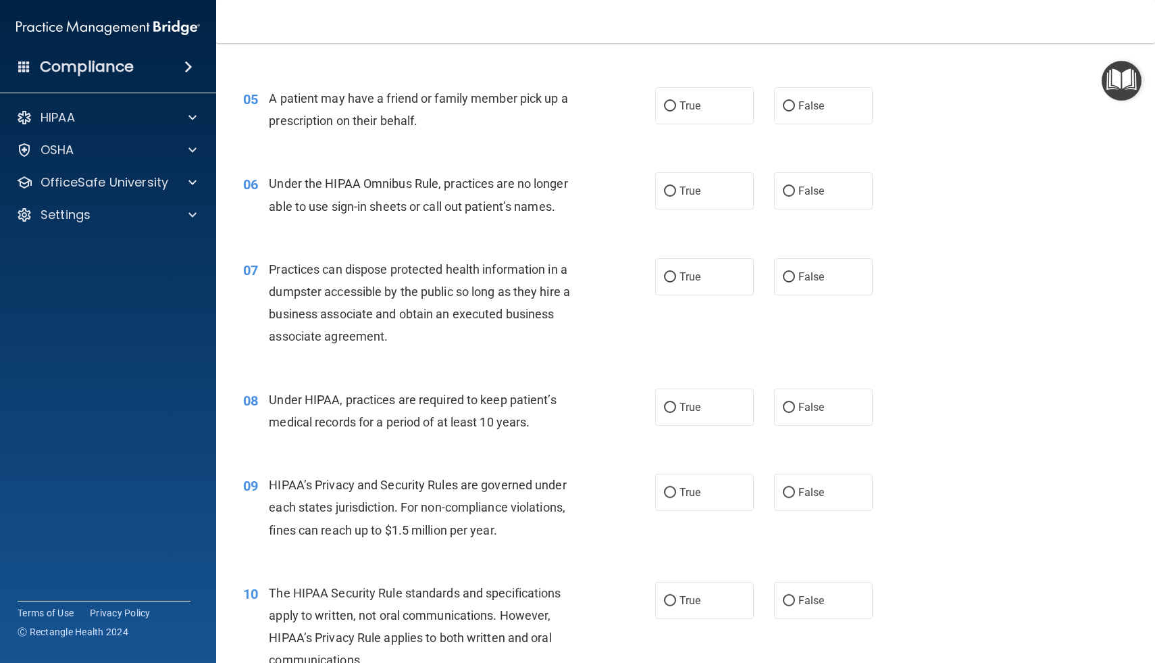
scroll to position [563, 0]
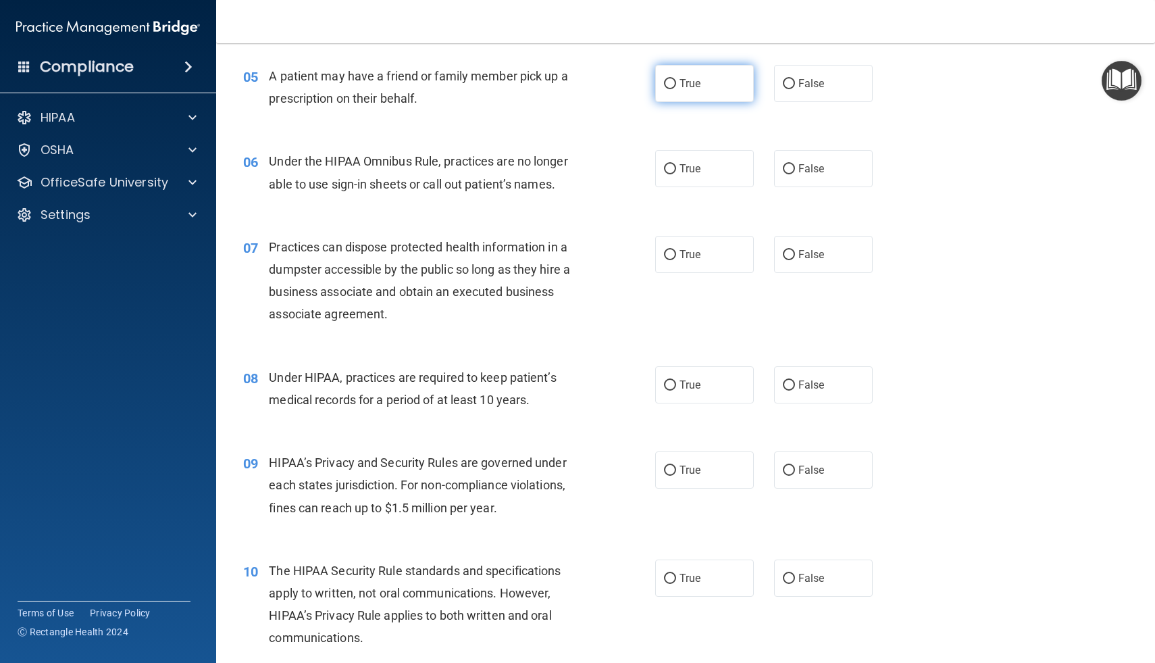
click at [673, 87] on input "True" at bounding box center [670, 84] width 12 height 10
radio input "true"
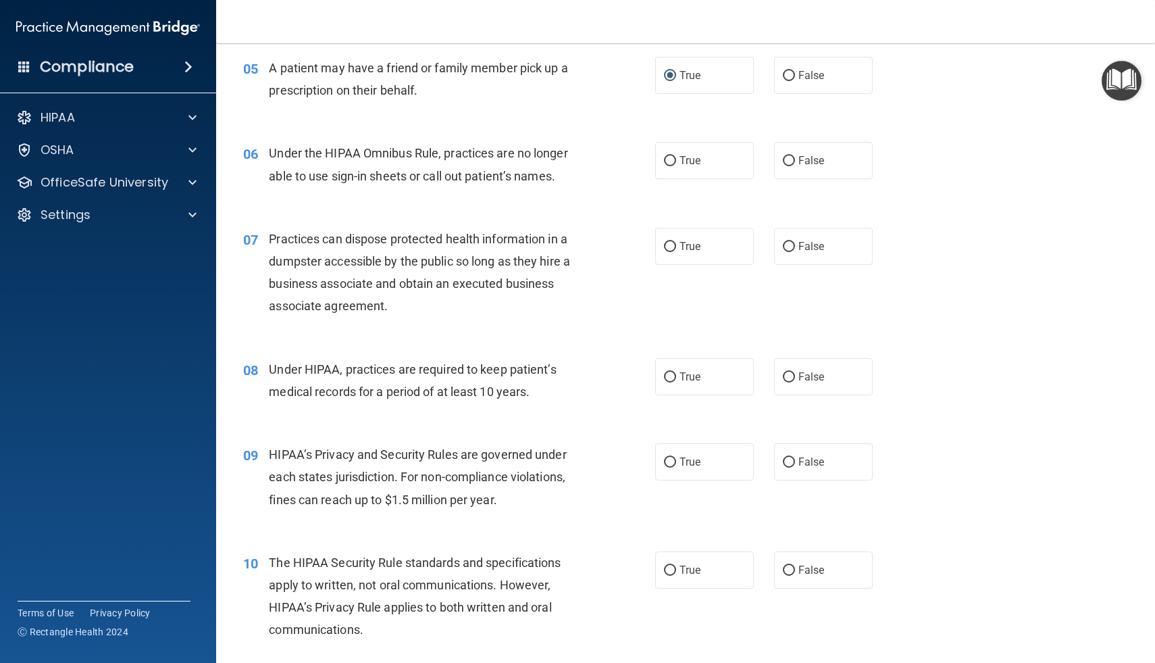
drag, startPoint x: 273, startPoint y: 69, endPoint x: 415, endPoint y: 91, distance: 143.6
click at [415, 91] on span "A patient may have a friend or family member pick up a prescription on their be…" at bounding box center [418, 79] width 299 height 36
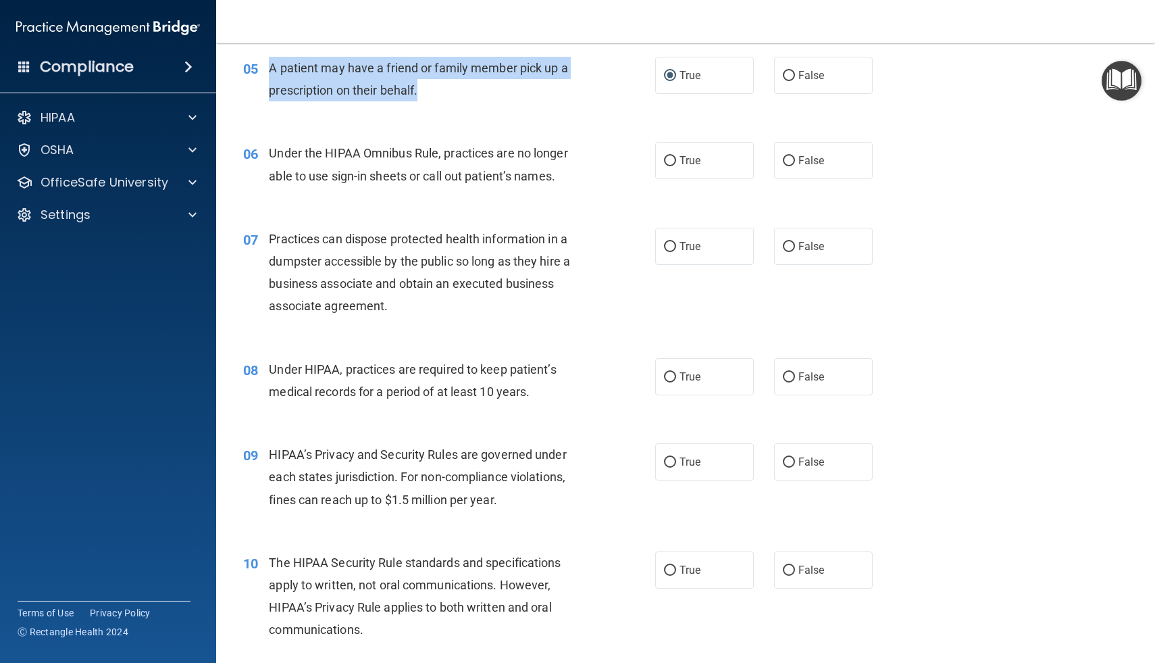
drag, startPoint x: 269, startPoint y: 66, endPoint x: 422, endPoint y: 104, distance: 157.5
click at [422, 105] on div "05 A patient may have a friend or family member pick up a prescription on their…" at bounding box center [449, 82] width 453 height 51
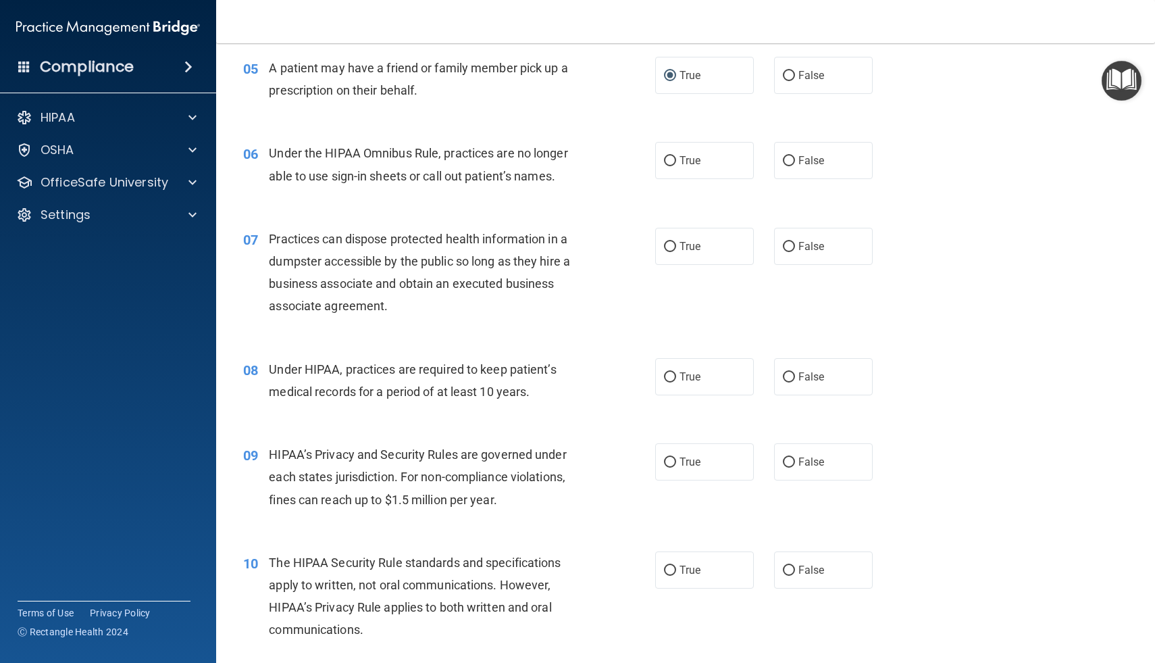
click at [611, 123] on div "05 A patient may have a friend or family member pick up a prescription on their…" at bounding box center [685, 82] width 905 height 85
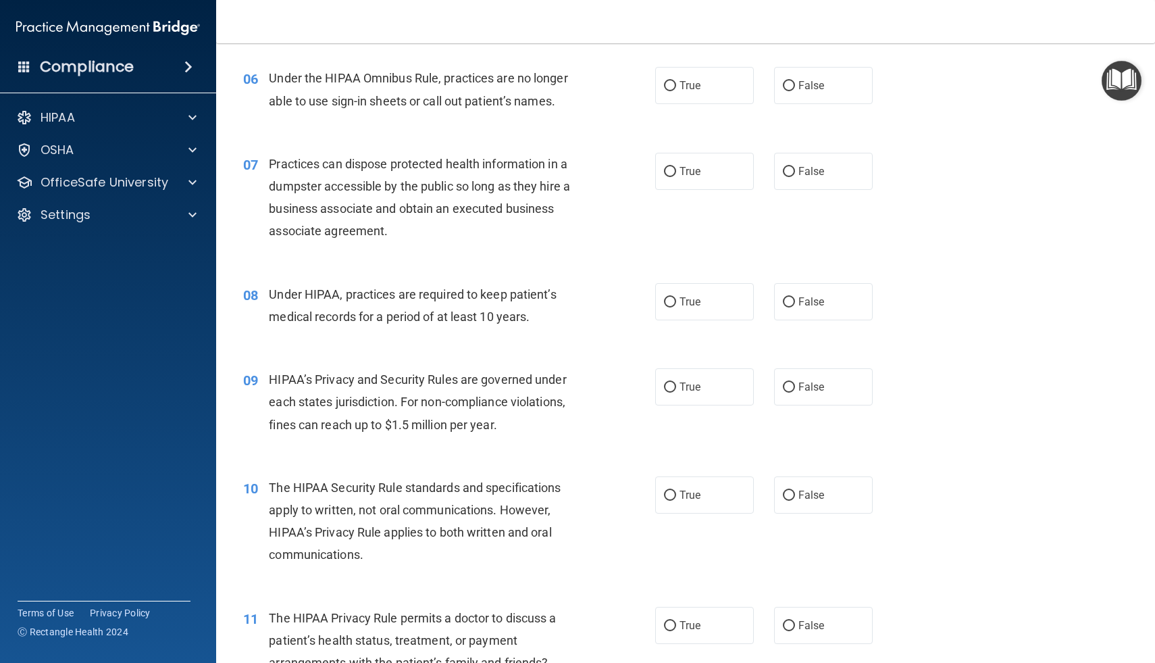
scroll to position [651, 0]
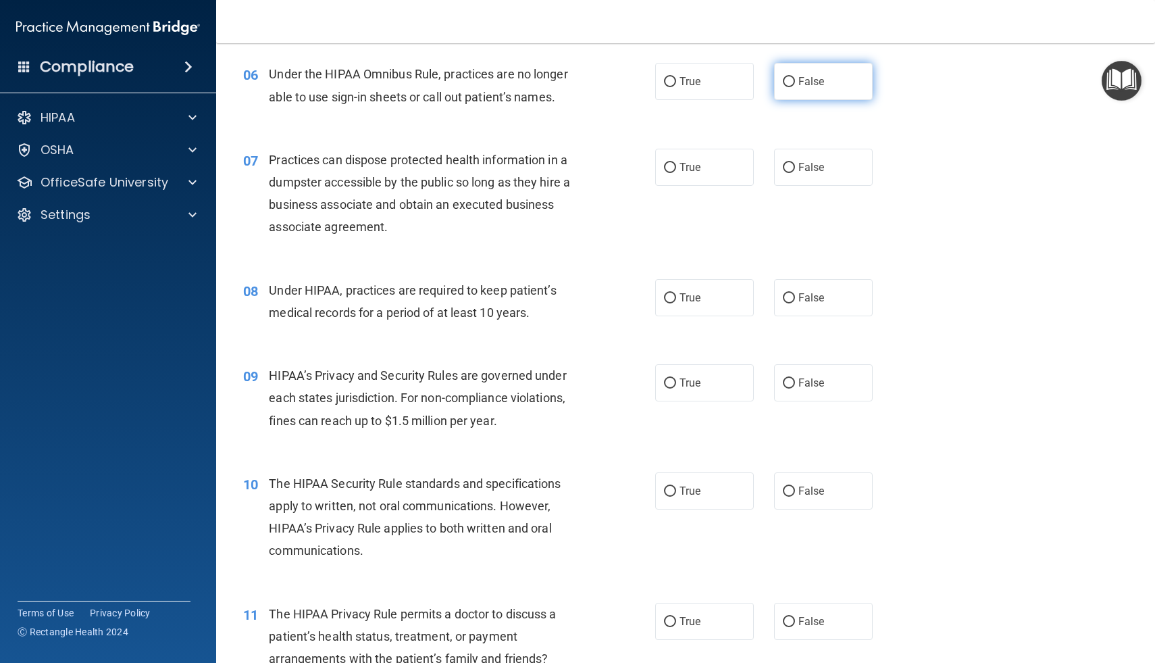
click at [799, 80] on span "False" at bounding box center [812, 81] width 26 height 13
click at [795, 80] on input "False" at bounding box center [789, 82] width 12 height 10
radio input "true"
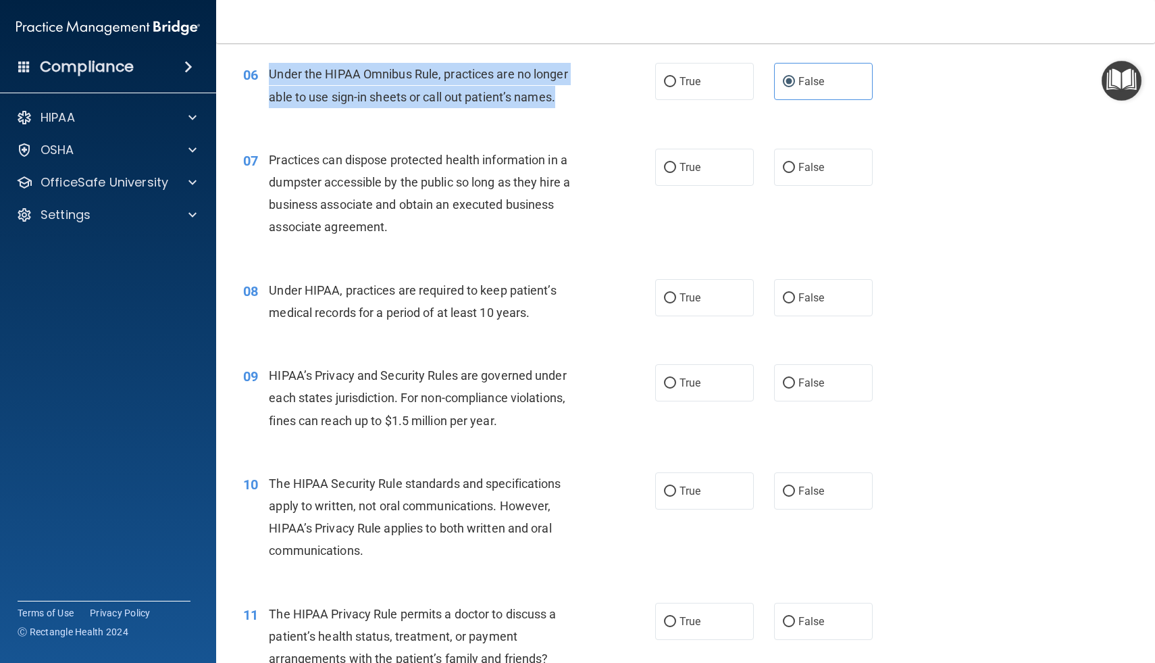
drag, startPoint x: 557, startPoint y: 98, endPoint x: 263, endPoint y: 68, distance: 295.5
click at [263, 68] on div "06 Under the HIPAA Omnibus Rule, practices are no longer able to use sign-in sh…" at bounding box center [449, 88] width 453 height 51
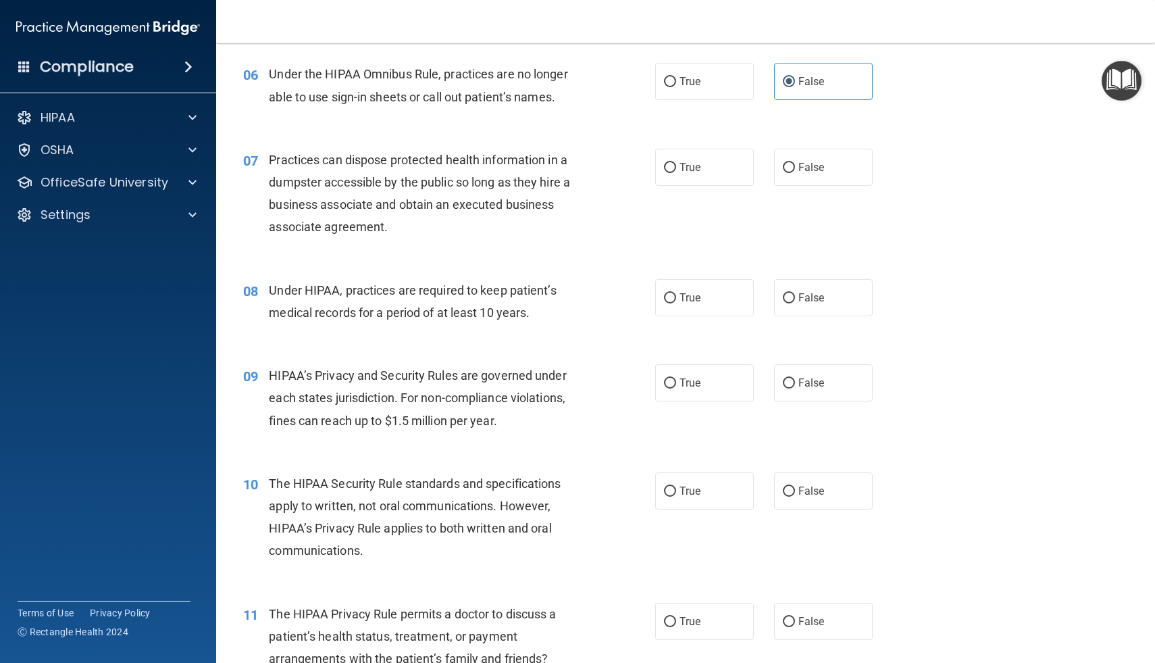
click at [745, 118] on div "06 Under the HIPAA Omnibus Rule, practices are no longer able to use sign-in sh…" at bounding box center [685, 88] width 905 height 85
click at [640, 126] on div "06 Under the HIPAA Omnibus Rule, practices are no longer able to use sign-in sh…" at bounding box center [685, 88] width 905 height 85
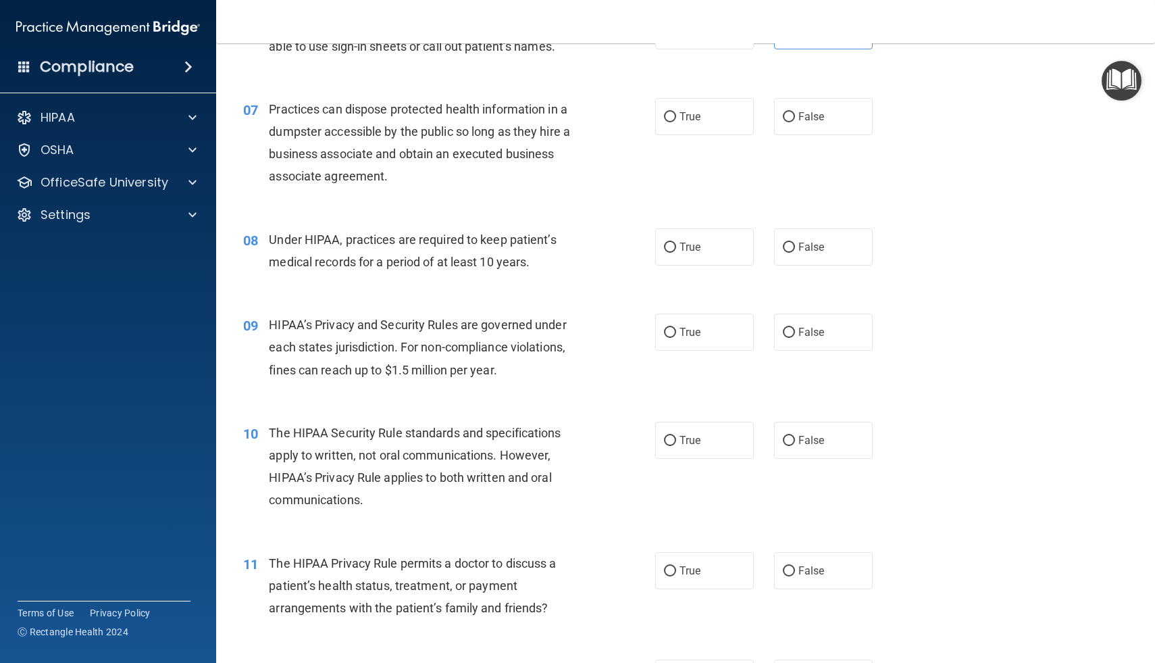
scroll to position [714, 0]
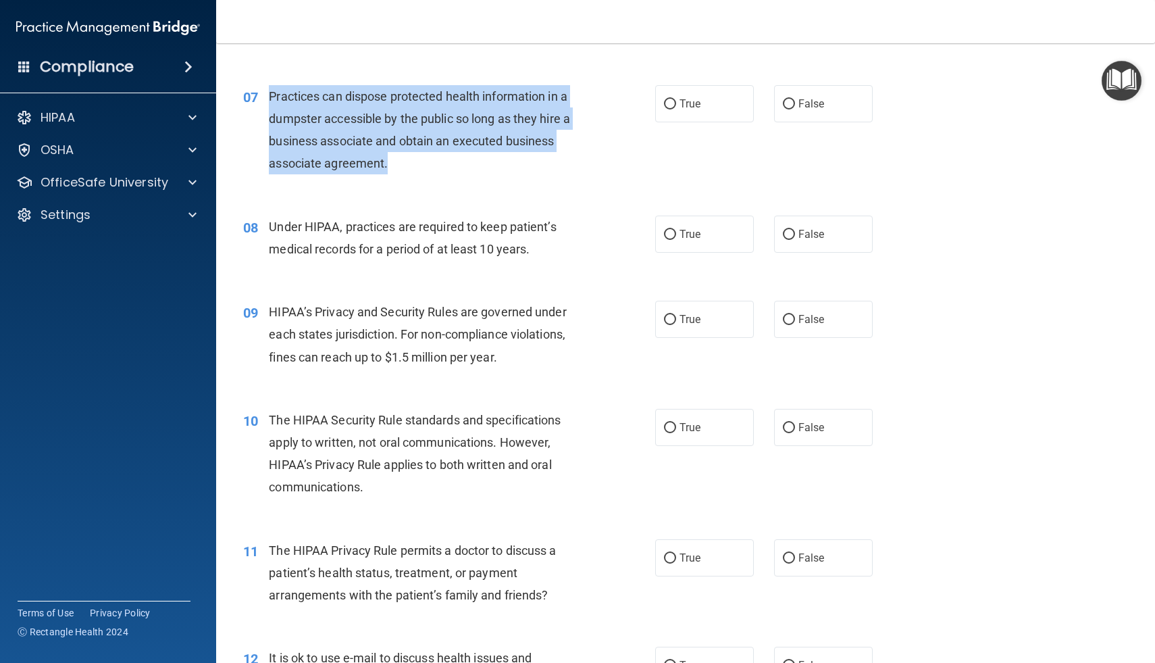
drag, startPoint x: 270, startPoint y: 97, endPoint x: 401, endPoint y: 166, distance: 147.8
click at [401, 166] on div "Practices can dispose protected health information in a dumpster accessible by …" at bounding box center [431, 130] width 324 height 90
click at [559, 163] on div "Practices can dispose protected health information in a dumpster accessible by …" at bounding box center [431, 130] width 324 height 90
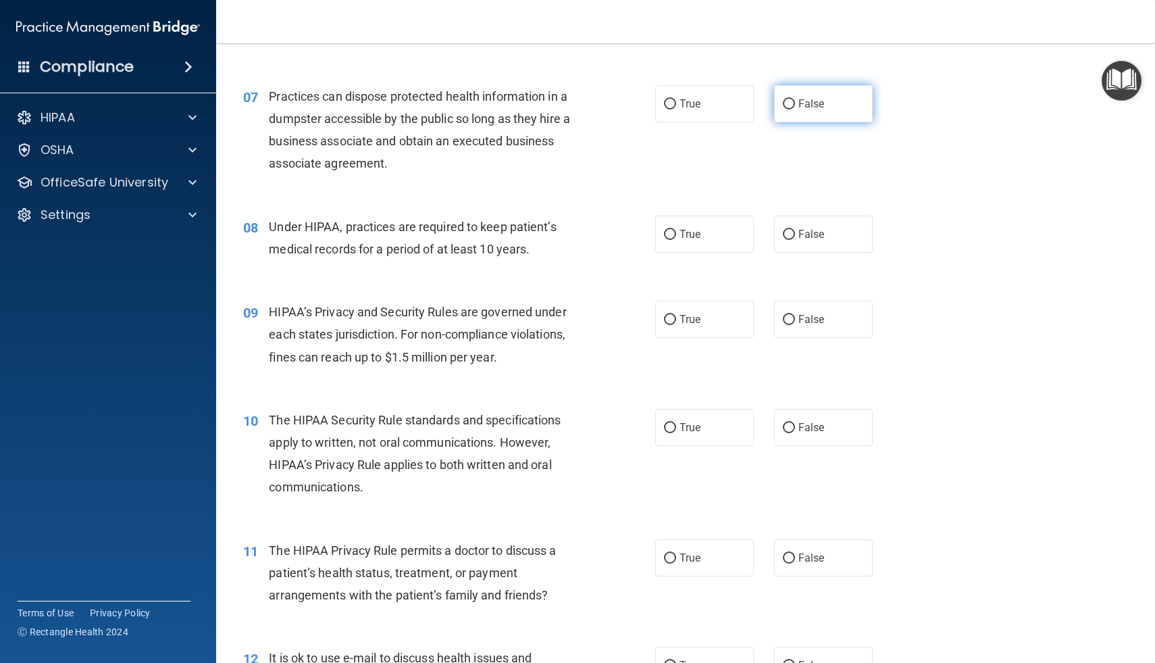
click at [786, 111] on label "False" at bounding box center [823, 103] width 99 height 37
click at [786, 109] on input "False" at bounding box center [789, 104] width 12 height 10
radio input "true"
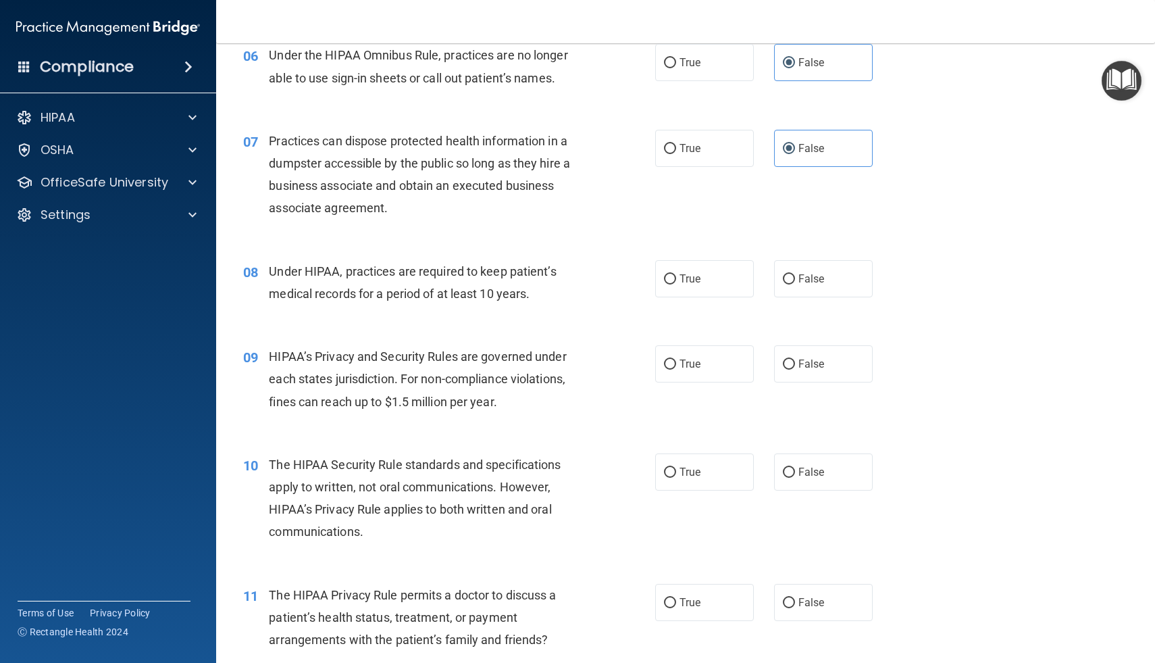
scroll to position [740, 0]
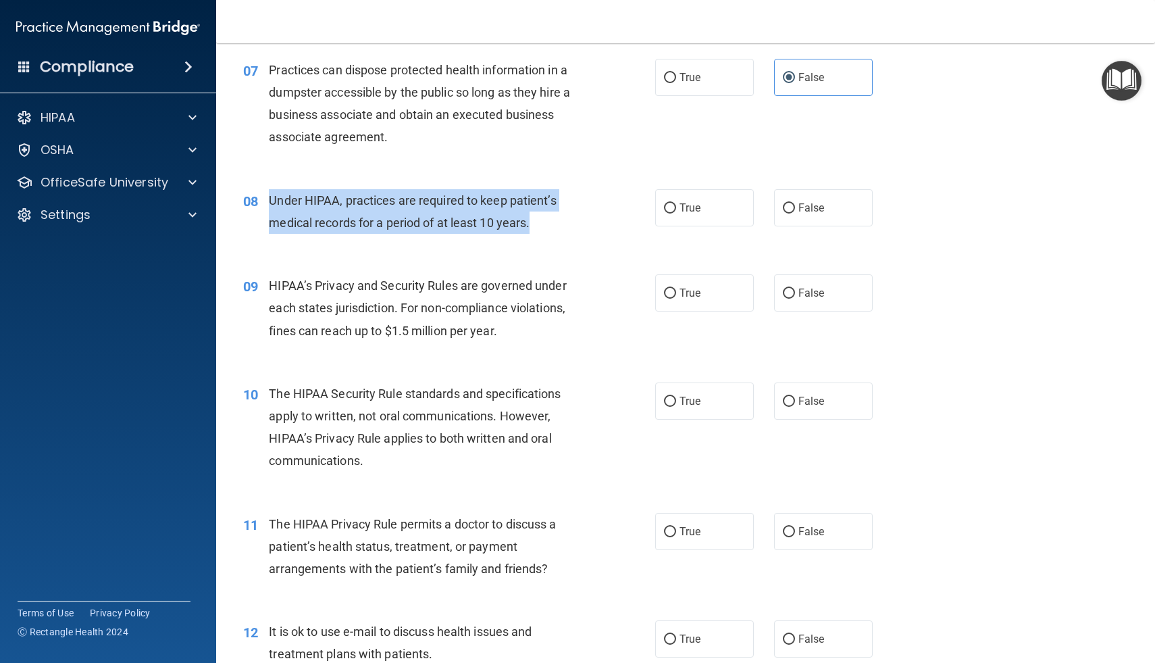
drag, startPoint x: 270, startPoint y: 196, endPoint x: 544, endPoint y: 232, distance: 276.6
click at [544, 232] on div "Under HIPAA, practices are required to keep patient’s medical records for a per…" at bounding box center [431, 211] width 324 height 45
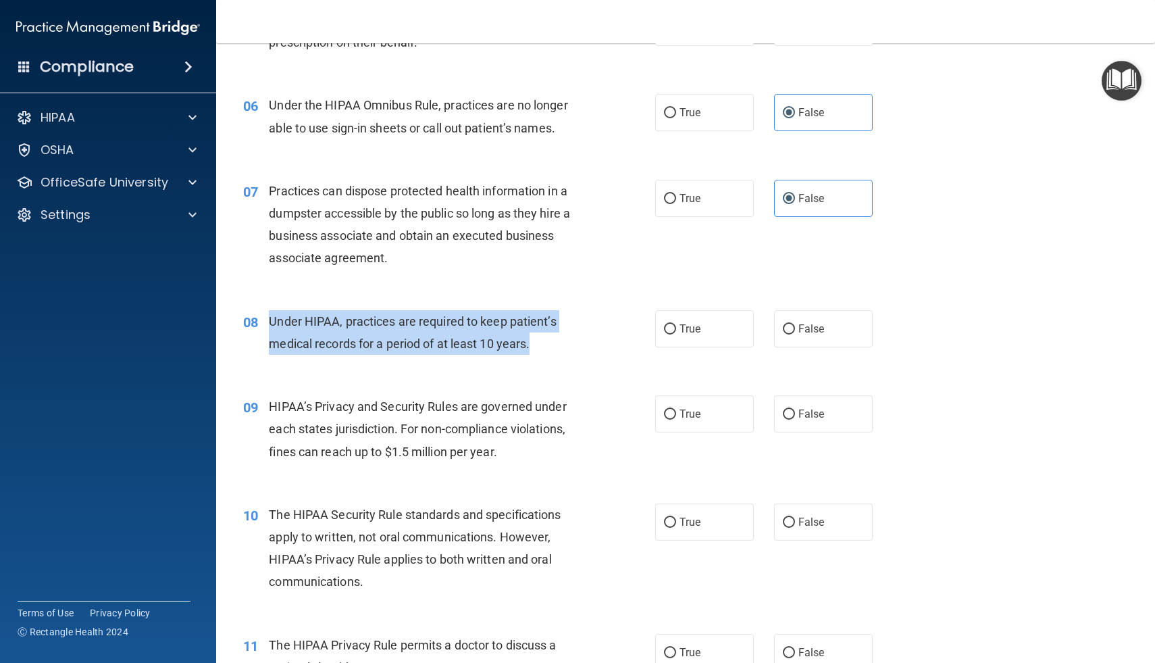
scroll to position [565, 0]
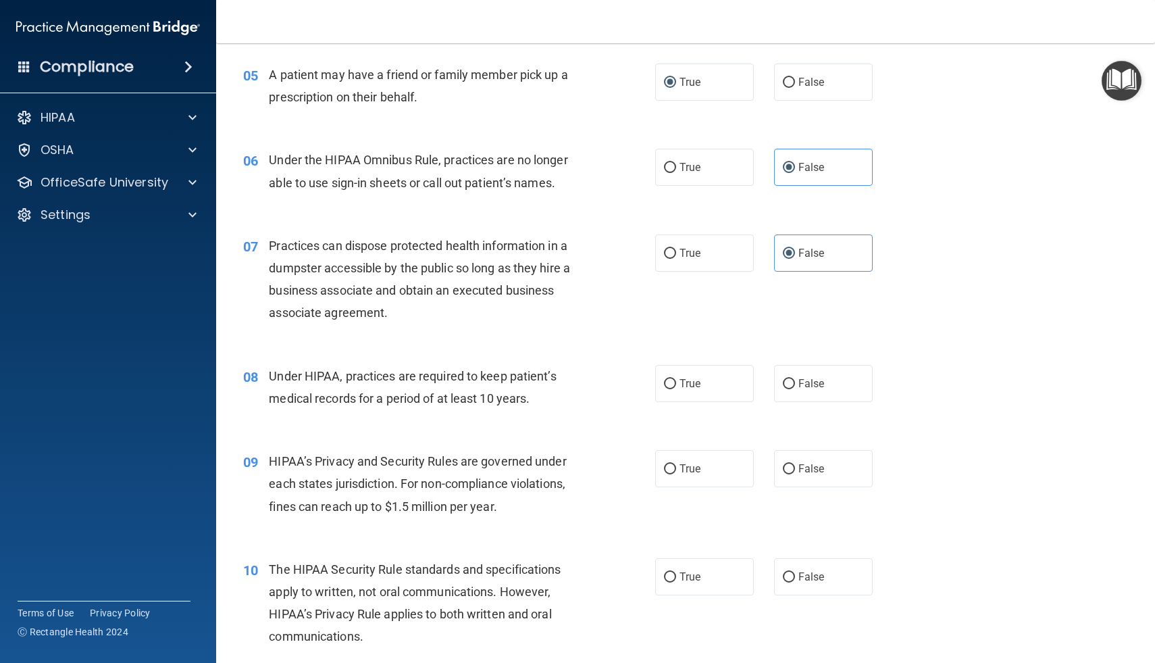
click at [620, 380] on div "08 Under HIPAA, practices are required to keep patient’s medical records for a …" at bounding box center [449, 390] width 453 height 51
click at [788, 390] on label "False" at bounding box center [823, 383] width 99 height 37
click at [788, 389] on input "False" at bounding box center [789, 384] width 12 height 10
radio input "true"
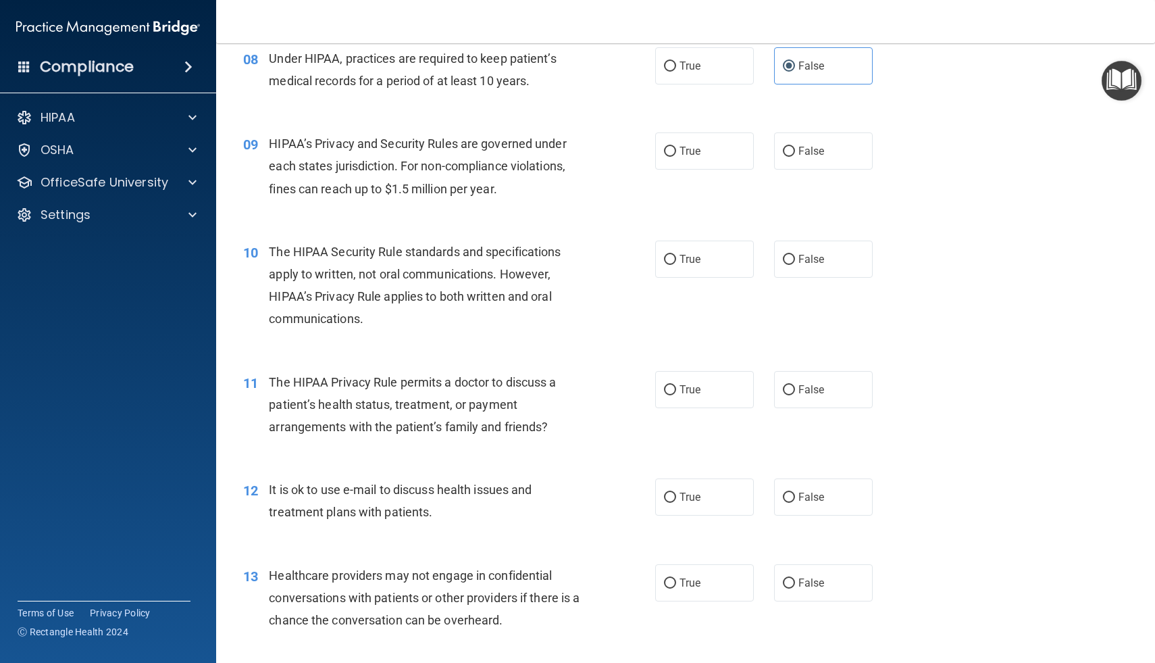
scroll to position [867, 0]
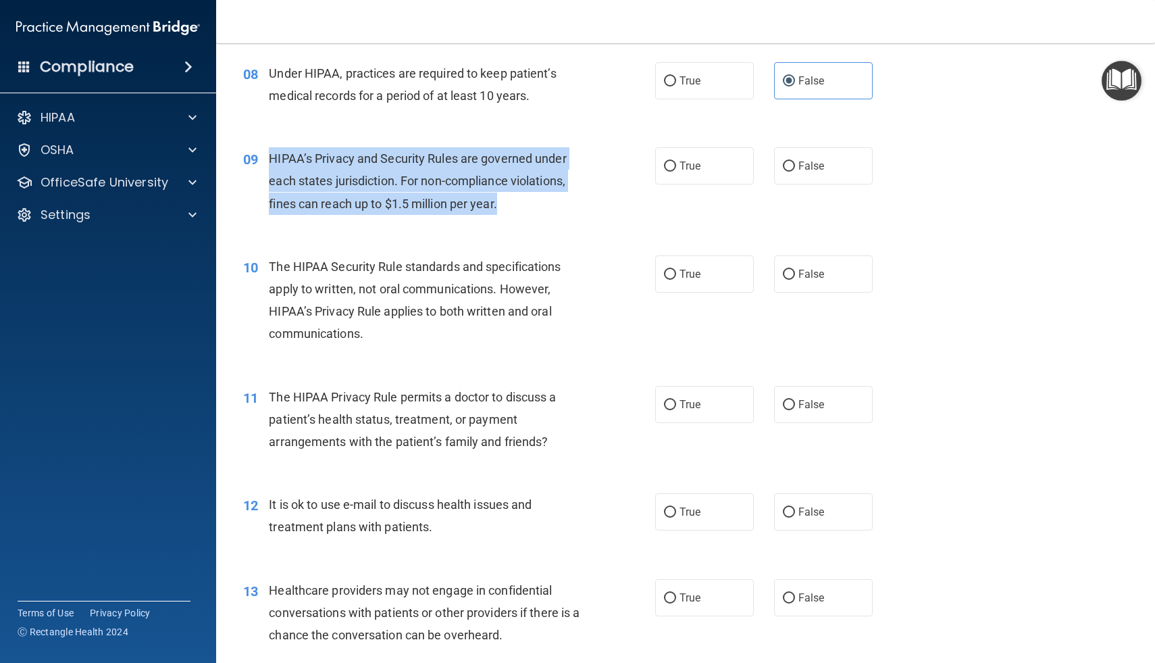
drag, startPoint x: 272, startPoint y: 159, endPoint x: 501, endPoint y: 207, distance: 234.1
click at [501, 207] on div "HIPAA’s Privacy and Security Rules are governed under each states jurisdiction.…" at bounding box center [431, 181] width 324 height 68
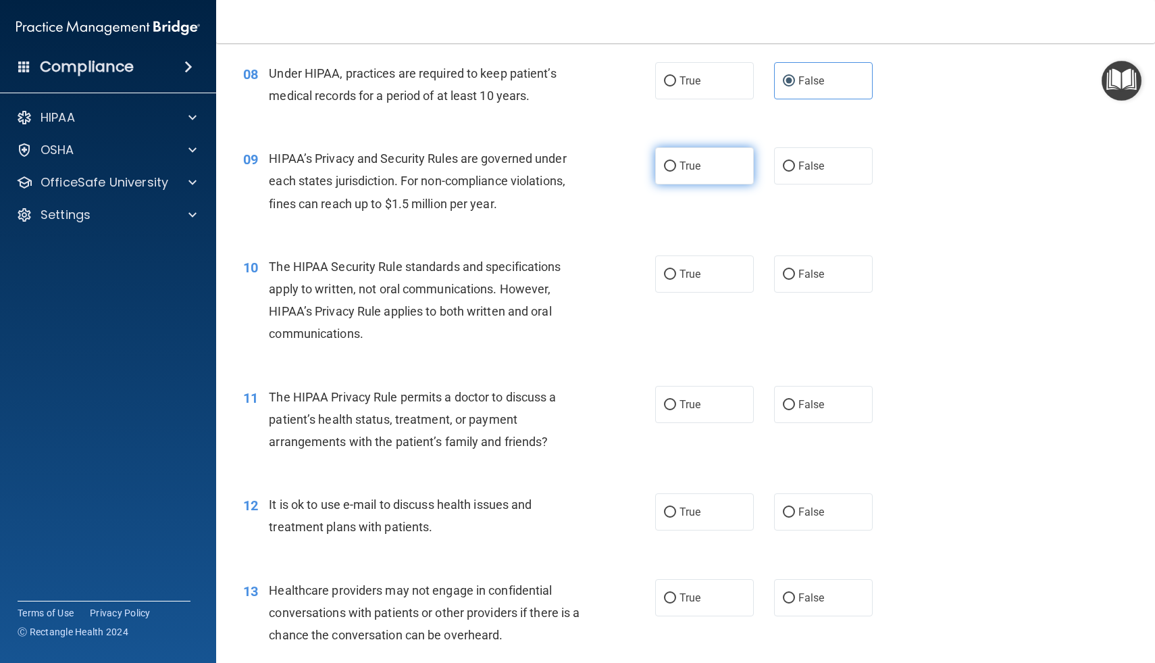
click at [660, 163] on label "True" at bounding box center [704, 165] width 99 height 37
click at [664, 163] on input "True" at bounding box center [670, 166] width 12 height 10
radio input "true"
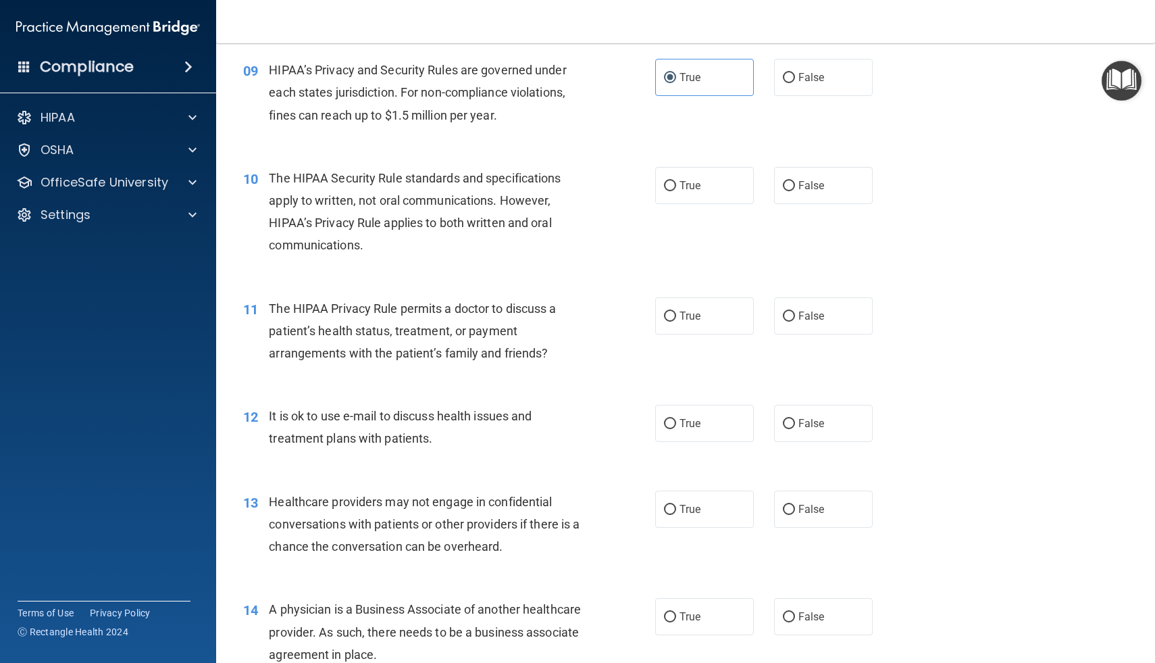
scroll to position [961, 0]
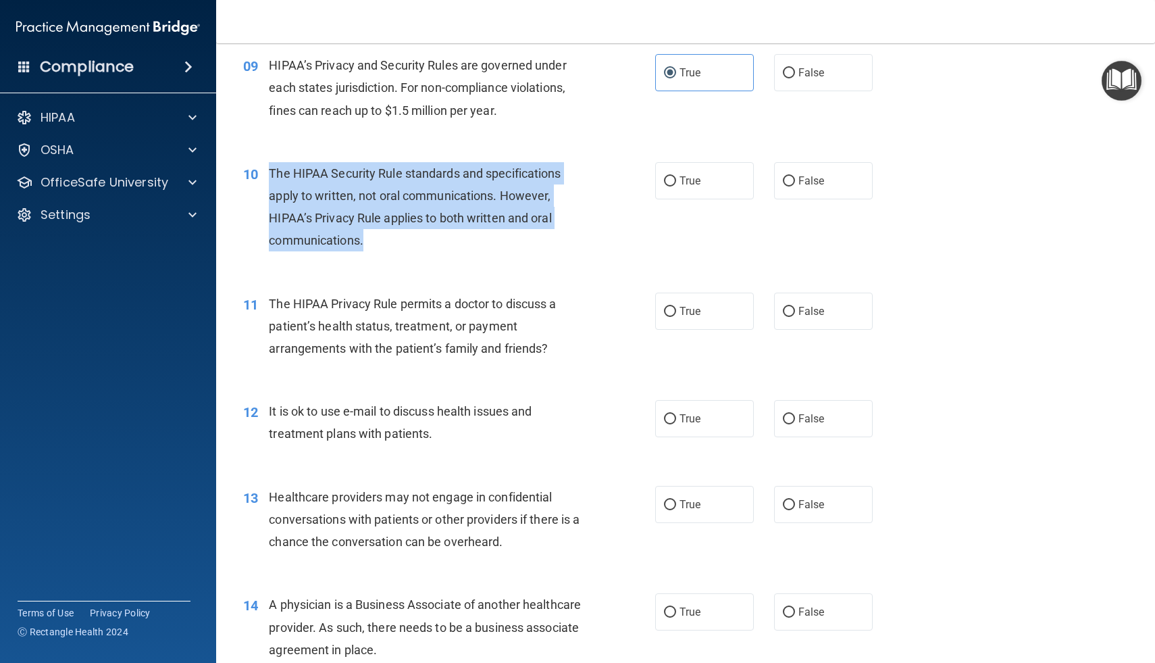
drag, startPoint x: 270, startPoint y: 174, endPoint x: 381, endPoint y: 256, distance: 138.1
click at [381, 256] on div "10 The HIPAA Security Rule standards and specifications apply to written, not o…" at bounding box center [449, 210] width 453 height 97
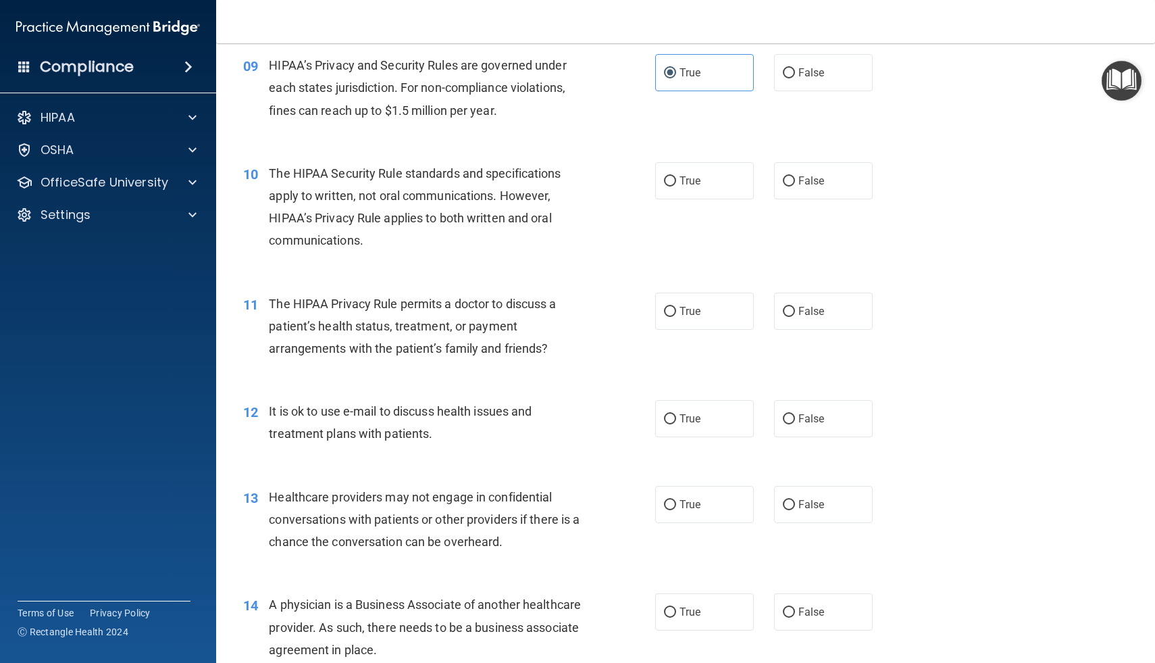
click at [719, 212] on div "10 The HIPAA Security Rule standards and specifications apply to written, not o…" at bounding box center [685, 210] width 905 height 130
click at [787, 186] on label "False" at bounding box center [823, 180] width 99 height 37
click at [787, 186] on input "False" at bounding box center [789, 181] width 12 height 10
radio input "true"
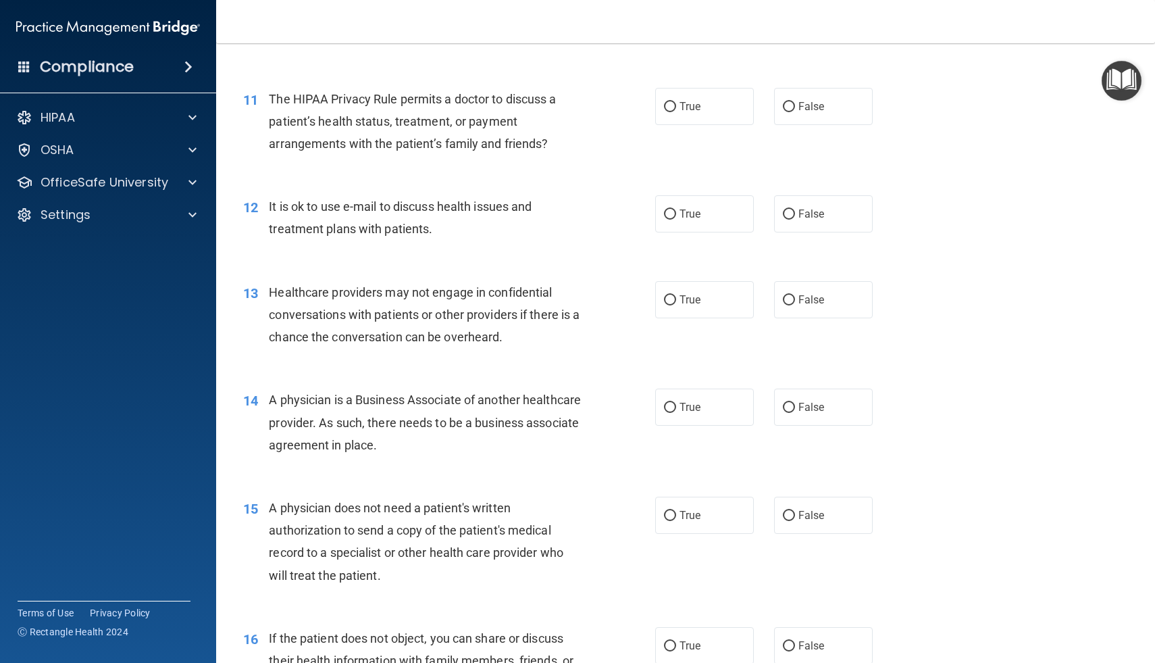
scroll to position [1173, 0]
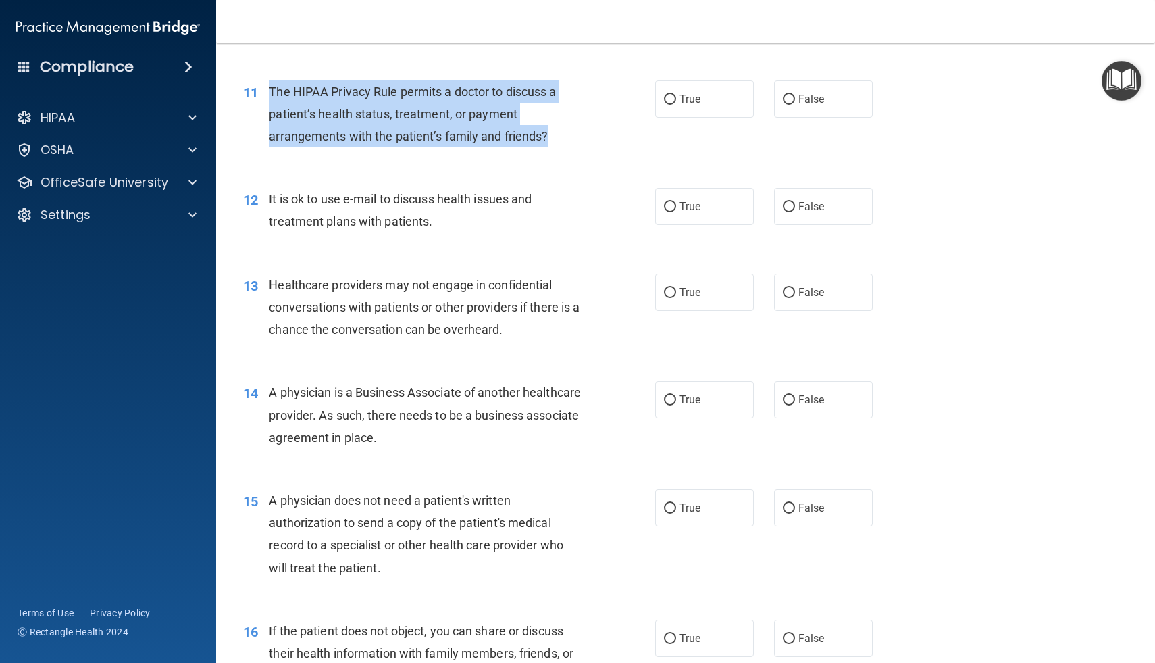
drag, startPoint x: 270, startPoint y: 91, endPoint x: 562, endPoint y: 133, distance: 294.8
click at [562, 133] on div "The HIPAA Privacy Rule permits a doctor to discuss a patient’s health status, t…" at bounding box center [431, 114] width 324 height 68
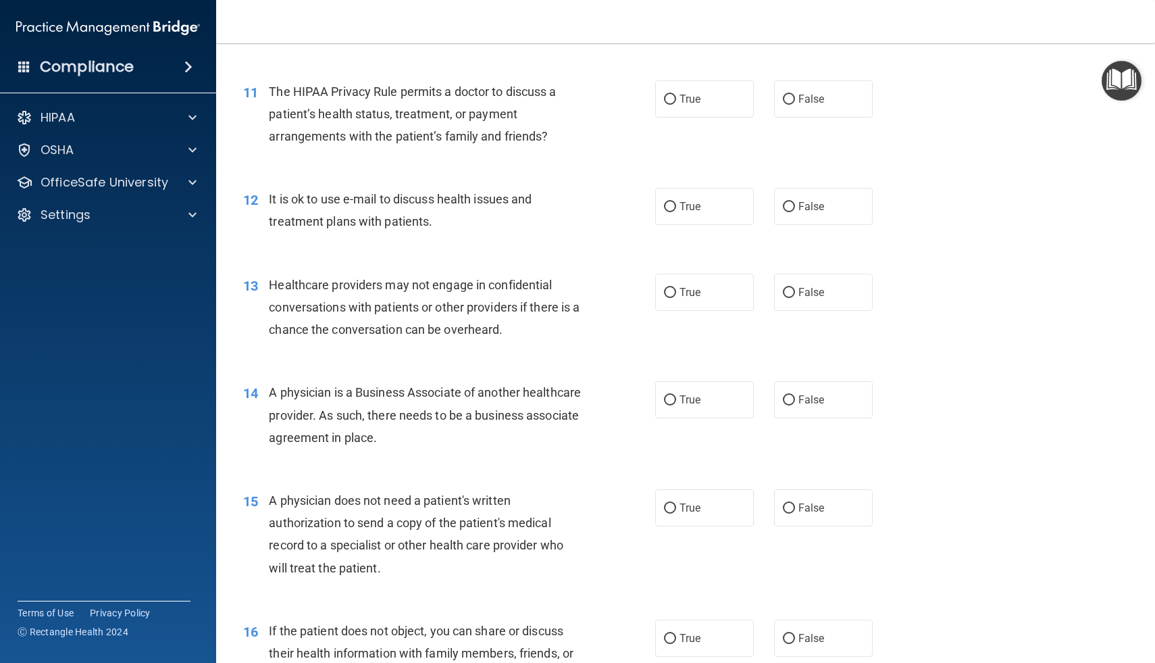
click at [583, 132] on div "The HIPAA Privacy Rule permits a doctor to discuss a patient’s health status, t…" at bounding box center [431, 114] width 324 height 68
click at [676, 98] on input "True" at bounding box center [670, 100] width 12 height 10
radio input "true"
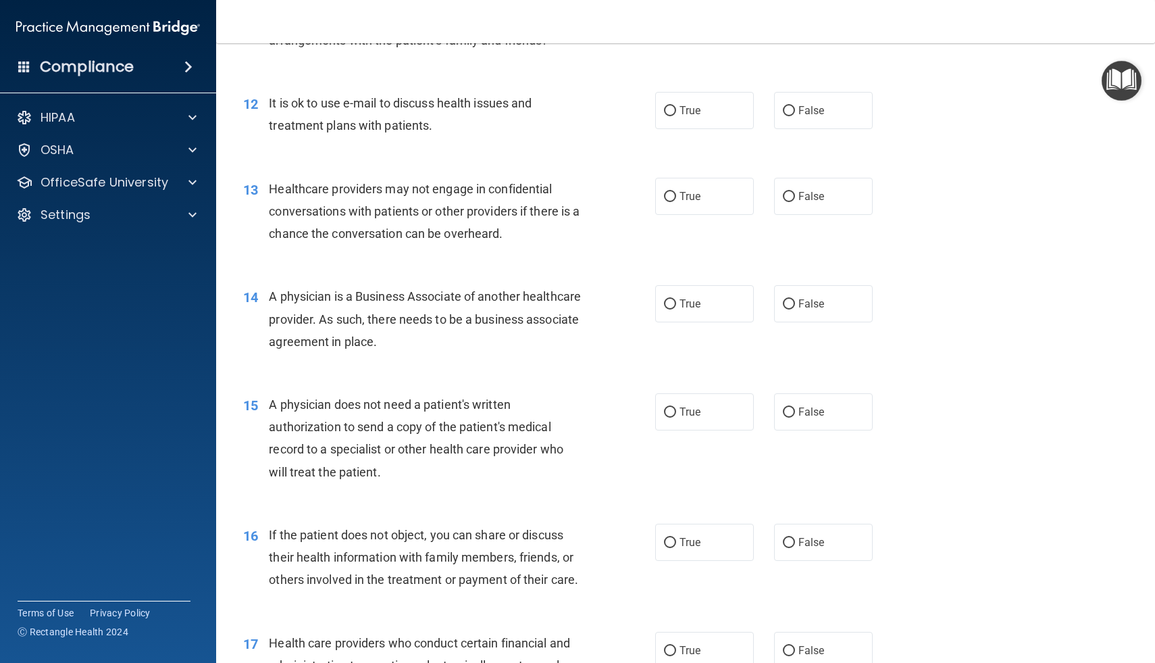
scroll to position [1272, 0]
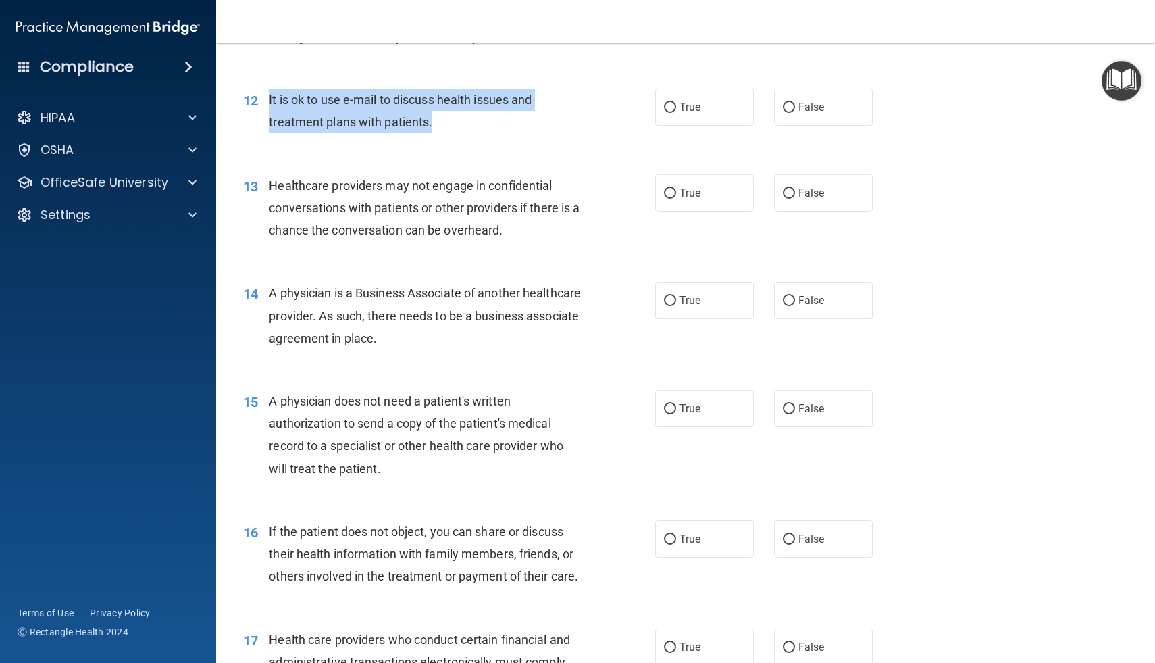
drag, startPoint x: 269, startPoint y: 102, endPoint x: 468, endPoint y: 124, distance: 199.8
click at [468, 124] on div "It is ok to use e-mail to discuss health issues and treatment plans with patien…" at bounding box center [431, 111] width 324 height 45
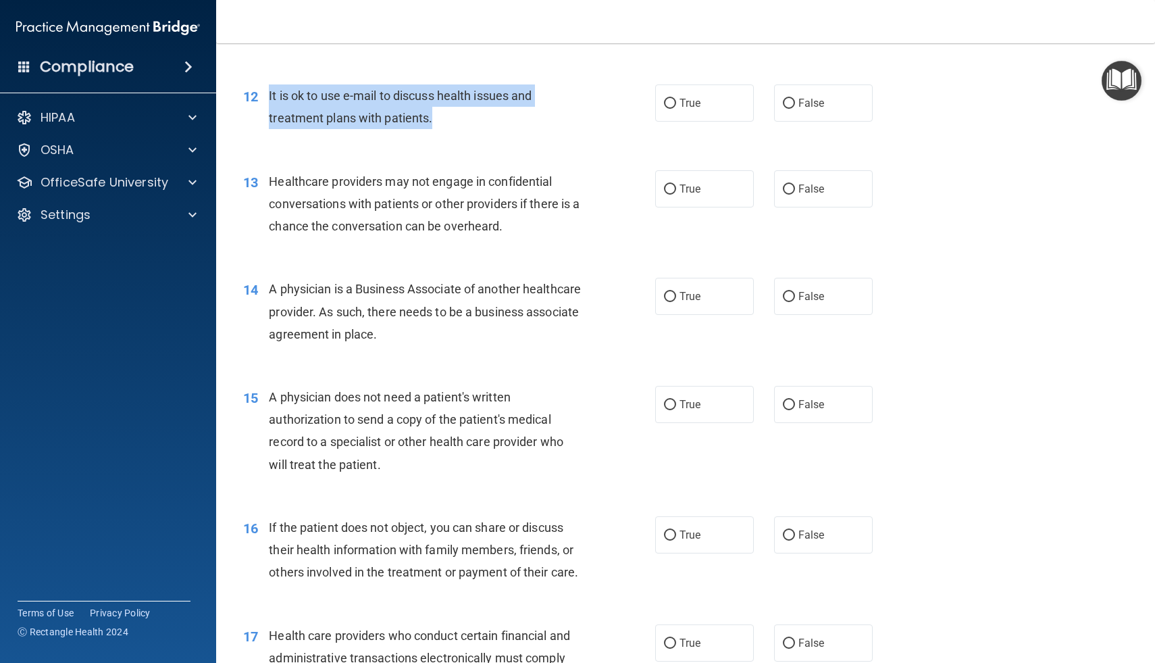
scroll to position [1271, 0]
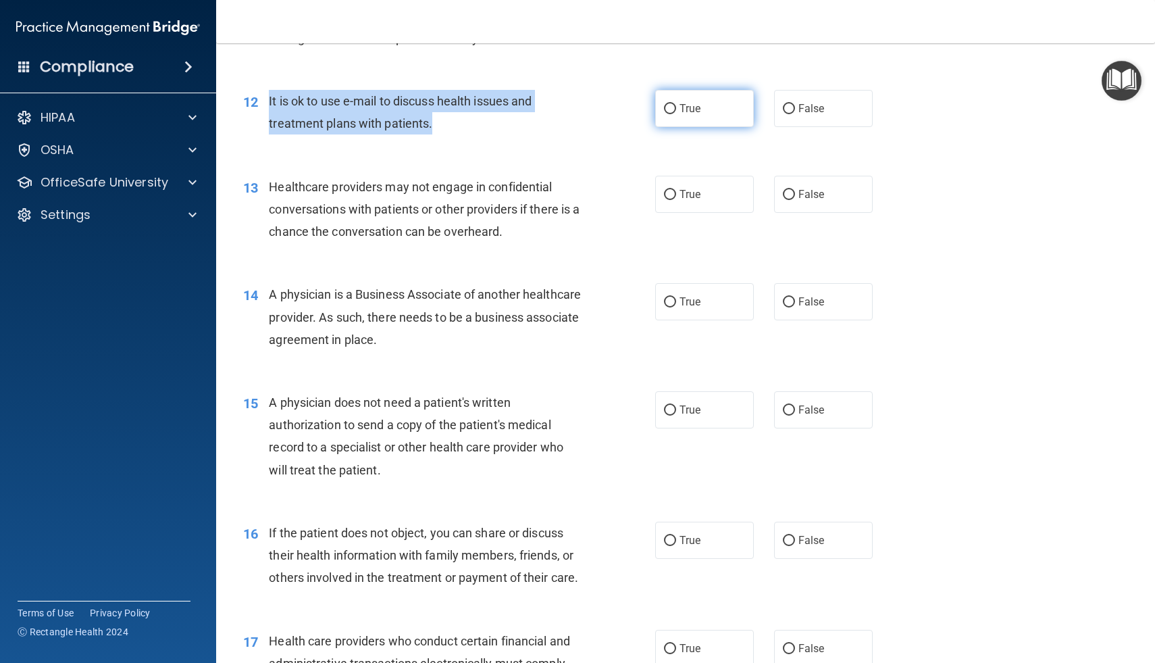
click at [670, 107] on input "True" at bounding box center [670, 109] width 12 height 10
radio input "true"
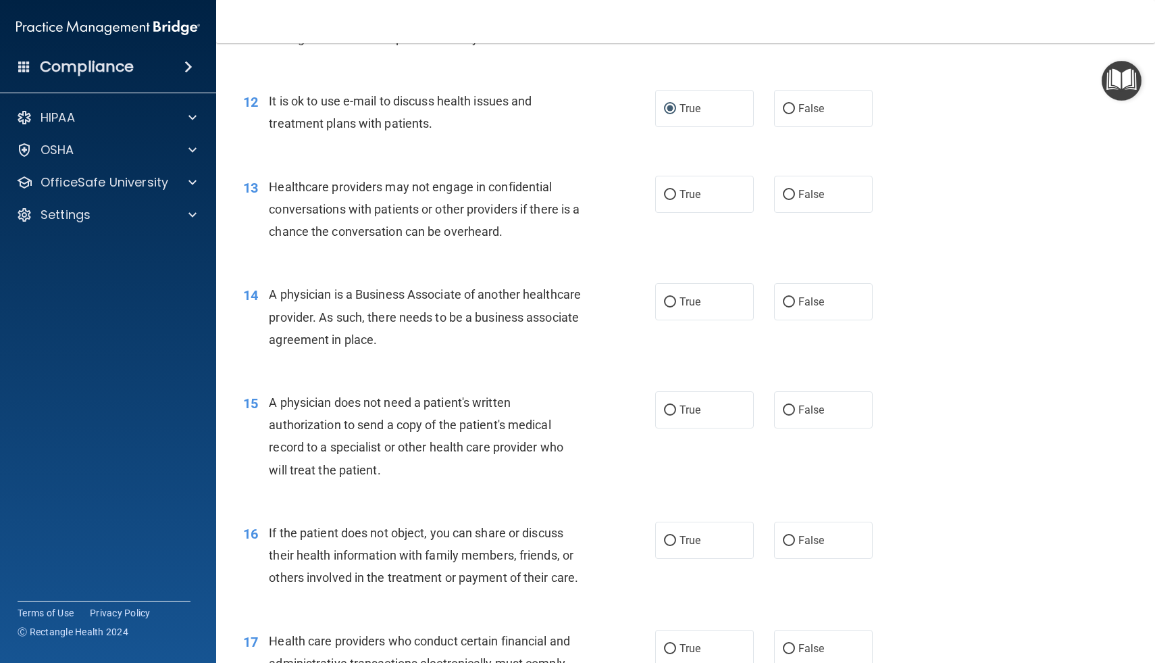
click at [580, 163] on div "13 Healthcare providers may not engage in confidential conversations with patie…" at bounding box center [685, 213] width 905 height 108
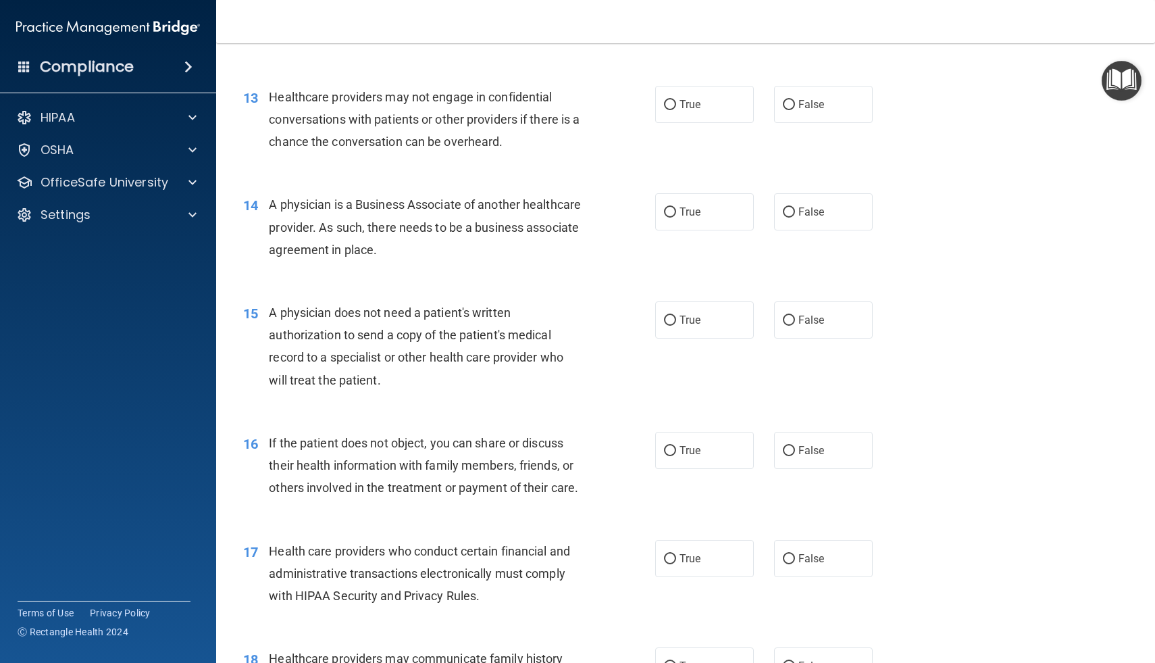
scroll to position [1369, 0]
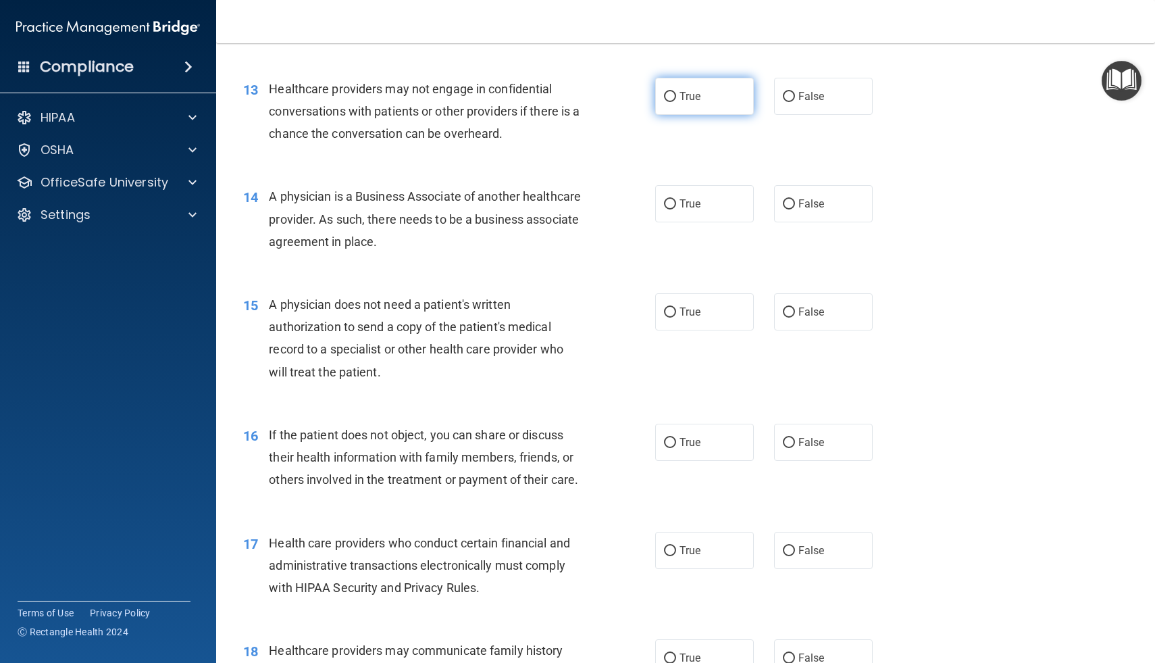
click at [691, 93] on span "True" at bounding box center [690, 96] width 21 height 13
click at [676, 93] on input "True" at bounding box center [670, 97] width 12 height 10
radio input "true"
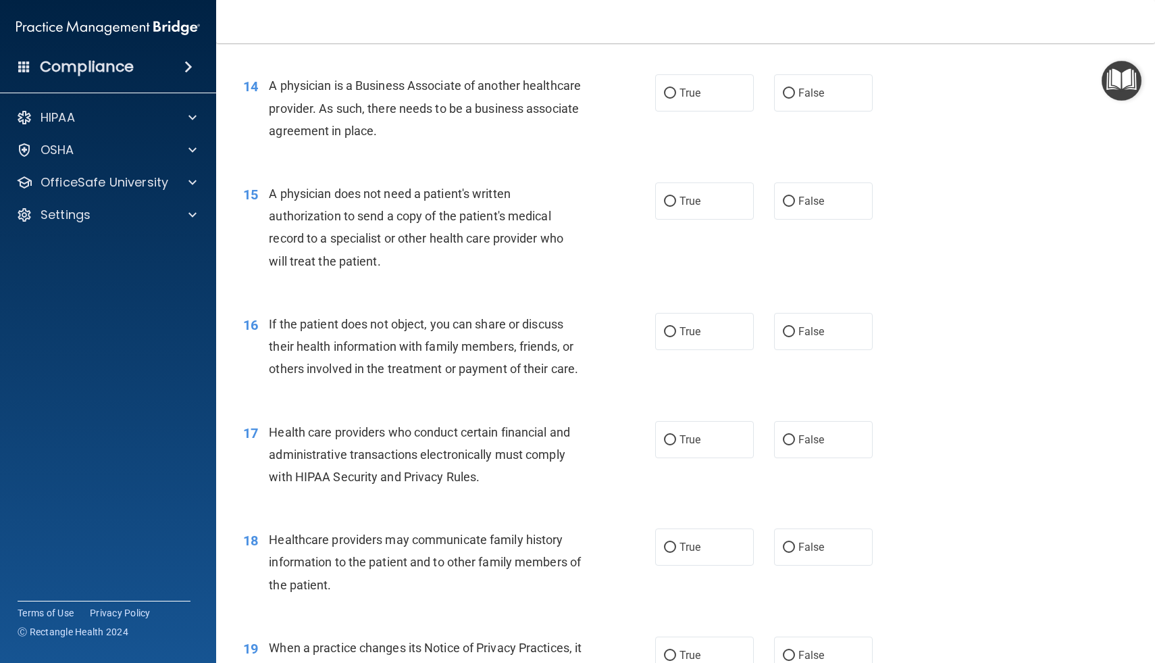
scroll to position [1482, 0]
click at [760, 82] on div "True False" at bounding box center [773, 90] width 236 height 37
click at [794, 89] on input "False" at bounding box center [789, 91] width 12 height 10
radio input "true"
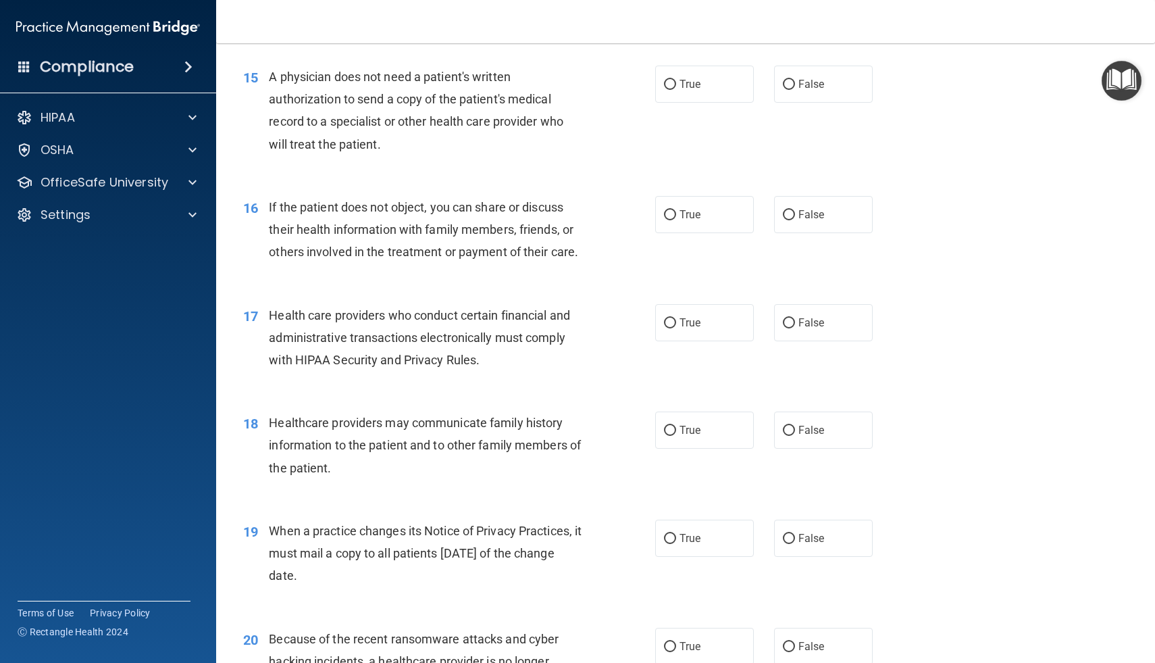
scroll to position [1600, 0]
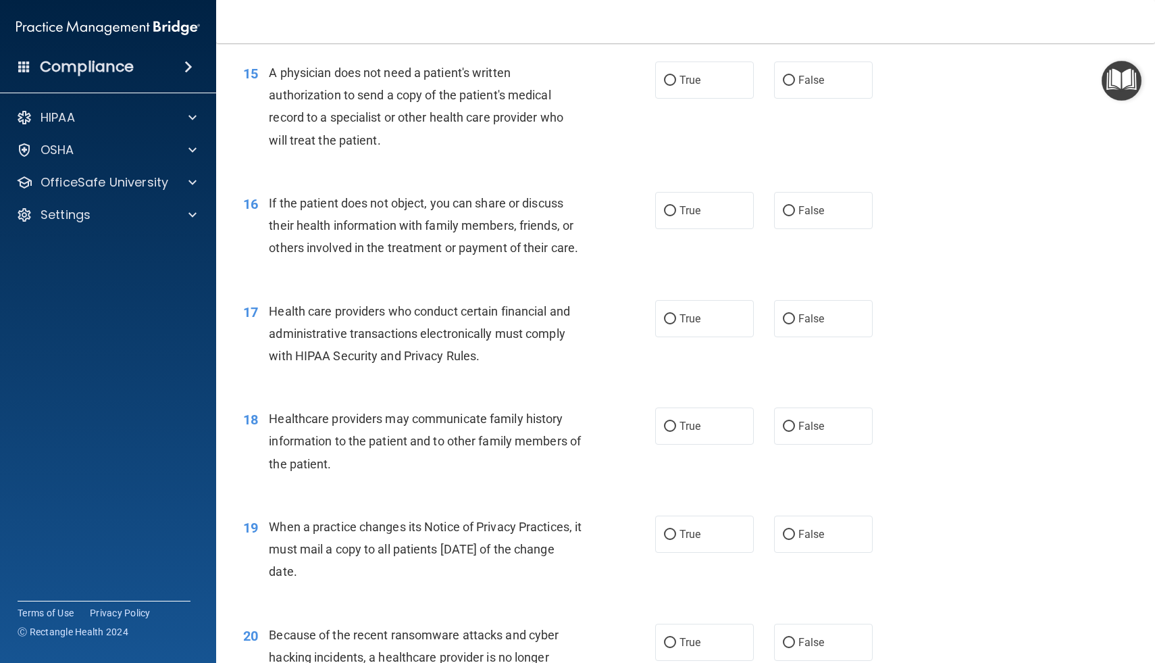
drag, startPoint x: 273, startPoint y: 72, endPoint x: 378, endPoint y: 146, distance: 128.4
click at [378, 147] on span "A physician does not need a patient's written authorization to send a copy of t…" at bounding box center [416, 107] width 295 height 82
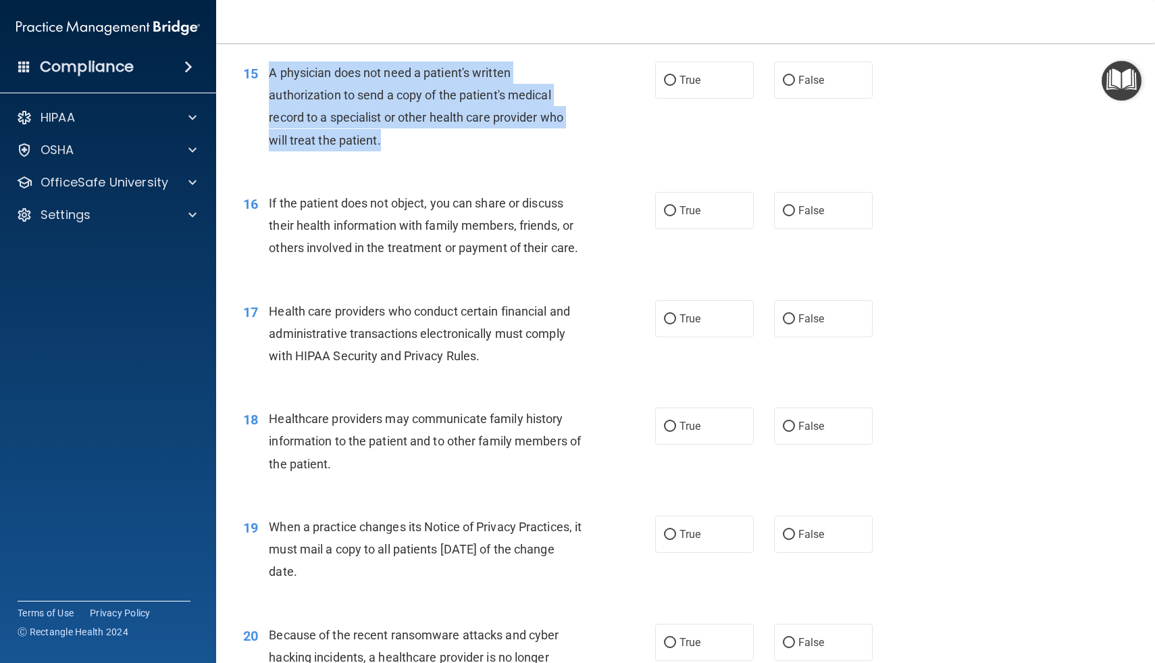
drag, startPoint x: 272, startPoint y: 75, endPoint x: 384, endPoint y: 156, distance: 138.4
click at [384, 156] on div "15 A physician does not need a patient's written authorization to send a copy o…" at bounding box center [449, 109] width 453 height 97
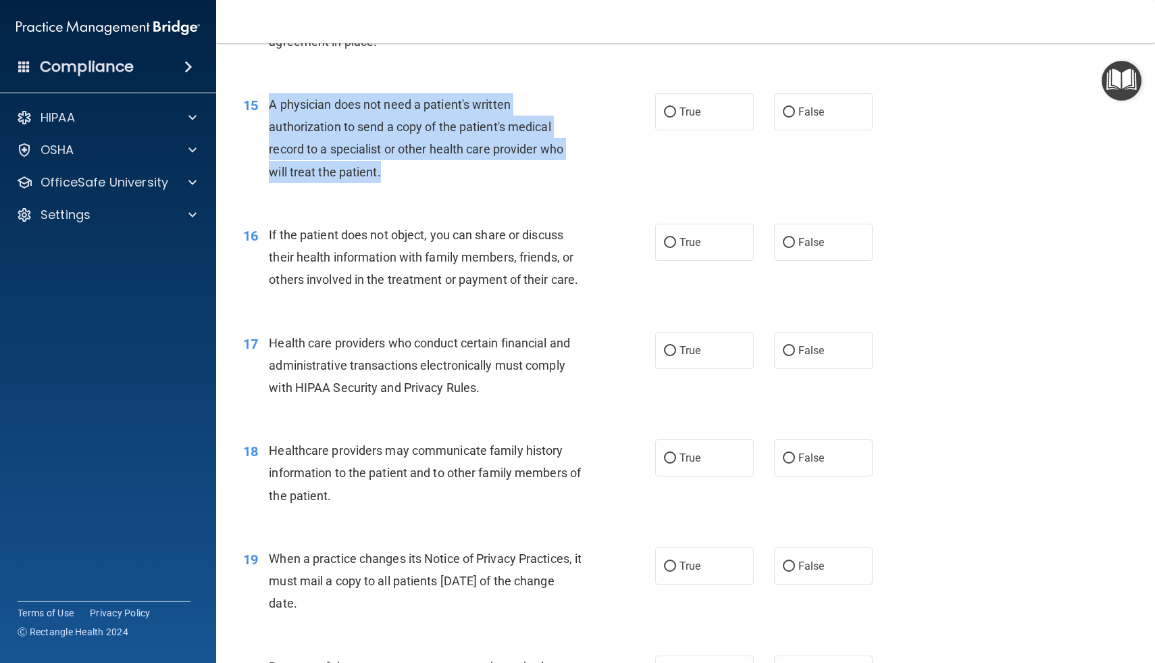
scroll to position [1582, 0]
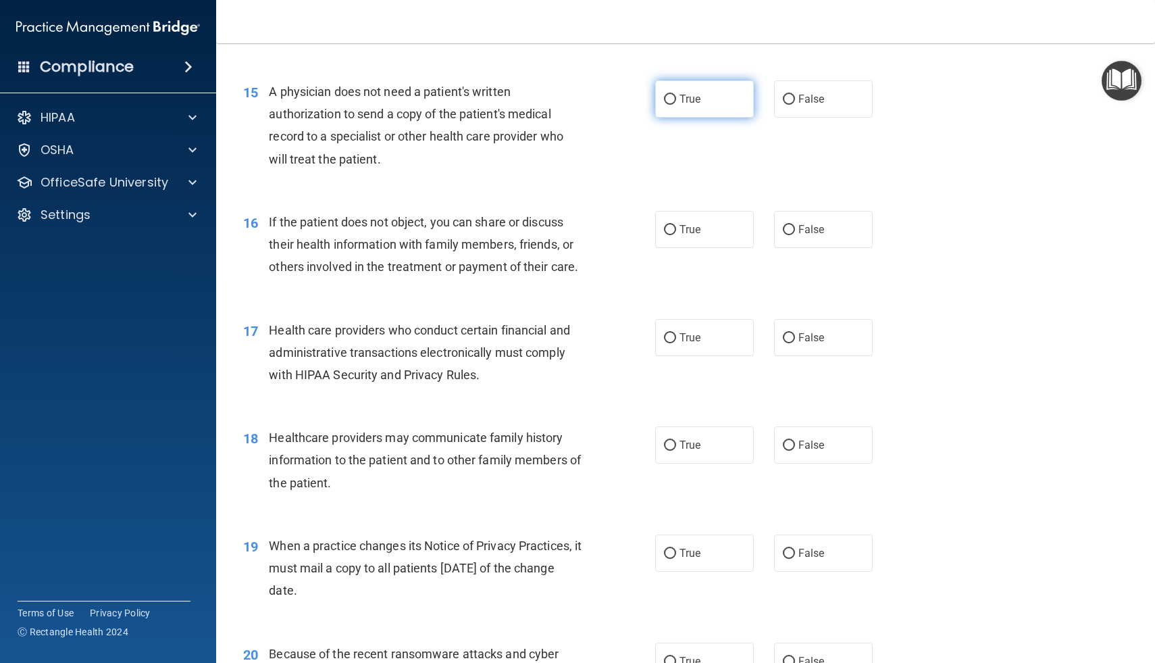
click at [702, 104] on label "True" at bounding box center [704, 98] width 99 height 37
click at [676, 104] on input "True" at bounding box center [670, 100] width 12 height 10
radio input "true"
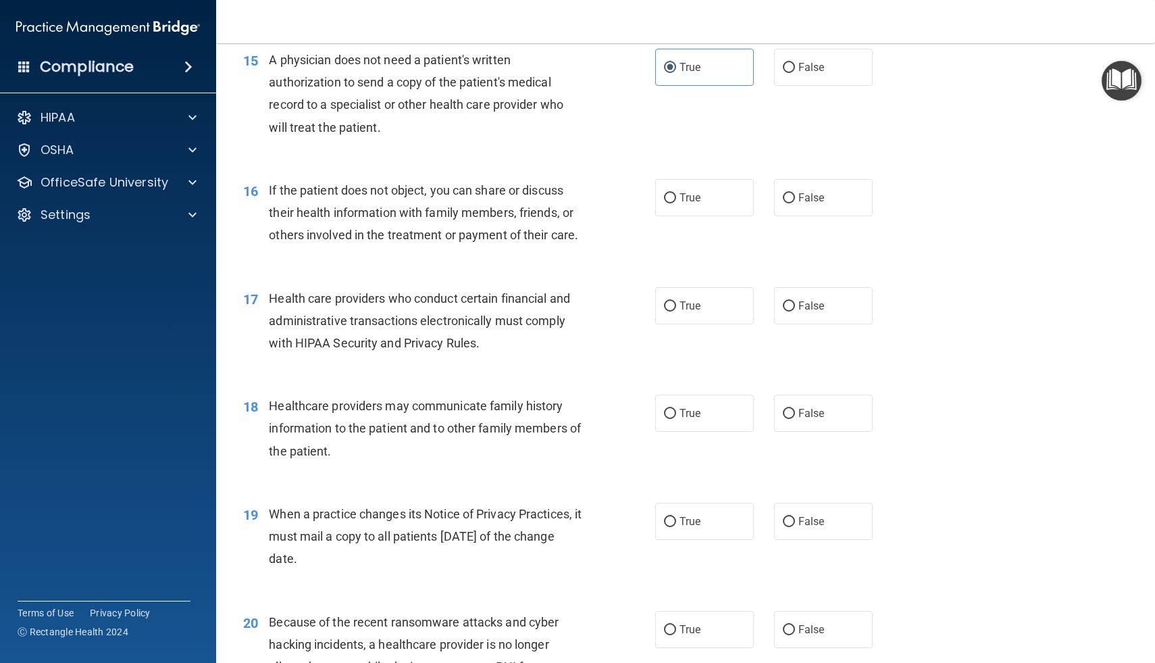
scroll to position [1632, 0]
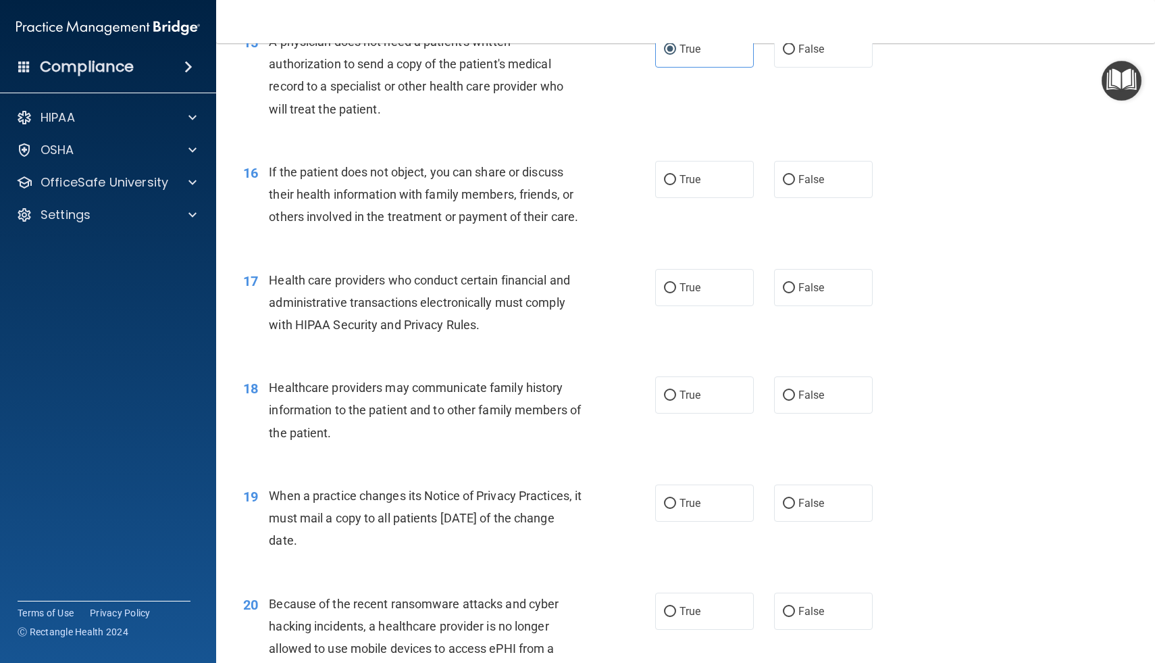
click at [589, 162] on div "If the patient does not object, you can share or discuss their health informati…" at bounding box center [431, 195] width 324 height 68
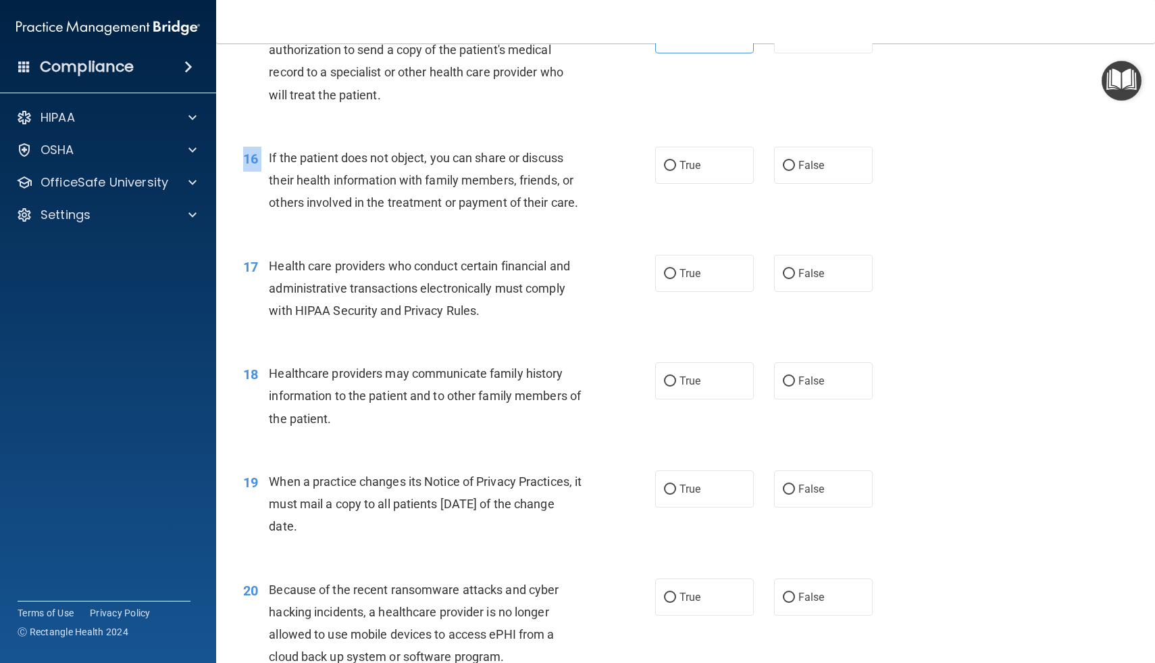
drag, startPoint x: 270, startPoint y: 159, endPoint x: 513, endPoint y: 224, distance: 252.4
click at [513, 224] on div "16 If the patient does not object, you can share or discuss their health inform…" at bounding box center [685, 184] width 905 height 108
click at [601, 207] on div "16 If the patient does not object, you can share or discuss their health inform…" at bounding box center [449, 184] width 453 height 74
click at [780, 166] on label "False" at bounding box center [823, 165] width 99 height 37
click at [783, 166] on input "False" at bounding box center [789, 166] width 12 height 10
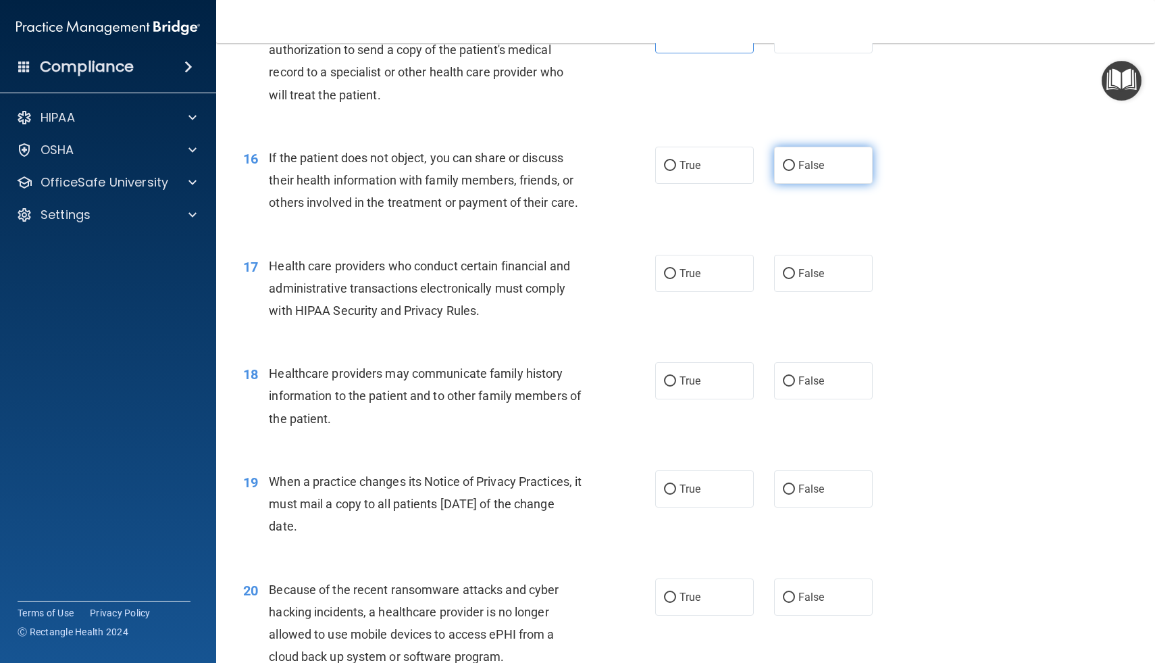
radio input "true"
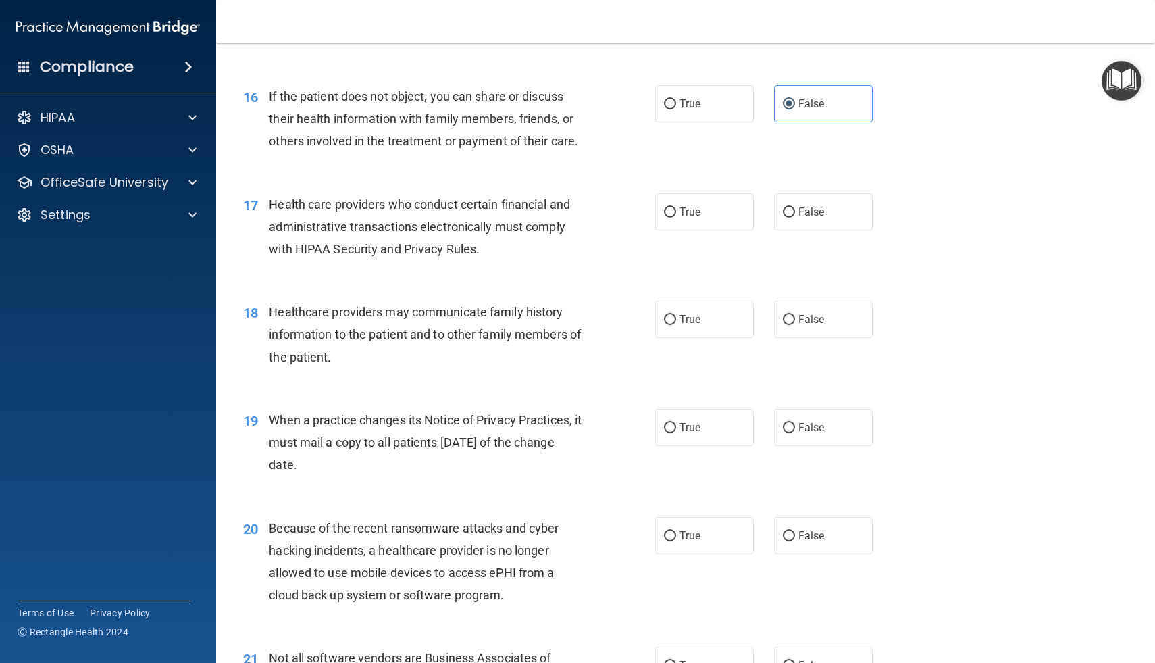
scroll to position [1696, 0]
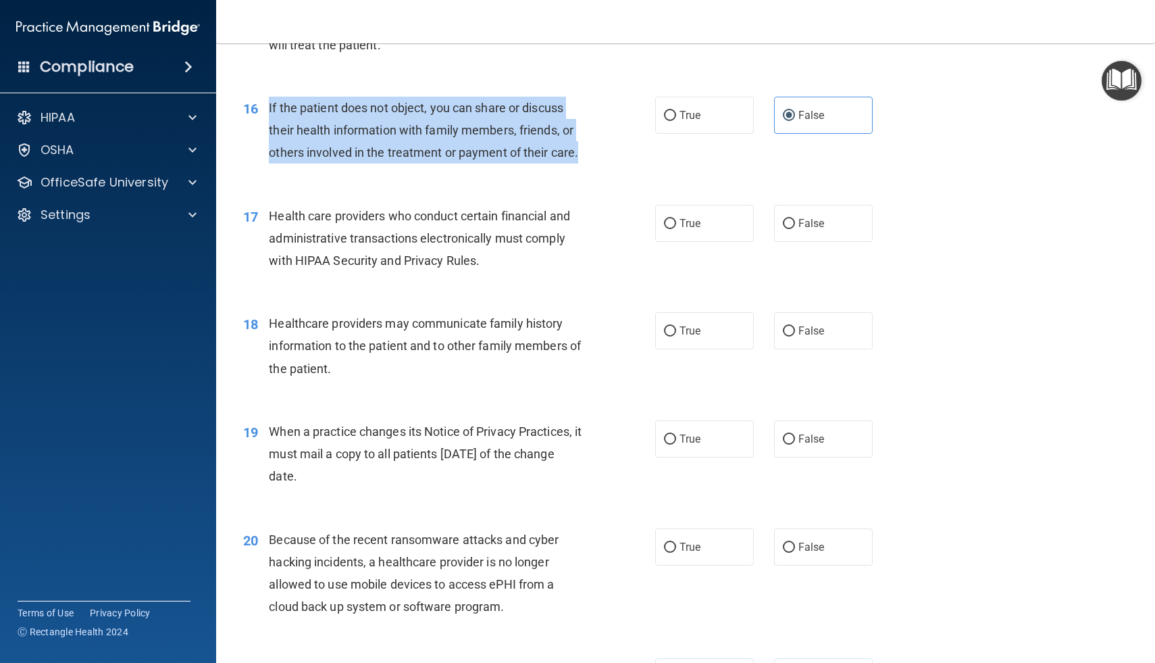
drag, startPoint x: 269, startPoint y: 107, endPoint x: 580, endPoint y: 155, distance: 314.5
click at [580, 155] on div "If the patient does not object, you can share or discuss their health informati…" at bounding box center [431, 131] width 324 height 68
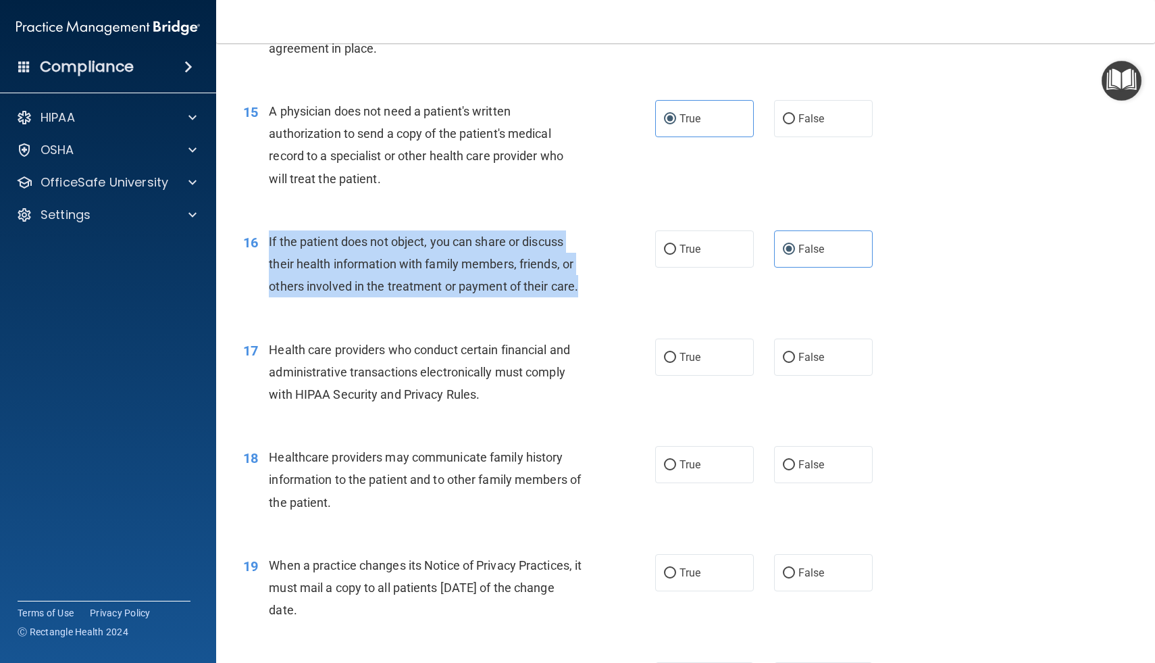
scroll to position [1527, 0]
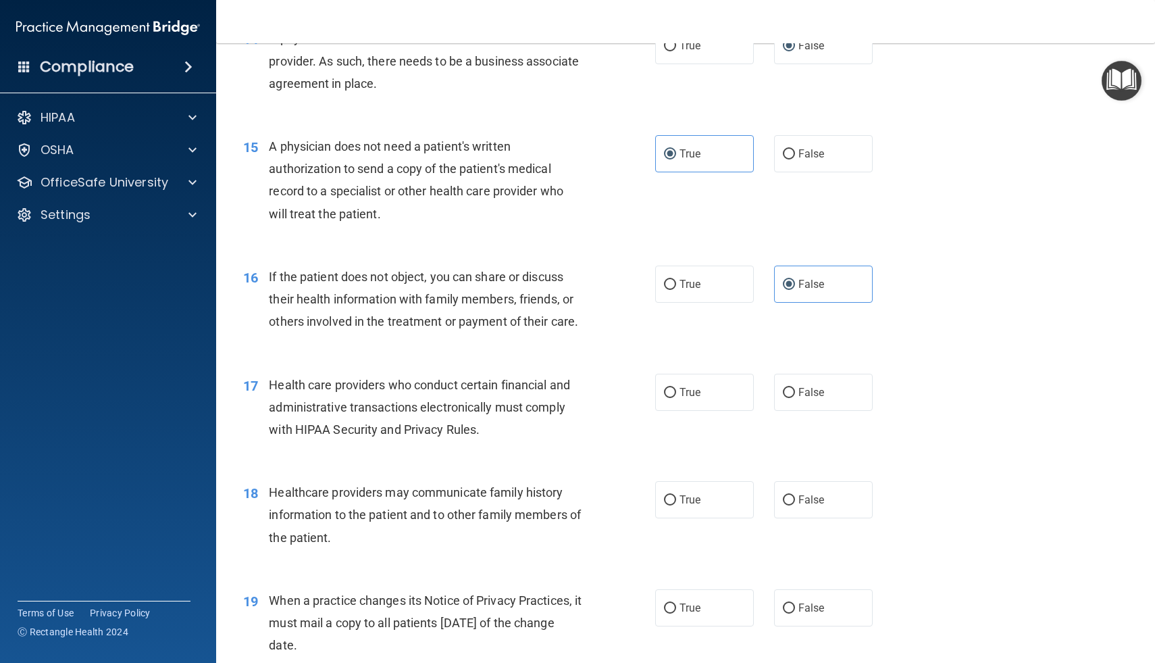
click at [637, 253] on div "16 If the patient does not object, you can share or discuss their health inform…" at bounding box center [685, 303] width 905 height 108
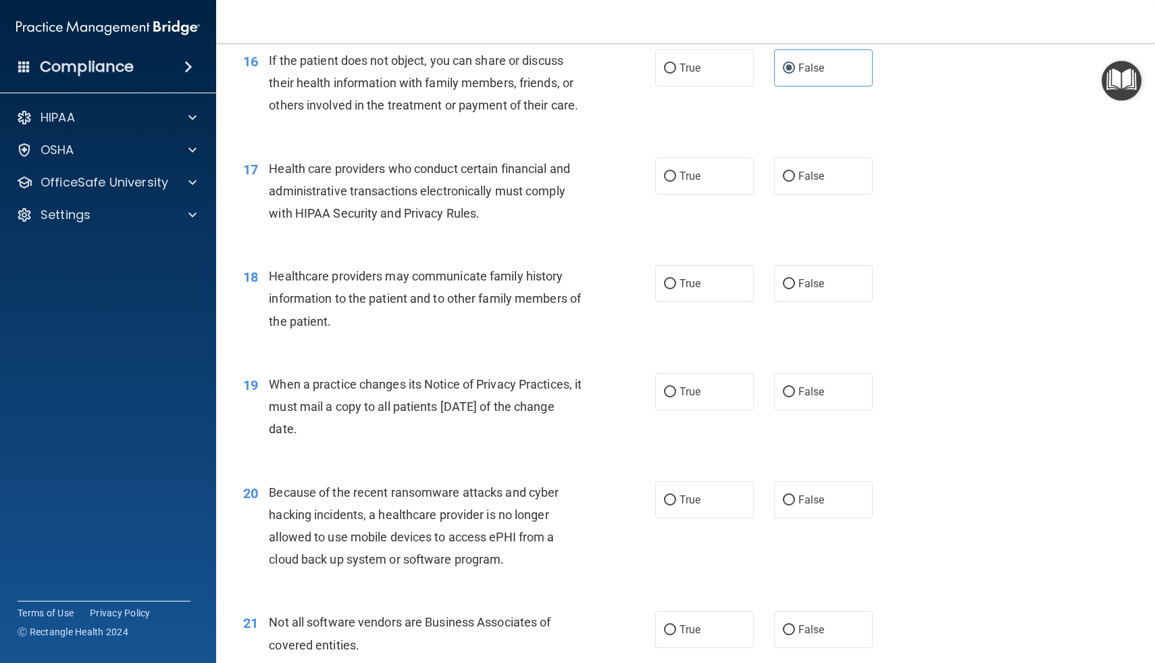
scroll to position [1746, 0]
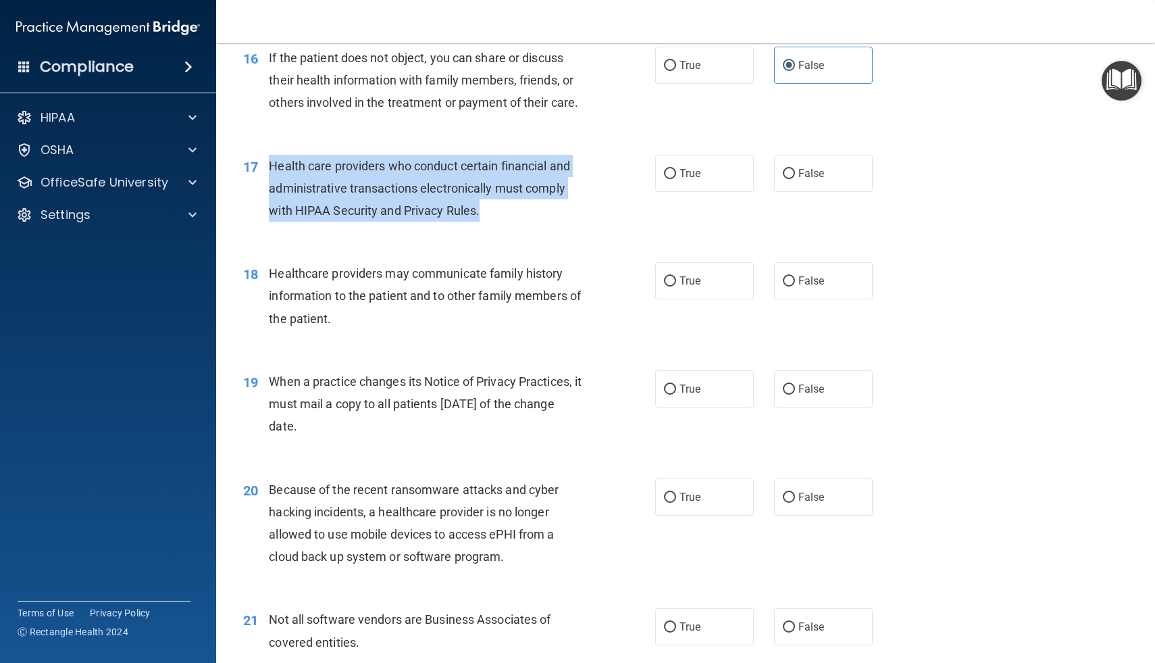
drag, startPoint x: 271, startPoint y: 164, endPoint x: 482, endPoint y: 211, distance: 216.5
click at [482, 211] on div "Health care providers who conduct certain financial and administrative transact…" at bounding box center [431, 189] width 324 height 68
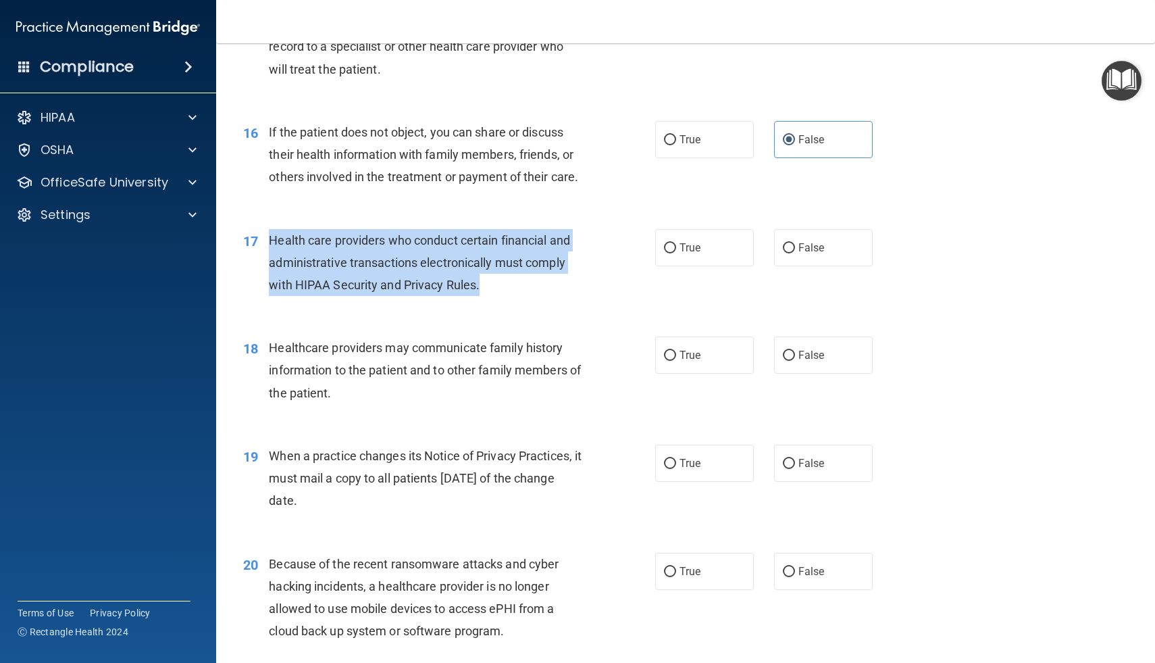
scroll to position [1685, 0]
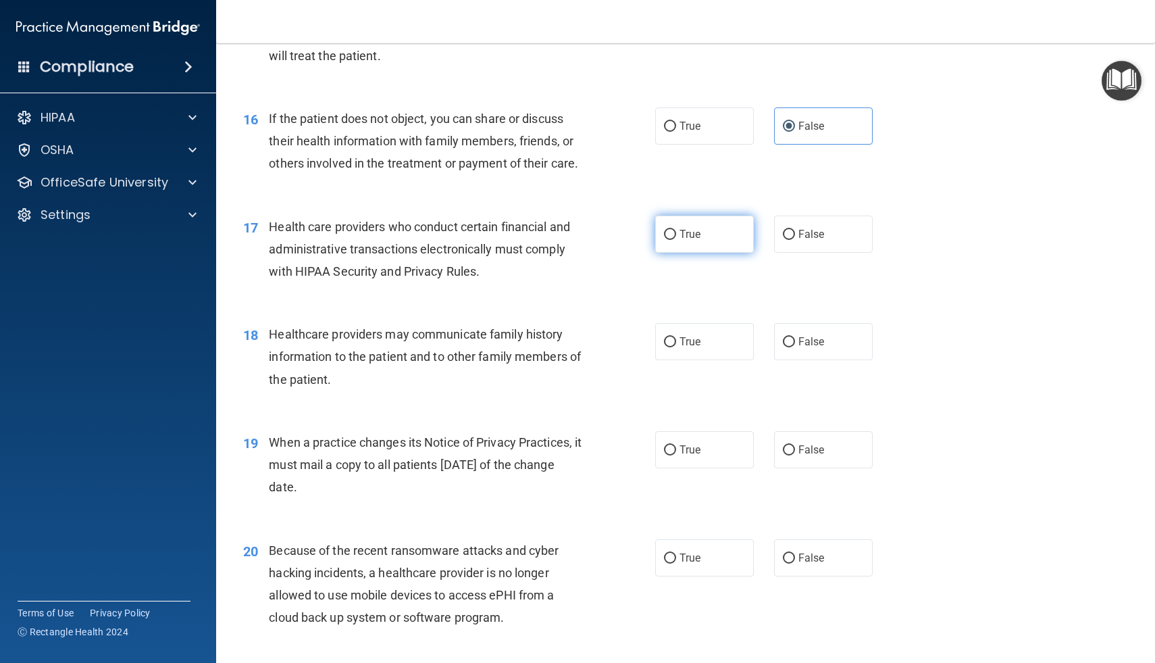
click at [688, 226] on label "True" at bounding box center [704, 234] width 99 height 37
click at [676, 230] on input "True" at bounding box center [670, 235] width 12 height 10
radio input "true"
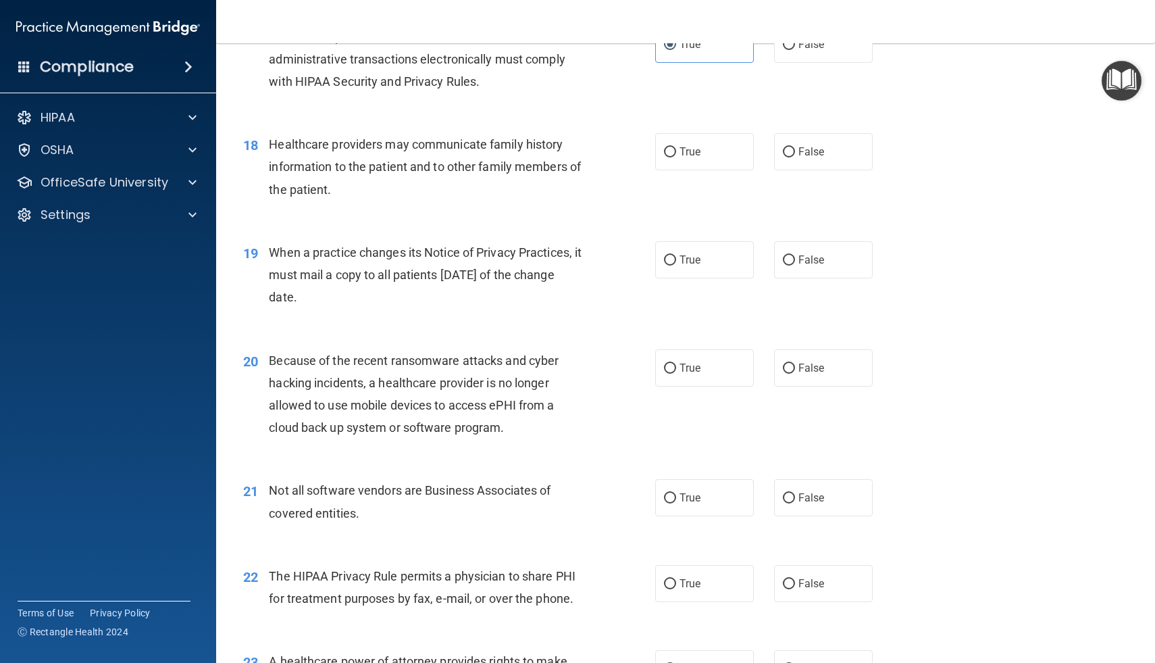
scroll to position [1875, 0]
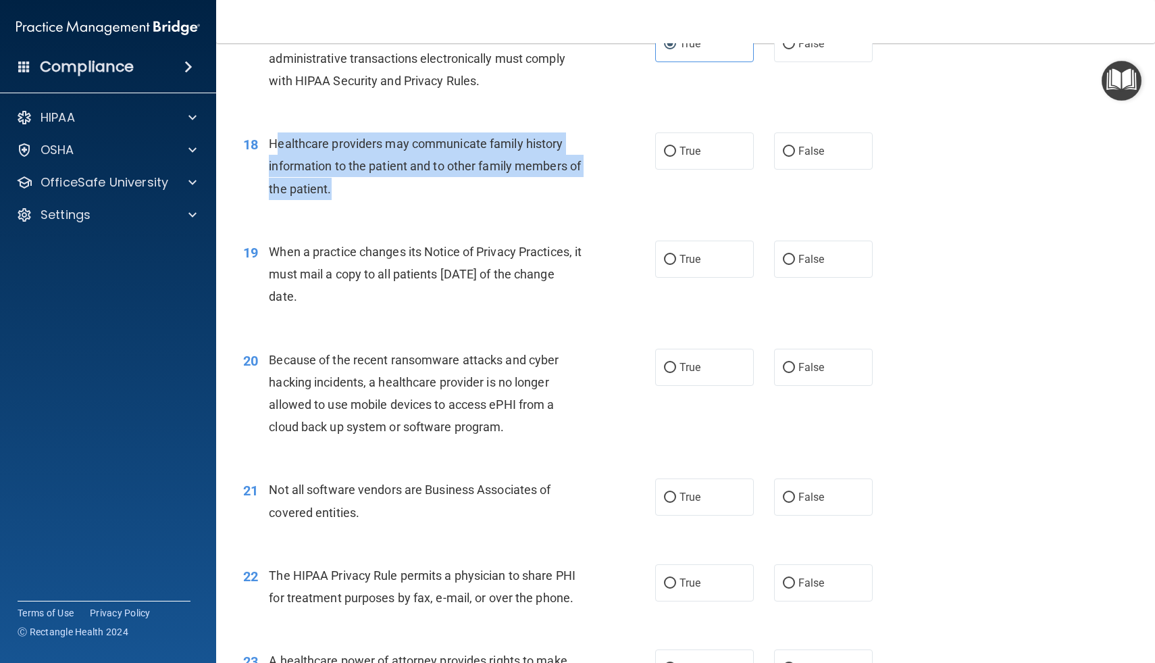
drag, startPoint x: 274, startPoint y: 147, endPoint x: 369, endPoint y: 186, distance: 102.6
click at [371, 187] on div "Healthcare providers may communicate family history information to the patient …" at bounding box center [431, 166] width 324 height 68
drag, startPoint x: 273, startPoint y: 143, endPoint x: 354, endPoint y: 201, distance: 99.7
click at [354, 201] on div "18 Healthcare providers may communicate family history information to the patie…" at bounding box center [449, 169] width 453 height 74
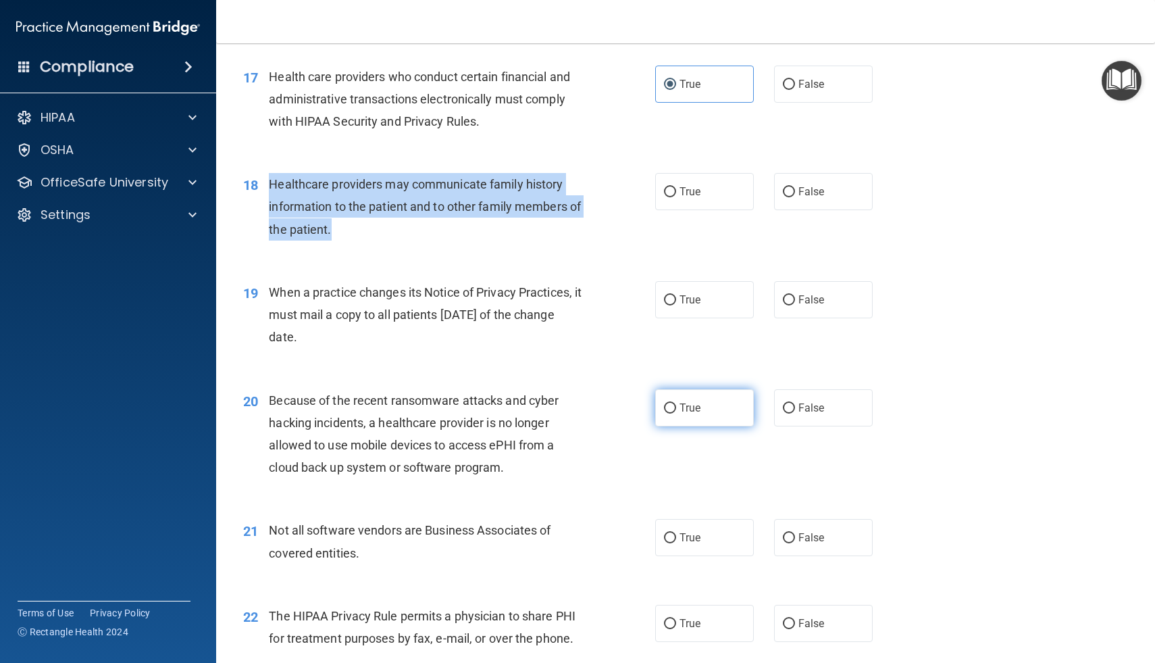
scroll to position [1858, 0]
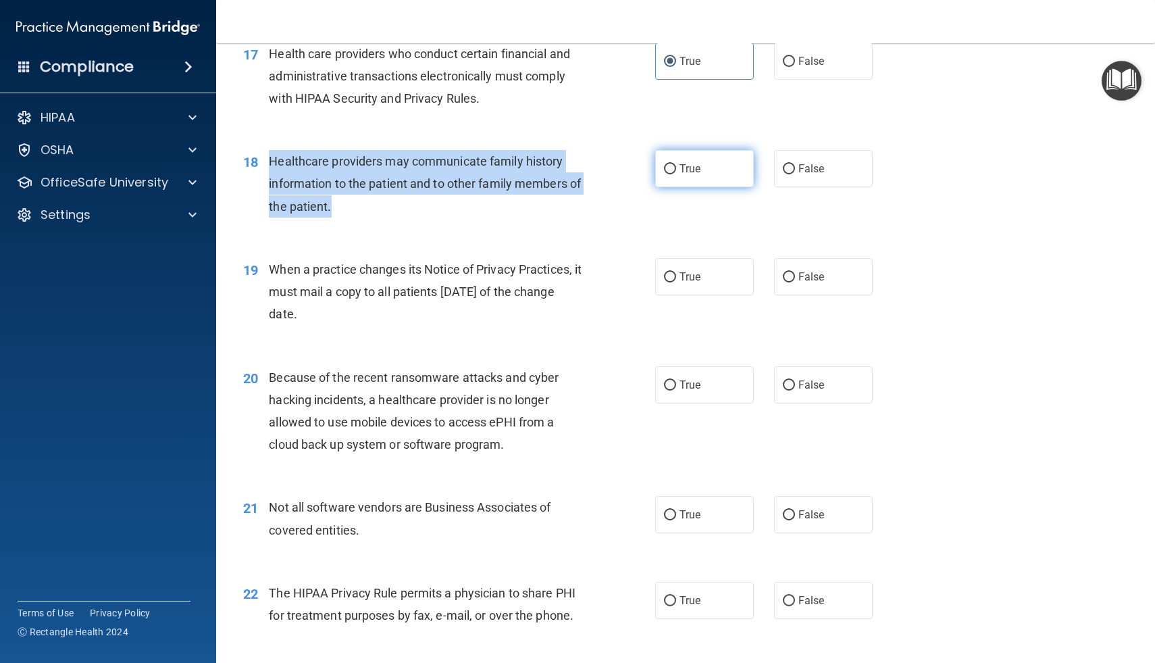
click at [664, 168] on input "True" at bounding box center [670, 169] width 12 height 10
radio input "true"
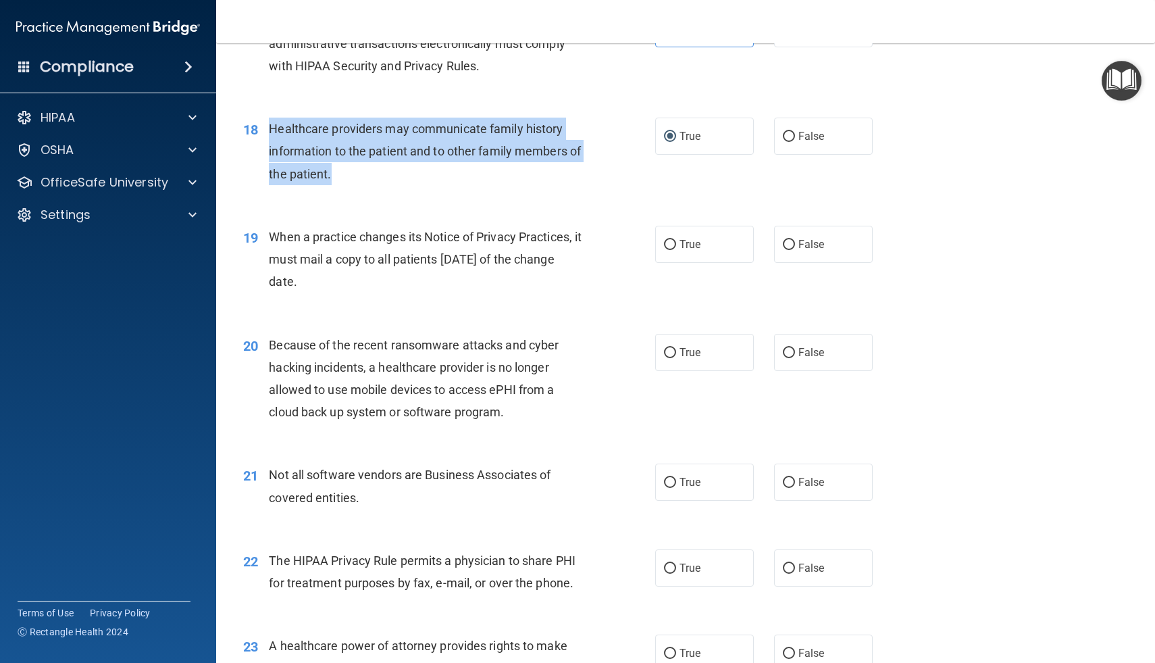
scroll to position [1894, 0]
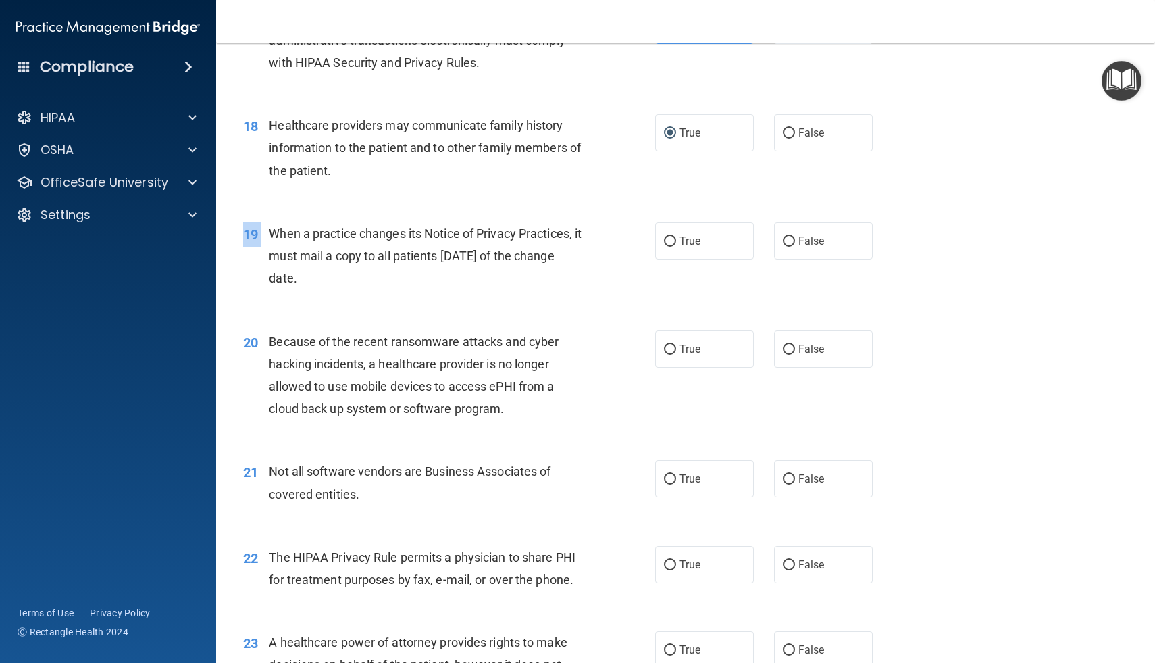
drag, startPoint x: 271, startPoint y: 231, endPoint x: 372, endPoint y: 303, distance: 124.1
click at [372, 303] on div "19 When a practice changes its Notice of Privacy Practices, it must mail a copy…" at bounding box center [685, 259] width 905 height 108
drag, startPoint x: 276, startPoint y: 230, endPoint x: 319, endPoint y: 269, distance: 57.9
click at [319, 269] on div "When a practice changes its Notice of Privacy Practices, it must mail a copy to…" at bounding box center [431, 256] width 324 height 68
click at [349, 282] on div "When a practice changes its Notice of Privacy Practices, it must mail a copy to…" at bounding box center [431, 256] width 324 height 68
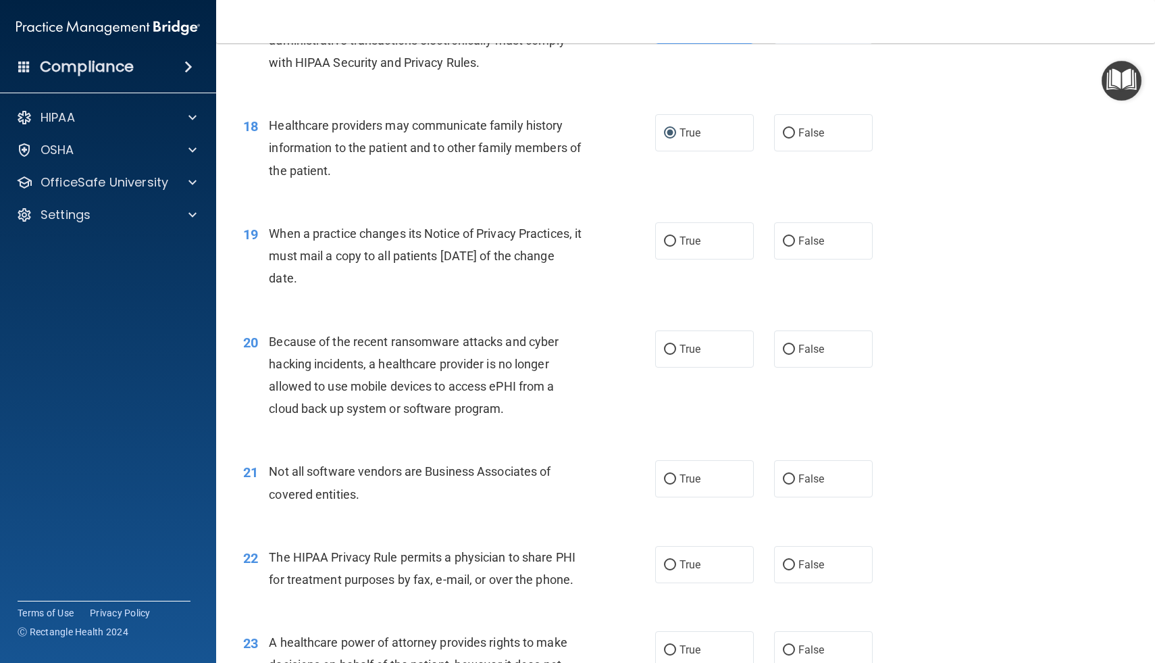
drag, startPoint x: 270, startPoint y: 232, endPoint x: 354, endPoint y: 291, distance: 102.9
click at [354, 291] on div "19 When a practice changes its Notice of Privacy Practices, it must mail a copy…" at bounding box center [449, 259] width 453 height 74
click at [790, 249] on label "False" at bounding box center [823, 240] width 99 height 37
click at [790, 247] on input "False" at bounding box center [789, 241] width 12 height 10
radio input "true"
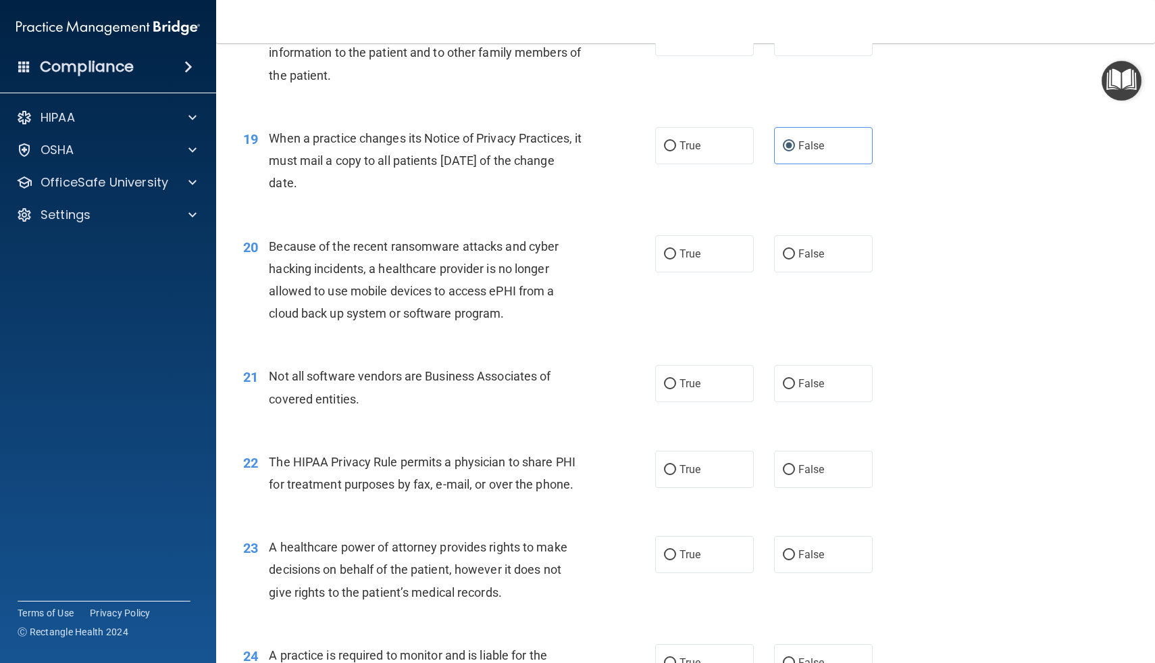
scroll to position [1990, 0]
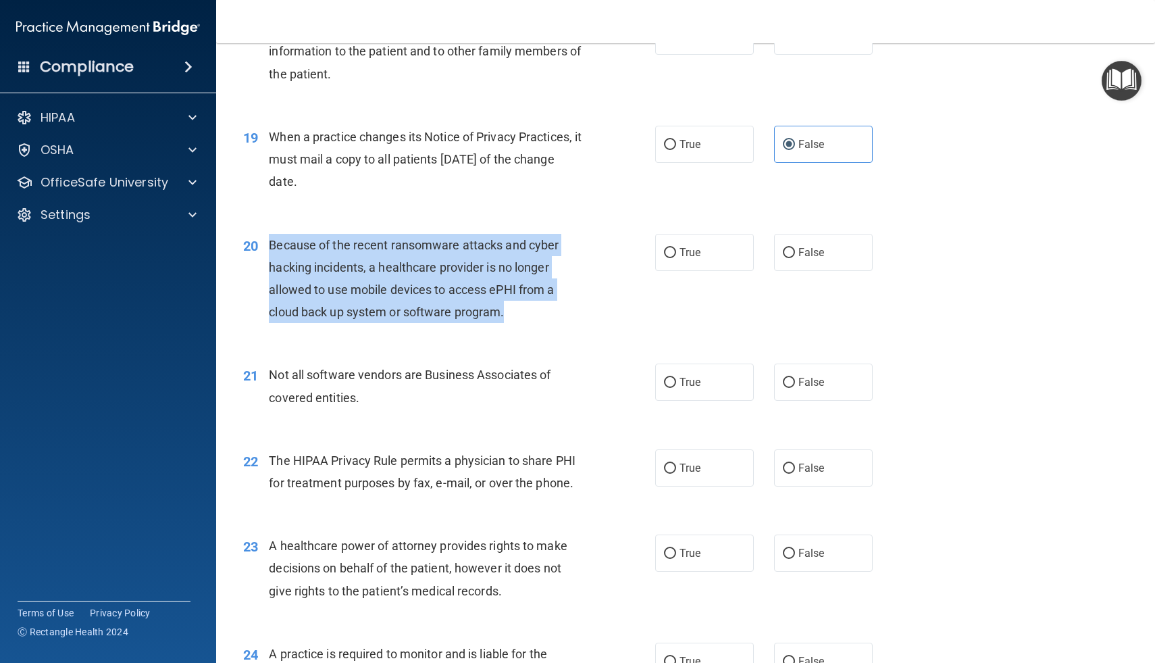
drag, startPoint x: 270, startPoint y: 247, endPoint x: 506, endPoint y: 316, distance: 245.6
click at [506, 316] on span "Because of the recent ransomware attacks and cyber hacking incidents, a healthc…" at bounding box center [414, 279] width 290 height 82
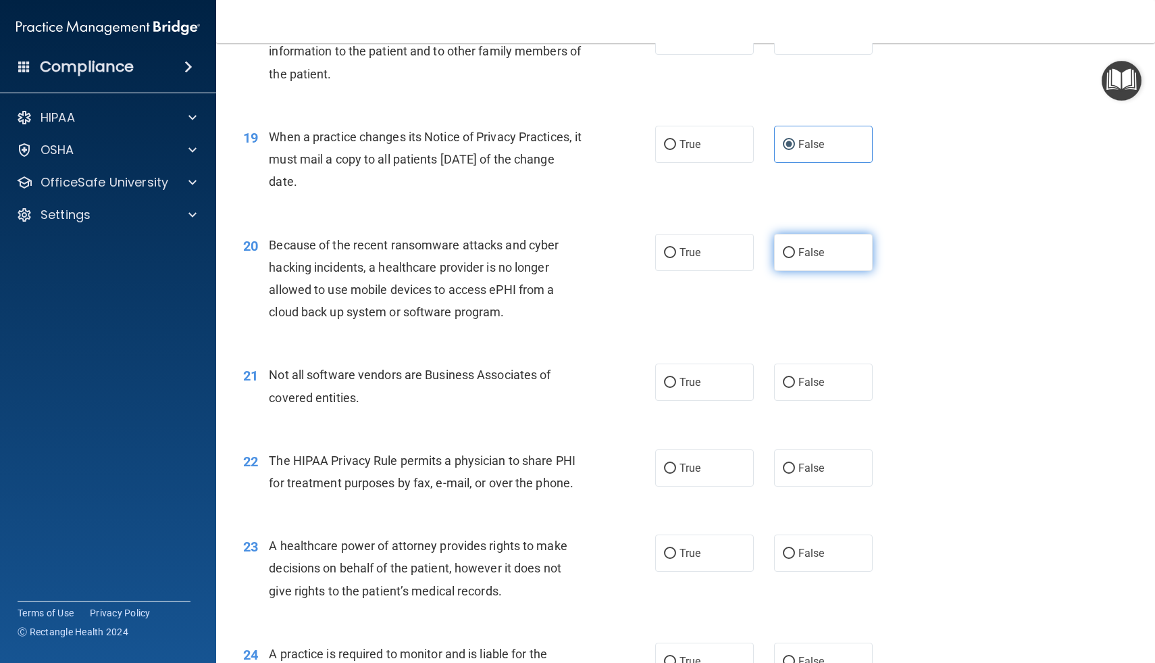
click at [774, 251] on label "False" at bounding box center [823, 252] width 99 height 37
click at [783, 251] on input "False" at bounding box center [789, 253] width 12 height 10
radio input "true"
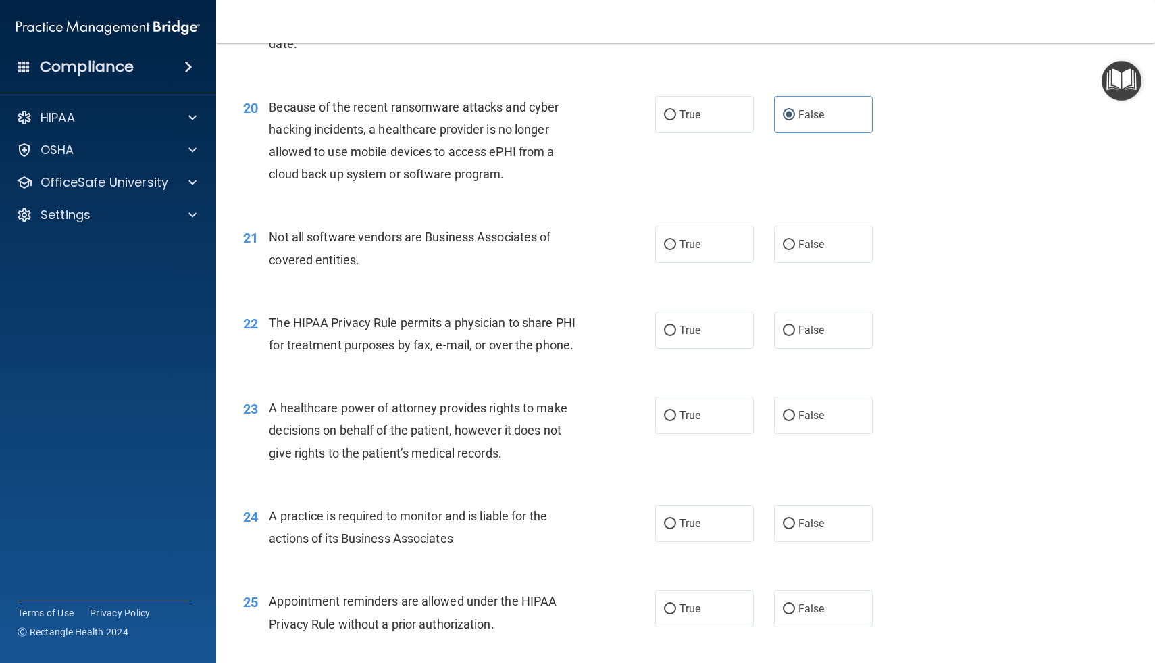
scroll to position [2130, 0]
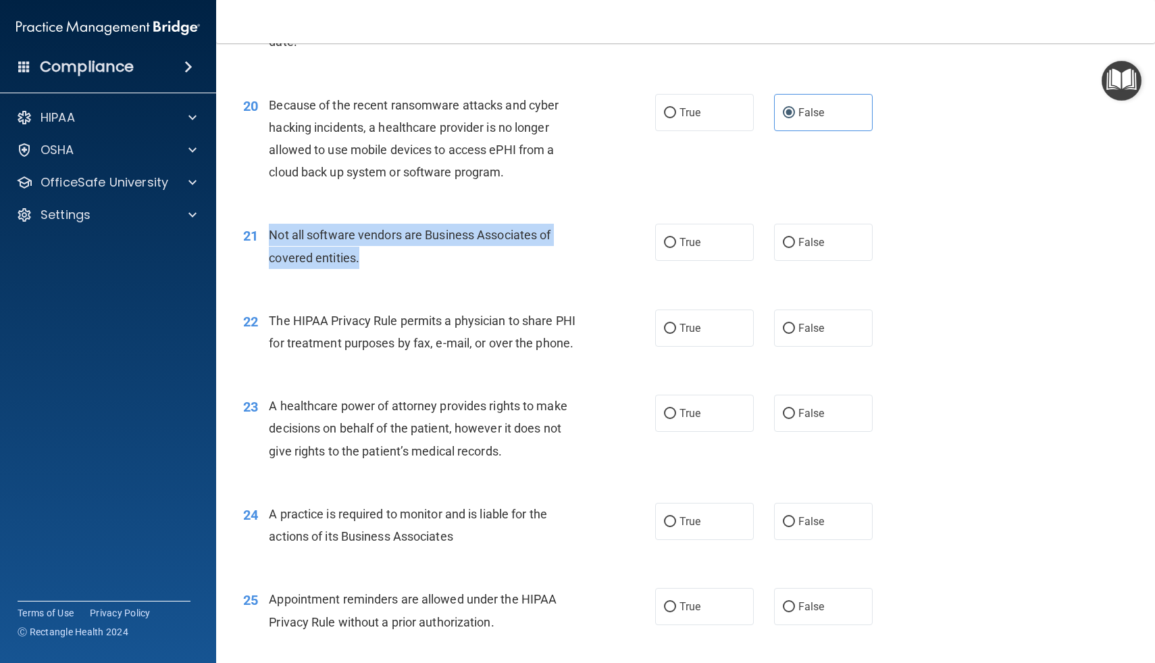
drag, startPoint x: 270, startPoint y: 236, endPoint x: 365, endPoint y: 268, distance: 100.8
click at [365, 268] on div "Not all software vendors are Business Associates of covered entities." at bounding box center [431, 246] width 324 height 45
click at [671, 241] on input "True" at bounding box center [670, 243] width 12 height 10
radio input "true"
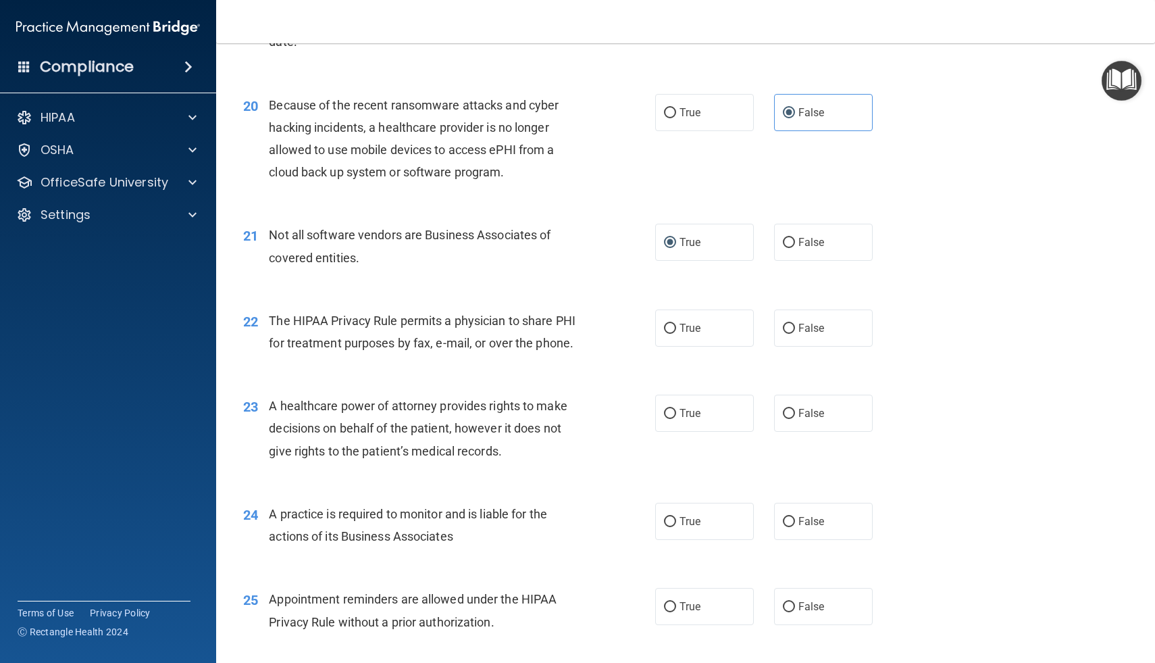
click at [553, 299] on div "22 The HIPAA Privacy Rule permits a physician to share PHI for treatment purpos…" at bounding box center [685, 335] width 905 height 85
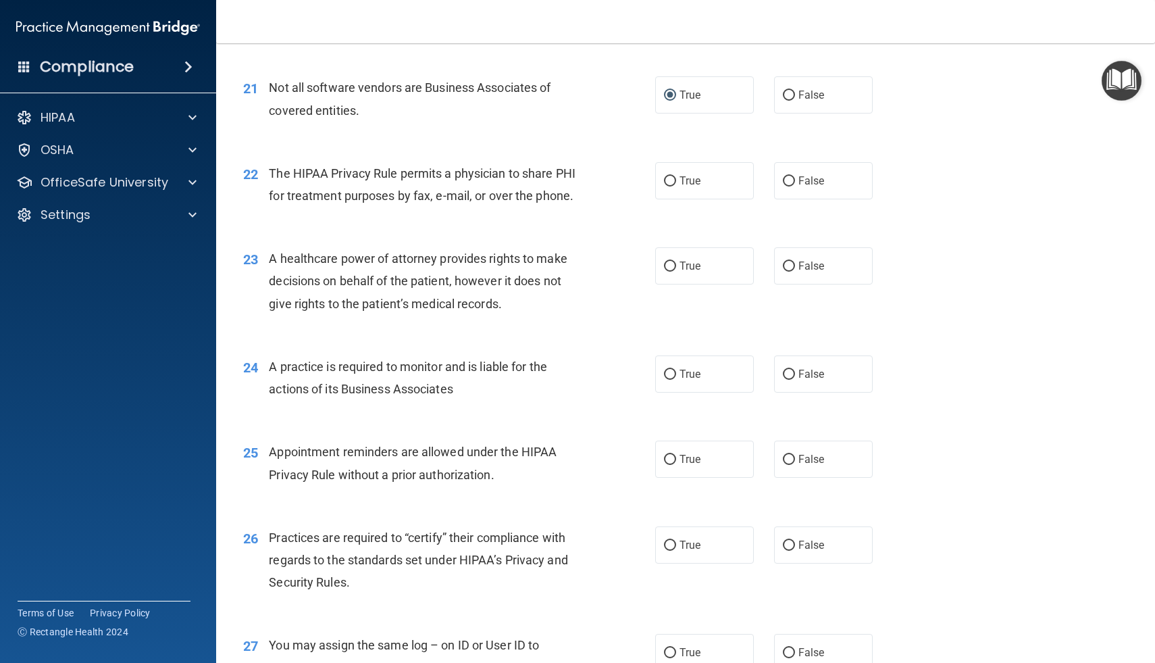
scroll to position [2281, 0]
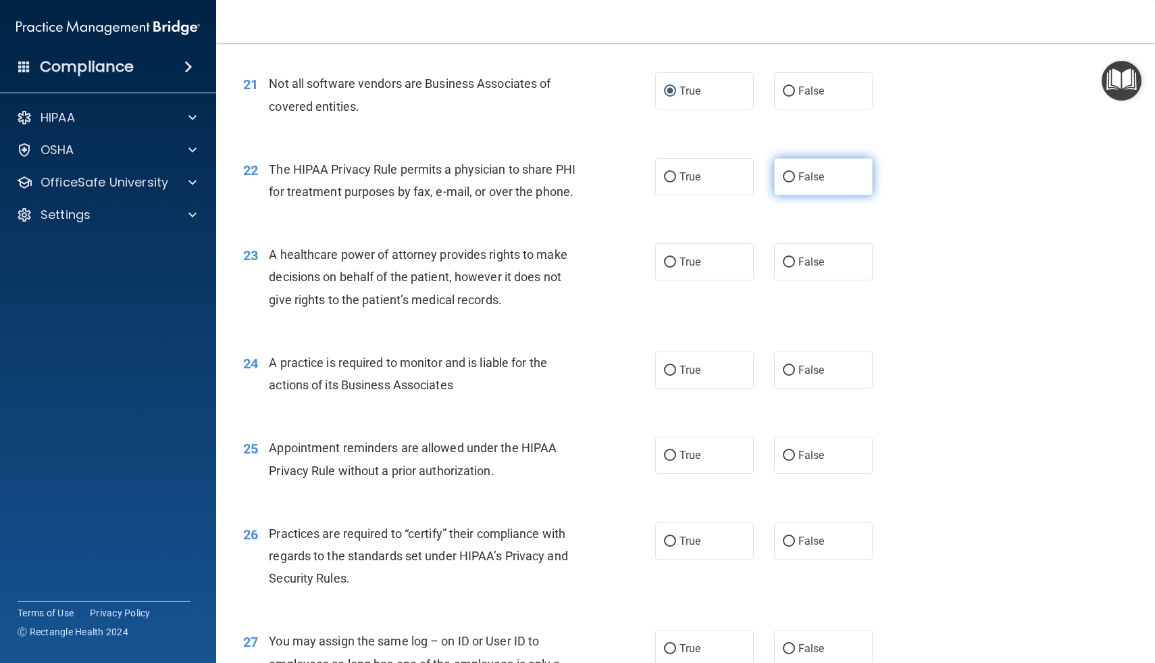
click at [792, 174] on input "False" at bounding box center [789, 177] width 12 height 10
radio input "true"
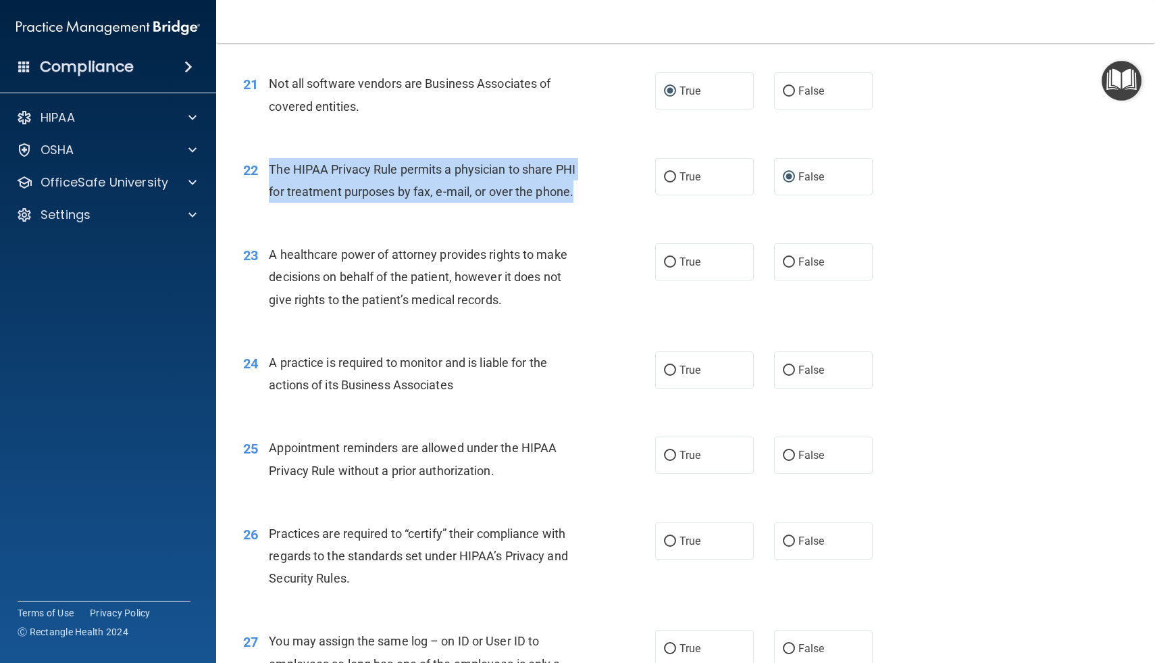
drag, startPoint x: 271, startPoint y: 170, endPoint x: 573, endPoint y: 195, distance: 303.1
click at [573, 195] on span "The HIPAA Privacy Rule permits a physician to share PHI for treatment purposes …" at bounding box center [422, 180] width 307 height 36
click at [673, 174] on input "True" at bounding box center [670, 177] width 12 height 10
radio input "true"
radio input "false"
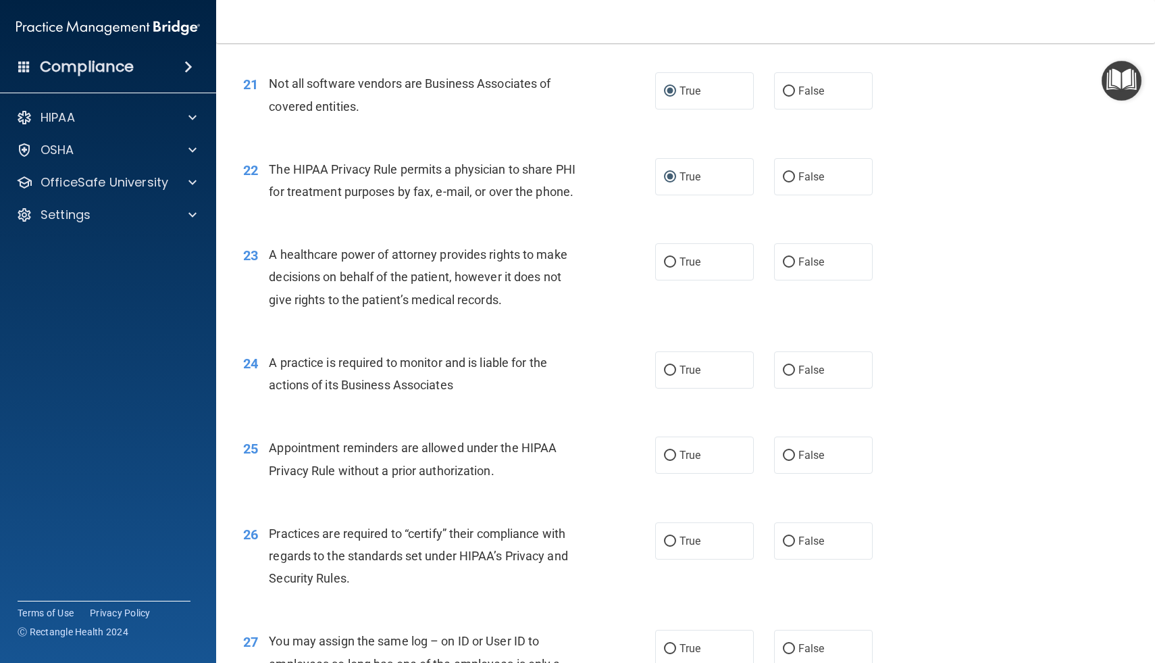
click at [610, 292] on div "23 A healthcare power of attorney provides rights to make decisions on behalf o…" at bounding box center [449, 280] width 453 height 74
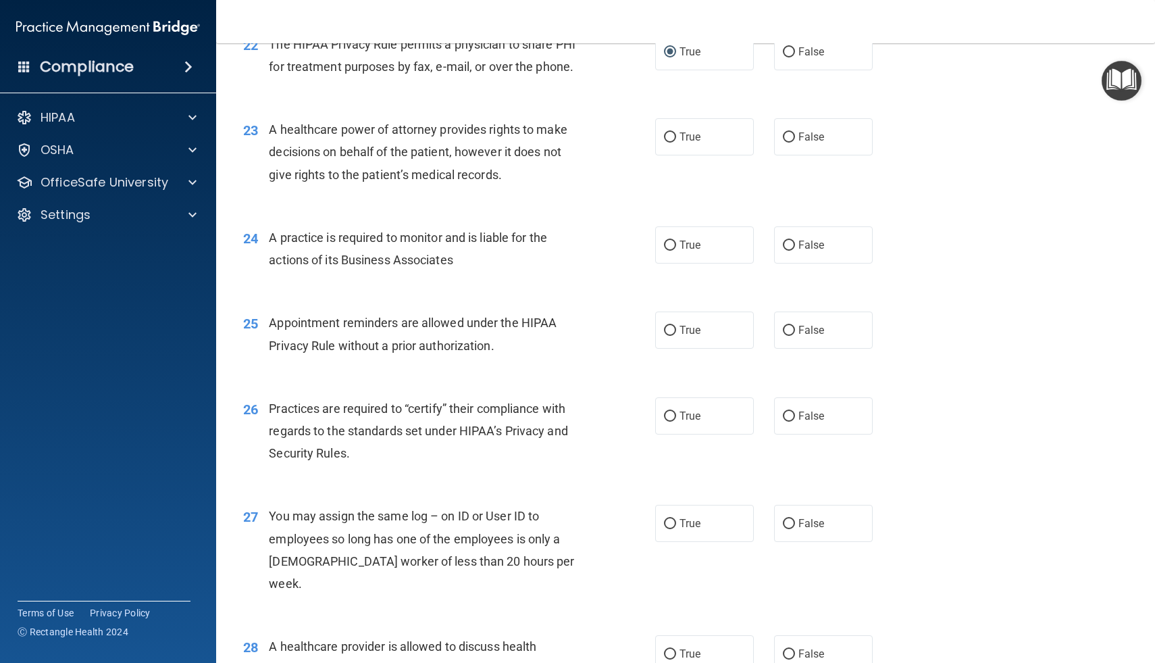
scroll to position [2408, 0]
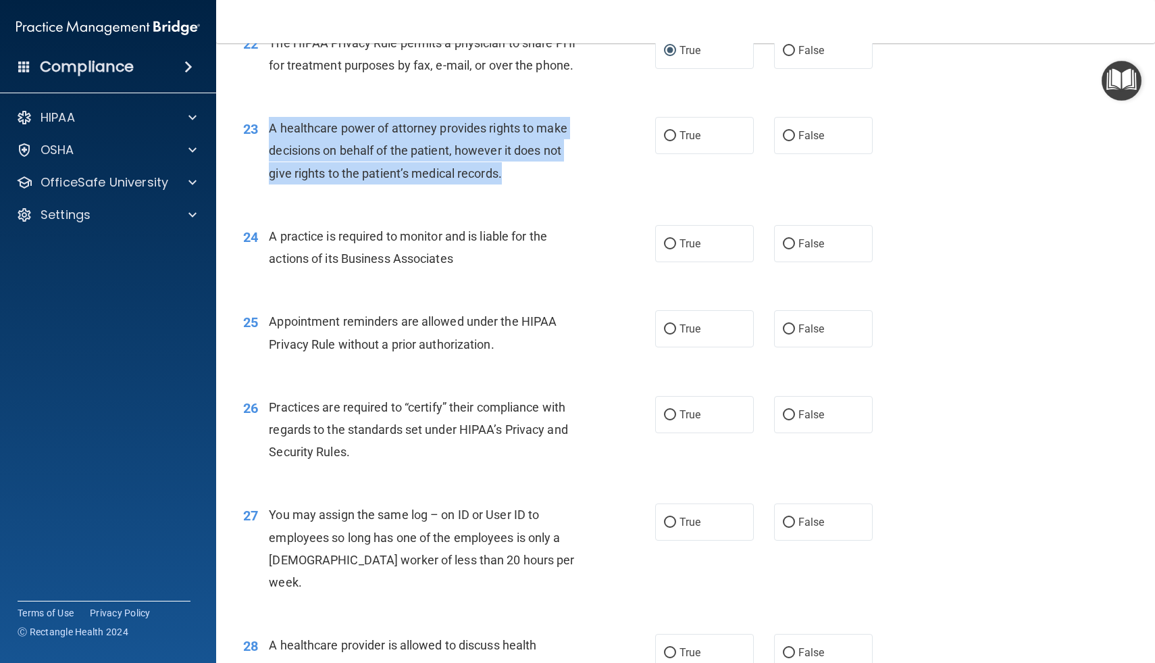
drag, startPoint x: 270, startPoint y: 128, endPoint x: 504, endPoint y: 184, distance: 240.5
click at [504, 184] on div "23 A healthcare power of attorney provides rights to make decisions on behalf o…" at bounding box center [449, 154] width 453 height 74
click at [673, 140] on input "True" at bounding box center [670, 136] width 12 height 10
radio input "true"
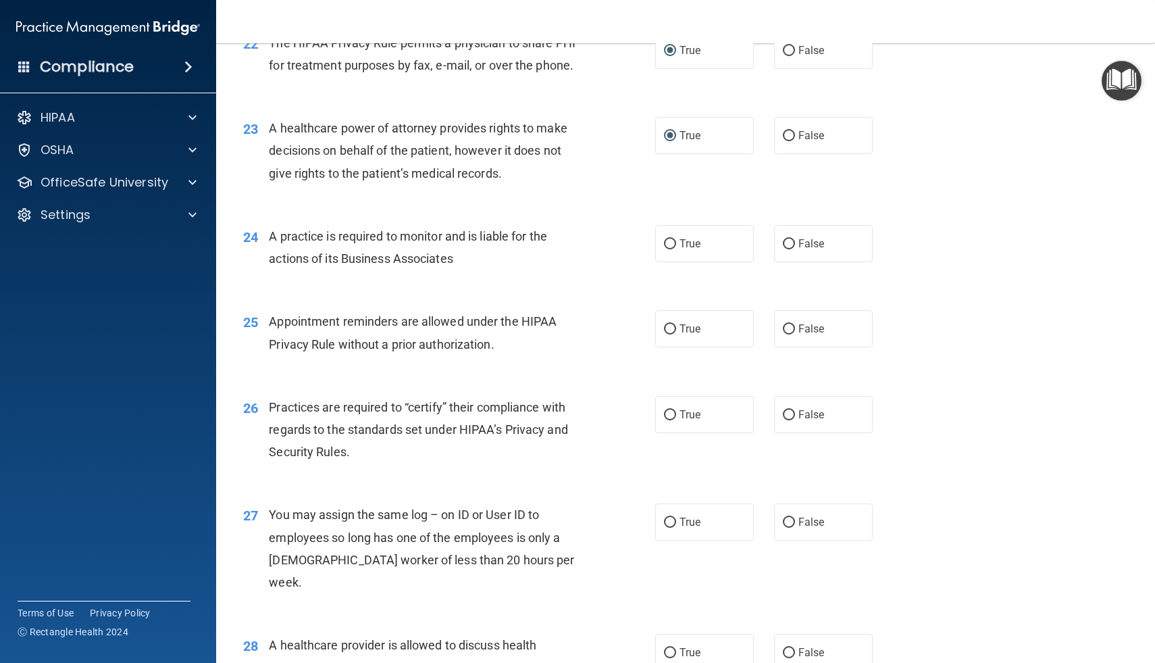
click at [799, 155] on div "23 A healthcare power of attorney provides rights to make decisions on behalf o…" at bounding box center [685, 154] width 905 height 108
click at [792, 138] on input "False" at bounding box center [789, 136] width 12 height 10
radio input "true"
radio input "false"
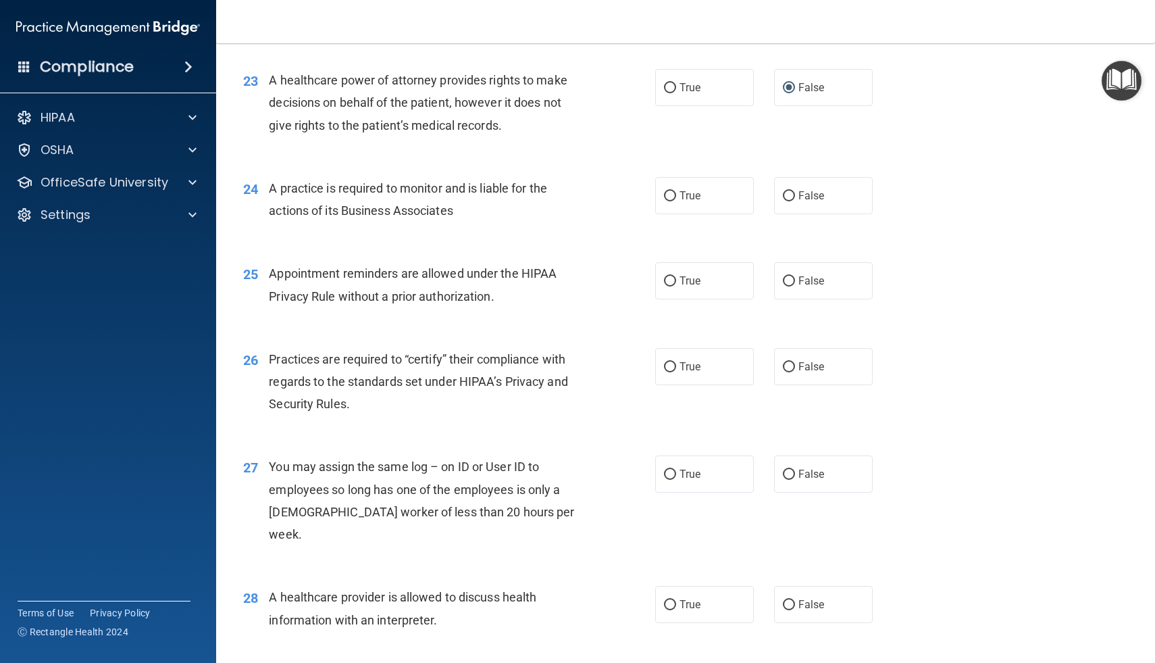
scroll to position [2463, 0]
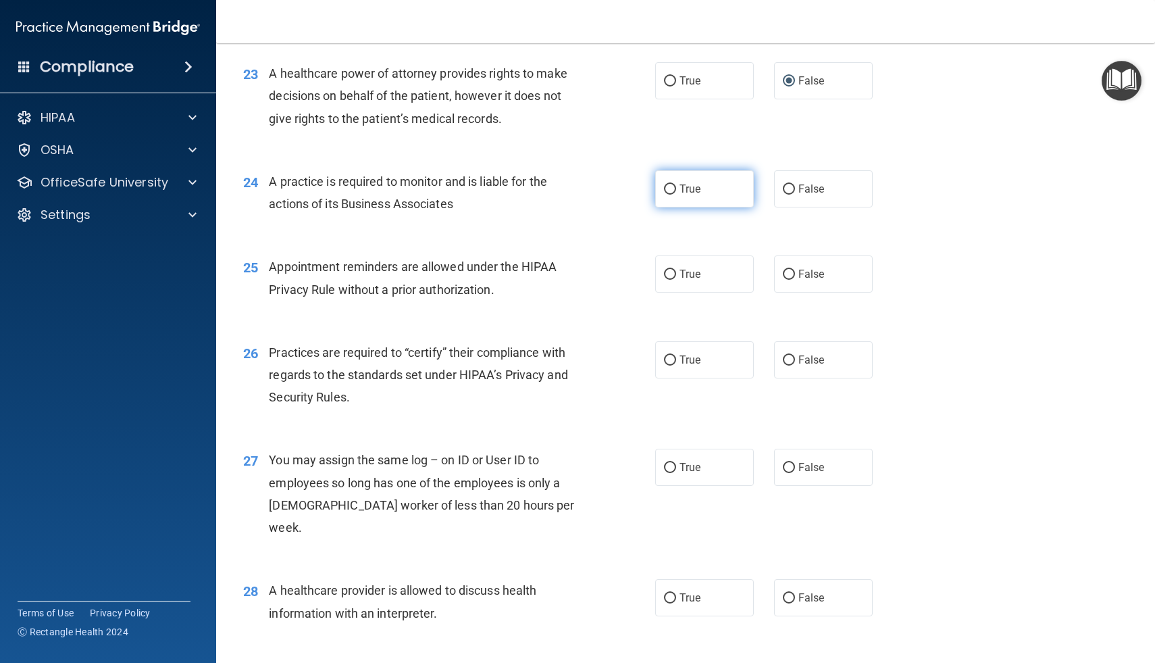
click at [667, 195] on label "True" at bounding box center [704, 188] width 99 height 37
click at [667, 195] on input "True" at bounding box center [670, 189] width 12 height 10
radio input "true"
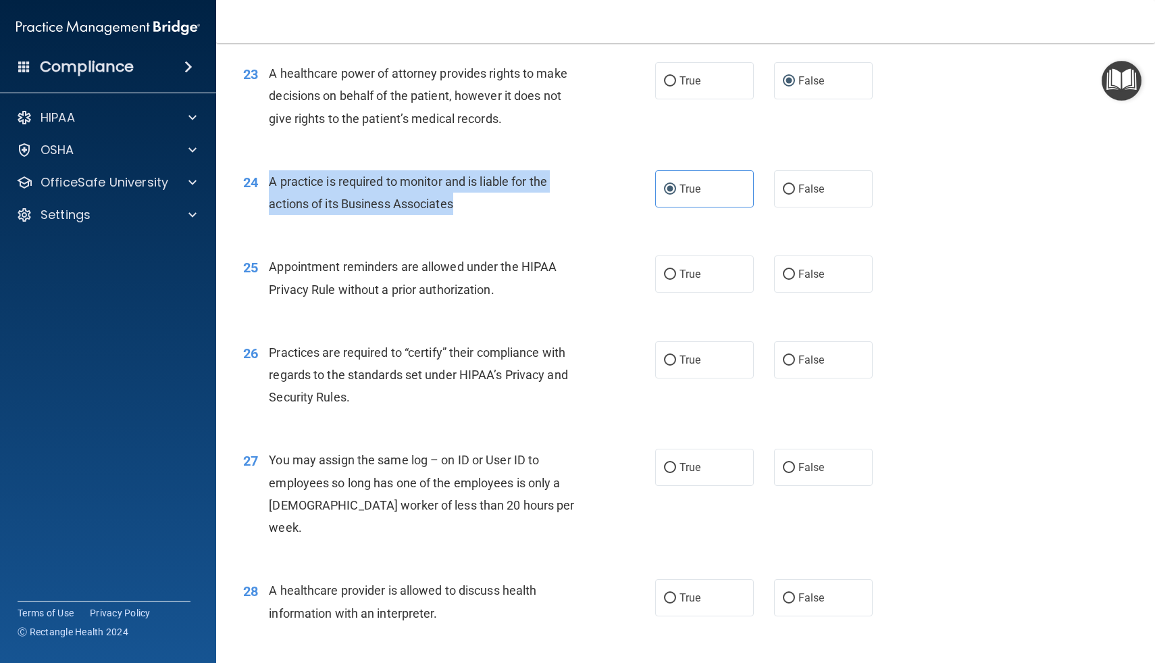
drag, startPoint x: 270, startPoint y: 179, endPoint x: 470, endPoint y: 205, distance: 201.7
click at [470, 205] on div "A practice is required to monitor and is liable for the actions of its Business…" at bounding box center [431, 192] width 324 height 45
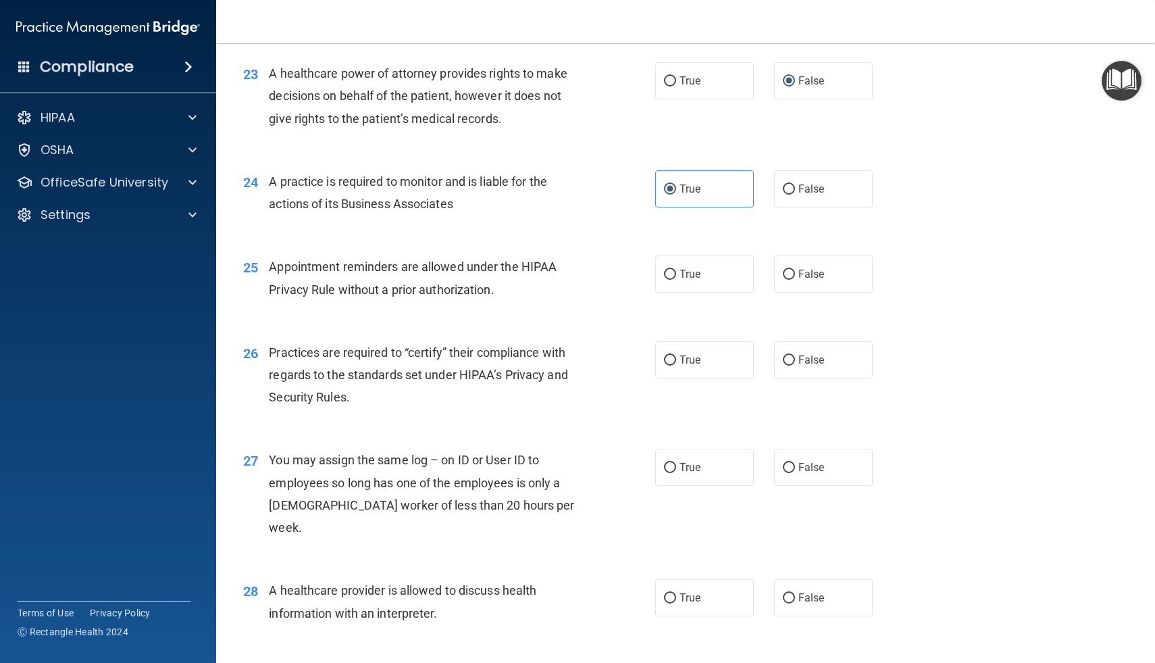
click at [561, 258] on div "Appointment reminders are allowed under the HIPAA Privacy Rule without a prior …" at bounding box center [431, 277] width 324 height 45
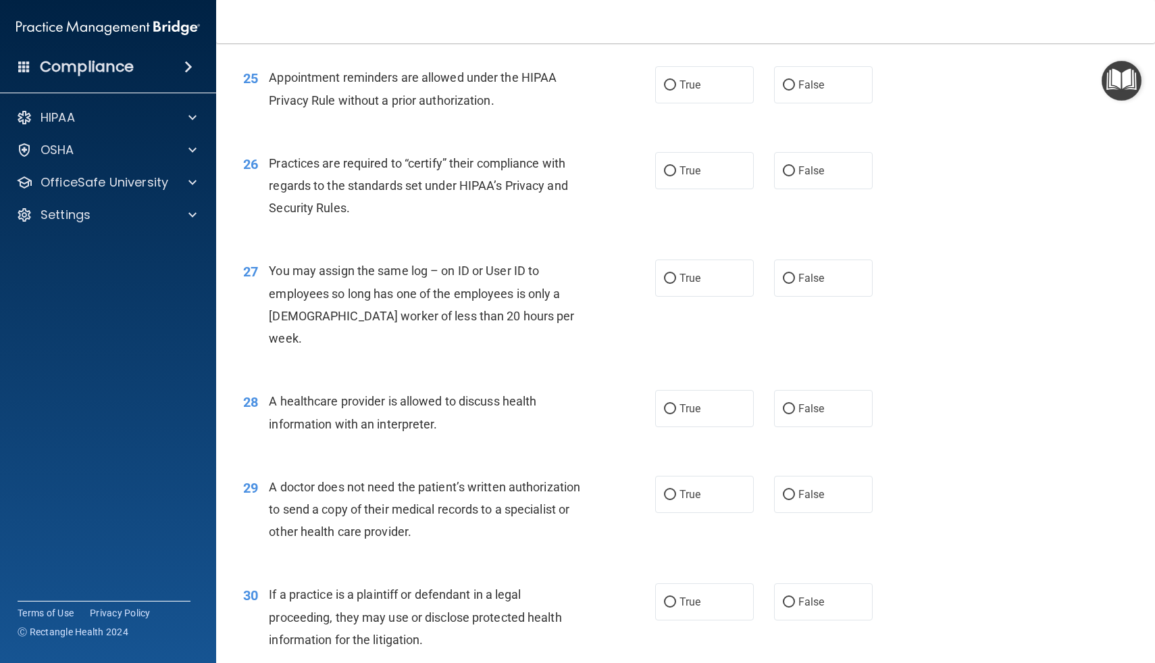
scroll to position [2653, 0]
drag, startPoint x: 273, startPoint y: 76, endPoint x: 457, endPoint y: 103, distance: 186.4
click at [457, 103] on span "Appointment reminders are allowed under the HIPAA Privacy Rule without a prior …" at bounding box center [413, 87] width 288 height 36
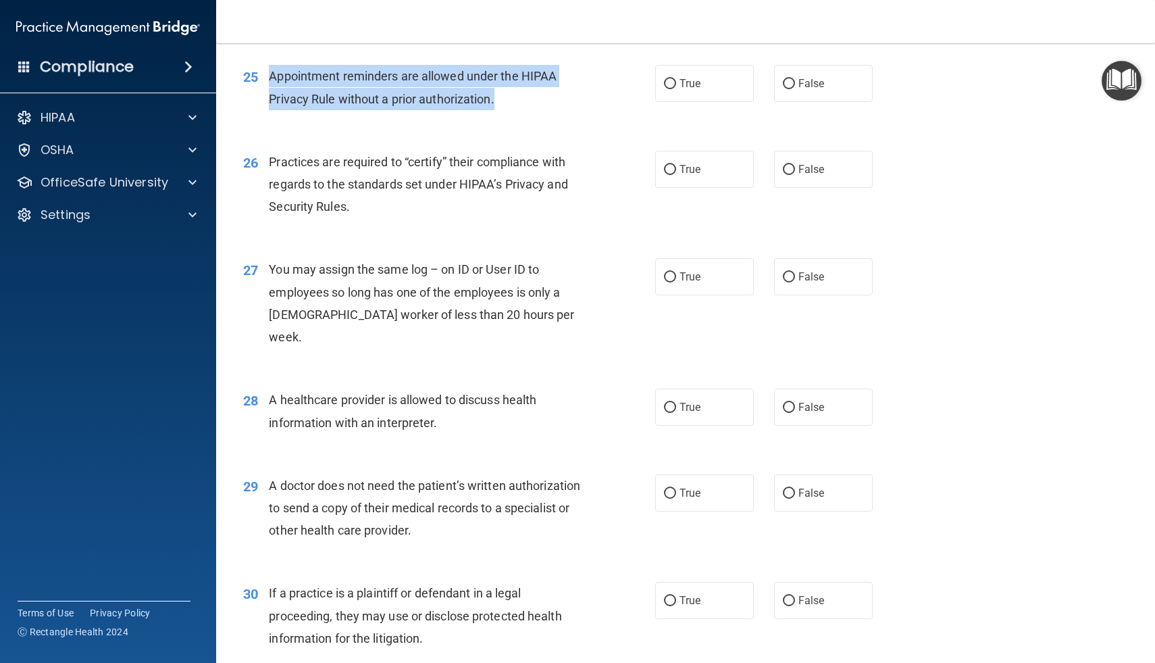
drag, startPoint x: 271, startPoint y: 71, endPoint x: 503, endPoint y: 95, distance: 232.9
click at [503, 95] on div "Appointment reminders are allowed under the HIPAA Privacy Rule without a prior …" at bounding box center [431, 87] width 324 height 45
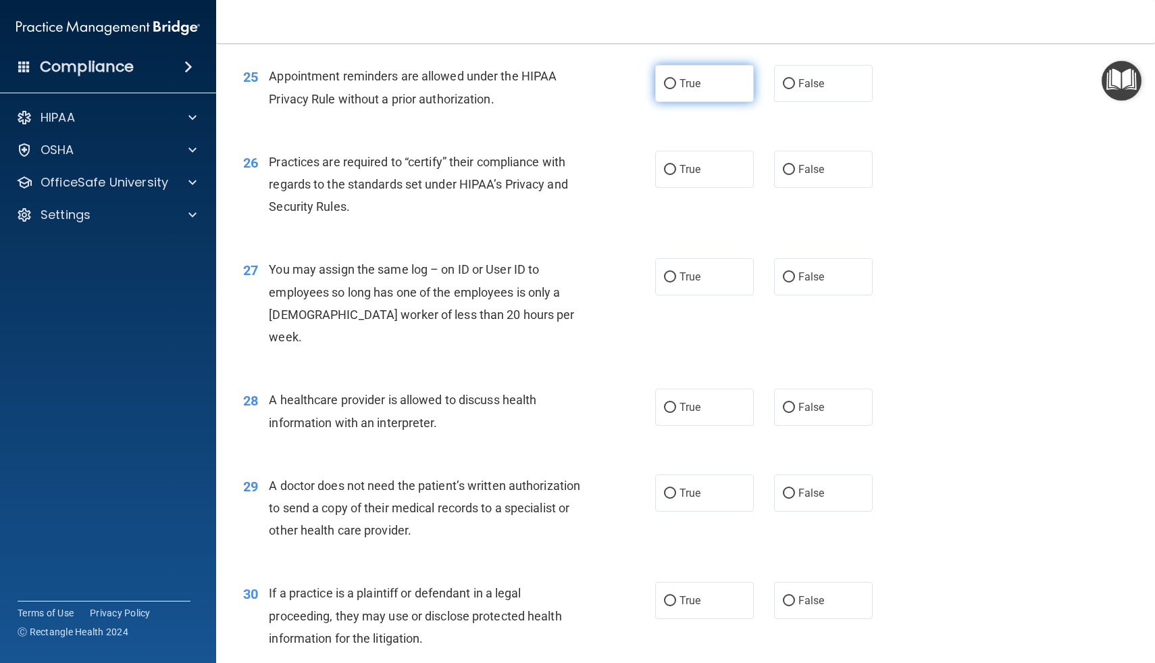
click at [703, 83] on label "True" at bounding box center [704, 83] width 99 height 37
click at [676, 83] on input "True" at bounding box center [670, 84] width 12 height 10
radio input "true"
click at [803, 89] on span "False" at bounding box center [812, 83] width 26 height 13
click at [795, 89] on input "False" at bounding box center [789, 84] width 12 height 10
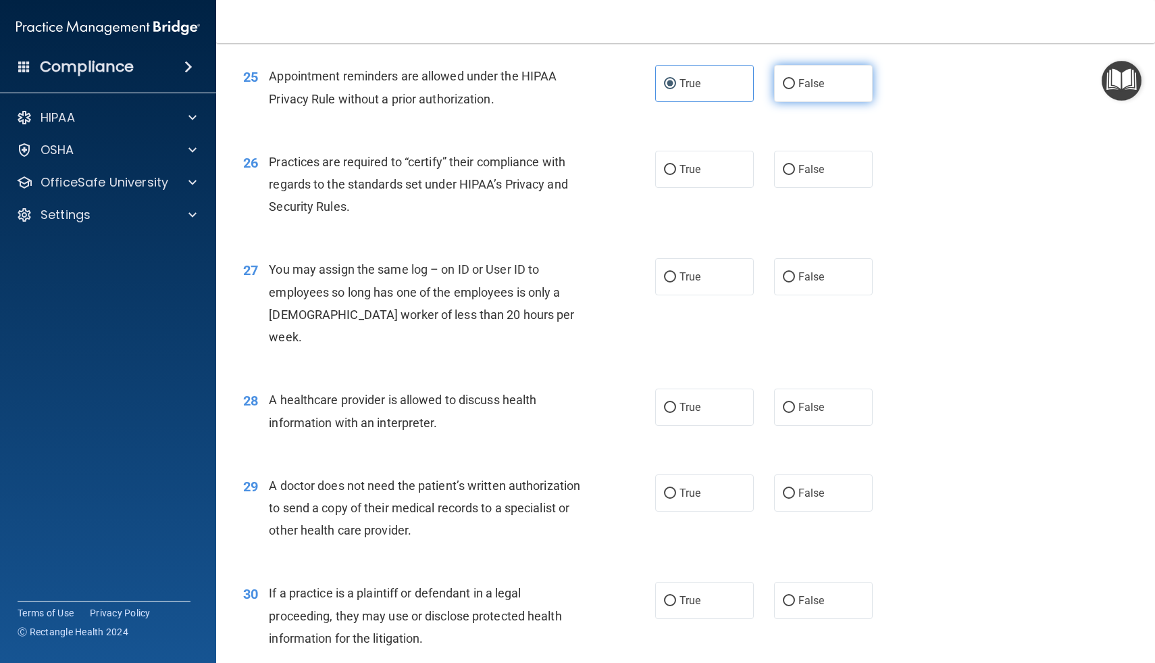
radio input "true"
click at [703, 79] on label "True" at bounding box center [704, 83] width 99 height 37
click at [676, 79] on input "True" at bounding box center [670, 84] width 12 height 10
radio input "true"
radio input "false"
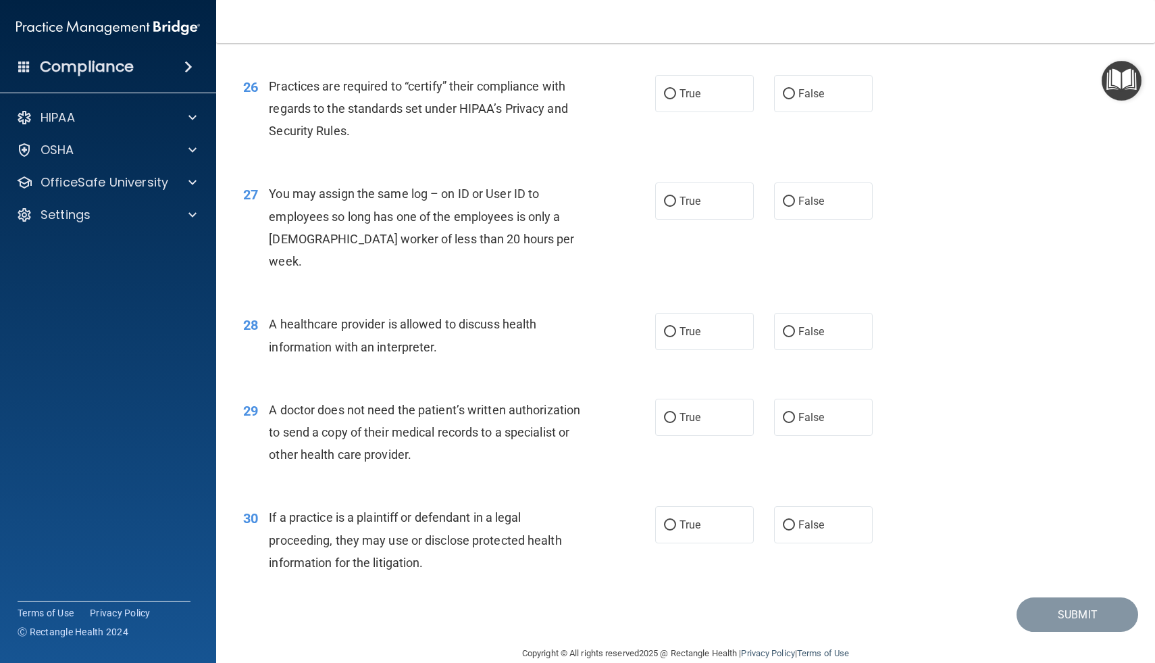
scroll to position [2729, 0]
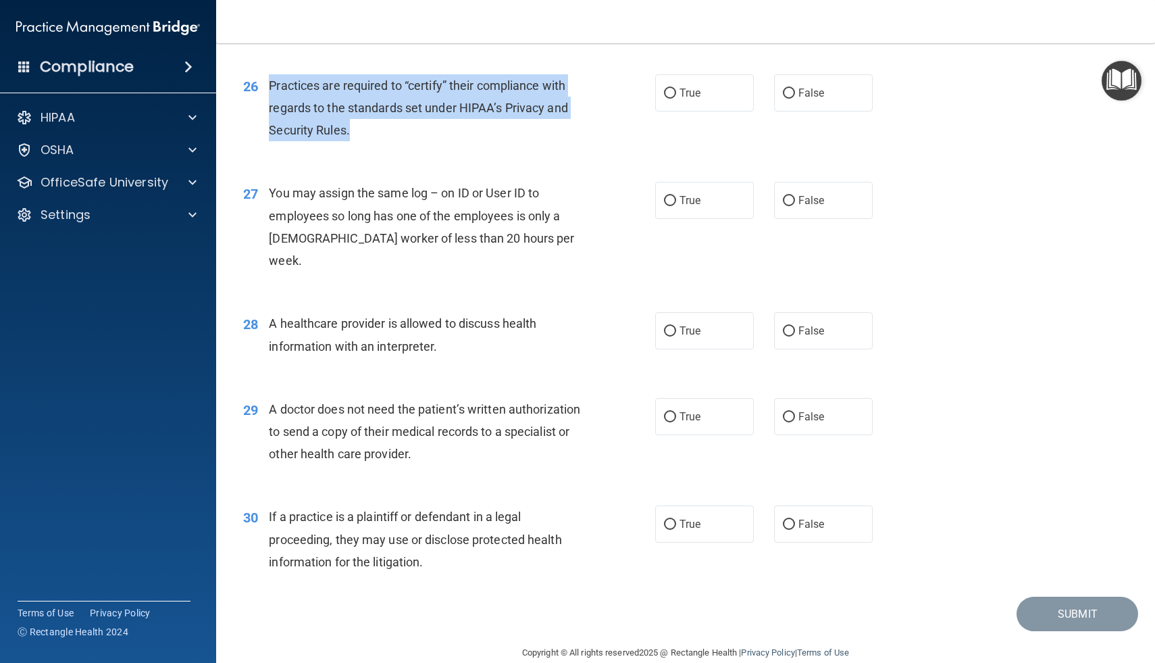
drag, startPoint x: 268, startPoint y: 84, endPoint x: 352, endPoint y: 137, distance: 99.0
click at [352, 137] on div "26 Practices are required to “certify” their compliance with regards to the sta…" at bounding box center [449, 111] width 453 height 74
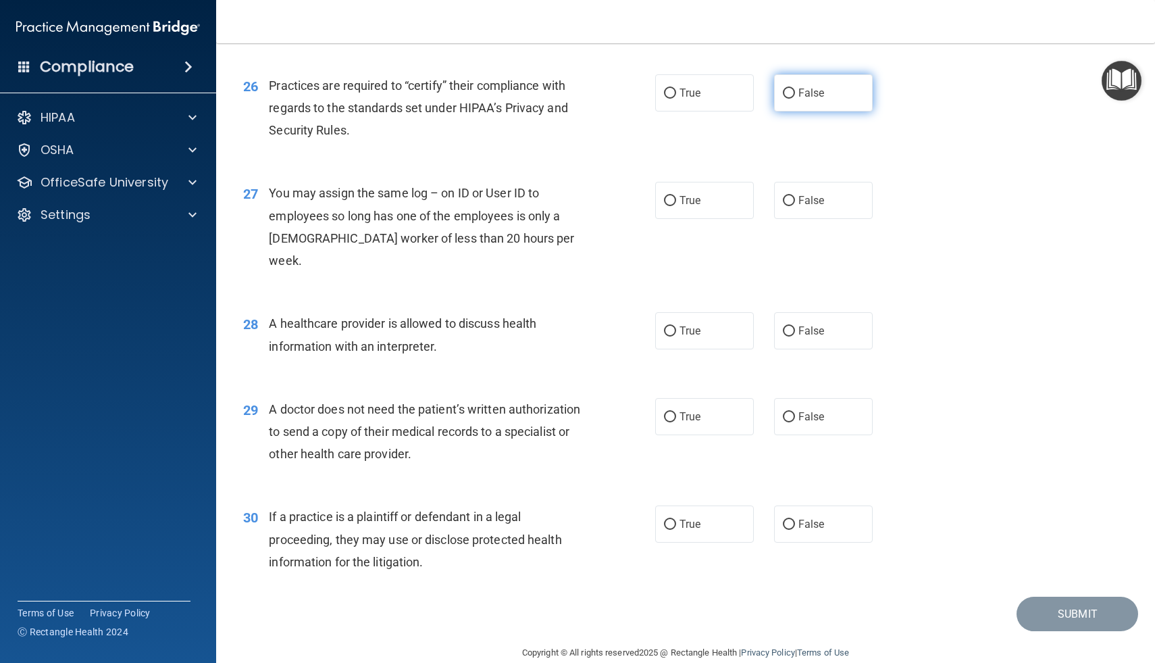
click at [778, 97] on label "False" at bounding box center [823, 92] width 99 height 37
click at [783, 97] on input "False" at bounding box center [789, 94] width 12 height 10
radio input "true"
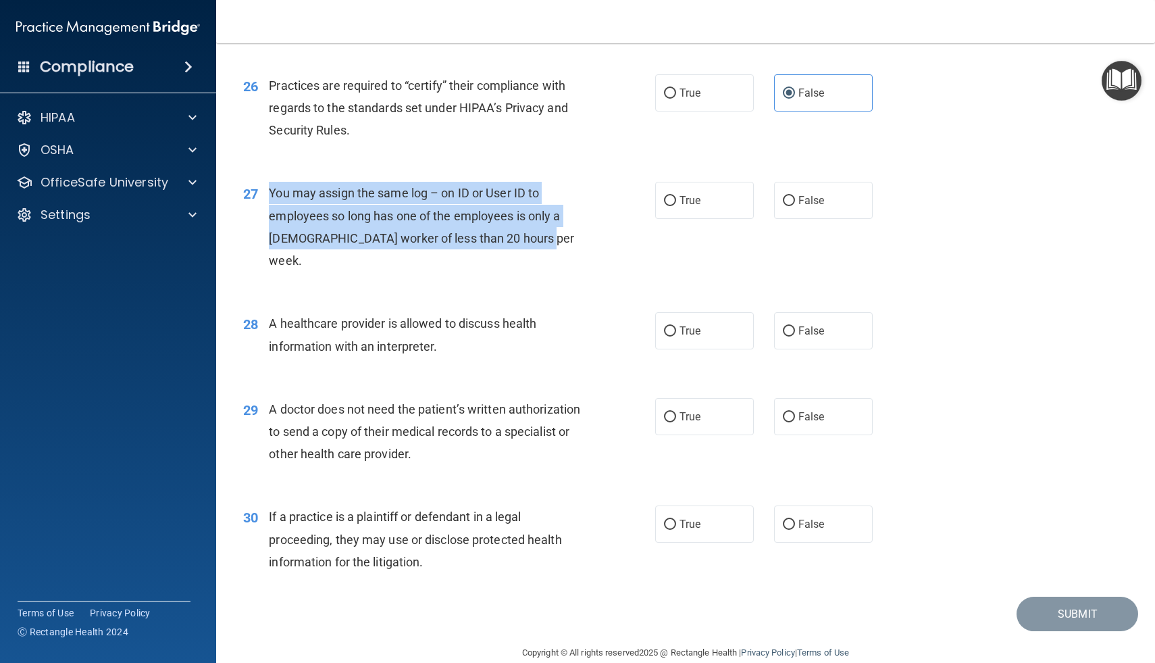
drag, startPoint x: 271, startPoint y: 195, endPoint x: 539, endPoint y: 247, distance: 273.2
click at [539, 247] on div "You may assign the same log – on ID or User ID to employees so long has one of …" at bounding box center [431, 227] width 324 height 90
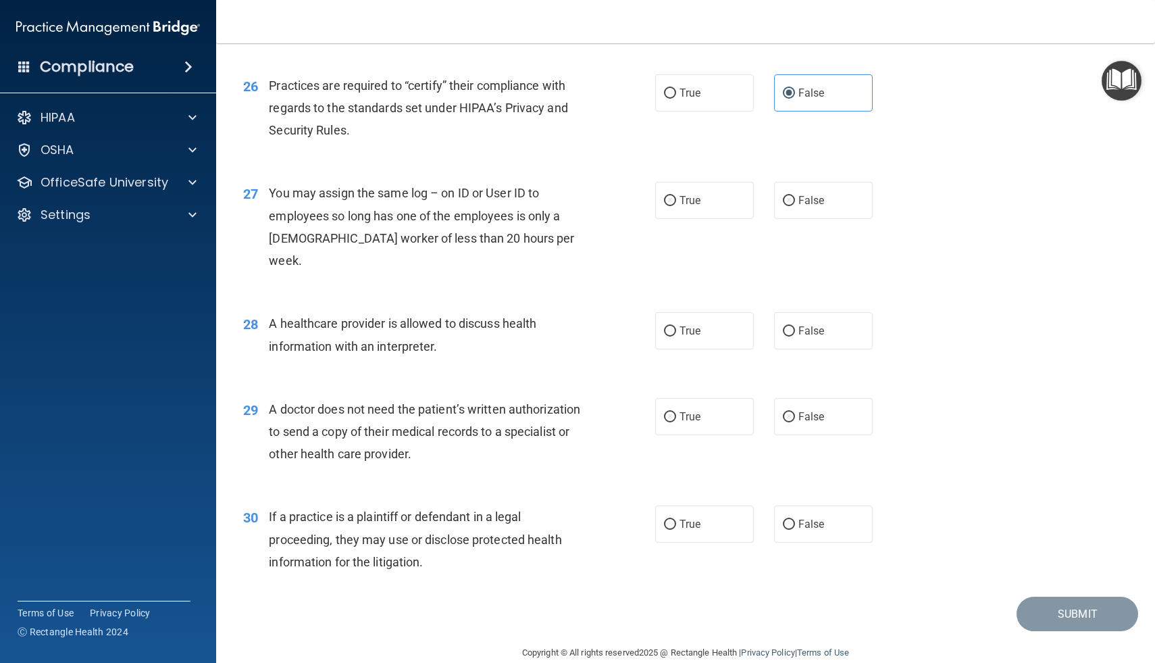
click at [540, 272] on div "27 You may assign the same log – on ID or User ID to employees so long has one …" at bounding box center [685, 230] width 905 height 130
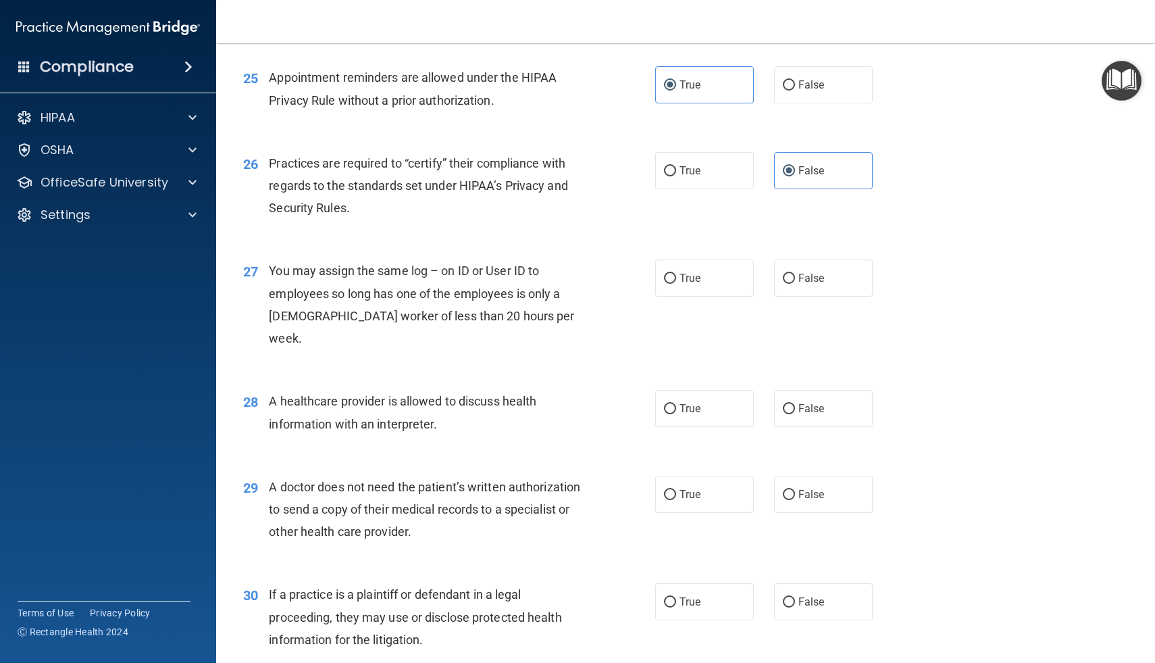
scroll to position [2683, 0]
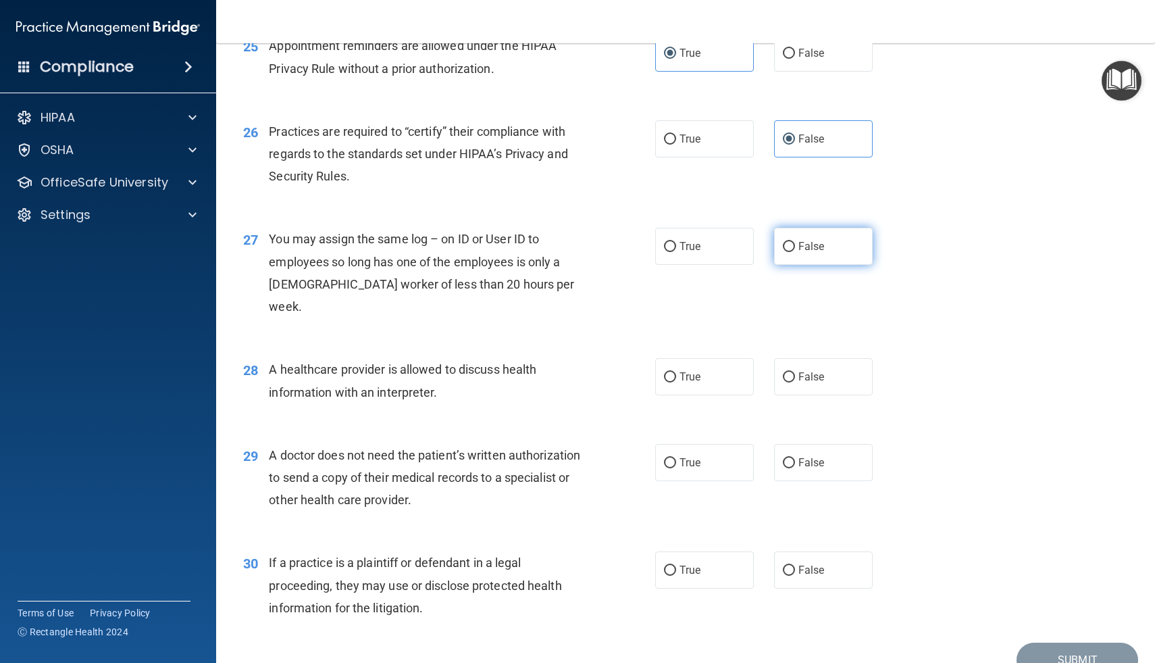
click at [792, 256] on label "False" at bounding box center [823, 246] width 99 height 37
click at [792, 252] on input "False" at bounding box center [789, 247] width 12 height 10
radio input "true"
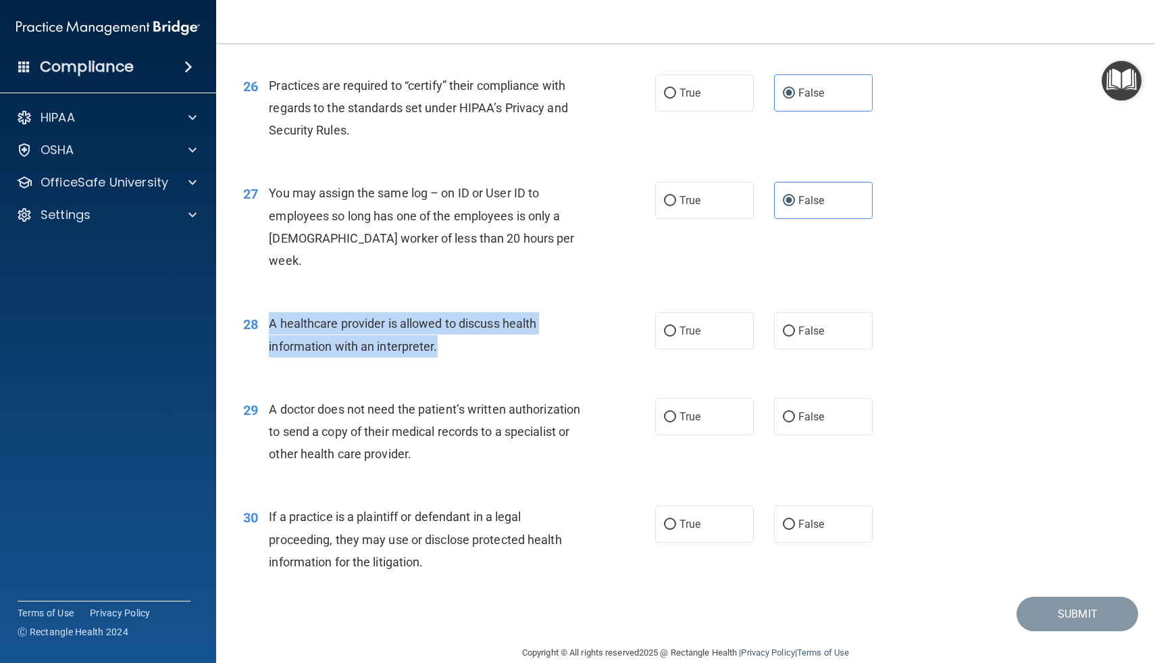
drag, startPoint x: 270, startPoint y: 302, endPoint x: 447, endPoint y: 323, distance: 177.6
click at [447, 323] on div "A healthcare provider is allowed to discuss health information with an interpre…" at bounding box center [431, 334] width 324 height 45
click at [671, 326] on input "True" at bounding box center [670, 331] width 12 height 10
radio input "true"
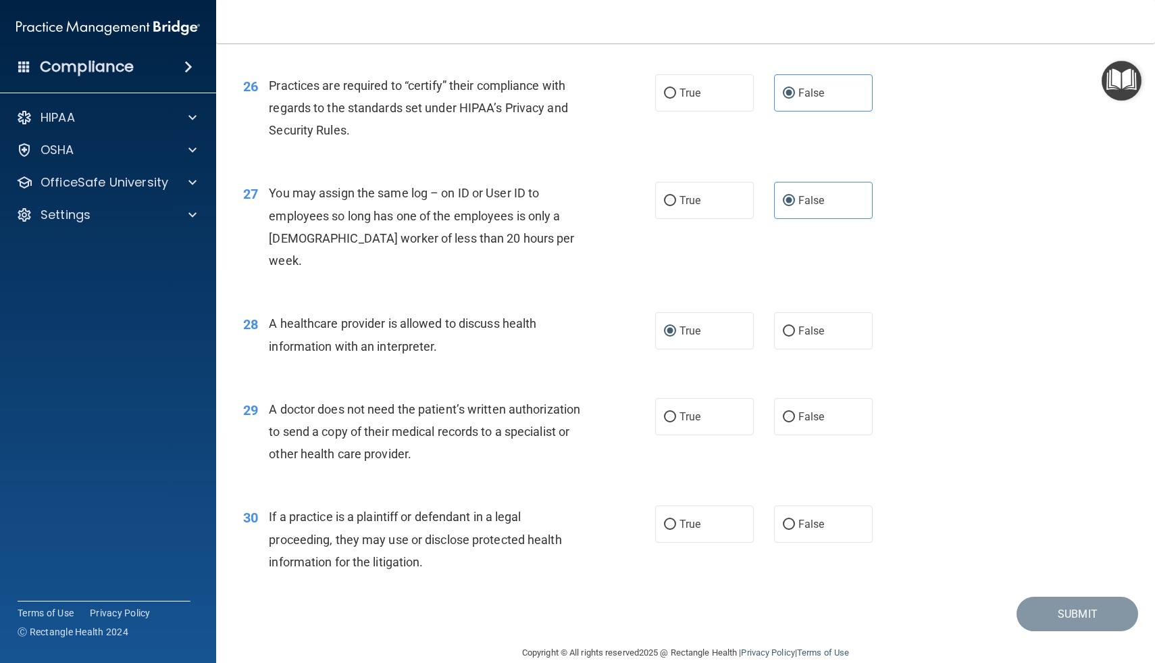
click at [524, 437] on div "A doctor does not need the patient’s written authorization to send a copy of th…" at bounding box center [431, 432] width 324 height 68
drag, startPoint x: 271, startPoint y: 387, endPoint x: 422, endPoint y: 437, distance: 159.4
click at [422, 437] on div "A doctor does not need the patient’s written authorization to send a copy of th…" at bounding box center [431, 432] width 324 height 68
click at [670, 412] on input "True" at bounding box center [670, 417] width 12 height 10
radio input "true"
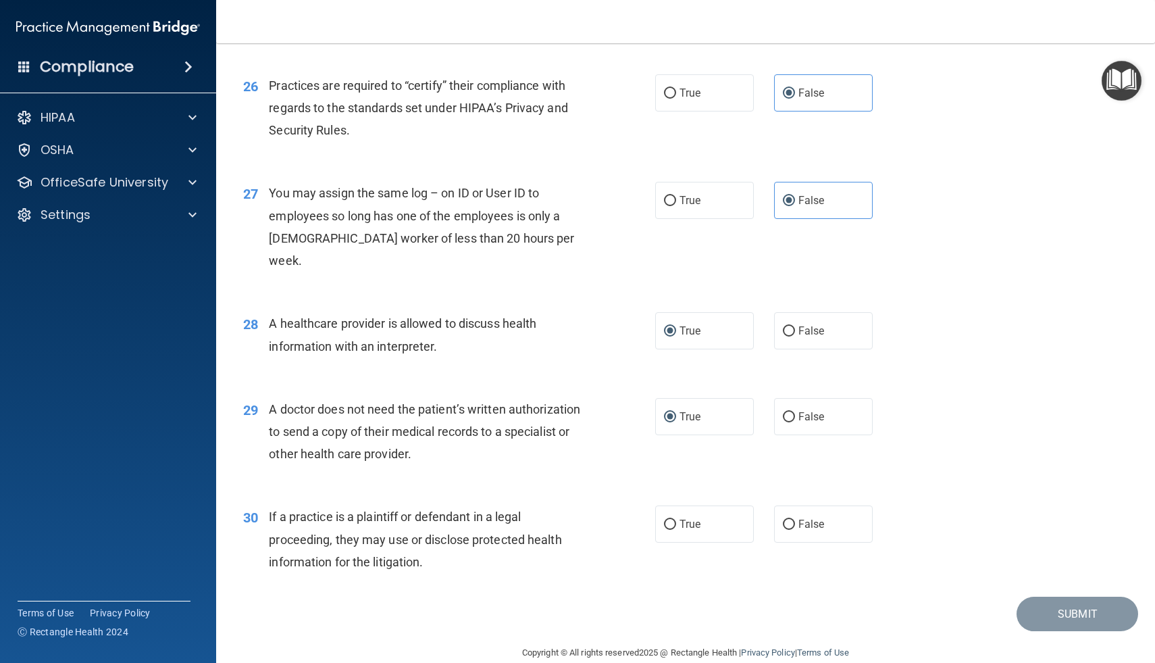
click at [456, 453] on div "29 A doctor does not need the patient’s written authorization to send a copy of…" at bounding box center [685, 435] width 905 height 108
drag, startPoint x: 269, startPoint y: 495, endPoint x: 446, endPoint y: 561, distance: 189.0
click at [446, 560] on div "30 If a practice is a plaintiff or defendant in a legal proceeding, they may us…" at bounding box center [685, 542] width 905 height 108
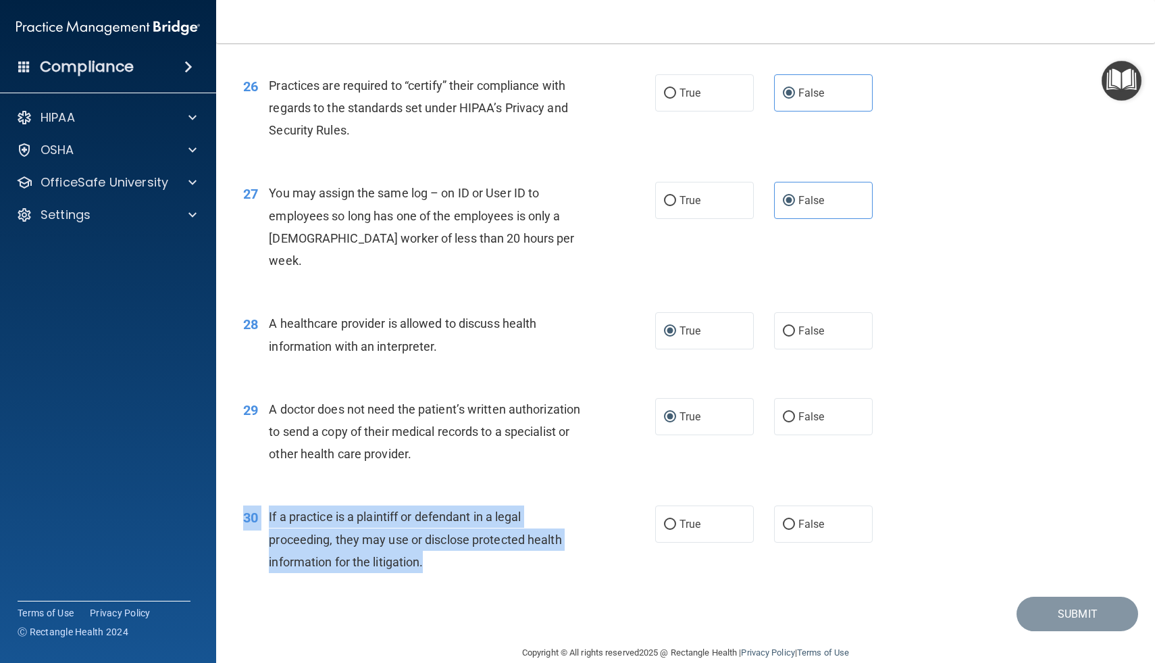
drag, startPoint x: 428, startPoint y: 543, endPoint x: 269, endPoint y: 482, distance: 170.6
click at [269, 488] on div "30 If a practice is a plaintiff or defendant in a legal proceeding, they may us…" at bounding box center [685, 542] width 905 height 108
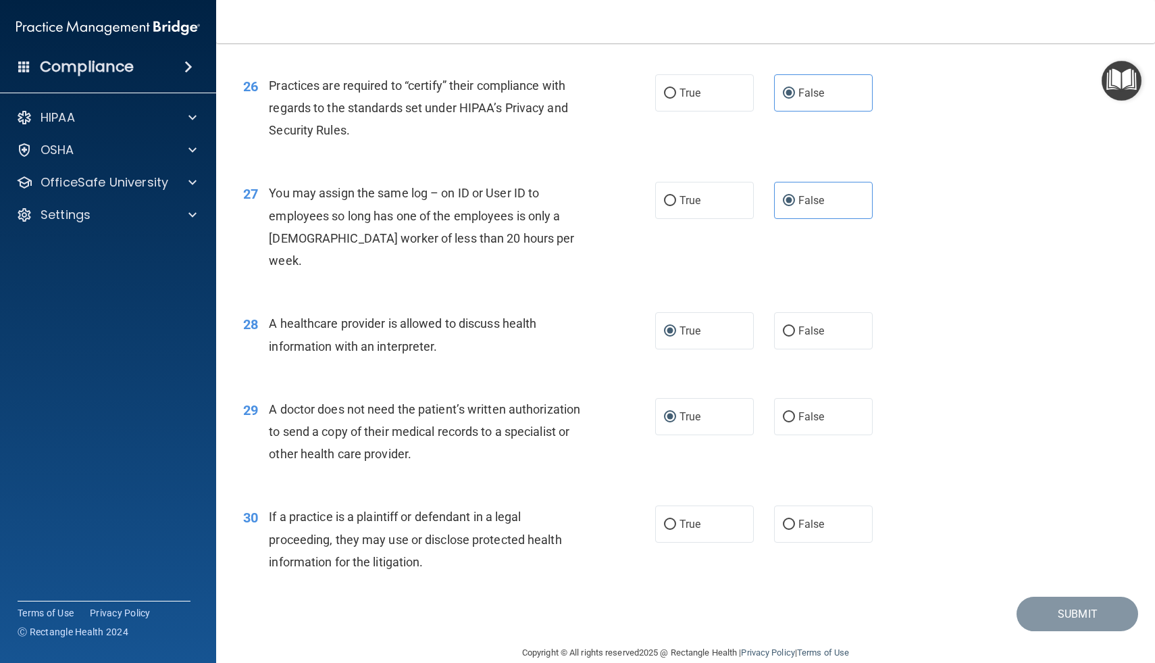
click at [288, 509] on span "If a practice is a plaintiff or defendant in a legal proceeding, they may use o…" at bounding box center [415, 538] width 293 height 59
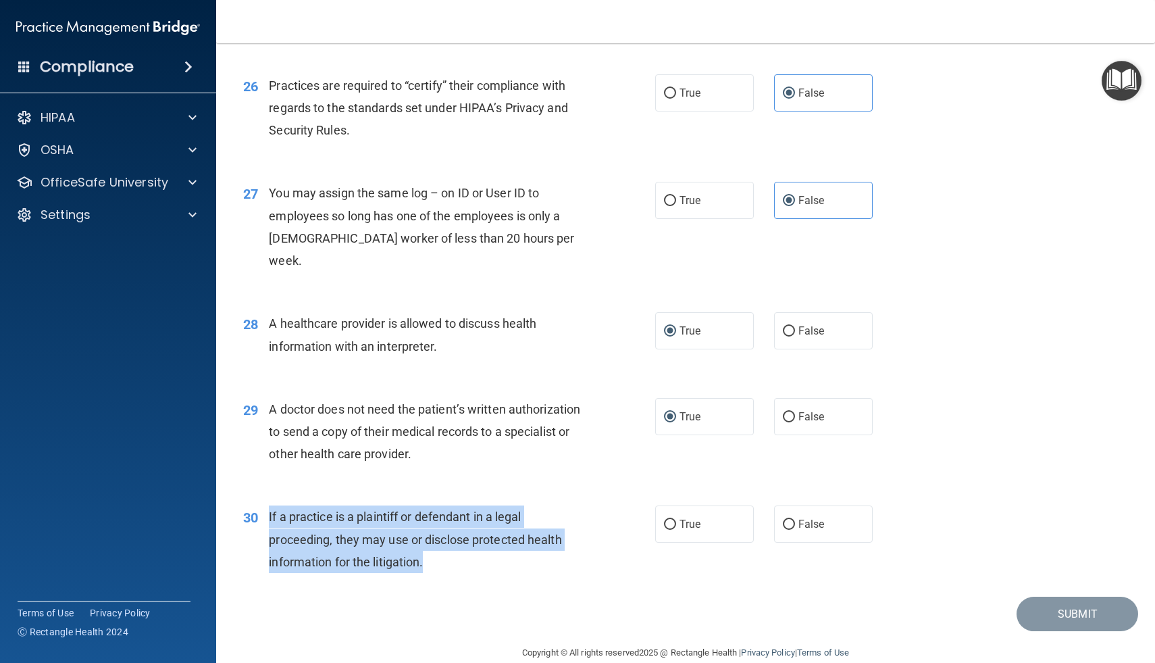
drag, startPoint x: 270, startPoint y: 492, endPoint x: 468, endPoint y: 559, distance: 208.3
click at [468, 559] on div "30 If a practice is a plaintiff or defendant in a legal proceeding, they may us…" at bounding box center [685, 542] width 905 height 108
drag, startPoint x: 430, startPoint y: 551, endPoint x: 270, endPoint y: 495, distance: 169.7
click at [270, 505] on div "If a practice is a plaintiff or defendant in a legal proceeding, they may use o…" at bounding box center [431, 539] width 324 height 68
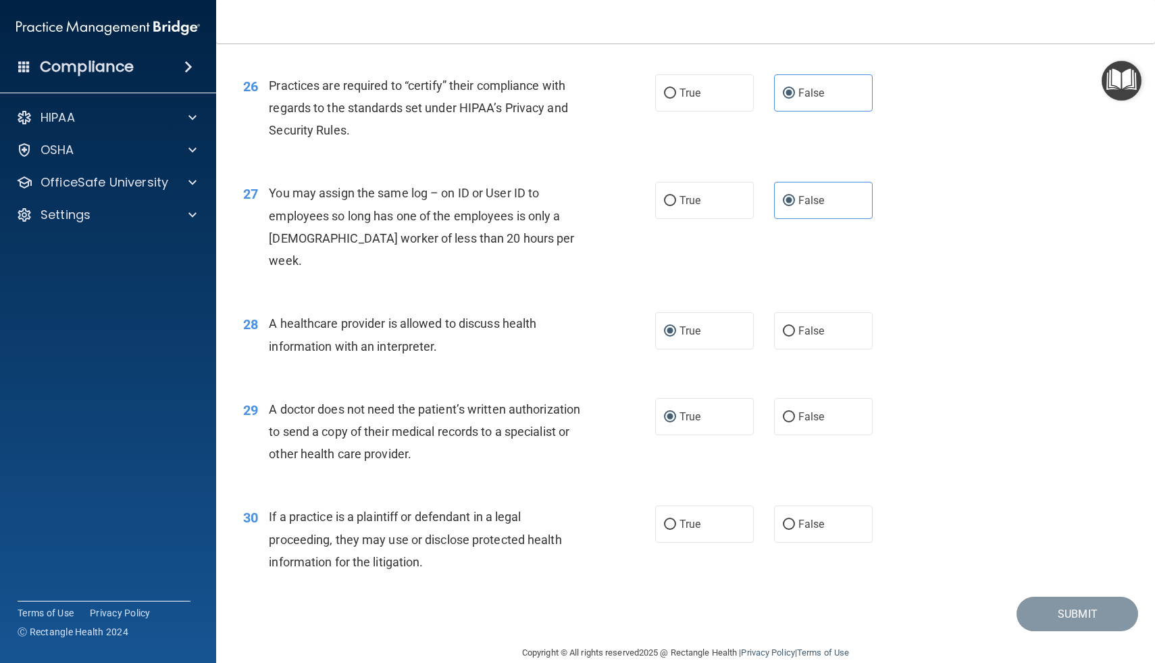
click at [651, 597] on div "Submit" at bounding box center [685, 614] width 905 height 34
click at [601, 597] on div "Submit" at bounding box center [685, 614] width 905 height 34
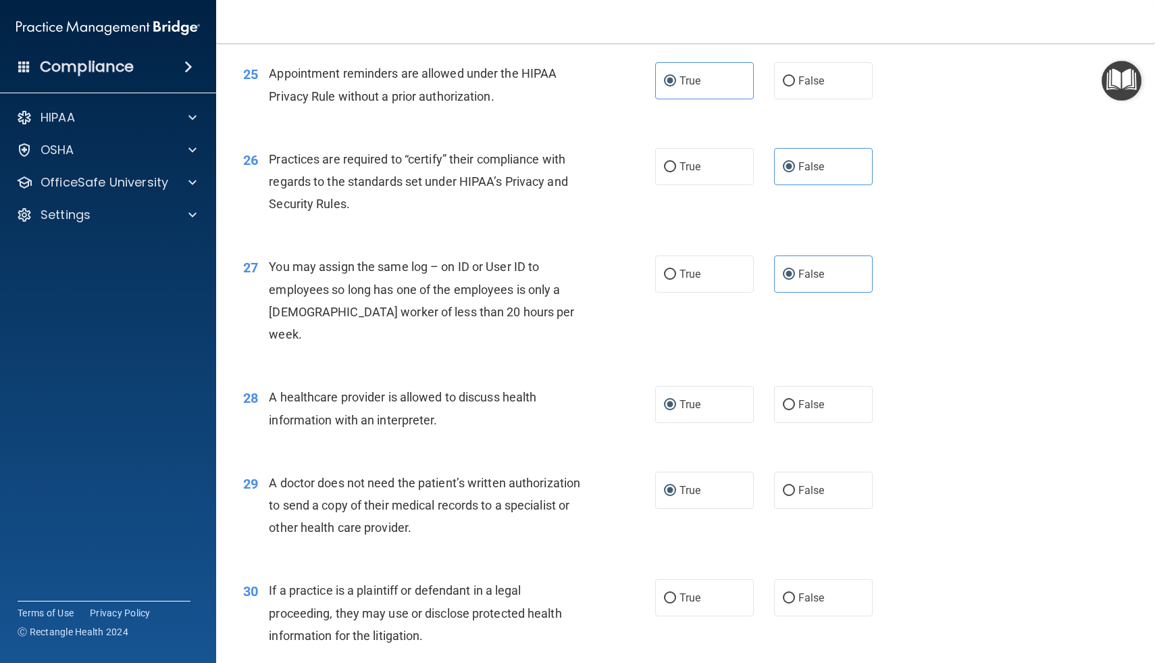
scroll to position [2657, 0]
click at [670, 592] on input "True" at bounding box center [670, 597] width 12 height 10
radio input "true"
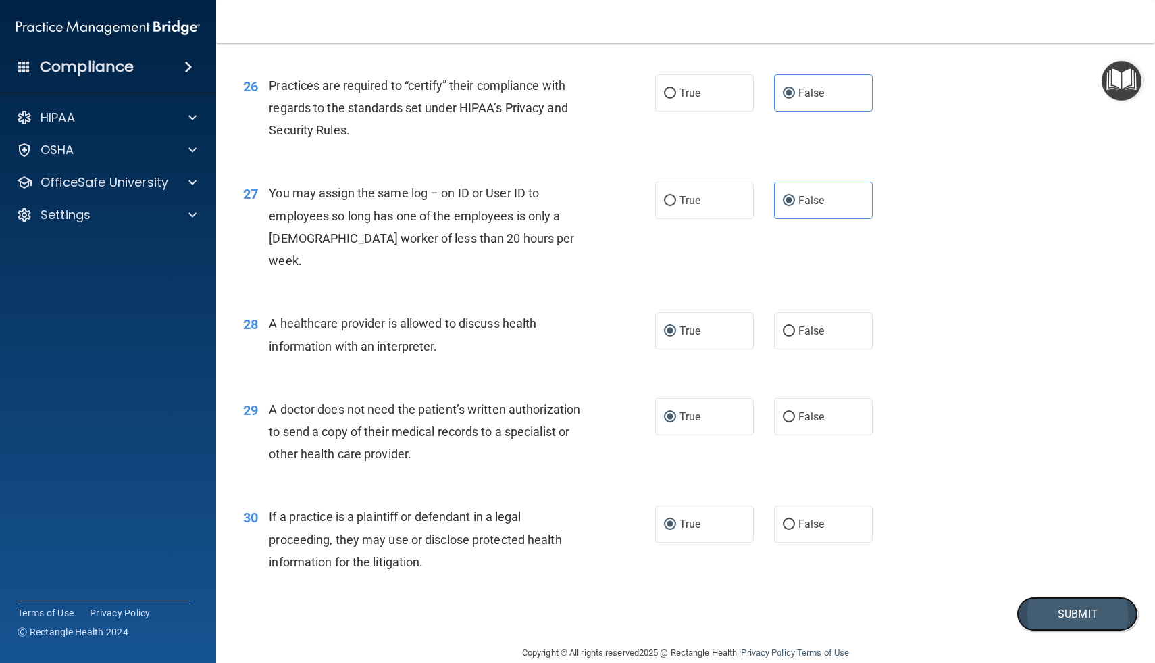
click at [1056, 599] on button "Submit" at bounding box center [1078, 614] width 122 height 34
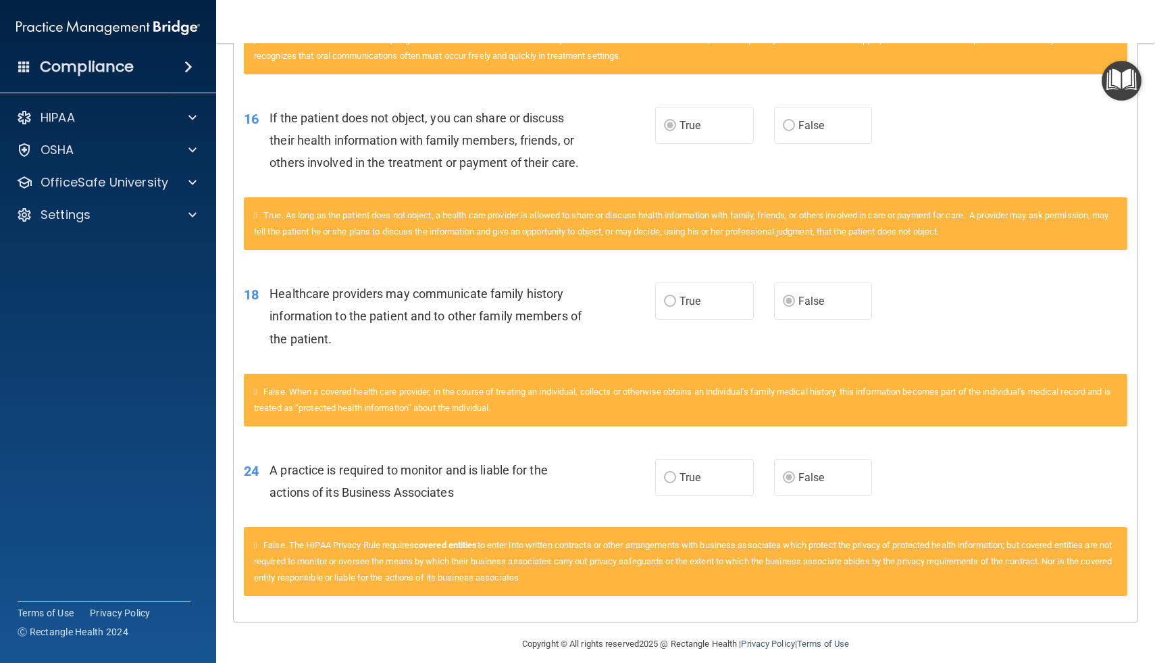
scroll to position [1037, 0]
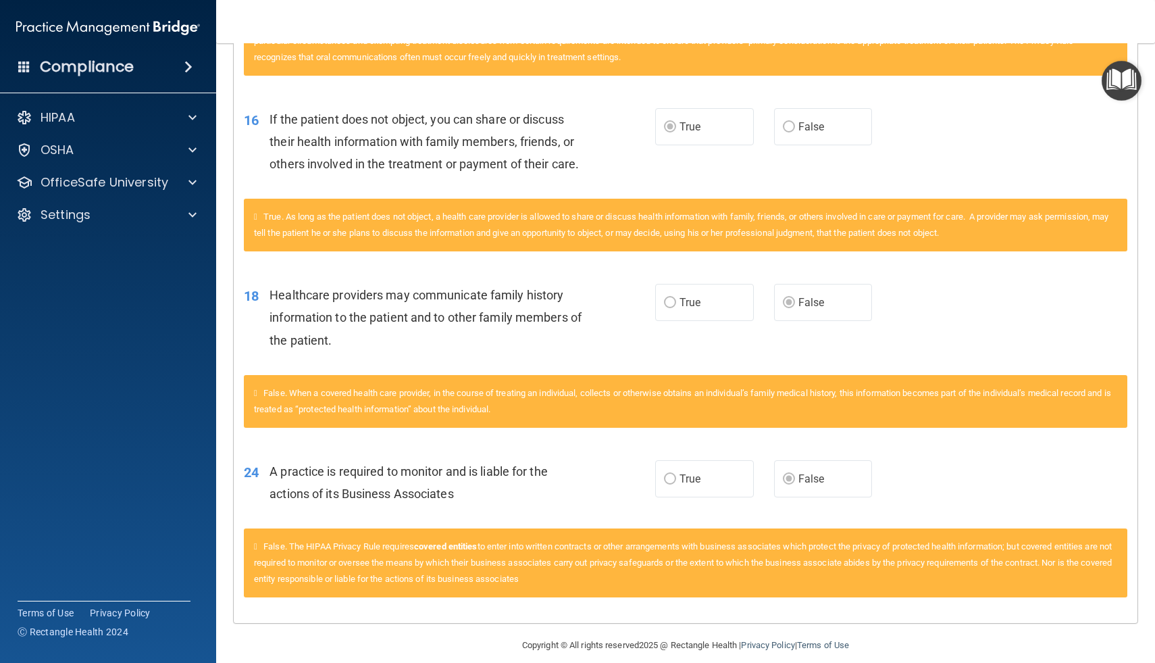
click at [797, 475] on label "False" at bounding box center [823, 478] width 99 height 37
click at [564, 566] on span "False. The HIPAA Privacy Rule requires covered entities to enter into written c…" at bounding box center [683, 562] width 858 height 43
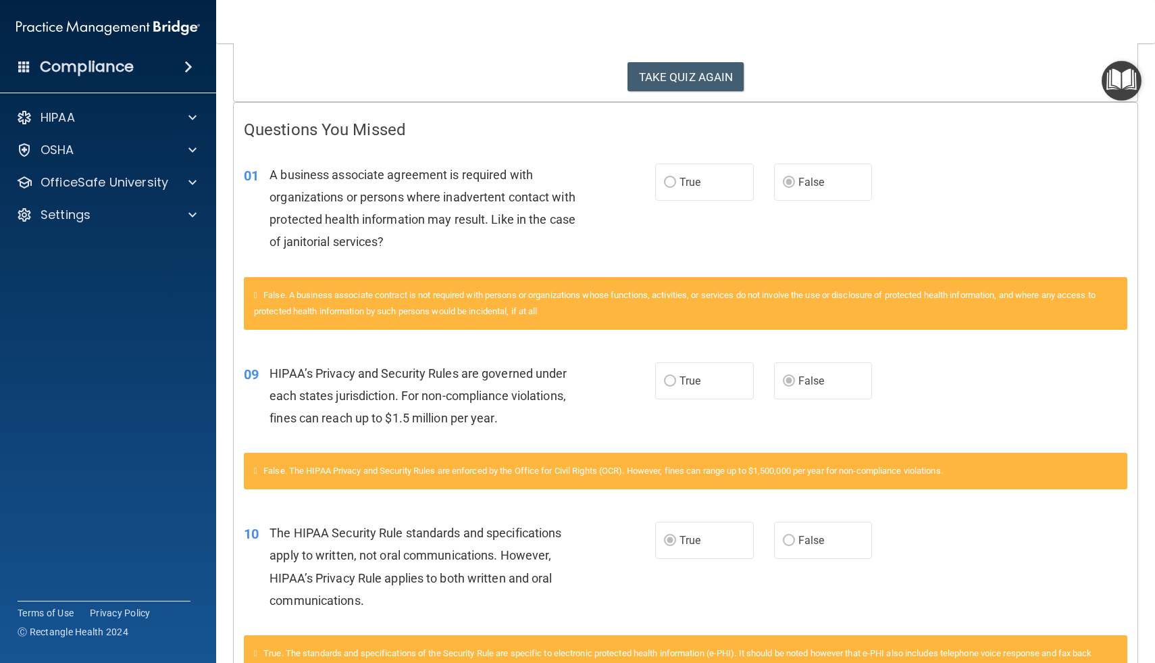
scroll to position [0, 0]
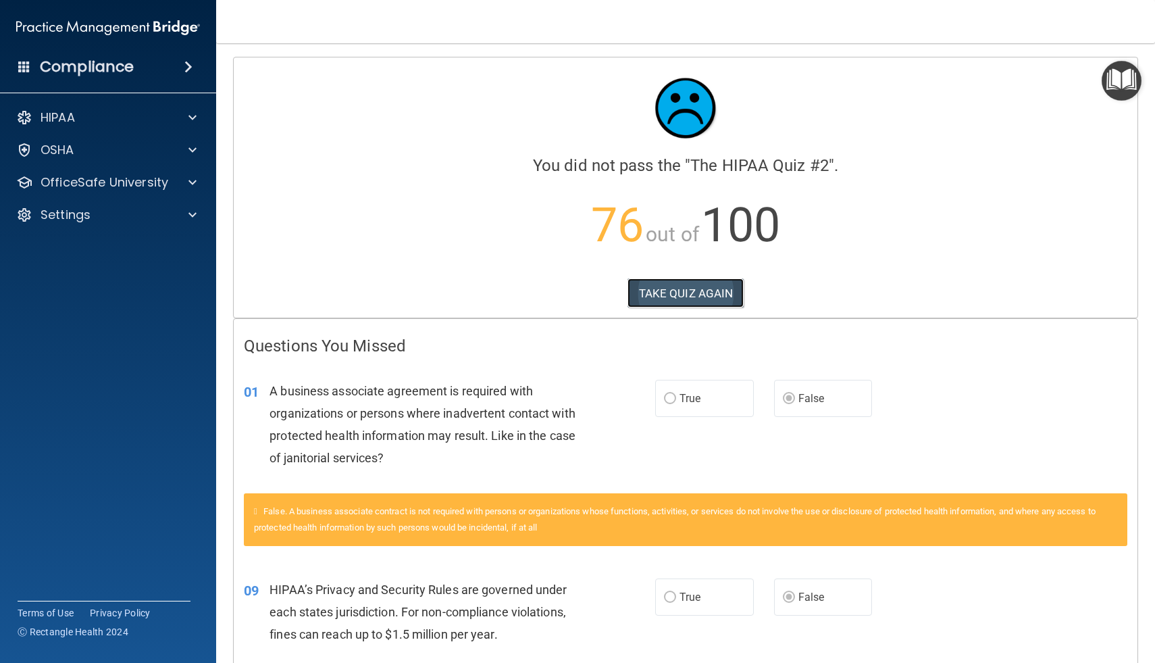
click at [695, 289] on button "TAKE QUIZ AGAIN" at bounding box center [686, 293] width 117 height 30
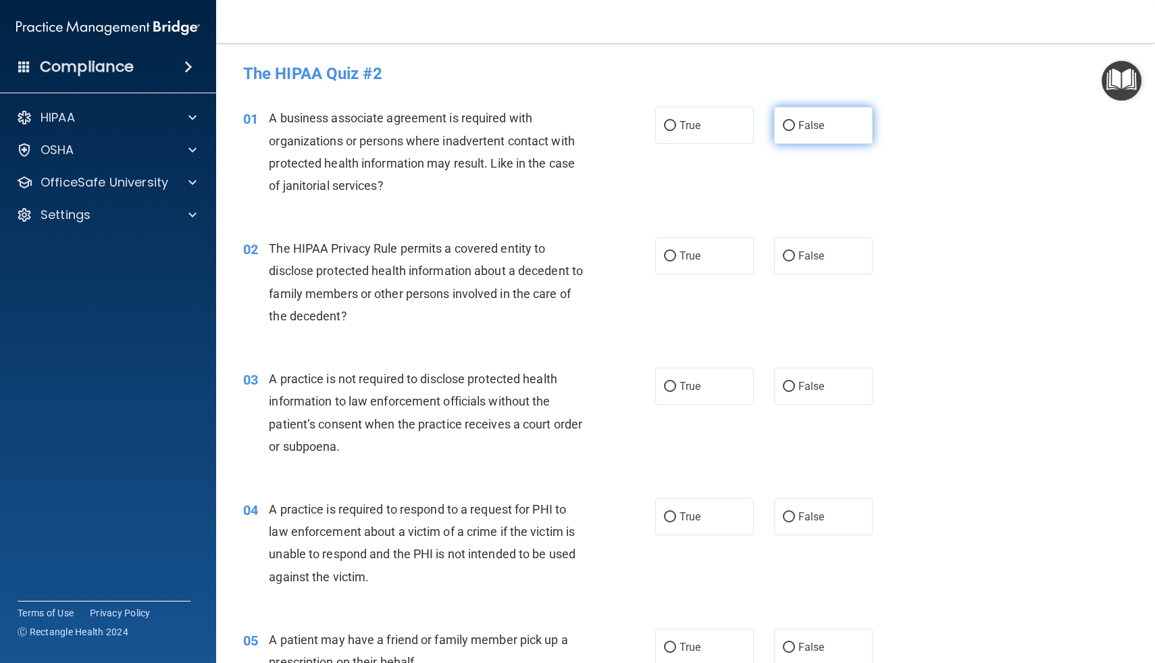
click at [787, 121] on input "False" at bounding box center [789, 126] width 12 height 10
radio input "true"
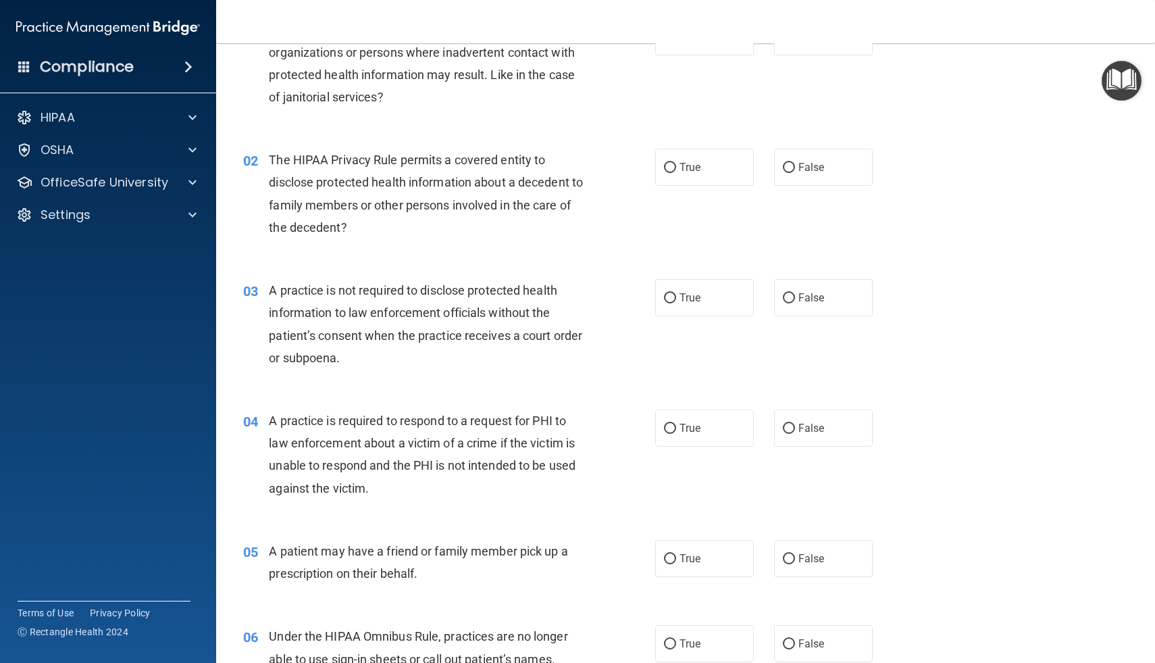
scroll to position [91, 0]
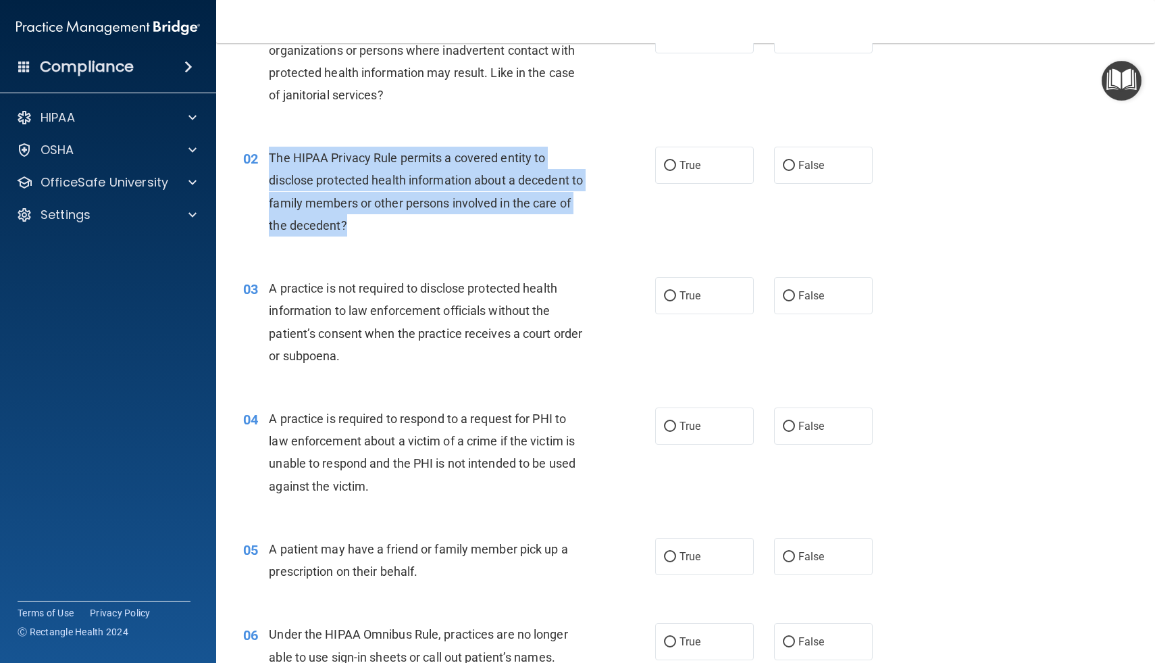
drag, startPoint x: 272, startPoint y: 158, endPoint x: 376, endPoint y: 241, distance: 133.7
click at [376, 241] on div "02 The HIPAA Privacy Rule permits a covered entity to disclose protected health…" at bounding box center [449, 195] width 453 height 97
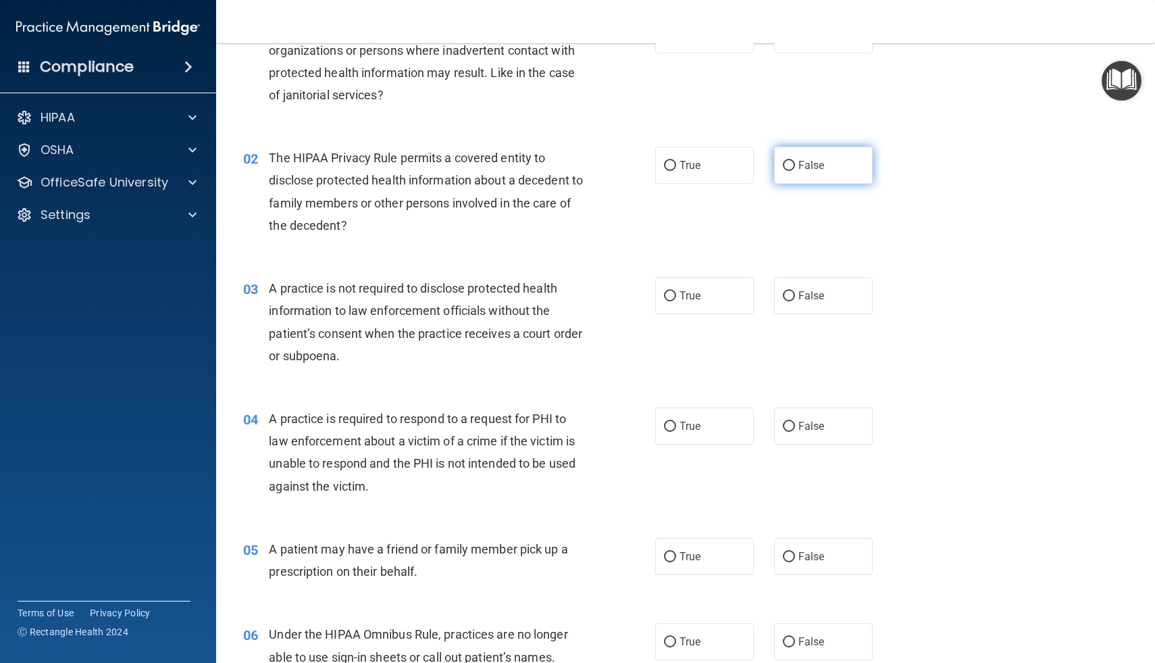
click at [778, 169] on label "False" at bounding box center [823, 165] width 99 height 37
click at [783, 169] on input "False" at bounding box center [789, 166] width 12 height 10
radio input "true"
click at [709, 170] on label "True" at bounding box center [704, 165] width 99 height 37
click at [676, 170] on input "True" at bounding box center [670, 166] width 12 height 10
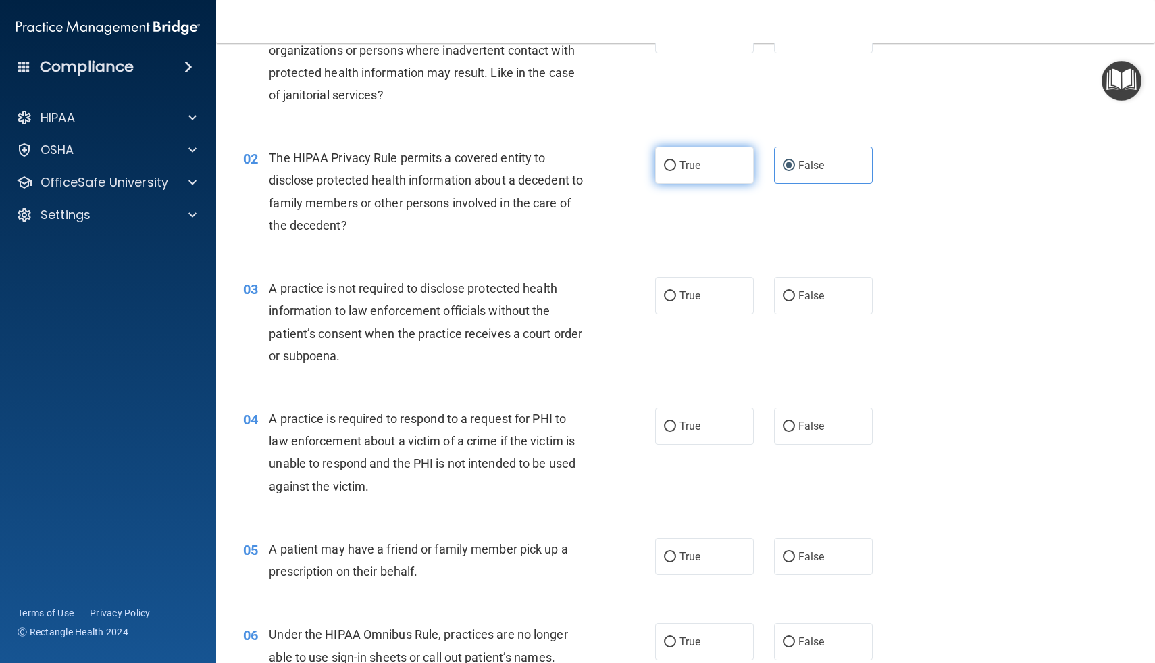
radio input "true"
radio input "false"
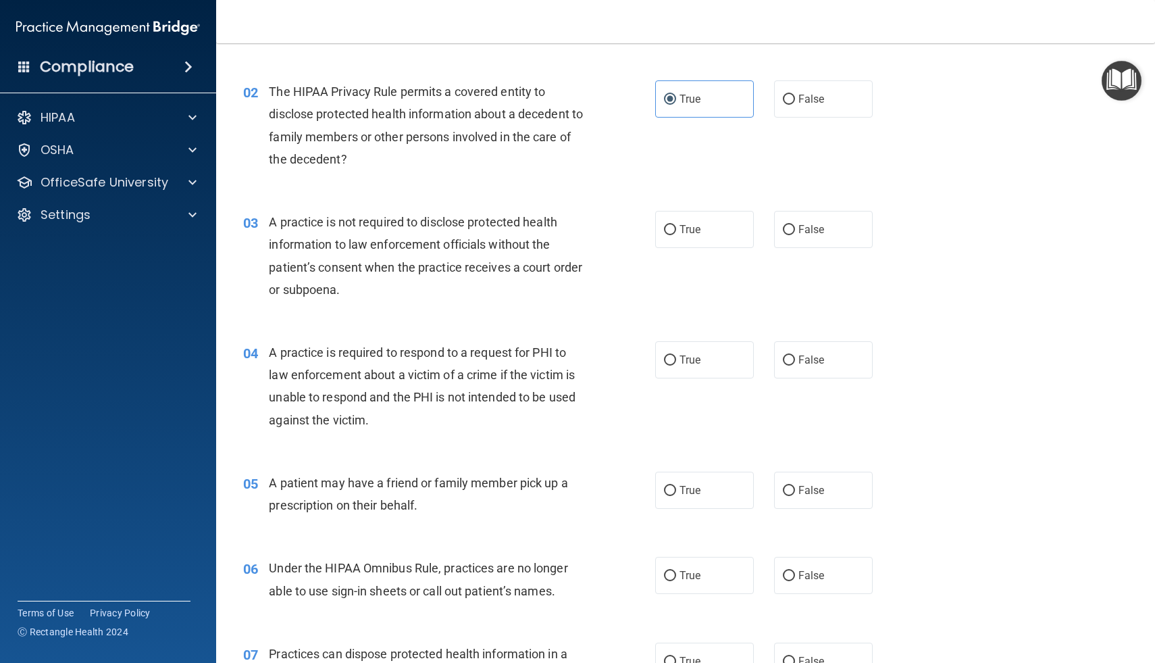
scroll to position [163, 0]
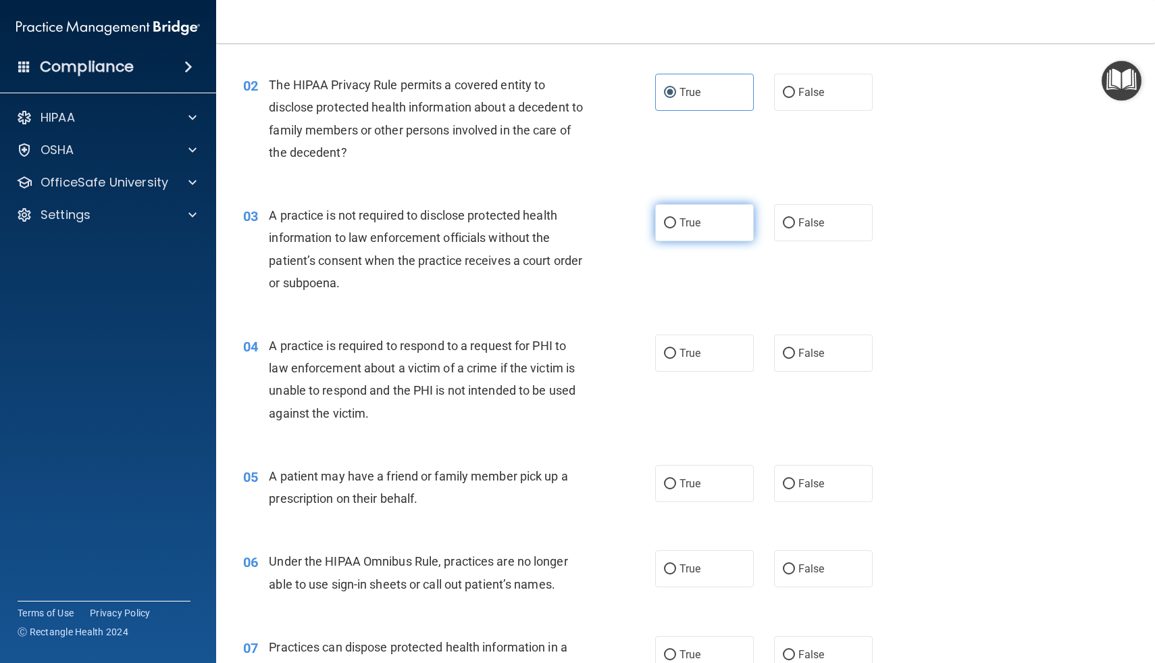
click at [697, 224] on span "True" at bounding box center [690, 222] width 21 height 13
click at [676, 224] on input "True" at bounding box center [670, 223] width 12 height 10
radio input "true"
click at [782, 203] on div "03 A practice is not required to disclose protected health information to law e…" at bounding box center [685, 252] width 905 height 130
click at [794, 228] on label "False" at bounding box center [823, 222] width 99 height 37
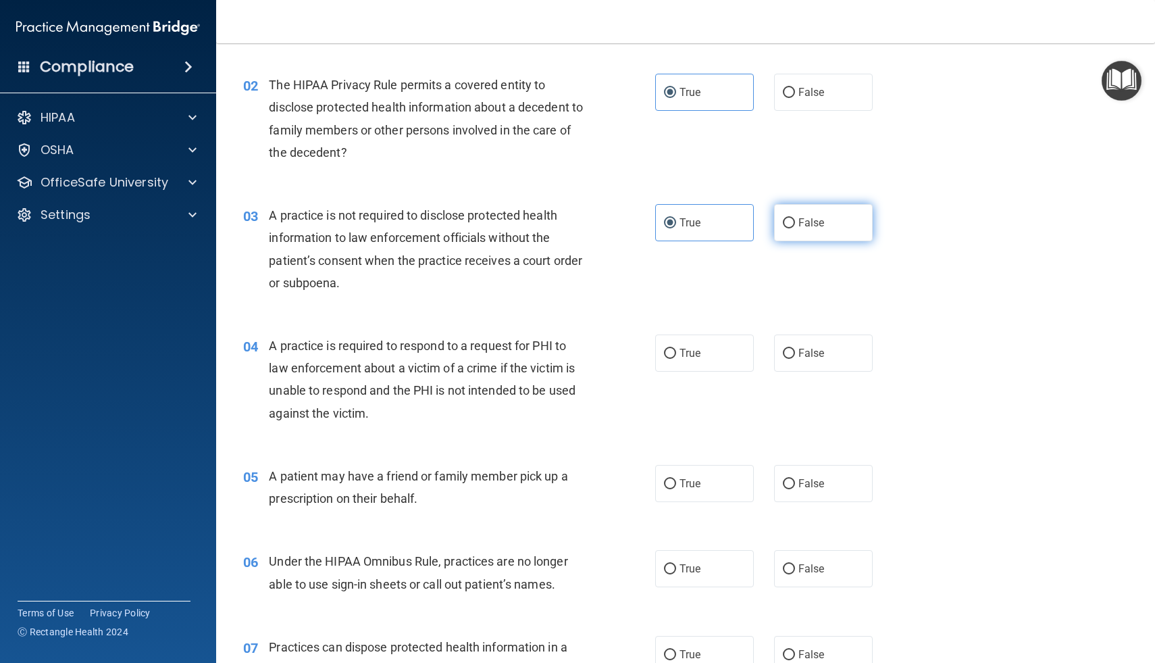
click at [794, 228] on input "False" at bounding box center [789, 223] width 12 height 10
radio input "true"
radio input "false"
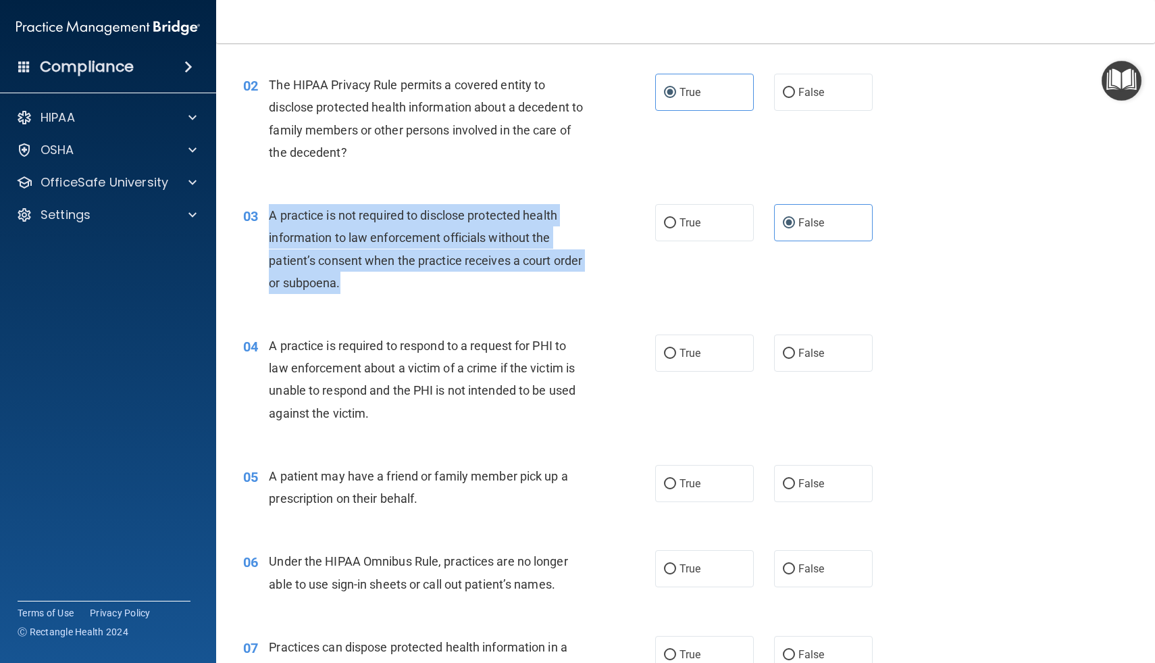
drag, startPoint x: 269, startPoint y: 217, endPoint x: 381, endPoint y: 282, distance: 129.6
click at [381, 282] on div "A practice is not required to disclose protected health information to law enfo…" at bounding box center [431, 249] width 324 height 90
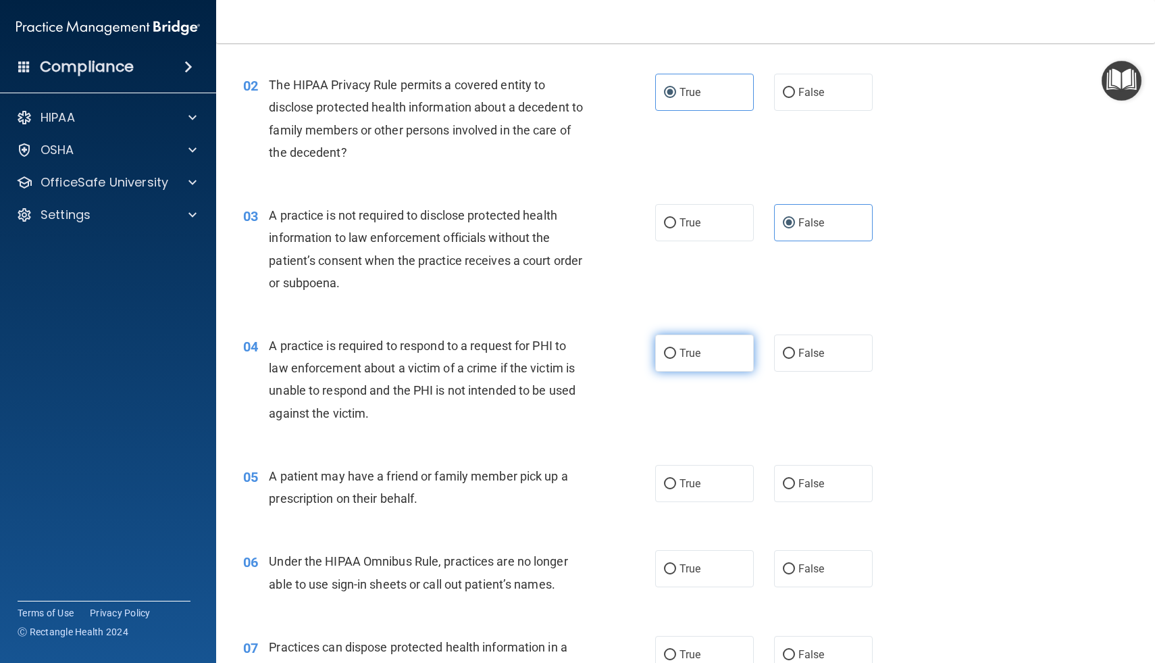
click at [663, 359] on label "True" at bounding box center [704, 352] width 99 height 37
click at [664, 359] on input "True" at bounding box center [670, 354] width 12 height 10
radio input "true"
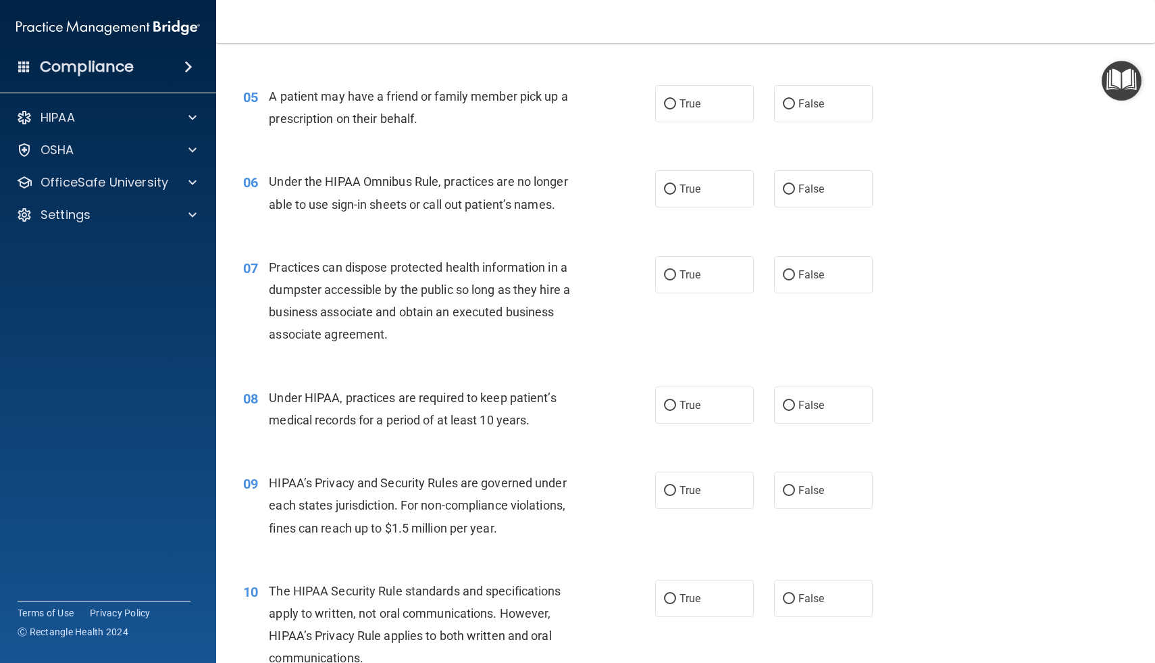
scroll to position [547, 0]
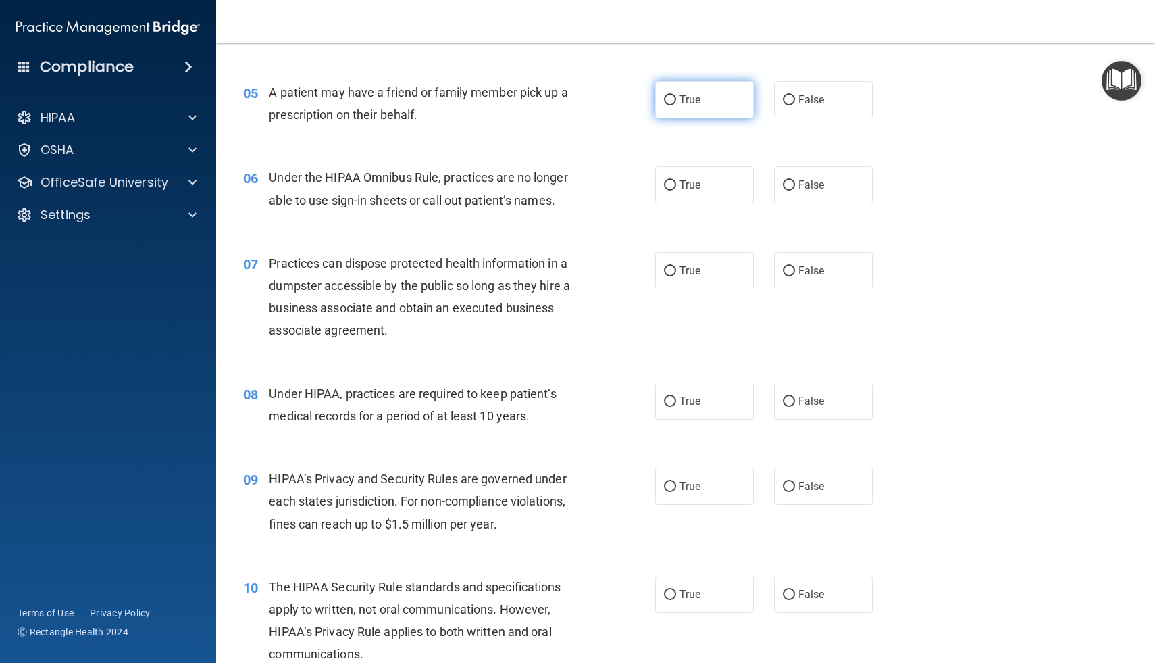
click at [672, 99] on input "True" at bounding box center [670, 100] width 12 height 10
radio input "true"
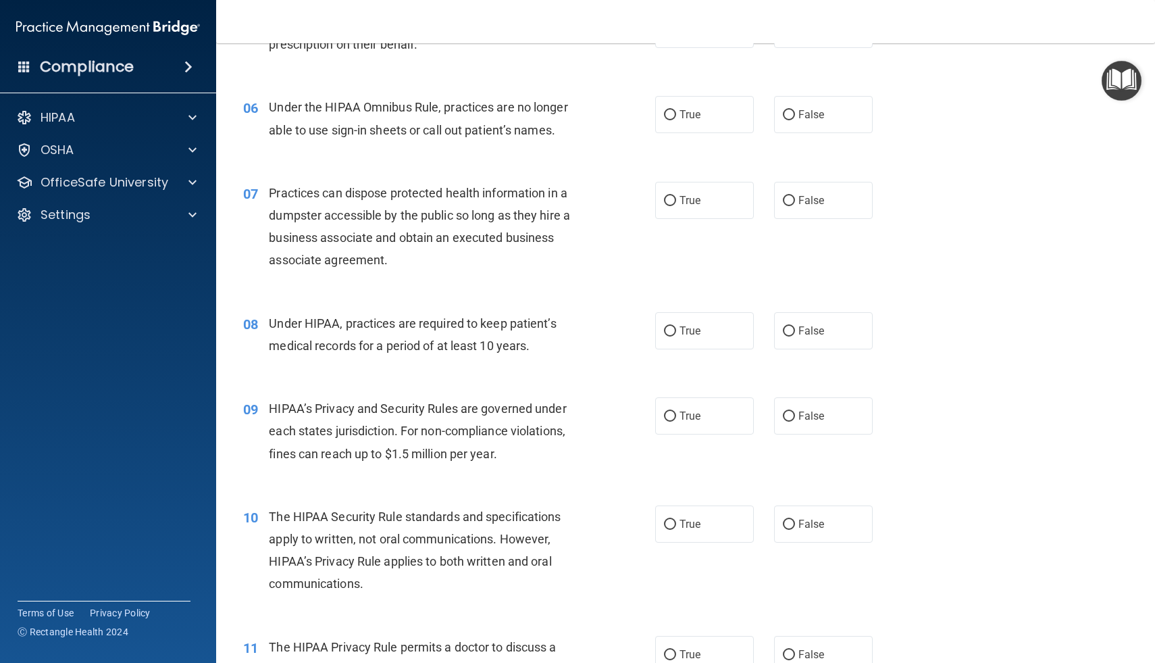
scroll to position [625, 0]
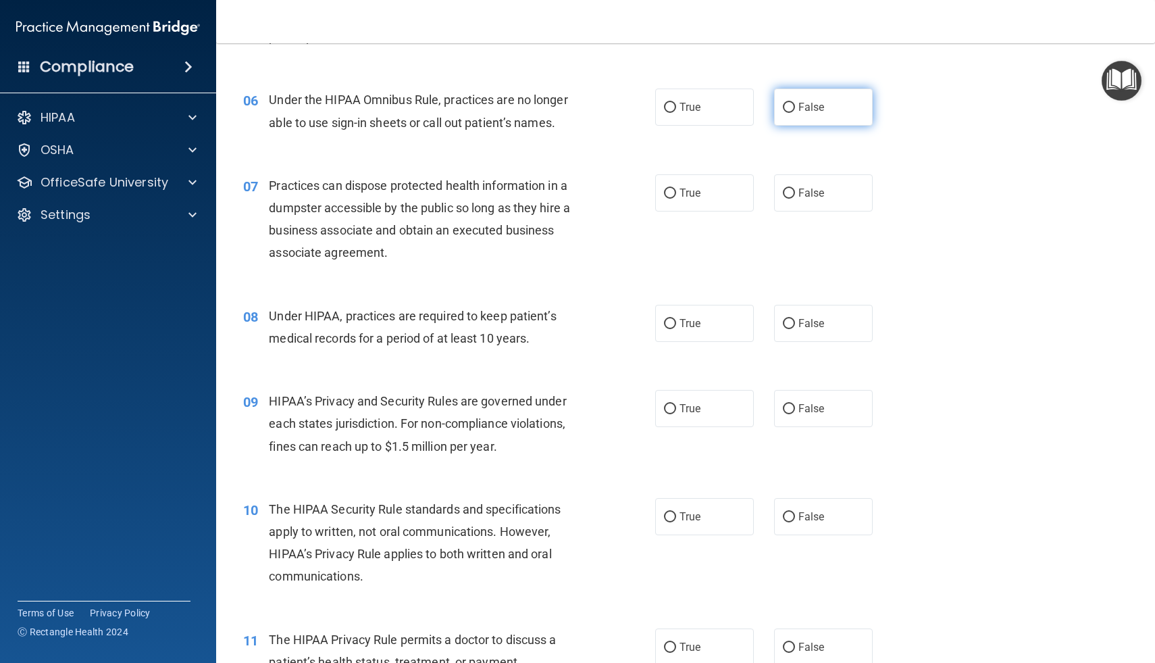
click at [815, 112] on span "False" at bounding box center [812, 107] width 26 height 13
click at [795, 112] on input "False" at bounding box center [789, 108] width 12 height 10
radio input "true"
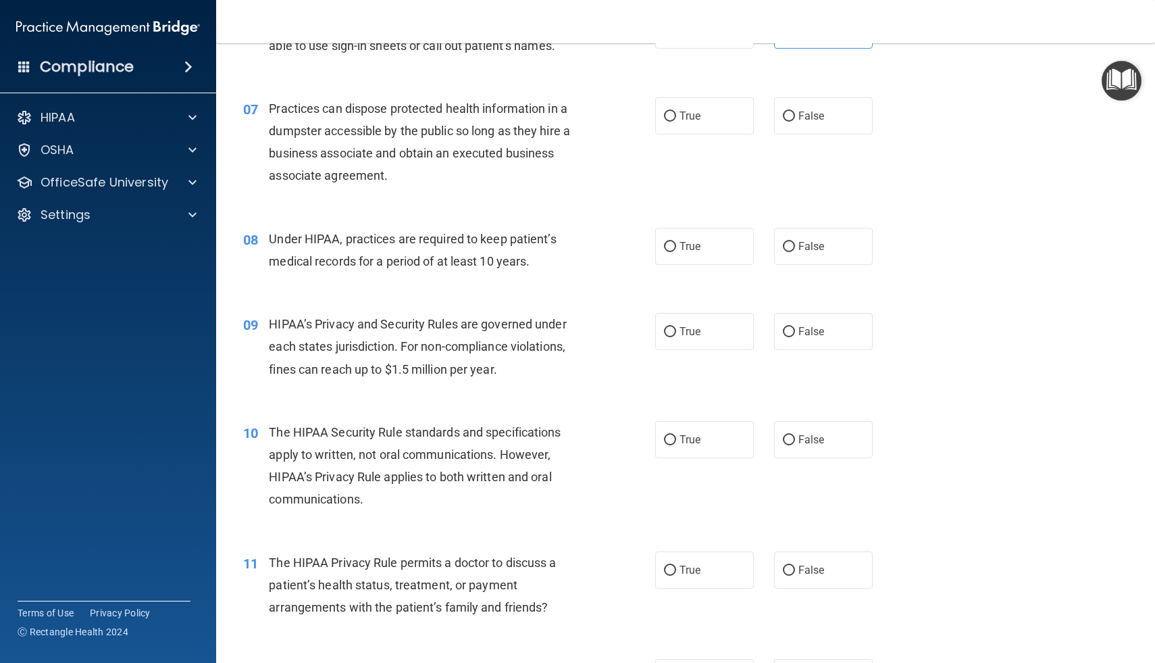
scroll to position [705, 0]
click at [786, 120] on label "False" at bounding box center [823, 113] width 99 height 37
click at [786, 119] on input "False" at bounding box center [789, 114] width 12 height 10
radio input "true"
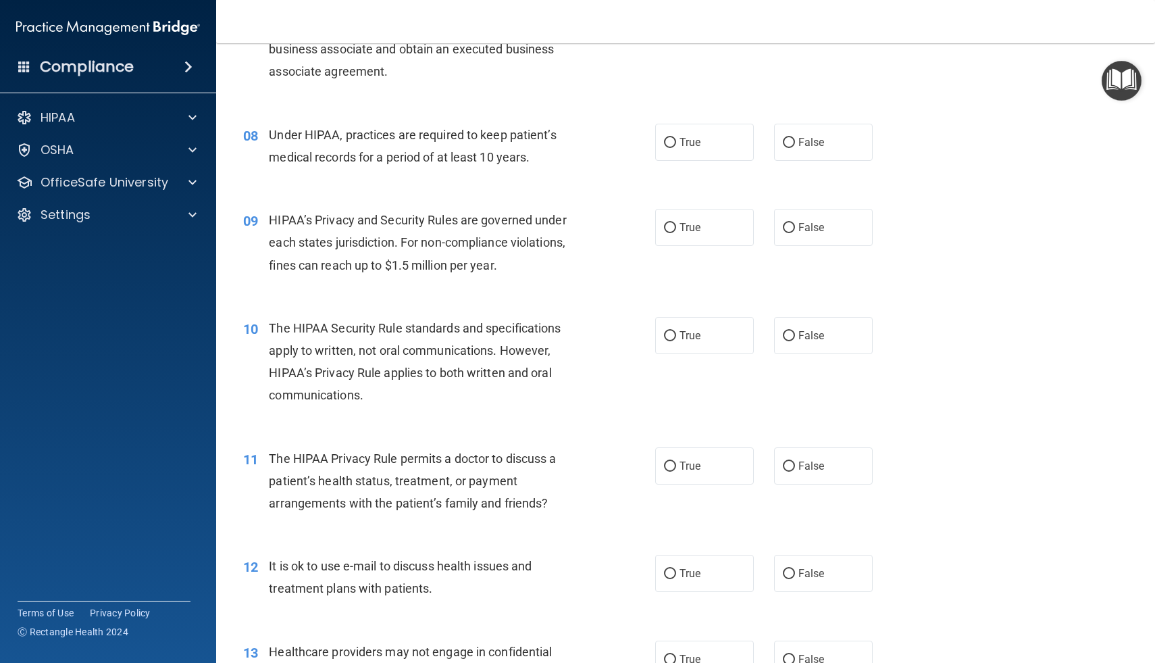
scroll to position [807, 0]
click at [805, 140] on span "False" at bounding box center [812, 141] width 26 height 13
click at [795, 140] on input "False" at bounding box center [789, 142] width 12 height 10
radio input "true"
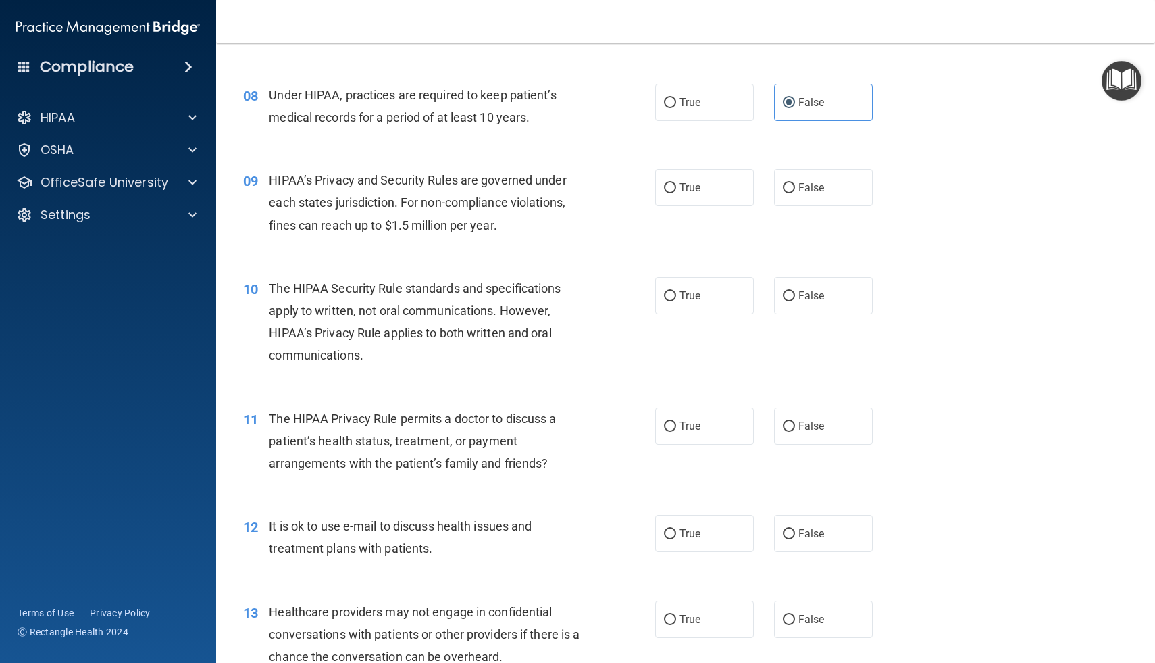
scroll to position [857, 0]
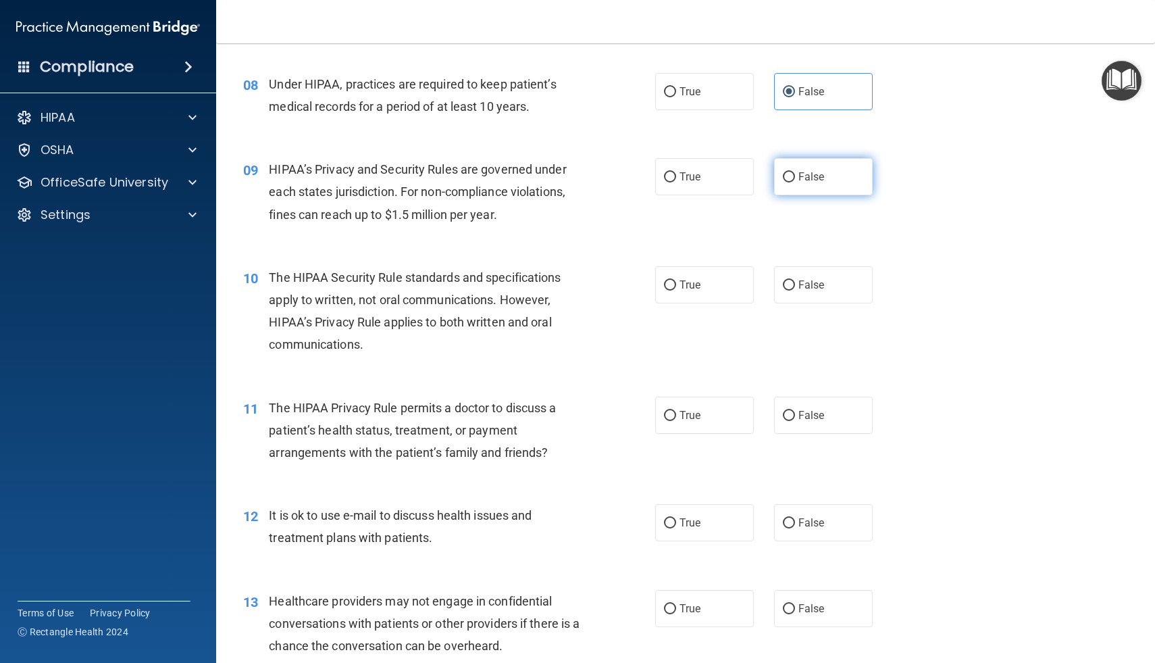
click at [797, 178] on label "False" at bounding box center [823, 176] width 99 height 37
click at [795, 178] on input "False" at bounding box center [789, 177] width 12 height 10
radio input "true"
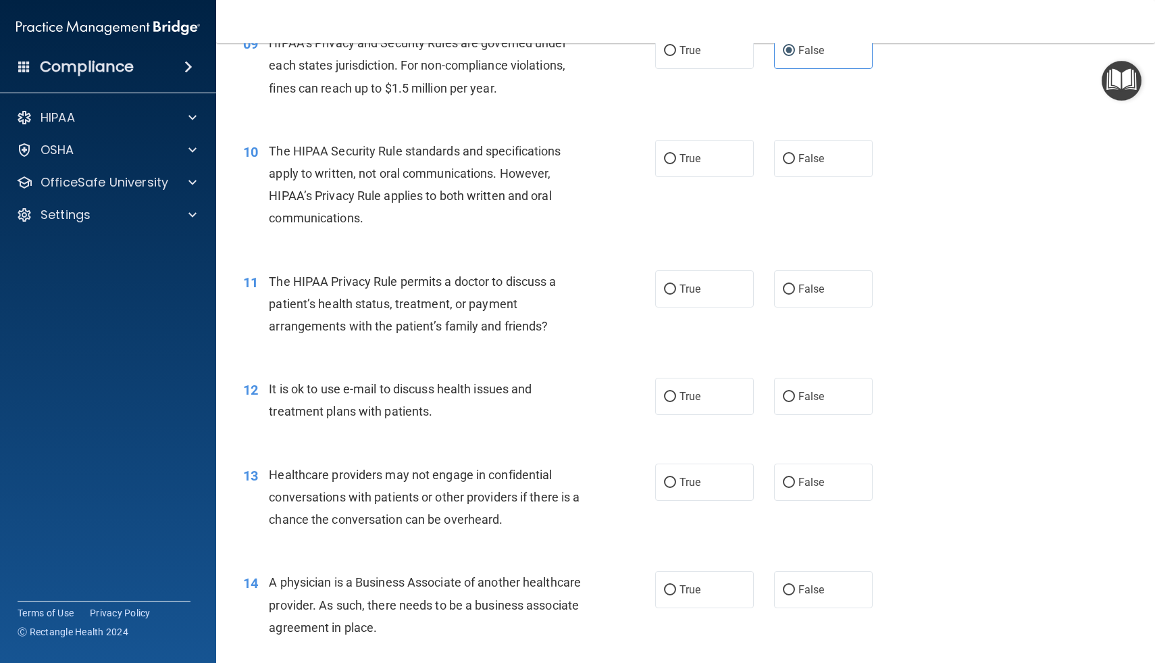
scroll to position [994, 0]
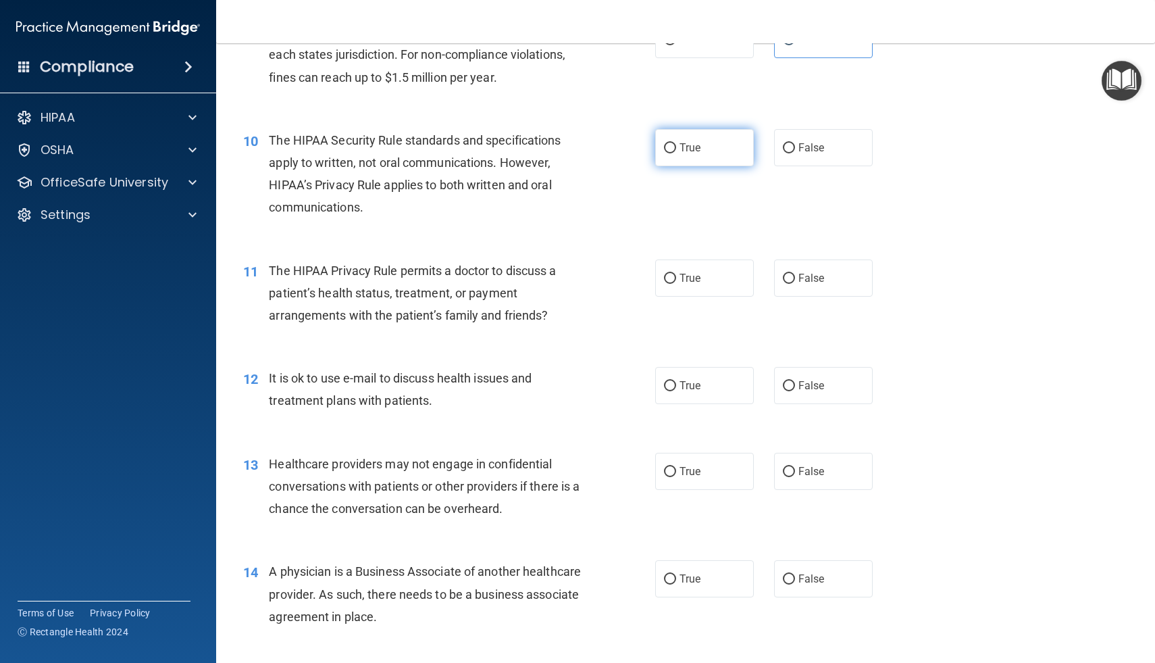
click at [695, 145] on span "True" at bounding box center [690, 147] width 21 height 13
click at [676, 145] on input "True" at bounding box center [670, 148] width 12 height 10
radio input "true"
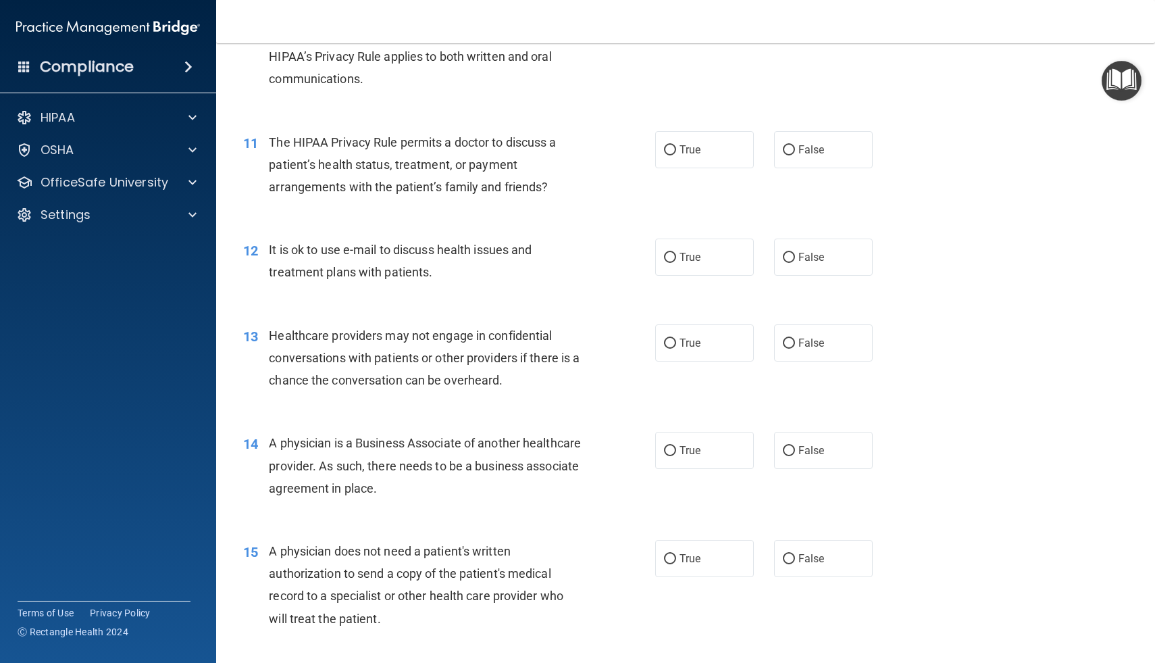
scroll to position [1124, 0]
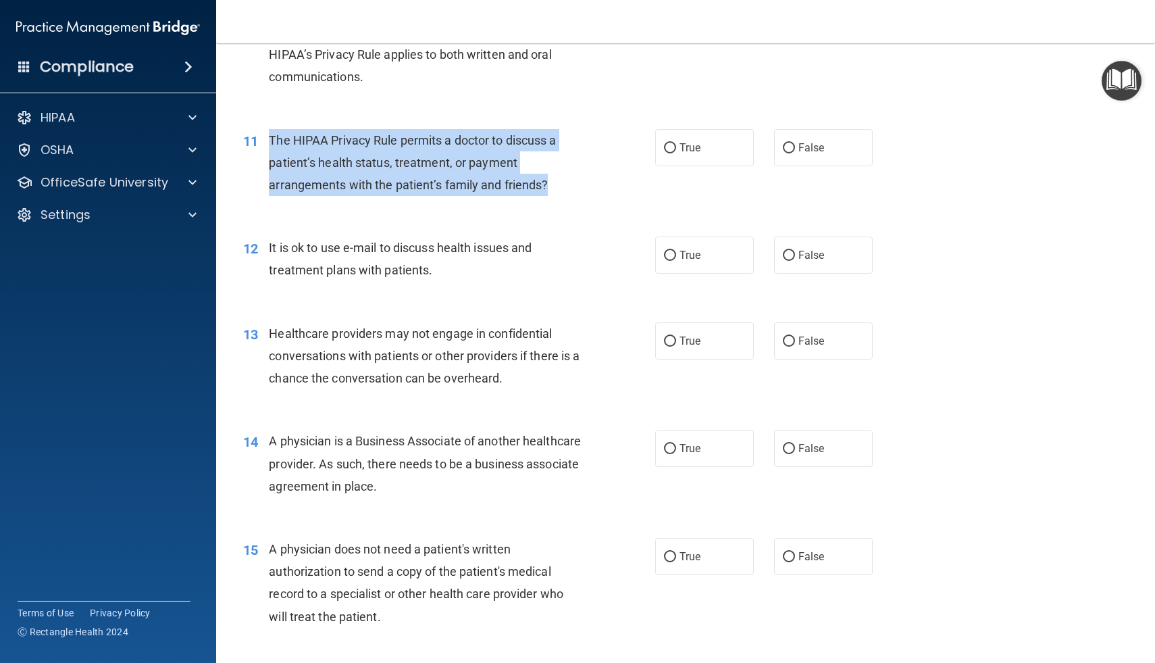
drag, startPoint x: 272, startPoint y: 139, endPoint x: 550, endPoint y: 186, distance: 282.2
click at [550, 186] on div "The HIPAA Privacy Rule permits a doctor to discuss a patient’s health status, t…" at bounding box center [431, 163] width 324 height 68
click at [666, 150] on input "True" at bounding box center [670, 148] width 12 height 10
radio input "true"
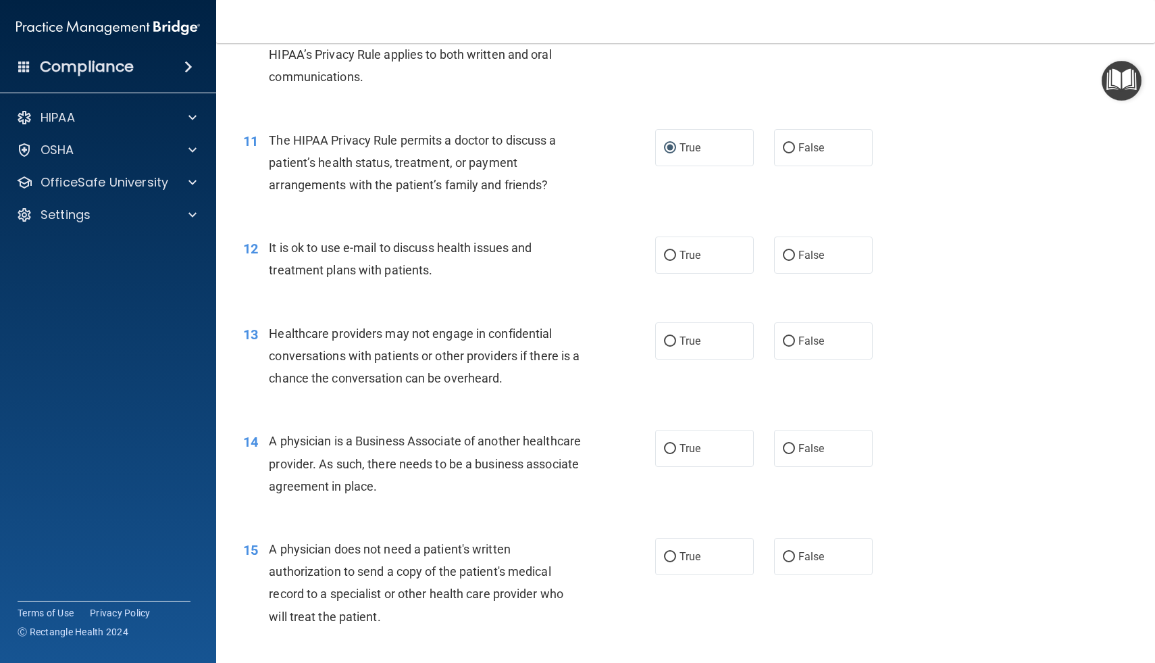
click at [588, 207] on div "11 The HIPAA Privacy Rule permits a doctor to discuss a patient’s health status…" at bounding box center [685, 166] width 905 height 108
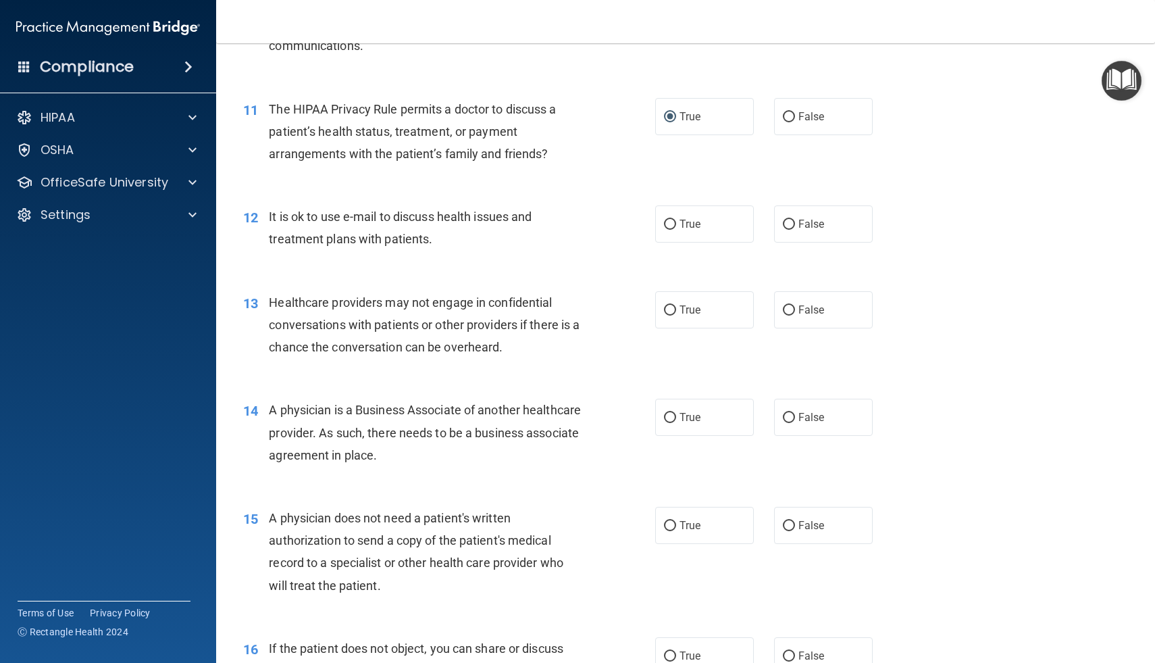
scroll to position [1159, 0]
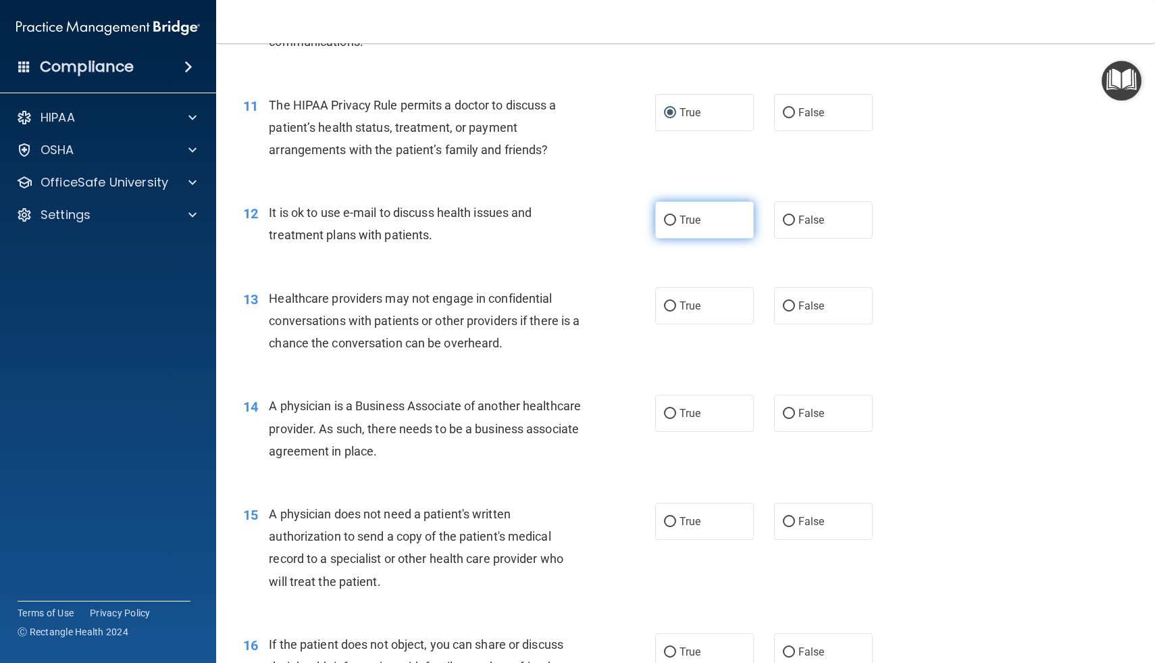
click at [674, 224] on input "True" at bounding box center [670, 221] width 12 height 10
radio input "true"
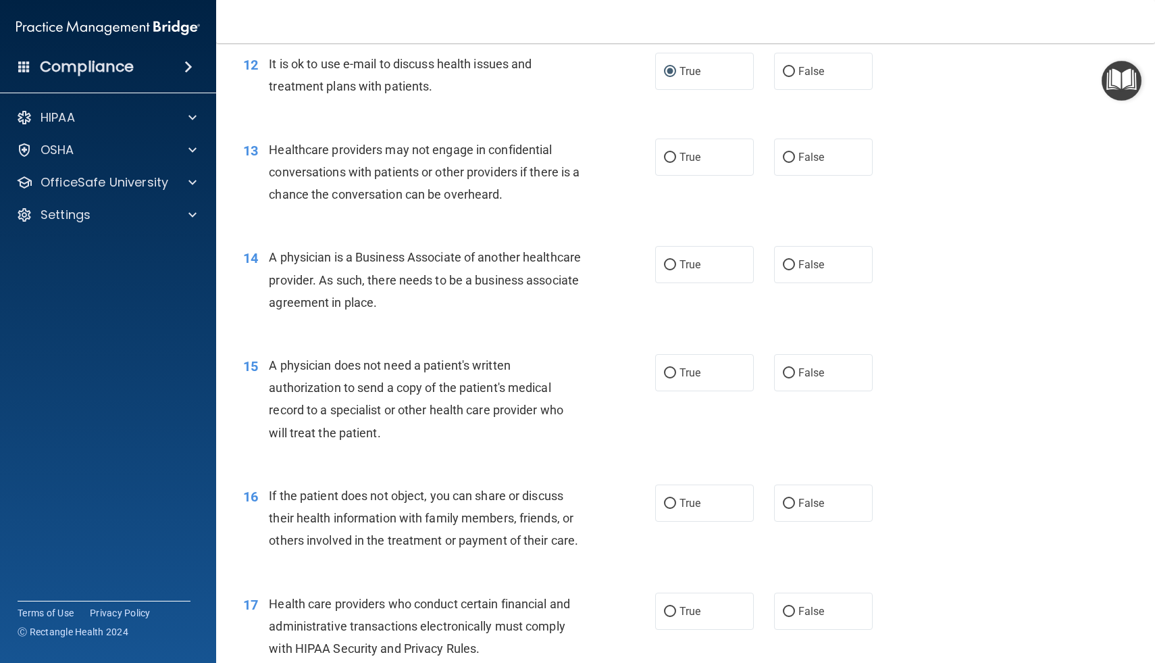
scroll to position [1311, 0]
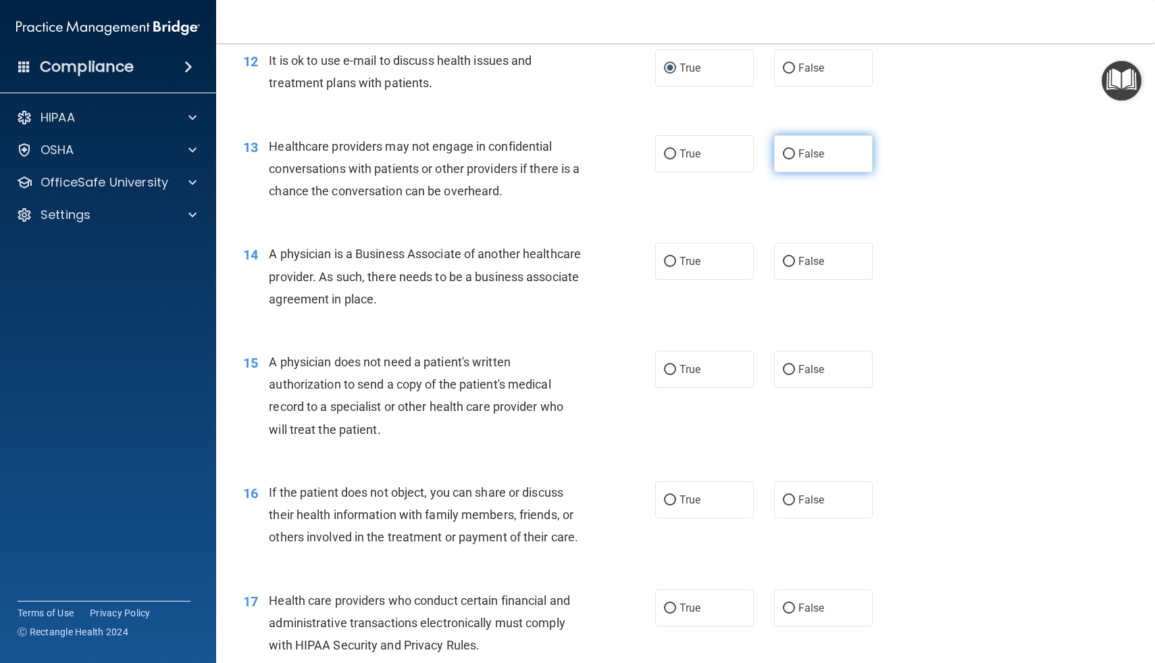
click at [789, 150] on input "False" at bounding box center [789, 154] width 12 height 10
radio input "true"
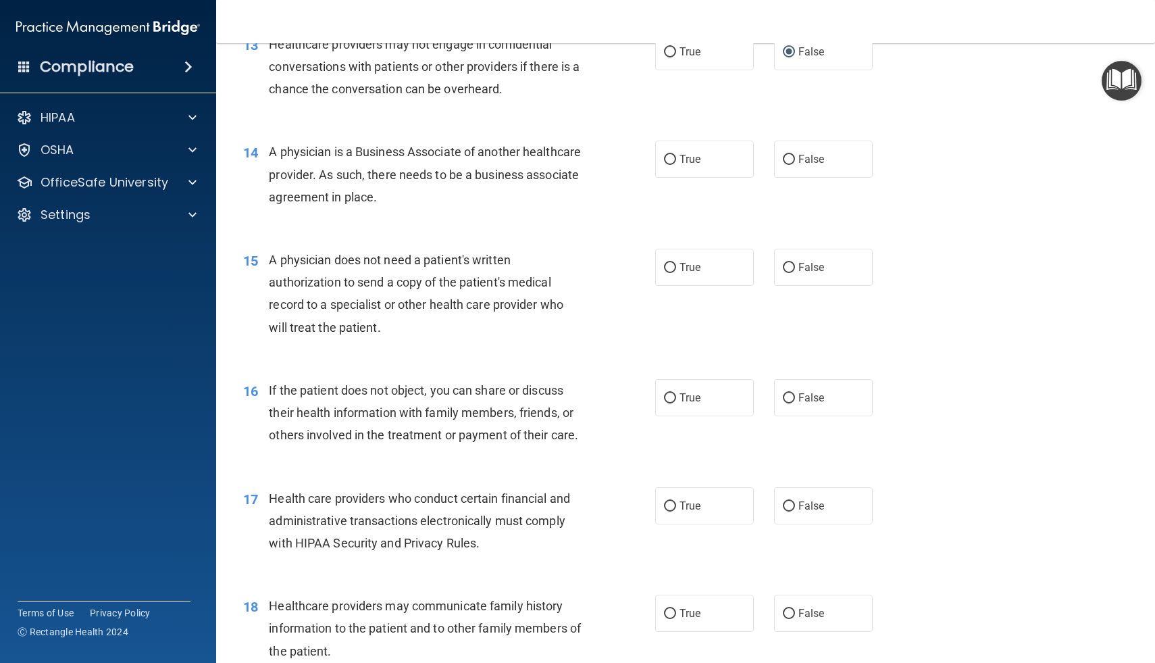
scroll to position [1417, 0]
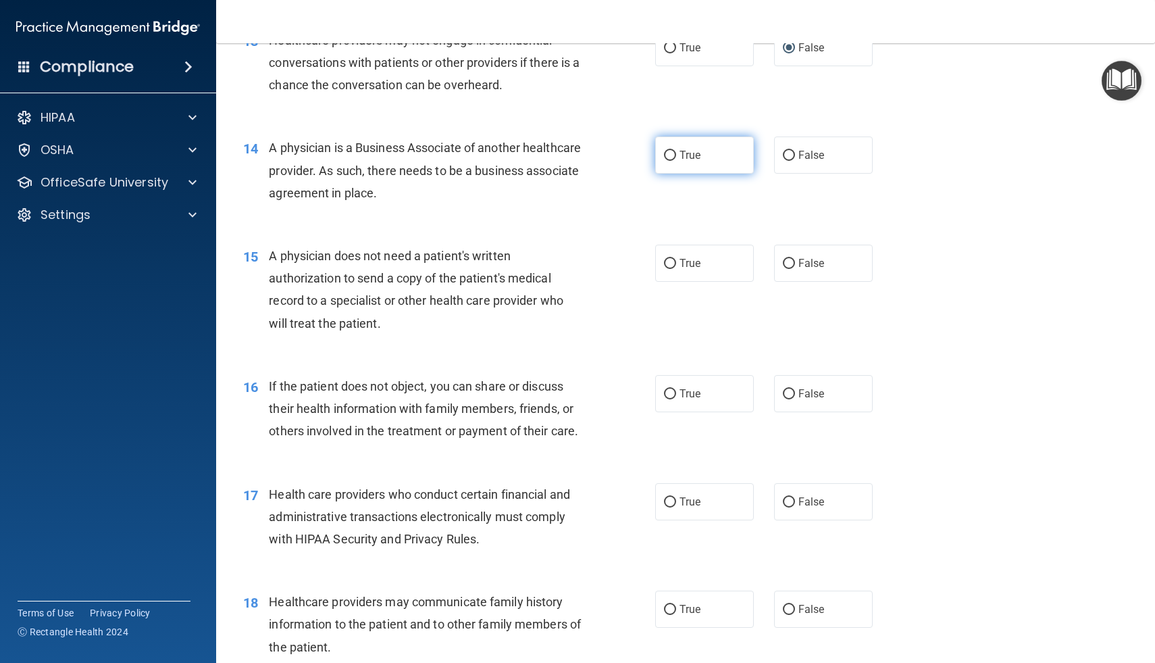
click at [672, 157] on input "True" at bounding box center [670, 156] width 12 height 10
radio input "true"
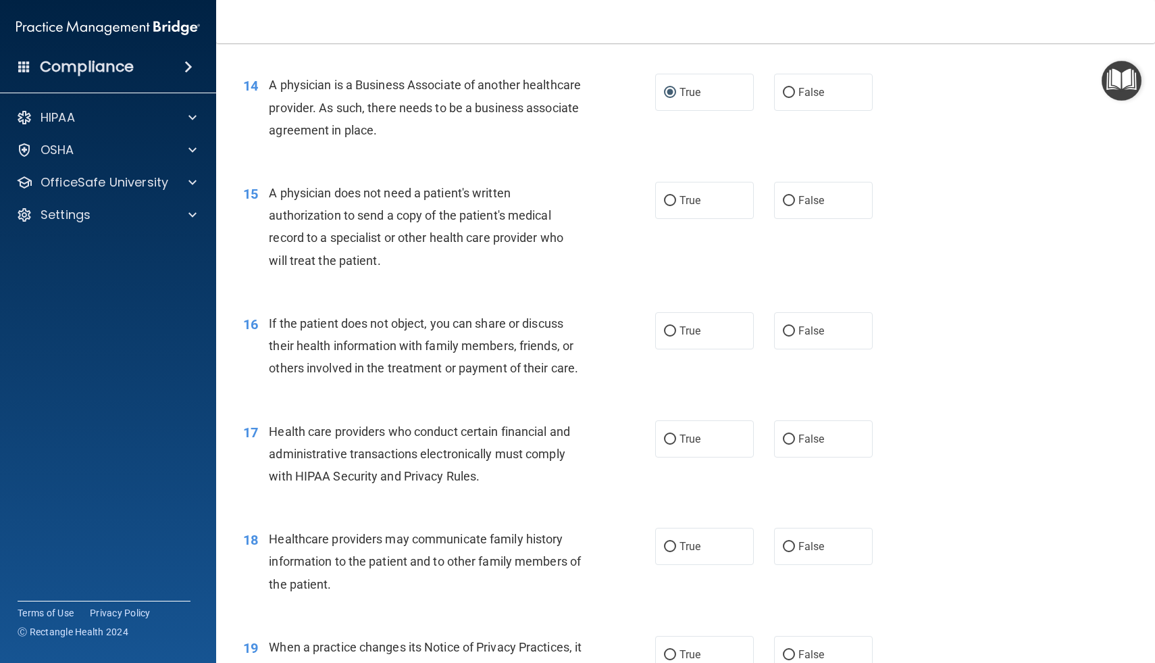
scroll to position [1484, 0]
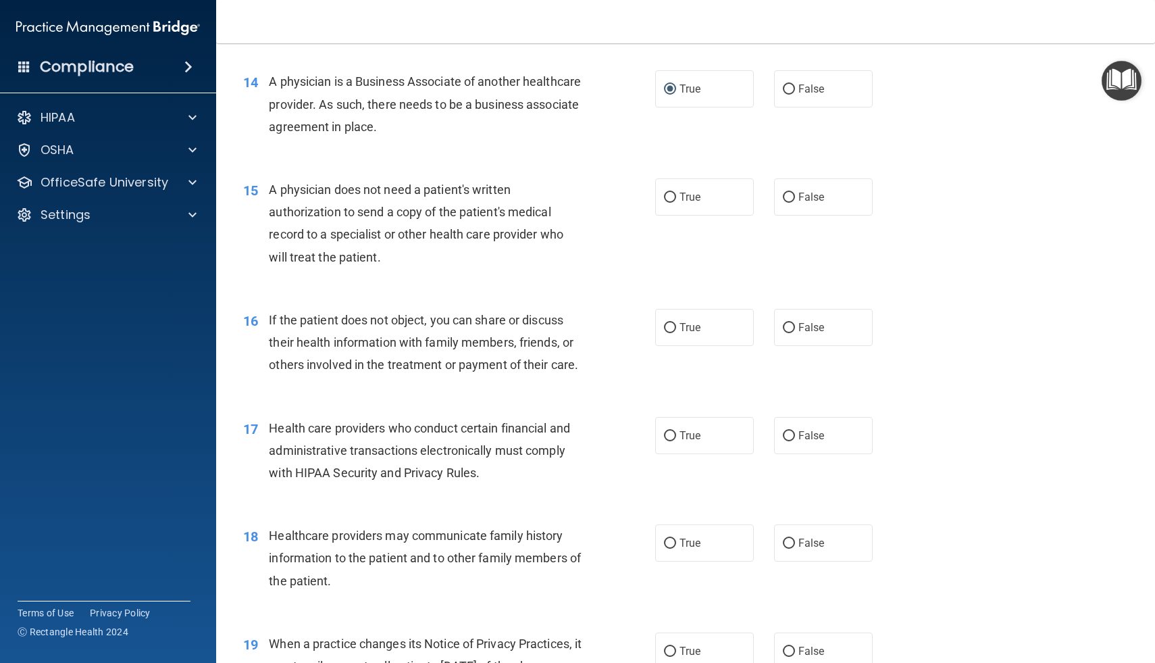
drag, startPoint x: 270, startPoint y: 83, endPoint x: 488, endPoint y: 121, distance: 220.8
click at [488, 121] on div "A physician is a Business Associate of another healthcare provider. As such, th…" at bounding box center [431, 104] width 324 height 68
click at [780, 94] on label "False" at bounding box center [823, 88] width 99 height 37
click at [783, 94] on input "False" at bounding box center [789, 89] width 12 height 10
radio input "true"
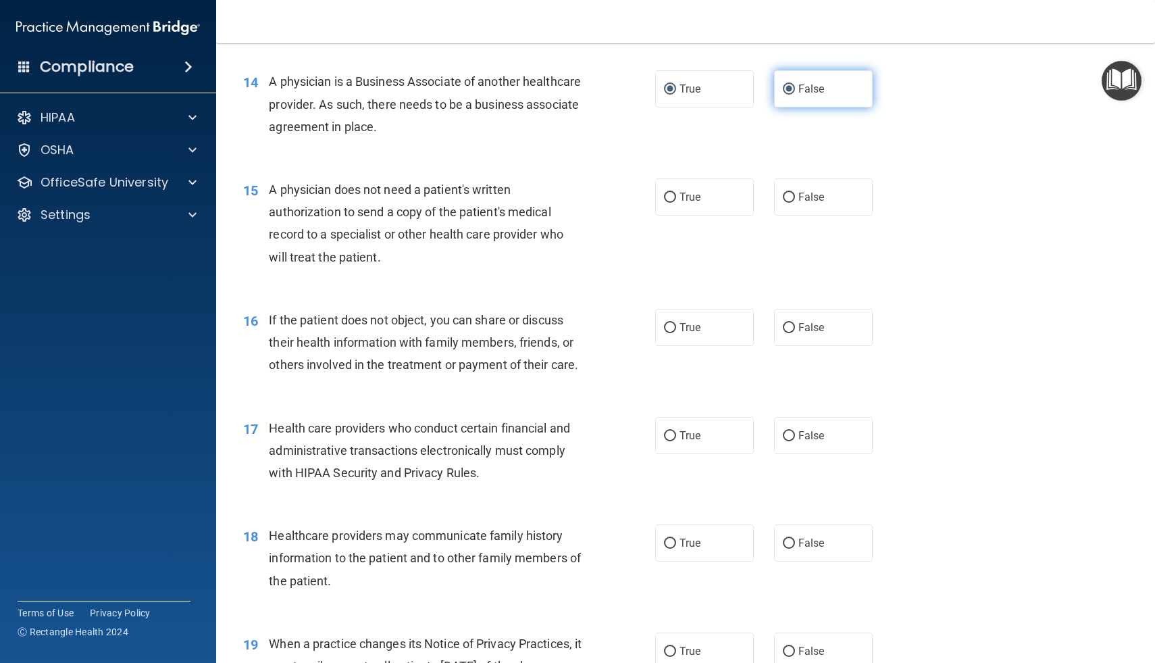
radio input "false"
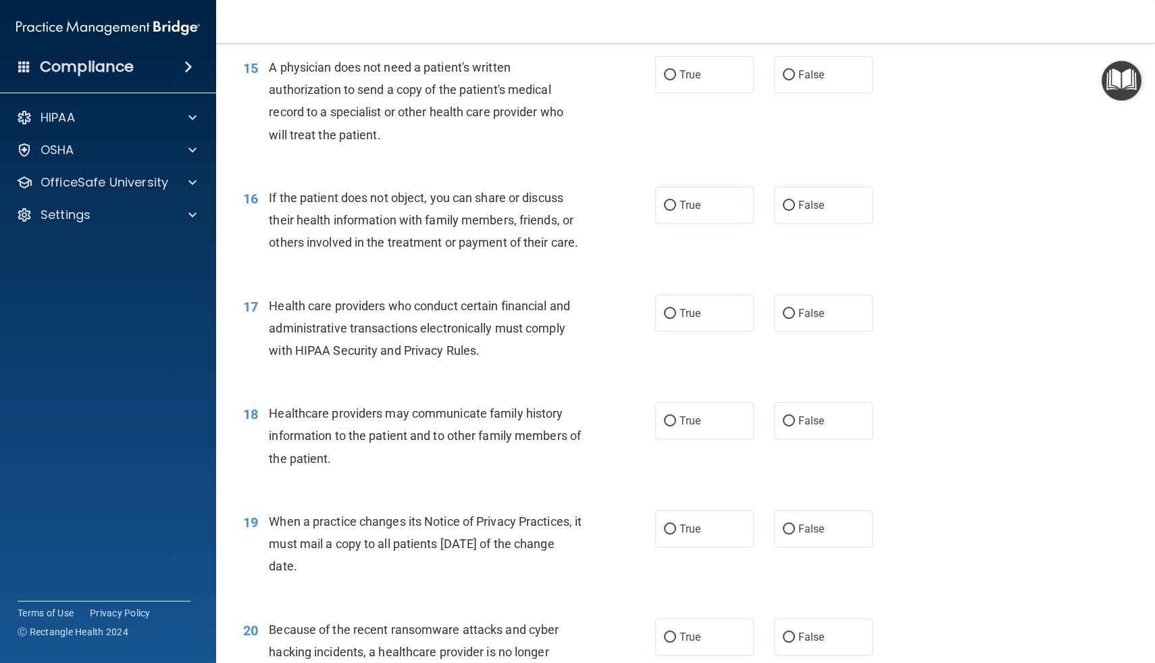
scroll to position [1609, 0]
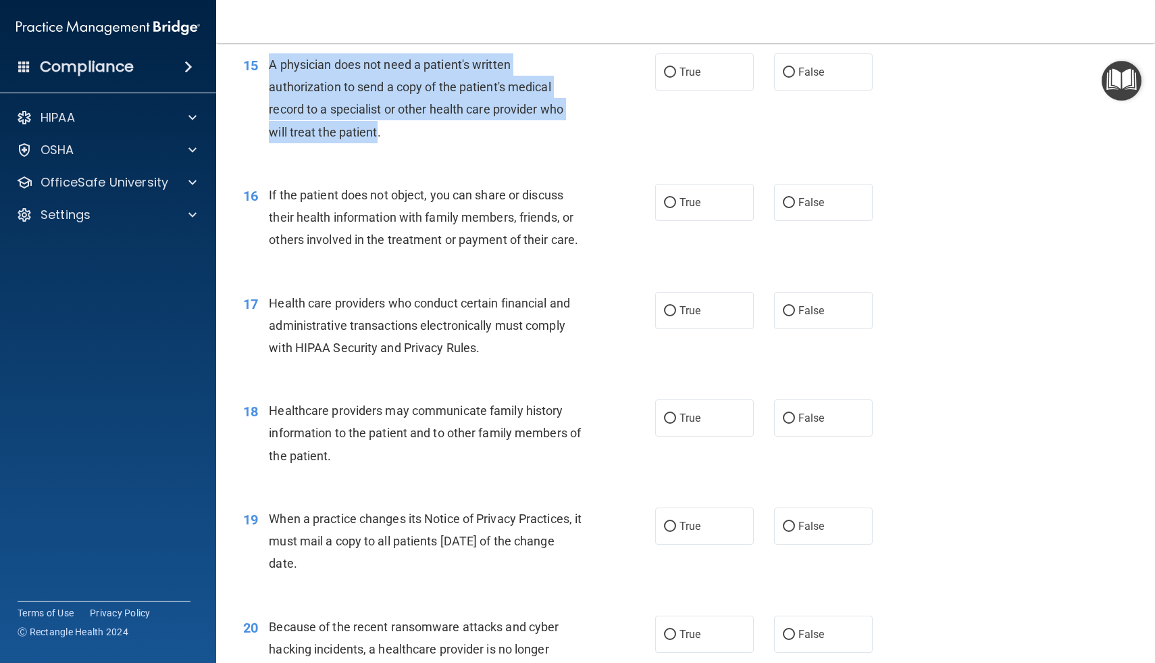
drag, startPoint x: 270, startPoint y: 65, endPoint x: 376, endPoint y: 139, distance: 129.5
click at [376, 139] on div "A physician does not need a patient's written authorization to send a copy of t…" at bounding box center [431, 98] width 324 height 90
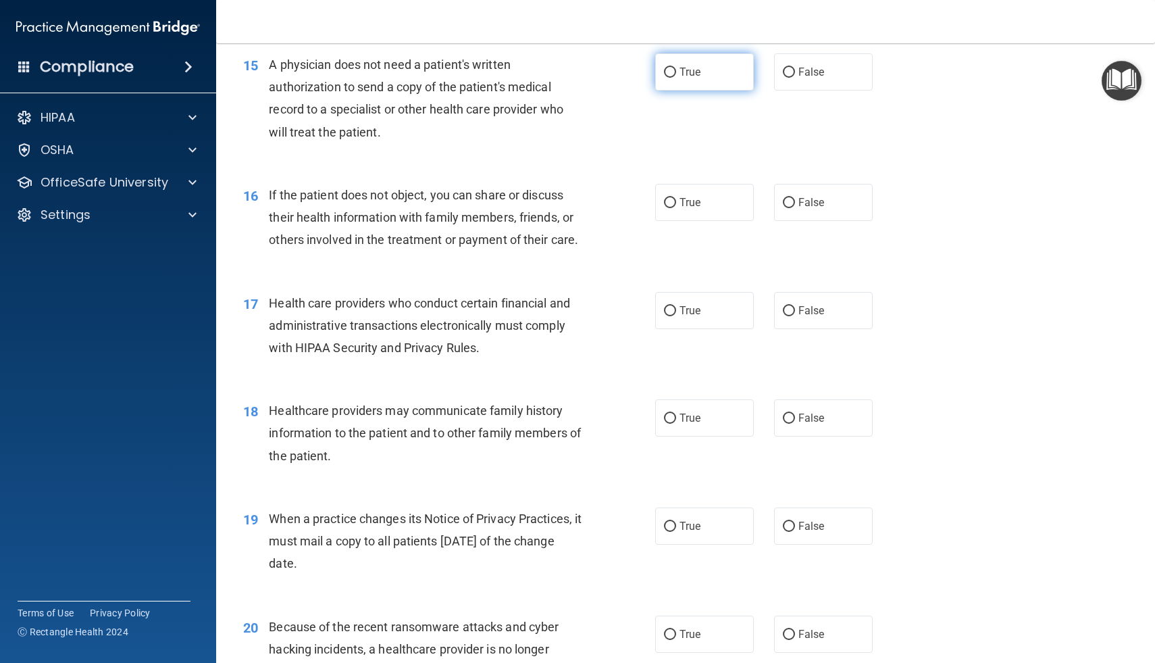
click at [660, 88] on label "True" at bounding box center [704, 71] width 99 height 37
click at [664, 78] on input "True" at bounding box center [670, 73] width 12 height 10
radio input "true"
click at [608, 130] on div "15 A physician does not need a patient's written authorization to send a copy o…" at bounding box center [449, 101] width 453 height 97
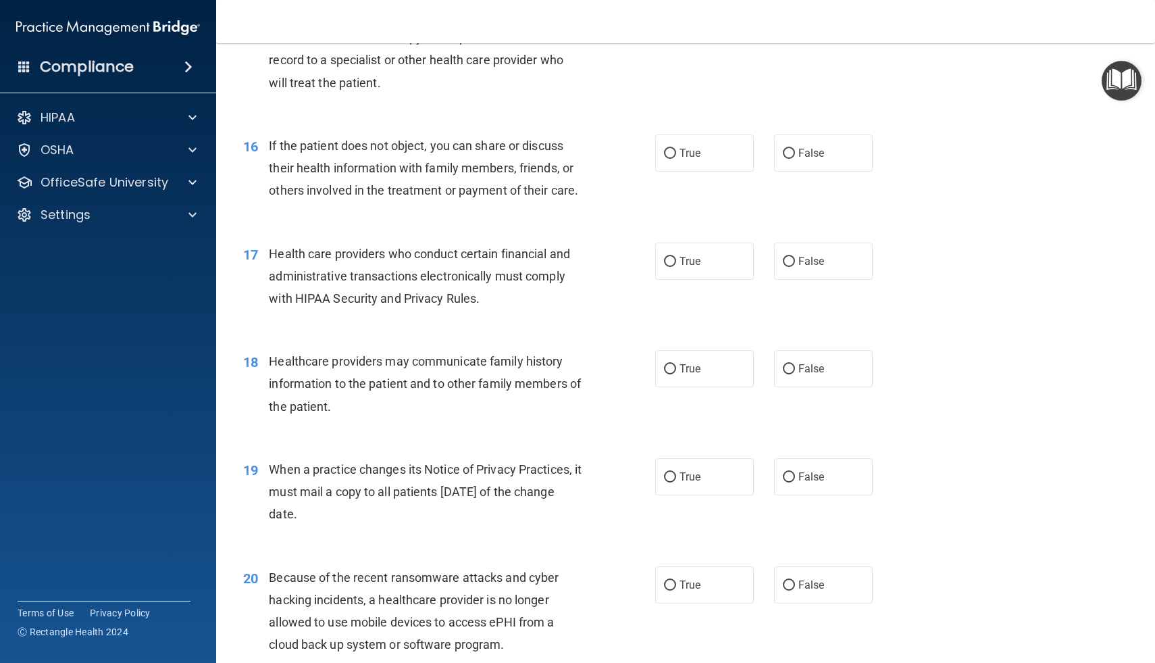
scroll to position [1661, 0]
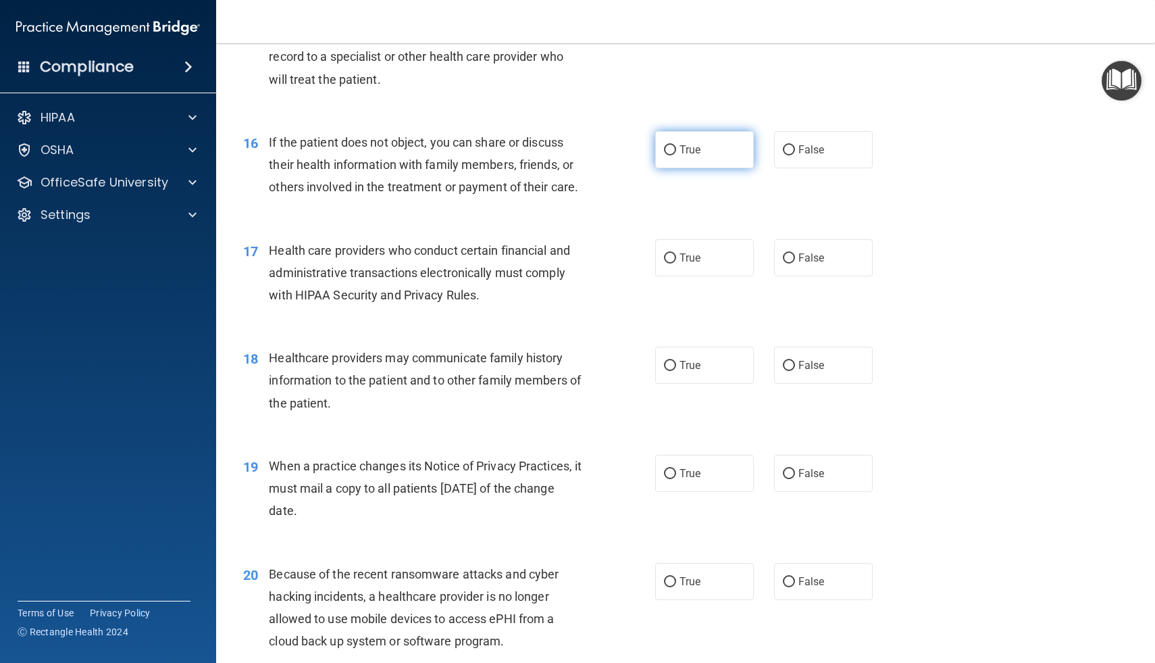
click at [667, 155] on input "True" at bounding box center [670, 150] width 12 height 10
radio input "true"
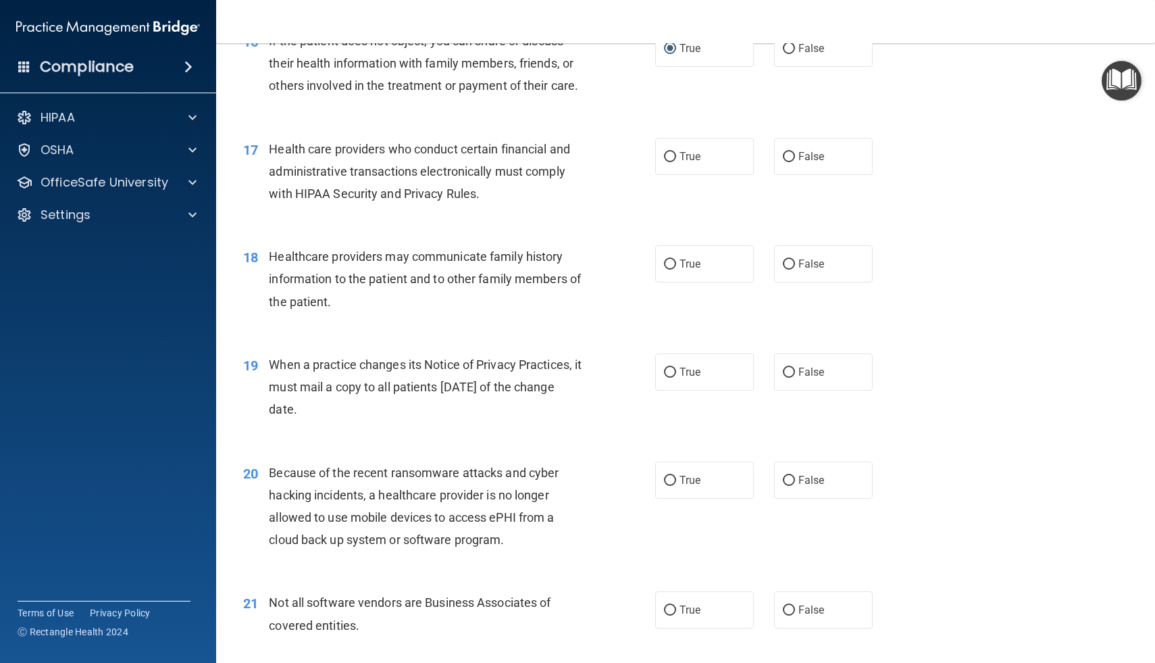
scroll to position [1767, 0]
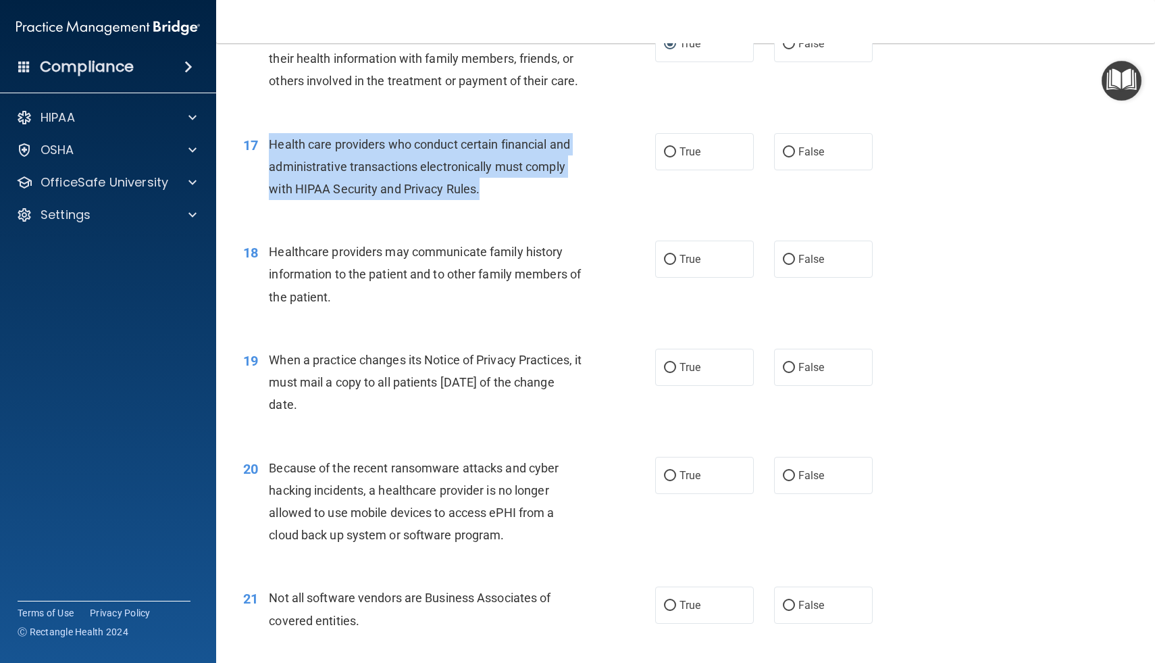
drag, startPoint x: 271, startPoint y: 143, endPoint x: 479, endPoint y: 192, distance: 213.7
click at [480, 192] on span "Health care providers who conduct certain financial and administrative transact…" at bounding box center [419, 166] width 301 height 59
click at [672, 147] on input "True" at bounding box center [670, 152] width 12 height 10
radio input "true"
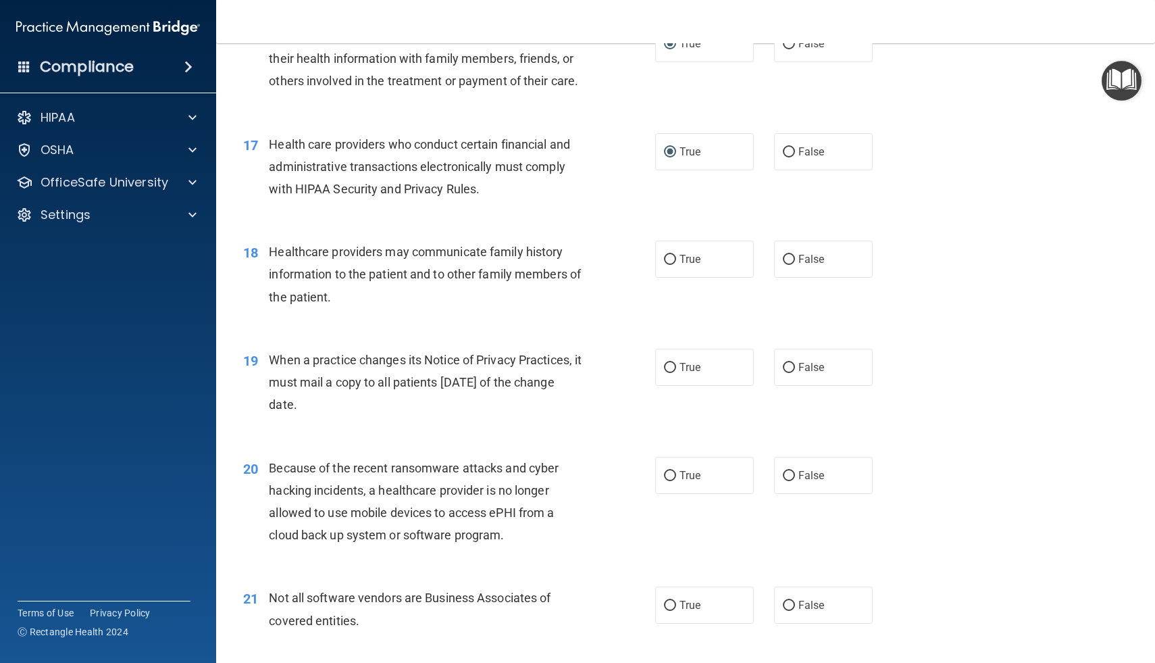
click at [556, 213] on div "17 Health care providers who conduct certain financial and administrative trans…" at bounding box center [685, 170] width 905 height 108
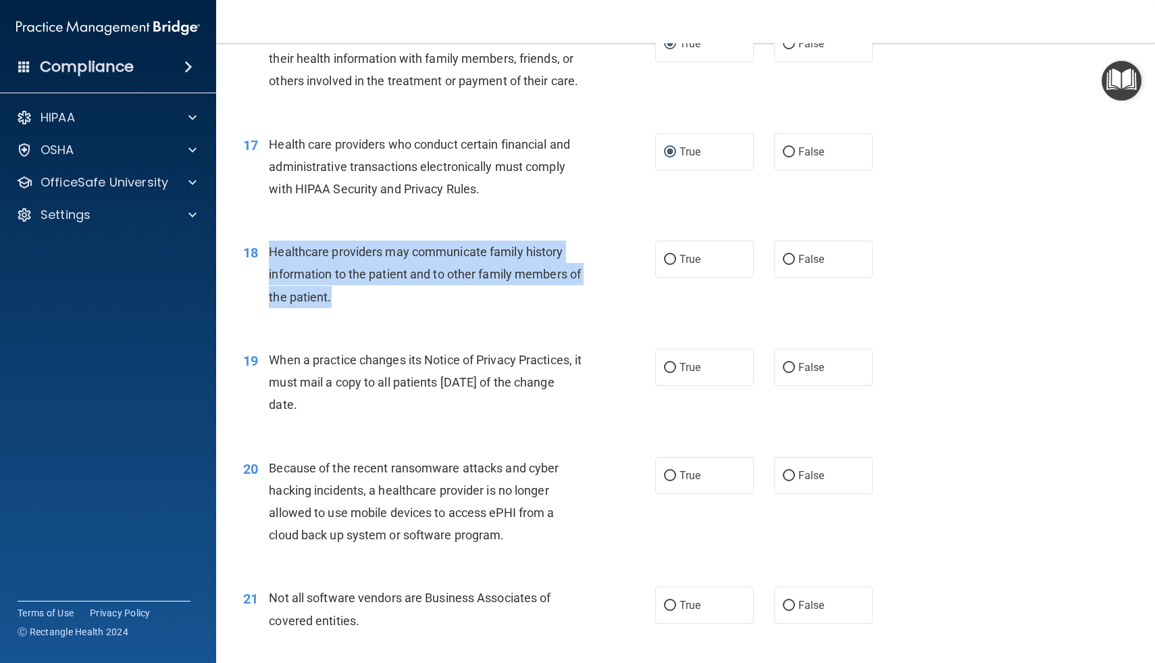
drag, startPoint x: 270, startPoint y: 251, endPoint x: 355, endPoint y: 307, distance: 101.0
click at [355, 307] on div "Healthcare providers may communicate family history information to the patient …" at bounding box center [431, 275] width 324 height 68
click at [788, 261] on input "False" at bounding box center [789, 260] width 12 height 10
radio input "true"
click at [536, 306] on div "Healthcare providers may communicate family history information to the patient …" at bounding box center [431, 275] width 324 height 68
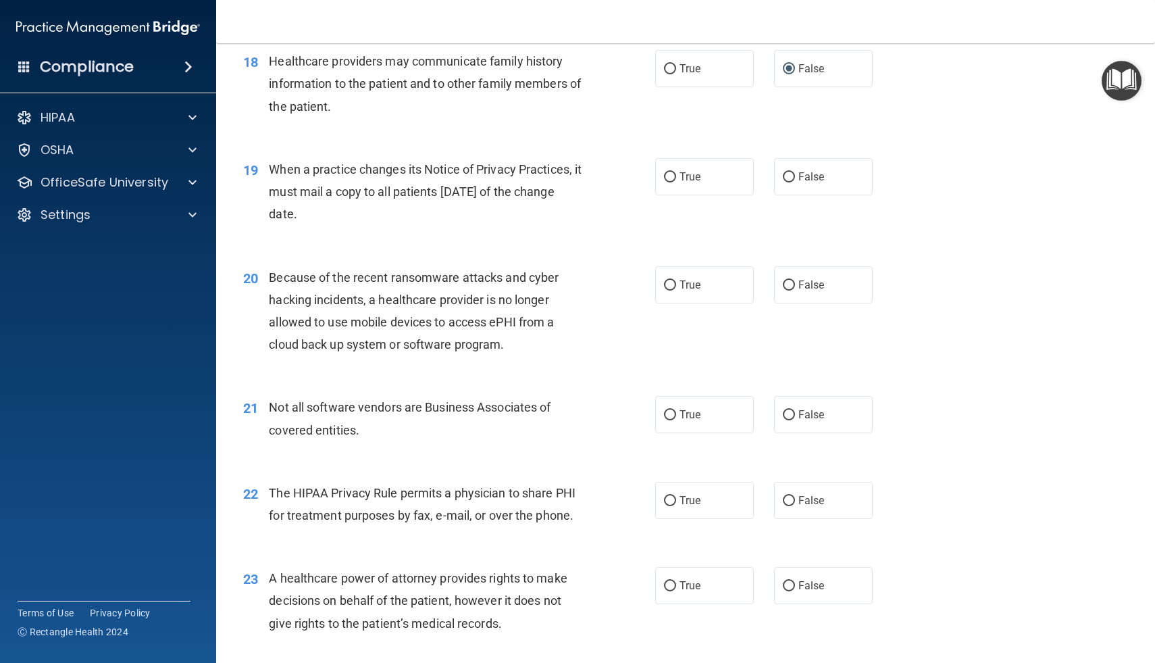
scroll to position [1959, 0]
drag, startPoint x: 269, startPoint y: 172, endPoint x: 341, endPoint y: 216, distance: 84.6
click at [341, 216] on div "When a practice changes its Notice of Privacy Practices, it must mail a copy to…" at bounding box center [431, 191] width 324 height 68
click at [794, 176] on input "False" at bounding box center [789, 177] width 12 height 10
radio input "true"
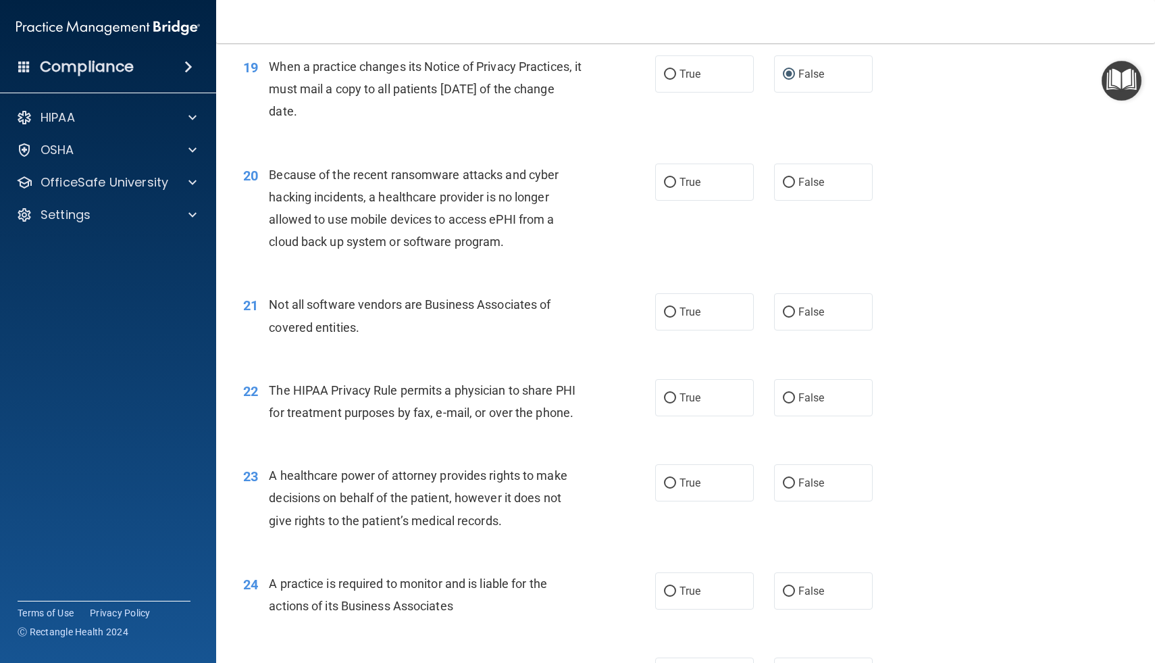
scroll to position [2063, 0]
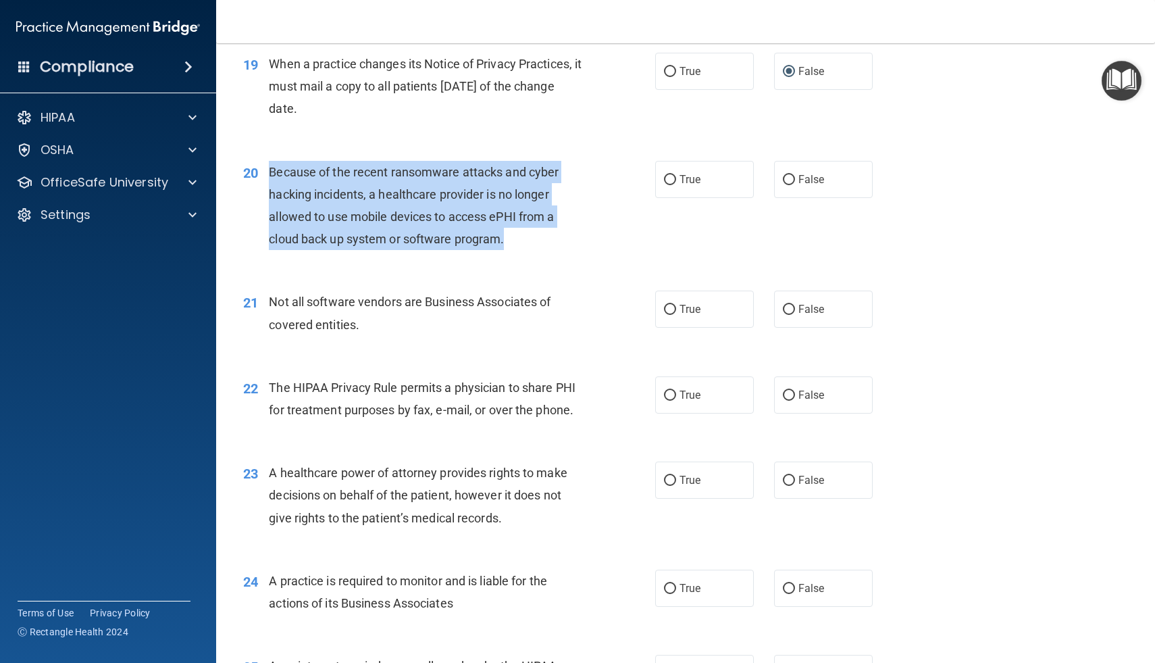
drag, startPoint x: 271, startPoint y: 172, endPoint x: 507, endPoint y: 246, distance: 247.2
click at [507, 246] on div "Because of the recent ransomware attacks and cyber hacking incidents, a healthc…" at bounding box center [431, 206] width 324 height 90
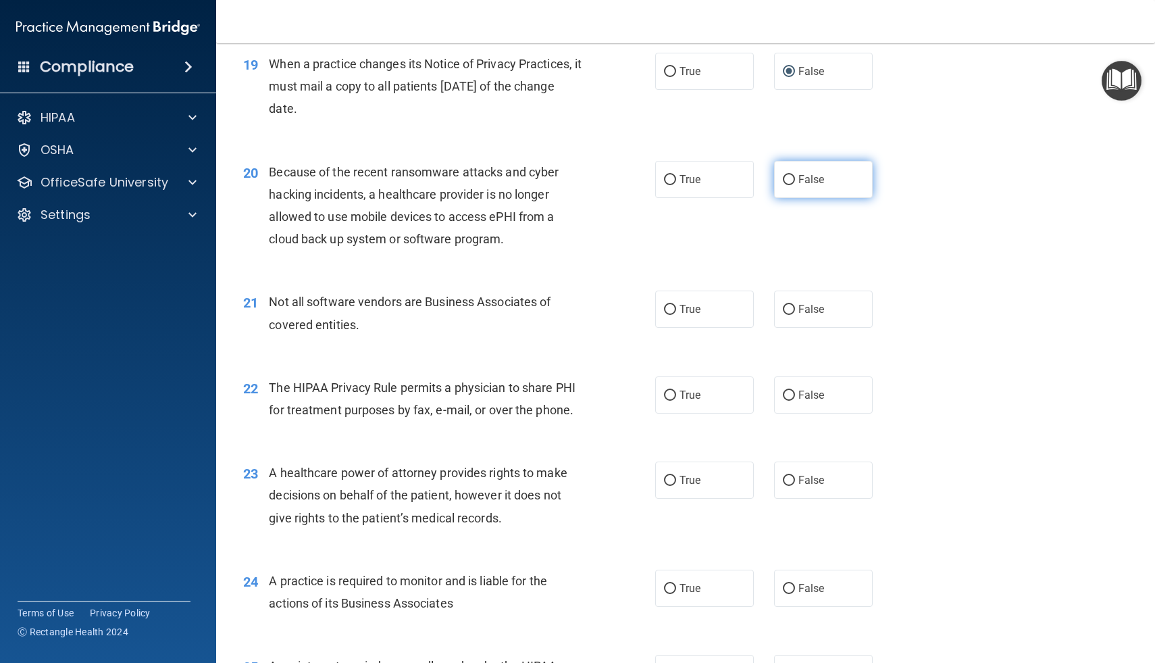
click at [779, 180] on label "False" at bounding box center [823, 179] width 99 height 37
click at [783, 180] on input "False" at bounding box center [789, 180] width 12 height 10
radio input "true"
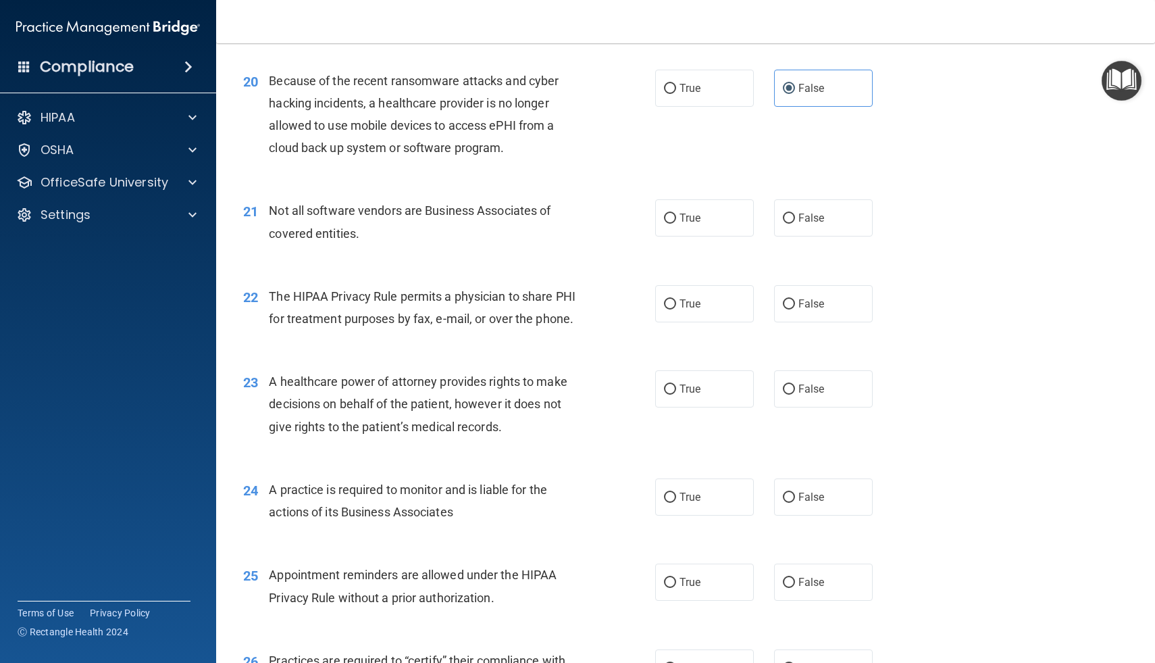
scroll to position [2171, 0]
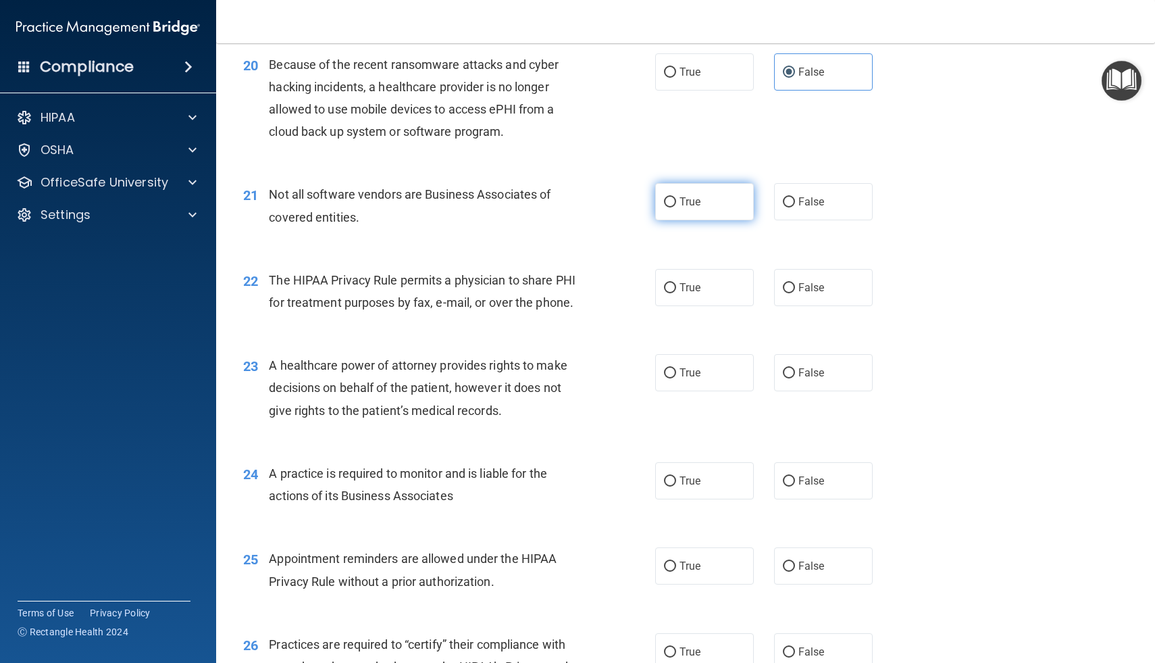
click at [686, 209] on label "True" at bounding box center [704, 201] width 99 height 37
click at [676, 207] on input "True" at bounding box center [670, 202] width 12 height 10
radio input "true"
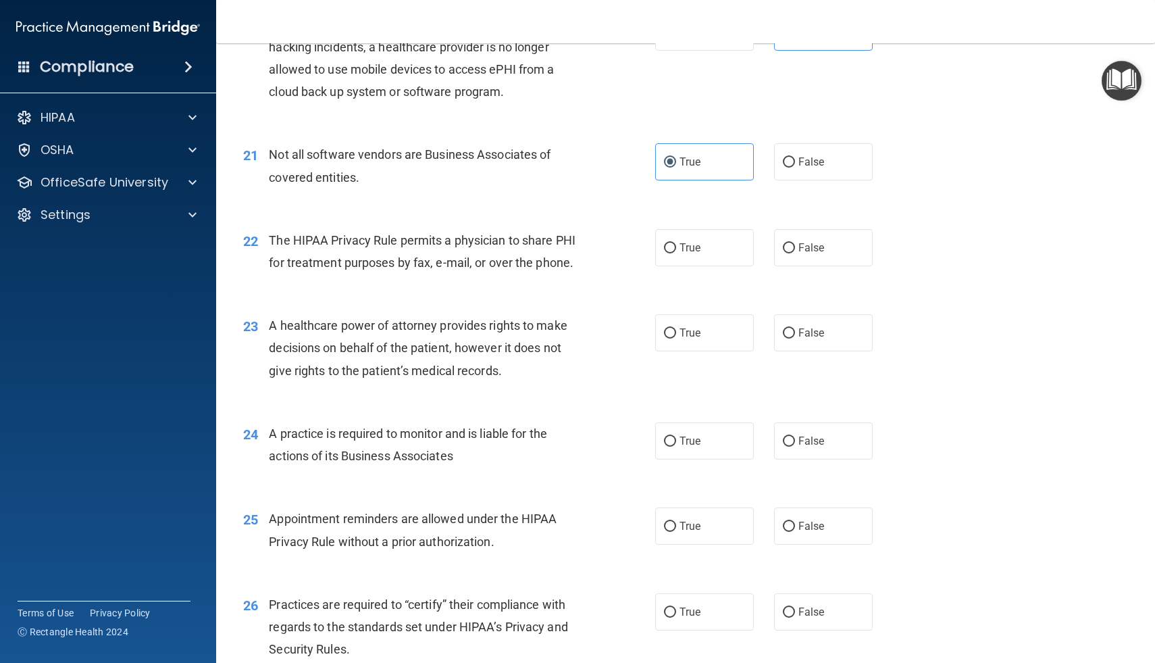
scroll to position [2219, 0]
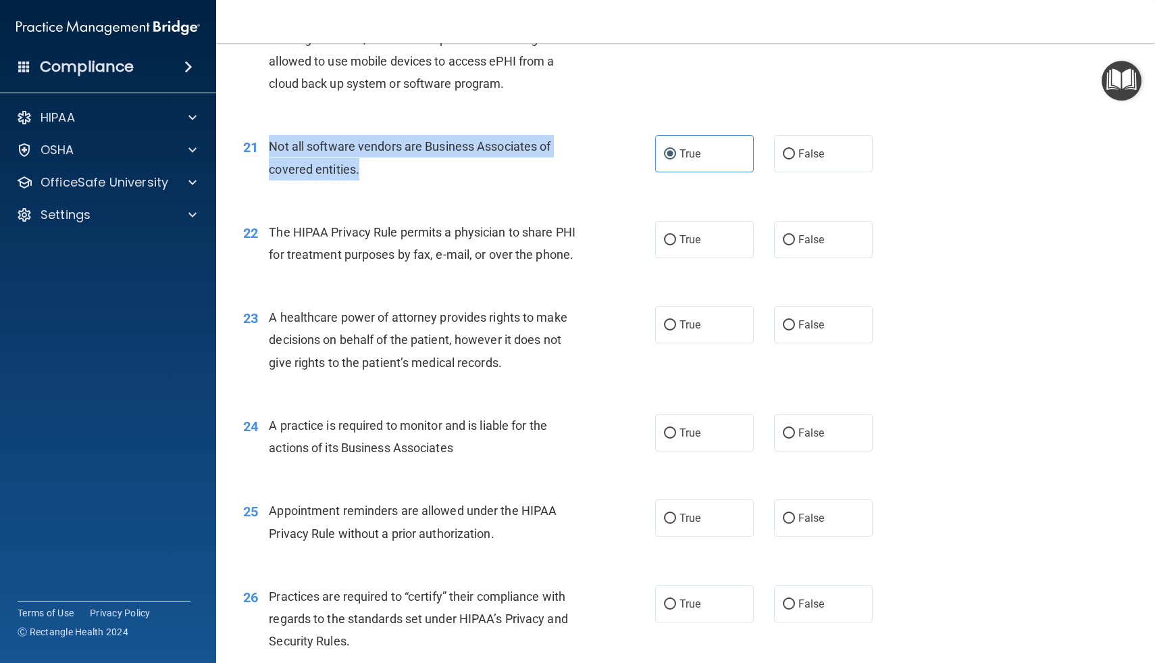
drag, startPoint x: 272, startPoint y: 144, endPoint x: 361, endPoint y: 171, distance: 92.5
click at [361, 171] on div "Not all software vendors are Business Associates of covered entities." at bounding box center [431, 157] width 324 height 45
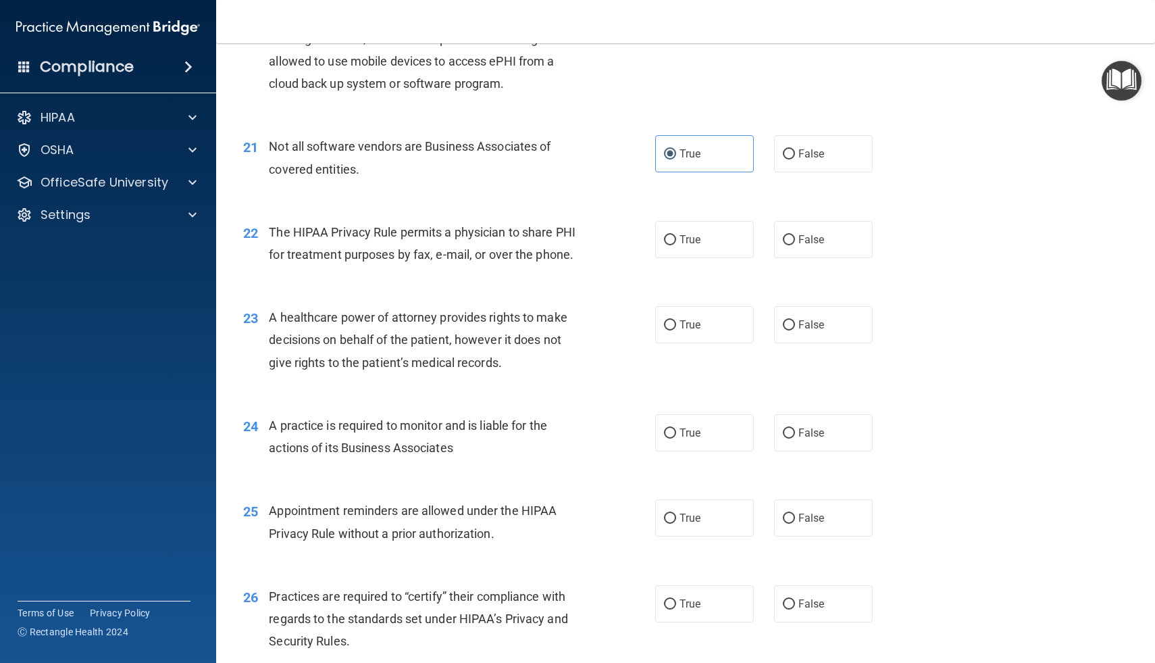
click at [590, 206] on div "22 The HIPAA Privacy Rule permits a physician to share PHI for treatment purpos…" at bounding box center [685, 246] width 905 height 85
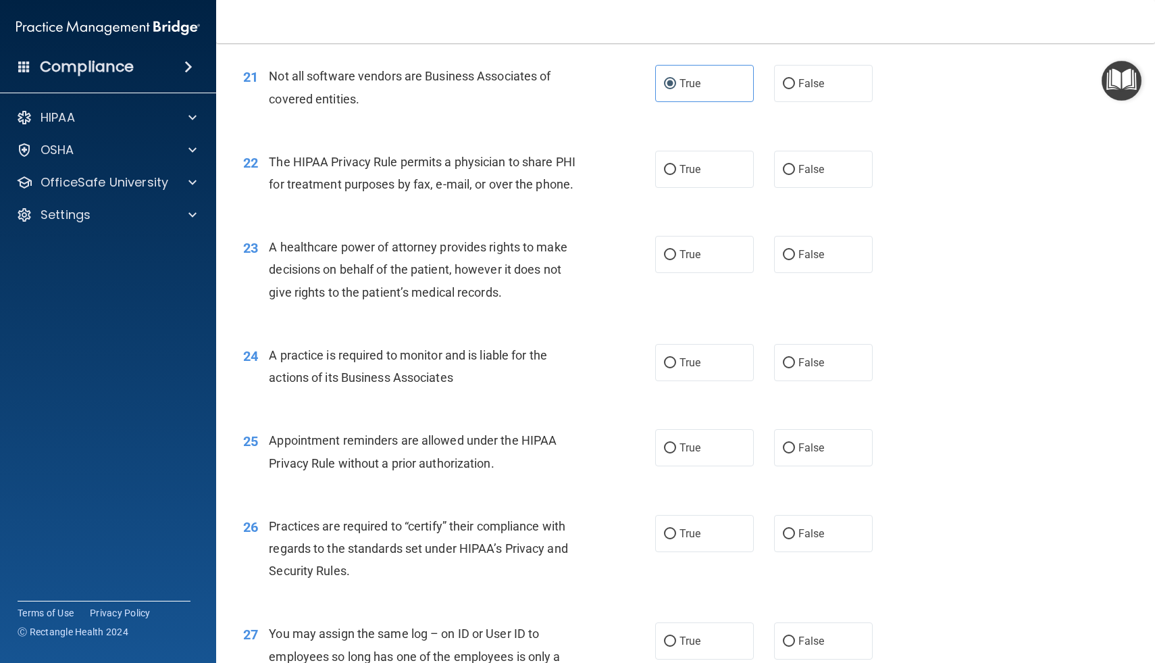
scroll to position [2293, 0]
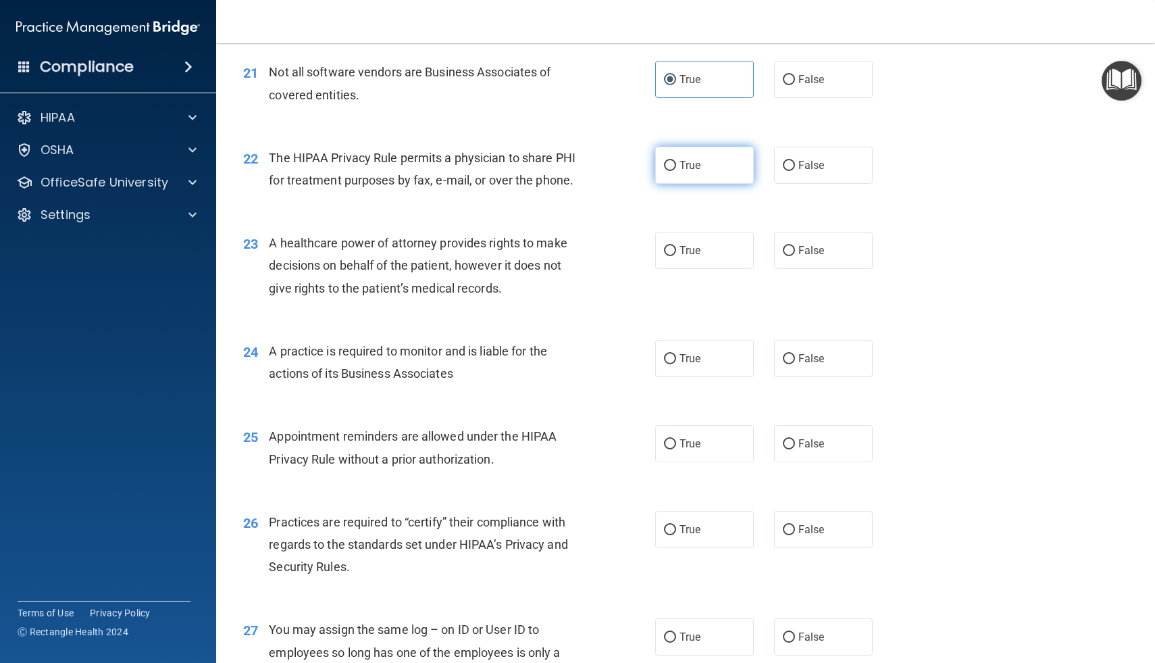
click at [688, 170] on span "True" at bounding box center [690, 165] width 21 height 13
click at [676, 170] on input "True" at bounding box center [670, 166] width 12 height 10
radio input "true"
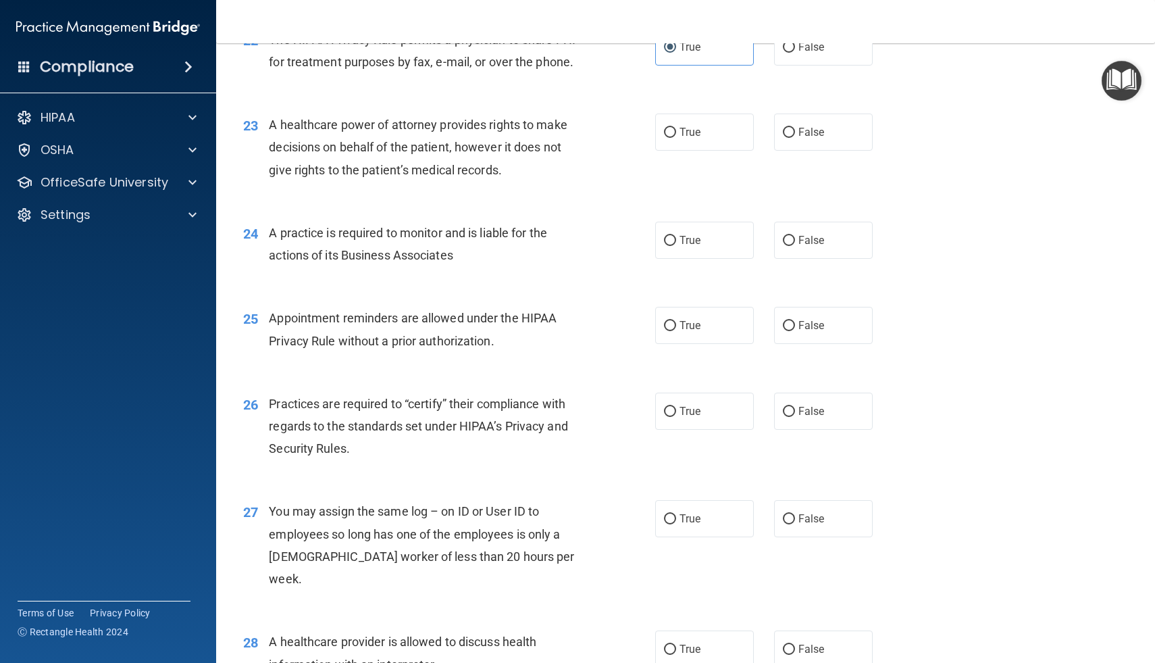
scroll to position [2412, 0]
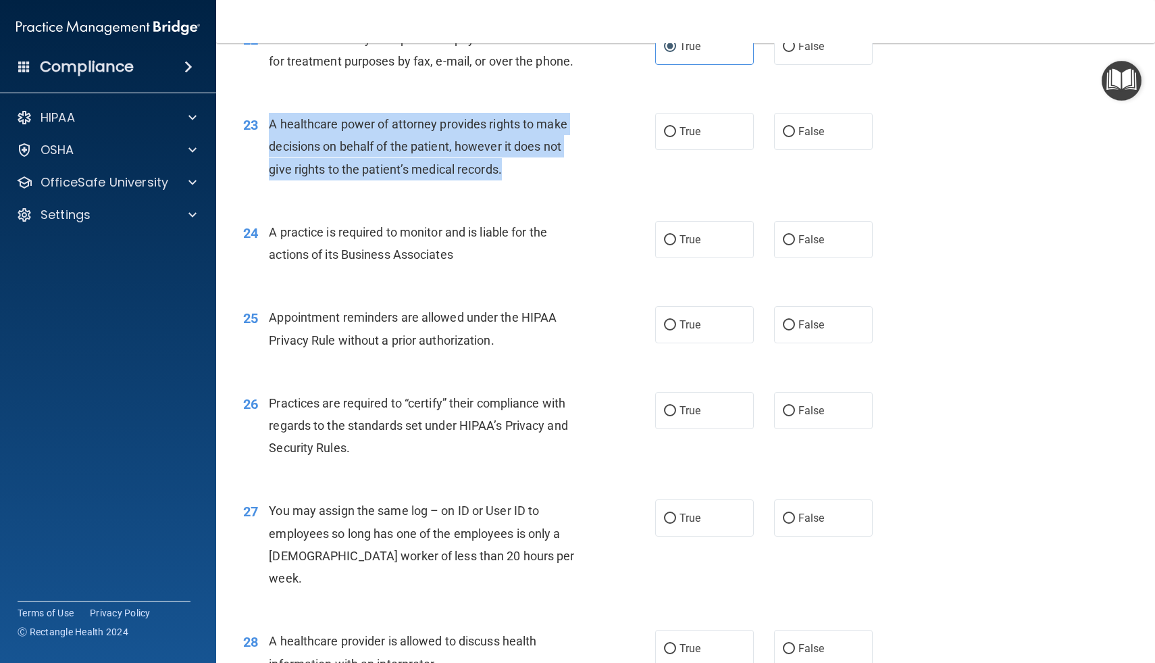
drag, startPoint x: 270, startPoint y: 125, endPoint x: 509, endPoint y: 184, distance: 246.4
click at [509, 184] on div "23 A healthcare power of attorney provides rights to make decisions on behalf o…" at bounding box center [449, 150] width 453 height 74
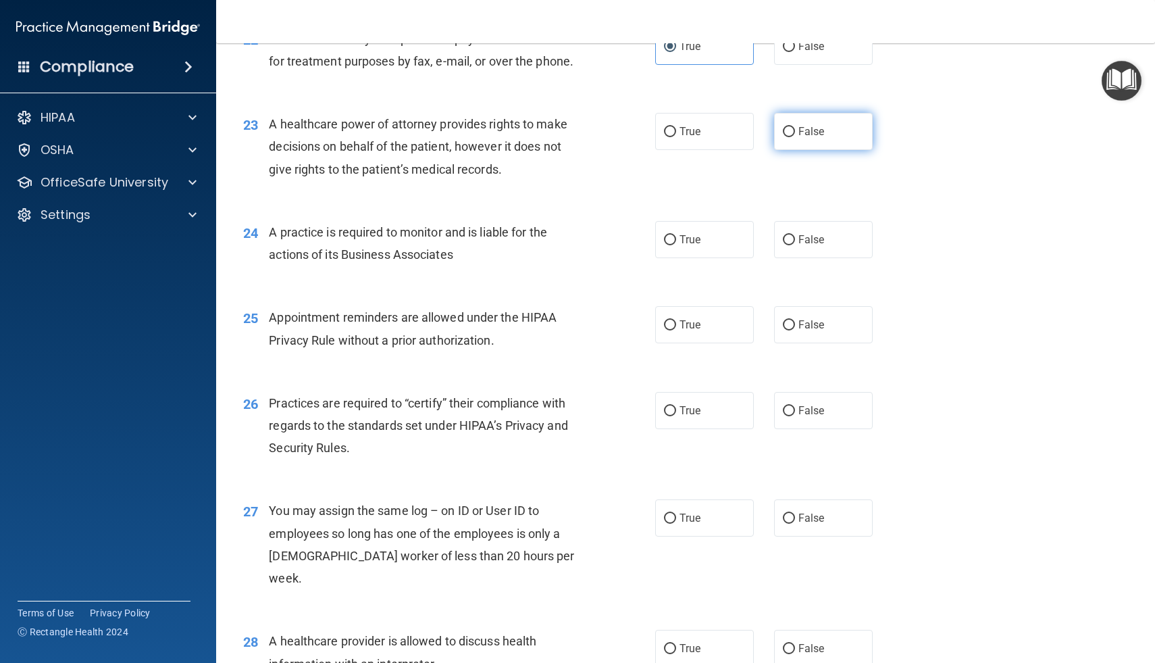
click at [785, 141] on label "False" at bounding box center [823, 131] width 99 height 37
click at [785, 137] on input "False" at bounding box center [789, 132] width 12 height 10
radio input "true"
click at [788, 237] on input "False" at bounding box center [789, 240] width 12 height 10
radio input "true"
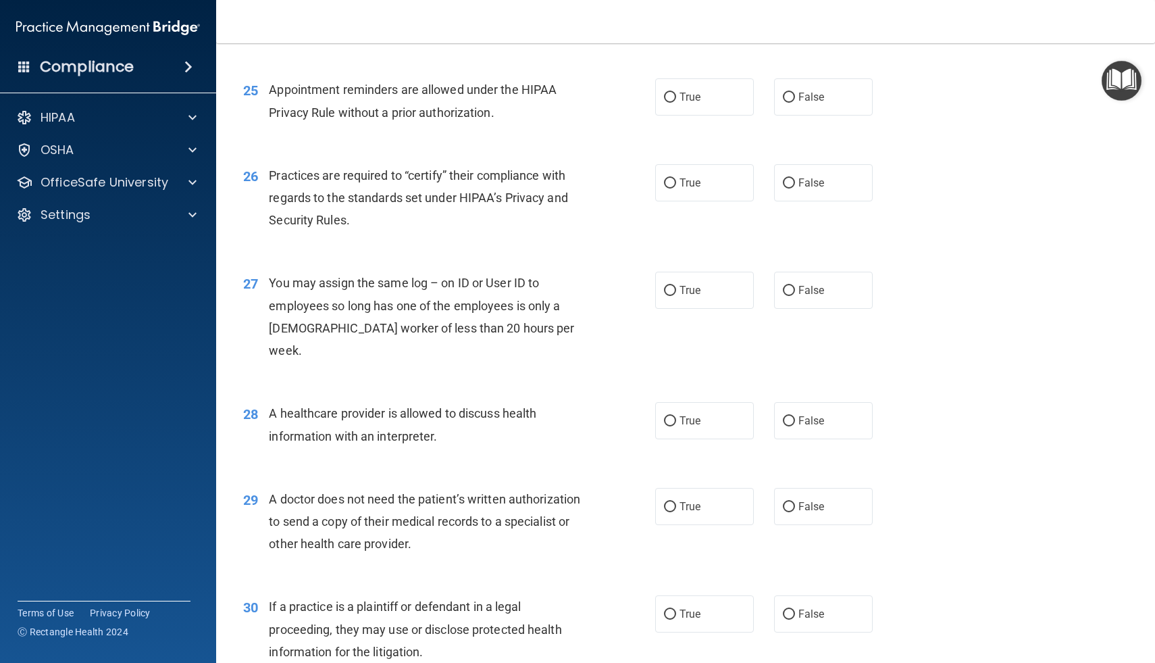
scroll to position [2642, 0]
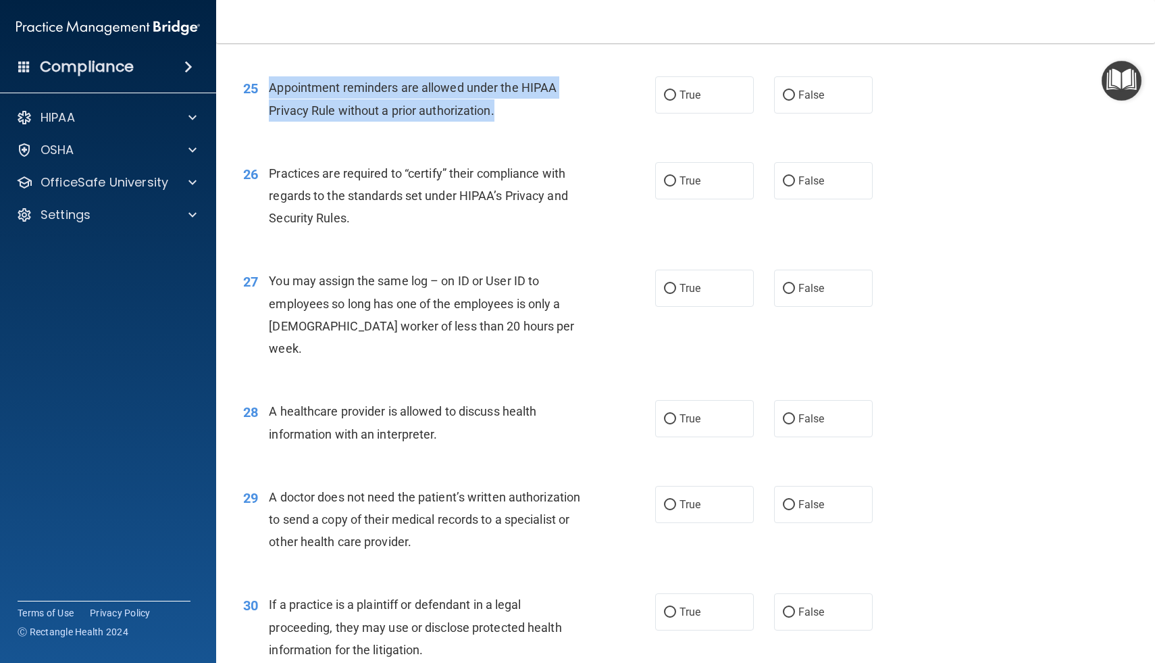
drag, startPoint x: 270, startPoint y: 87, endPoint x: 497, endPoint y: 126, distance: 230.2
click at [497, 126] on div "25 Appointment reminders are allowed under the HIPAA Privacy Rule without a pri…" at bounding box center [449, 101] width 453 height 51
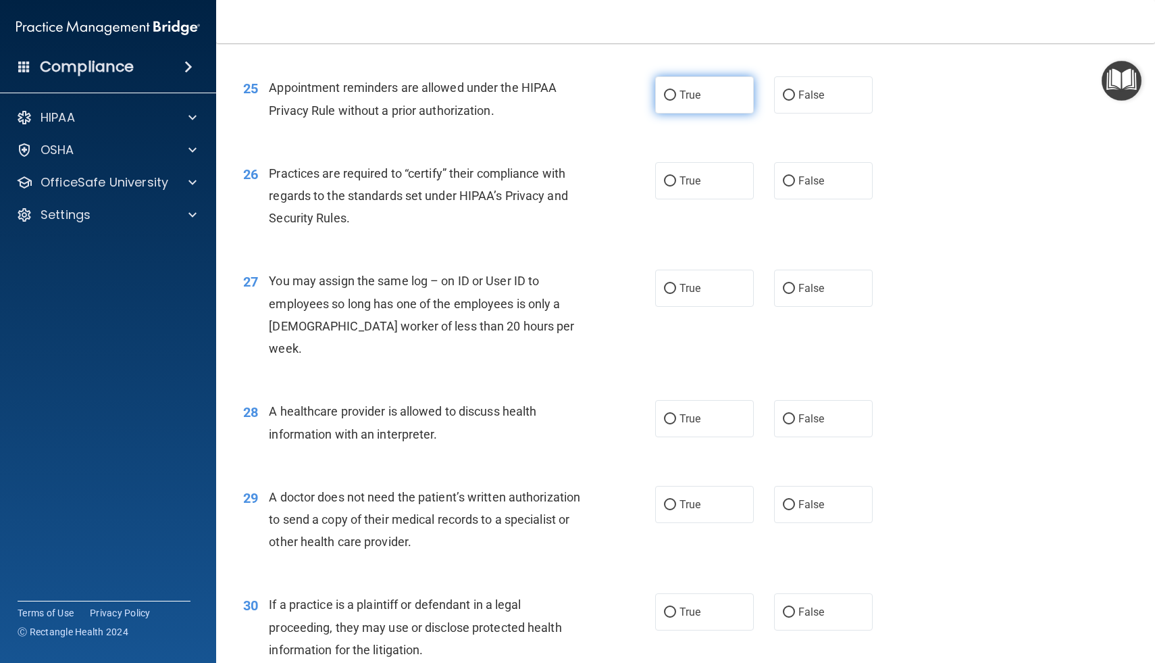
click at [678, 107] on label "True" at bounding box center [704, 94] width 99 height 37
click at [676, 101] on input "True" at bounding box center [670, 96] width 12 height 10
radio input "true"
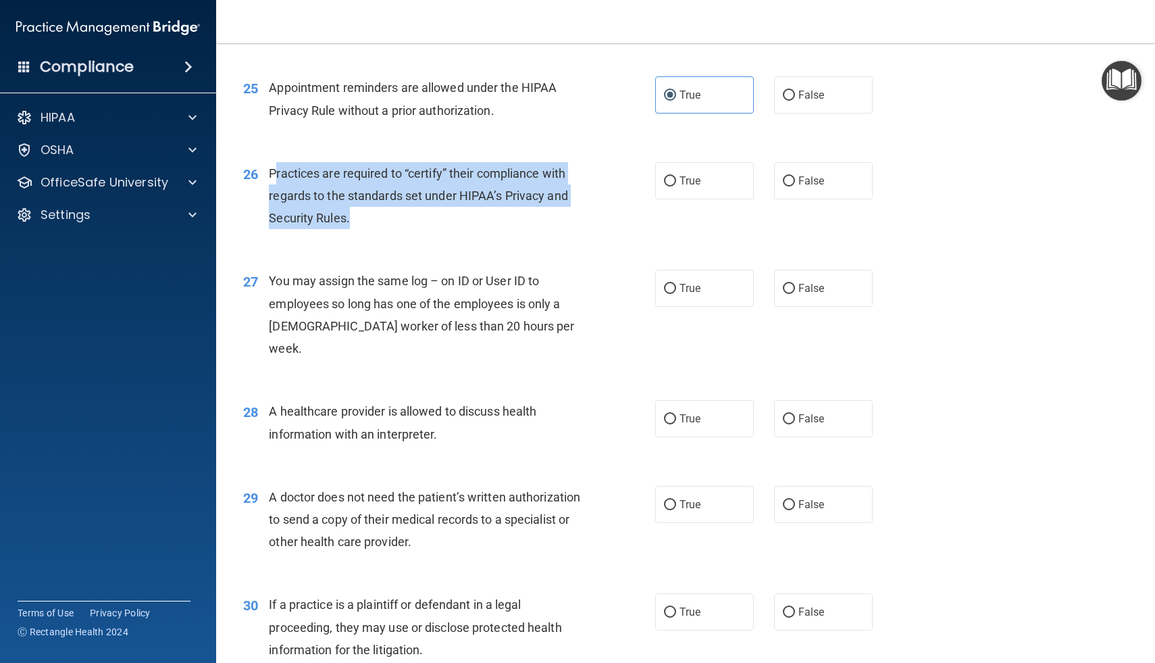
drag, startPoint x: 273, startPoint y: 174, endPoint x: 353, endPoint y: 222, distance: 93.0
click at [353, 222] on div "Practices are required to “certify” their compliance with regards to the standa…" at bounding box center [431, 196] width 324 height 68
drag, startPoint x: 270, startPoint y: 174, endPoint x: 356, endPoint y: 222, distance: 98.9
click at [356, 222] on div "Practices are required to “certify” their compliance with regards to the standa…" at bounding box center [431, 196] width 324 height 68
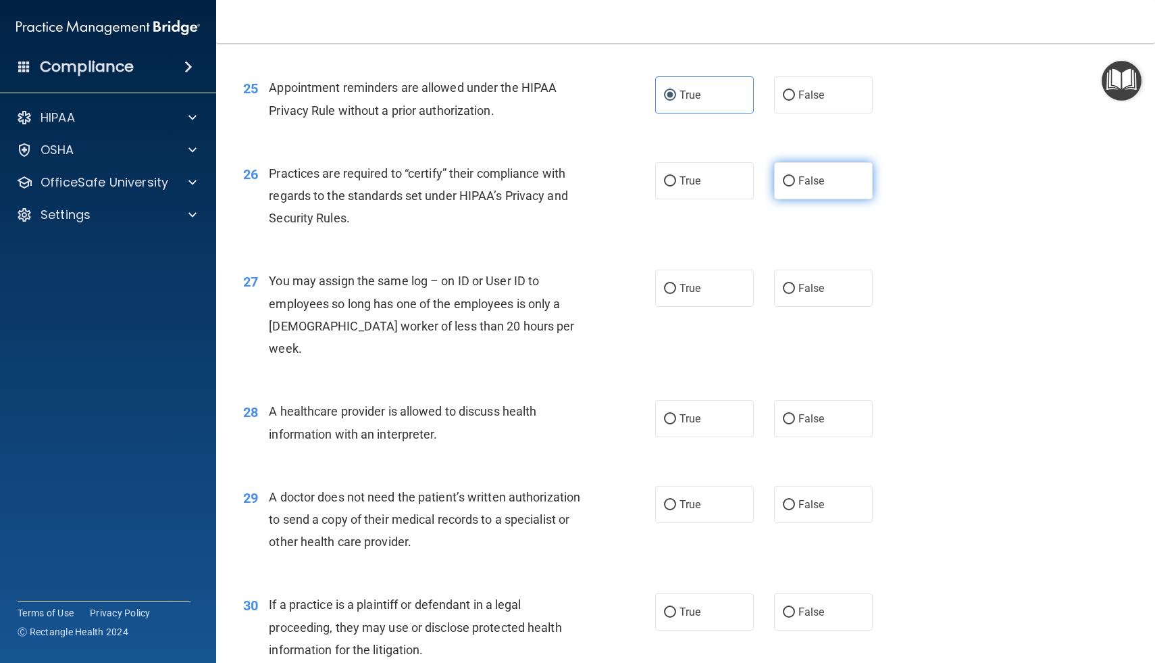
click at [805, 186] on span "False" at bounding box center [812, 180] width 26 height 13
click at [795, 186] on input "False" at bounding box center [789, 181] width 12 height 10
radio input "true"
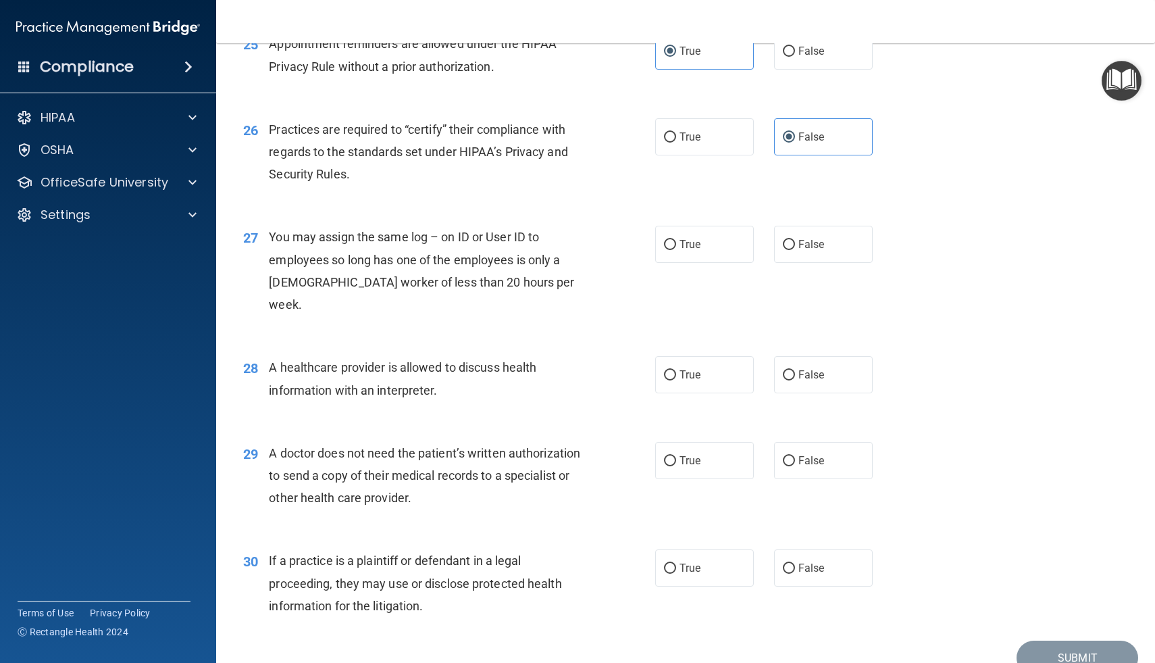
scroll to position [2700, 0]
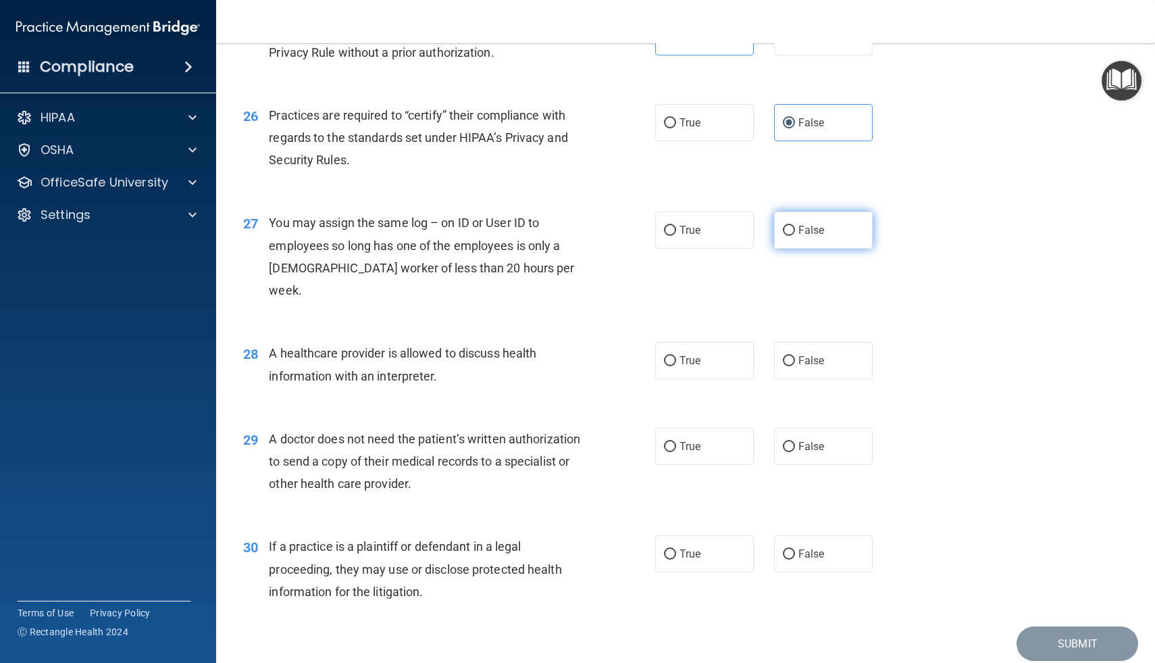
click at [793, 226] on input "False" at bounding box center [789, 231] width 12 height 10
radio input "true"
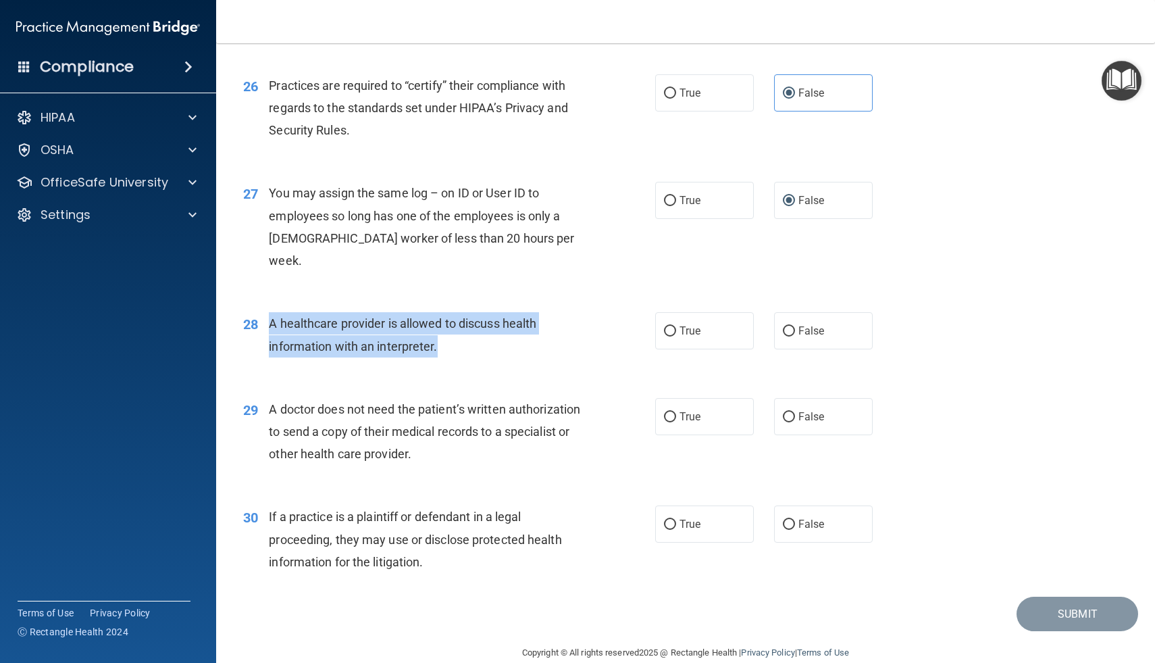
drag, startPoint x: 272, startPoint y: 300, endPoint x: 437, endPoint y: 323, distance: 167.1
click at [437, 323] on span "A healthcare provider is allowed to discuss health information with an interpre…" at bounding box center [403, 334] width 268 height 36
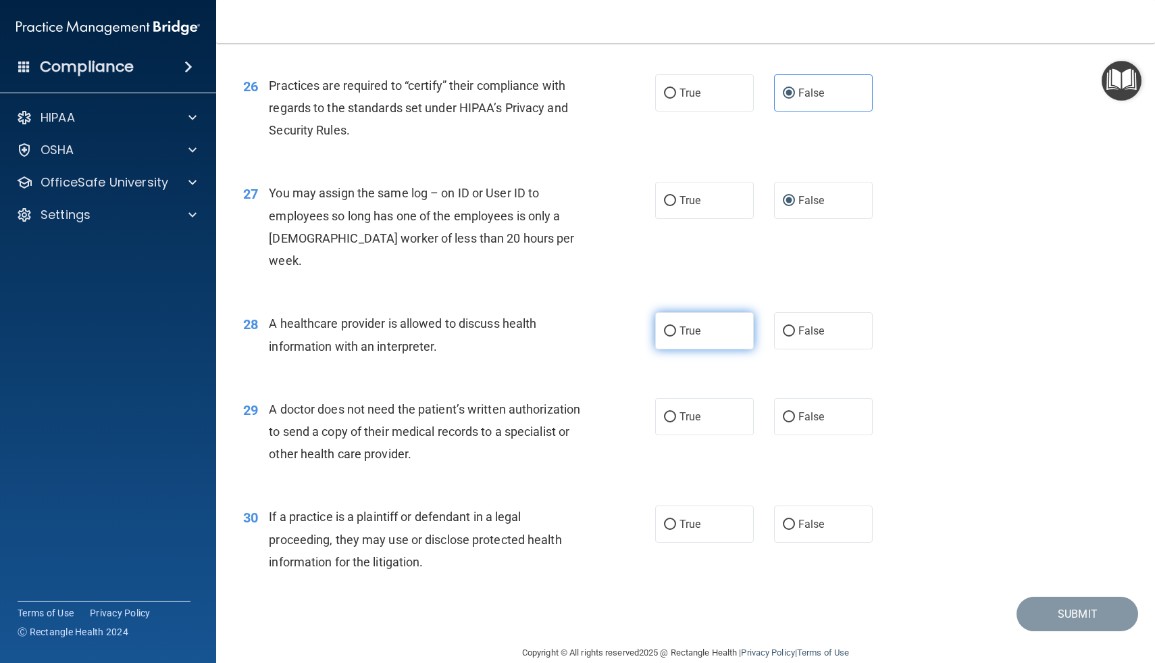
click at [688, 321] on label "True" at bounding box center [704, 330] width 99 height 37
click at [676, 326] on input "True" at bounding box center [670, 331] width 12 height 10
radio input "true"
drag, startPoint x: 271, startPoint y: 384, endPoint x: 411, endPoint y: 432, distance: 147.8
click at [411, 432] on span "A doctor does not need the patient’s written authorization to send a copy of th…" at bounding box center [424, 431] width 311 height 59
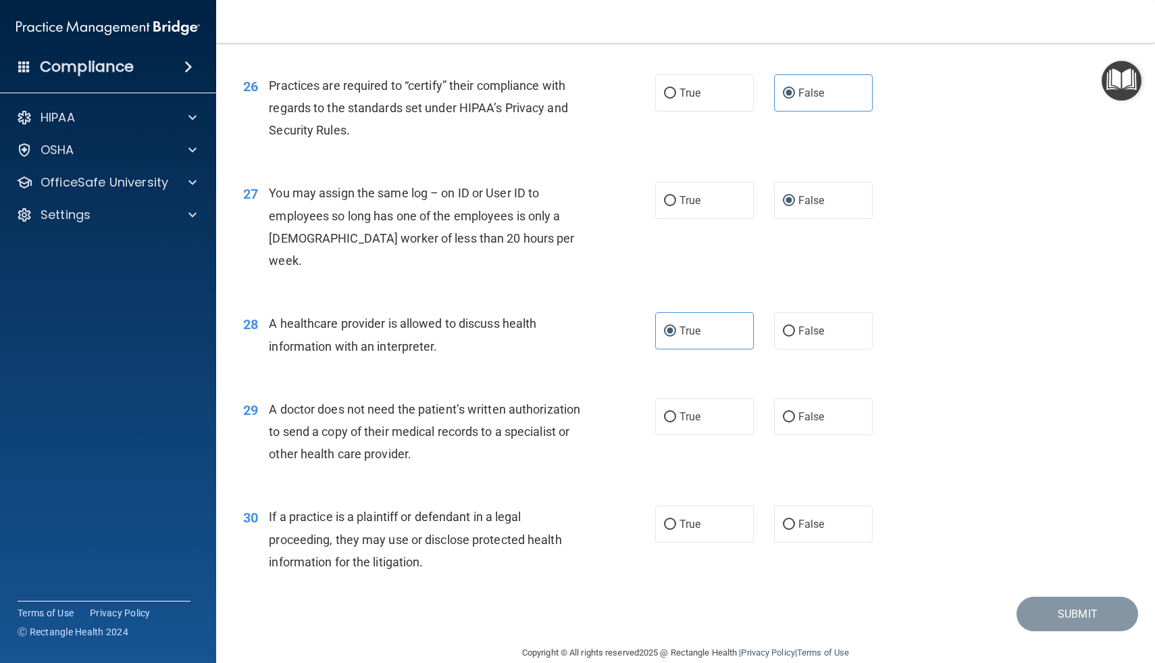
click at [634, 418] on div "29 A doctor does not need the patient’s written authorization to send a copy of…" at bounding box center [449, 435] width 453 height 74
click at [797, 407] on label "False" at bounding box center [823, 416] width 99 height 37
click at [795, 412] on input "False" at bounding box center [789, 417] width 12 height 10
radio input "true"
click at [710, 398] on label "True" at bounding box center [704, 416] width 99 height 37
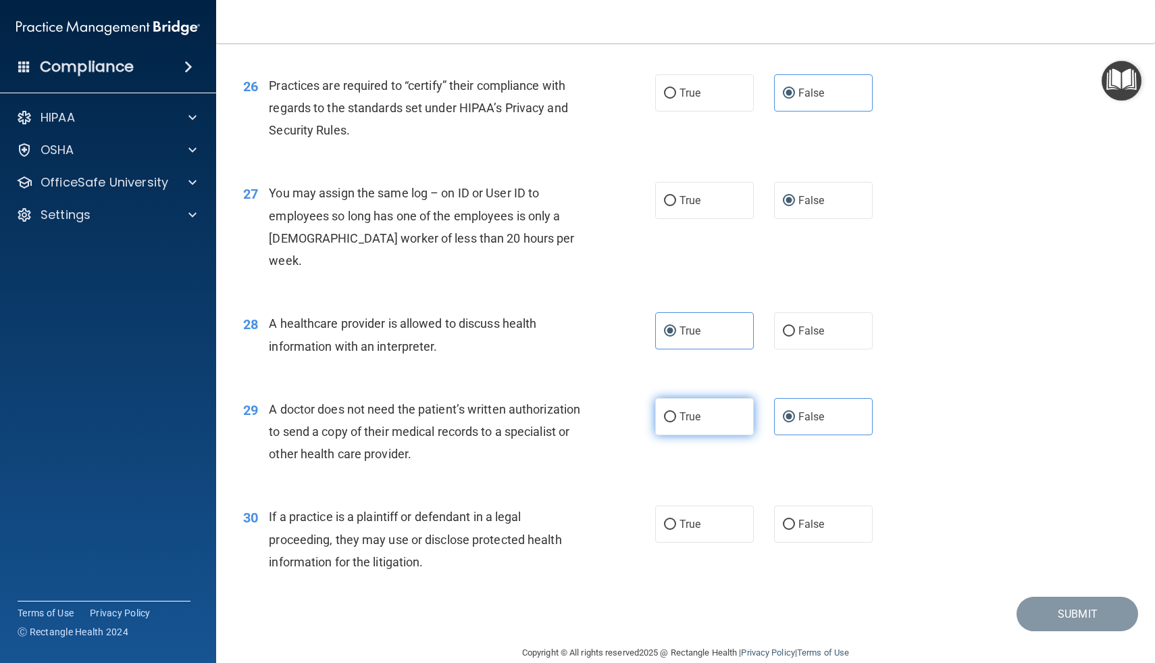
click at [676, 412] on input "True" at bounding box center [670, 417] width 12 height 10
radio input "true"
radio input "false"
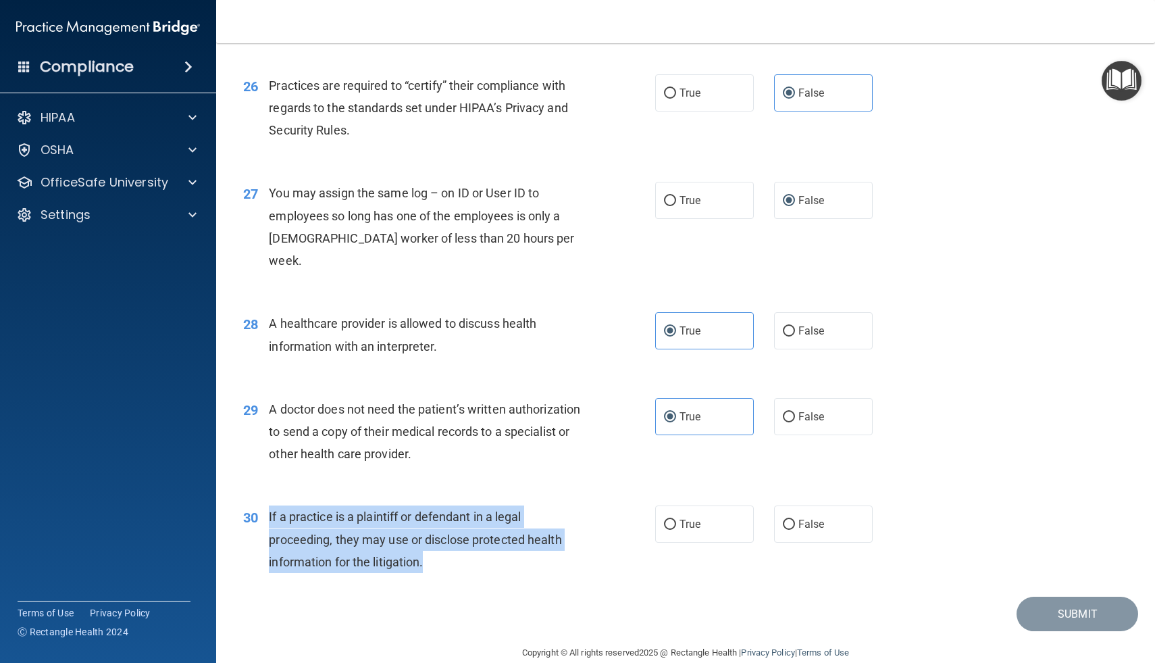
drag, startPoint x: 270, startPoint y: 494, endPoint x: 432, endPoint y: 546, distance: 170.3
click at [432, 546] on div "If a practice is a plaintiff or defendant in a legal proceeding, they may use o…" at bounding box center [431, 539] width 324 height 68
click at [676, 520] on input "True" at bounding box center [670, 525] width 12 height 10
radio input "true"
click at [1043, 597] on button "Submit" at bounding box center [1078, 614] width 122 height 34
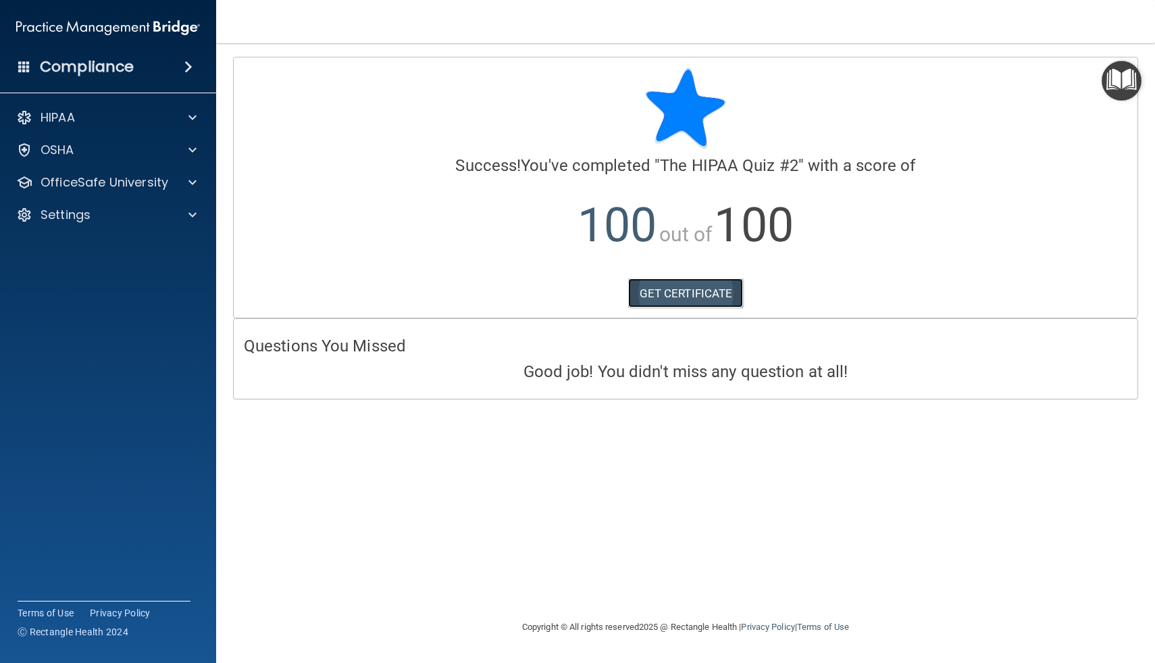
click at [687, 297] on link "GET CERTIFICATE" at bounding box center [686, 293] width 116 height 30
click at [149, 193] on div "OfficeSafe University" at bounding box center [108, 182] width 217 height 27
click at [166, 182] on p "OfficeSafe University" at bounding box center [105, 182] width 128 height 16
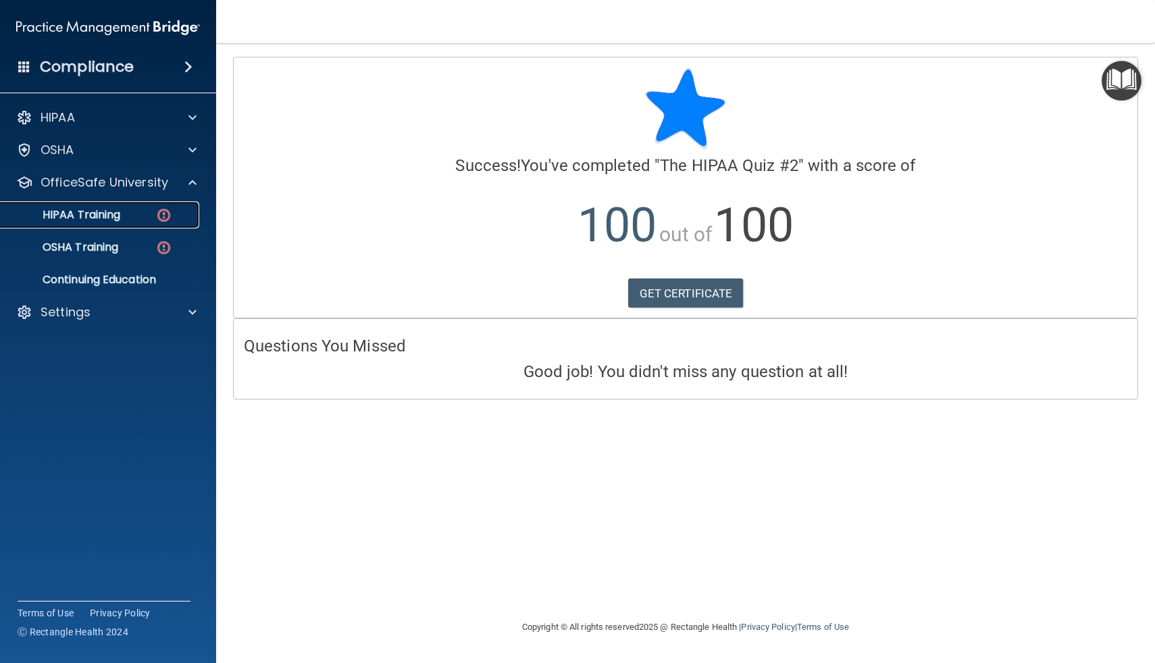
click at [147, 218] on div "HIPAA Training" at bounding box center [101, 215] width 184 height 14
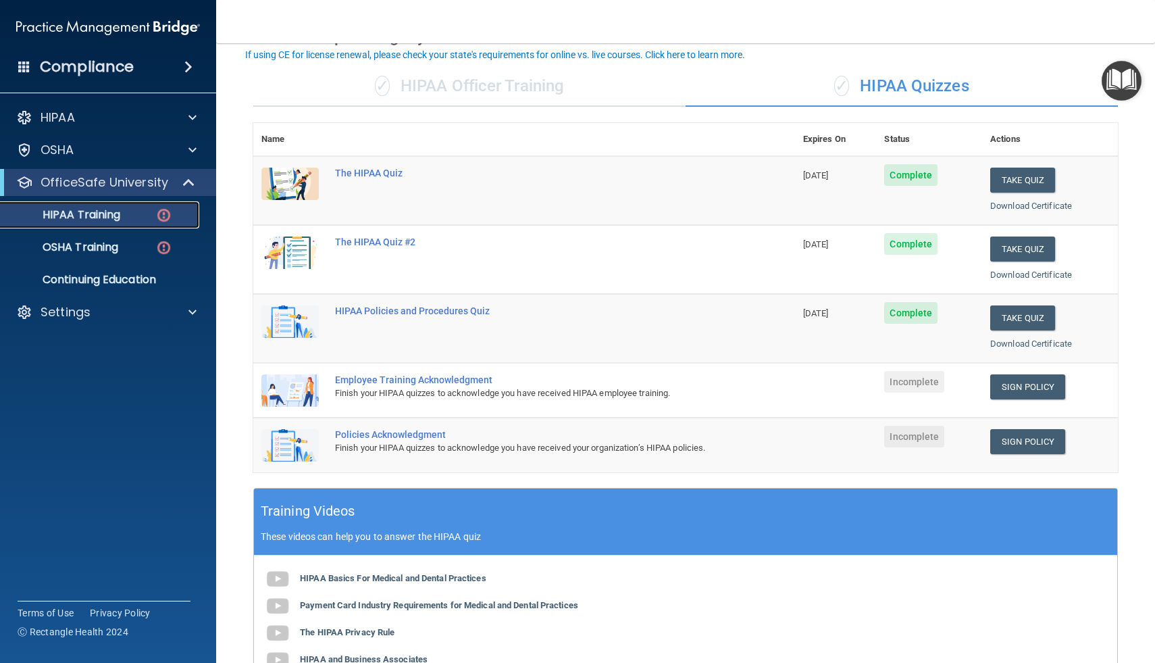
scroll to position [84, 0]
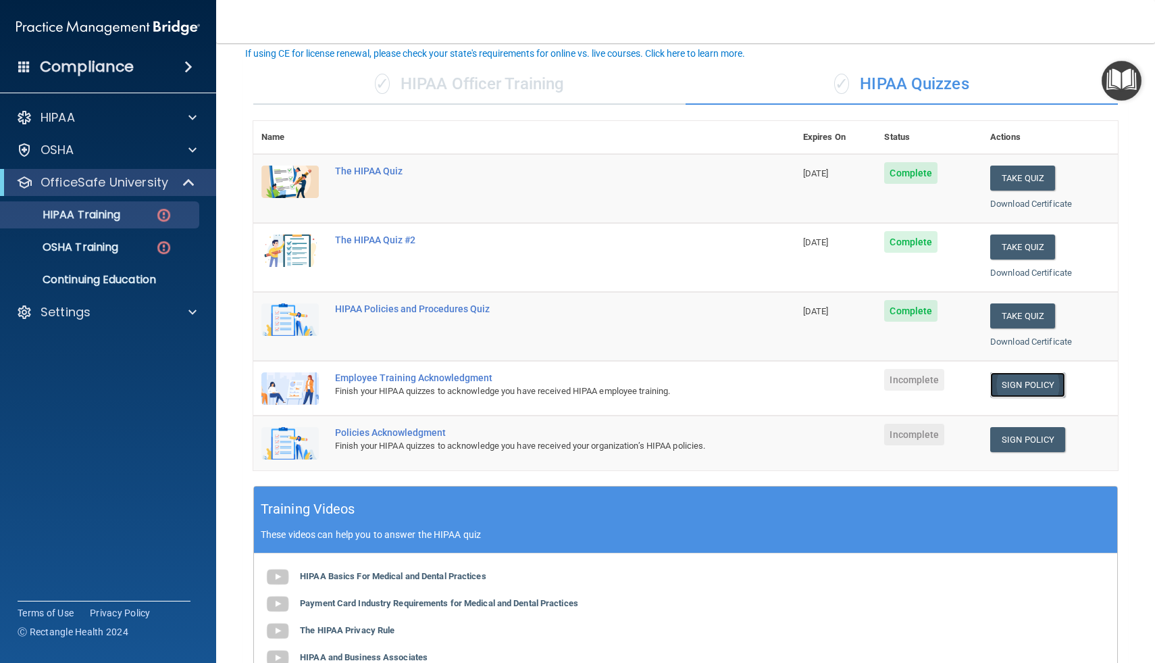
click at [1007, 386] on link "Sign Policy" at bounding box center [1027, 384] width 75 height 25
click at [465, 379] on div "Employee Training Acknowledgment" at bounding box center [531, 377] width 393 height 11
click at [1024, 389] on link "Sign Policy" at bounding box center [1027, 384] width 75 height 25
click at [123, 216] on div "HIPAA Training" at bounding box center [101, 215] width 184 height 14
click at [115, 238] on link "OSHA Training" at bounding box center [92, 247] width 213 height 27
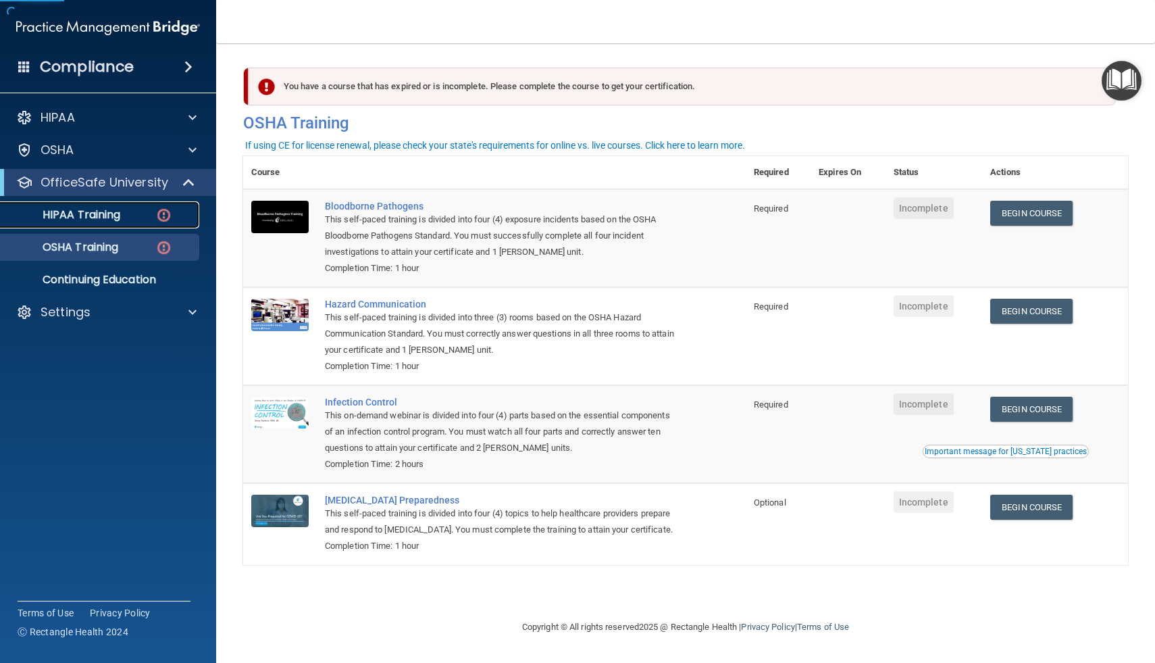
click at [111, 224] on link "HIPAA Training" at bounding box center [92, 214] width 213 height 27
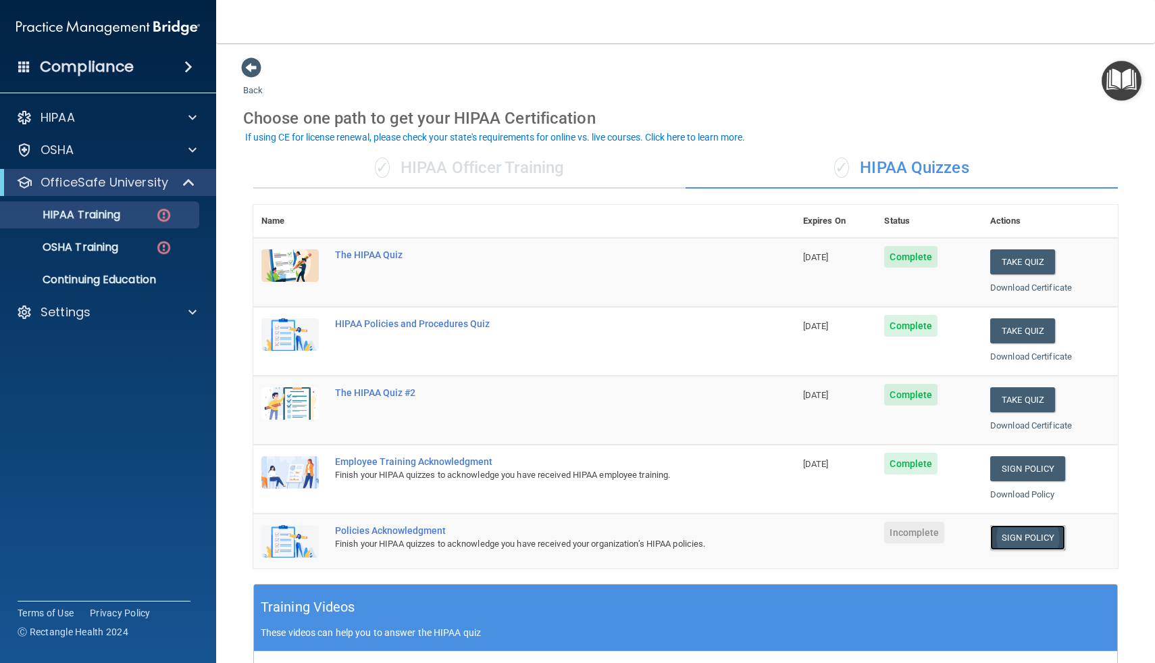
click at [1019, 538] on link "Sign Policy" at bounding box center [1027, 537] width 75 height 25
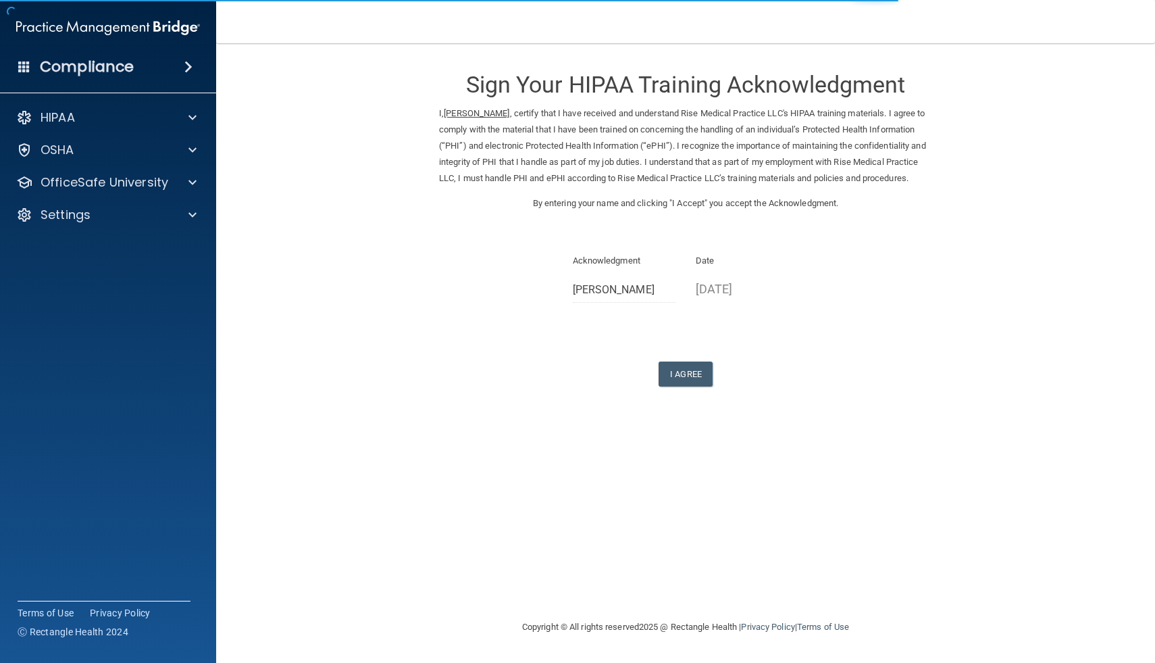
click at [655, 384] on div "I Agree" at bounding box center [685, 373] width 493 height 25
click at [680, 386] on button "I Agree" at bounding box center [686, 373] width 54 height 25
click at [682, 386] on button "I Agree" at bounding box center [686, 373] width 54 height 25
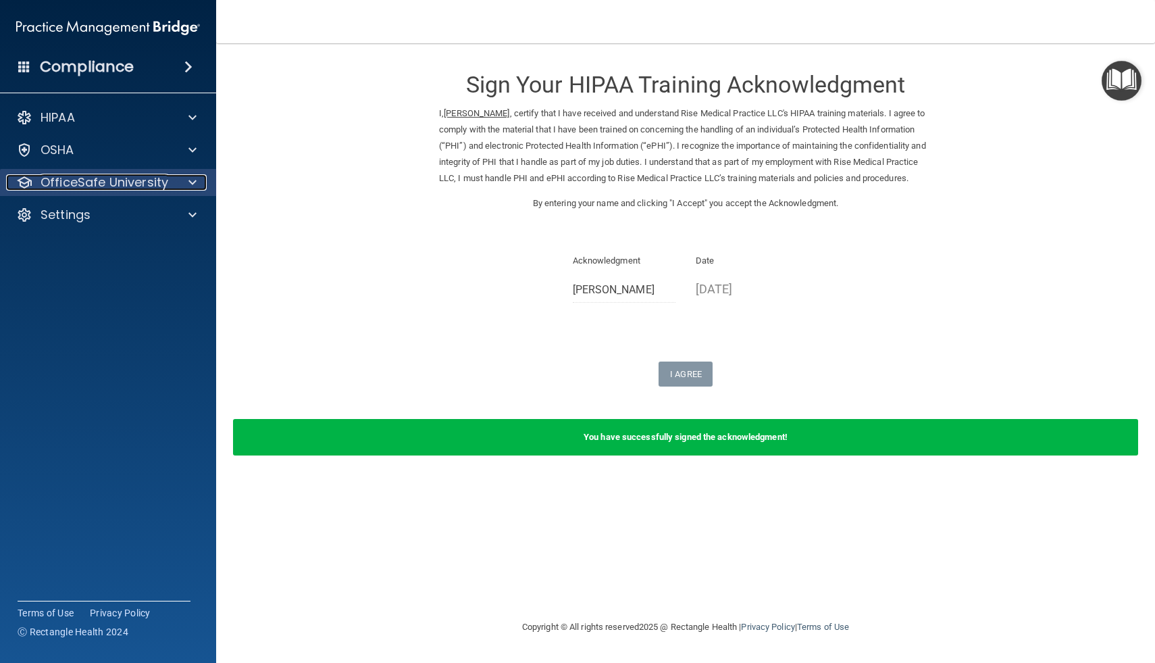
click at [170, 178] on div "OfficeSafe University" at bounding box center [90, 182] width 168 height 16
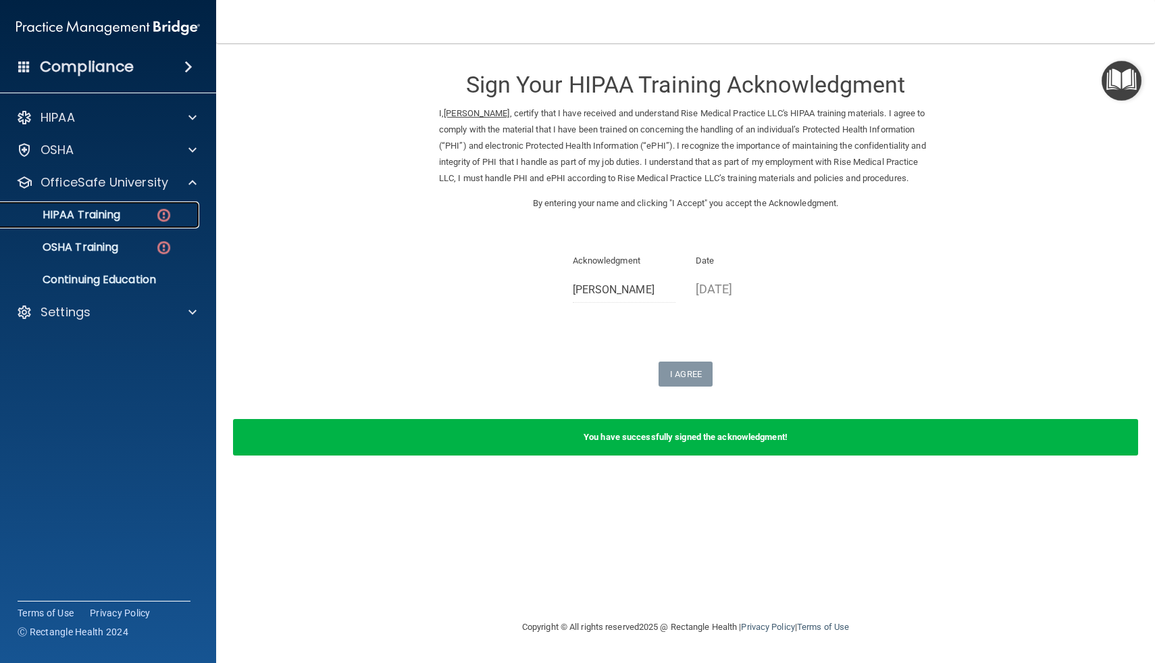
click at [130, 221] on div "HIPAA Training" at bounding box center [101, 215] width 184 height 14
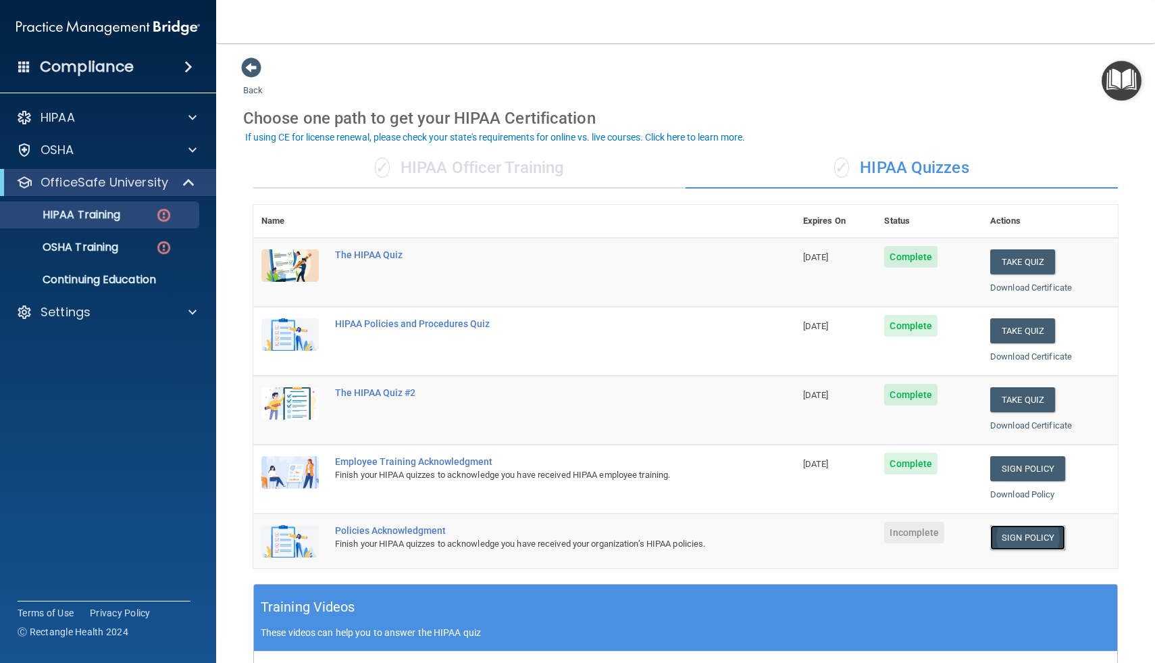
click at [1032, 534] on link "Sign Policy" at bounding box center [1027, 537] width 75 height 25
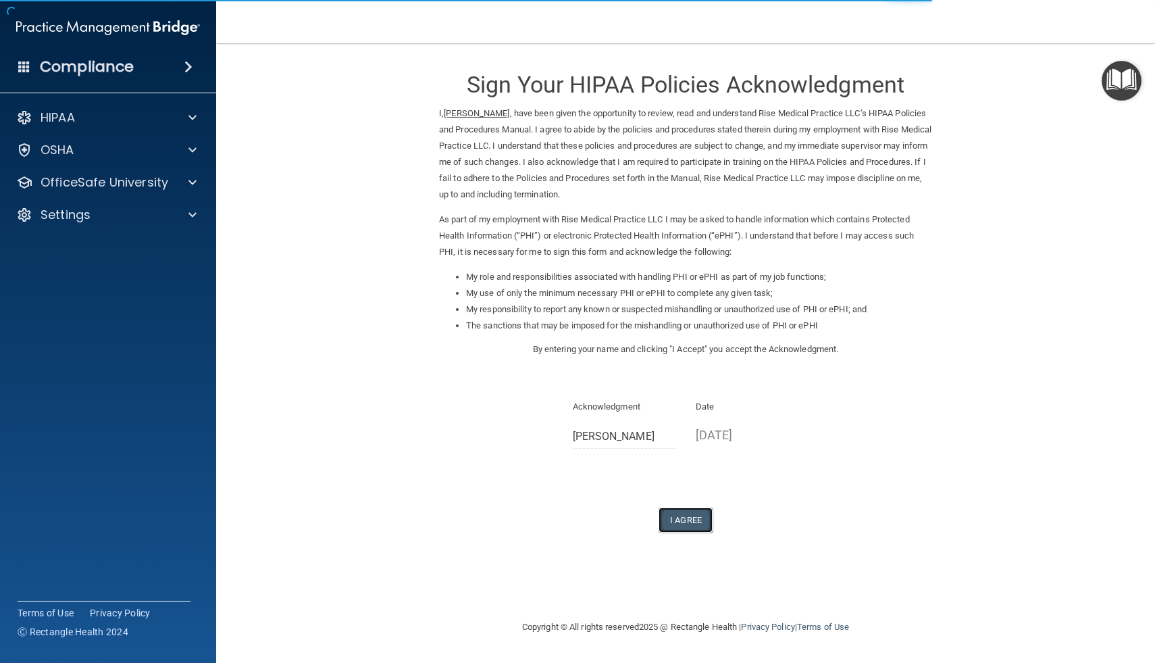
click at [690, 518] on button "I Agree" at bounding box center [686, 519] width 54 height 25
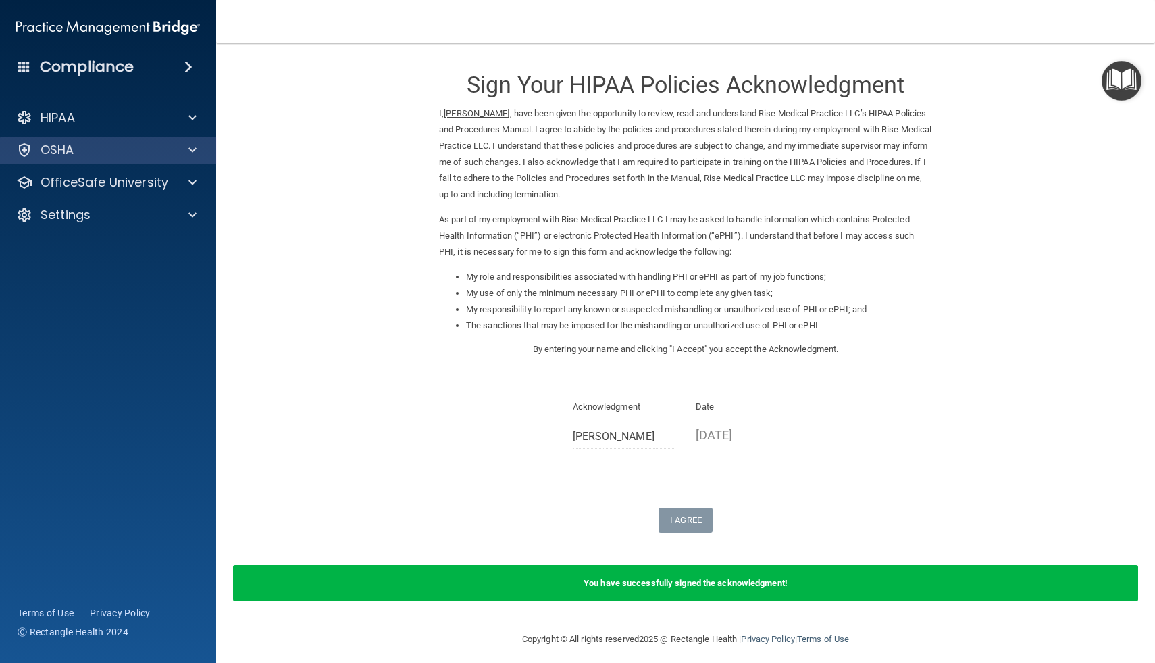
click at [127, 137] on div "OSHA" at bounding box center [108, 149] width 217 height 27
click at [124, 148] on div "OSHA" at bounding box center [90, 150] width 168 height 16
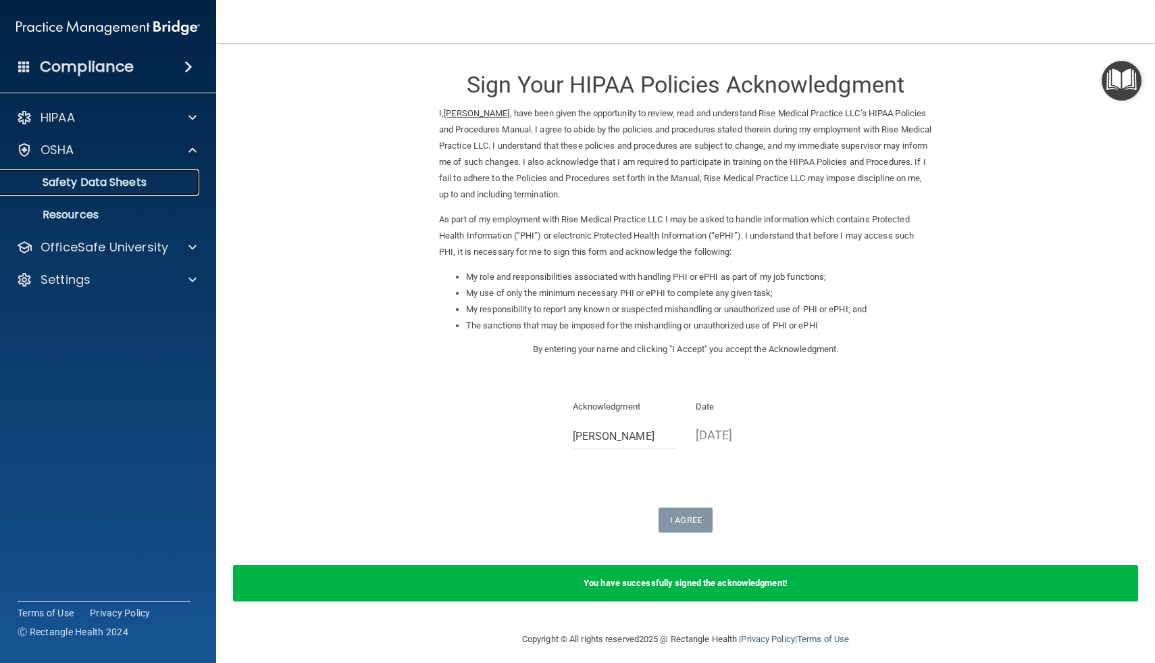
click at [116, 179] on p "Safety Data Sheets" at bounding box center [101, 183] width 184 height 14
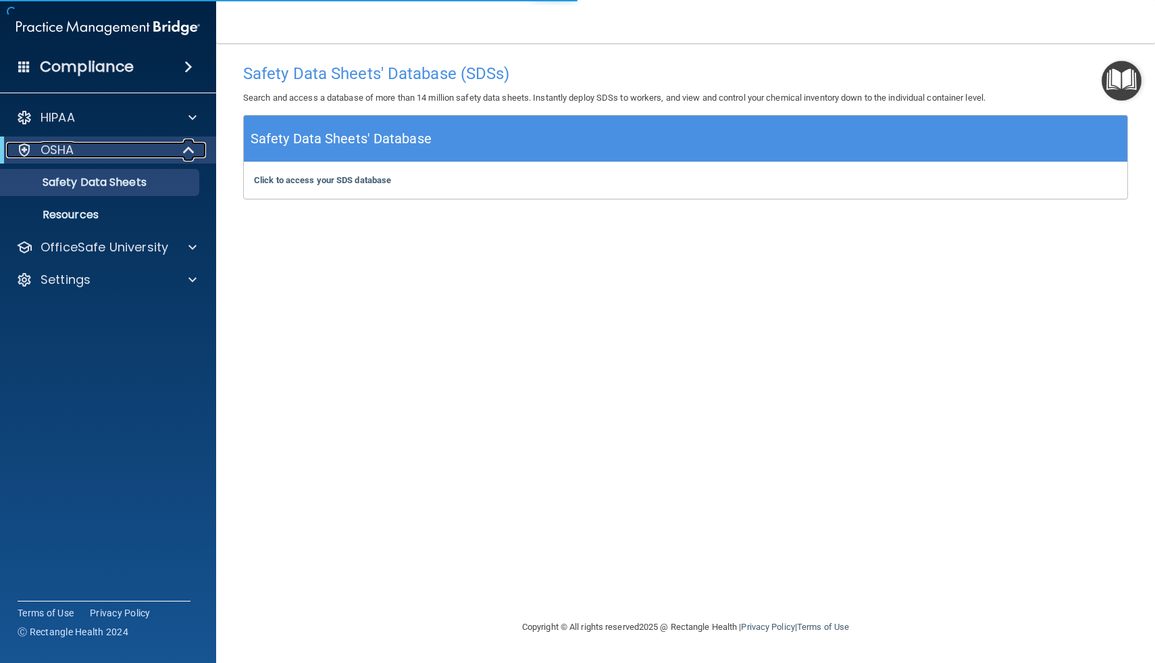
click at [114, 144] on div "OSHA" at bounding box center [89, 150] width 167 height 16
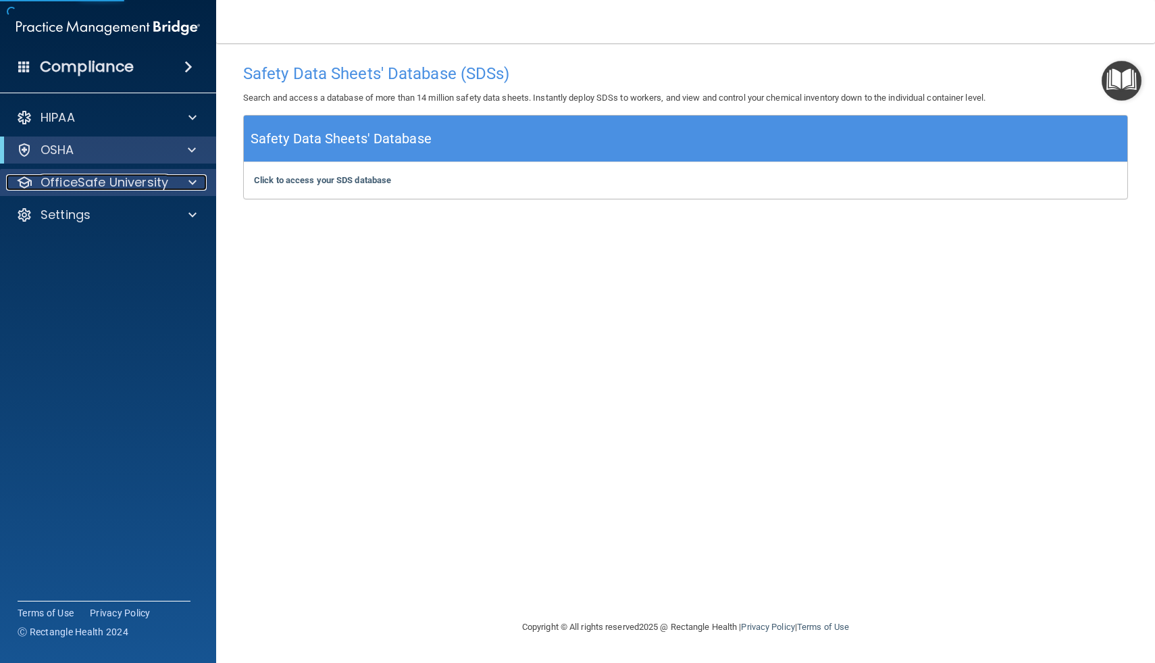
click at [97, 188] on p "OfficeSafe University" at bounding box center [105, 182] width 128 height 16
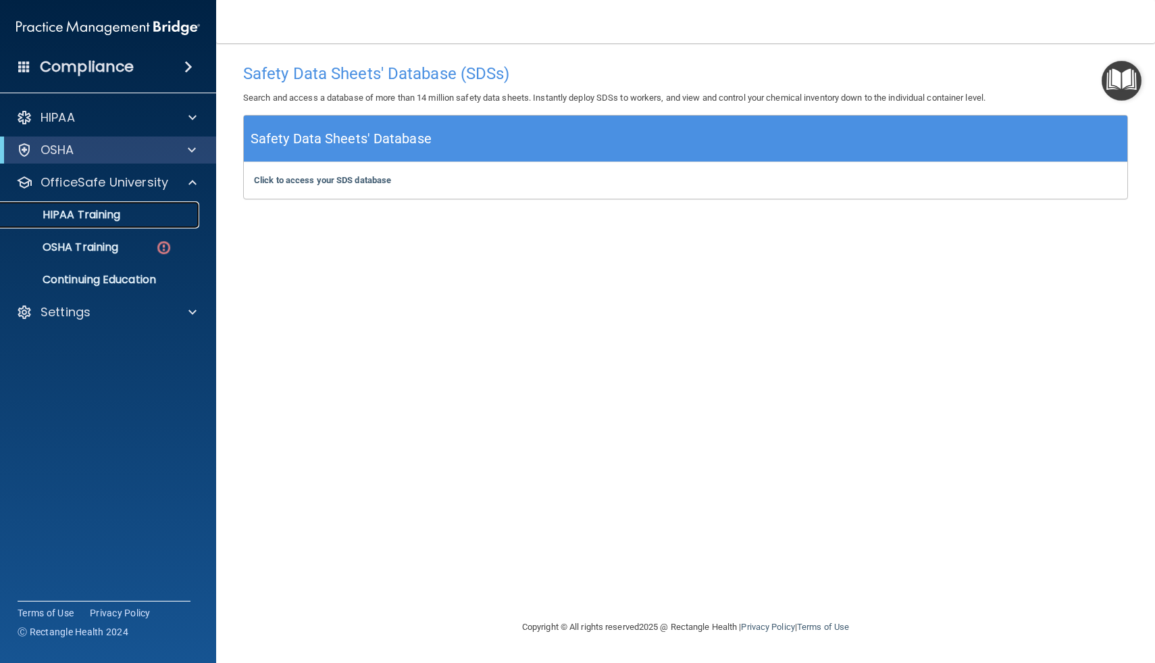
click at [89, 217] on p "HIPAA Training" at bounding box center [64, 215] width 111 height 14
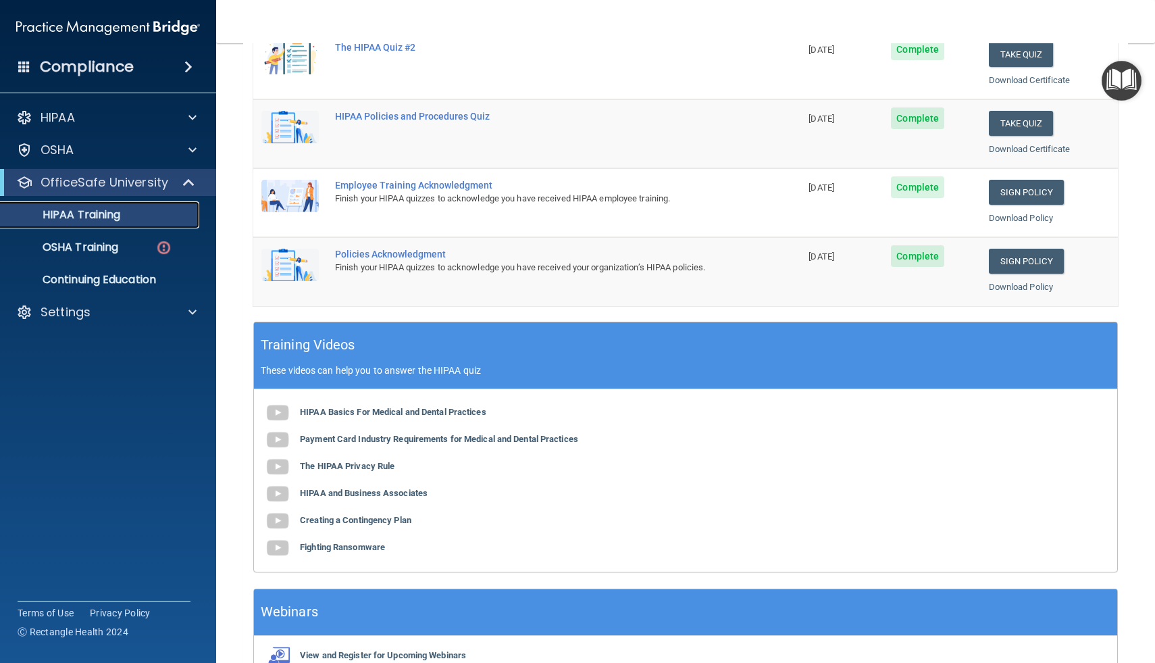
scroll to position [354, 0]
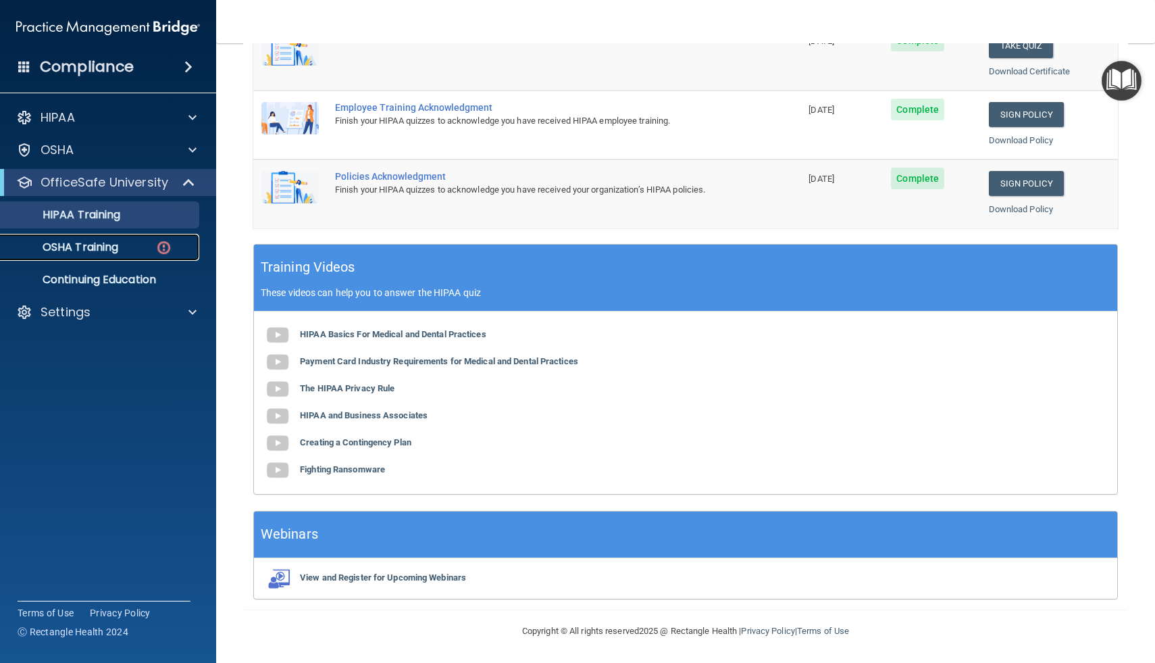
click at [121, 254] on link "OSHA Training" at bounding box center [92, 247] width 213 height 27
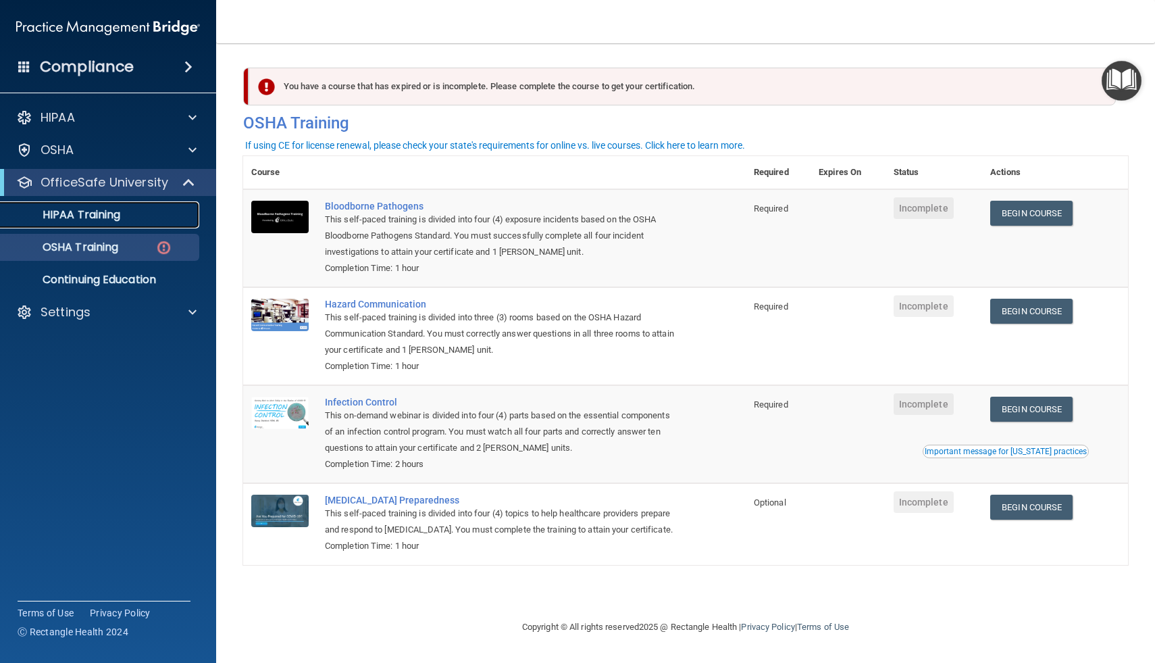
click at [101, 220] on p "HIPAA Training" at bounding box center [64, 215] width 111 height 14
